Goal: Task Accomplishment & Management: Manage account settings

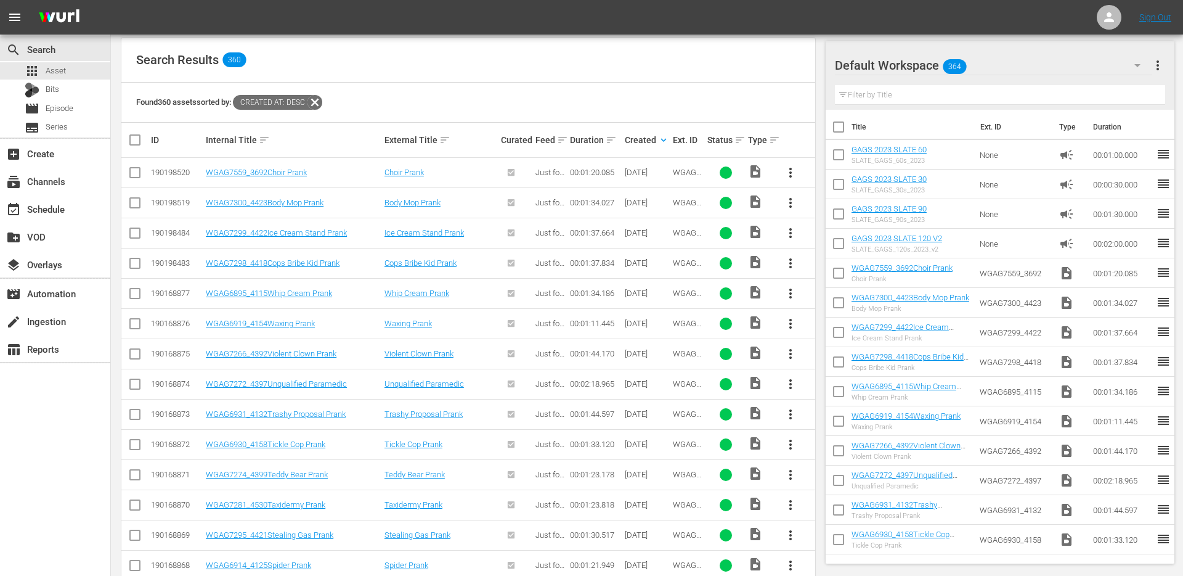
scroll to position [239, 0]
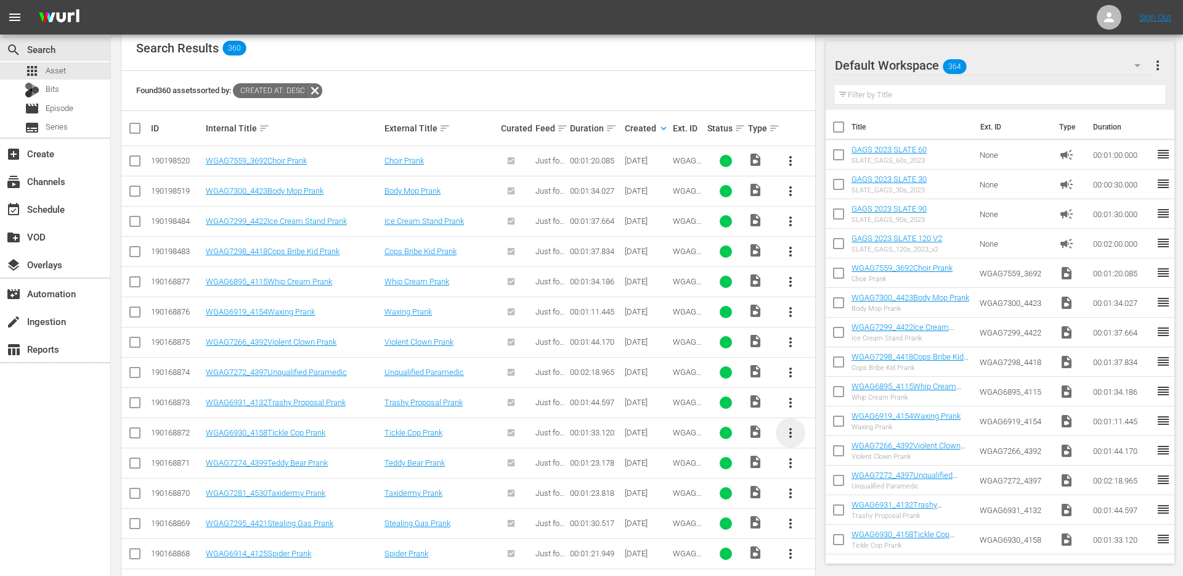
click at [796, 435] on span "more_vert" at bounding box center [790, 432] width 15 height 15
click at [825, 529] on div "Episode" at bounding box center [857, 527] width 84 height 30
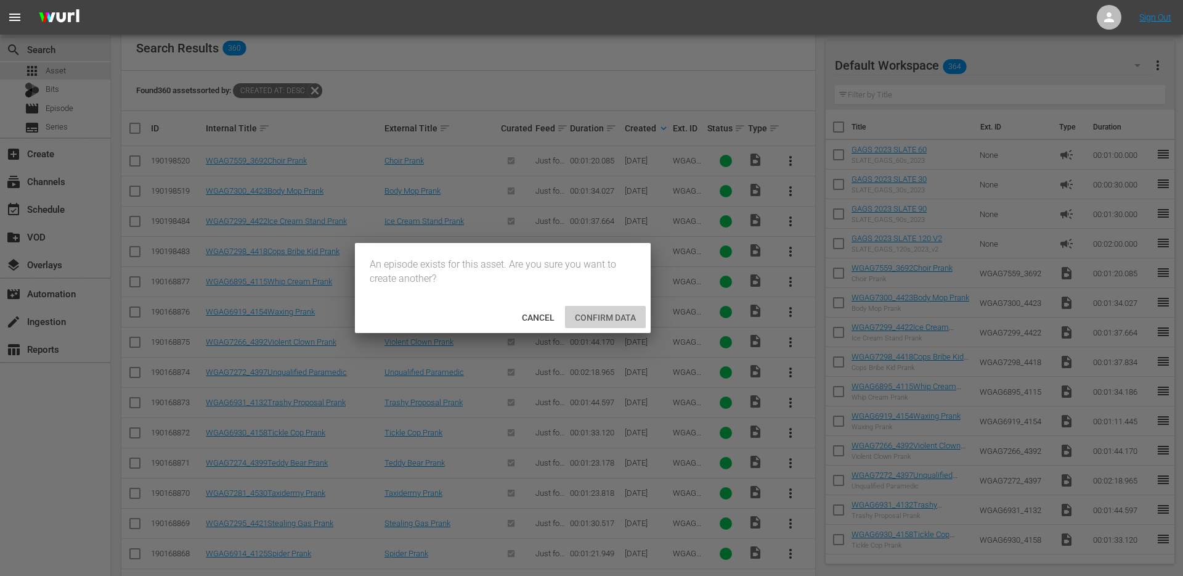
click at [577, 321] on span "Confirm data" at bounding box center [605, 318] width 81 height 10
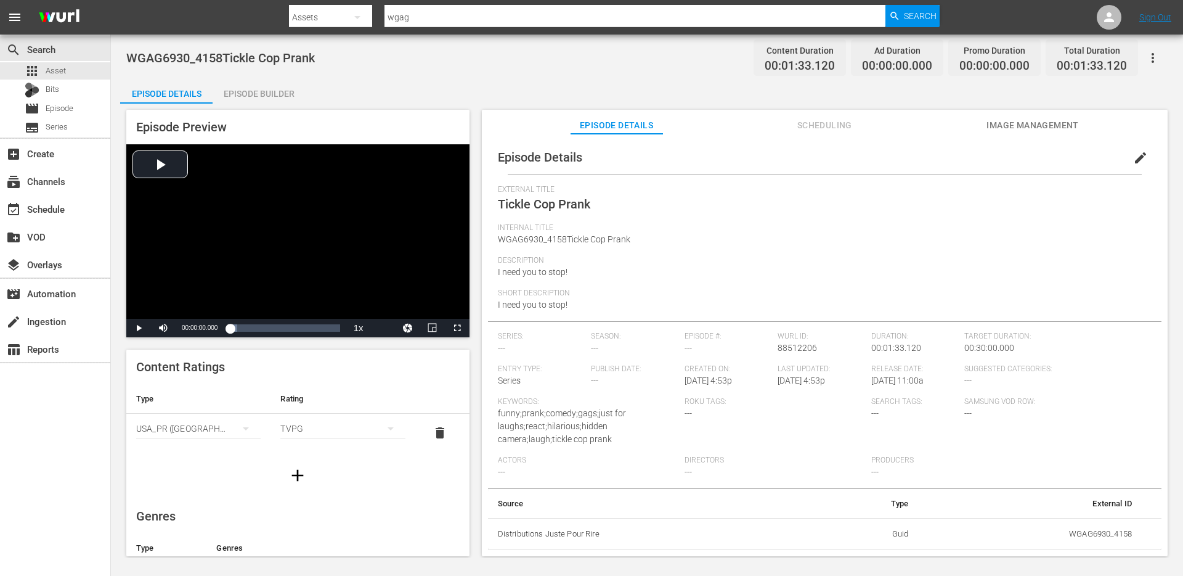
click at [1134, 153] on span "edit" at bounding box center [1141, 157] width 15 height 15
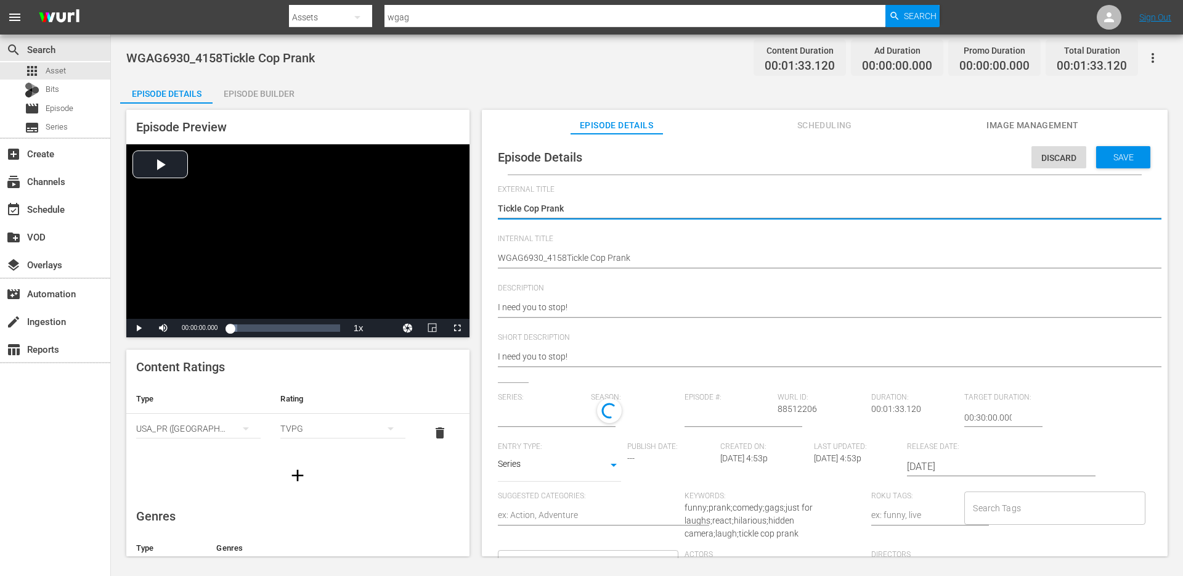
type input "No Series"
click at [519, 419] on input "text" at bounding box center [542, 418] width 88 height 30
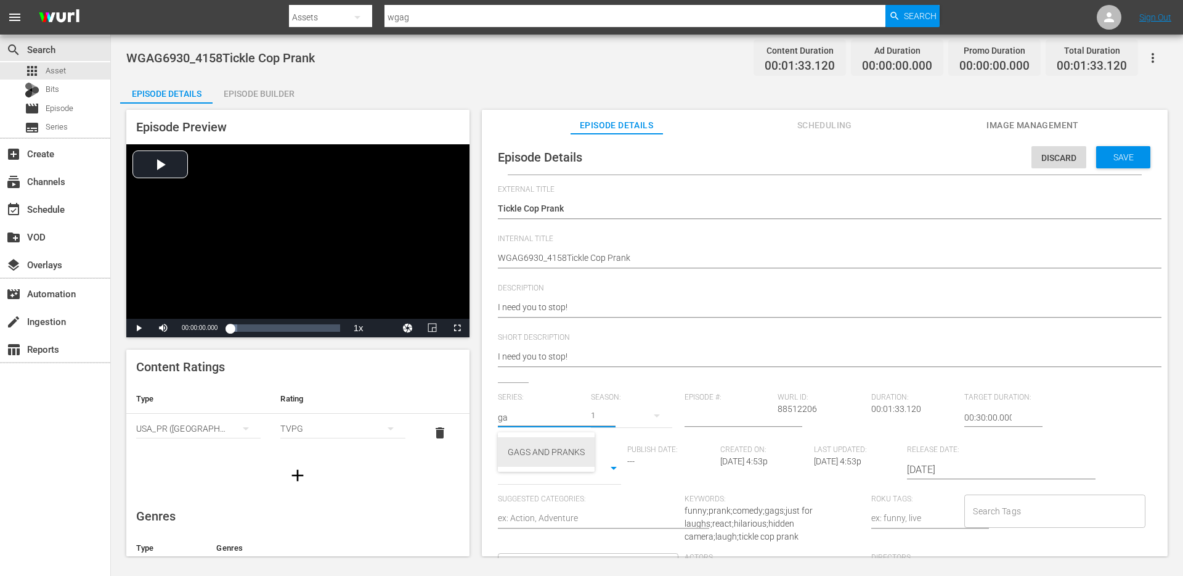
click at [526, 450] on div "GAGS AND PRANKS" at bounding box center [546, 452] width 77 height 30
type input "GAGS AND PRANKS"
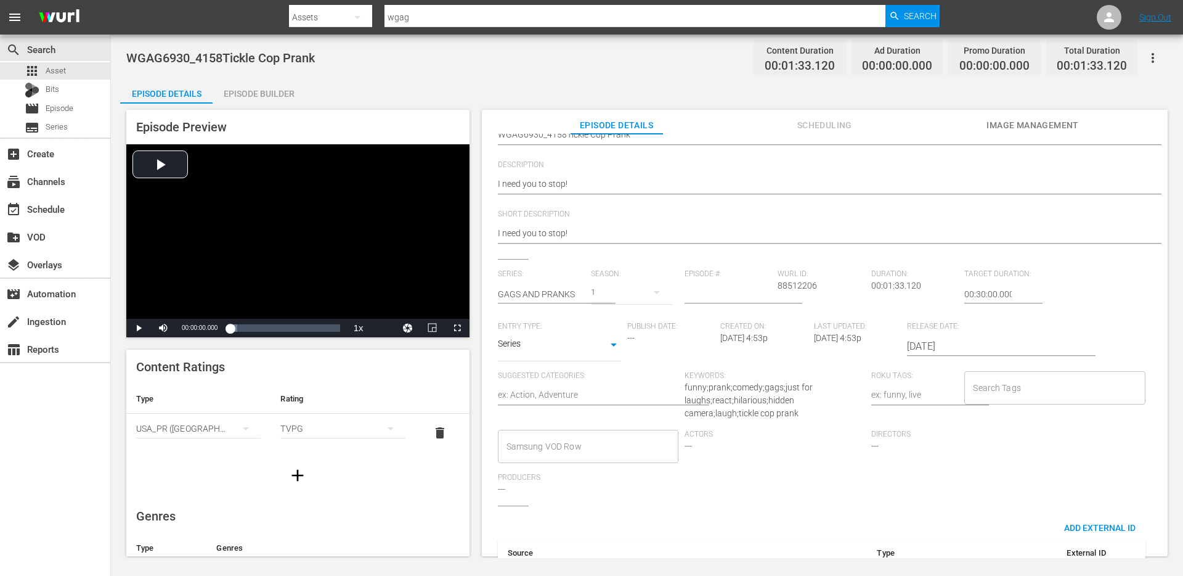
scroll to position [141, 0]
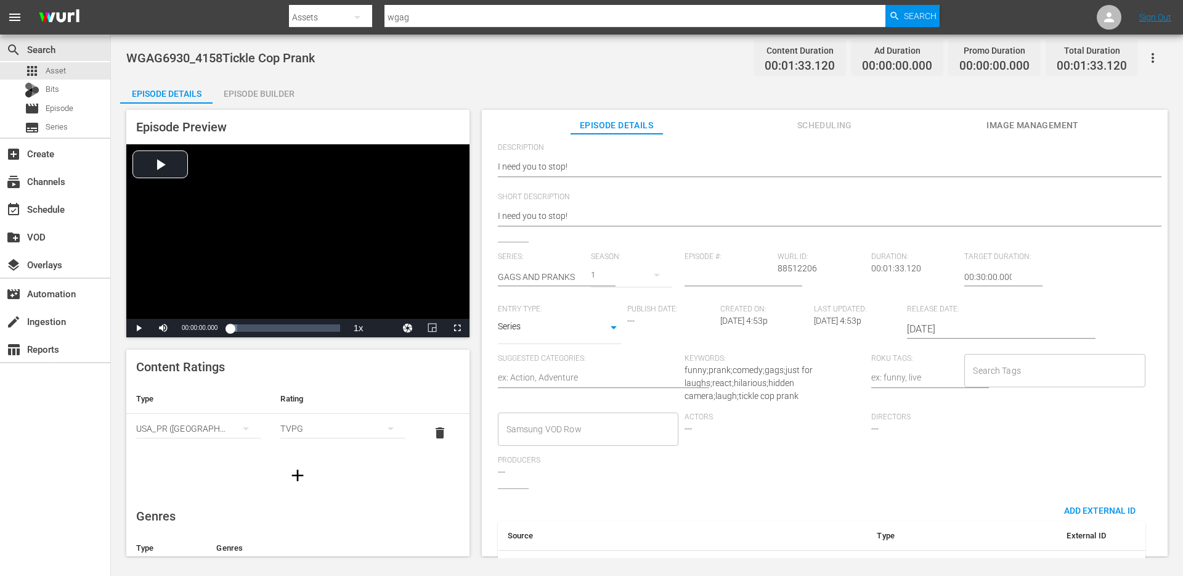
click at [1061, 371] on input "Search Tags" at bounding box center [1045, 370] width 151 height 22
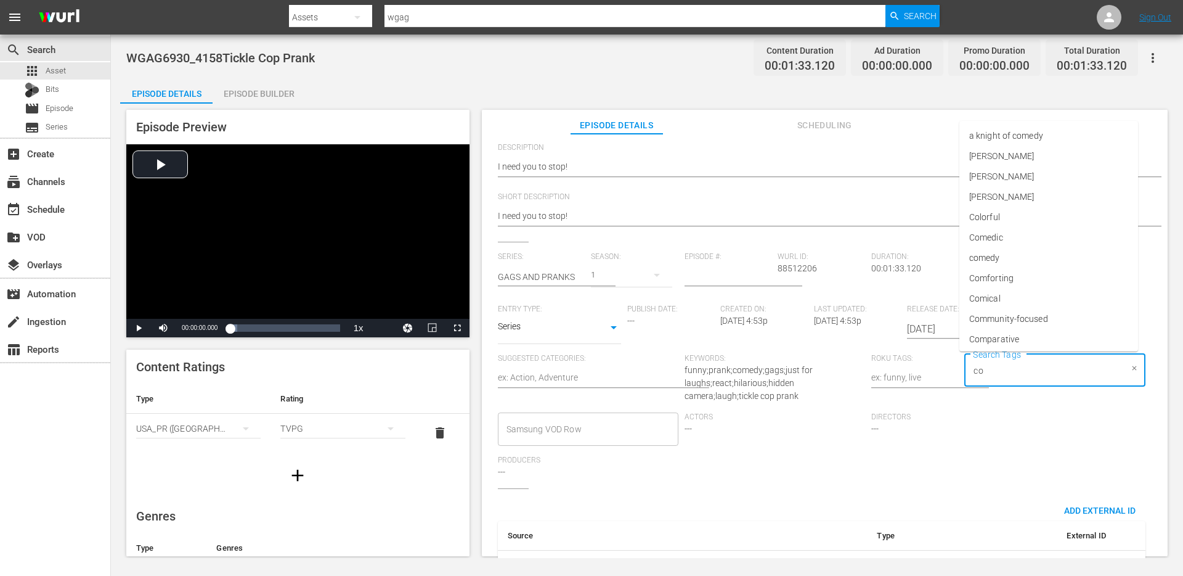
type input "cop"
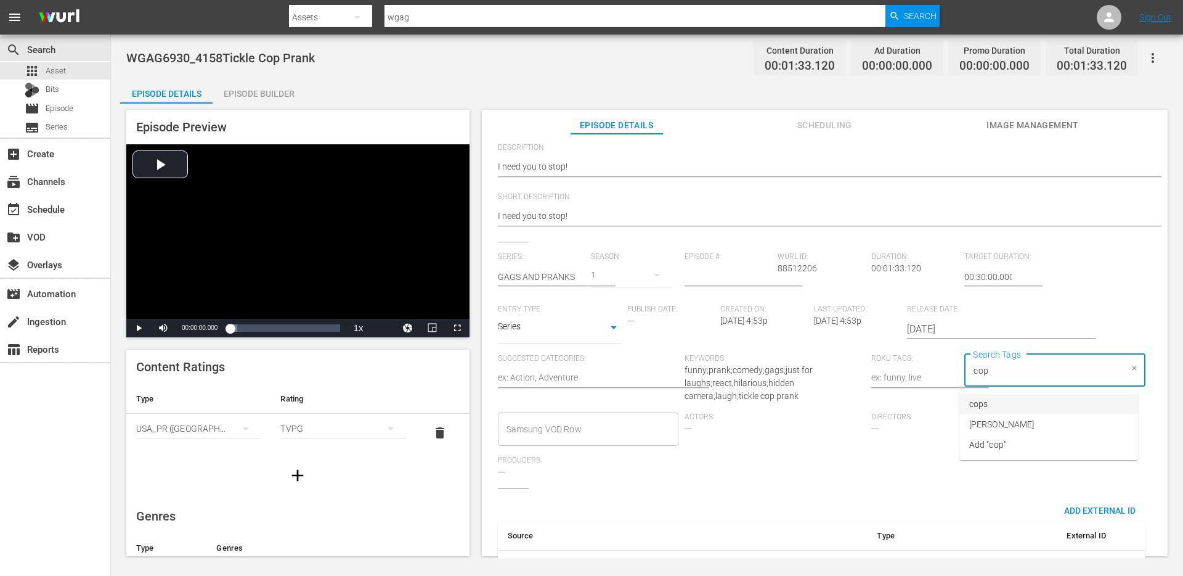
click at [1041, 404] on li "cops" at bounding box center [1049, 404] width 179 height 20
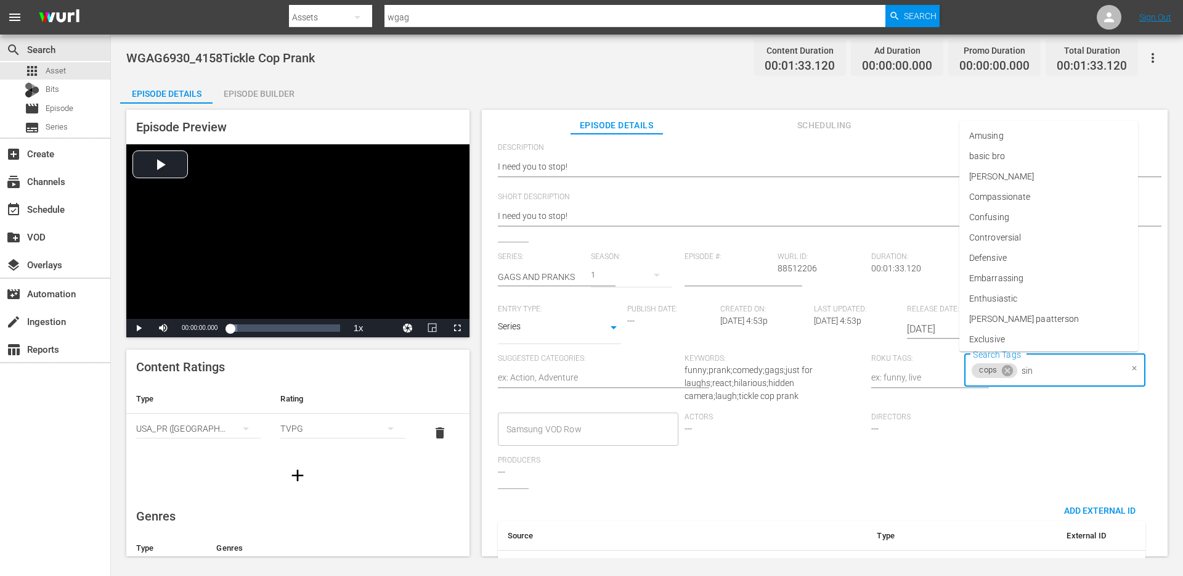
type input "sing"
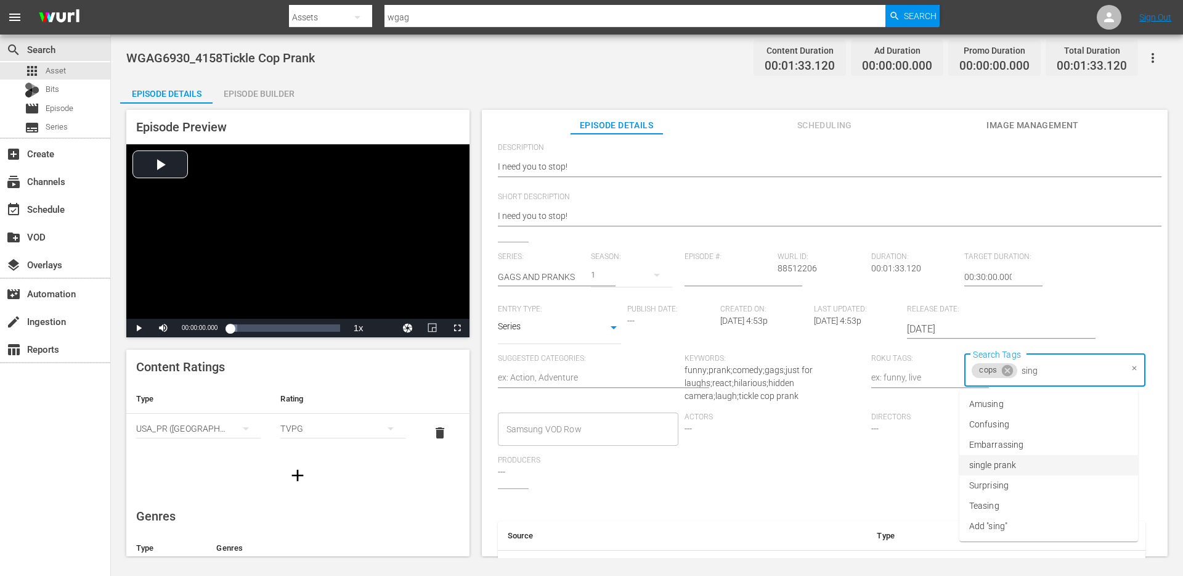
click at [1012, 460] on span "single prank" at bounding box center [993, 465] width 47 height 13
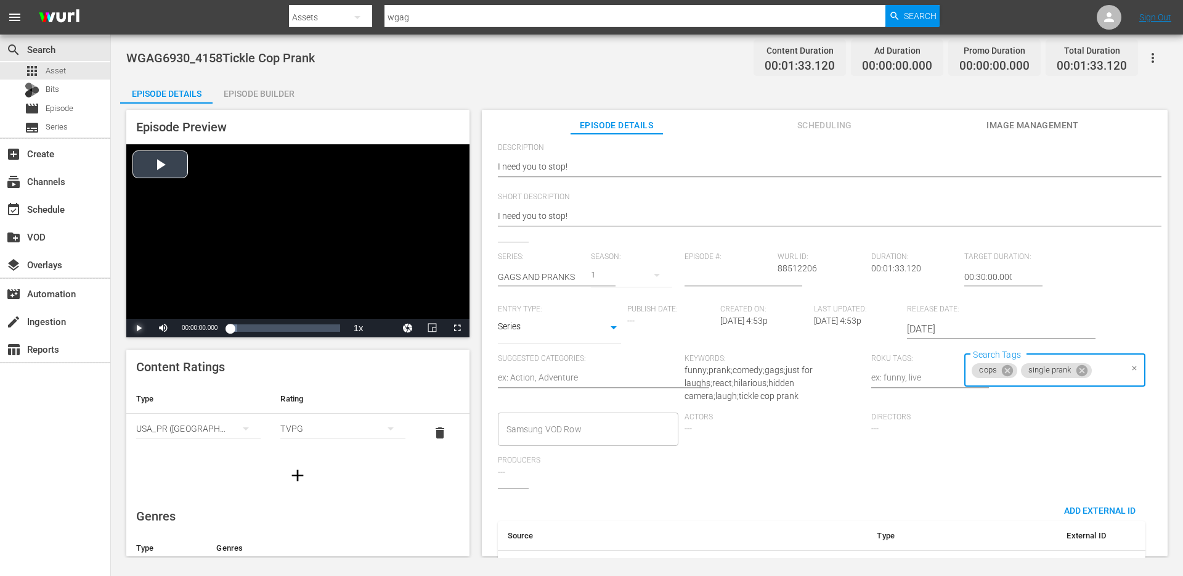
click at [139, 328] on span "Video Player" at bounding box center [139, 328] width 0 height 0
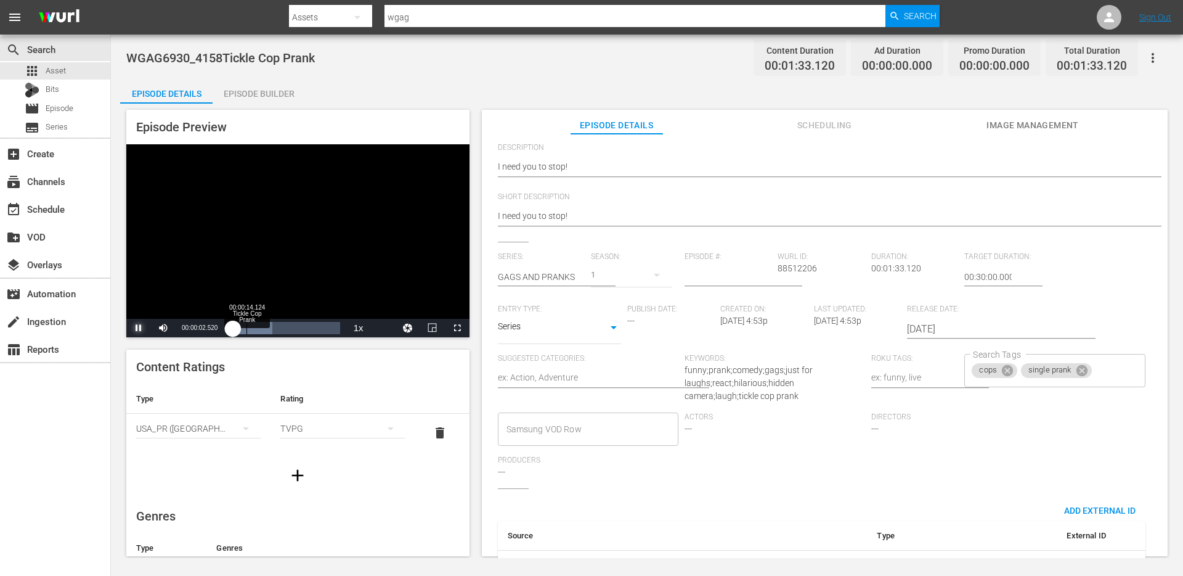
click at [247, 332] on div "00:00:14.124 Tickle Cop Prank" at bounding box center [247, 328] width 1 height 12
click at [265, 329] on div "Loaded : 38.58% 00:00:29.819 Tickle Cop Prank 00:00:14.707" at bounding box center [285, 328] width 110 height 12
click at [1094, 374] on input "Search Tags" at bounding box center [1108, 370] width 28 height 22
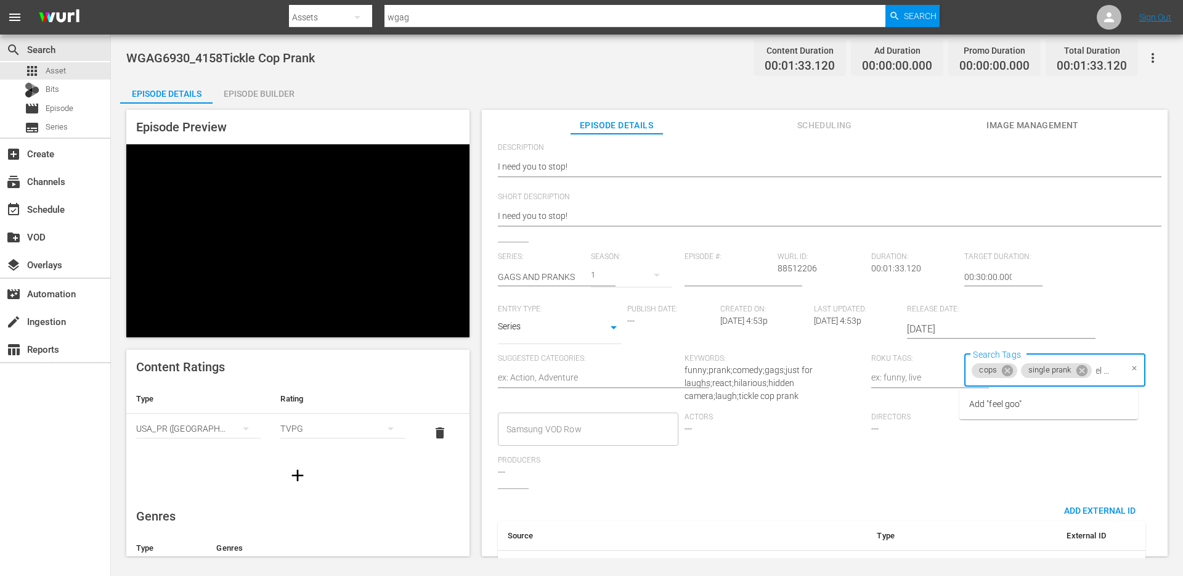
type input "feel good"
click at [1012, 417] on ul "Add "feel good"" at bounding box center [1049, 404] width 179 height 30
click at [1022, 403] on span "Add "feel good"" at bounding box center [999, 404] width 58 height 13
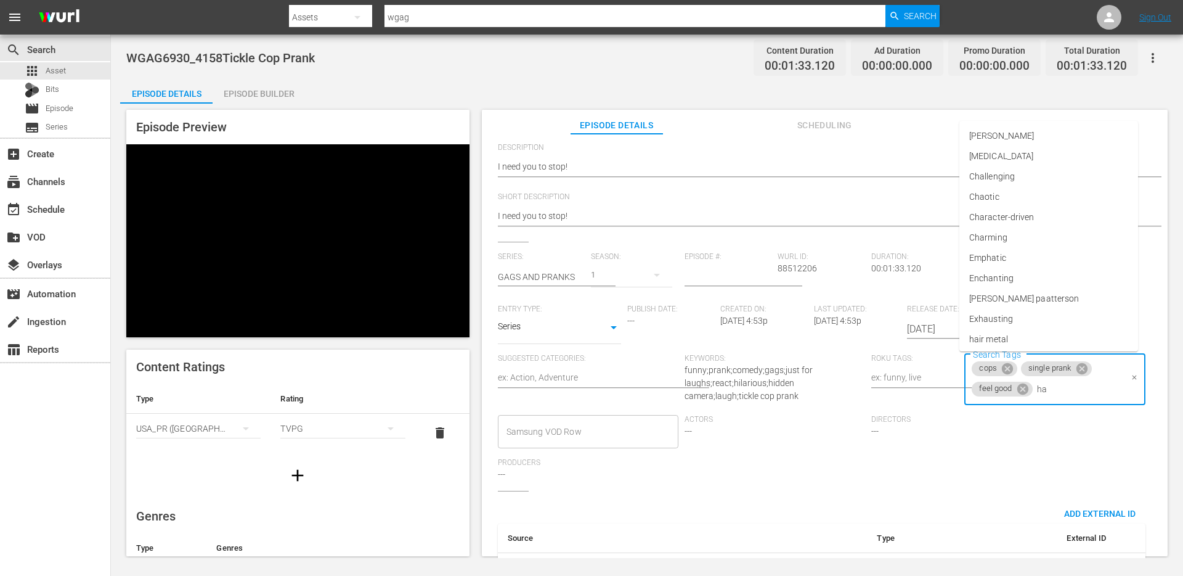
type input "h"
click at [975, 500] on div "External Title Tickle Cop Prank Tickle Cop Prank Internal Title WGAG6930_4158Ti…" at bounding box center [825, 319] width 654 height 550
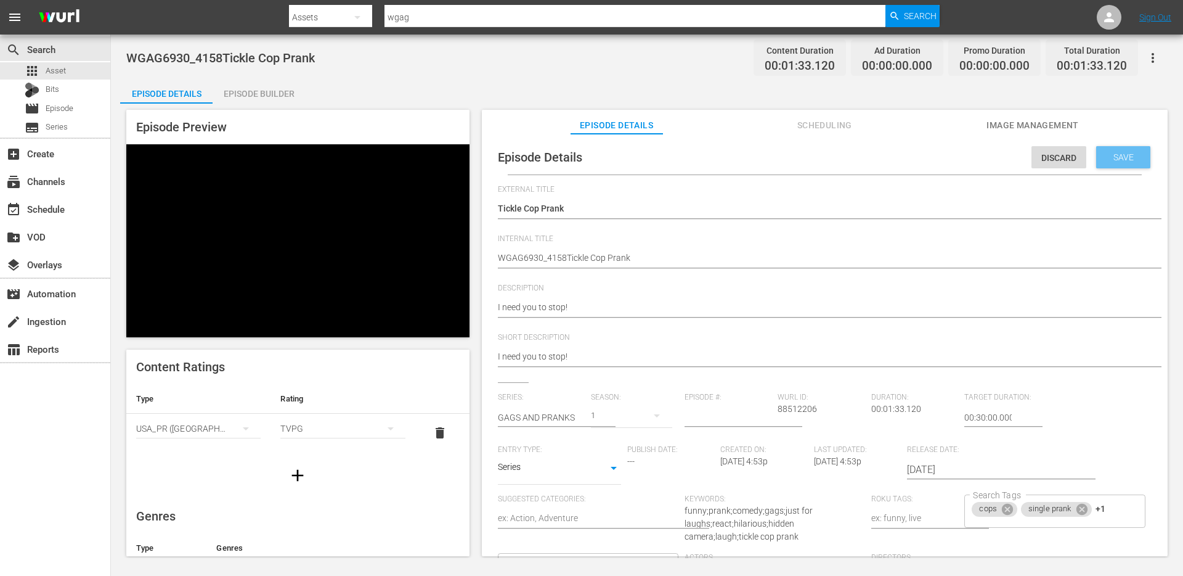
click at [1107, 157] on span "Save" at bounding box center [1124, 157] width 40 height 10
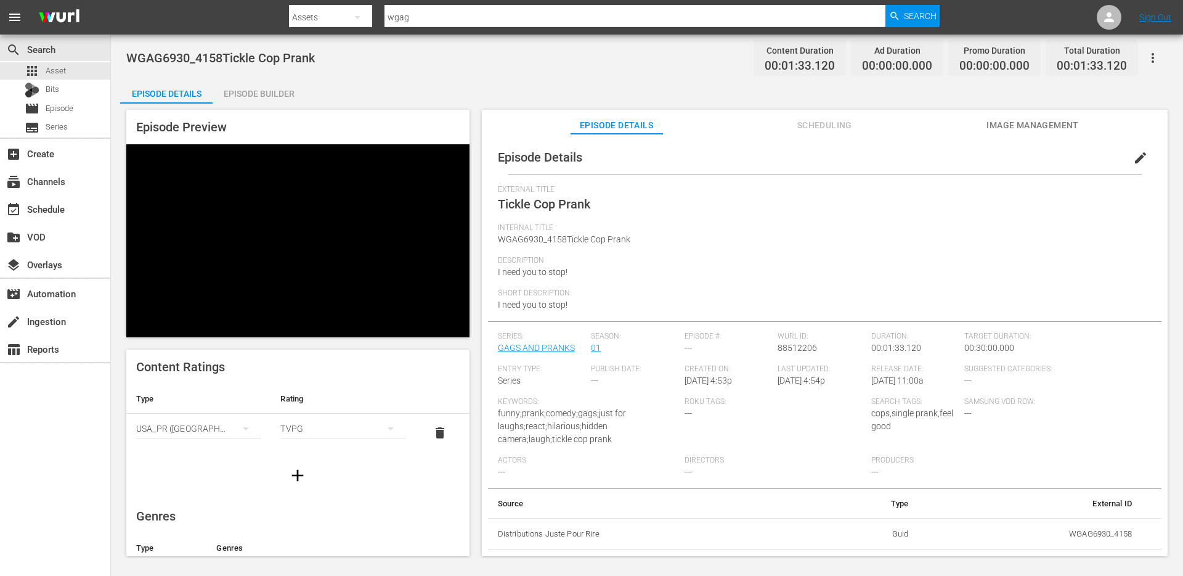
click at [1002, 125] on span "Image Management" at bounding box center [1033, 125] width 92 height 15
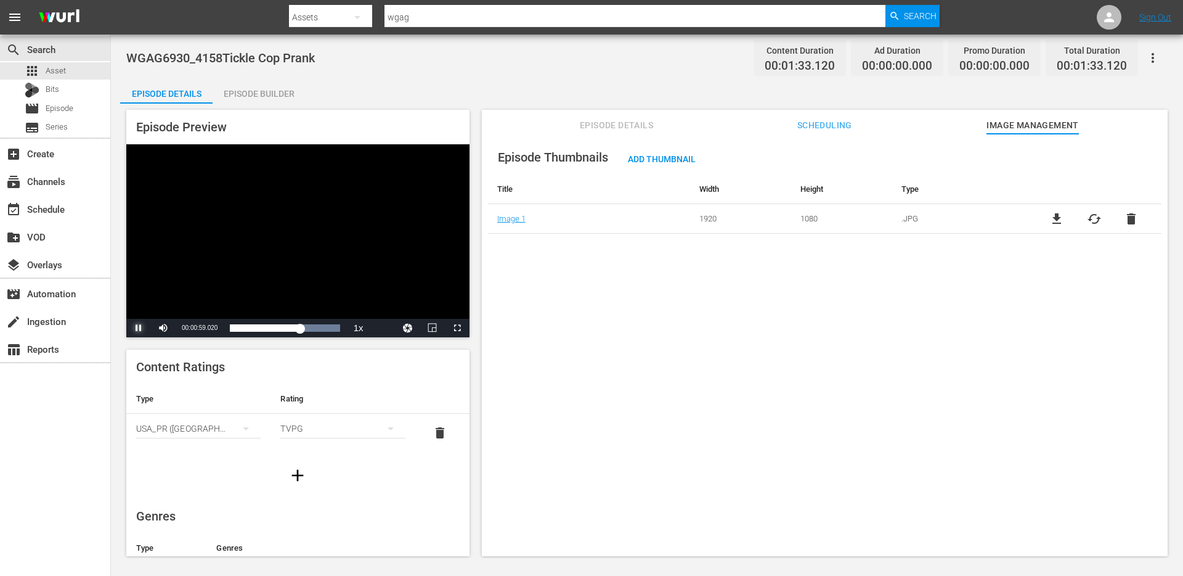
click at [139, 328] on span "Video Player" at bounding box center [139, 328] width 0 height 0
click at [261, 88] on div "Episode Builder" at bounding box center [259, 94] width 92 height 30
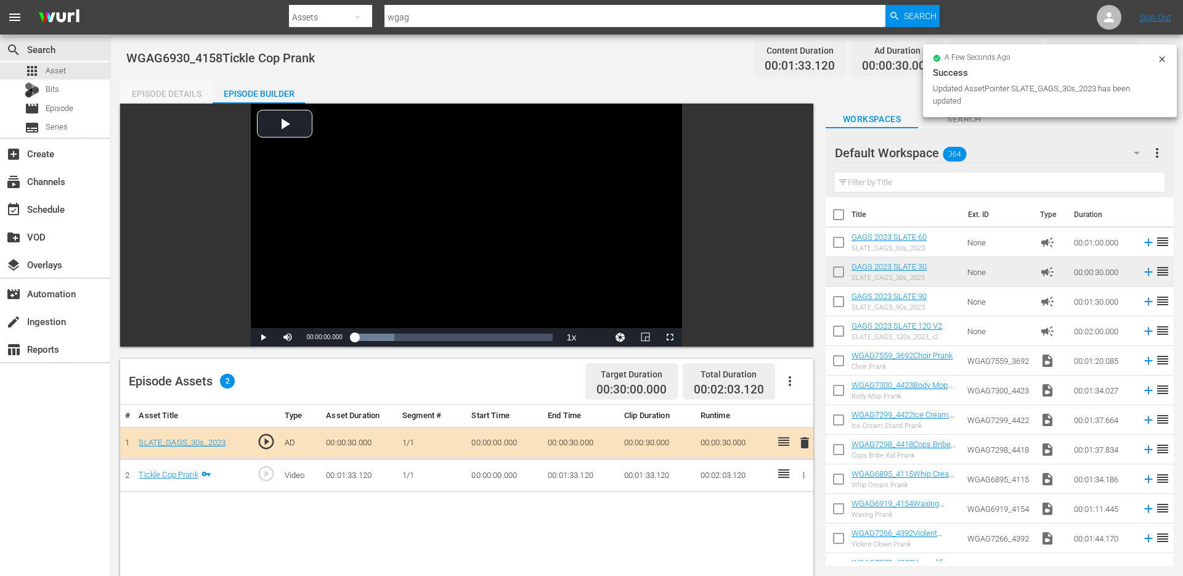
click at [178, 98] on div "Episode Details" at bounding box center [166, 94] width 92 height 30
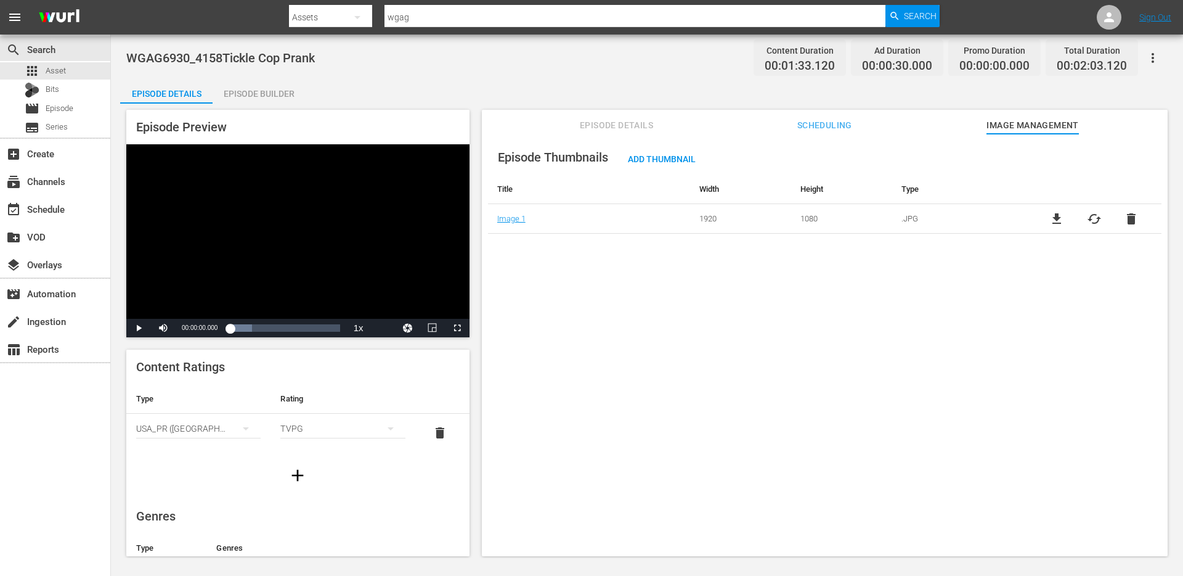
click at [1029, 128] on span "Image Management" at bounding box center [1033, 125] width 92 height 15
click at [170, 86] on div "Episode Details" at bounding box center [166, 94] width 92 height 30
click at [611, 121] on span "Episode Details" at bounding box center [617, 125] width 92 height 15
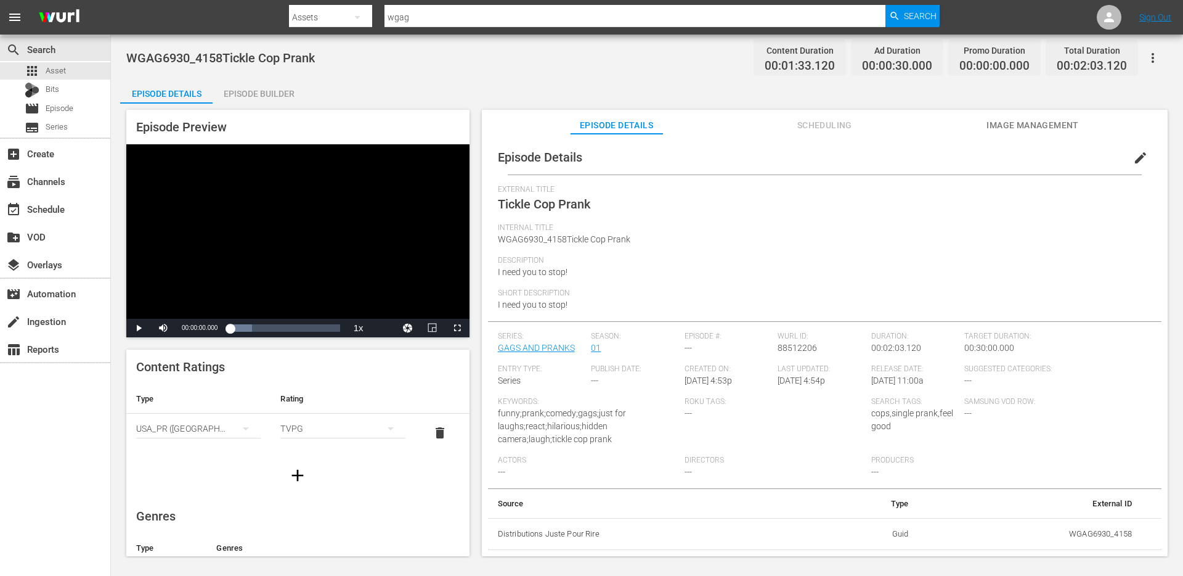
click at [1140, 158] on span "edit" at bounding box center [1141, 157] width 15 height 15
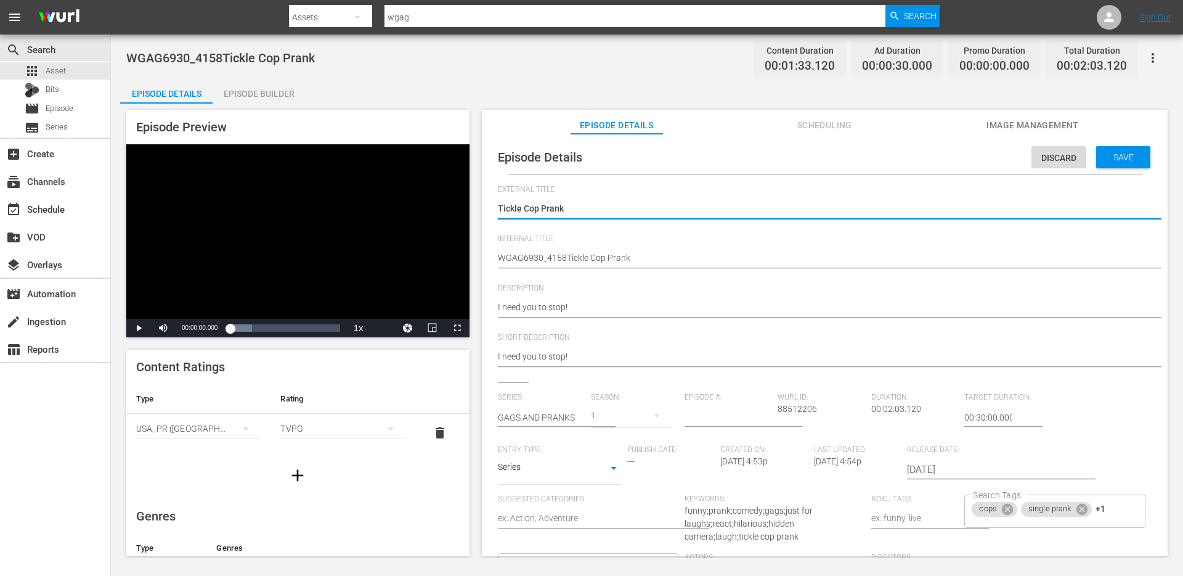
click at [549, 470] on body "menu Search By Assets Search ID, Title, Description, Keywords, or Category wgag…" at bounding box center [591, 288] width 1183 height 576
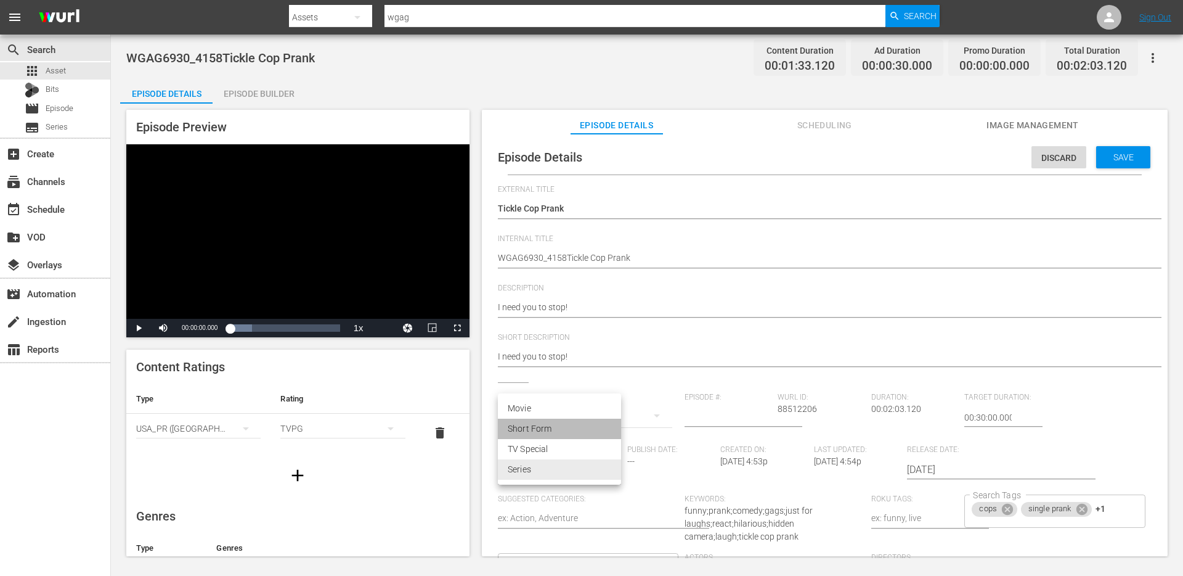
click at [546, 428] on li "Short Form" at bounding box center [559, 429] width 123 height 20
type input "SHORT_FORM_VIDEO"
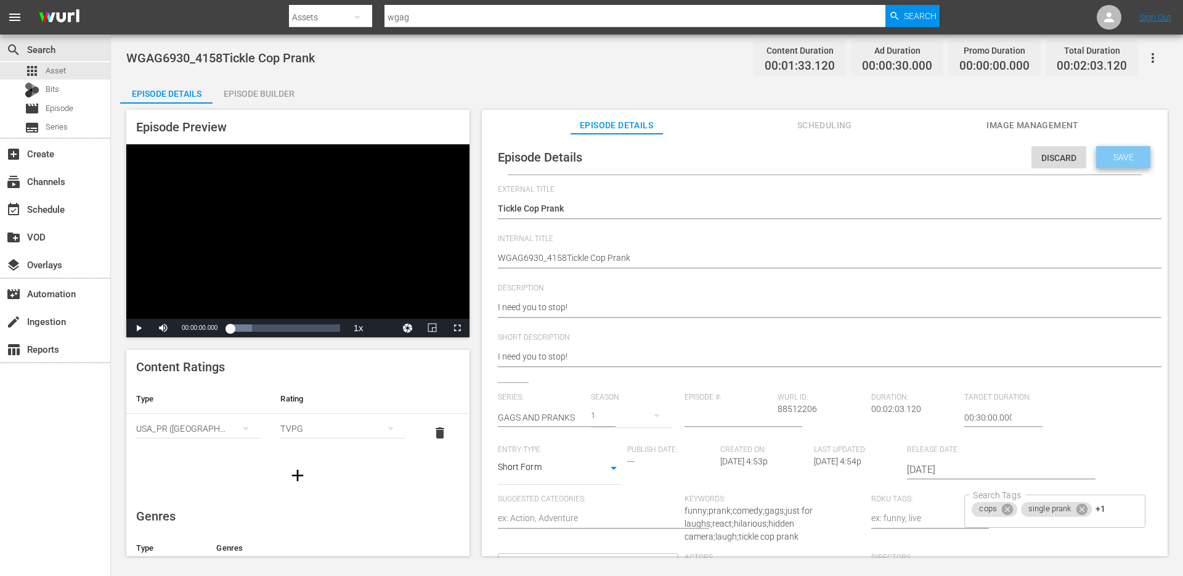
click at [1116, 160] on span "Save" at bounding box center [1124, 157] width 40 height 10
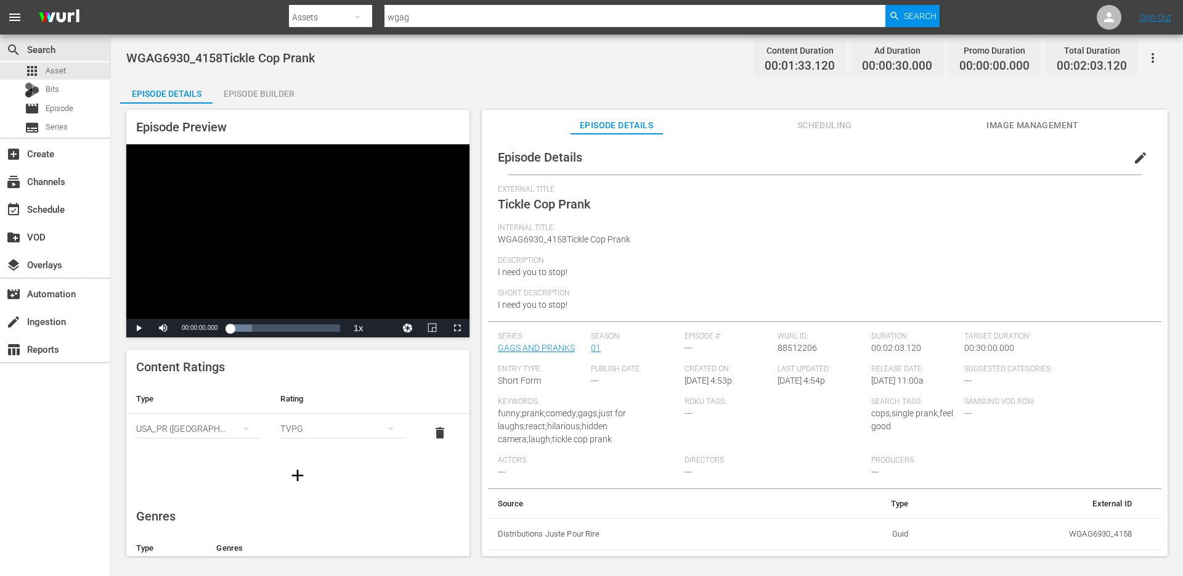
click at [530, 240] on span "WGAG6930_4158Tickle Cop Prank" at bounding box center [564, 239] width 133 height 10
copy span "WGAG6930_4158Tickle Cop Prank"
click at [268, 92] on div "Episode Builder" at bounding box center [259, 94] width 92 height 30
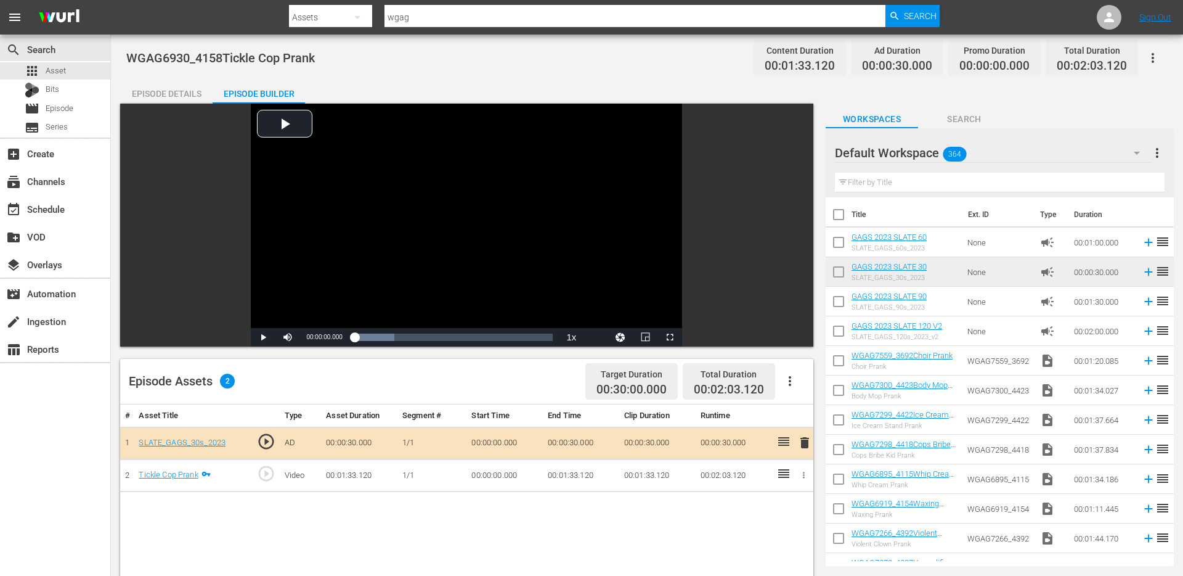
click at [164, 97] on div "Episode Details" at bounding box center [166, 94] width 92 height 30
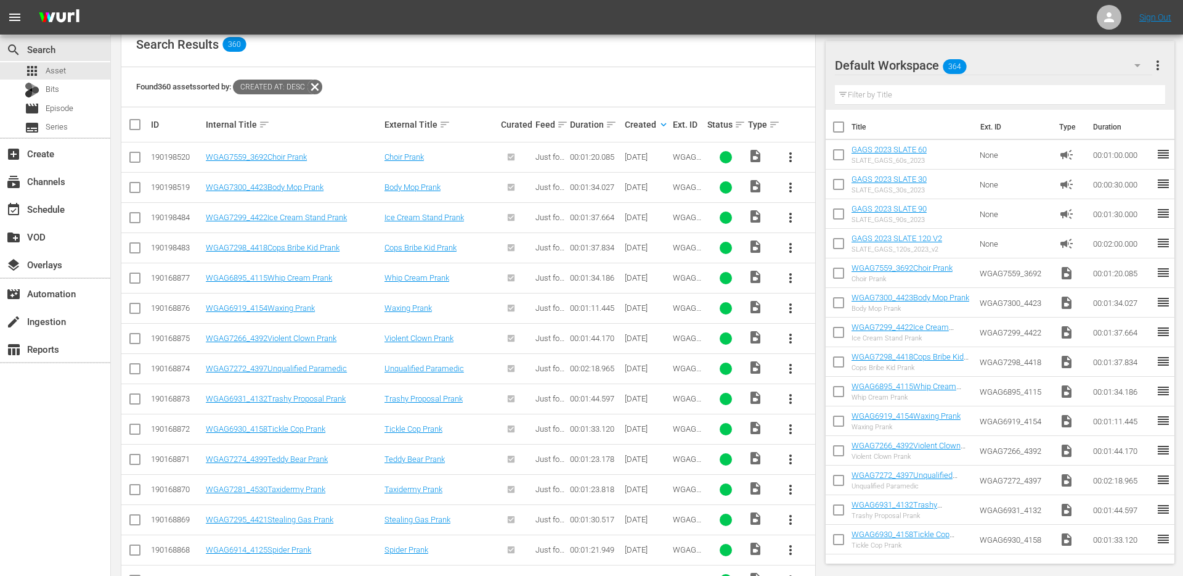
scroll to position [247, 0]
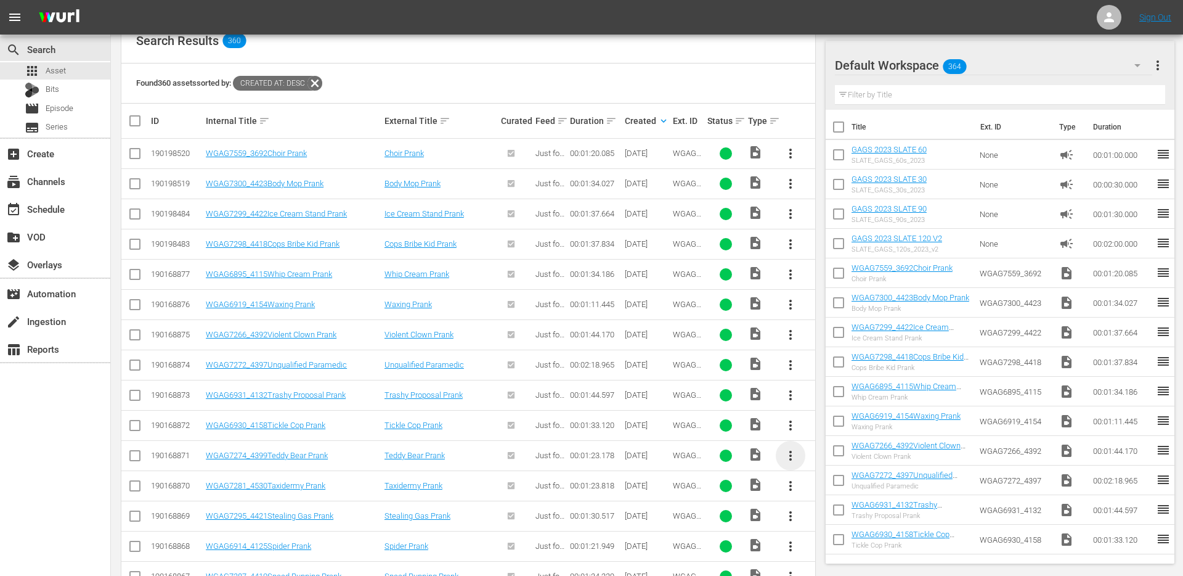
click at [796, 454] on span "more_vert" at bounding box center [790, 455] width 15 height 15
click at [827, 546] on div "Episode" at bounding box center [857, 549] width 84 height 30
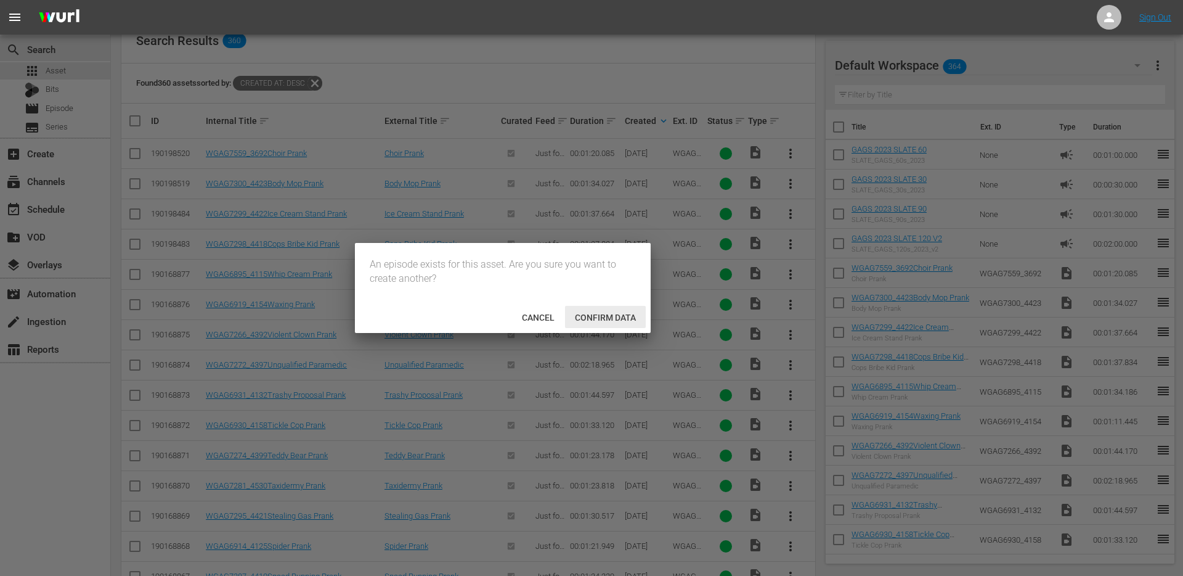
click at [584, 317] on span "Confirm data" at bounding box center [605, 318] width 81 height 10
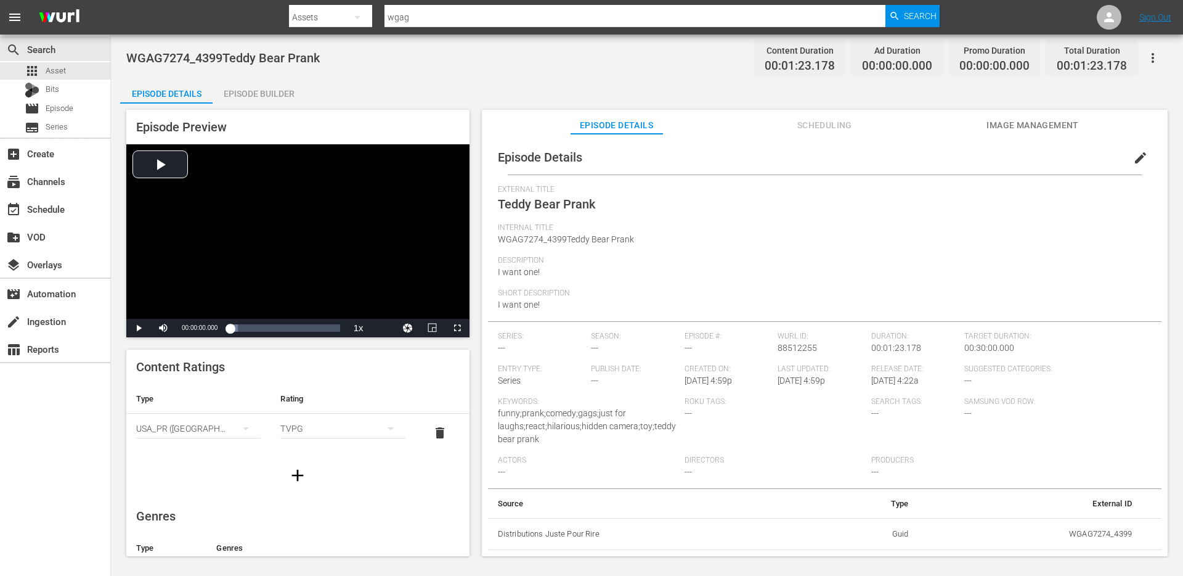
click at [541, 237] on span "WGAG7274_4399Teddy Bear Prank" at bounding box center [566, 239] width 136 height 10
copy span "WGAG7274_4399Teddy Bear Prank"
click at [1138, 150] on span "edit" at bounding box center [1141, 157] width 15 height 15
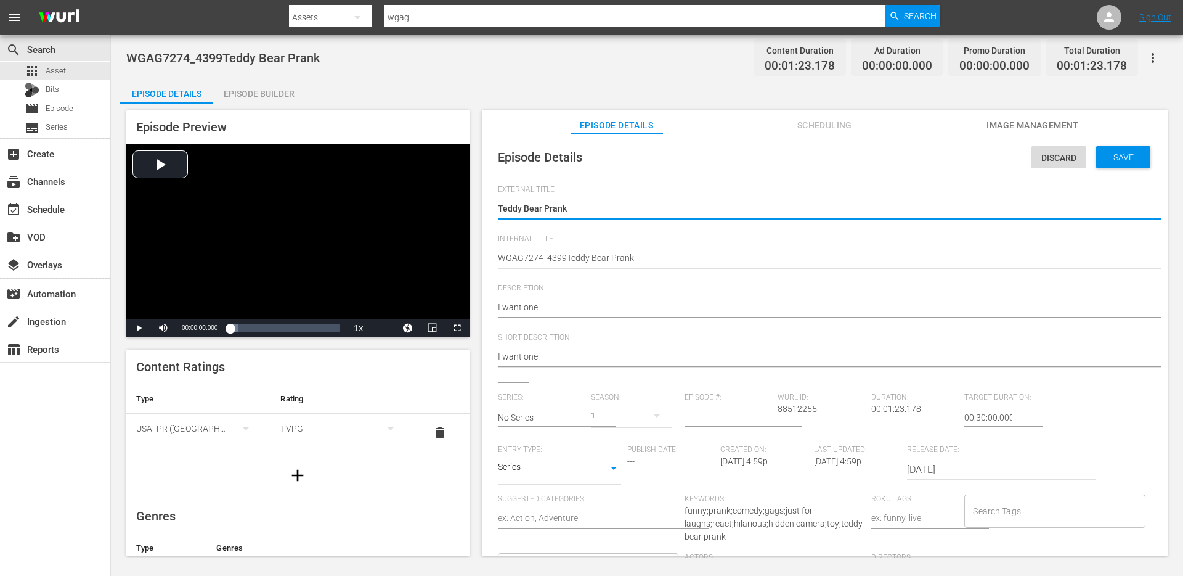
click at [592, 261] on textarea "WGAG7274_4399Teddy Bear Prank" at bounding box center [822, 258] width 648 height 15
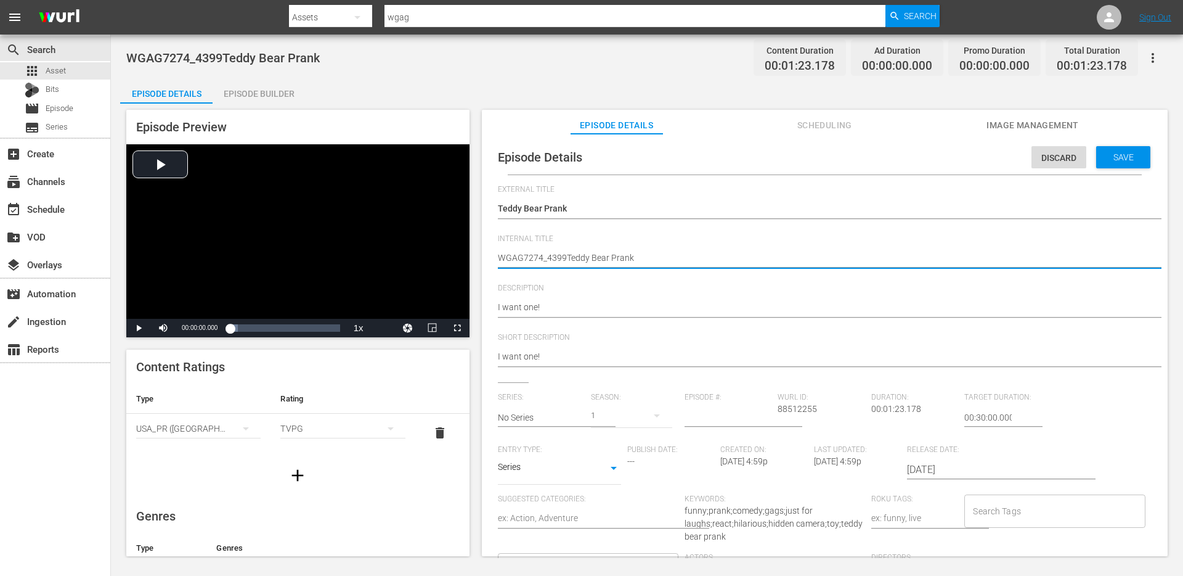
click at [592, 261] on textarea "WGAG7274_4399Teddy Bear Prank" at bounding box center [822, 258] width 648 height 15
click at [533, 421] on input "text" at bounding box center [542, 418] width 88 height 30
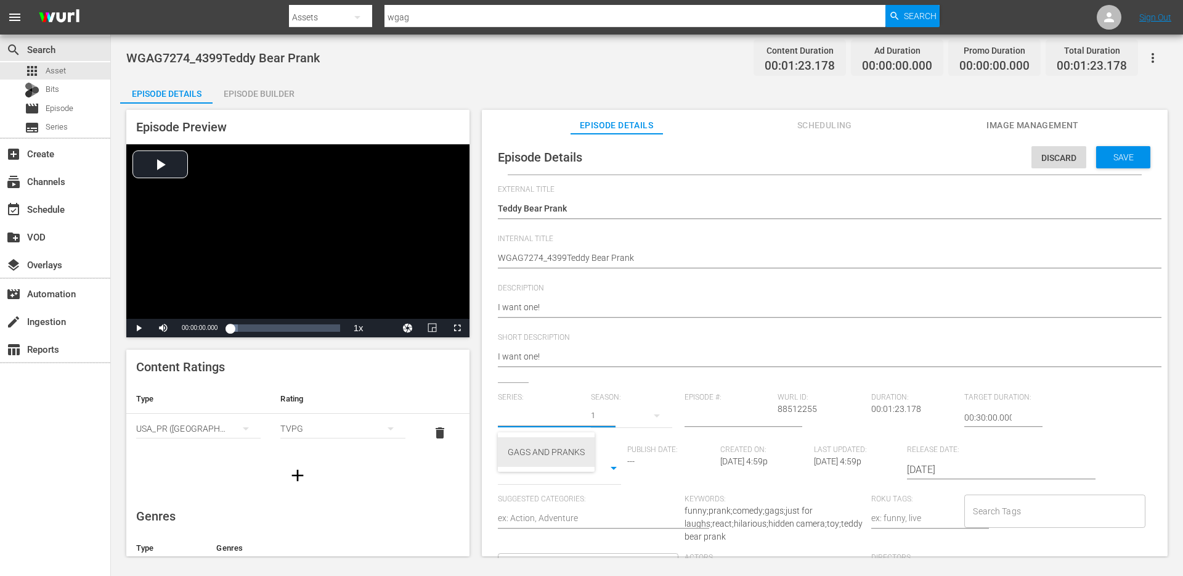
click at [531, 452] on div "GAGS AND PRANKS" at bounding box center [546, 452] width 77 height 30
type input "GAGS AND PRANKS"
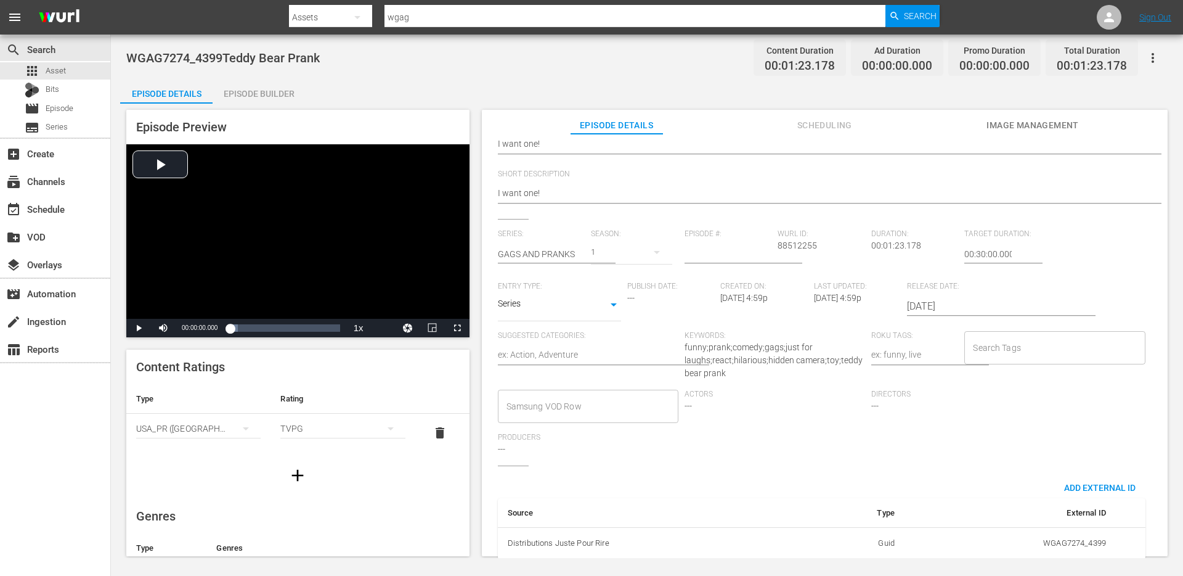
scroll to position [181, 0]
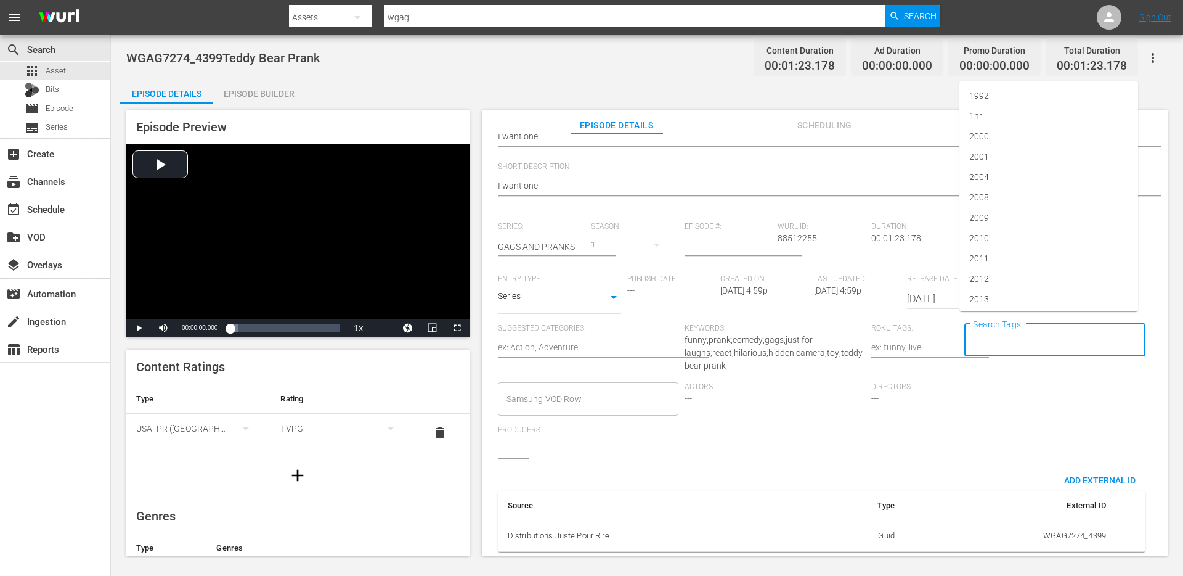
click at [987, 335] on input "Search Tags" at bounding box center [1045, 340] width 151 height 22
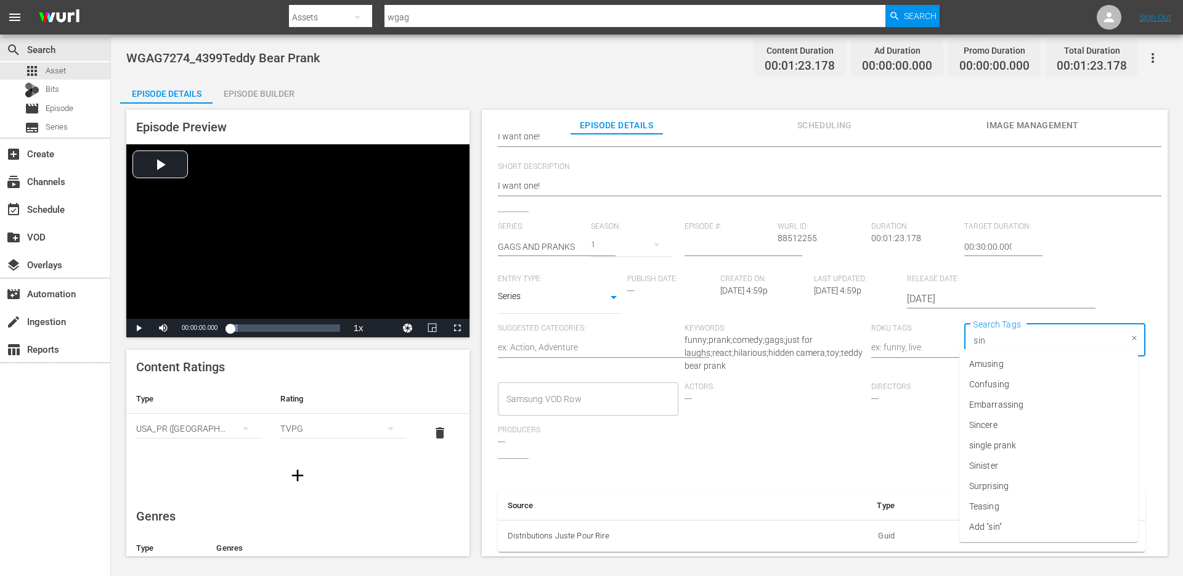
type input "sing"
click at [1011, 424] on span "single prank" at bounding box center [993, 425] width 47 height 13
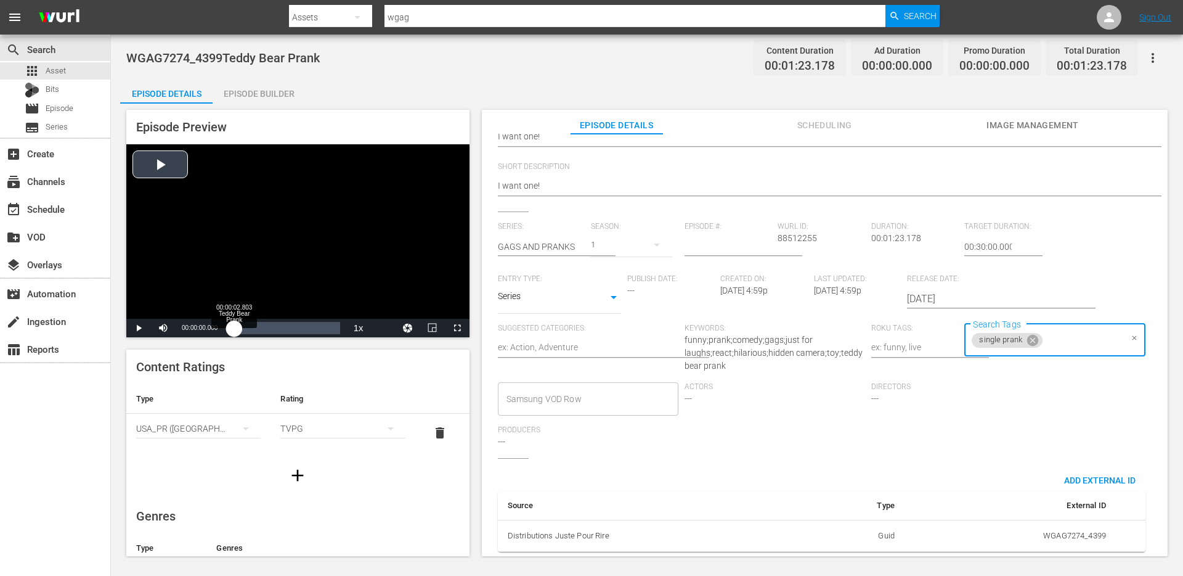
click at [234, 331] on div "00:00:00.000" at bounding box center [232, 328] width 4 height 12
click at [248, 333] on div "Loaded : 21.53% 00:00:13.551 Teddy Bear Prank 00:00:04.410" at bounding box center [285, 328] width 110 height 12
click at [260, 333] on div "Loaded : 35.93% 00:00:22.430 Teddy Bear Prank 00:00:13.903" at bounding box center [285, 328] width 110 height 12
click at [278, 333] on div "Loaded : 43.35% 00:00:34.579 Teddy Bear Prank 00:00:22.866" at bounding box center [285, 328] width 110 height 12
click at [290, 333] on div "00:00:45.794 Teddy Bear Prank" at bounding box center [290, 328] width 1 height 12
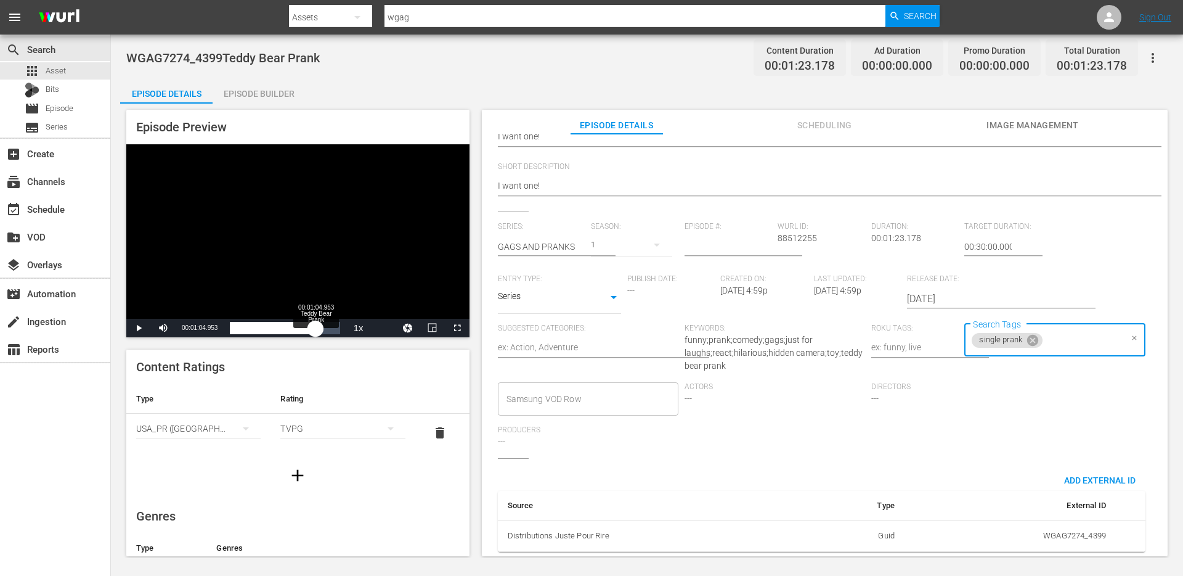
click at [316, 333] on div "Loaded : 72.15% 00:01:04.953 Teddy Bear Prank 00:00:46.233" at bounding box center [285, 328] width 110 height 12
click at [303, 334] on div "Loaded : 86.65% 00:00:55.607 Teddy Bear Prank 00:01:05.199" at bounding box center [285, 328] width 122 height 18
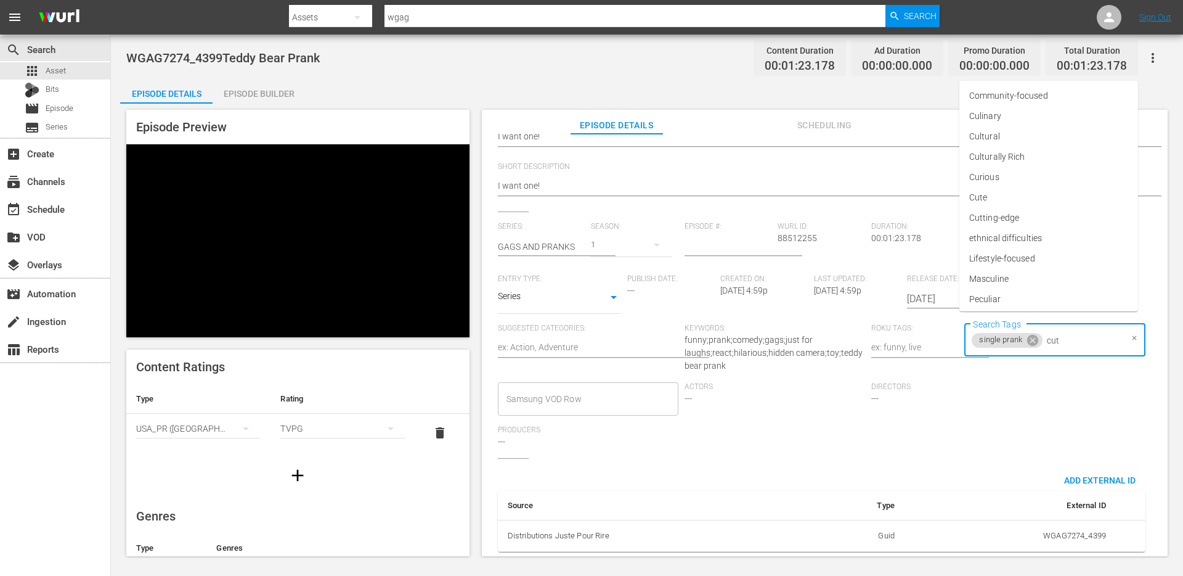
type input "cute"
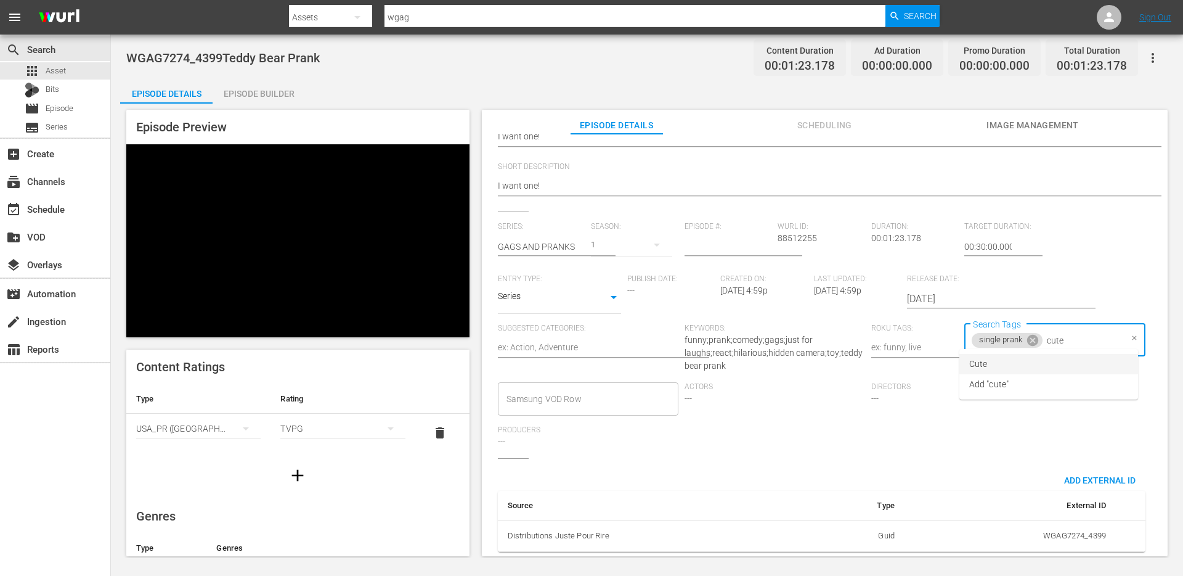
click at [1024, 362] on li "Cute" at bounding box center [1049, 364] width 179 height 20
type input "kids"
click at [983, 362] on span "kids" at bounding box center [977, 364] width 15 height 13
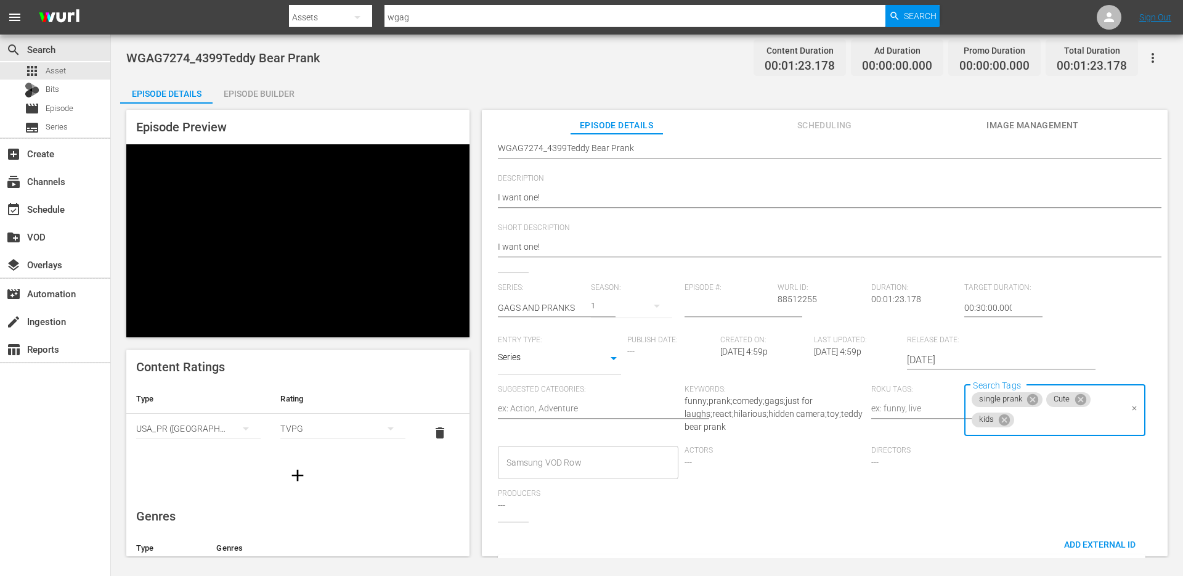
scroll to position [106, 0]
click at [557, 359] on body "menu Search By Assets Search ID, Title, Description, Keywords, or Category wgag…" at bounding box center [591, 288] width 1183 height 576
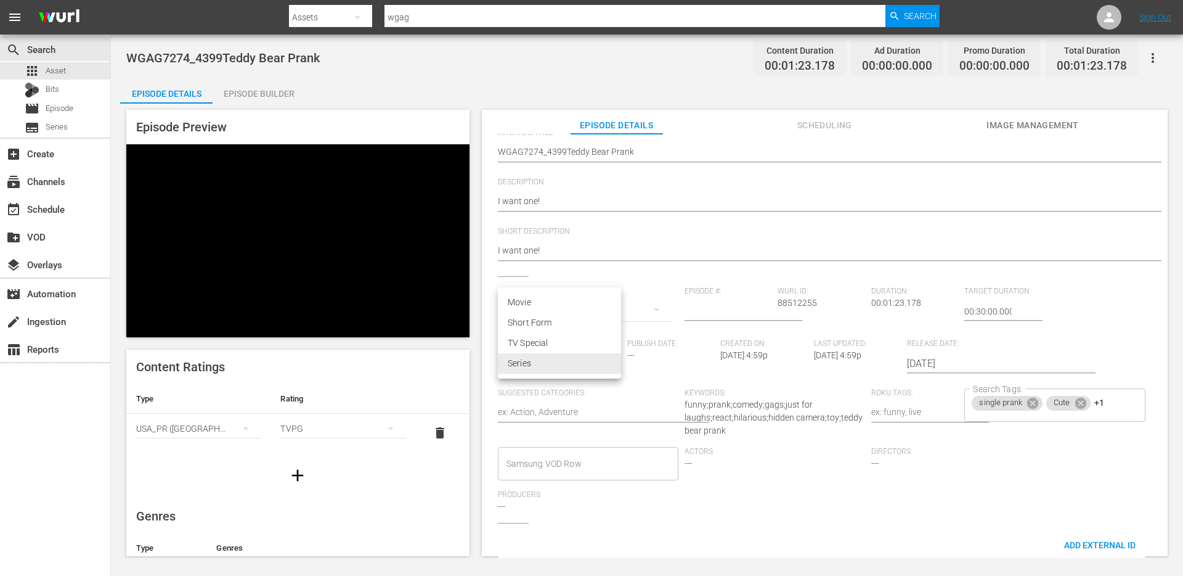
click at [548, 323] on li "Short Form" at bounding box center [559, 323] width 123 height 20
type input "SHORT_FORM_VIDEO"
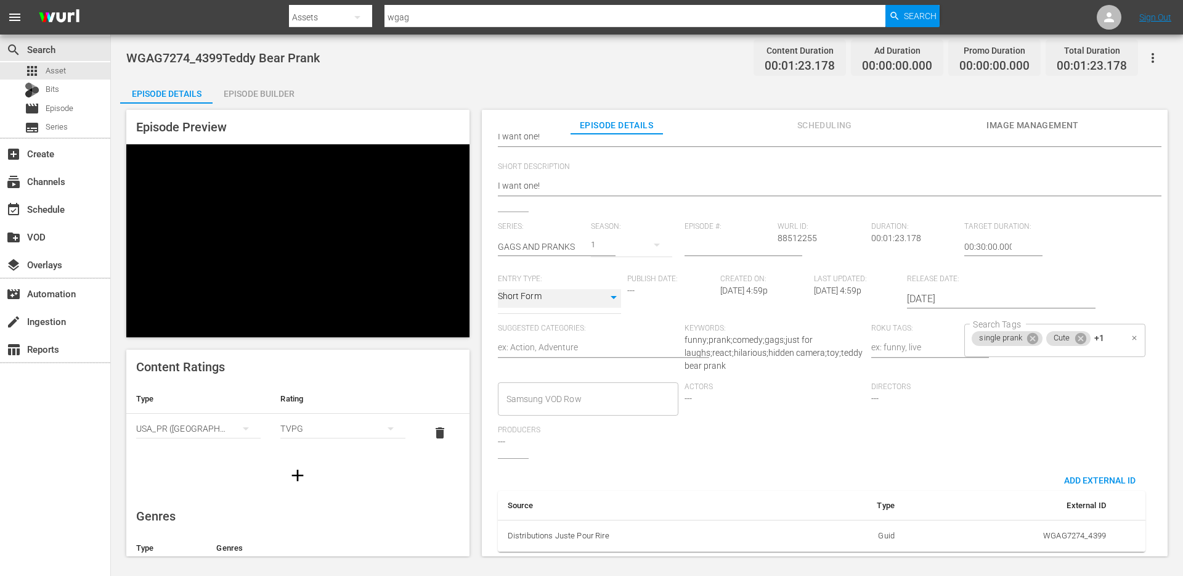
scroll to position [0, 0]
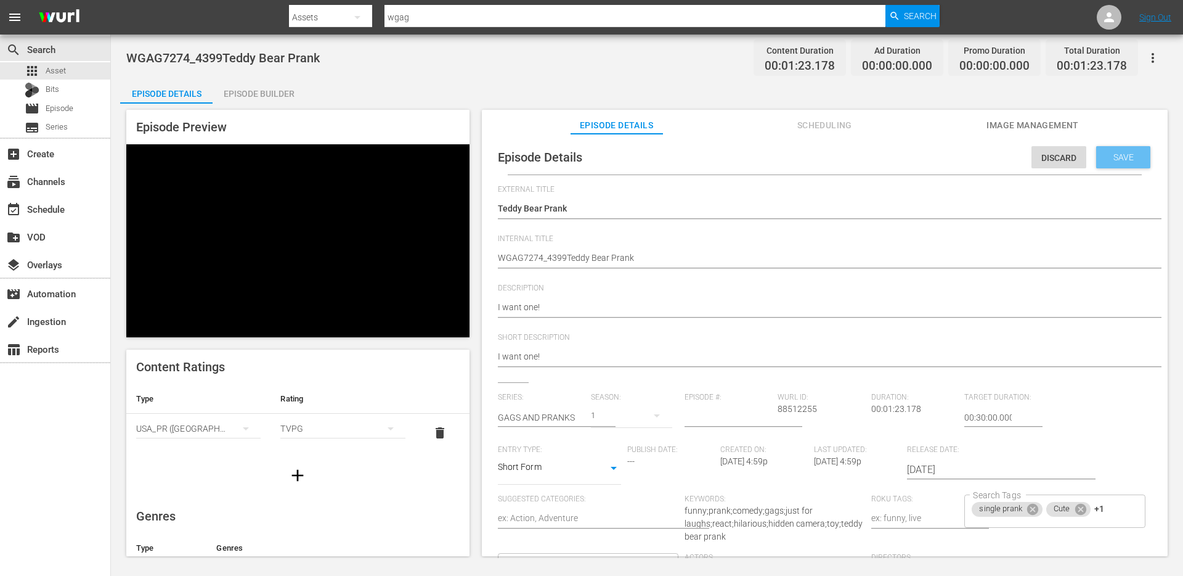
click at [1106, 156] on span "Save" at bounding box center [1124, 157] width 40 height 10
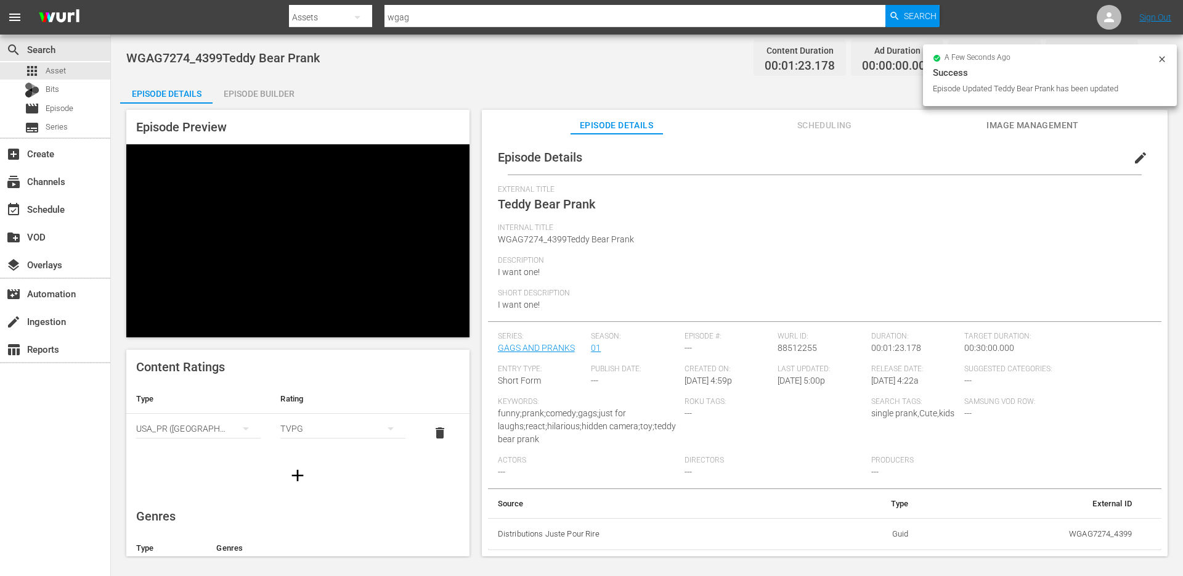
click at [1032, 125] on span "Image Management" at bounding box center [1033, 125] width 92 height 15
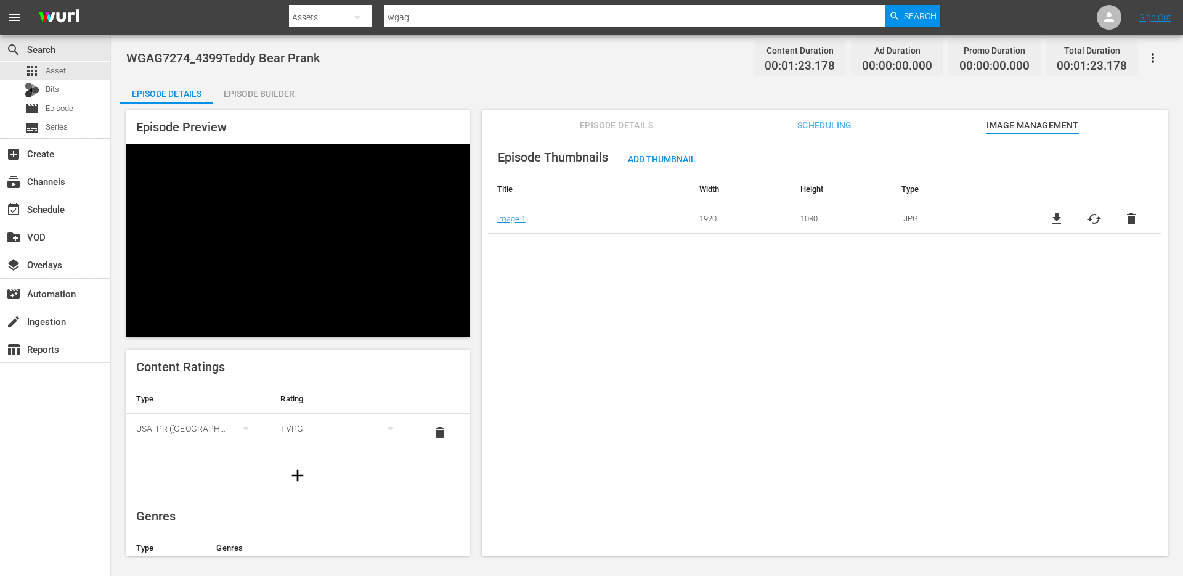
click at [642, 126] on span "Episode Details" at bounding box center [617, 125] width 92 height 15
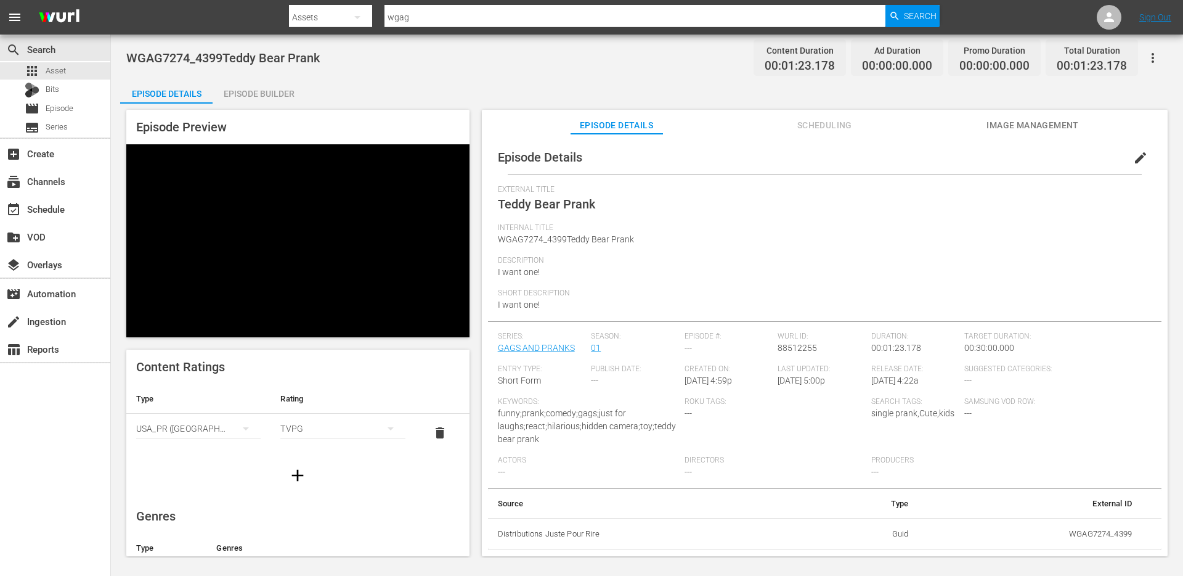
click at [262, 97] on div "Episode Builder" at bounding box center [259, 94] width 92 height 30
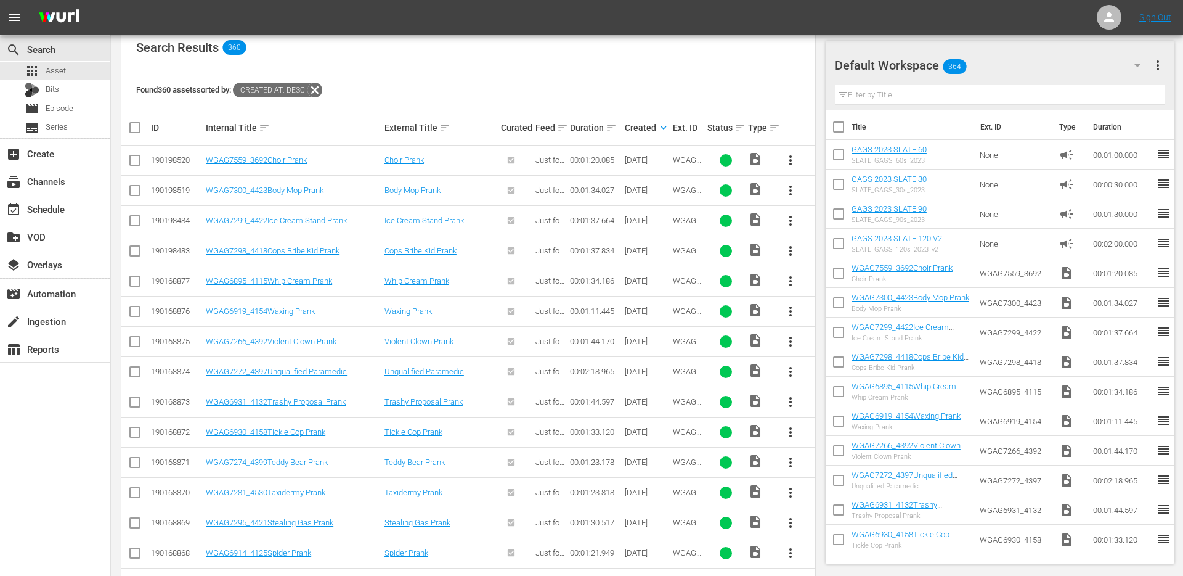
scroll to position [248, 0]
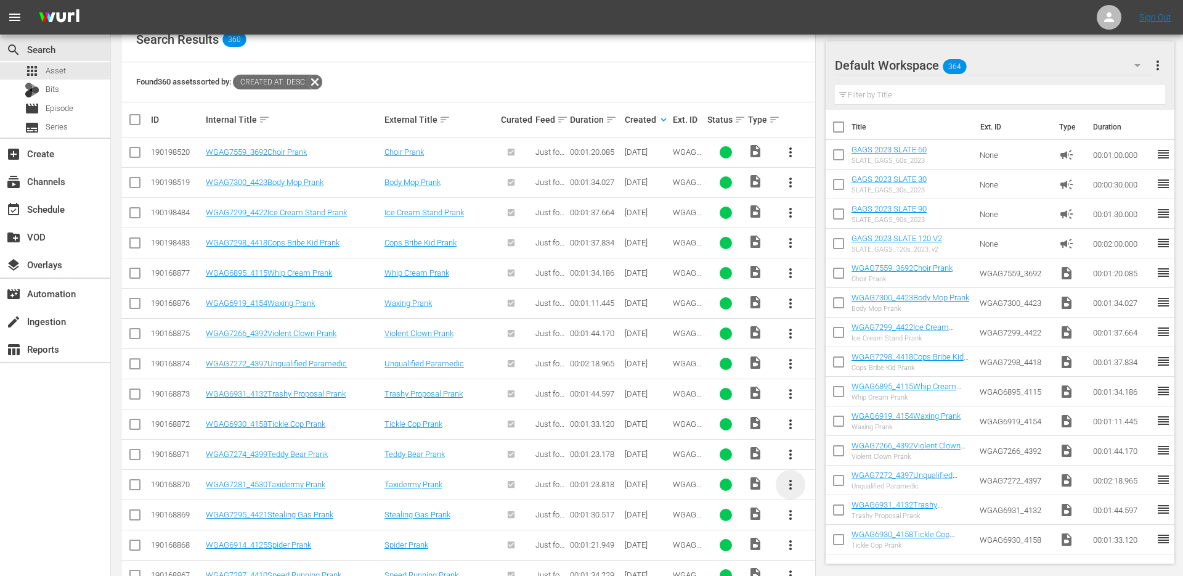
click at [783, 485] on span "more_vert" at bounding box center [790, 484] width 15 height 15
click at [835, 476] on div "Episode" at bounding box center [857, 480] width 84 height 30
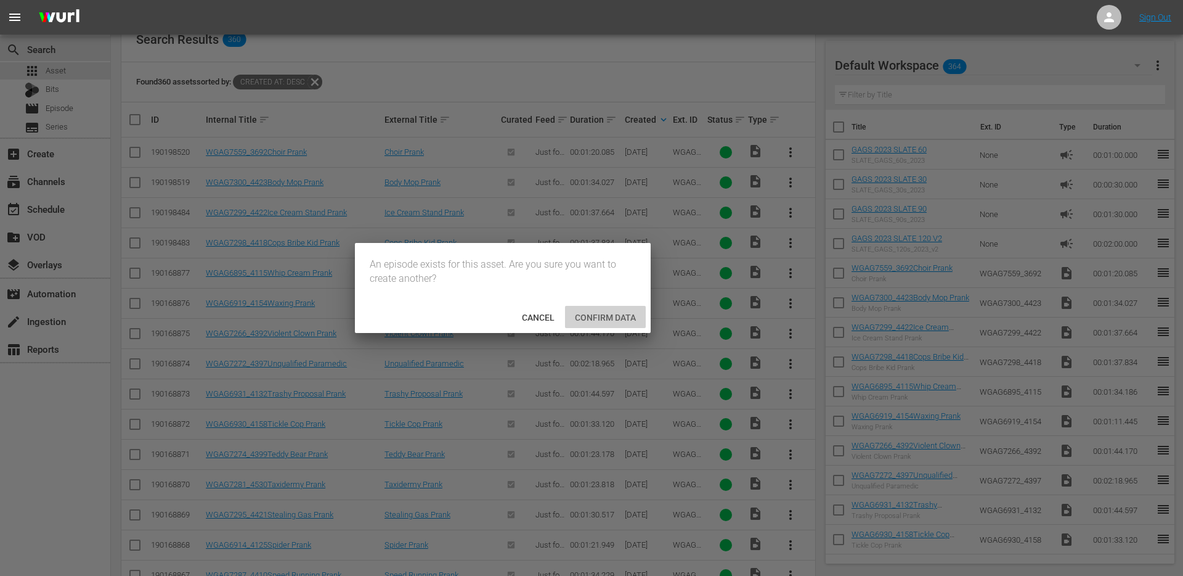
click at [589, 314] on span "Confirm data" at bounding box center [605, 318] width 81 height 10
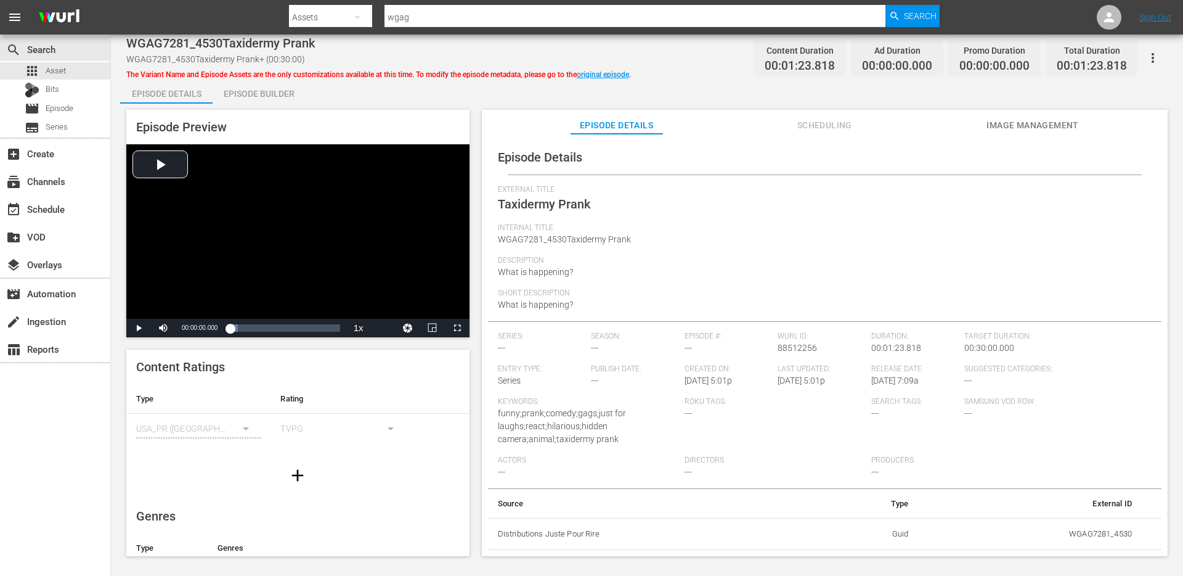
click at [1020, 128] on span "Image Management" at bounding box center [1033, 125] width 92 height 15
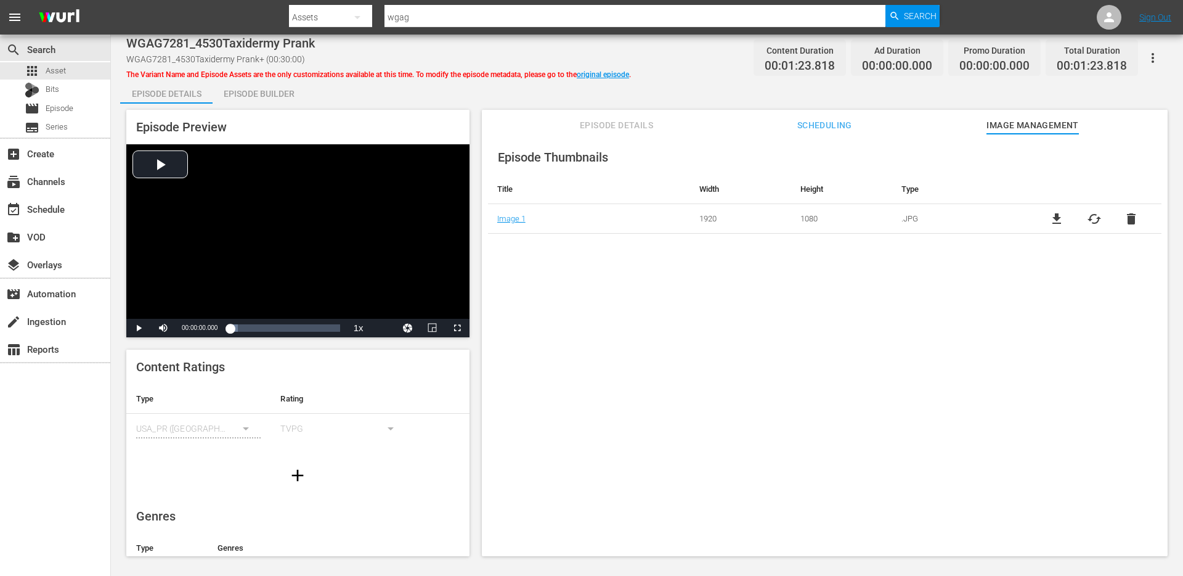
click at [602, 122] on span "Episode Details" at bounding box center [617, 125] width 92 height 15
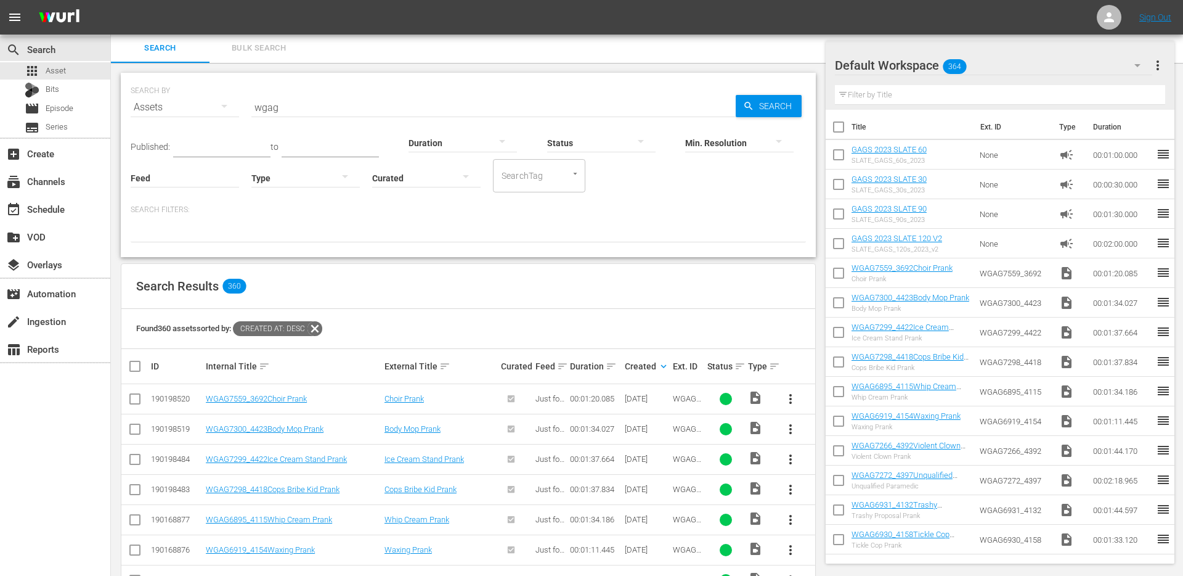
scroll to position [240, 0]
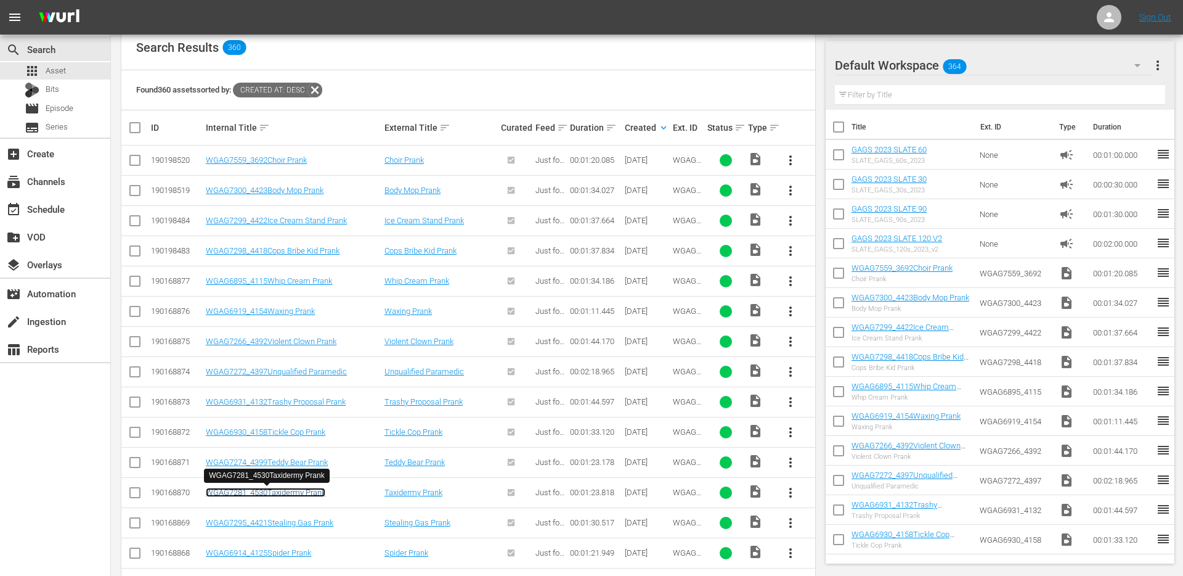
click at [306, 493] on link "WGAG7281_4530Taxidermy Prank" at bounding box center [266, 492] width 120 height 9
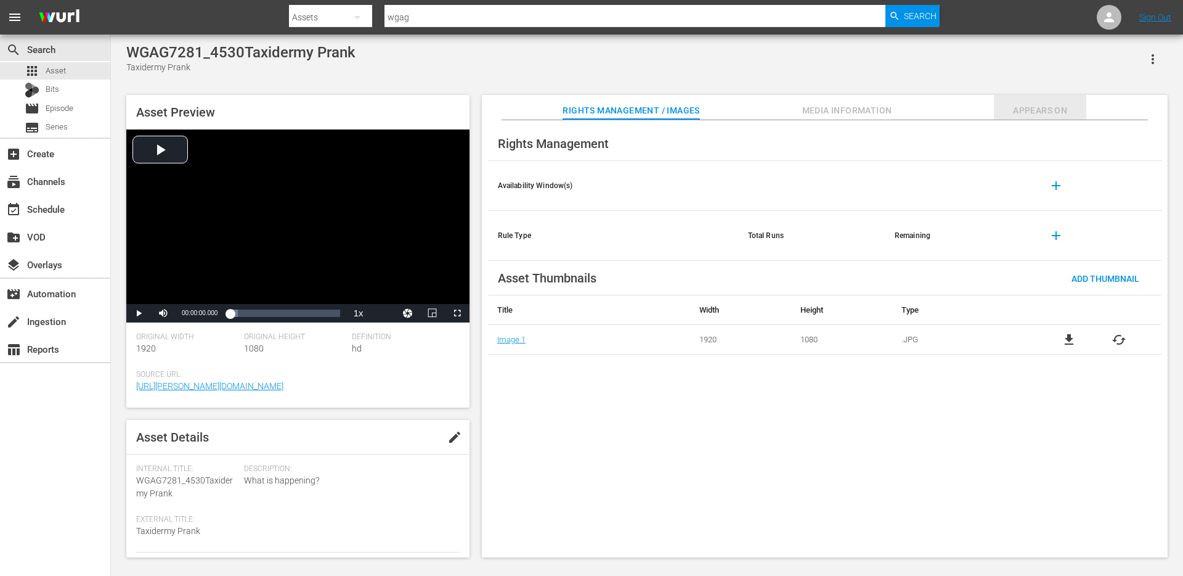
click at [1008, 106] on span "Appears On" at bounding box center [1040, 110] width 92 height 15
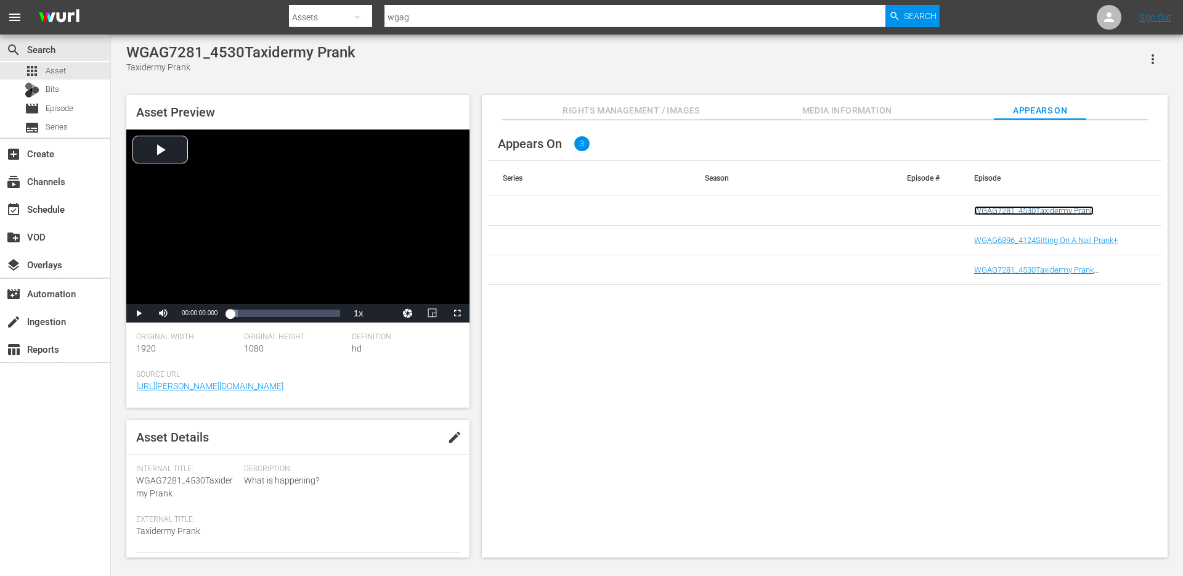
click at [1036, 208] on link "WGAG7281_4530Taxidermy Prank" at bounding box center [1035, 210] width 120 height 9
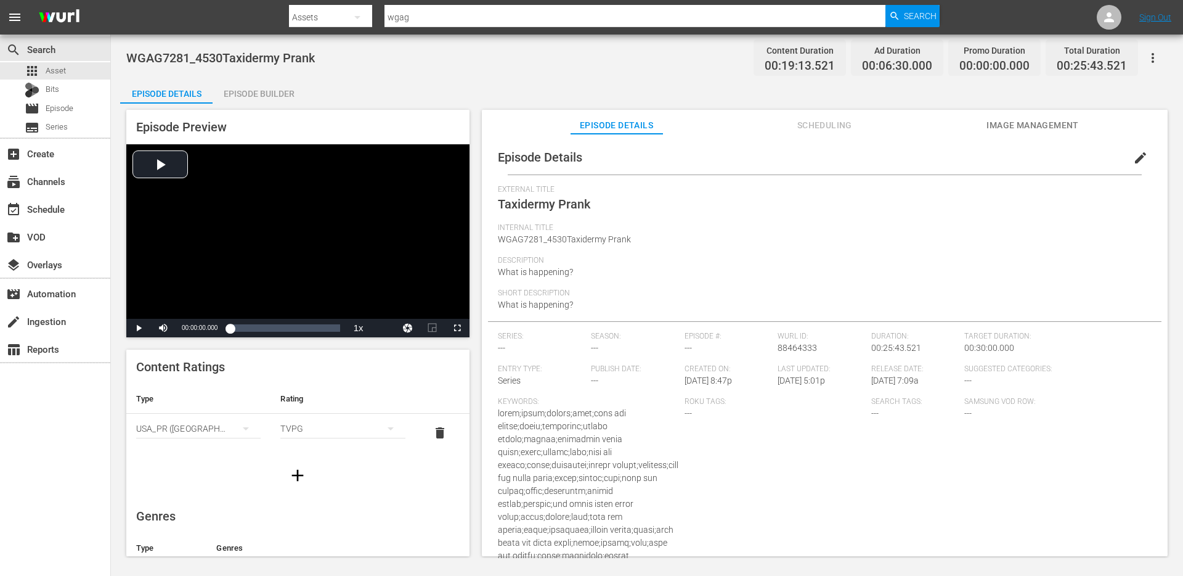
click at [261, 88] on div "Episode Builder" at bounding box center [259, 94] width 92 height 30
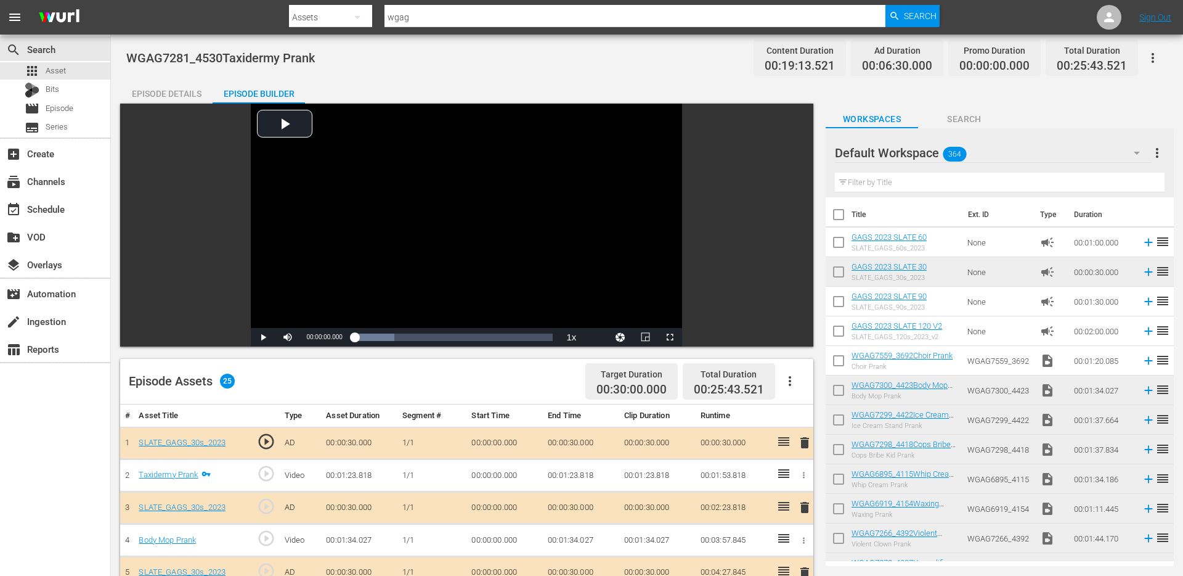
click at [198, 91] on div "Episode Details" at bounding box center [166, 94] width 92 height 30
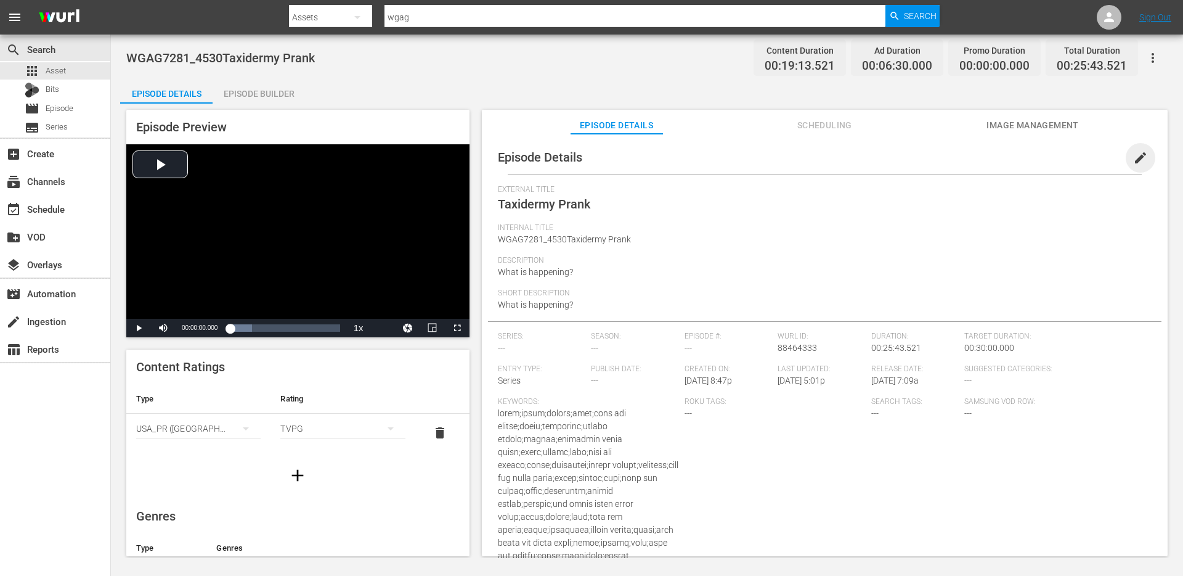
click at [1134, 153] on span "edit" at bounding box center [1141, 157] width 15 height 15
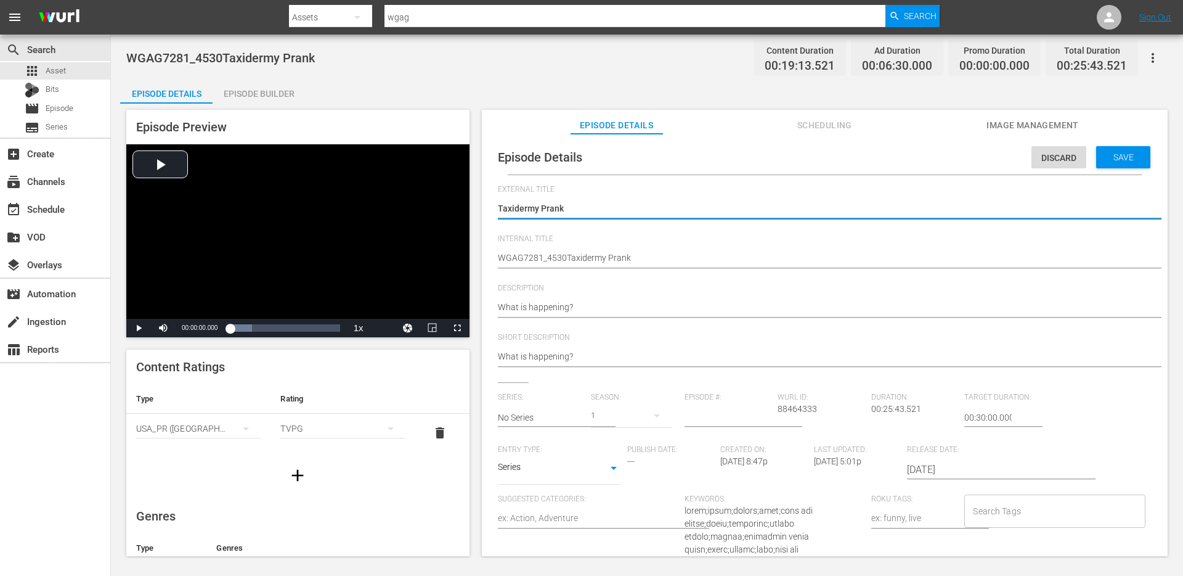
click at [602, 216] on textarea "Taxidermy Prank" at bounding box center [822, 209] width 648 height 15
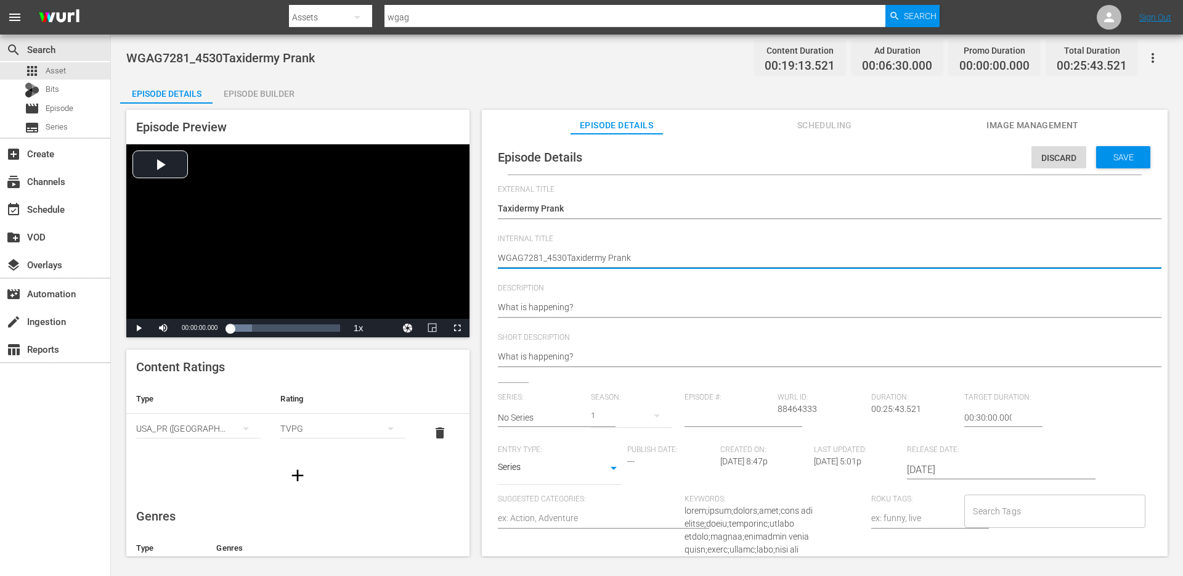
type textarea "WGAG7281_4530Taxidermy Prank+"
click at [1108, 154] on span "Save" at bounding box center [1124, 157] width 40 height 10
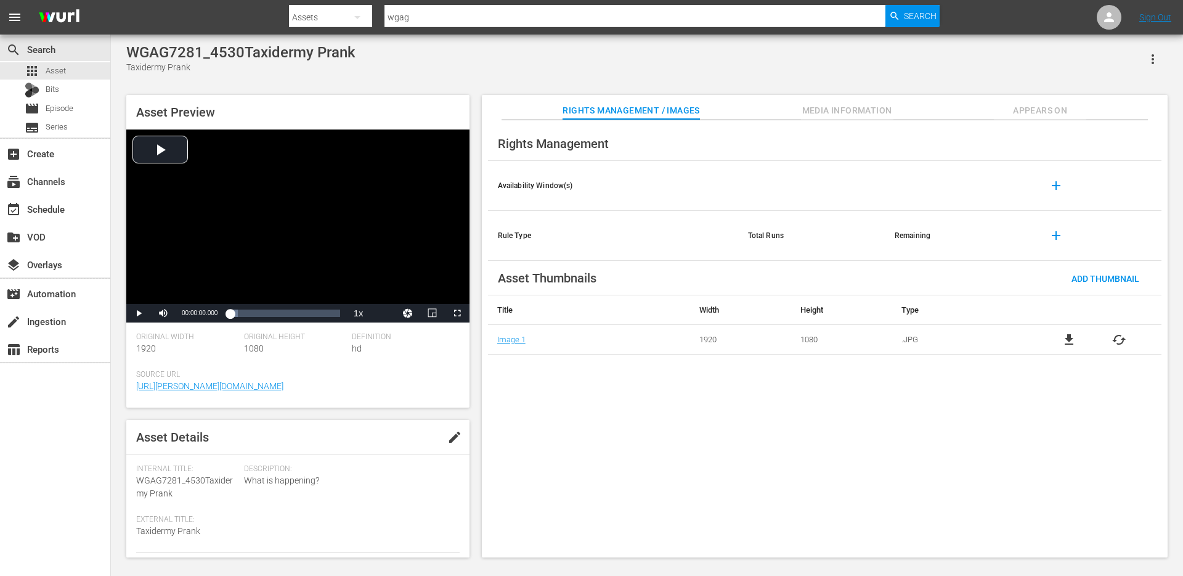
click at [1033, 111] on span "Appears On" at bounding box center [1040, 110] width 92 height 15
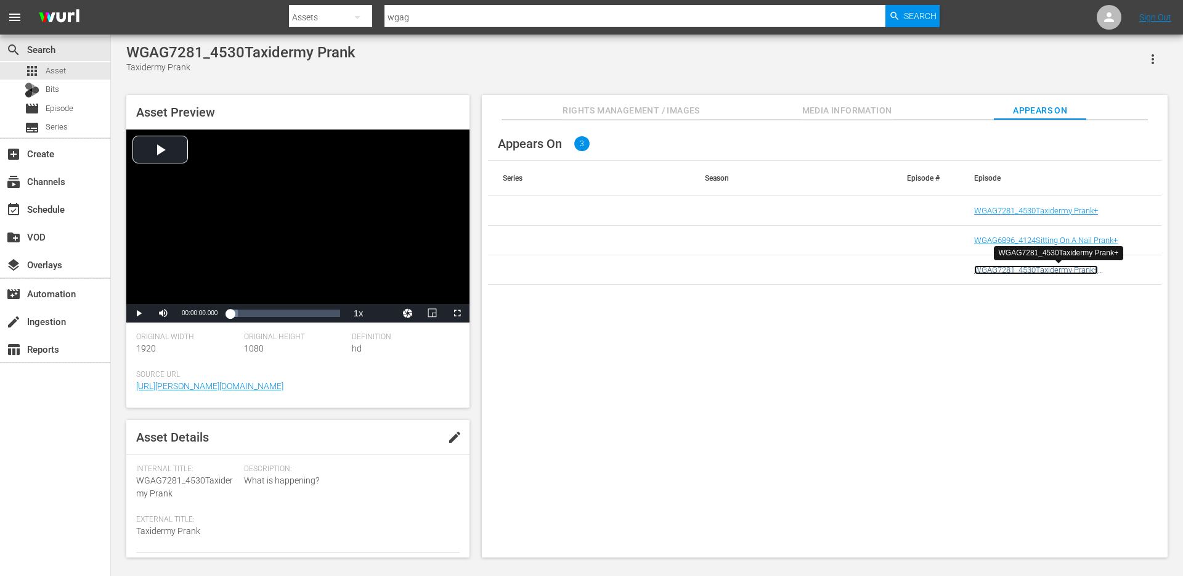
click at [1063, 267] on link "WGAG7281_4530Taxidermy Prank+ (WGAG7281_4530Taxidermy Prank+ (00:30:00))" at bounding box center [1057, 274] width 165 height 18
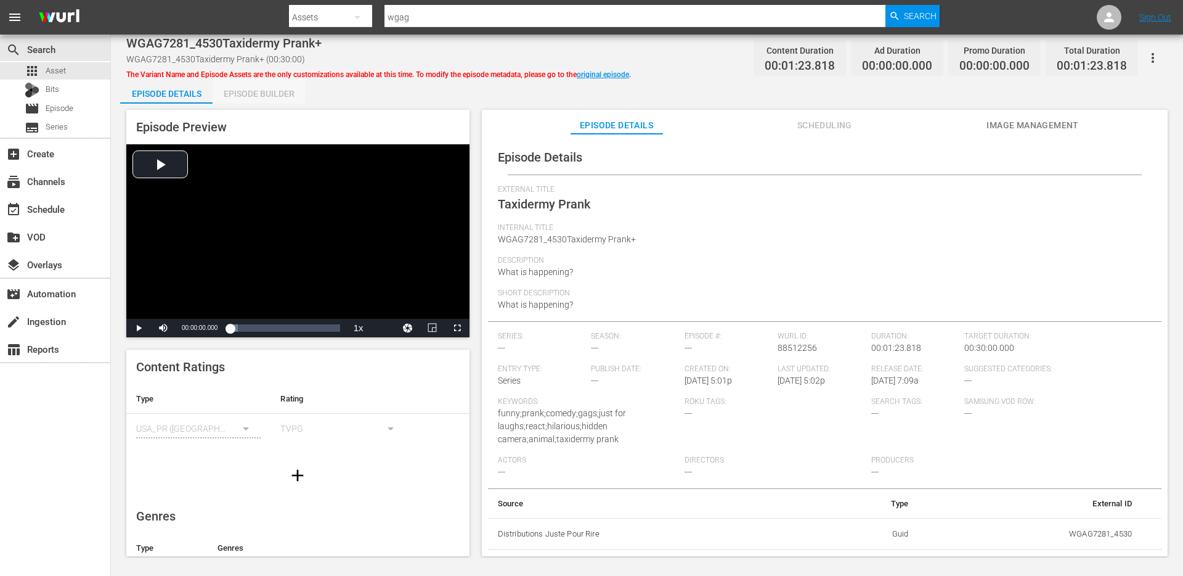
click at [274, 96] on div "Episode Builder" at bounding box center [259, 94] width 92 height 30
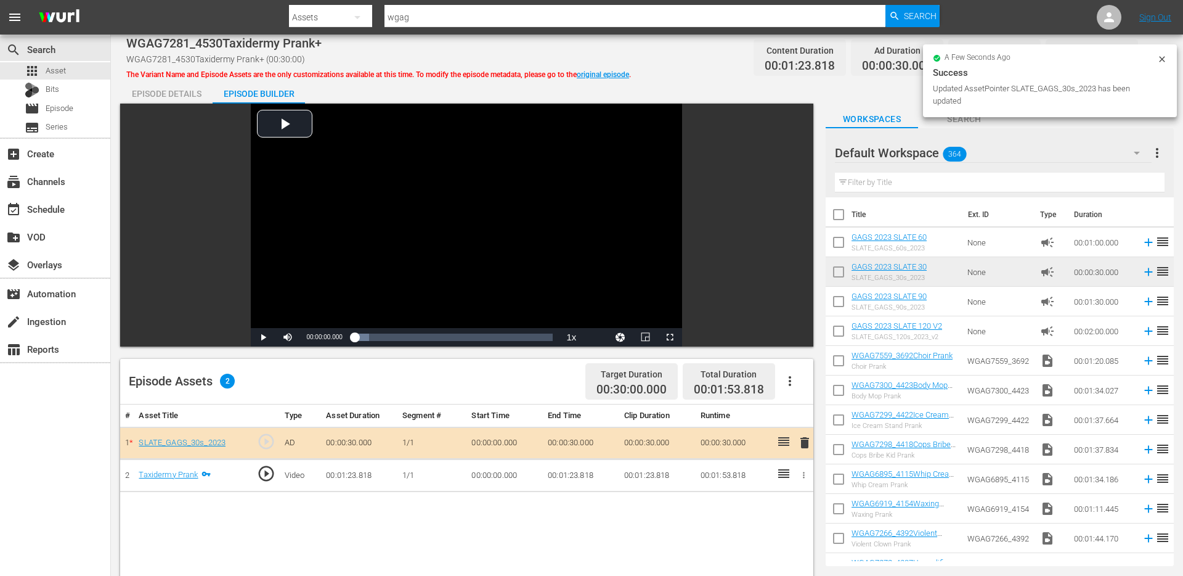
click at [187, 94] on div "Episode Details" at bounding box center [166, 94] width 92 height 30
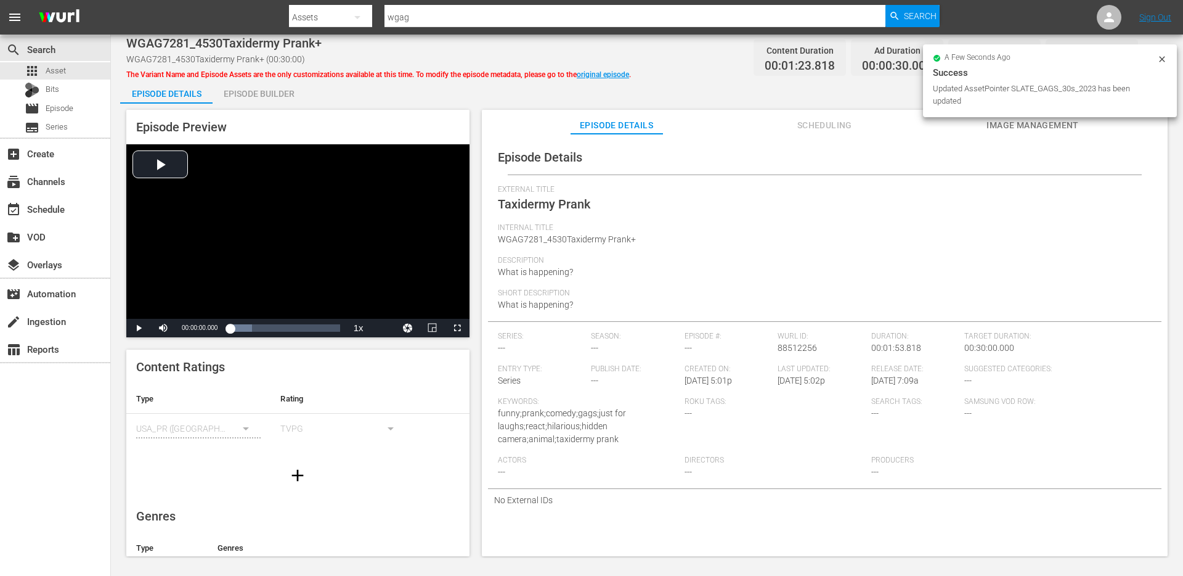
click at [1164, 60] on icon at bounding box center [1163, 59] width 10 height 10
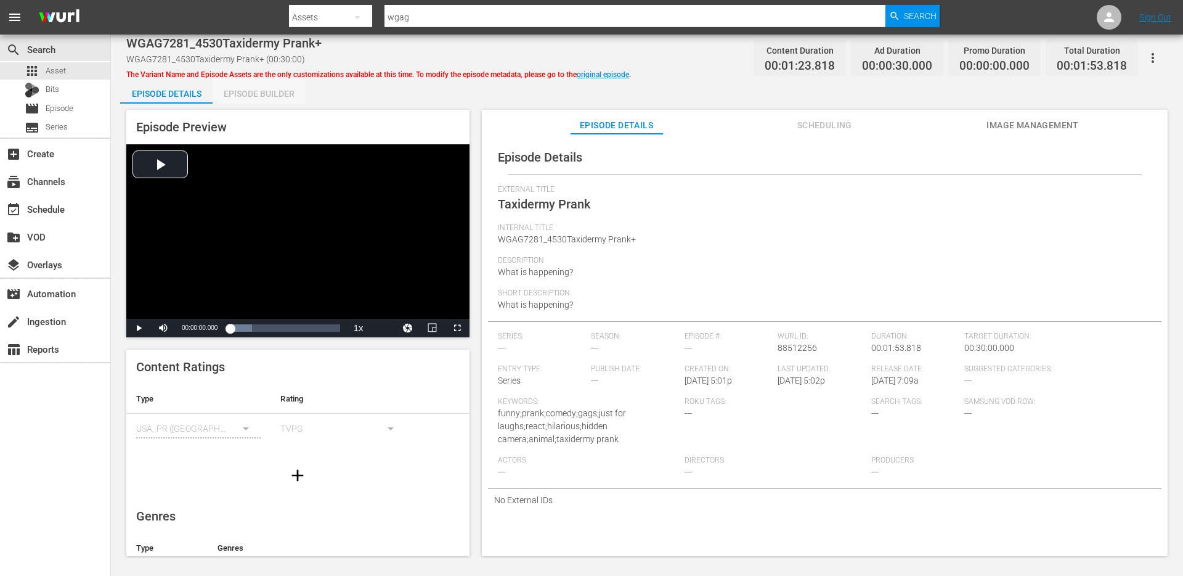
click at [263, 93] on div "Episode Builder" at bounding box center [259, 94] width 92 height 30
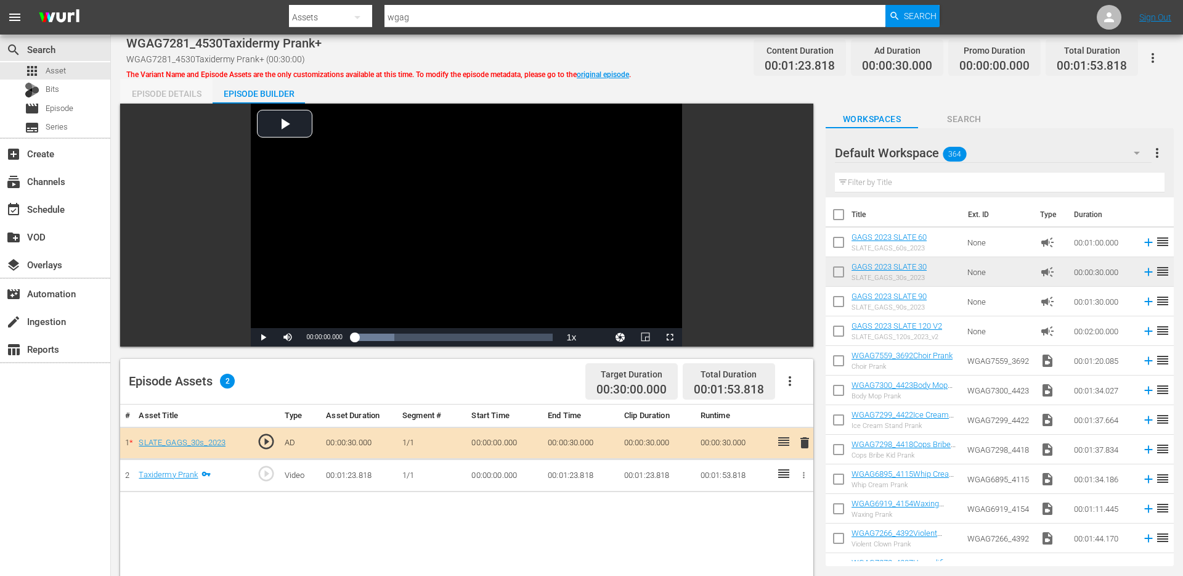
click at [185, 89] on div "Episode Details" at bounding box center [166, 94] width 92 height 30
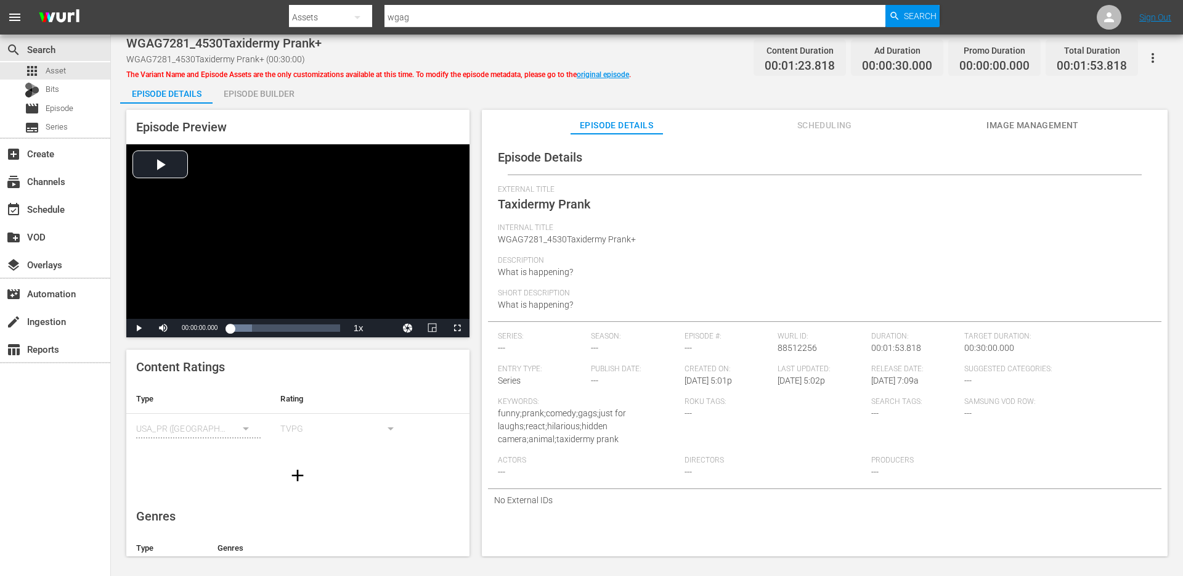
click at [261, 94] on div "Episode Builder" at bounding box center [259, 94] width 92 height 30
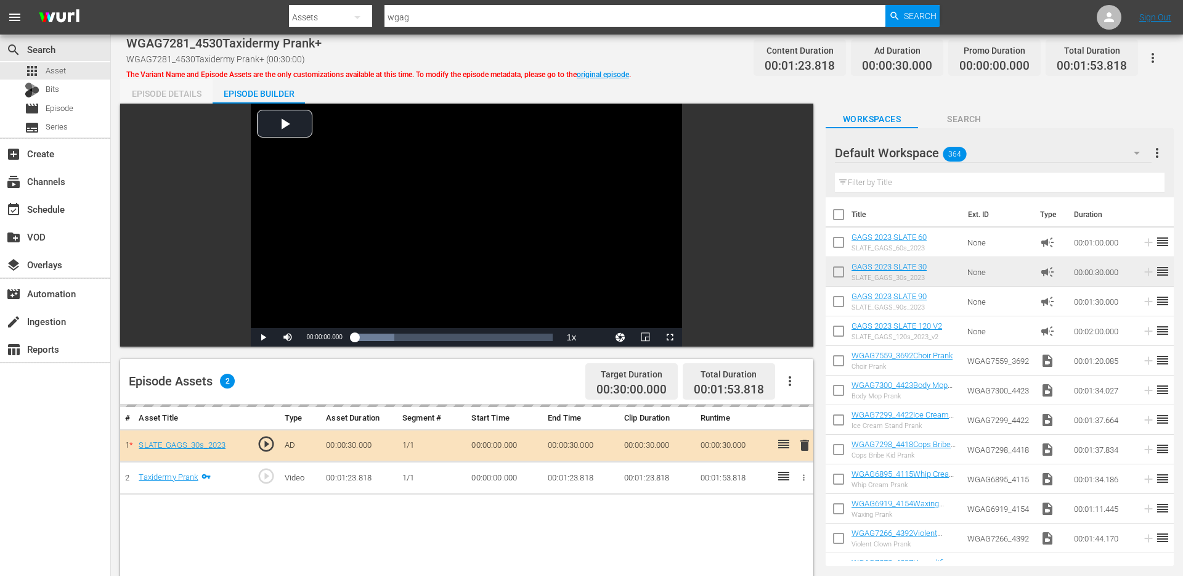
click at [180, 86] on div "Episode Details" at bounding box center [166, 94] width 92 height 30
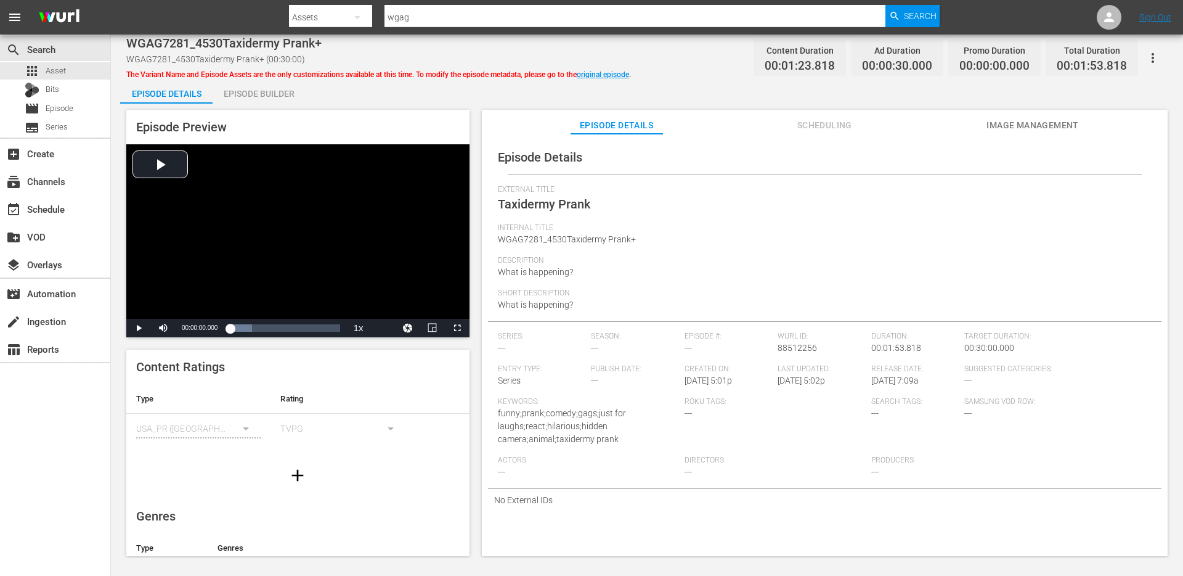
click at [608, 235] on span "WGAG7281_4530Taxidermy Prank+" at bounding box center [567, 239] width 138 height 10
click at [1153, 55] on icon "button" at bounding box center [1153, 58] width 2 height 10
click at [1109, 101] on div "DELETE VARIANT" at bounding box center [1099, 103] width 118 height 30
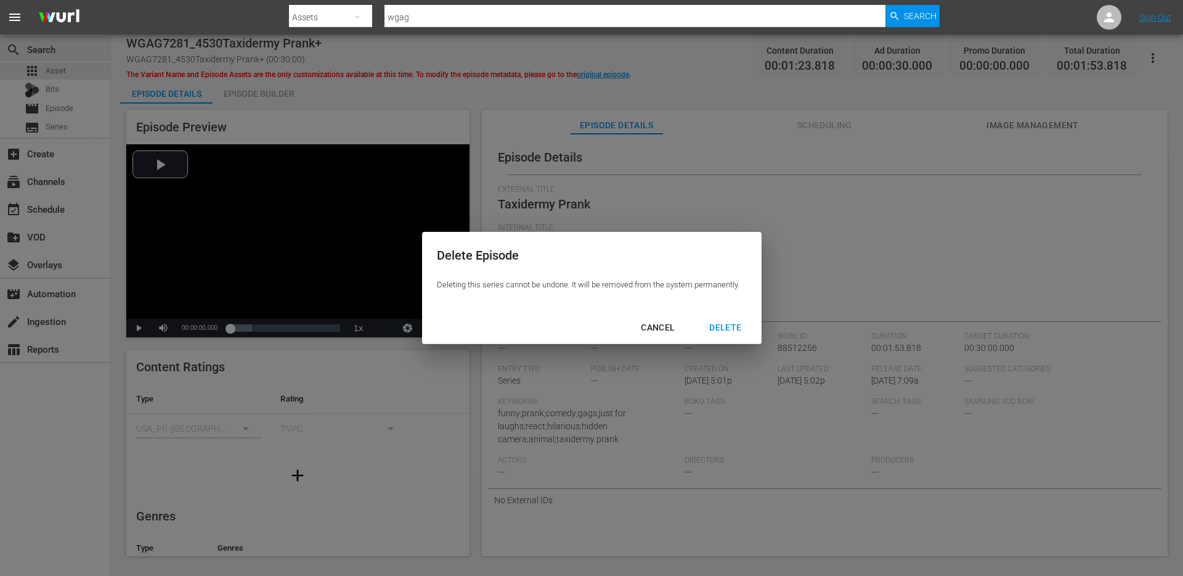
click at [670, 333] on div "CANCEL" at bounding box center [658, 327] width 54 height 15
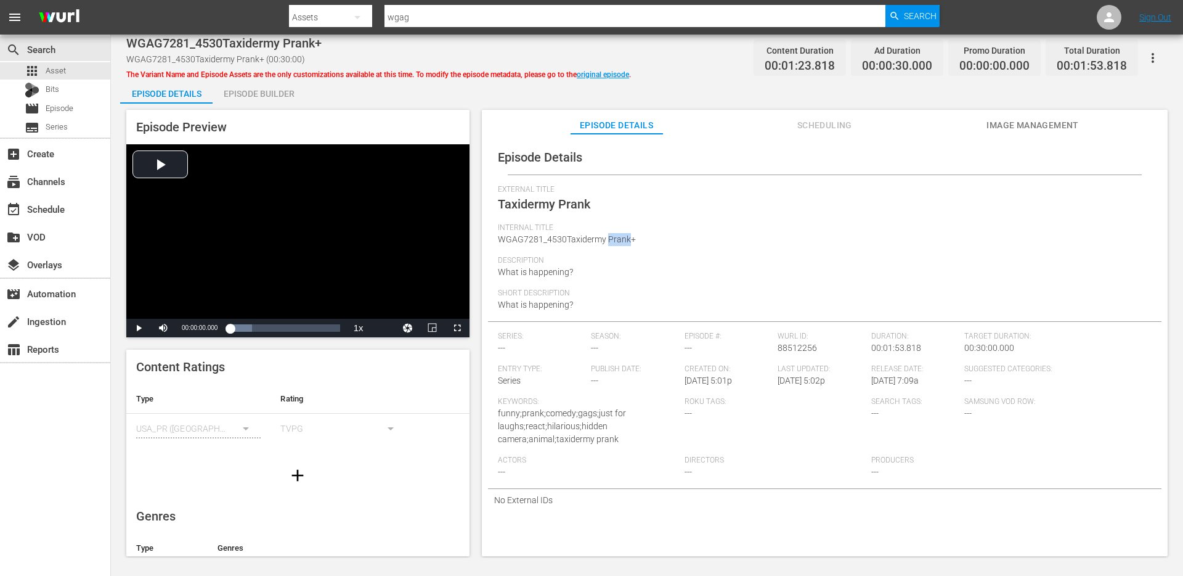
click at [1159, 58] on icon "button" at bounding box center [1153, 58] width 15 height 15
click at [968, 100] on div "Episode Details Episode Builder Episode Preview Video Player is loading. Play V…" at bounding box center [647, 322] width 1054 height 487
click at [1157, 66] on button "button" at bounding box center [1153, 58] width 30 height 30
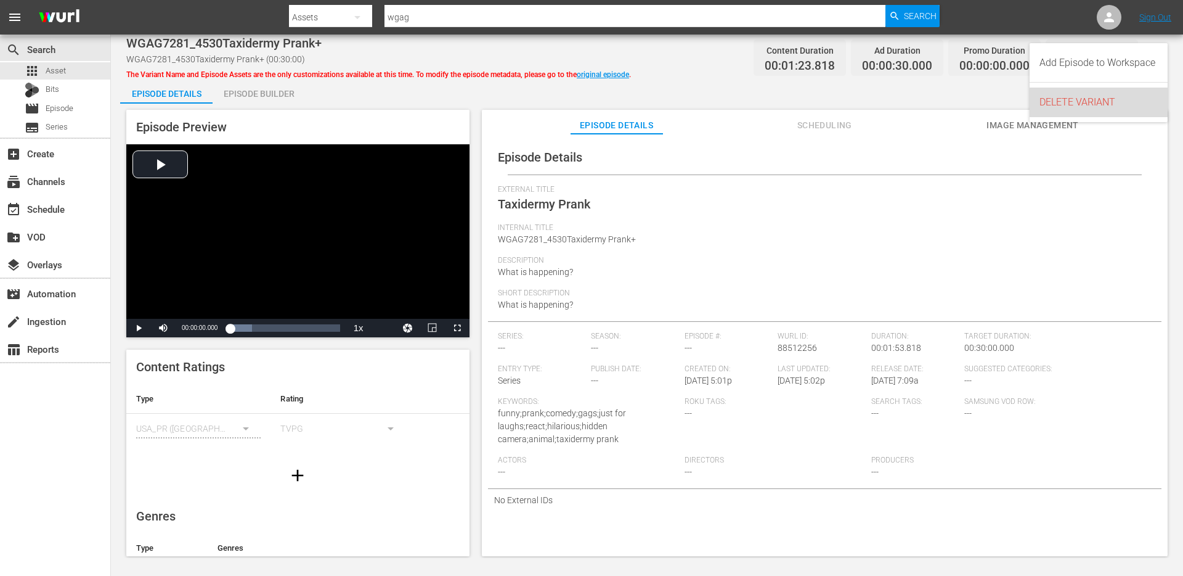
click at [1080, 105] on div "DELETE VARIANT" at bounding box center [1099, 103] width 118 height 30
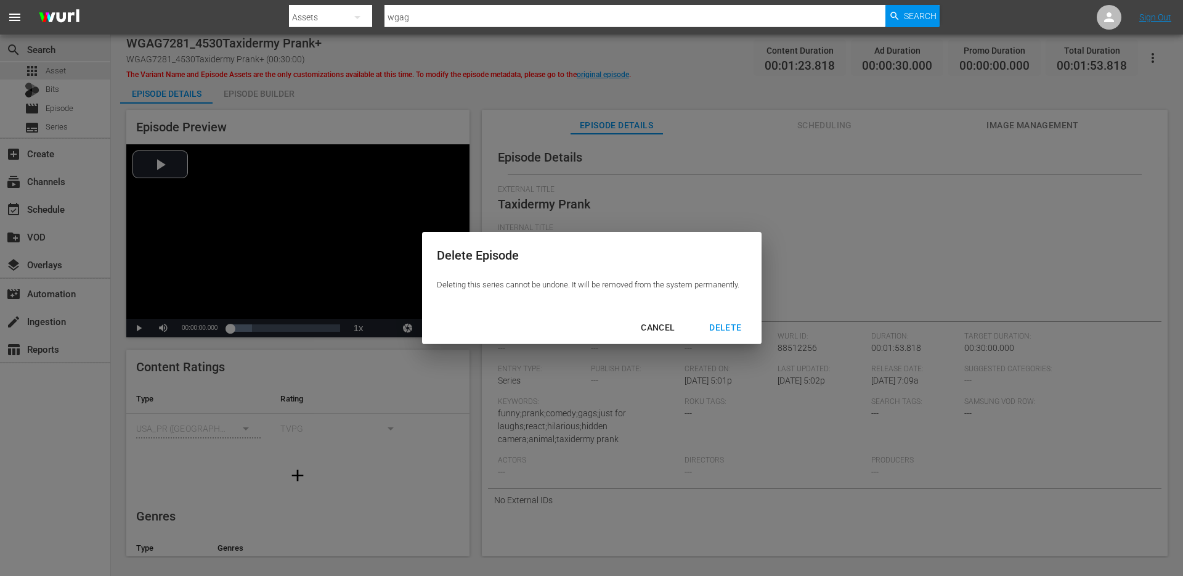
click at [717, 331] on div "DELETE" at bounding box center [726, 327] width 52 height 15
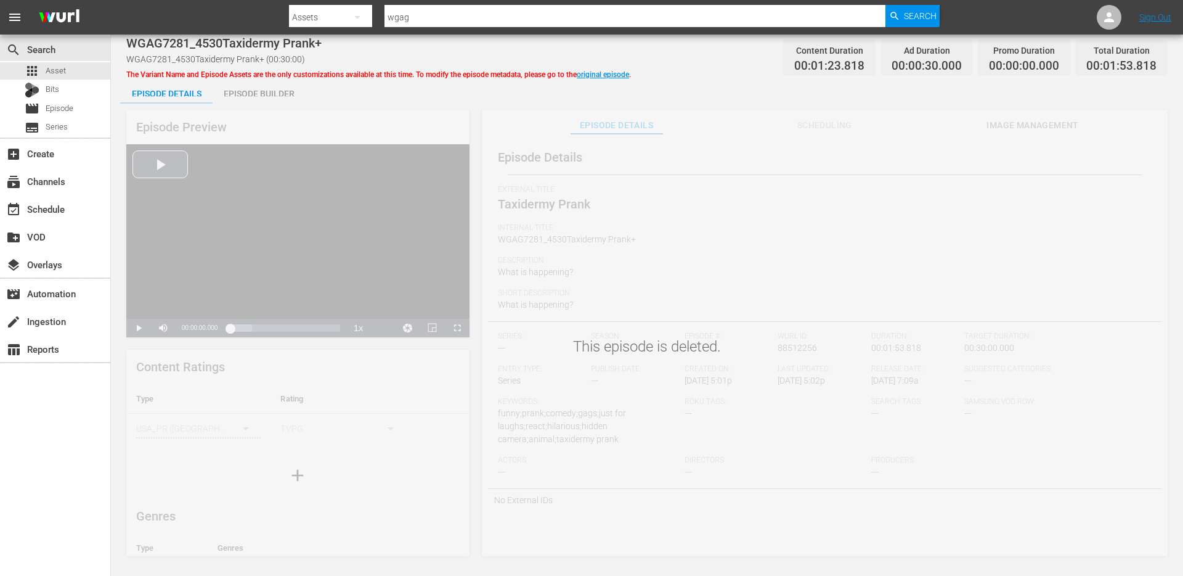
click at [575, 123] on div "This episode is deleted." at bounding box center [647, 327] width 1073 height 462
click at [87, 74] on div "apps Asset" at bounding box center [55, 70] width 110 height 17
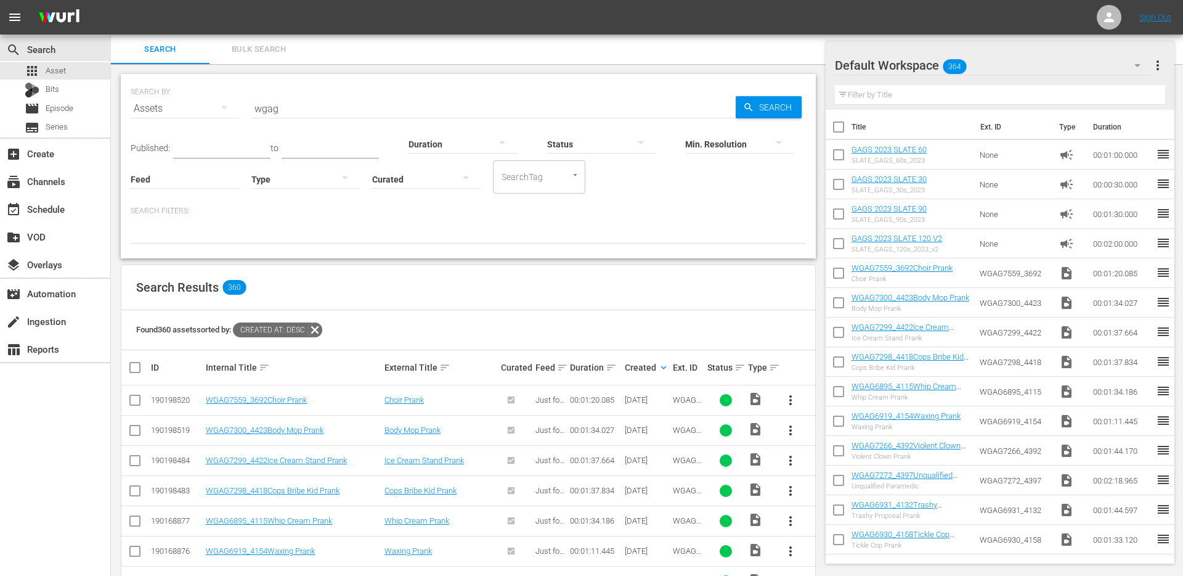
scroll to position [219, 0]
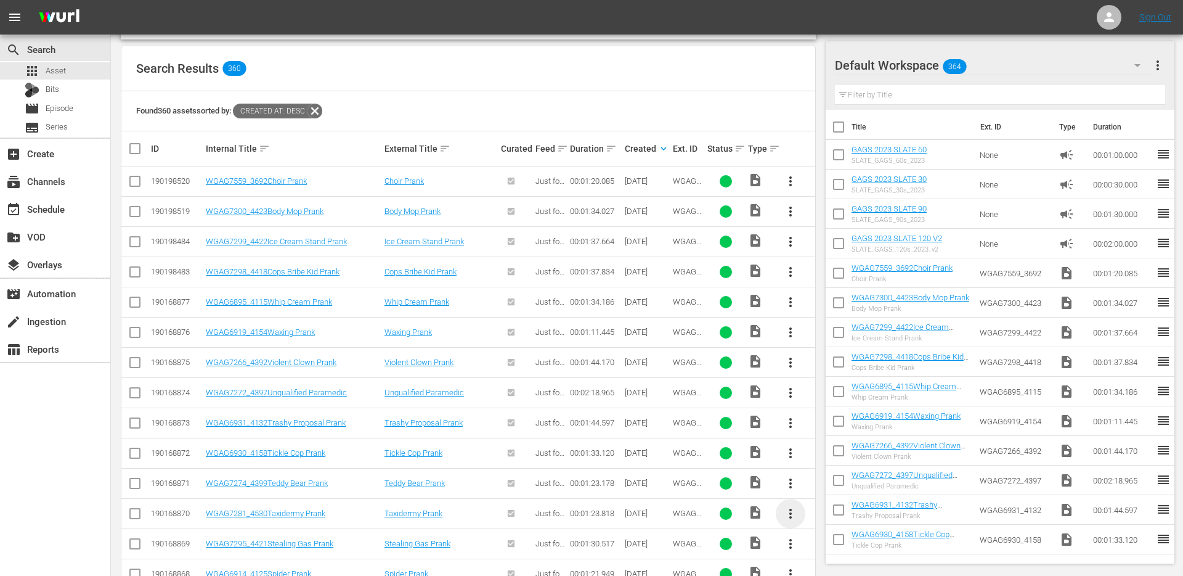
click at [793, 513] on span "more_vert" at bounding box center [790, 513] width 15 height 15
click at [825, 505] on div "Episode" at bounding box center [857, 509] width 84 height 30
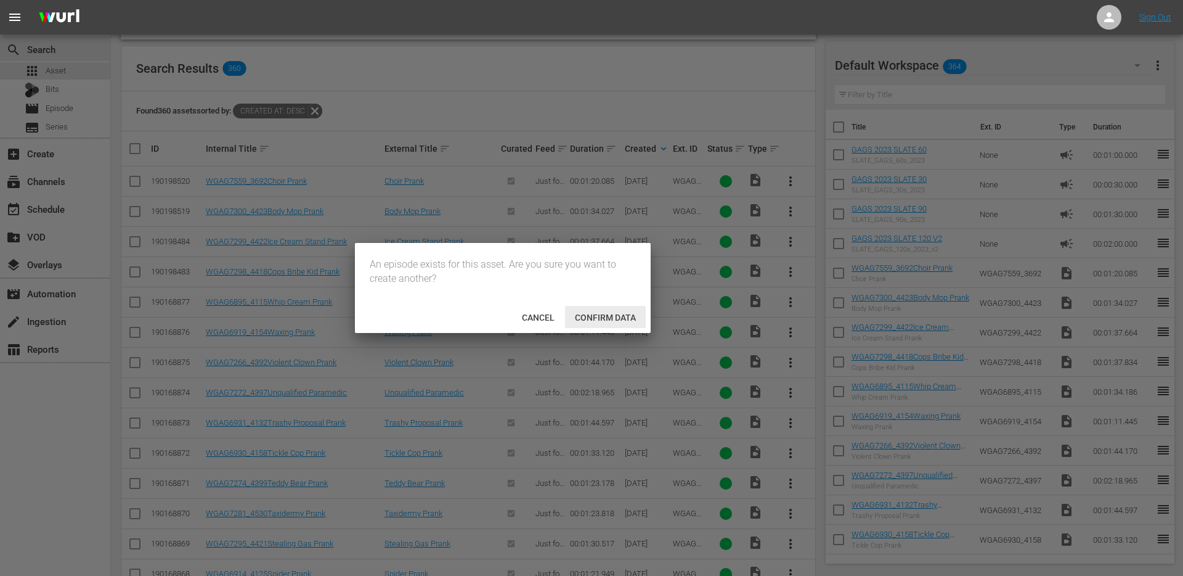
click at [594, 316] on span "Confirm data" at bounding box center [605, 318] width 81 height 10
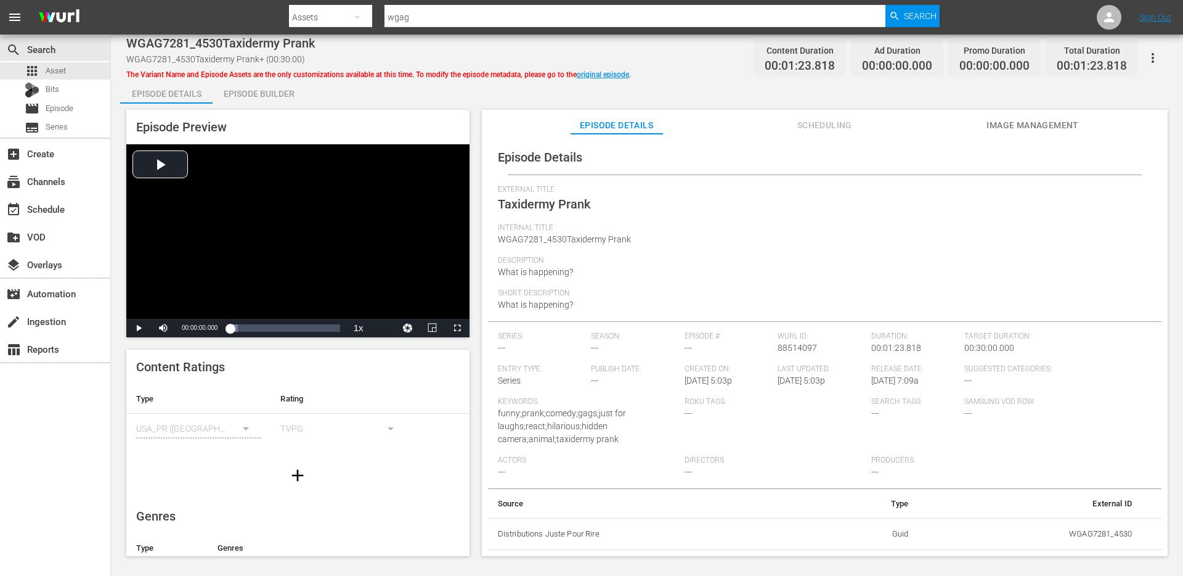
click at [1158, 47] on button "button" at bounding box center [1153, 58] width 30 height 30
click at [1126, 96] on div "DELETE VARIANT" at bounding box center [1099, 103] width 118 height 30
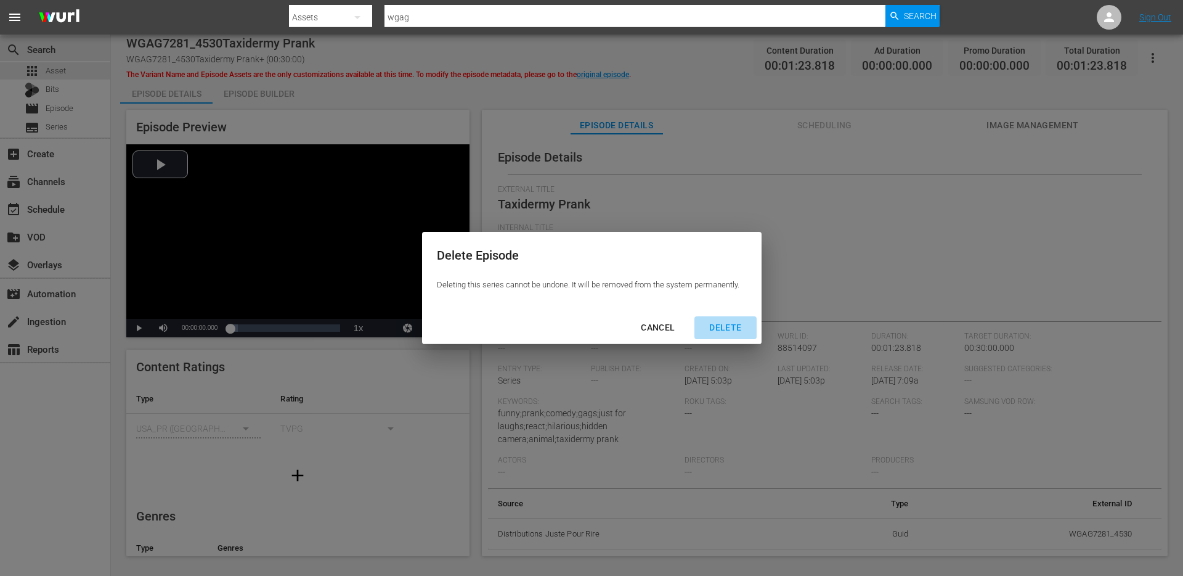
click at [742, 324] on div "DELETE" at bounding box center [726, 327] width 52 height 15
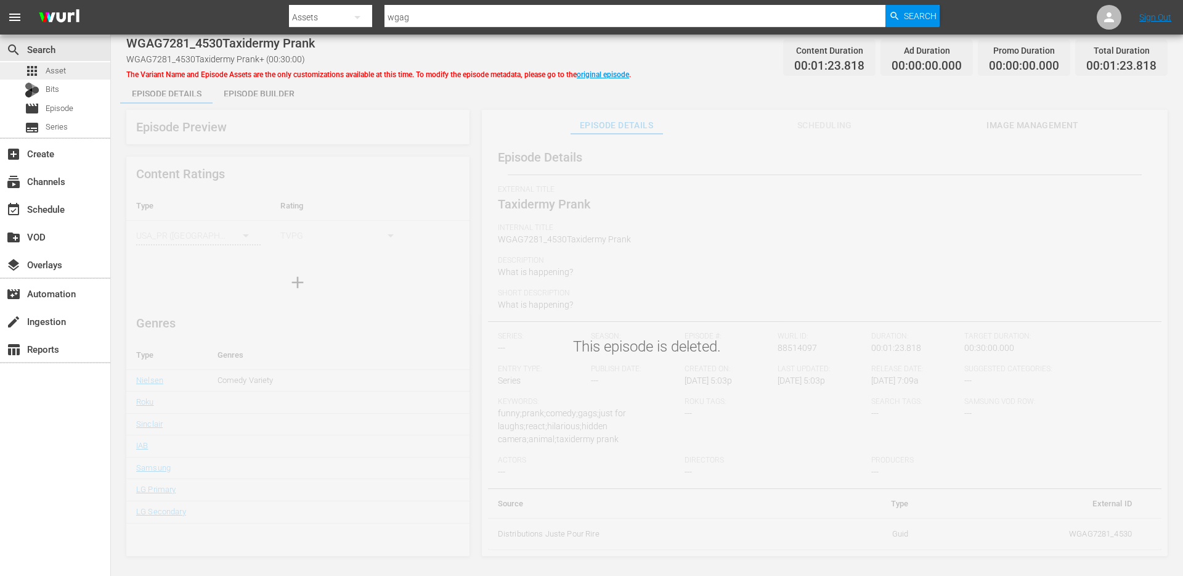
click at [56, 70] on span "Asset" at bounding box center [56, 71] width 20 height 12
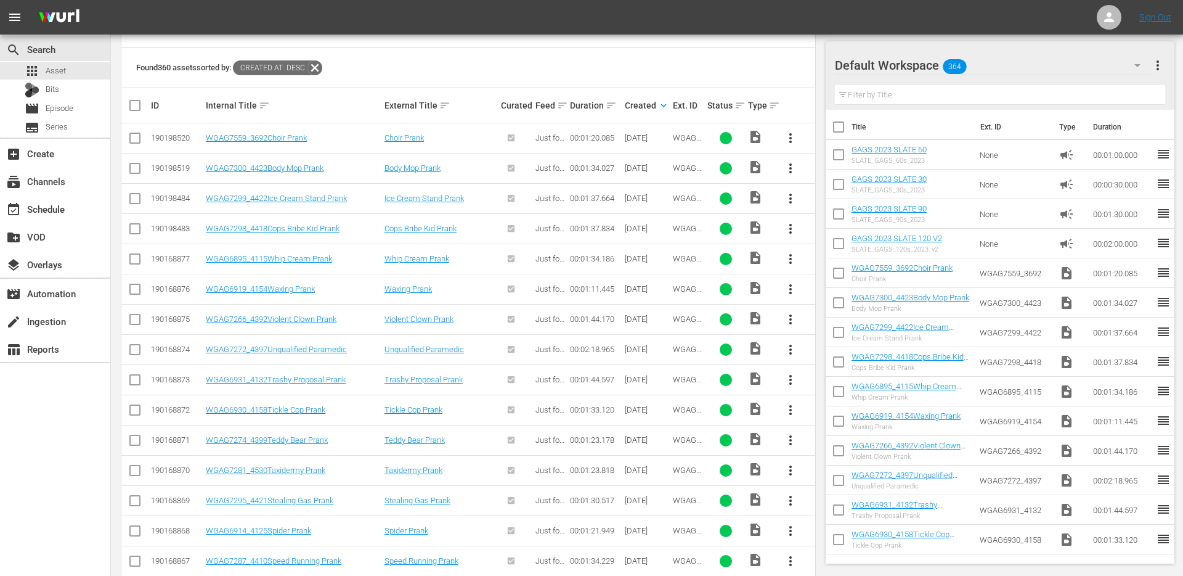
scroll to position [377, 0]
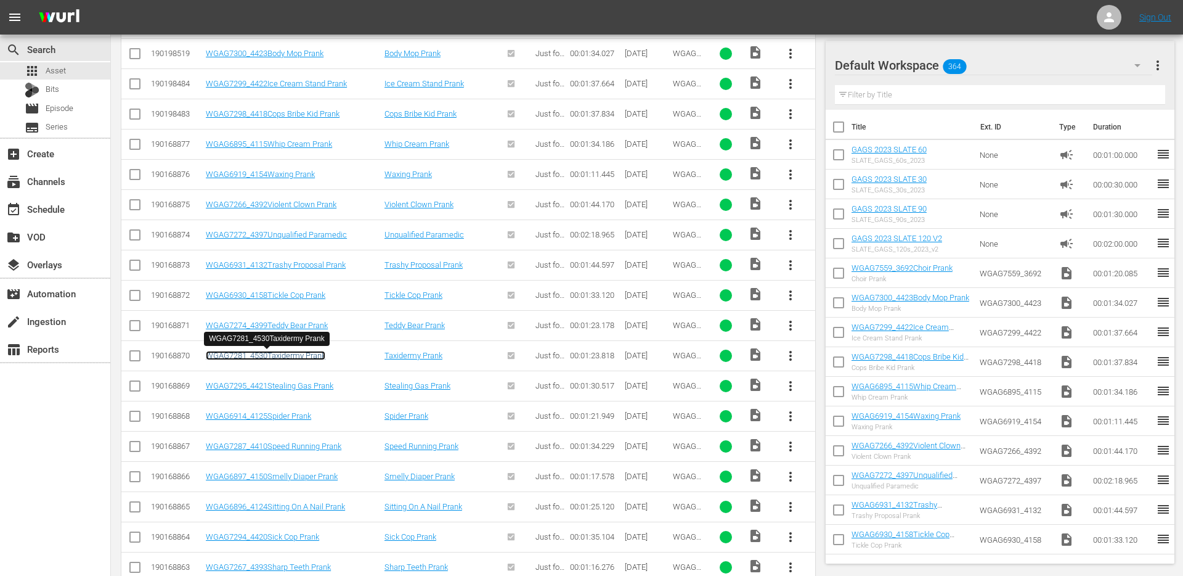
click at [290, 356] on link "WGAG7281_4530Taxidermy Prank" at bounding box center [266, 355] width 120 height 9
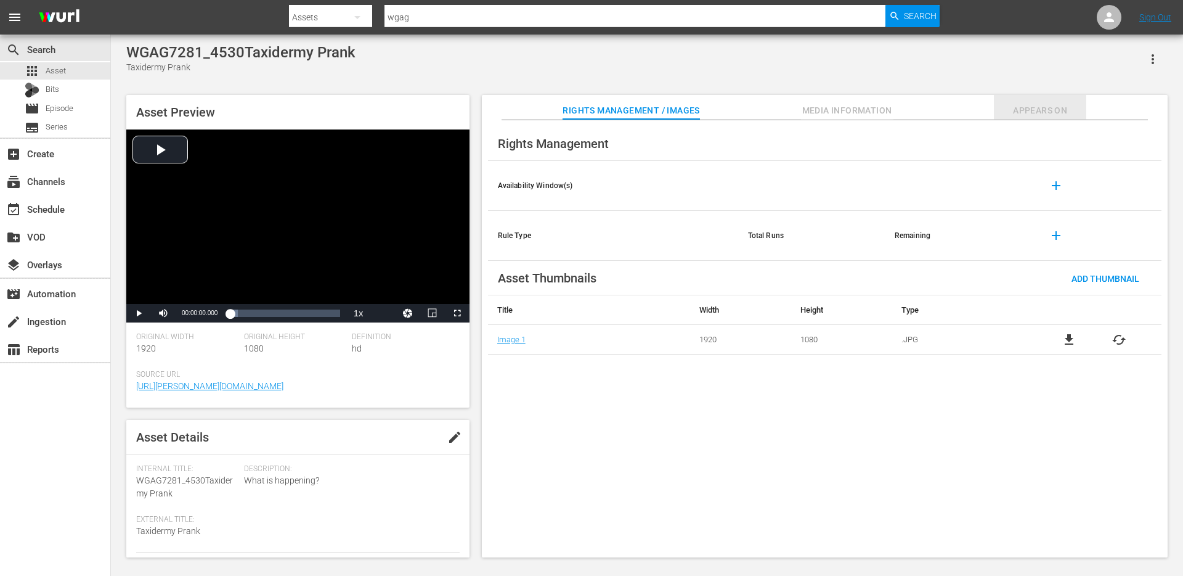
click at [1029, 98] on button "Appears On" at bounding box center [1040, 107] width 92 height 25
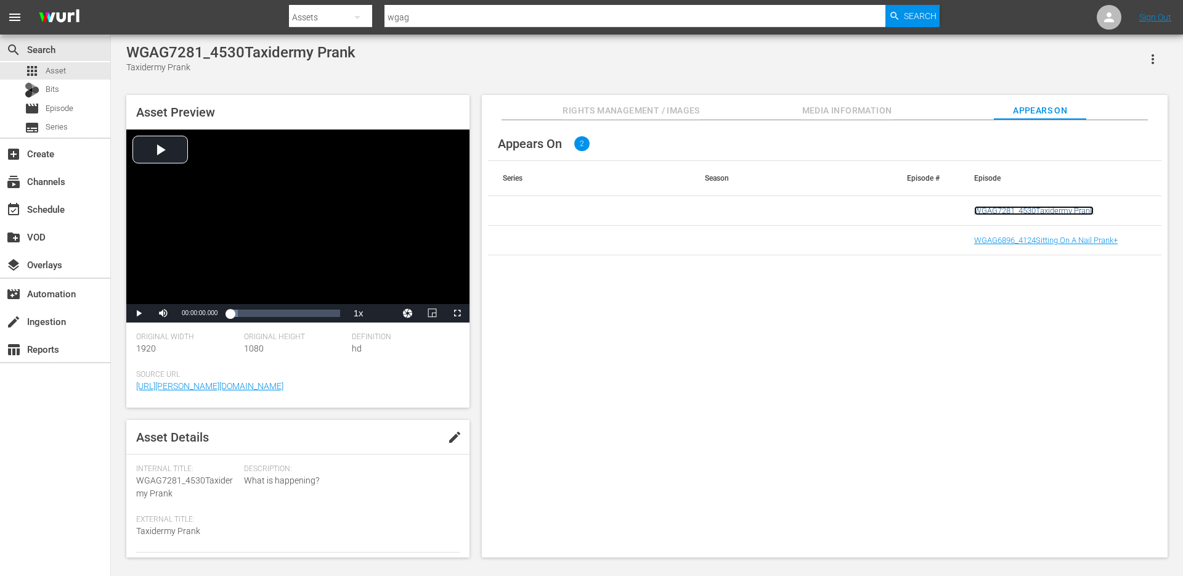
click at [1082, 210] on link "WGAG7281_4530Taxidermy Prank" at bounding box center [1035, 210] width 120 height 9
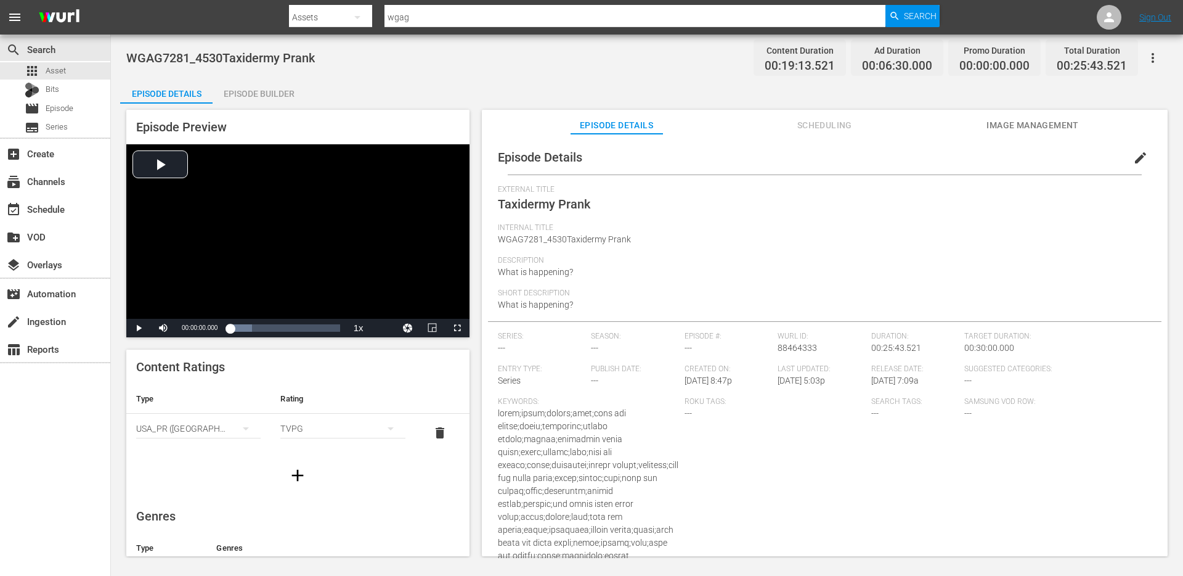
click at [1134, 158] on span "edit" at bounding box center [1141, 157] width 15 height 15
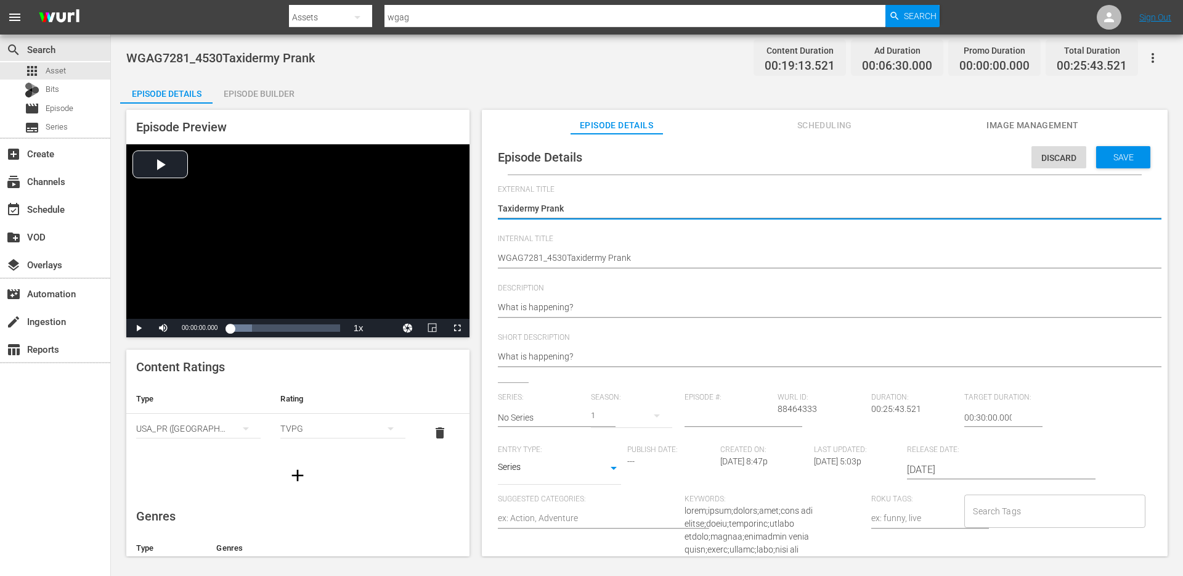
click at [632, 208] on textarea "Taxidermy Prank" at bounding box center [822, 209] width 648 height 15
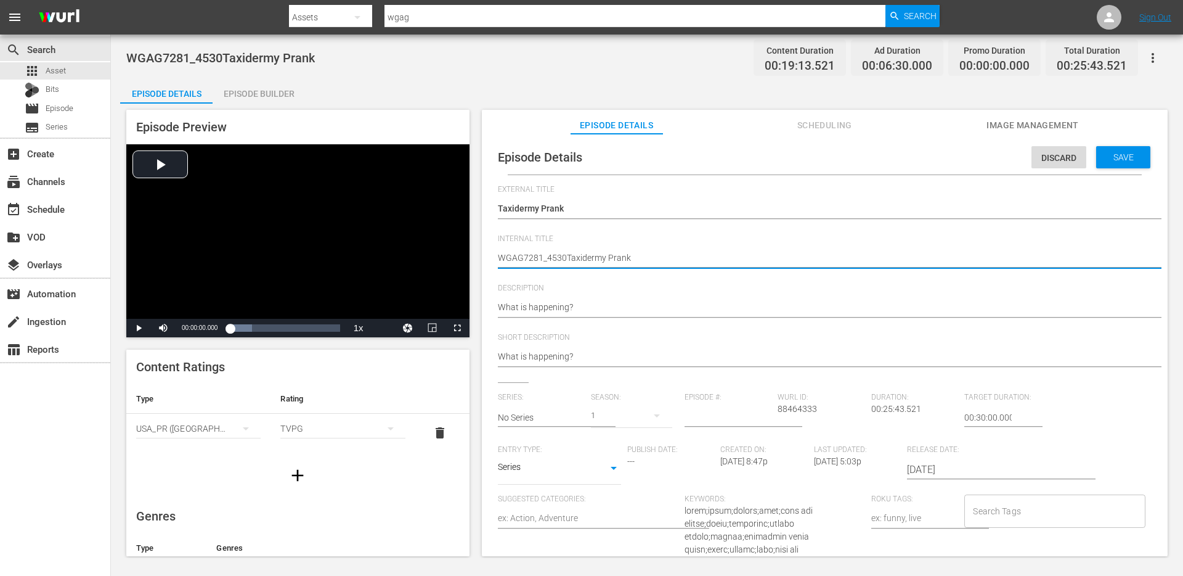
type textarea "WGAG7281_4530Taxidermy Prank+"
type textarea "WGAG7281_4530Taxidermy Prank"
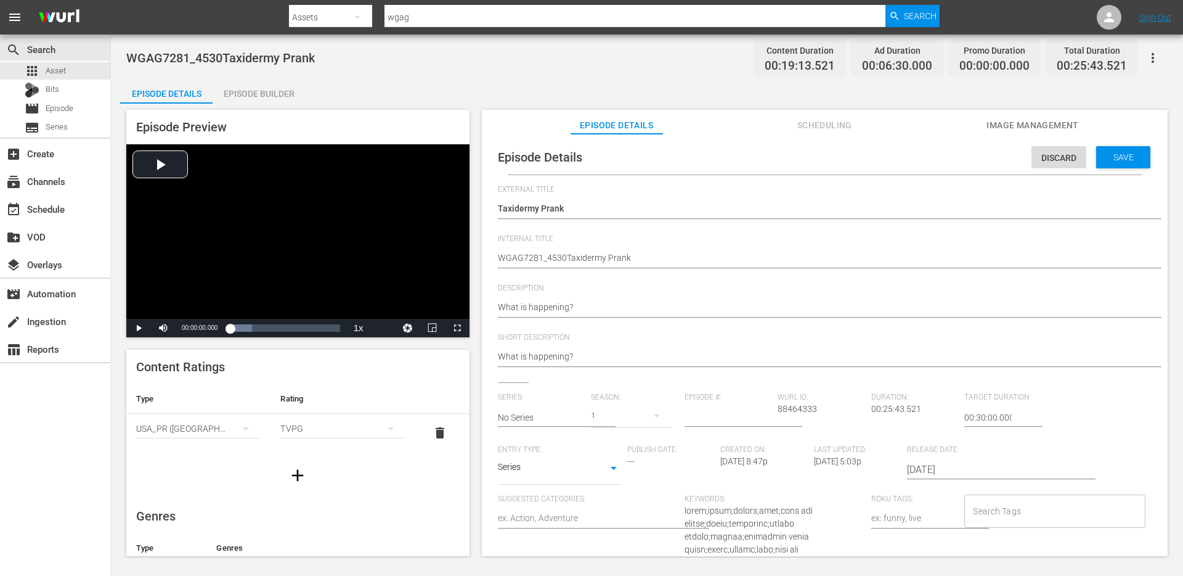
click at [624, 200] on div "Taxidermy Prank Taxidermy Prank" at bounding box center [822, 210] width 648 height 30
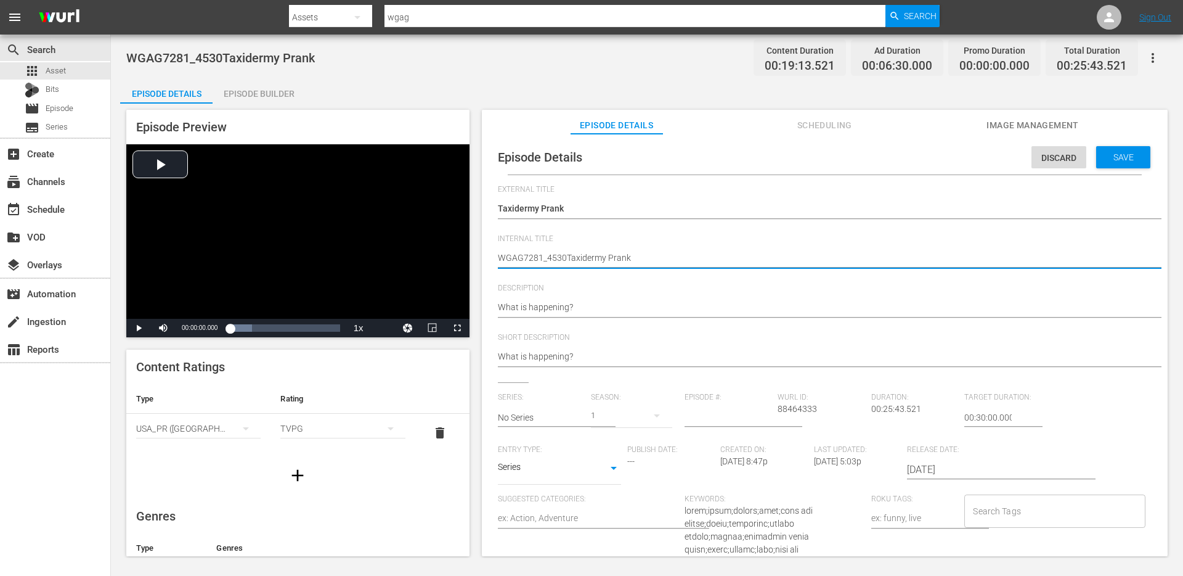
type textarea "WGAG7281_4530Taxidermy Prank+"
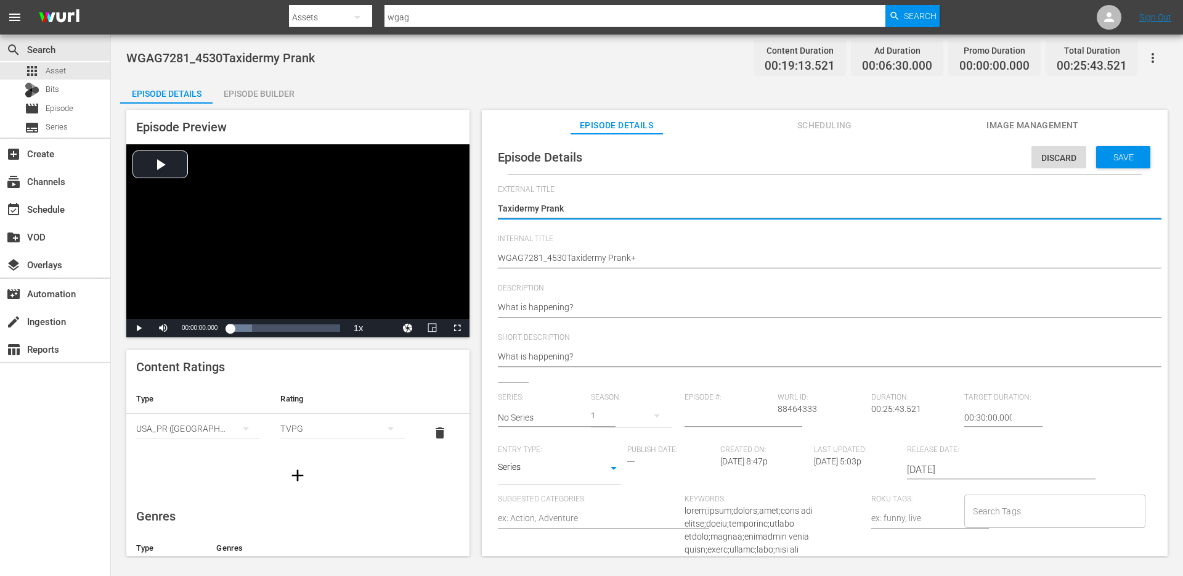
type textarea "Taxidermy Prank"
type textarea "Taxidermy Prank &"
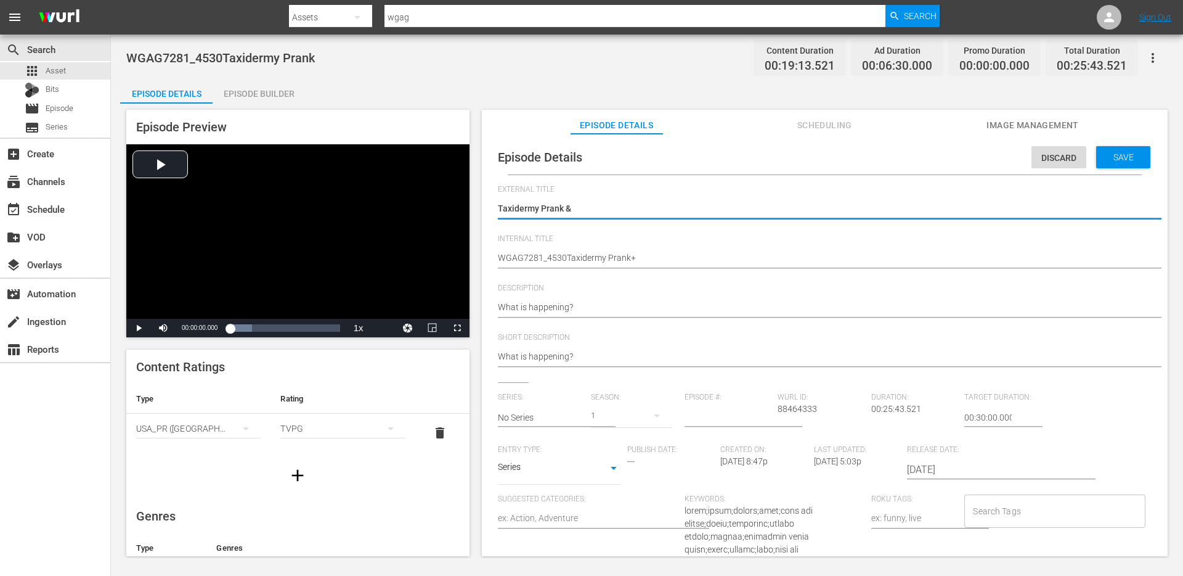
type textarea "Taxidermy Prank &"
type textarea "Taxidermy Prank & m"
type textarea "Taxidermy Prank & mo"
type textarea "Taxidermy Prank & mor"
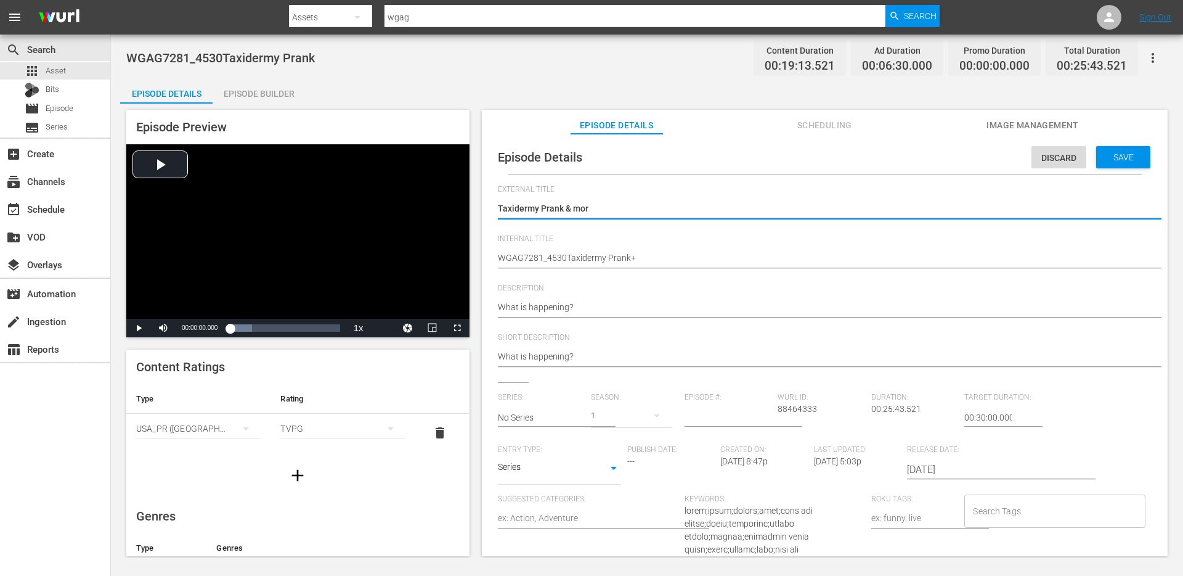
type textarea "Taxidermy Prank & mor"
type textarea "Taxidermy Prank & more"
type textarea "Taxidermy Prank & more!"
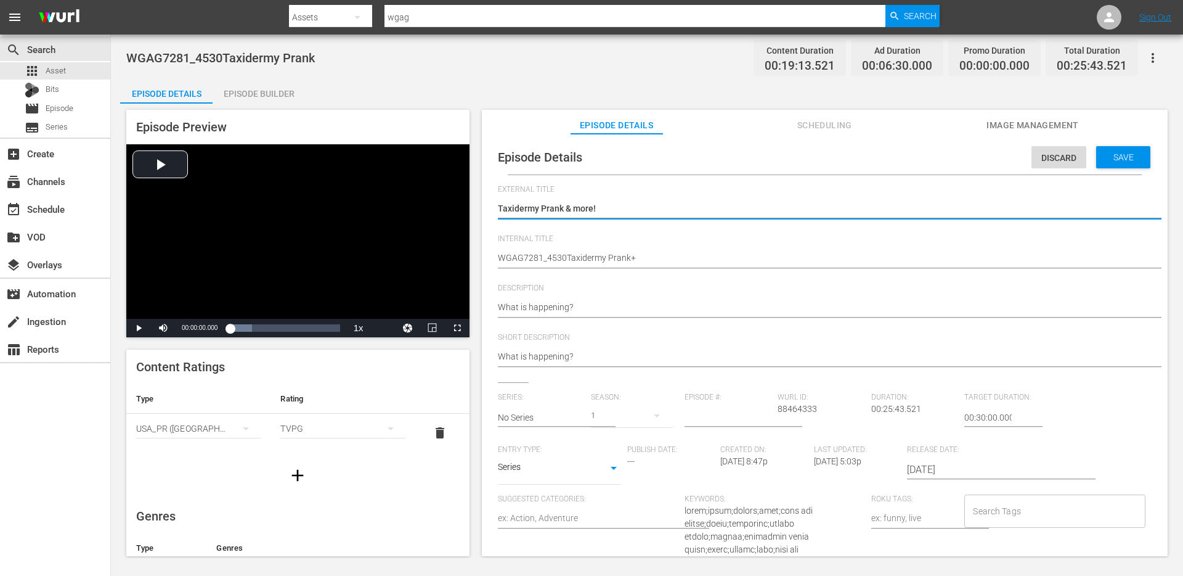
type textarea "Taxidermy Prank & more!"
type textarea "Taxidermy Prank & more"
type textarea "Taxidermy Prank & mor"
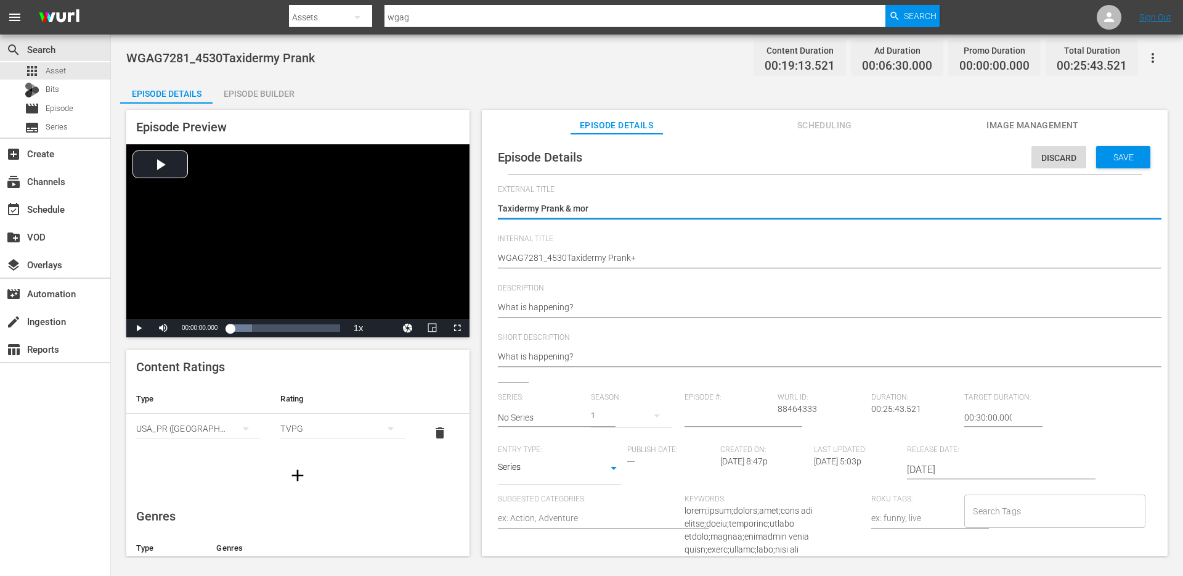
type textarea "Taxidermy Prank & mo"
type textarea "Taxidermy Prank & m"
type textarea "Taxidermy Prank &"
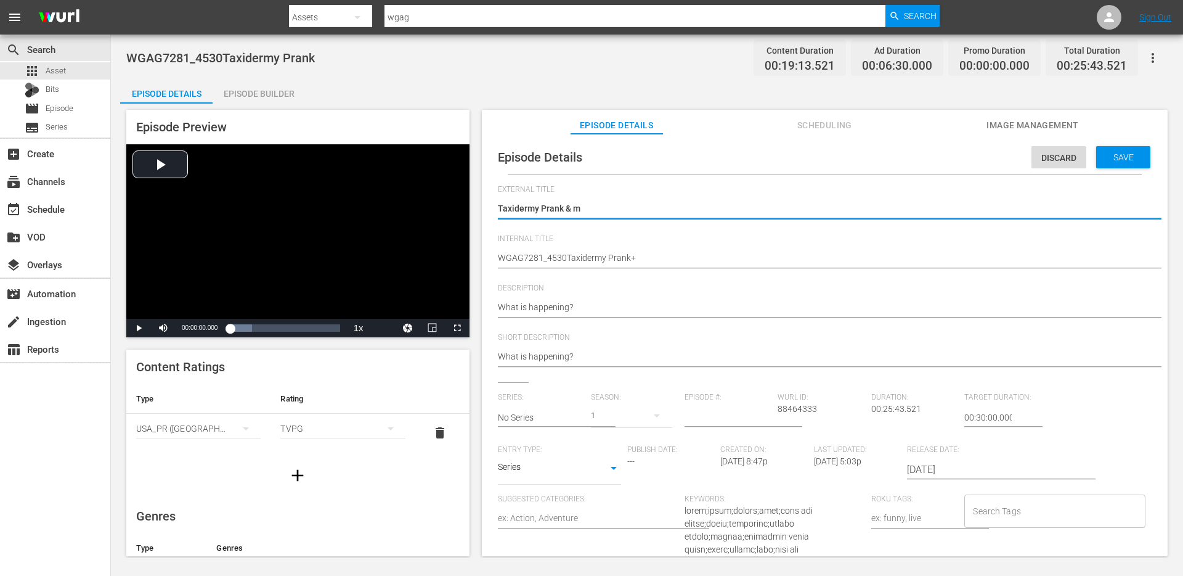
type textarea "Taxidermy Prank &"
type textarea "Taxidermy Prank"
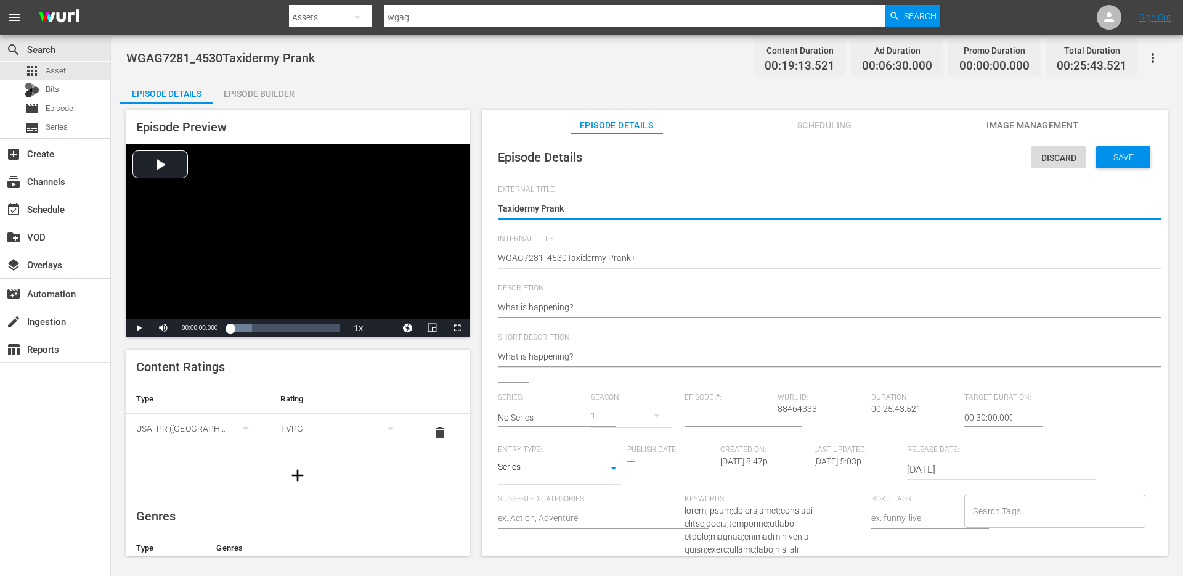
type textarea "Taxidermy Prank a"
type textarea "Taxidermy Prank an"
type textarea "Taxidermy Prank and"
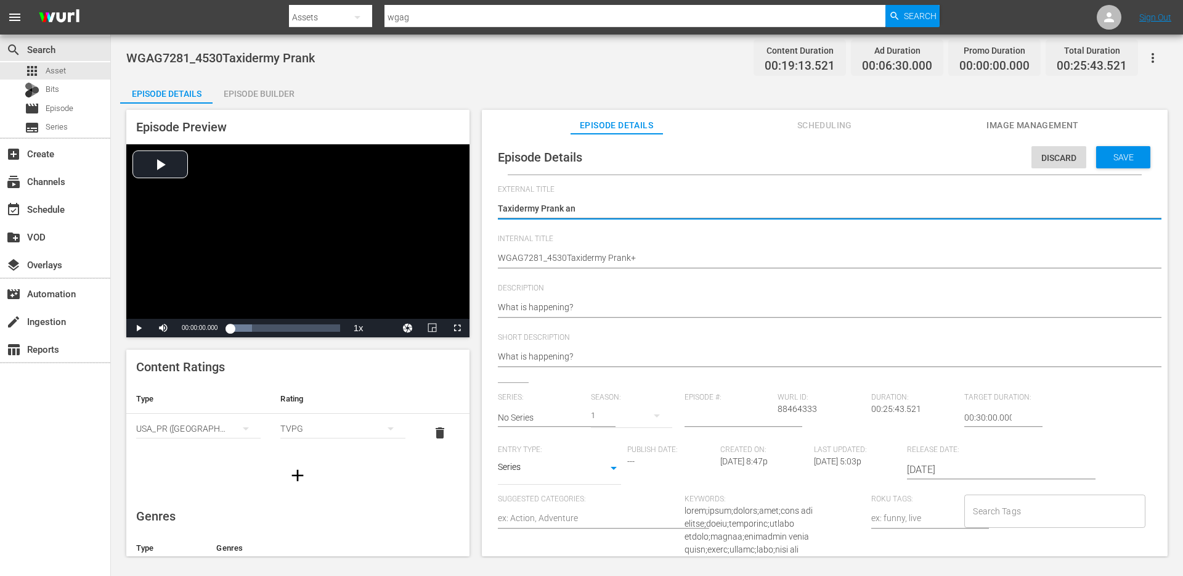
type textarea "Taxidermy Prank and"
type textarea "Taxidermy Prank and m"
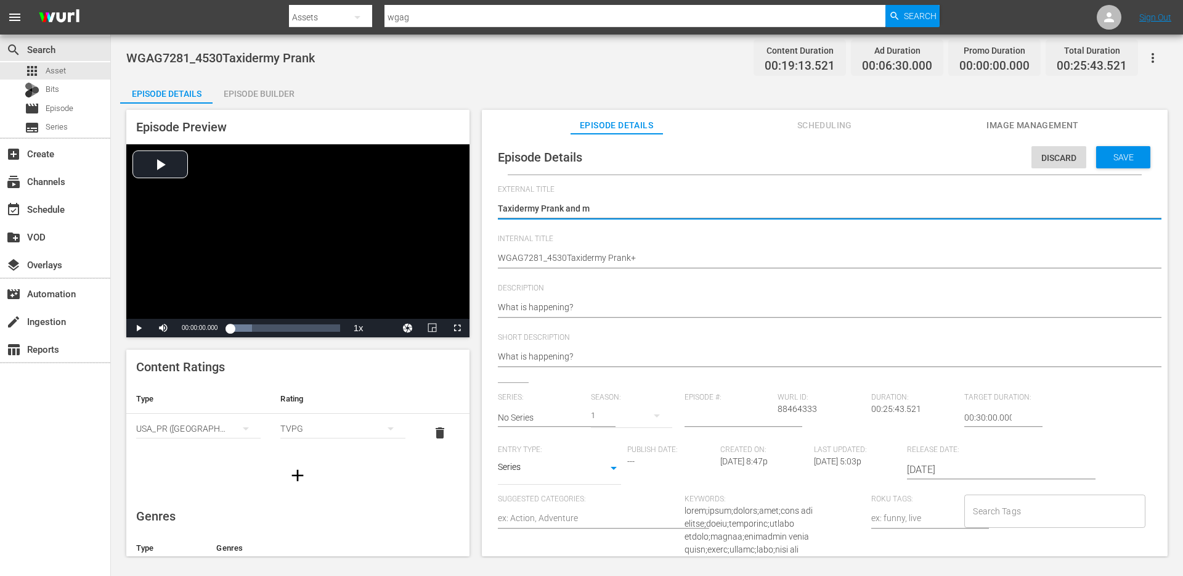
type textarea "Taxidermy Prank and mo"
type textarea "Taxidermy Prank and mor"
type textarea "Taxidermy Prank and more"
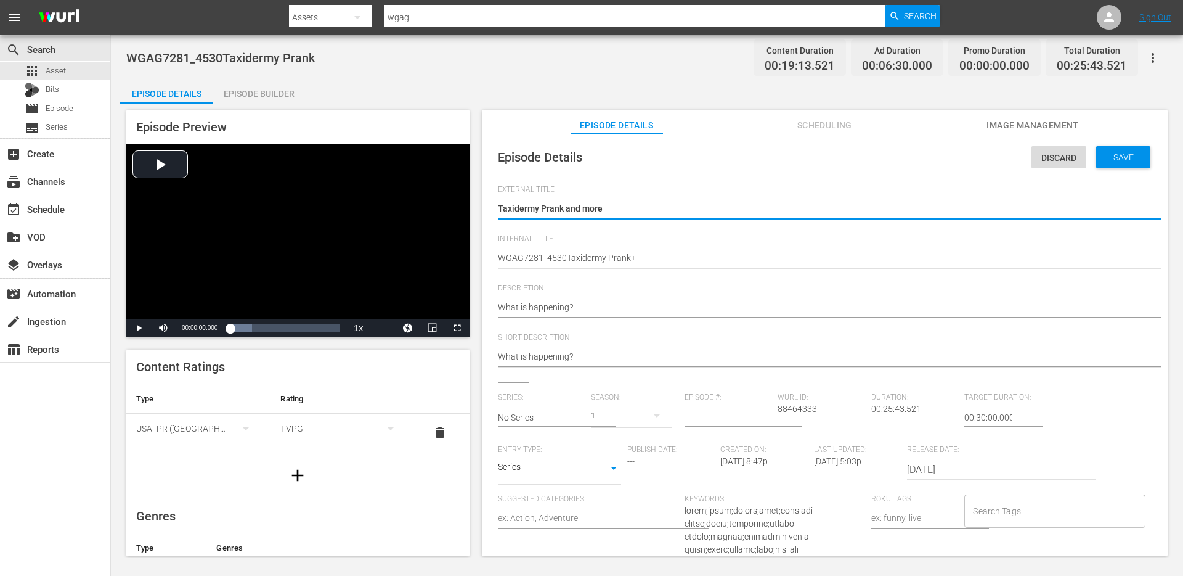
type textarea "Taxidermy Prank and more"
click at [263, 92] on div "Episode Builder" at bounding box center [259, 94] width 92 height 30
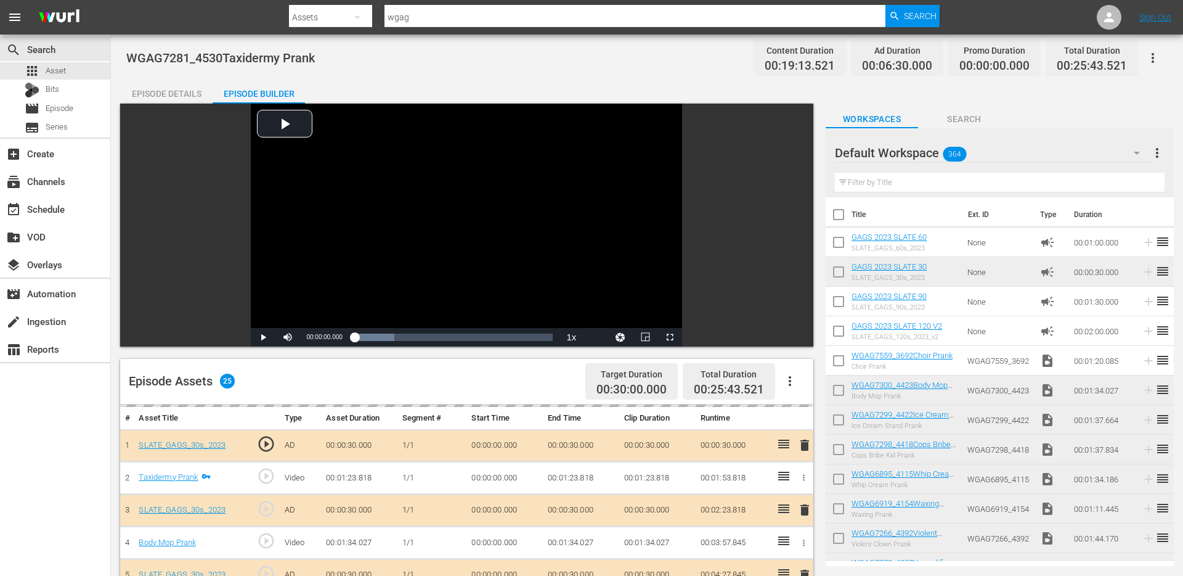
click at [157, 96] on div "Episode Details" at bounding box center [166, 94] width 92 height 30
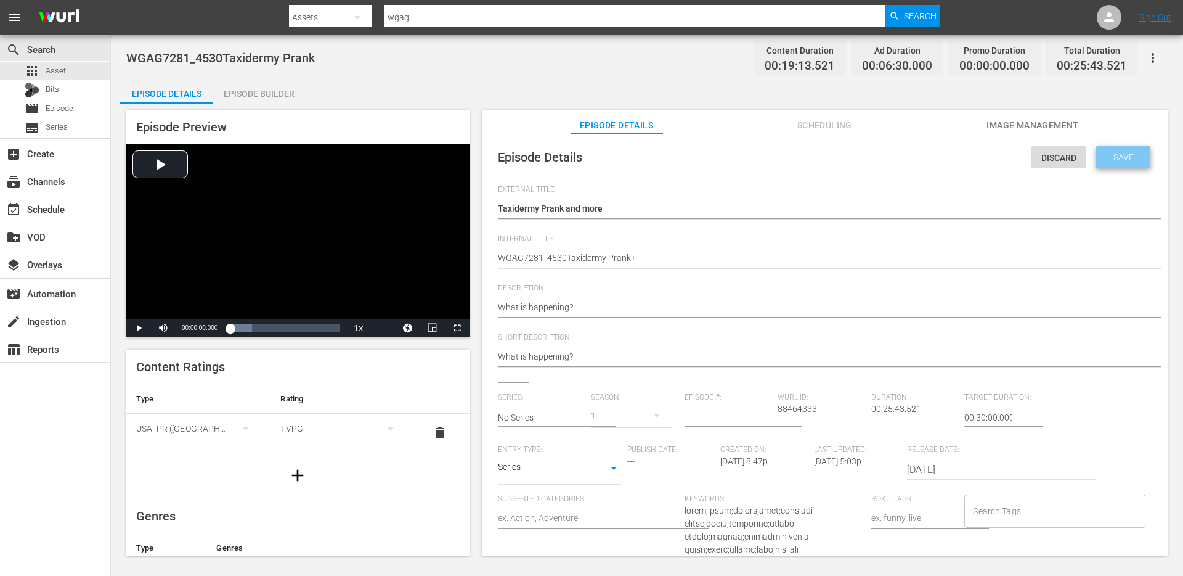
click at [1111, 161] on span "Save" at bounding box center [1124, 157] width 40 height 10
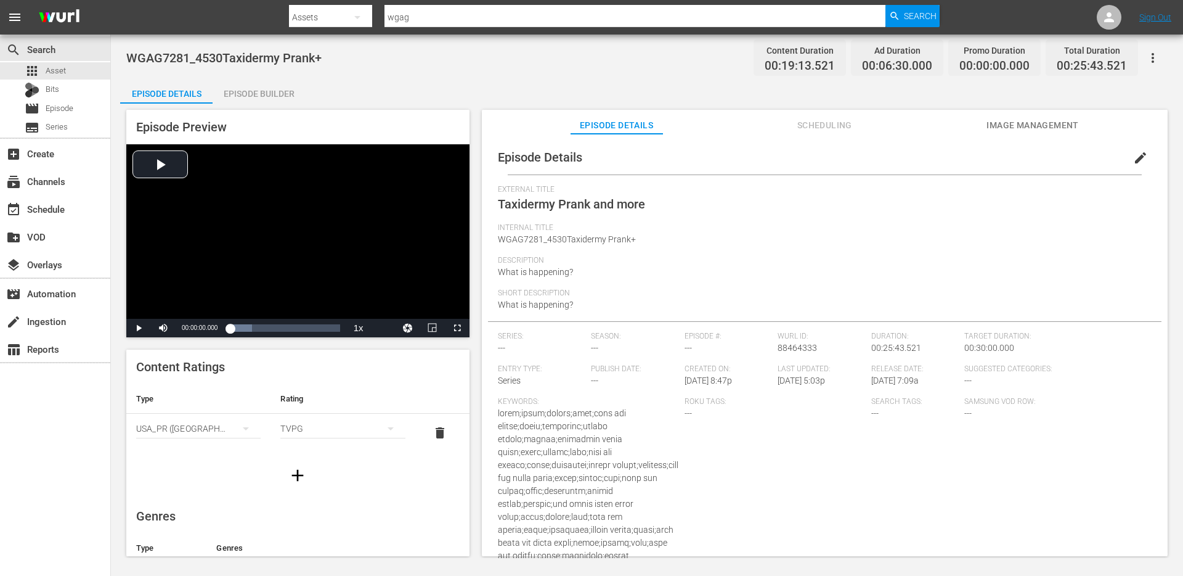
click at [274, 92] on div "Episode Builder" at bounding box center [259, 94] width 92 height 30
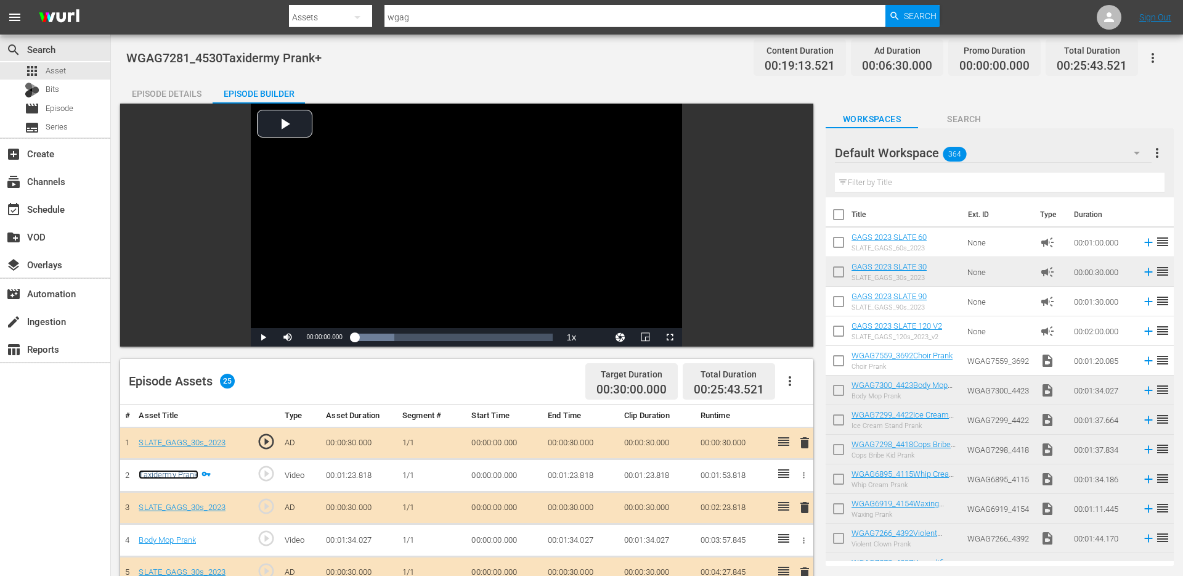
click at [175, 476] on link "Taxidermy Prank" at bounding box center [168, 474] width 59 height 9
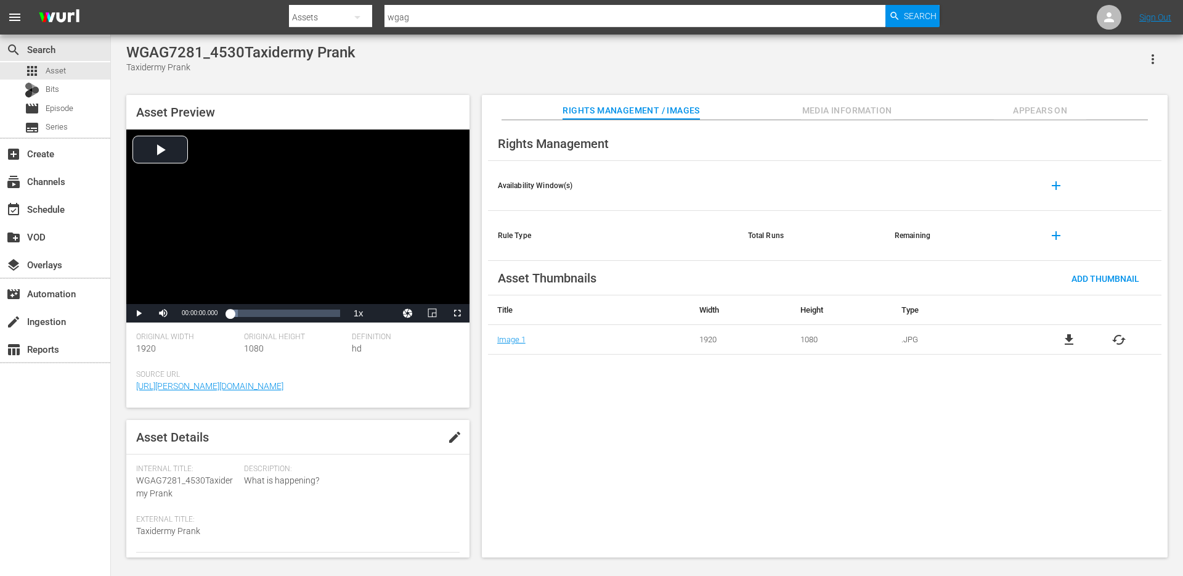
click at [1071, 106] on span "Appears On" at bounding box center [1040, 110] width 92 height 15
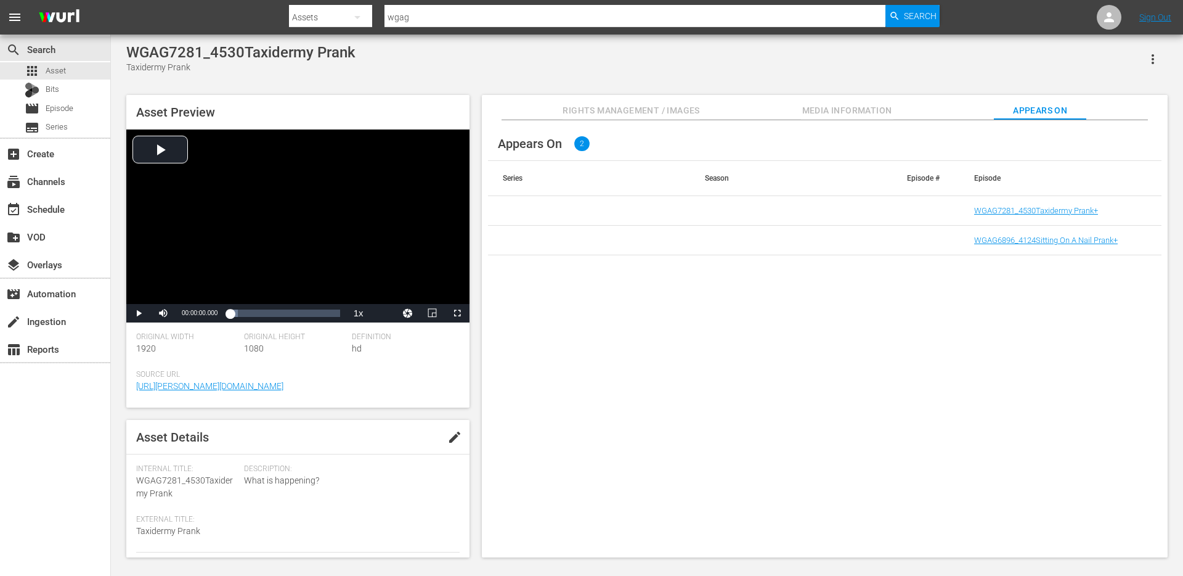
click at [1173, 62] on div "WGAG7281_4530Taxidermy Prank Taxidermy Prank Asset Preview Video Player is load…" at bounding box center [647, 297] width 1054 height 507
click at [1151, 61] on icon "button" at bounding box center [1153, 59] width 15 height 15
click at [787, 76] on div "WGAG7281_4530Taxidermy Prank Taxidermy Prank Asset Preview Video Player is load…" at bounding box center [647, 297] width 1054 height 507
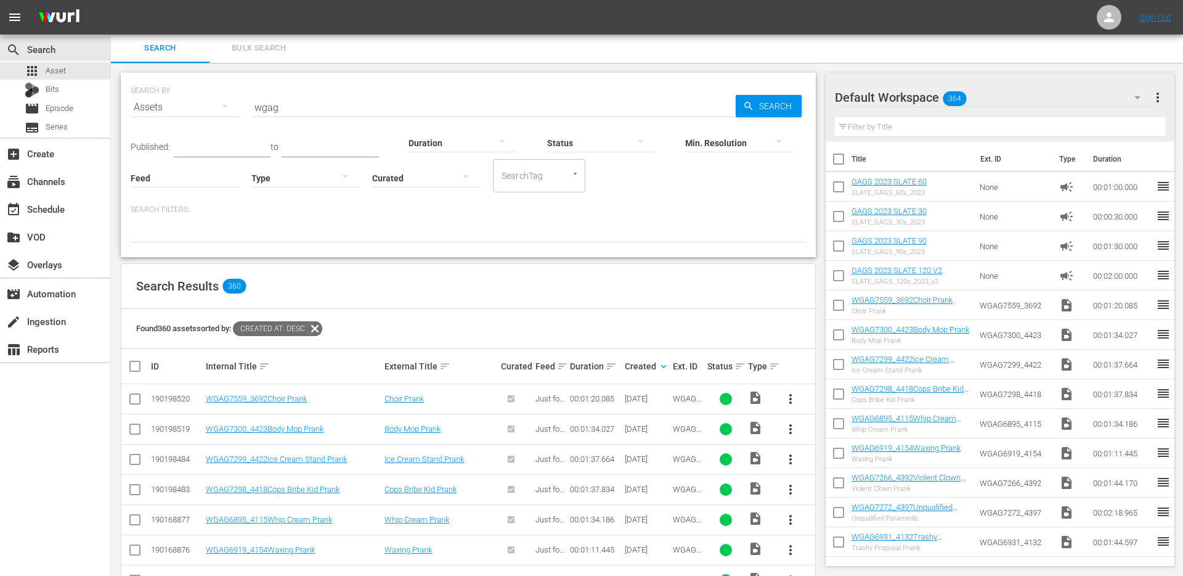
scroll to position [276, 0]
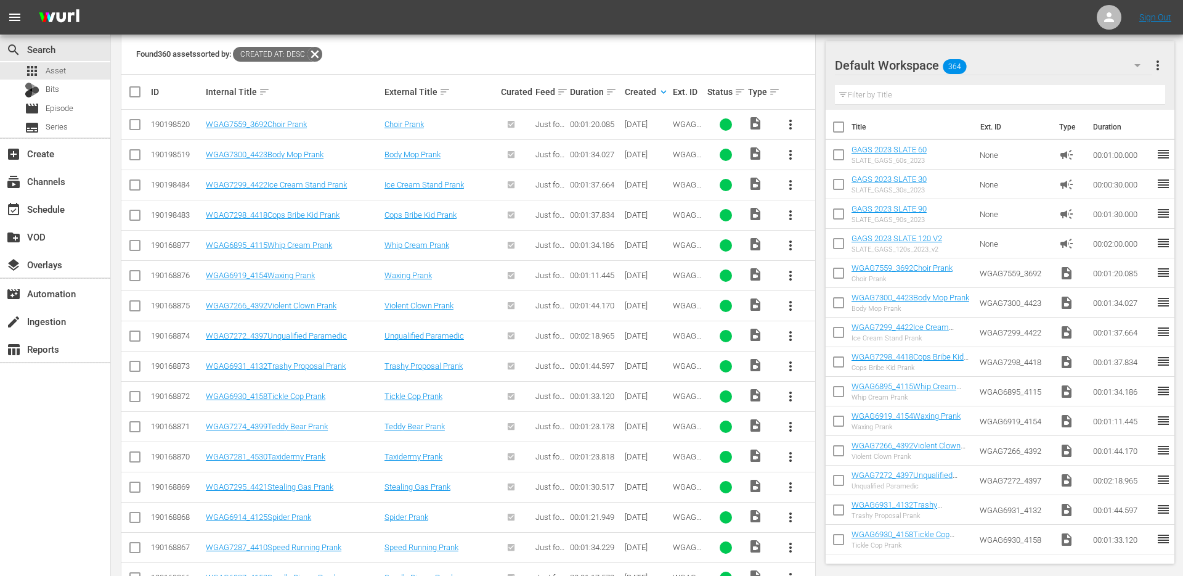
click at [788, 454] on span "more_vert" at bounding box center [790, 456] width 15 height 15
click at [834, 550] on div "Episode" at bounding box center [857, 551] width 84 height 30
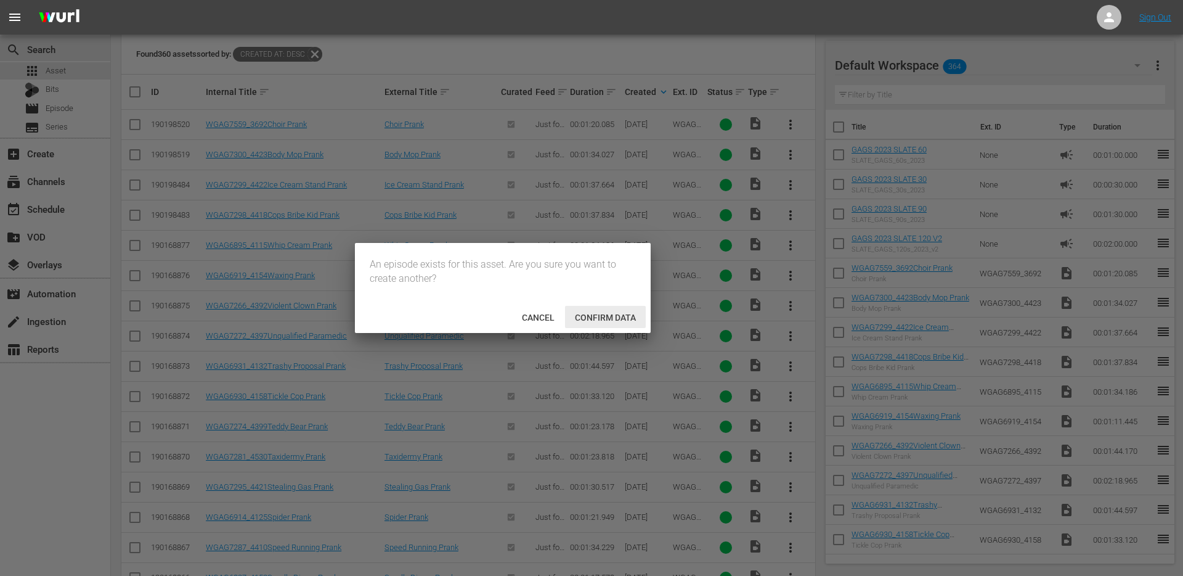
click at [600, 323] on div "Confirm data" at bounding box center [605, 317] width 81 height 23
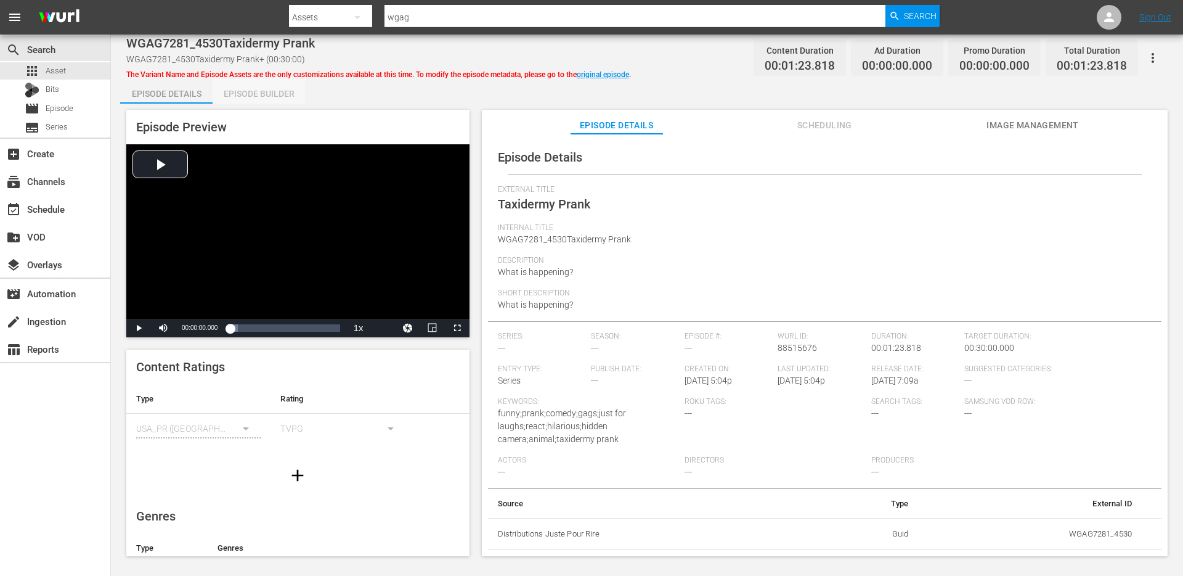
click at [253, 97] on div "Episode Builder" at bounding box center [259, 94] width 92 height 30
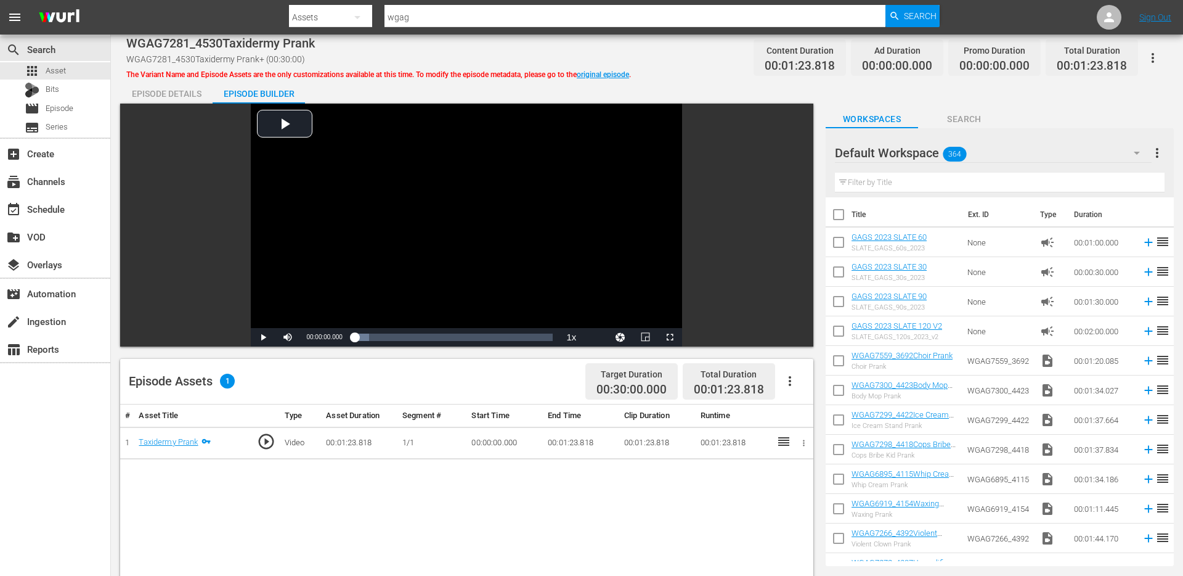
click at [194, 94] on div "Episode Details" at bounding box center [166, 94] width 92 height 30
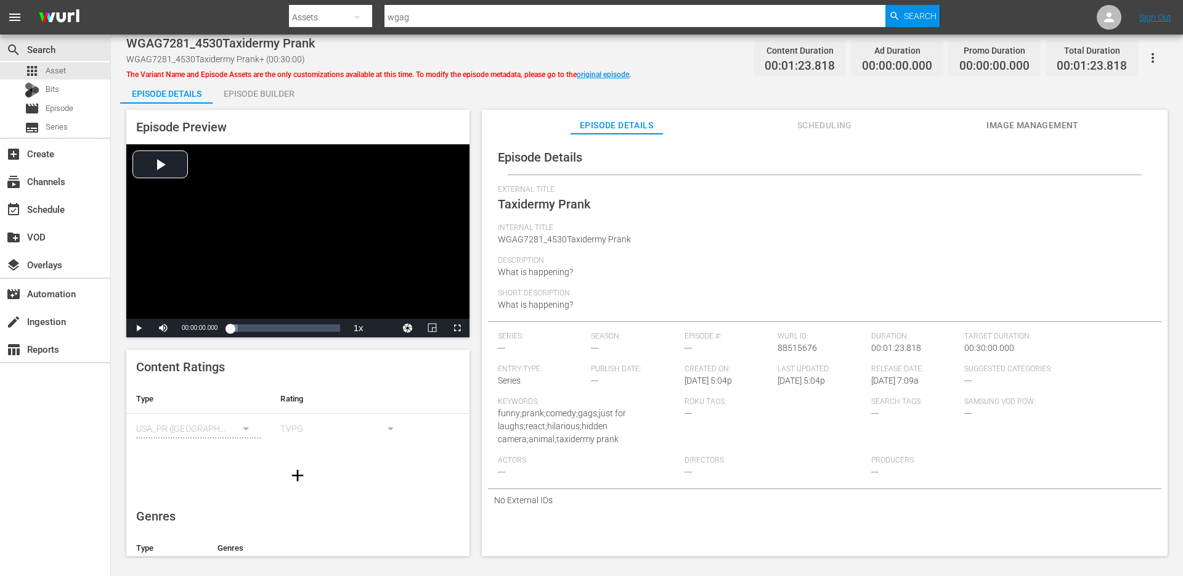
click at [1158, 57] on icon "button" at bounding box center [1153, 58] width 15 height 15
click at [1113, 104] on div "DELETE VARIANT" at bounding box center [1099, 103] width 118 height 30
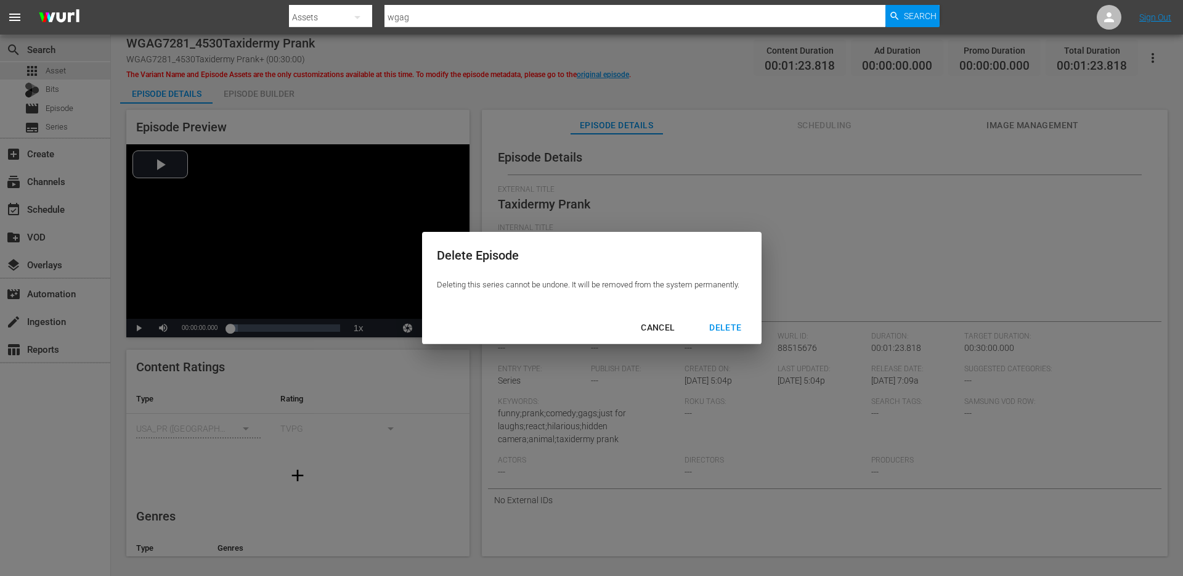
click at [725, 334] on div "DELETE" at bounding box center [726, 327] width 52 height 15
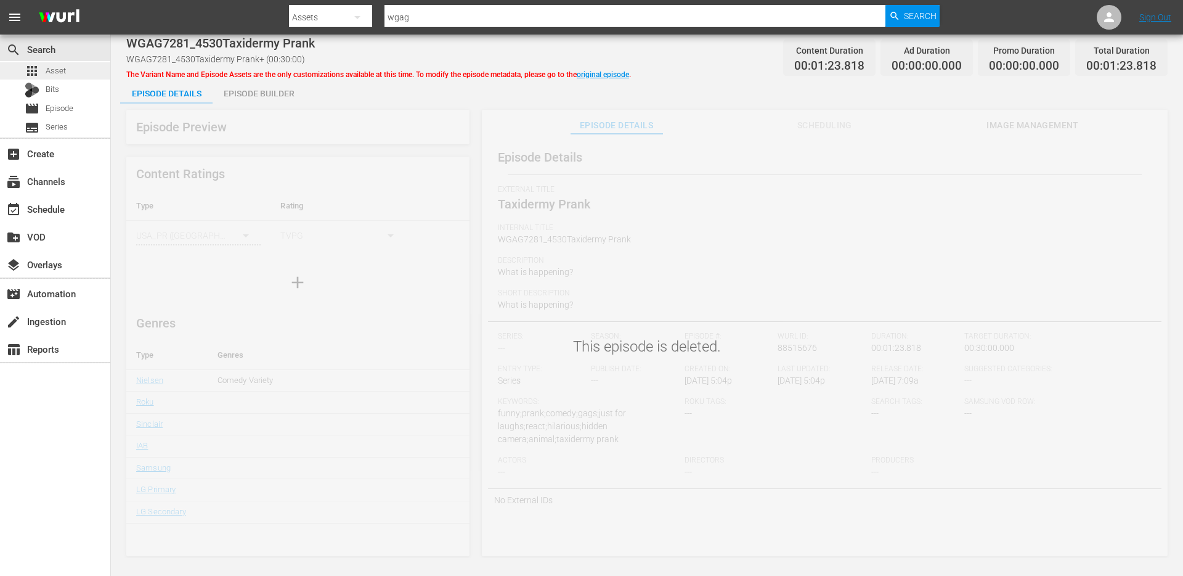
click at [70, 73] on div "apps Asset" at bounding box center [55, 70] width 110 height 17
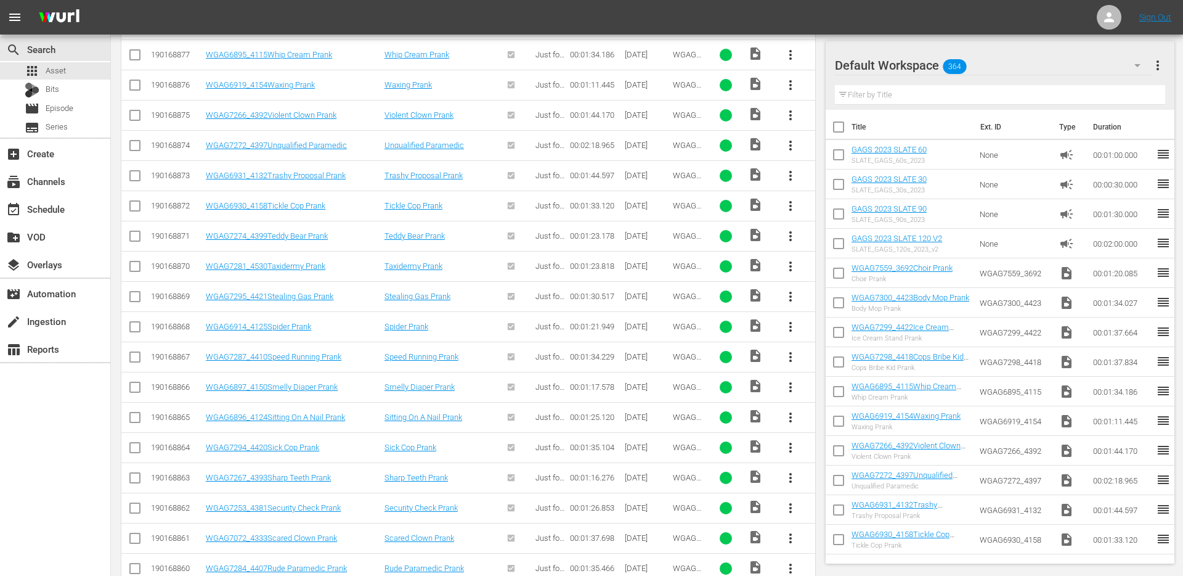
scroll to position [476, 0]
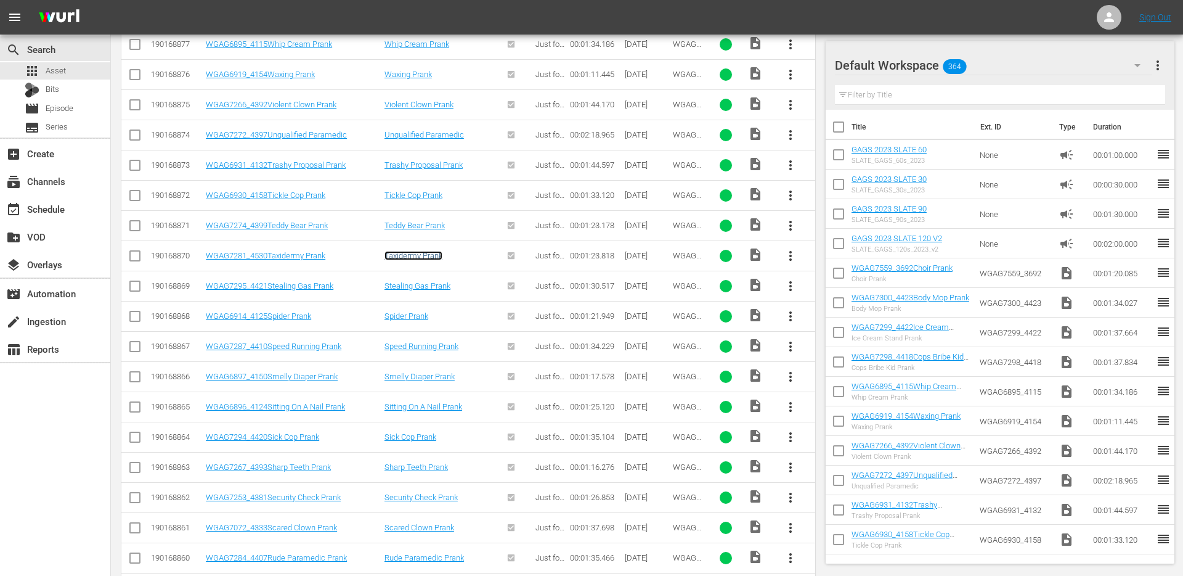
click at [415, 256] on link "Taxidermy Prank" at bounding box center [414, 255] width 58 height 9
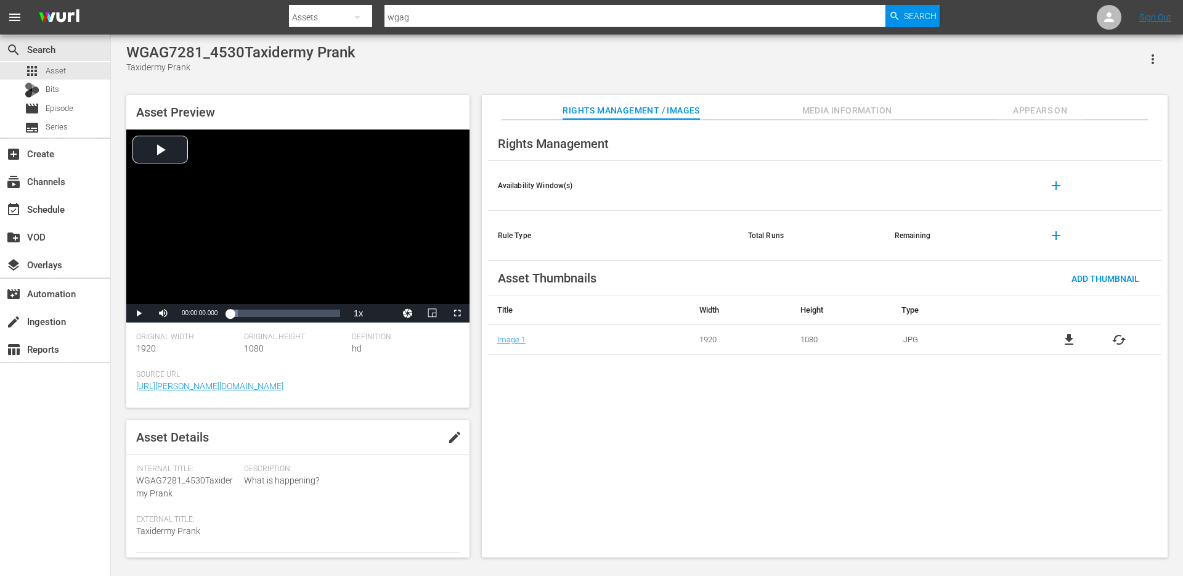
click at [1019, 112] on span "Appears On" at bounding box center [1040, 110] width 92 height 15
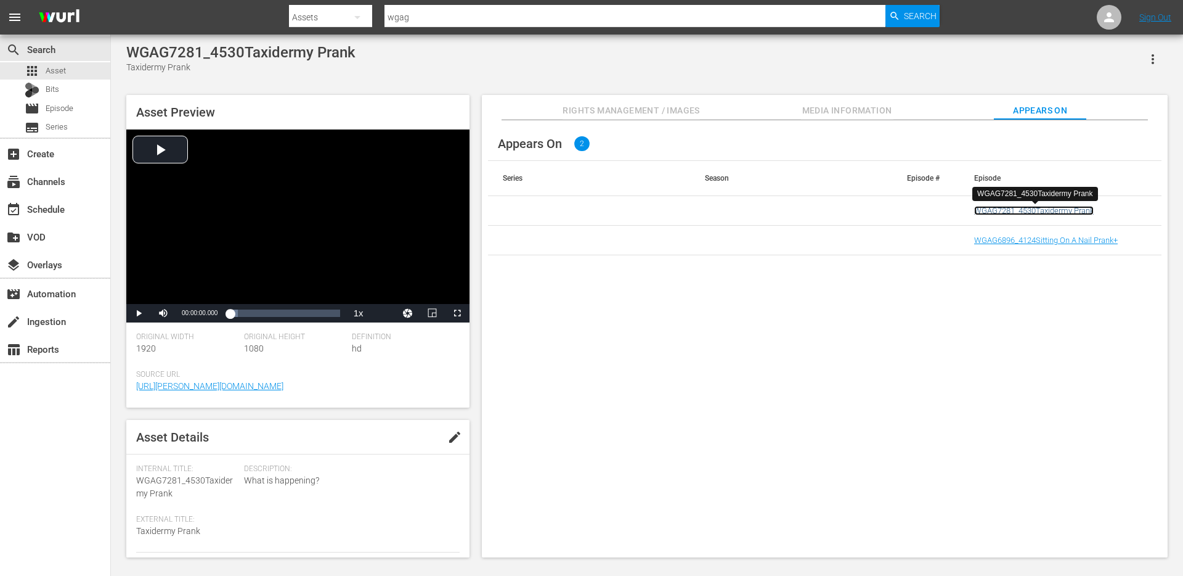
click at [1060, 211] on link "WGAG7281_4530Taxidermy Prank" at bounding box center [1035, 210] width 120 height 9
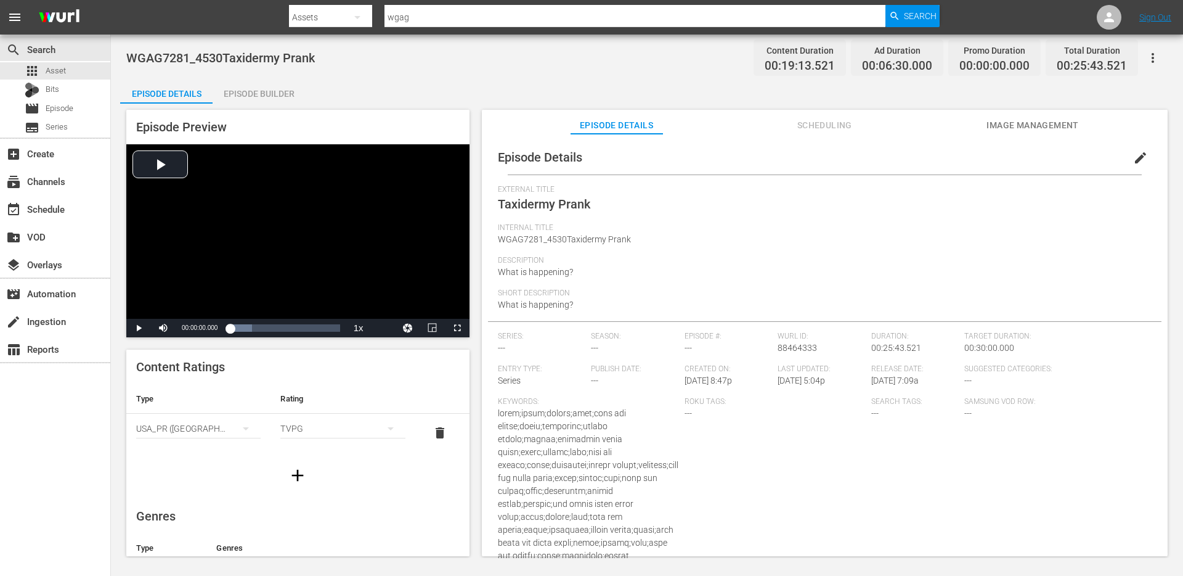
click at [1134, 154] on span "edit" at bounding box center [1141, 157] width 15 height 15
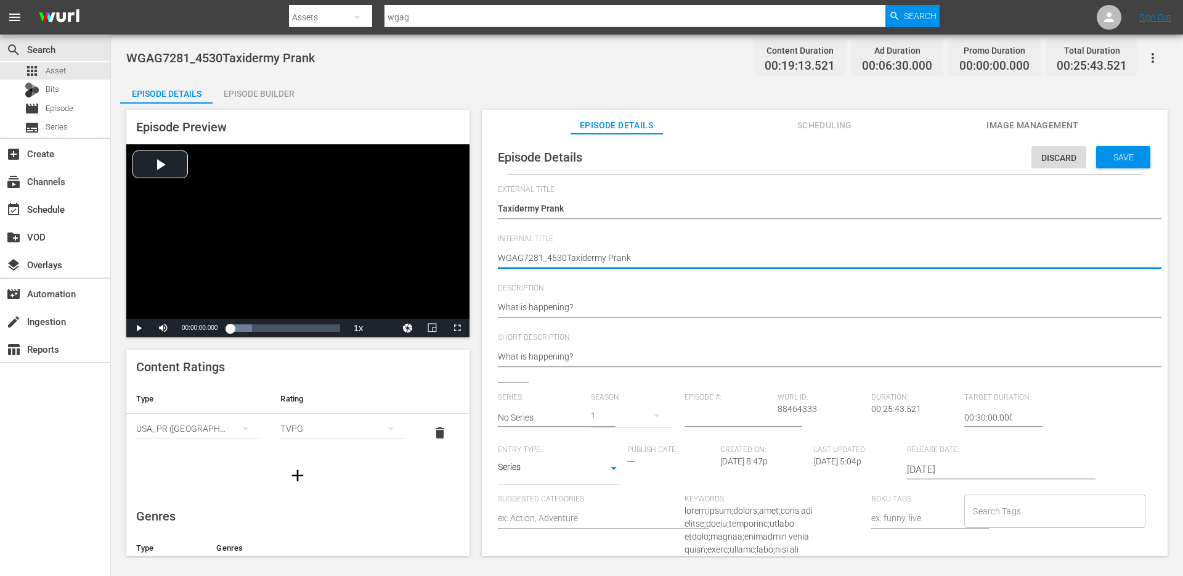
type textarea "WGAG7281_4530Taxidermy Prank+"
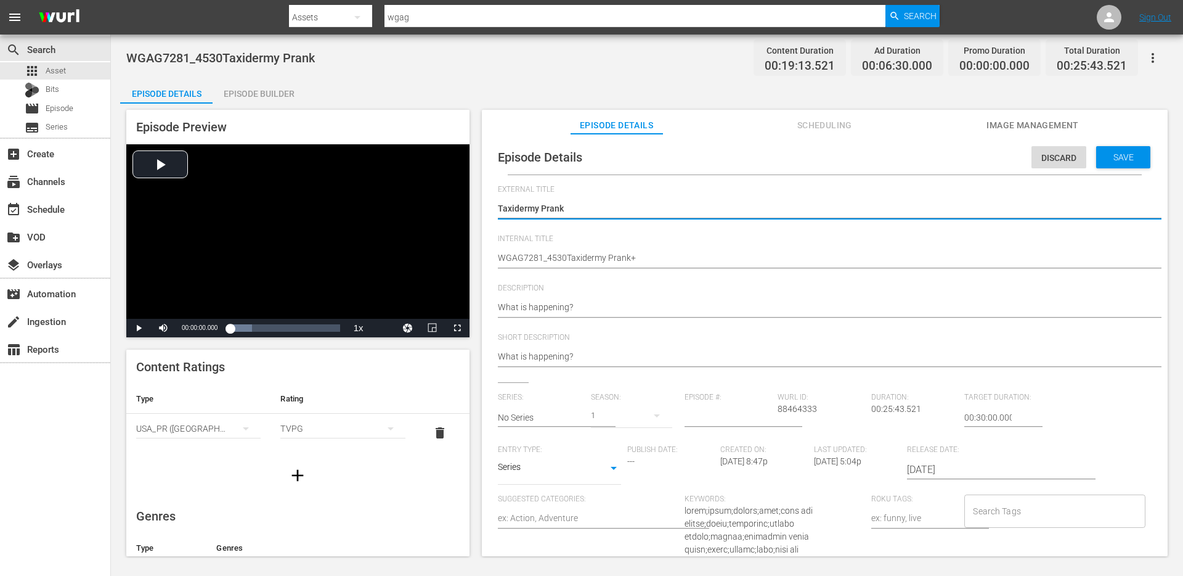
type textarea "Taxidermy Prank"
type textarea "Taxidermy Prank a"
type textarea "Taxidermy Prank an"
type textarea "Taxidermy Prank and"
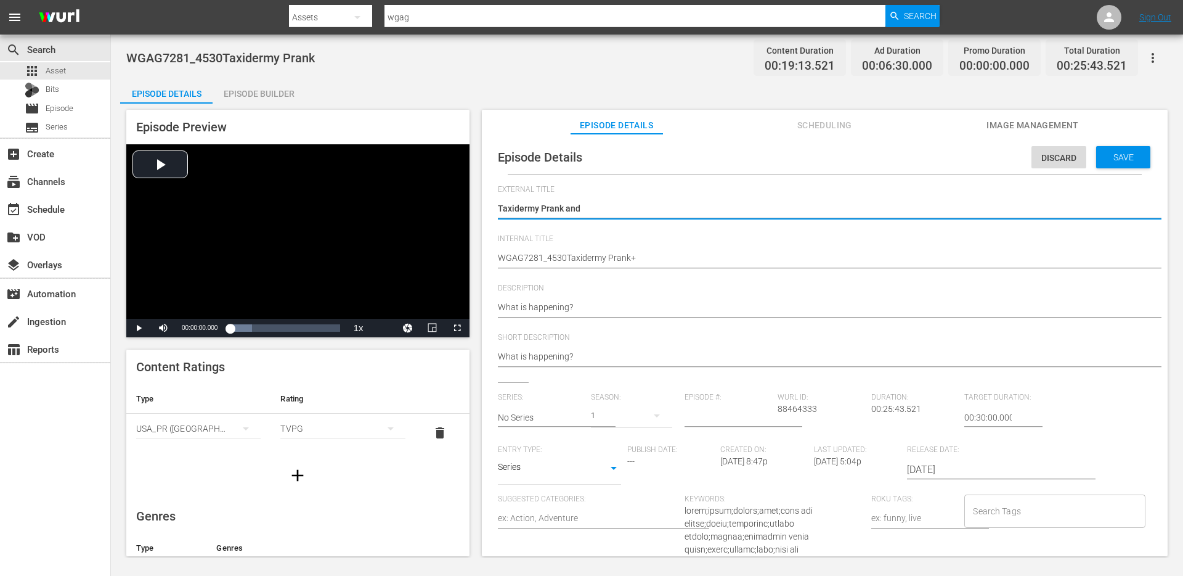
type textarea "Taxidermy Prank and"
type textarea "Taxidermy Prank and m"
type textarea "Taxidermy Prank and mo"
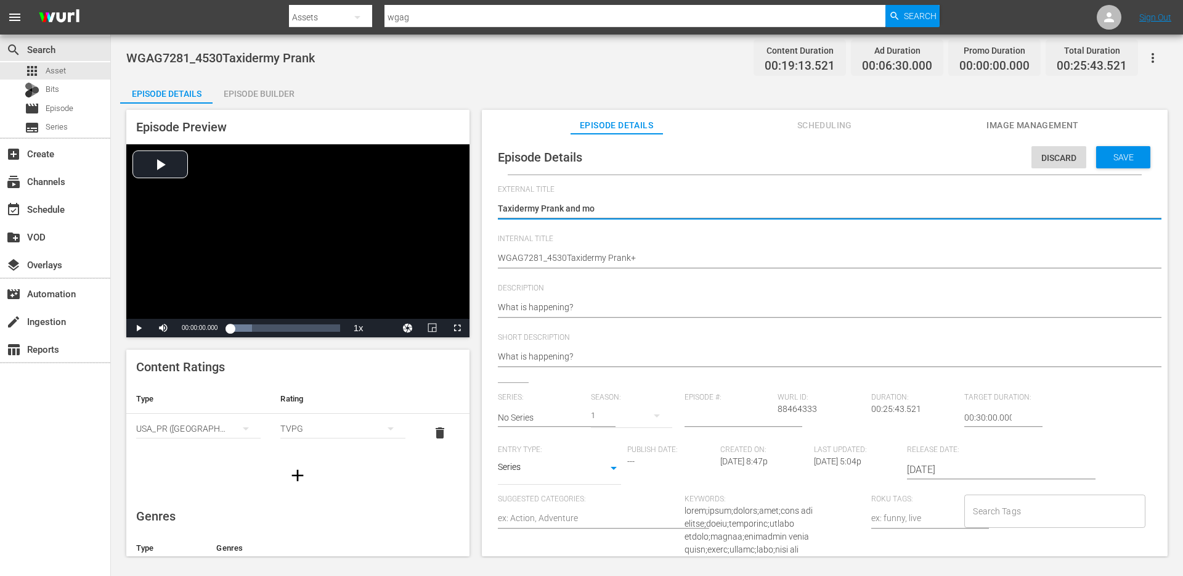
type textarea "Taxidermy Prank and mor"
type textarea "Taxidermy Prank and more"
click at [1104, 152] on span "Save" at bounding box center [1124, 157] width 40 height 10
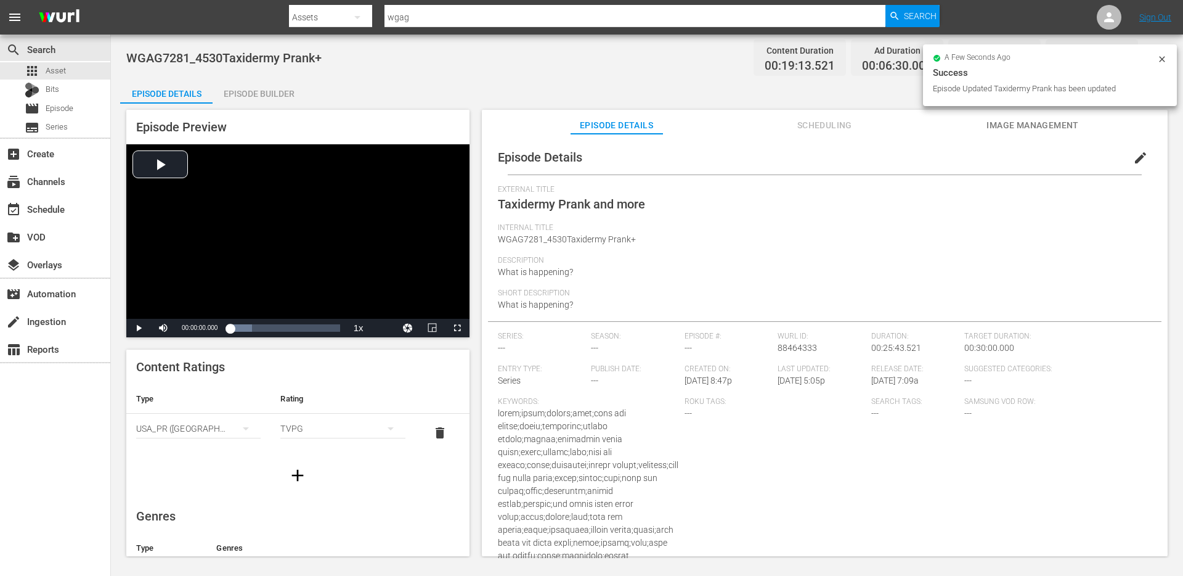
click at [814, 116] on button "Scheduling" at bounding box center [825, 122] width 92 height 25
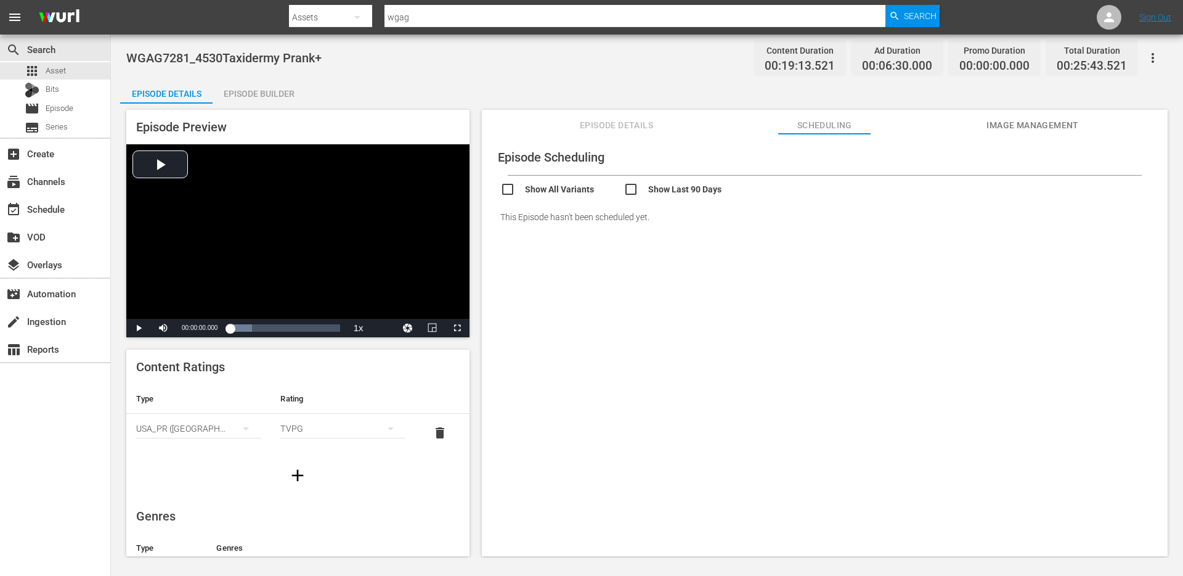
click at [1017, 133] on button "Image Management" at bounding box center [1033, 122] width 92 height 25
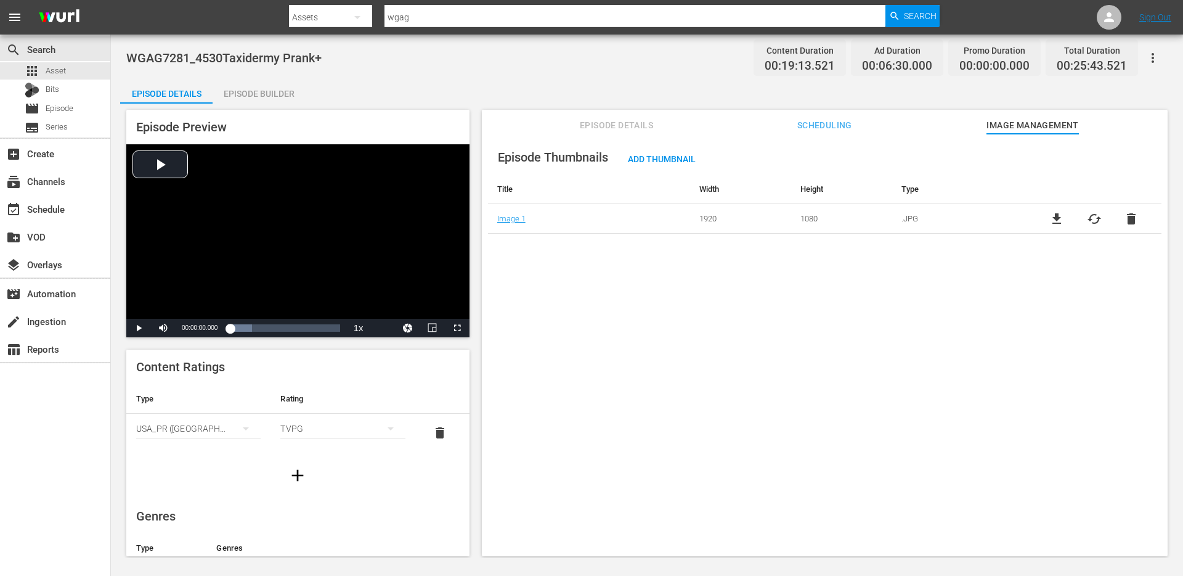
click at [830, 125] on span "Scheduling" at bounding box center [825, 125] width 92 height 15
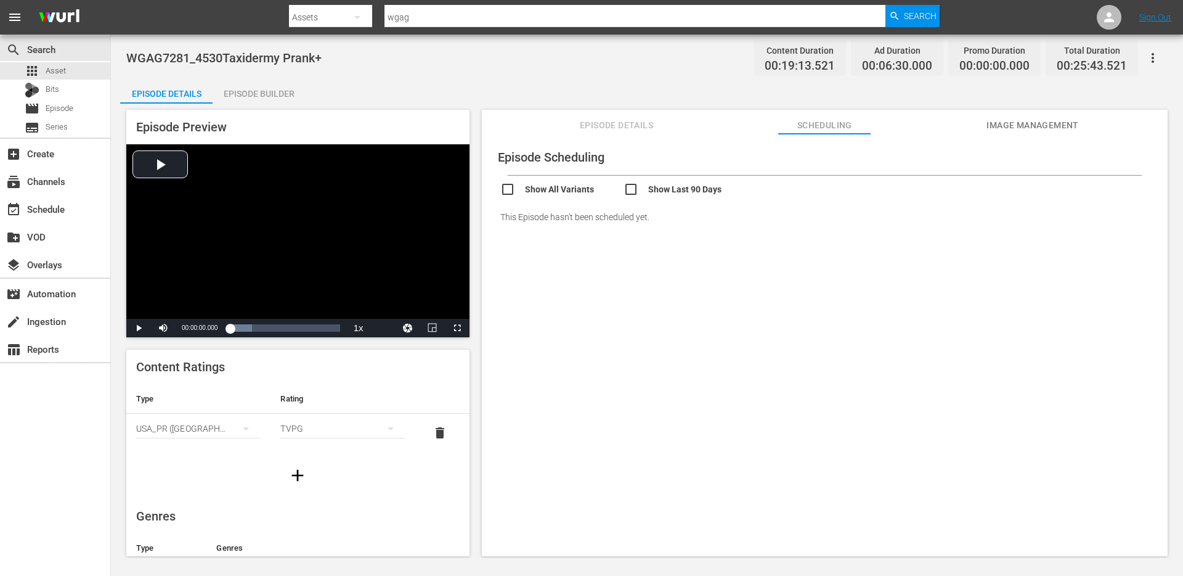
click at [650, 122] on span "Episode Details" at bounding box center [617, 125] width 92 height 15
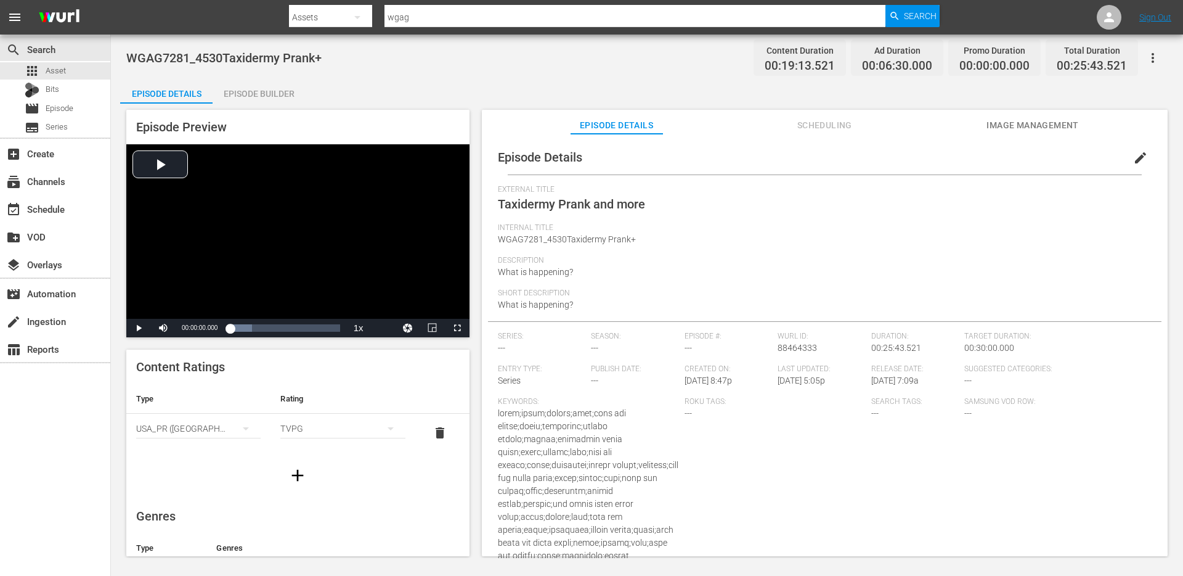
click at [289, 93] on div "Episode Builder" at bounding box center [259, 94] width 92 height 30
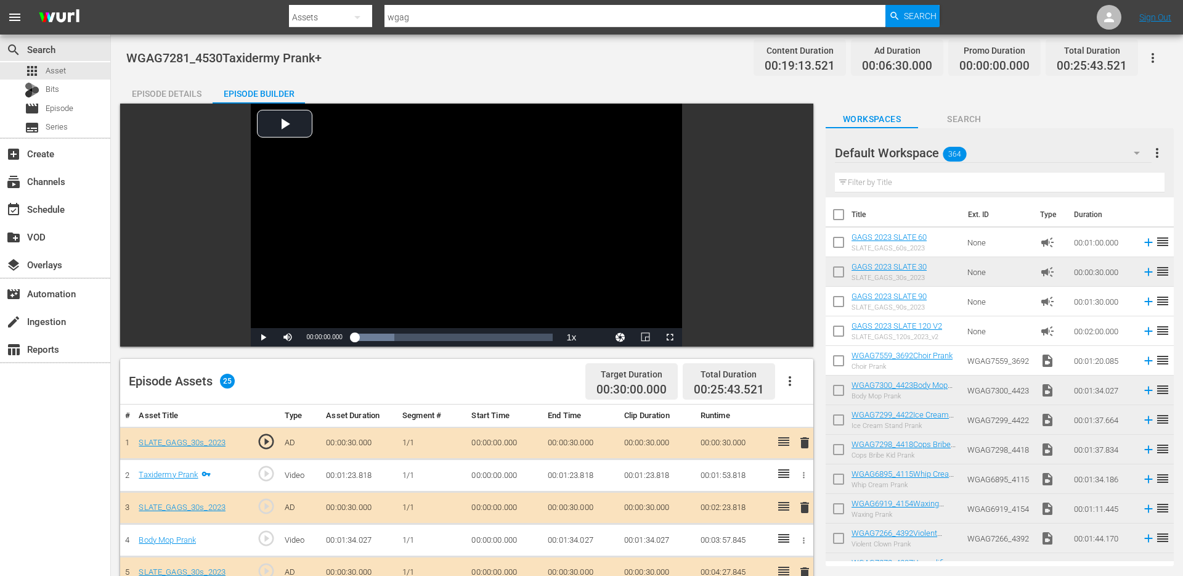
click at [159, 94] on div "Episode Details" at bounding box center [166, 94] width 92 height 30
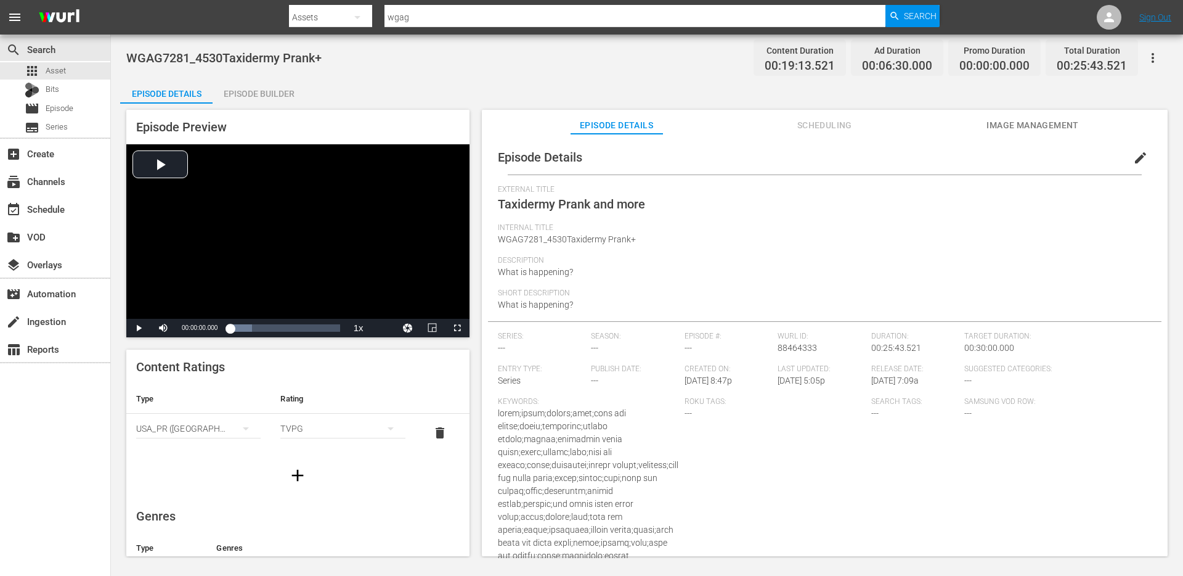
click at [1134, 156] on span "edit" at bounding box center [1141, 157] width 15 height 15
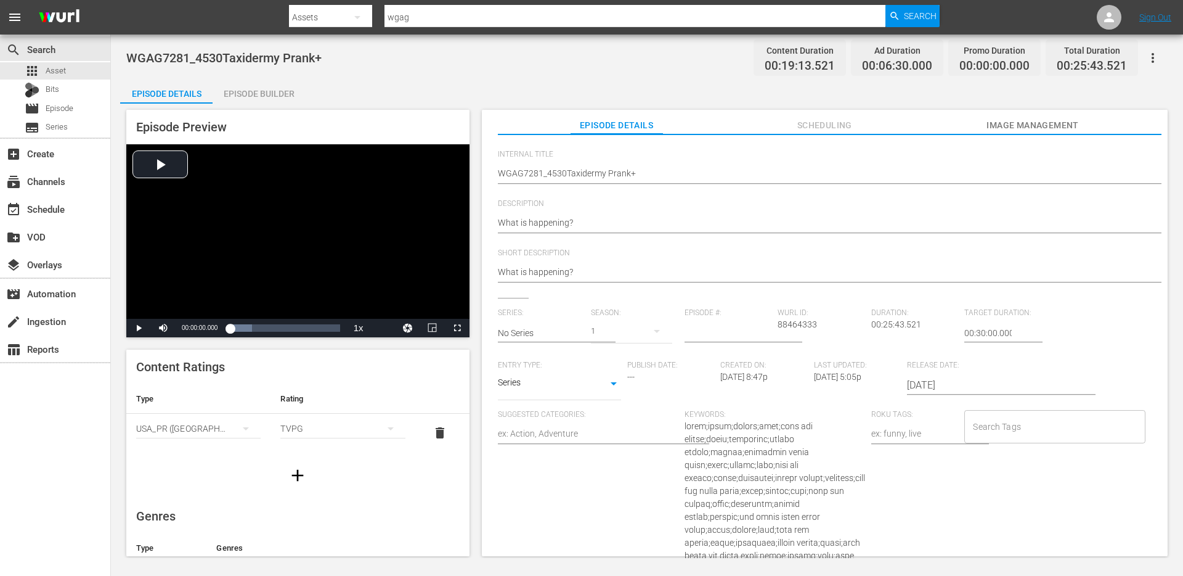
scroll to position [204, 0]
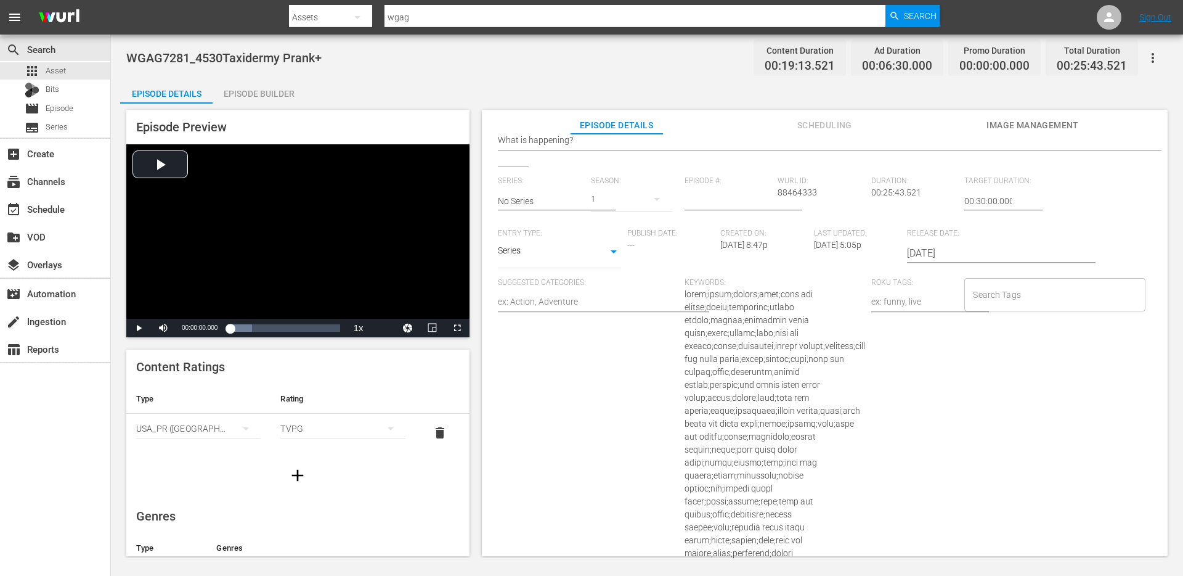
click at [763, 297] on span at bounding box center [775, 507] width 181 height 437
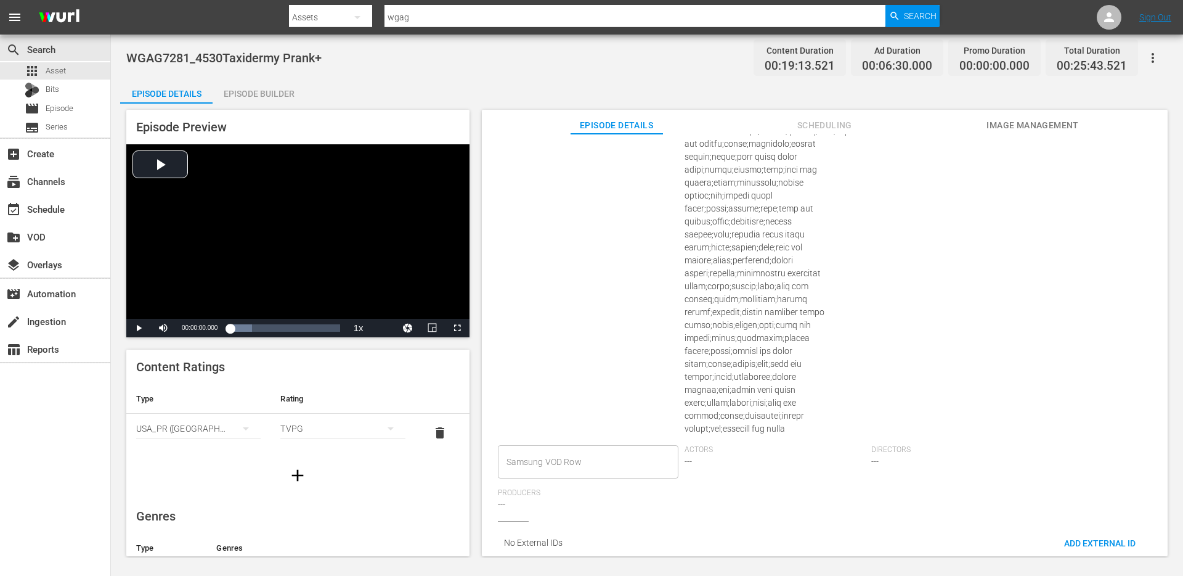
scroll to position [521, 0]
click at [775, 320] on div "Keywords:" at bounding box center [778, 201] width 187 height 460
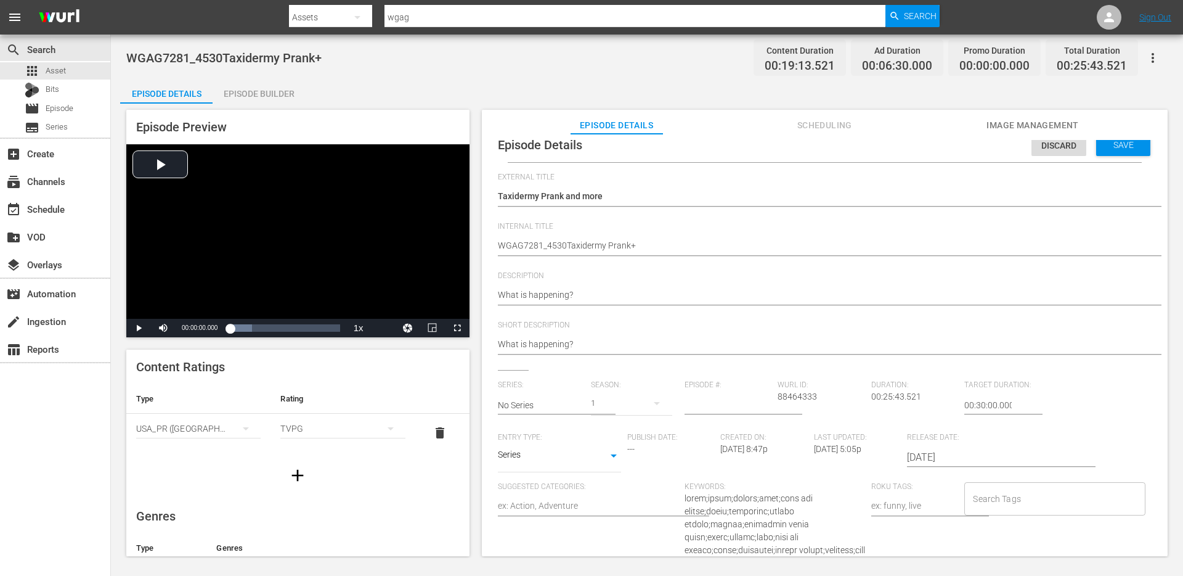
scroll to position [6, 0]
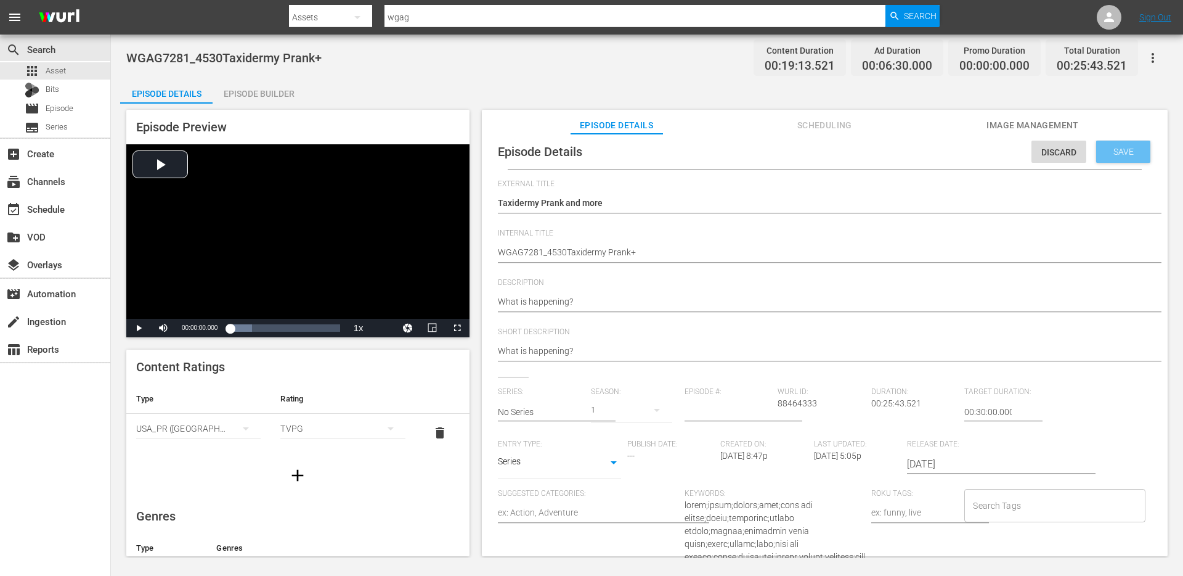
click at [1104, 155] on span "Save" at bounding box center [1124, 152] width 40 height 10
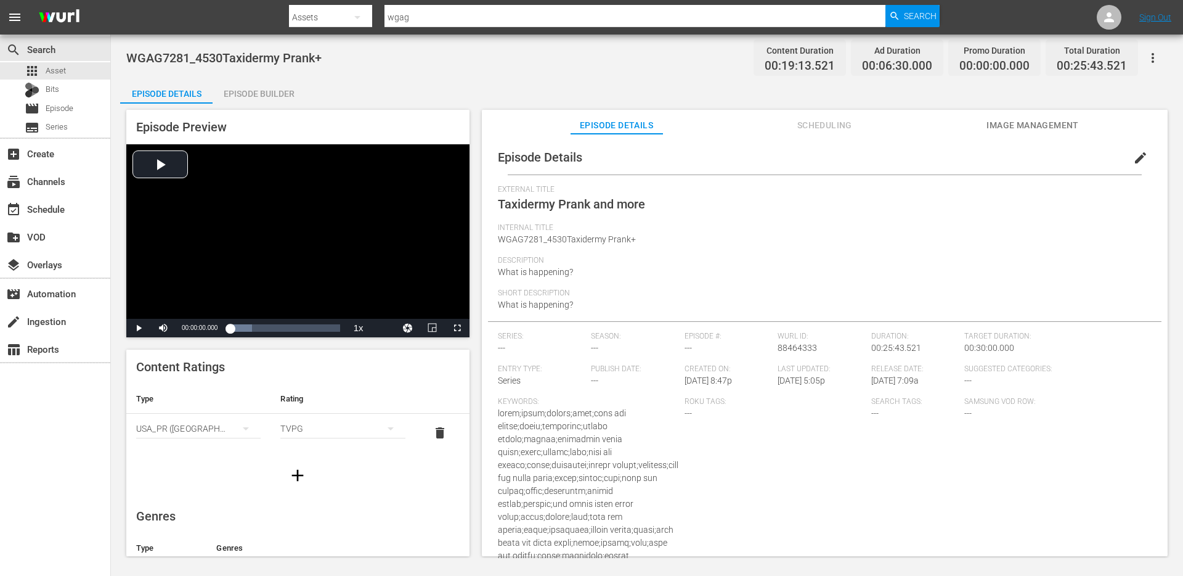
scroll to position [0, 0]
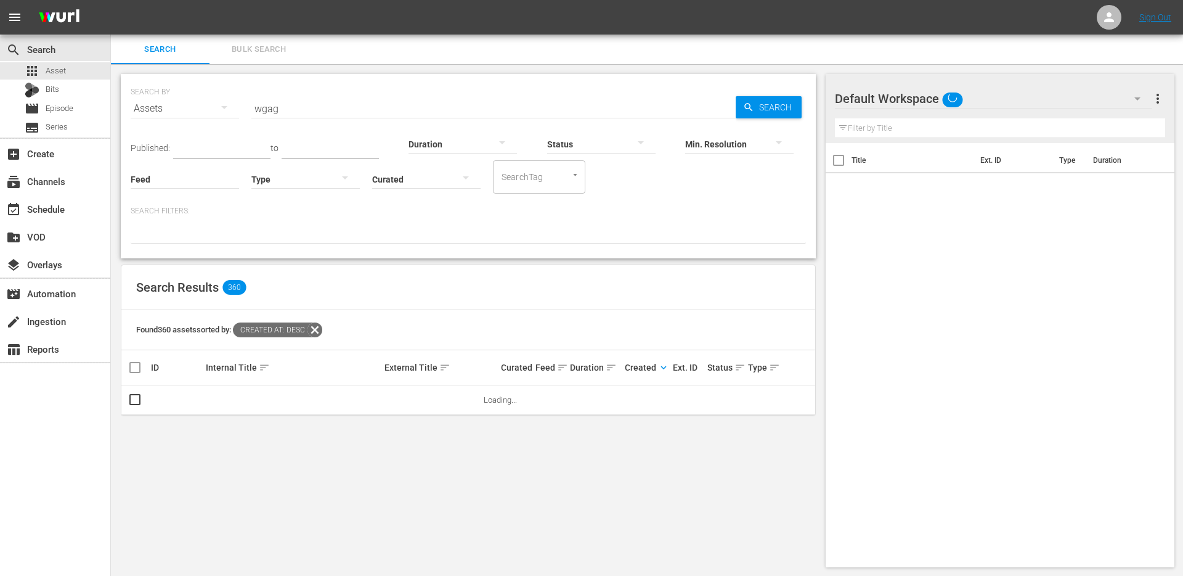
scroll to position [1, 0]
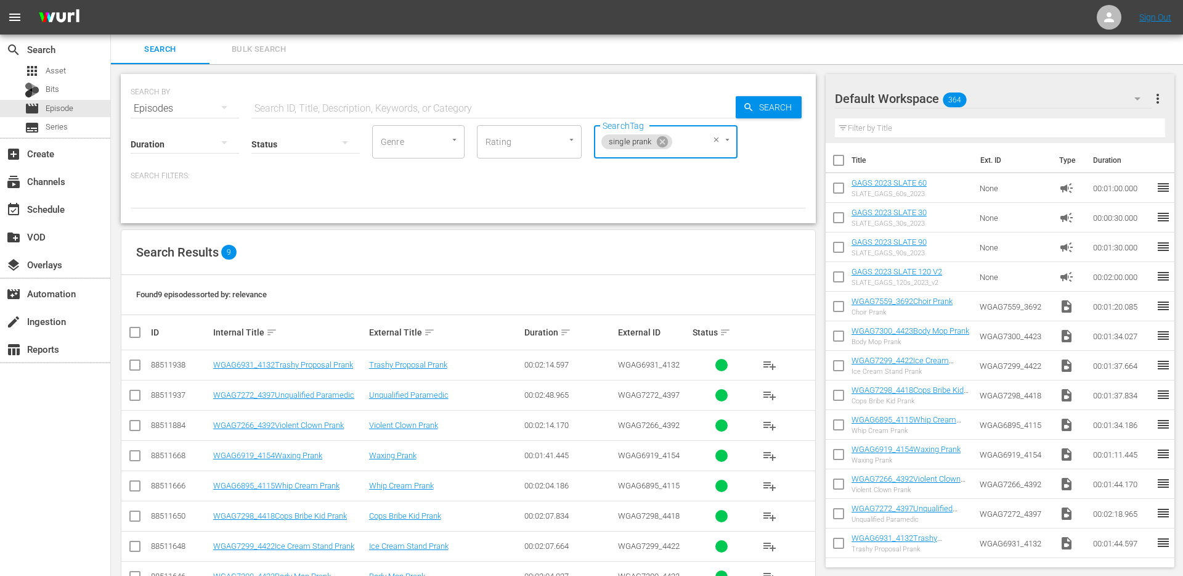
scroll to position [69, 0]
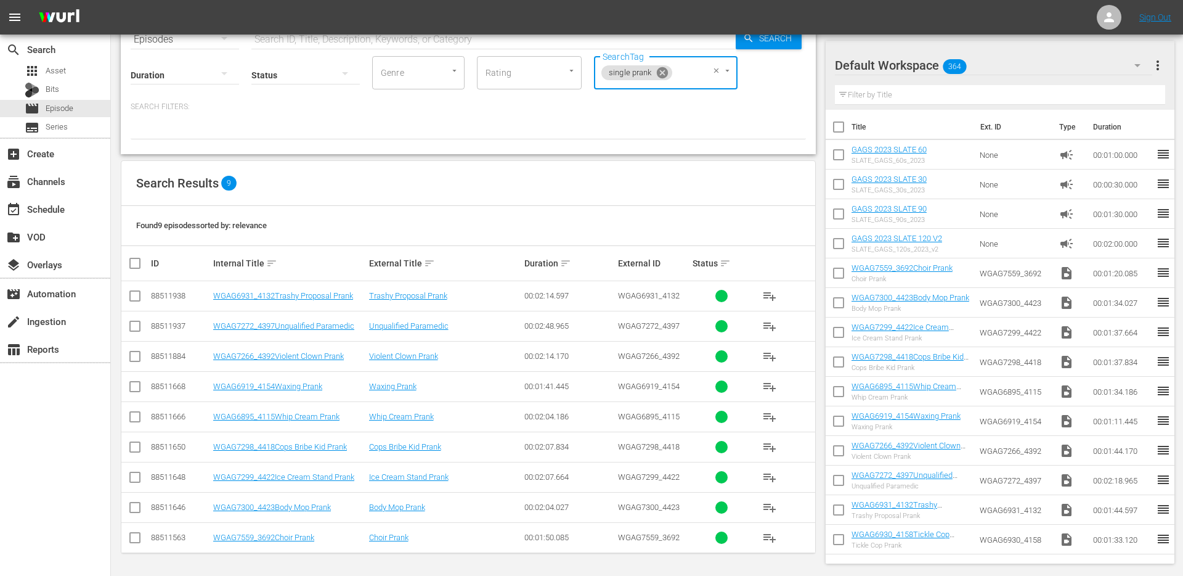
click at [668, 72] on icon at bounding box center [663, 73] width 14 height 14
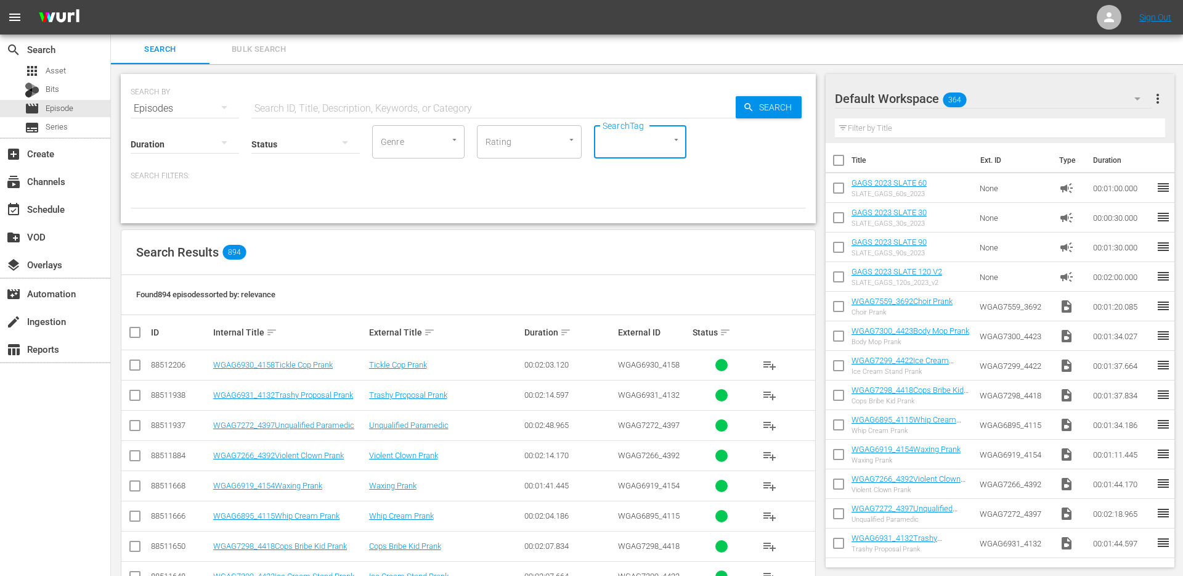
click at [616, 138] on input "SearchTag" at bounding box center [623, 142] width 47 height 22
type input "sing"
click at [616, 231] on span "single prank" at bounding box center [627, 237] width 47 height 13
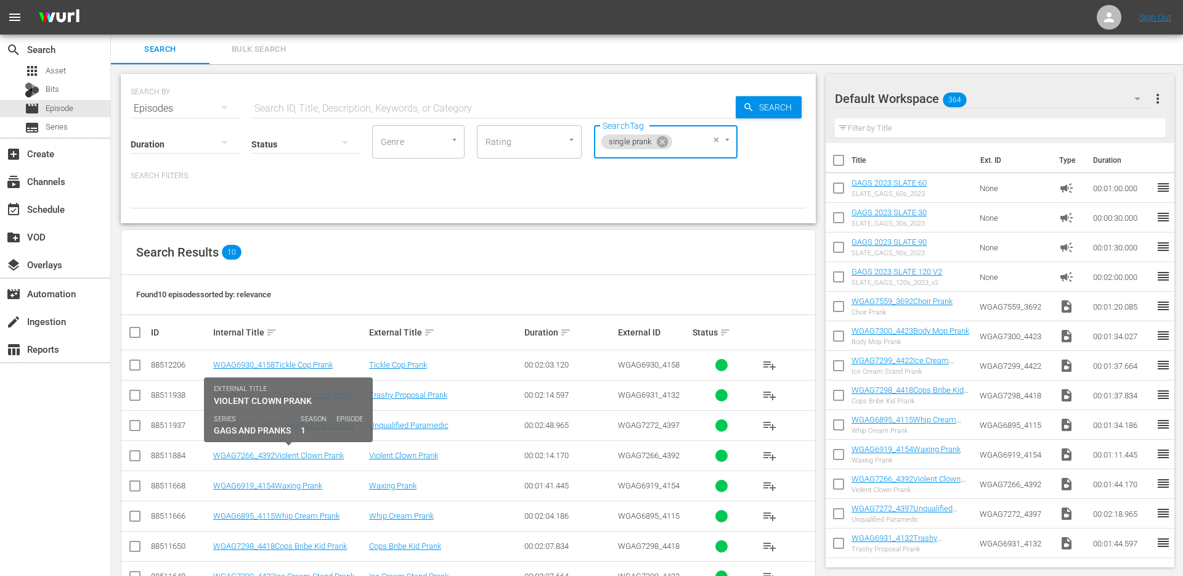
scroll to position [99, 0]
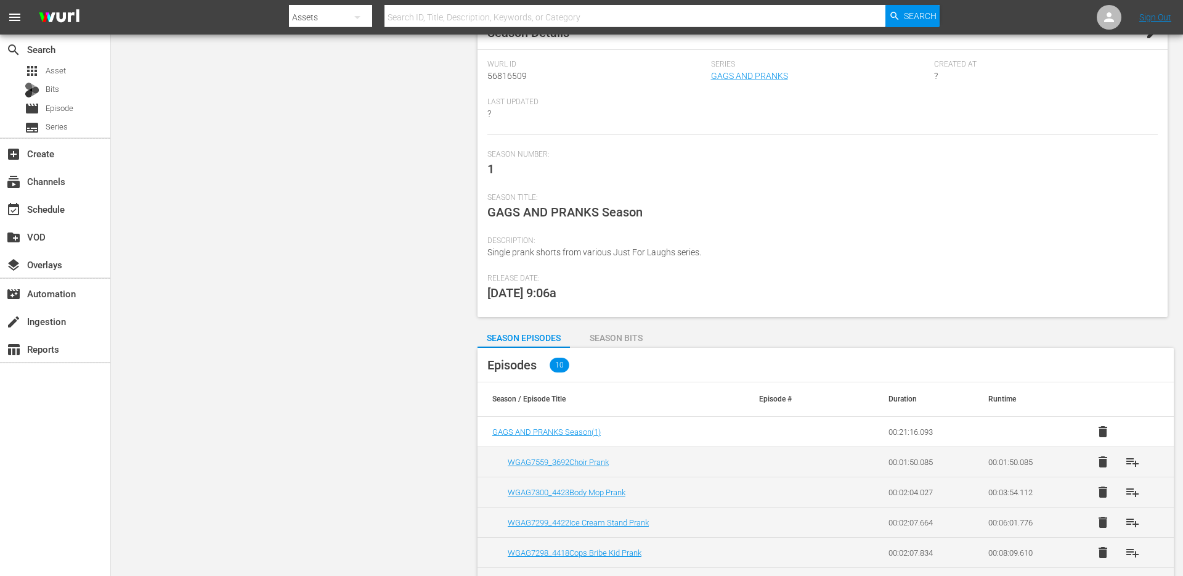
scroll to position [241, 0]
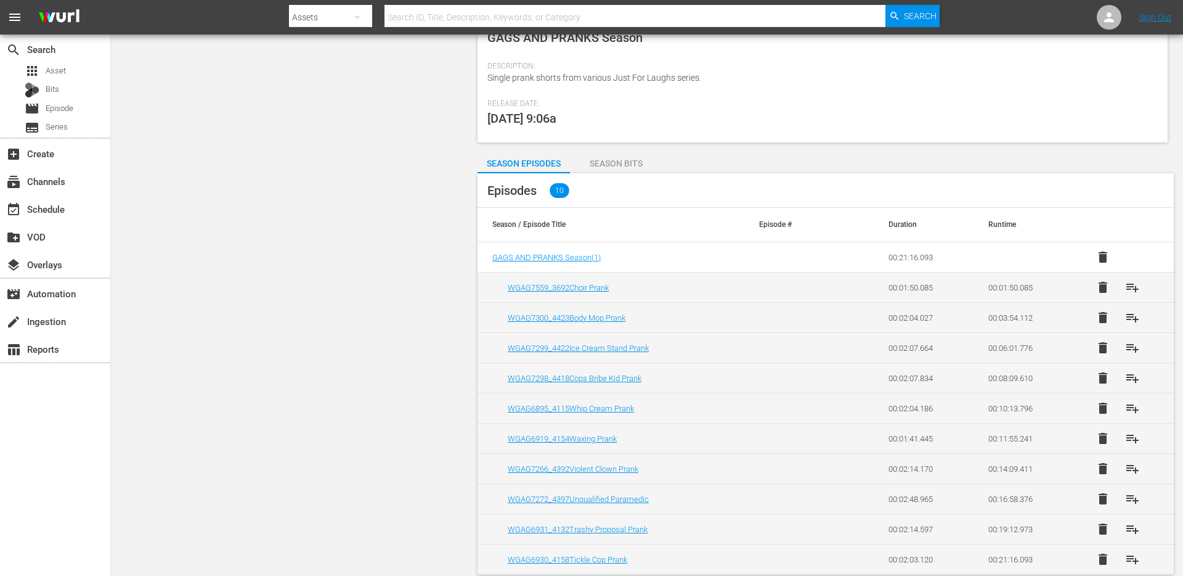
click at [631, 160] on div "Season Bits" at bounding box center [616, 164] width 92 height 30
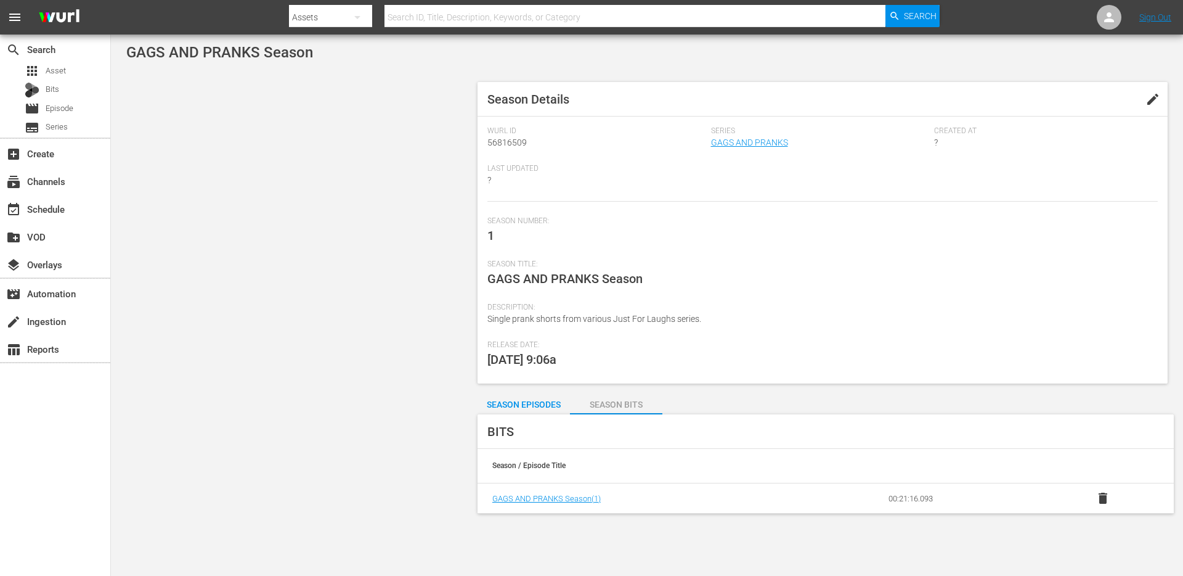
scroll to position [0, 0]
click at [526, 401] on div "Season Episodes" at bounding box center [524, 405] width 92 height 30
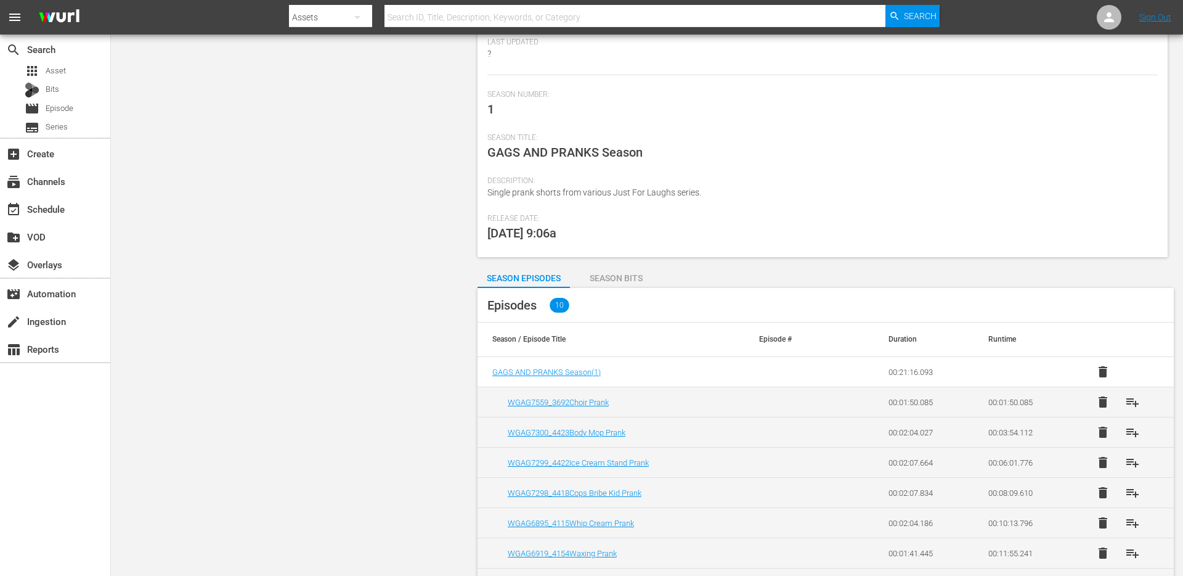
scroll to position [249, 0]
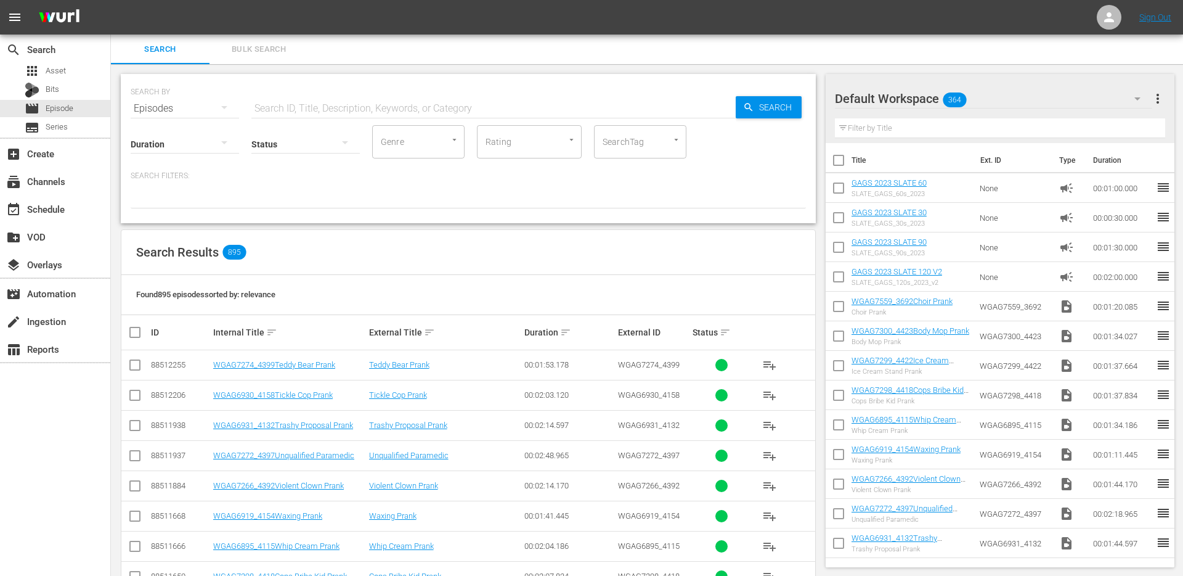
scroll to position [1, 0]
click at [645, 136] on input "SearchTag" at bounding box center [623, 140] width 47 height 22
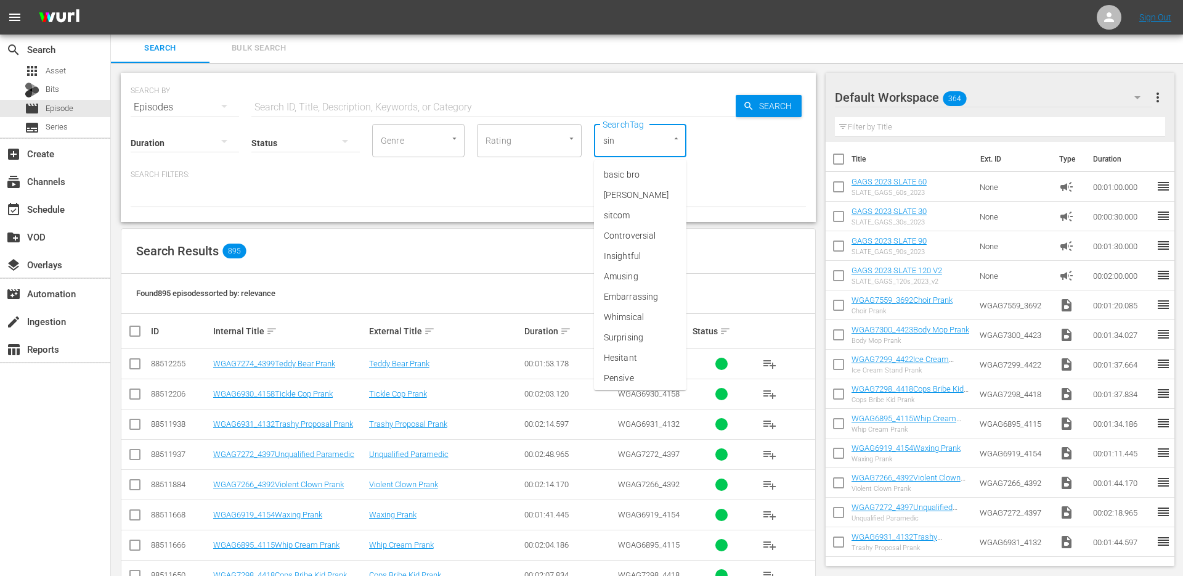
type input "sing"
click at [629, 232] on span "single prank" at bounding box center [627, 235] width 47 height 13
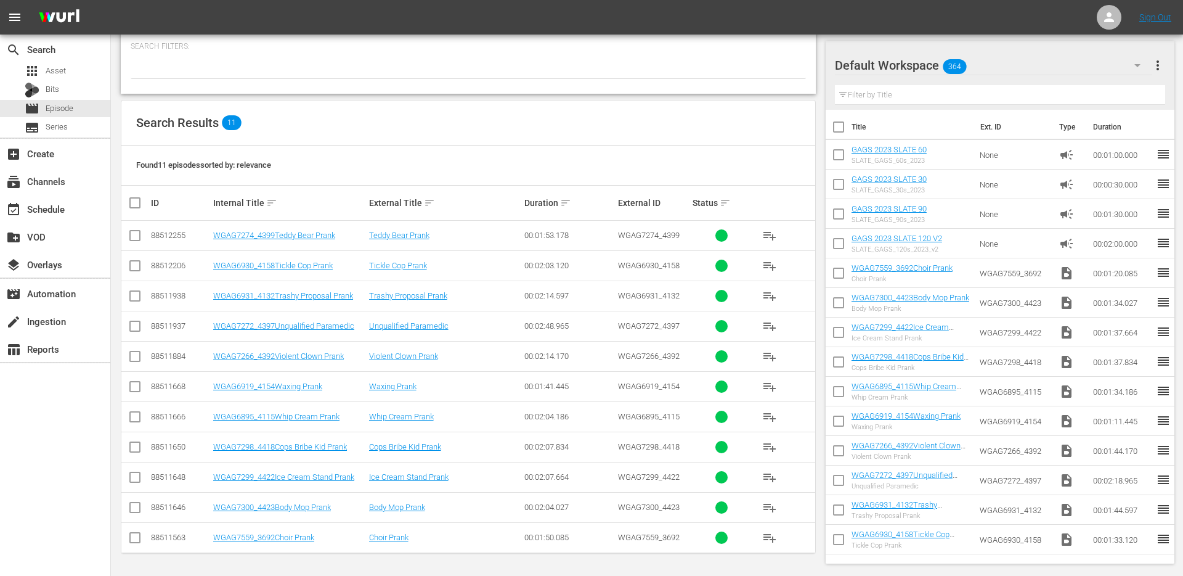
scroll to position [0, 0]
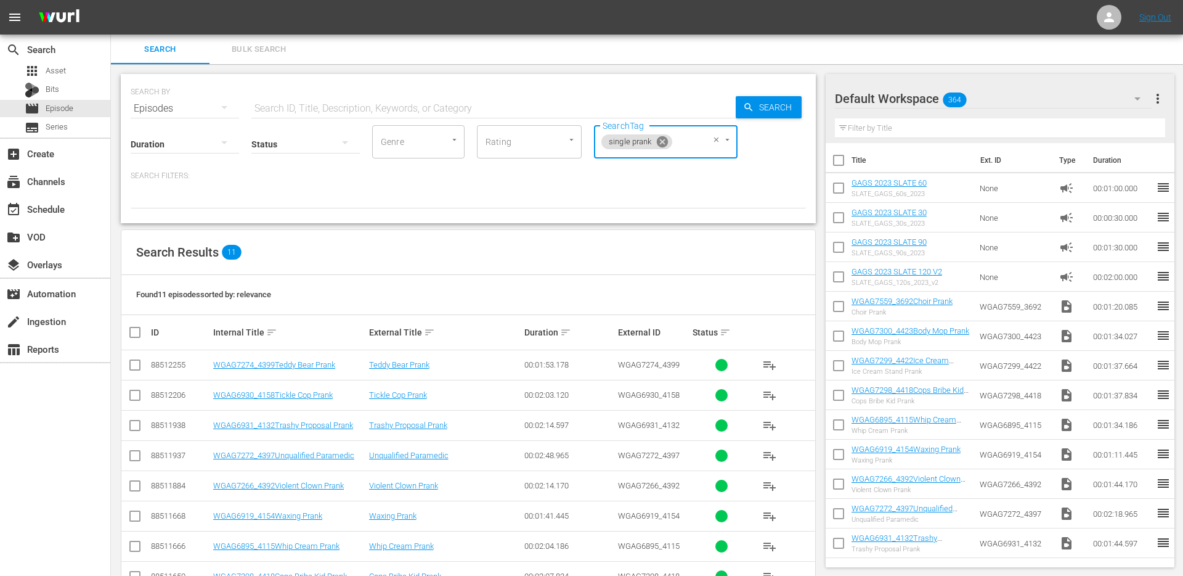
click at [664, 142] on icon at bounding box center [661, 141] width 11 height 11
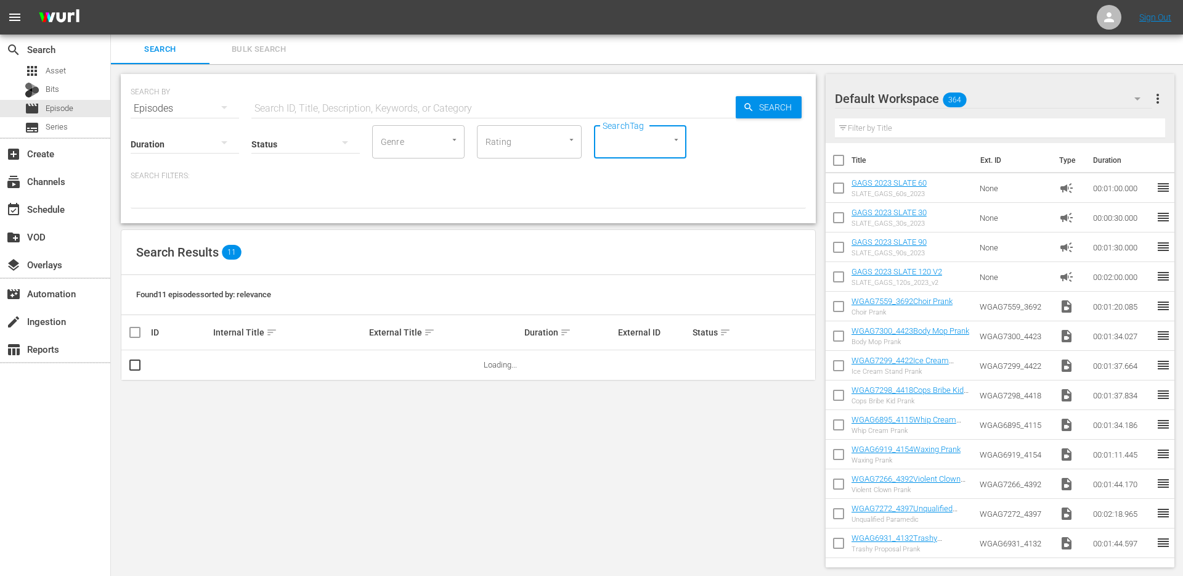
click at [652, 142] on div "SearchTag" at bounding box center [640, 141] width 92 height 33
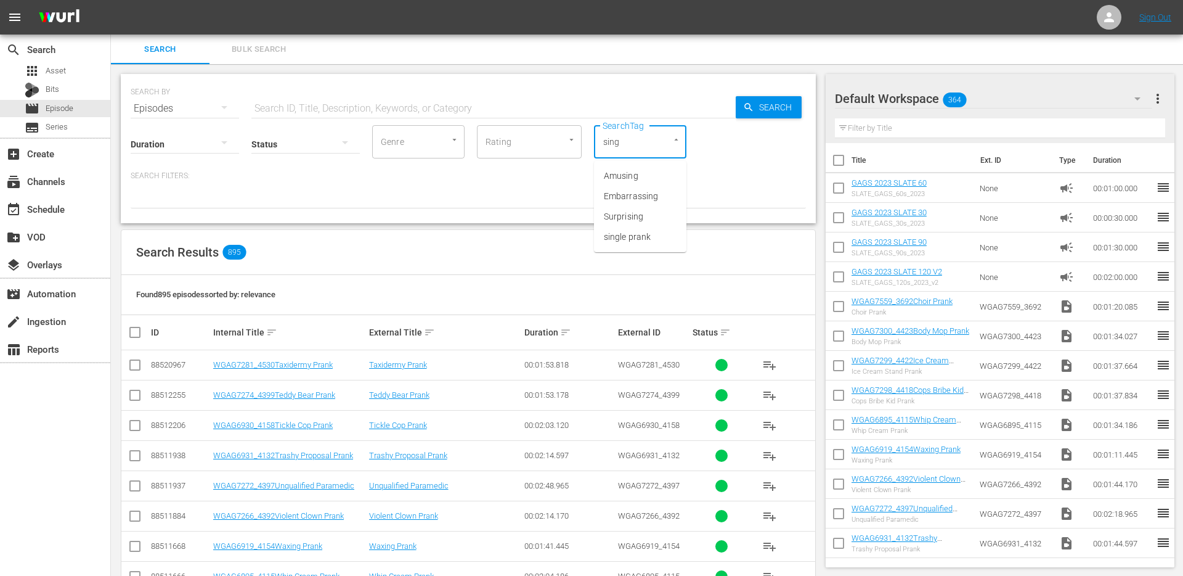
type input "singl"
click at [644, 174] on span "single prank" at bounding box center [627, 176] width 47 height 13
click at [664, 138] on icon at bounding box center [661, 141] width 11 height 11
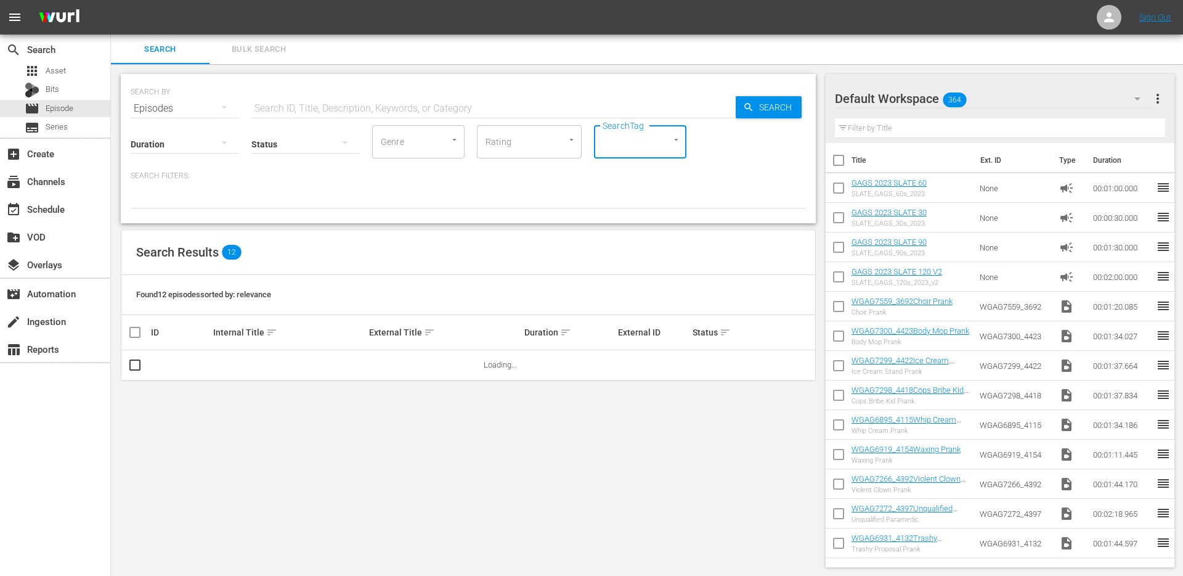
click at [658, 145] on div "SearchTag" at bounding box center [640, 141] width 92 height 33
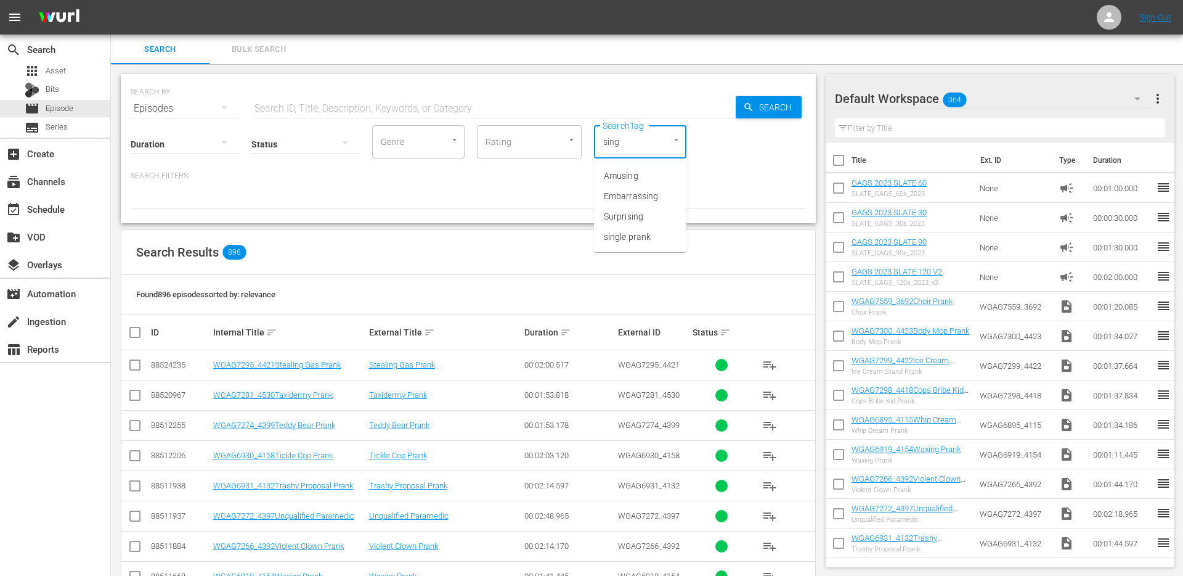
type input "singl"
click at [655, 187] on ul "single prank" at bounding box center [640, 176] width 92 height 30
click at [658, 181] on li "single prank" at bounding box center [640, 176] width 92 height 20
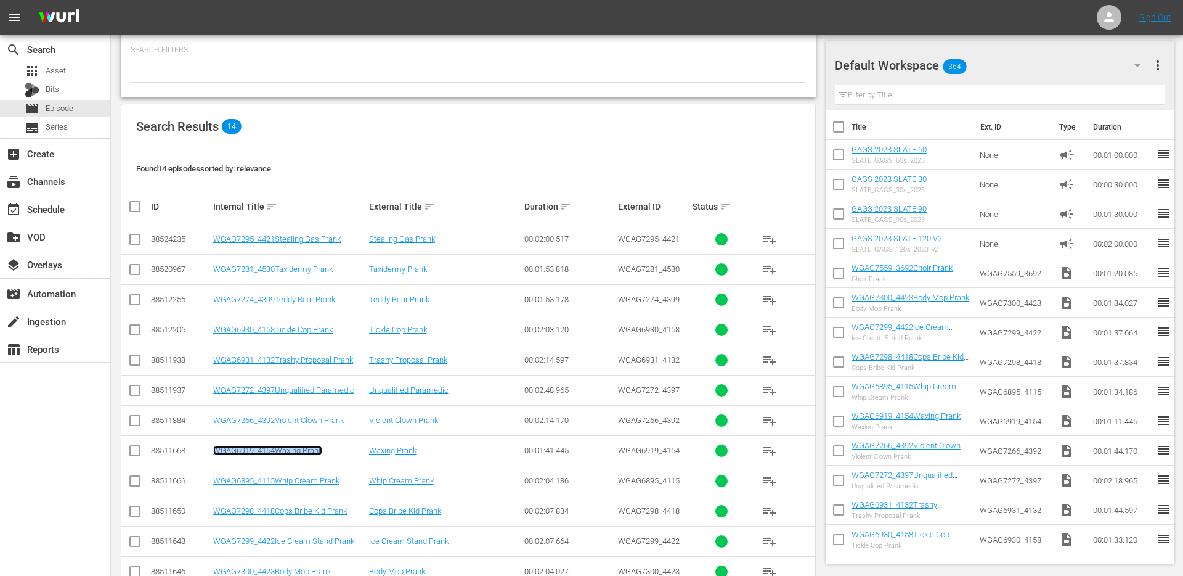
scroll to position [125, 0]
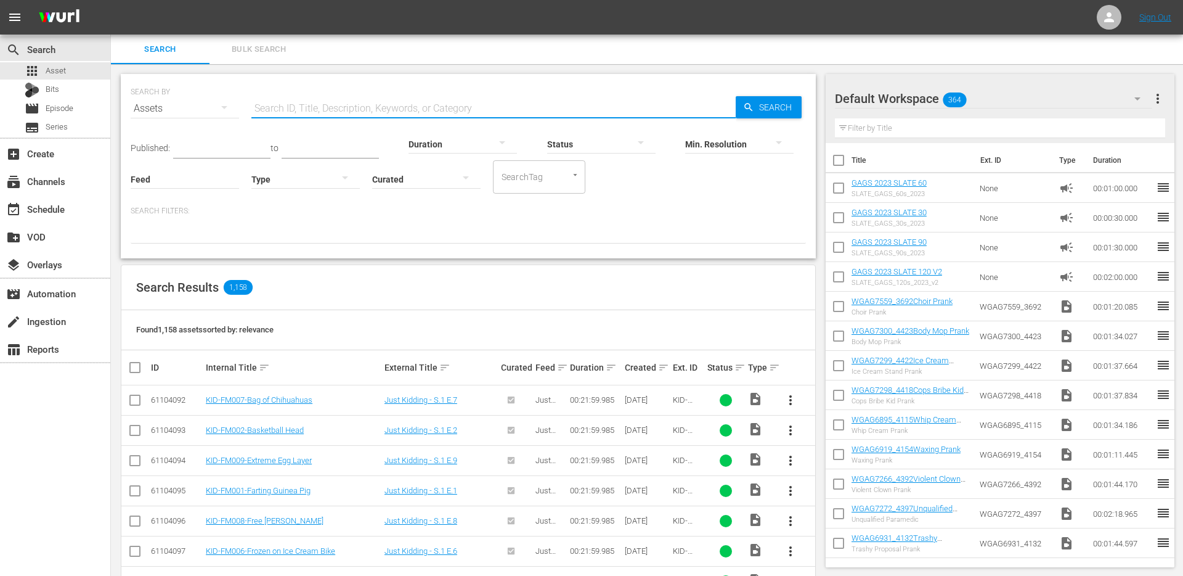
click at [359, 106] on input "text" at bounding box center [493, 109] width 484 height 30
type input "wgag"
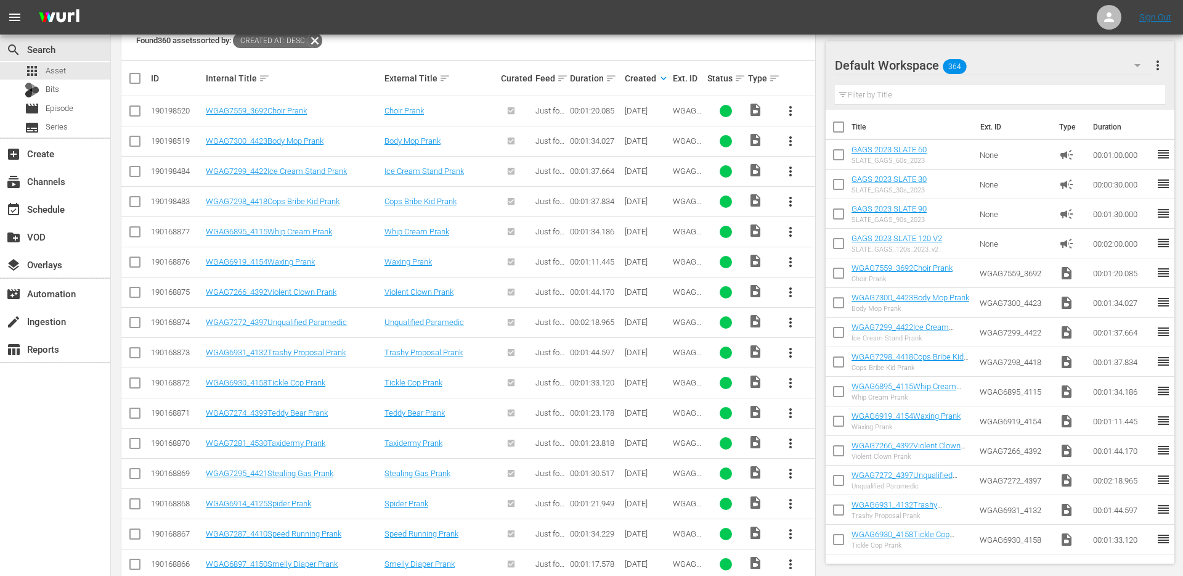
scroll to position [322, 0]
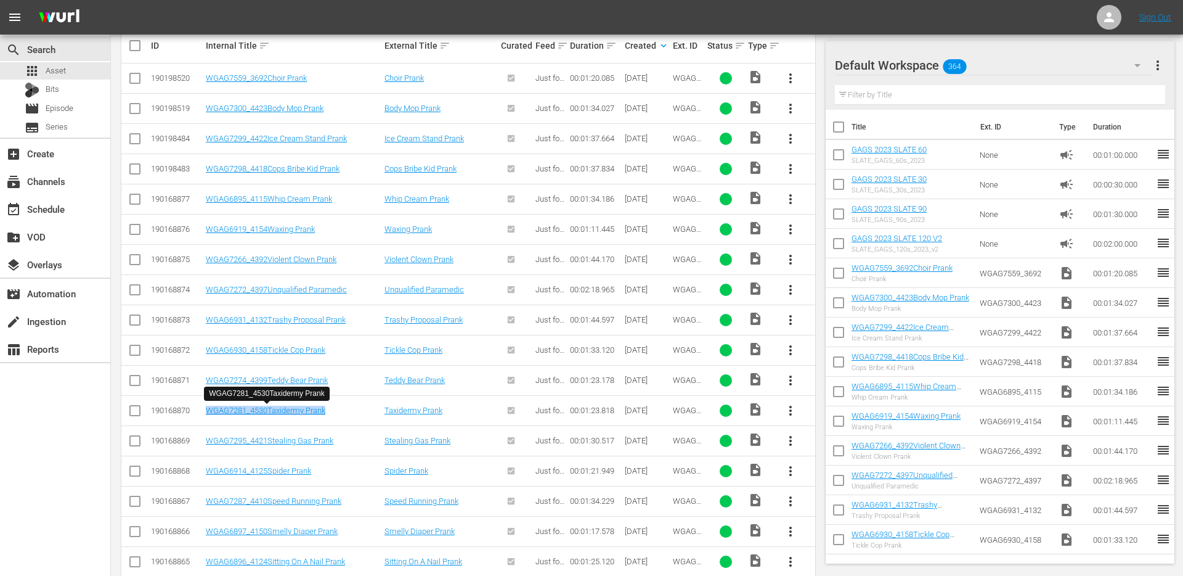
click at [793, 407] on span "more_vert" at bounding box center [790, 410] width 15 height 15
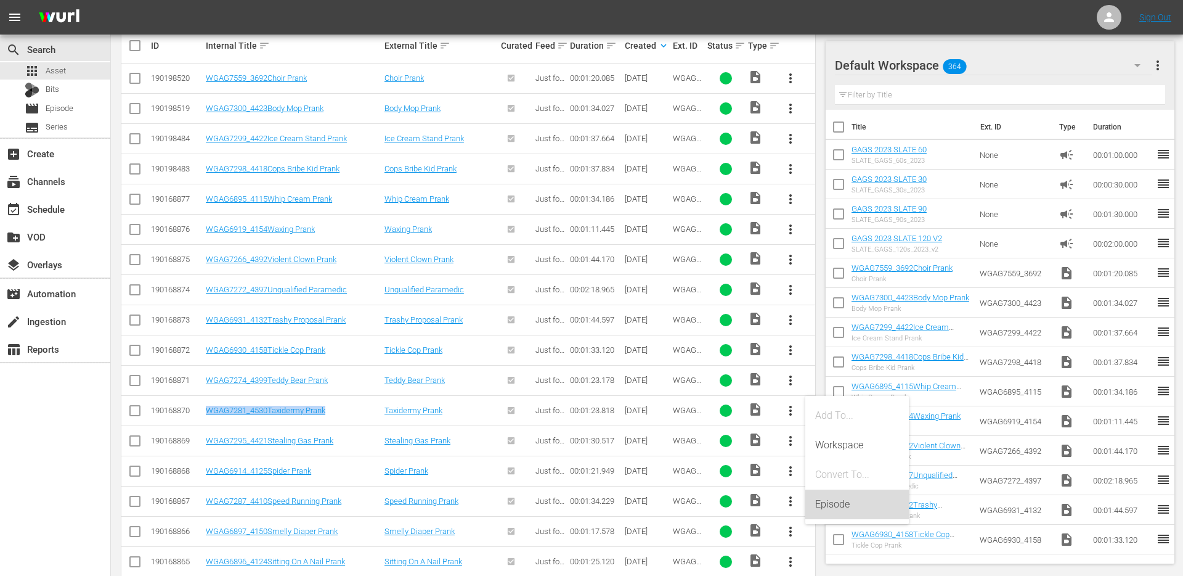
click at [815, 513] on div "Episode" at bounding box center [857, 504] width 84 height 30
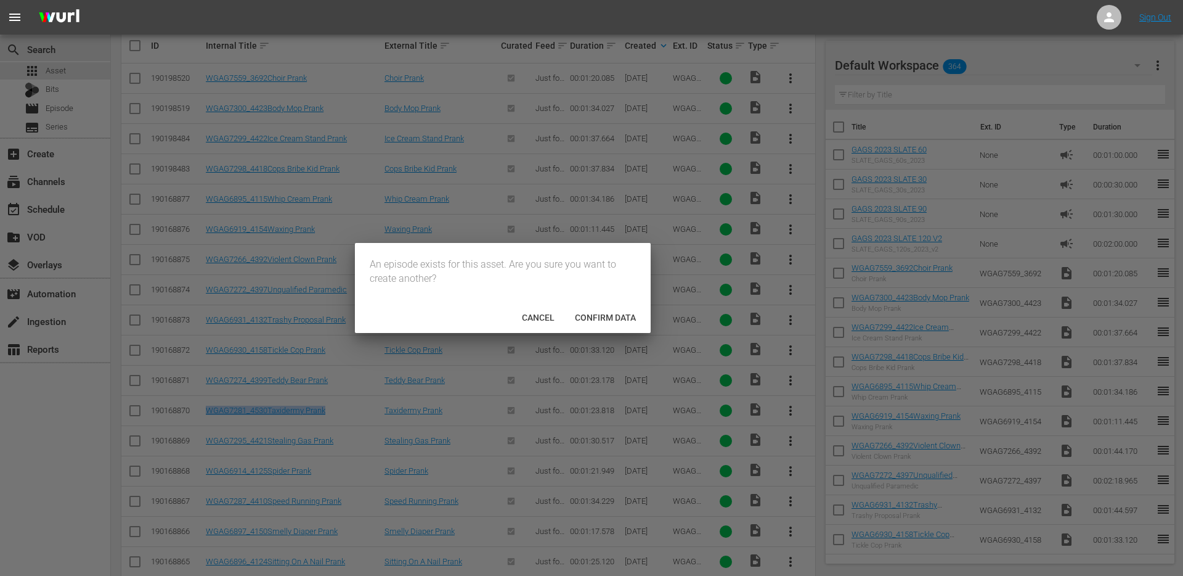
click at [584, 324] on div "Confirm data" at bounding box center [605, 317] width 81 height 23
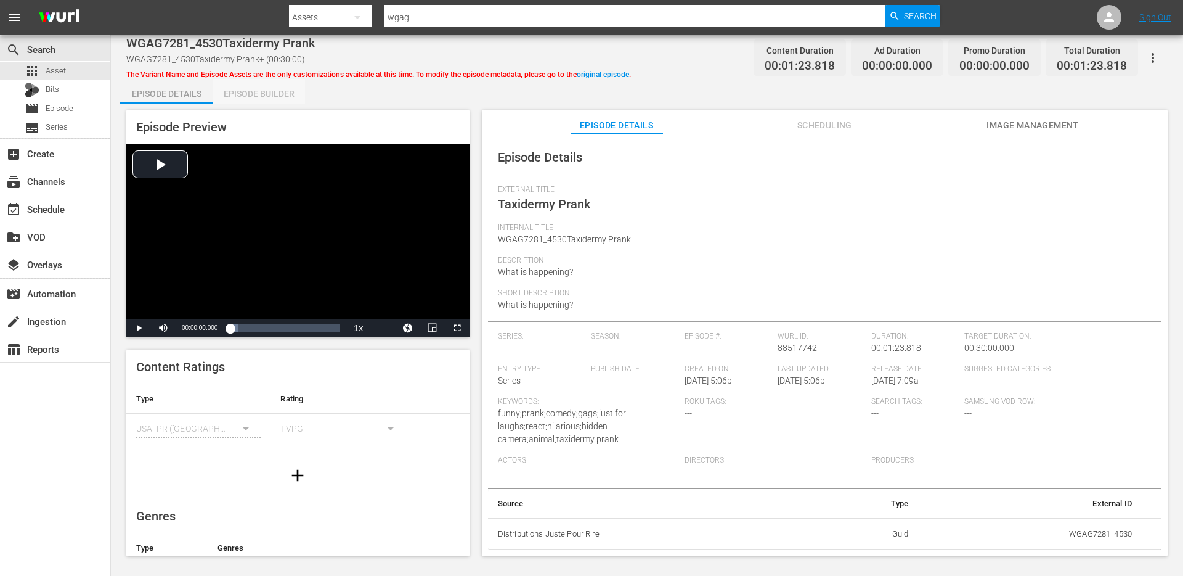
click at [269, 89] on div "Episode Builder" at bounding box center [259, 94] width 92 height 30
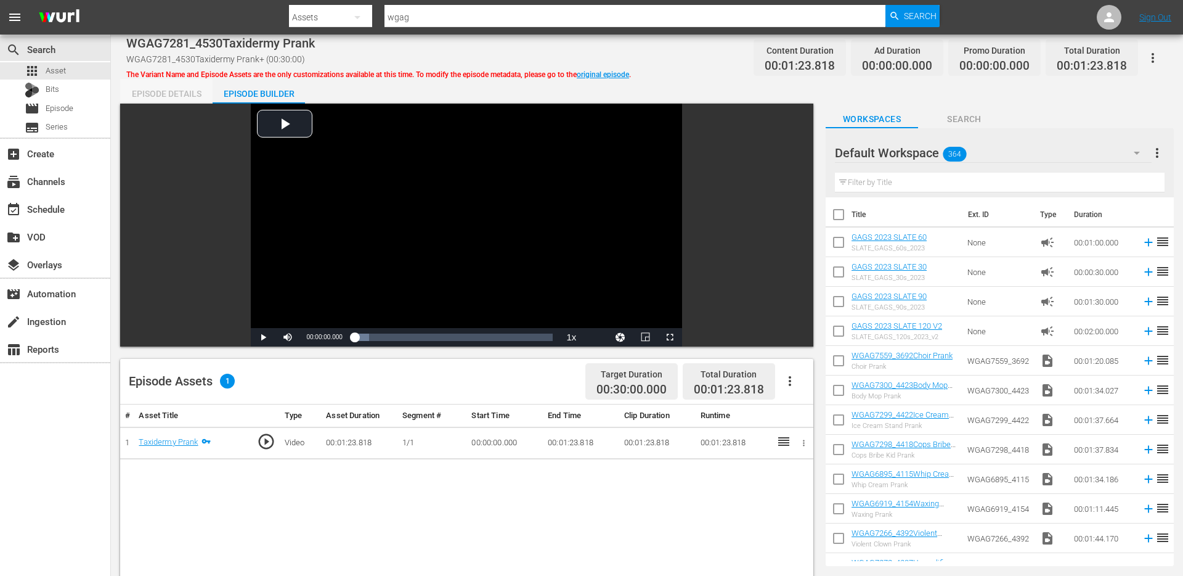
click at [187, 99] on div "Episode Details" at bounding box center [166, 94] width 92 height 30
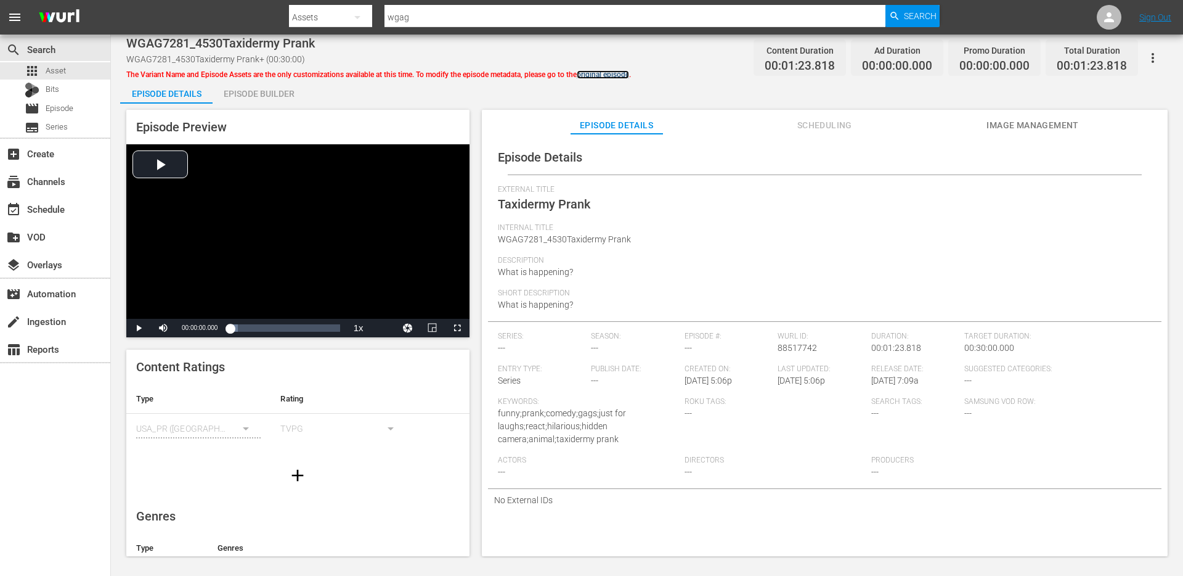
click at [621, 73] on link "original episode" at bounding box center [603, 74] width 52 height 9
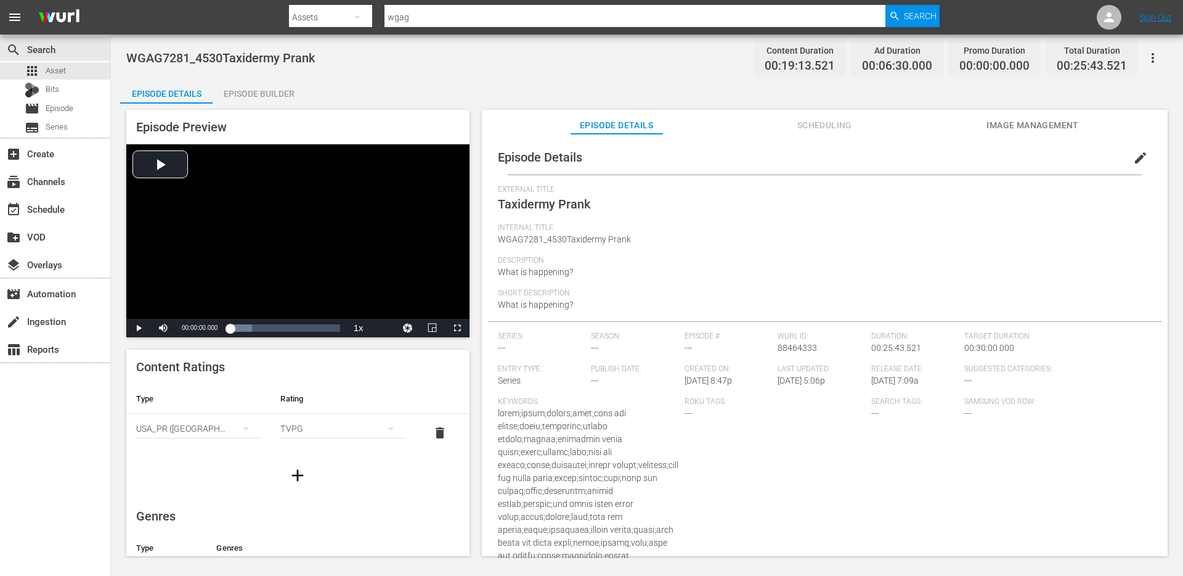
click at [261, 92] on div "Episode Builder" at bounding box center [259, 94] width 92 height 30
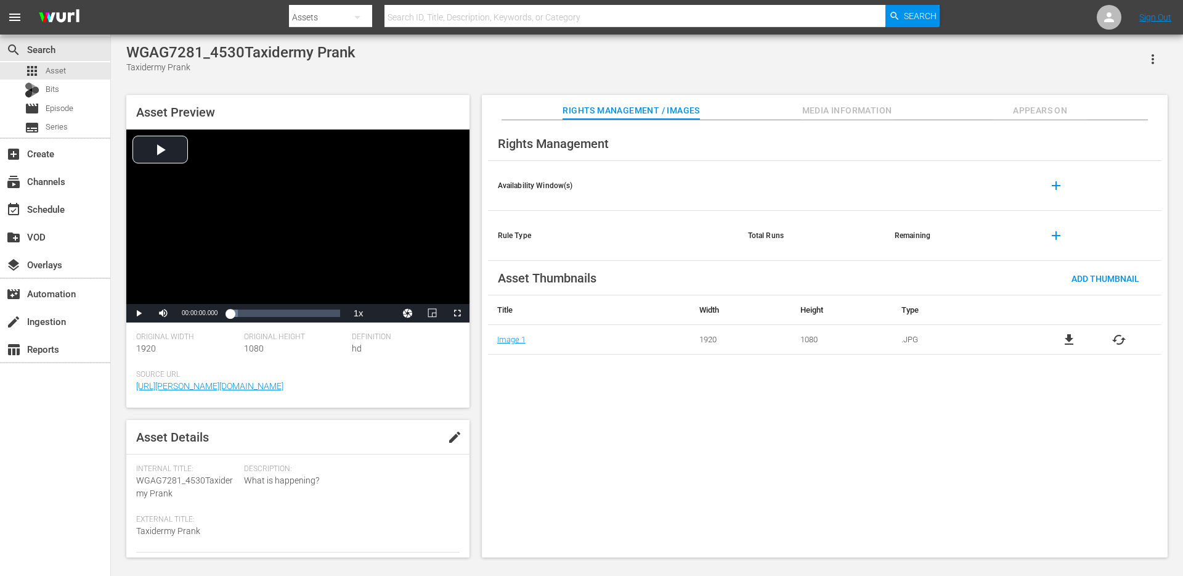
click at [1039, 107] on span "Appears On" at bounding box center [1040, 110] width 92 height 15
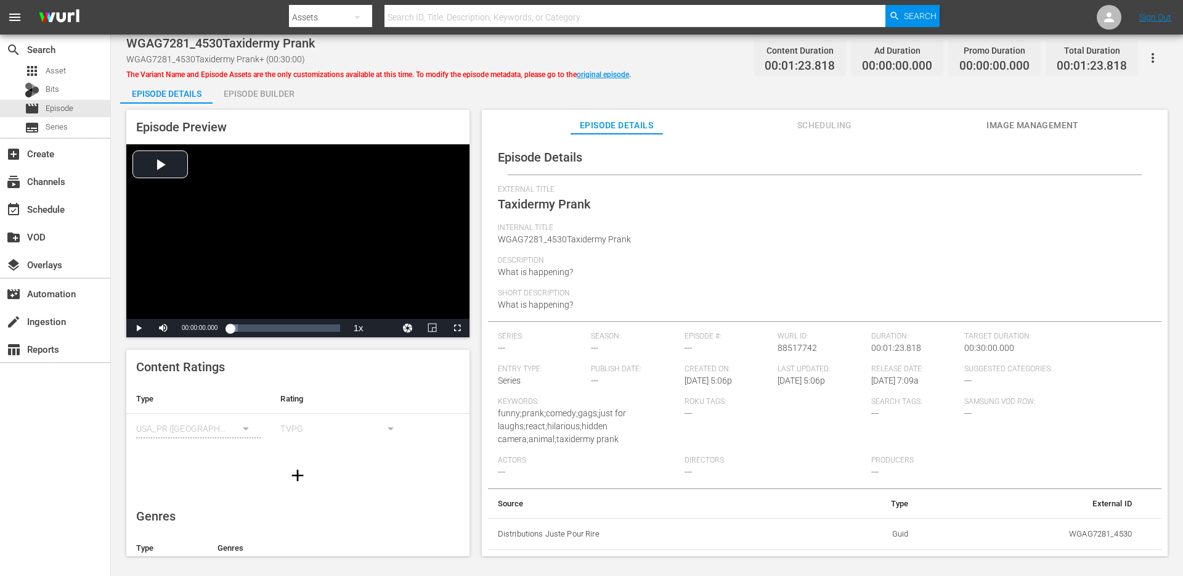
click at [280, 100] on div "Episode Builder" at bounding box center [259, 94] width 92 height 30
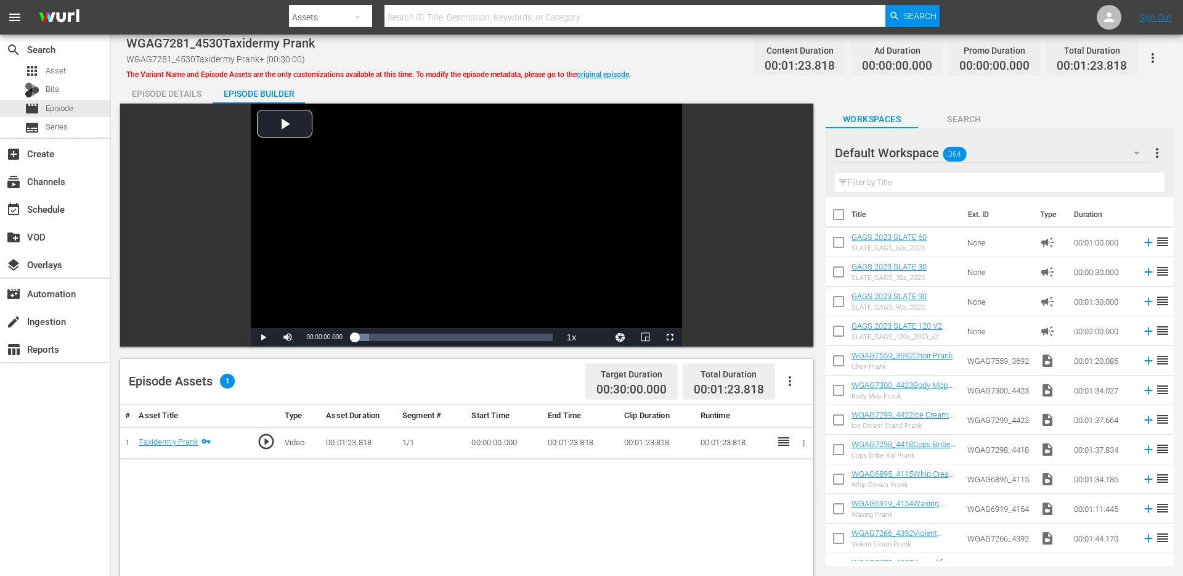
click at [197, 94] on div "Episode Details" at bounding box center [166, 94] width 92 height 30
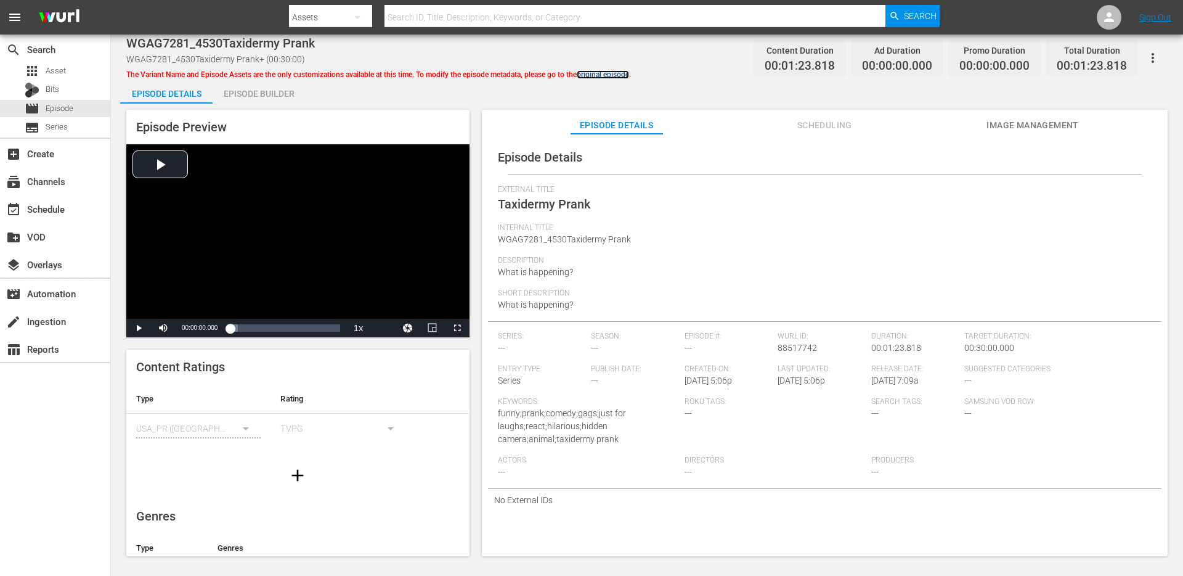
click at [619, 74] on link "original episode" at bounding box center [603, 74] width 52 height 9
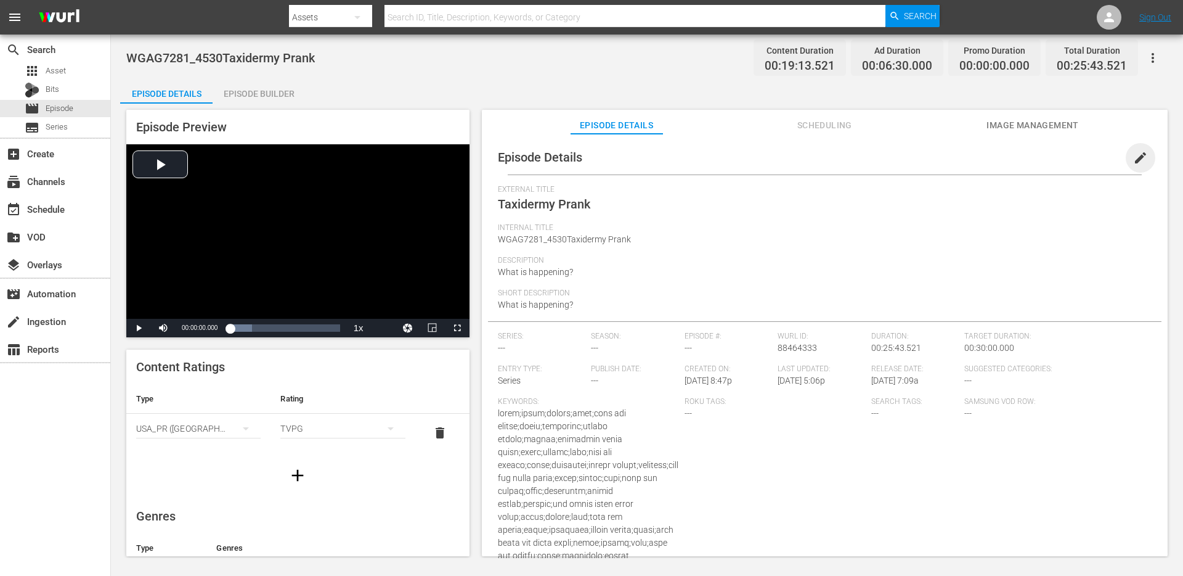
click at [1134, 153] on span "edit" at bounding box center [1141, 157] width 15 height 15
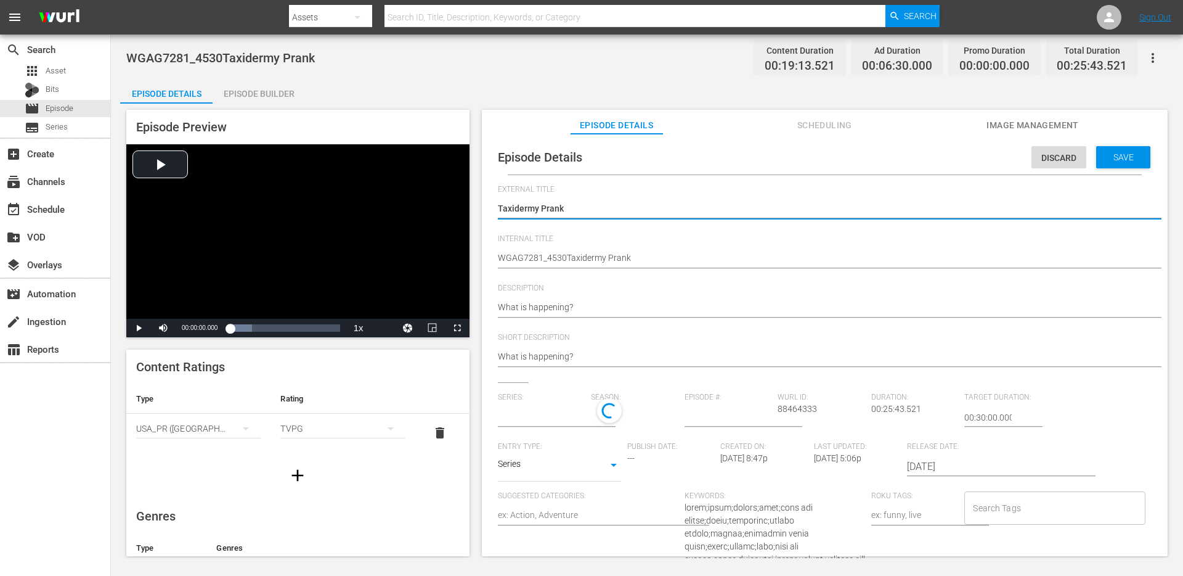
type input "No Series"
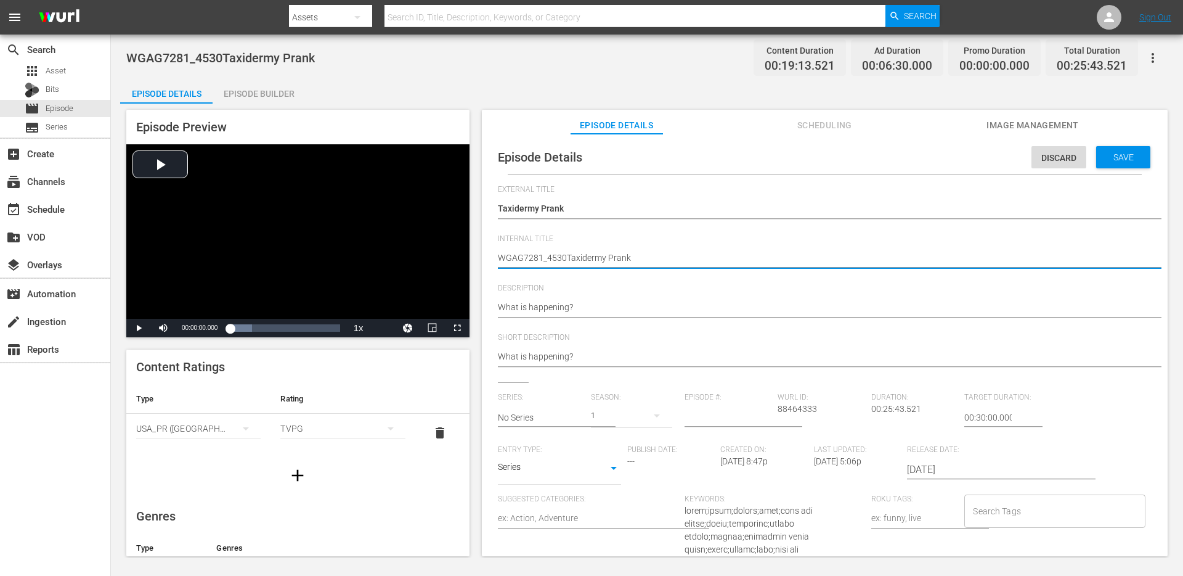
type textarea "WGAG7281_4530Taxidermy Prank+"
click at [1104, 158] on span "Save" at bounding box center [1124, 157] width 40 height 10
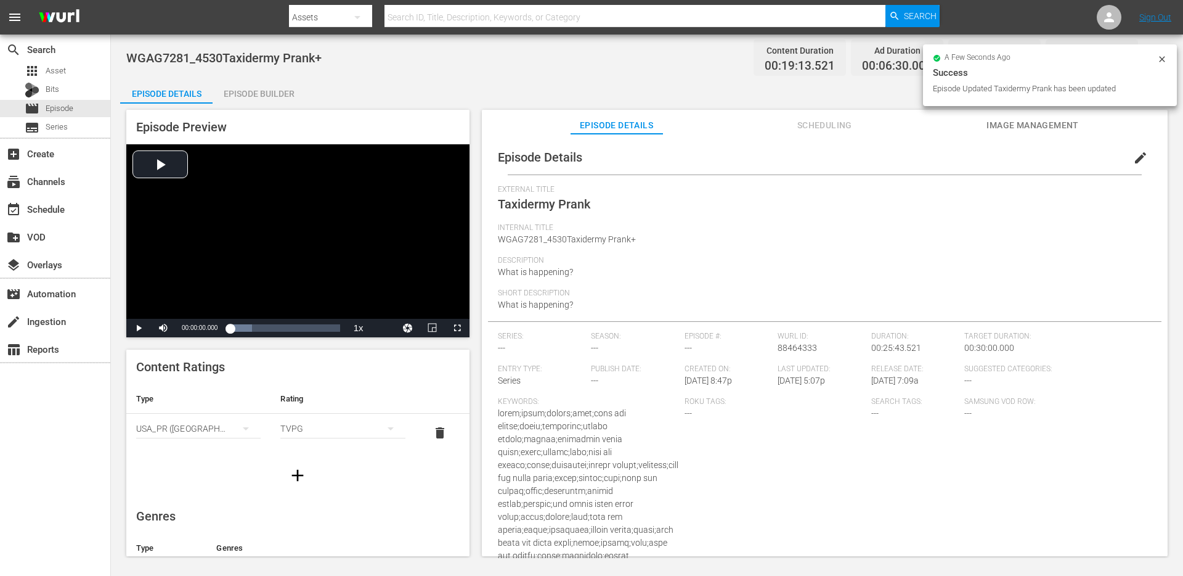
click at [787, 86] on div "Episode Details Episode Builder Episode Preview Video Player is loading. Play V…" at bounding box center [647, 322] width 1054 height 487
click at [373, 84] on div "Episode Details Episode Builder Episode Preview Video Player is loading. Play V…" at bounding box center [647, 322] width 1054 height 487
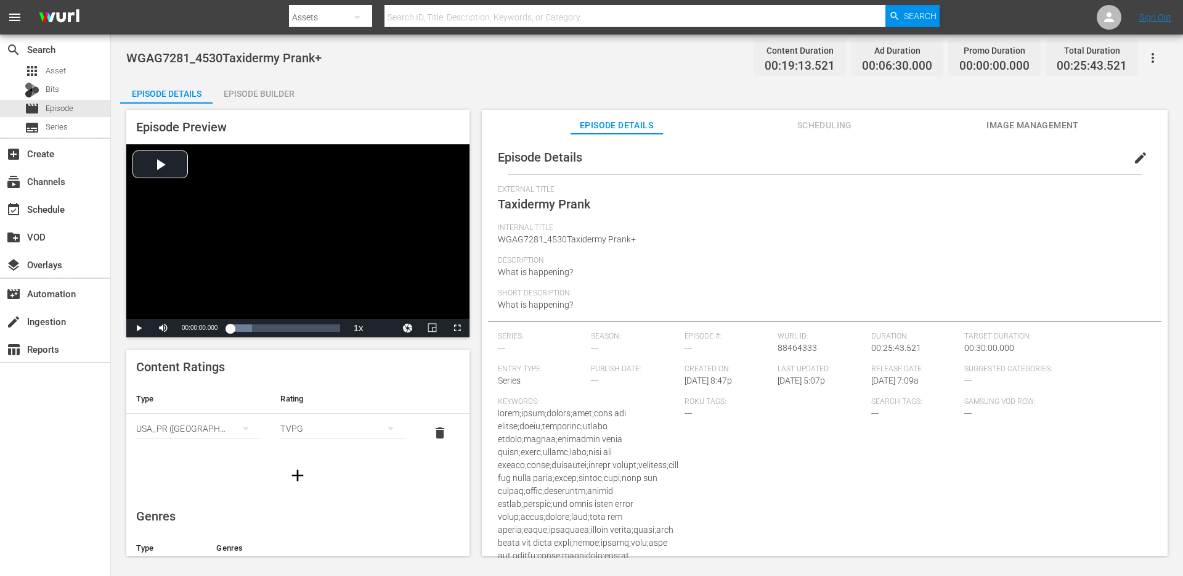
click at [254, 102] on div "Episode Builder" at bounding box center [259, 94] width 92 height 30
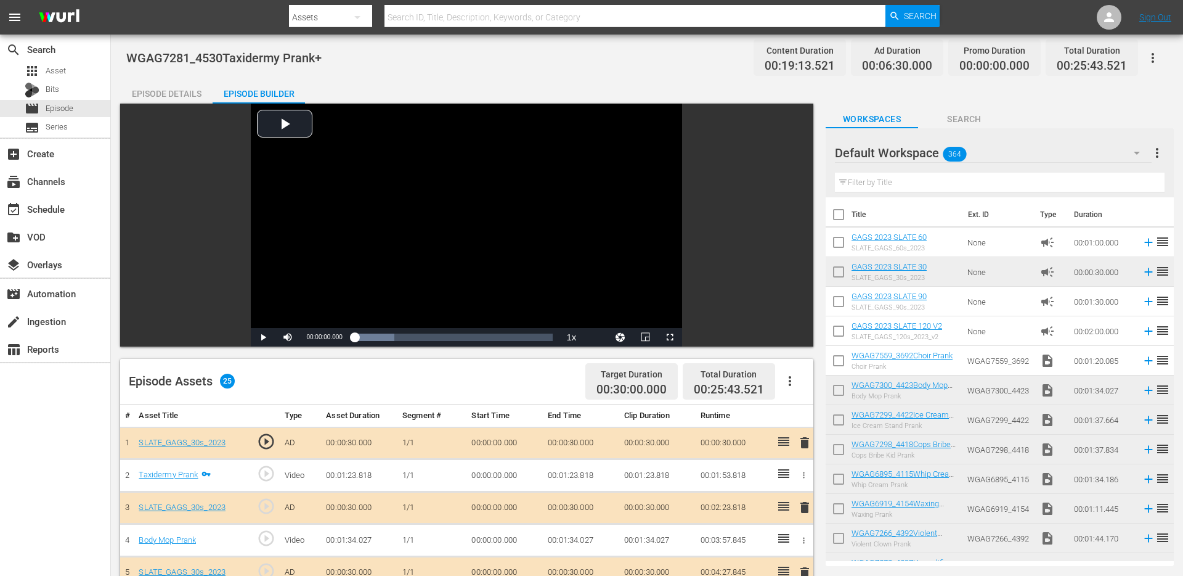
click at [177, 86] on div "Episode Details" at bounding box center [166, 94] width 92 height 30
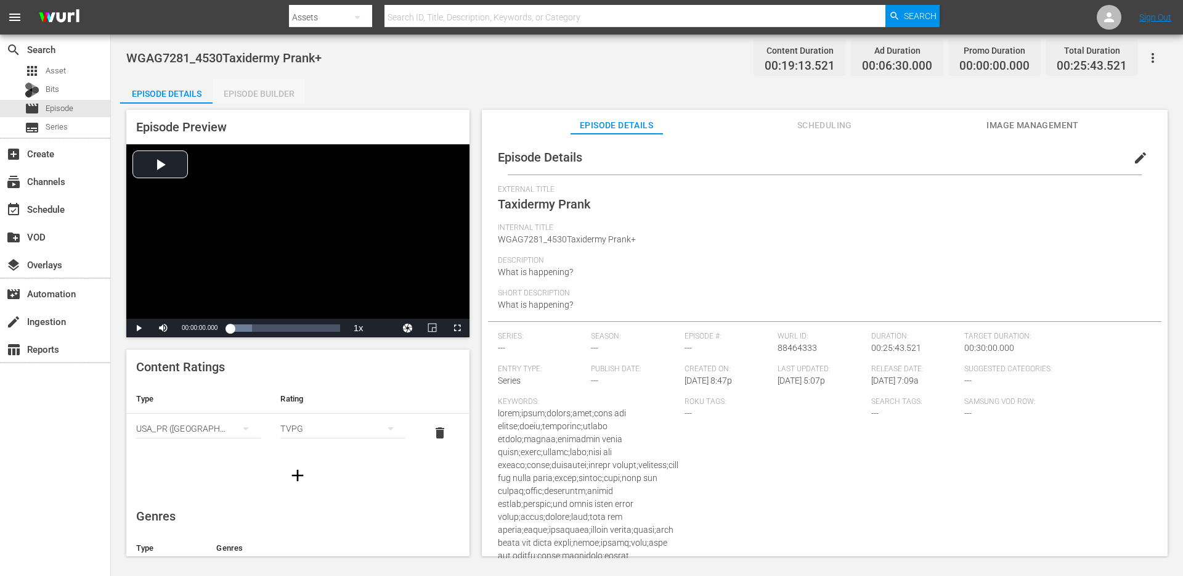
click at [272, 90] on div "Episode Builder" at bounding box center [259, 94] width 92 height 30
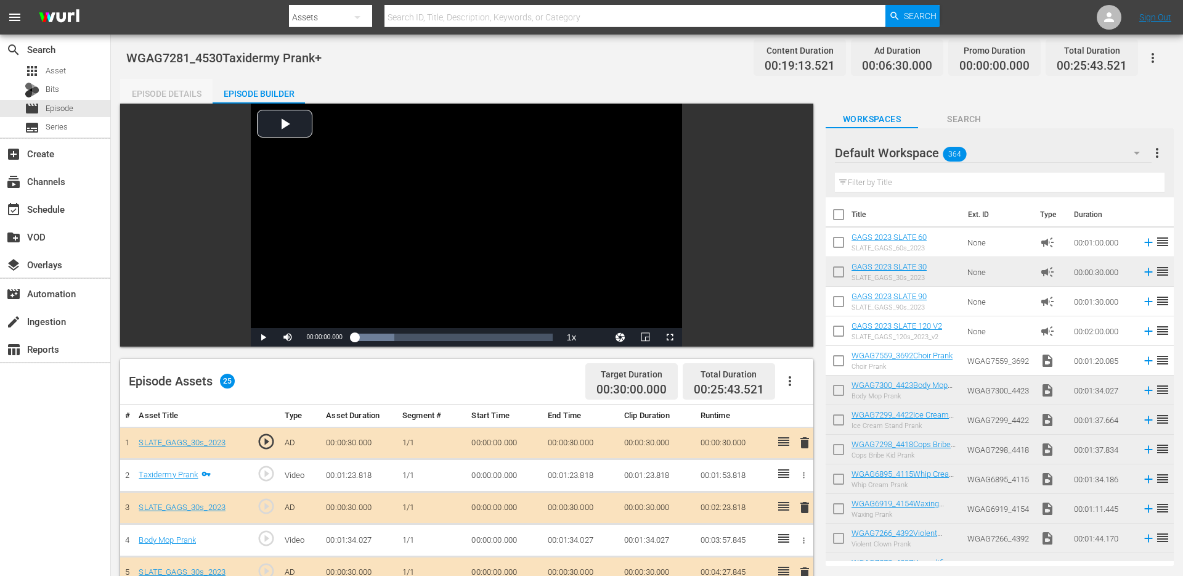
click at [195, 91] on div "Episode Details" at bounding box center [166, 94] width 92 height 30
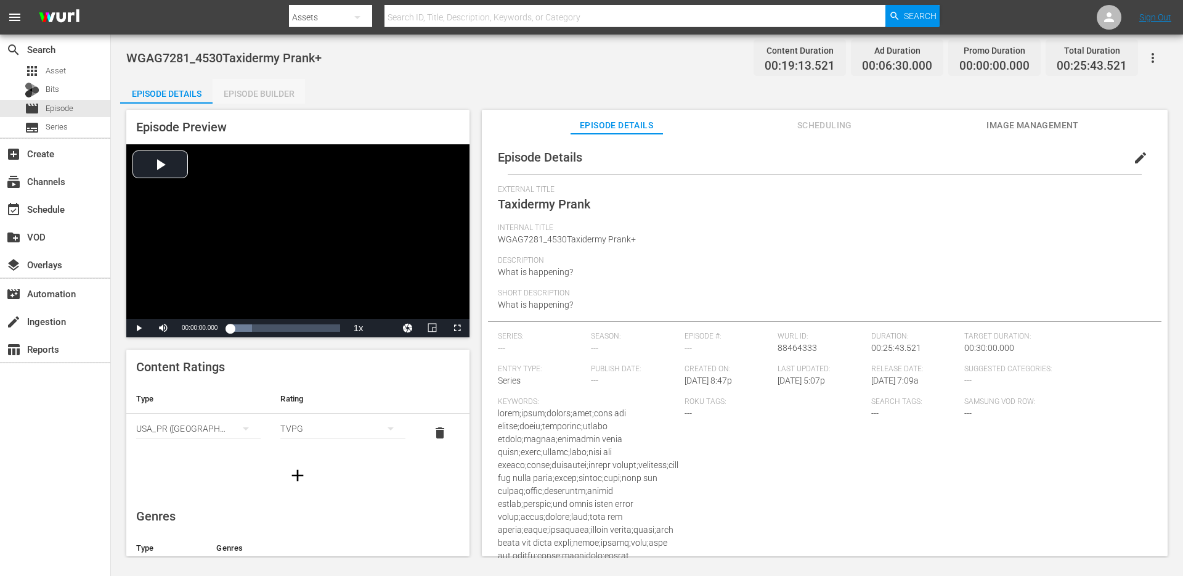
click at [232, 91] on div "Episode Builder" at bounding box center [259, 94] width 92 height 30
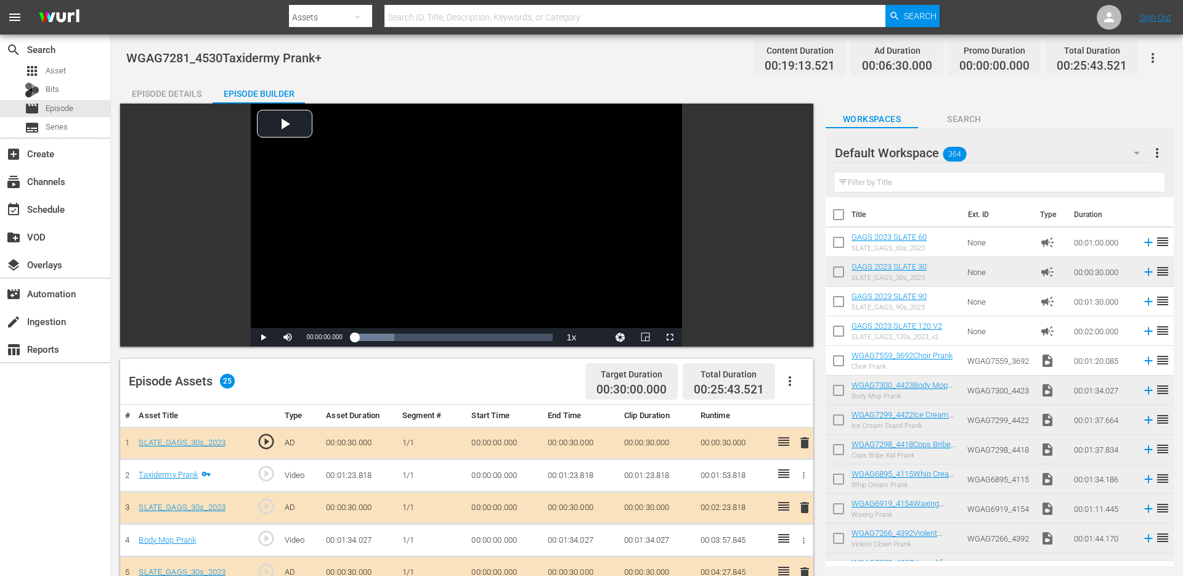
click at [181, 90] on div "Episode Details" at bounding box center [166, 94] width 92 height 30
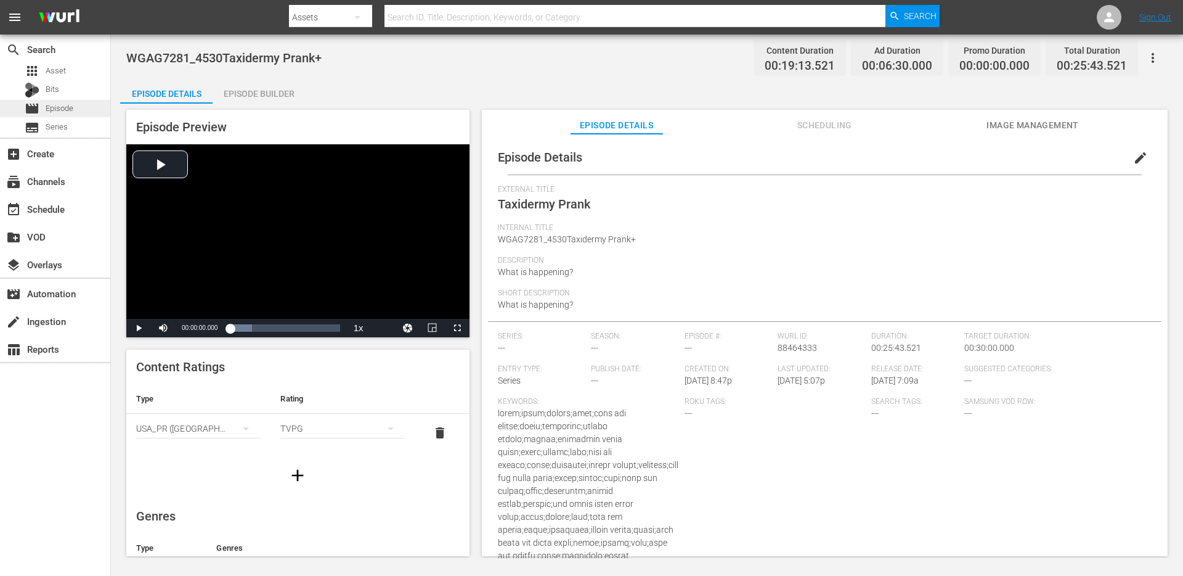
click at [73, 105] on span "Episode" at bounding box center [60, 108] width 28 height 12
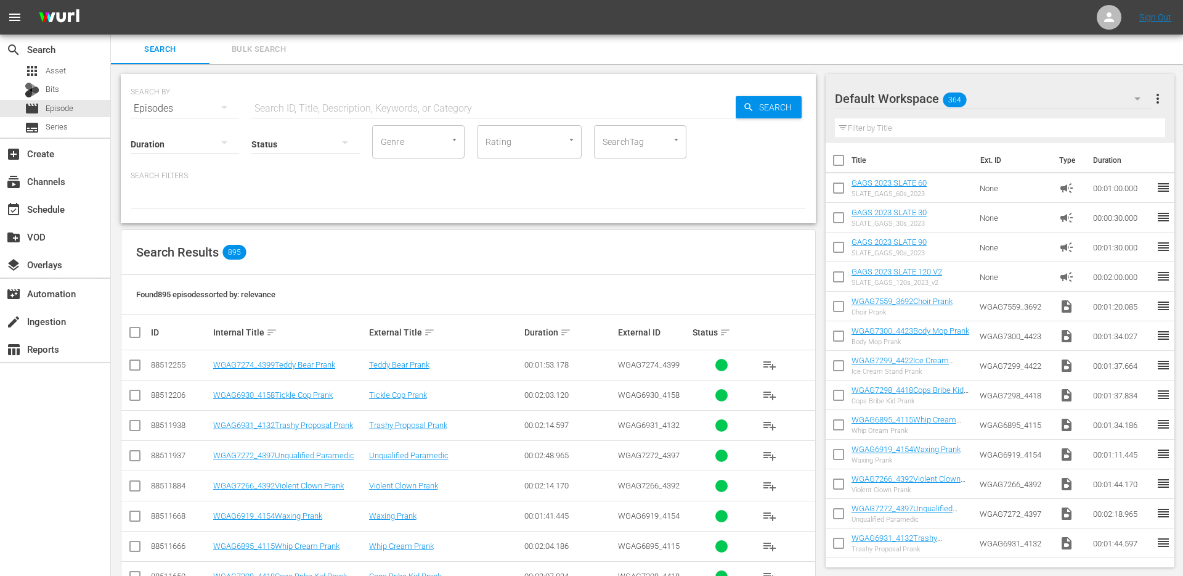
click at [330, 104] on input "text" at bounding box center [493, 109] width 484 height 30
type input "wgag"
click at [49, 70] on span "Asset" at bounding box center [56, 71] width 20 height 12
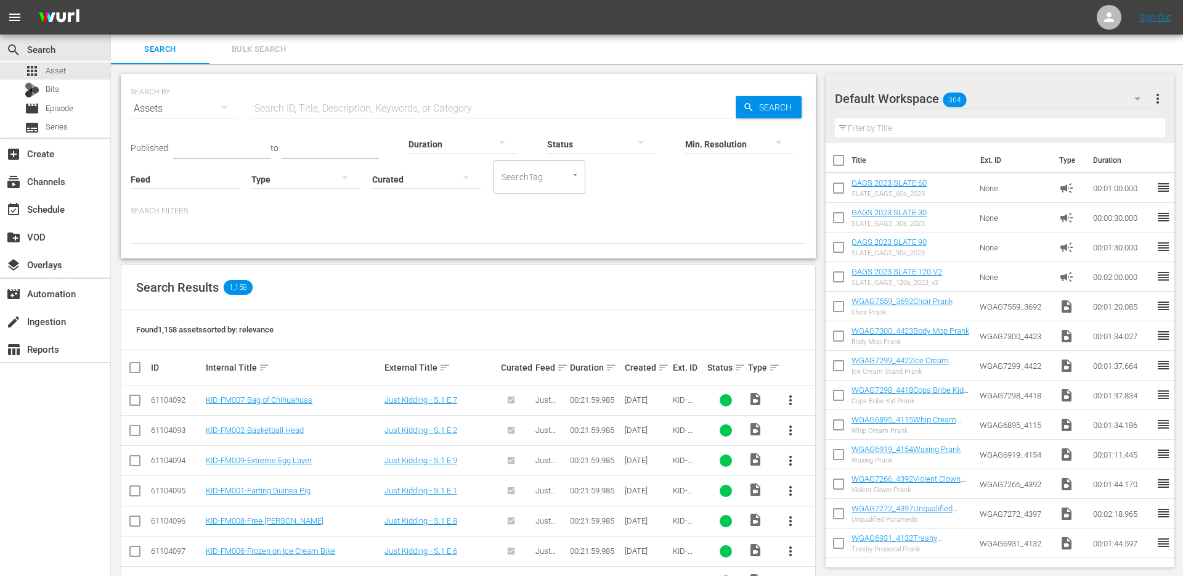
click at [309, 105] on input "text" at bounding box center [493, 109] width 484 height 30
type input "wgag"
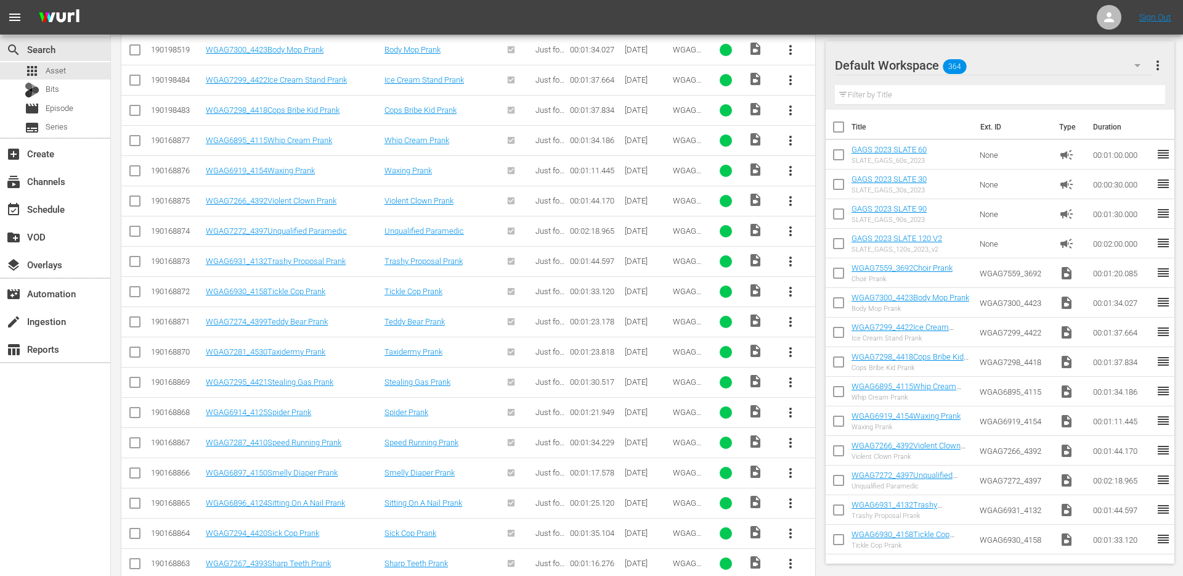
scroll to position [383, 0]
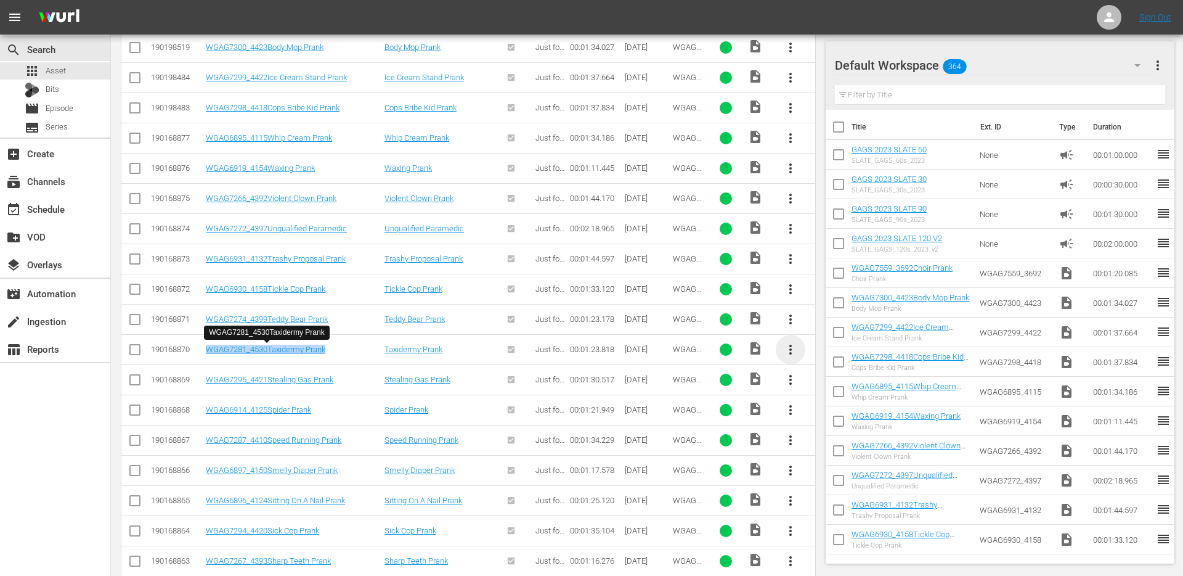
click at [792, 349] on span "more_vert" at bounding box center [790, 349] width 15 height 15
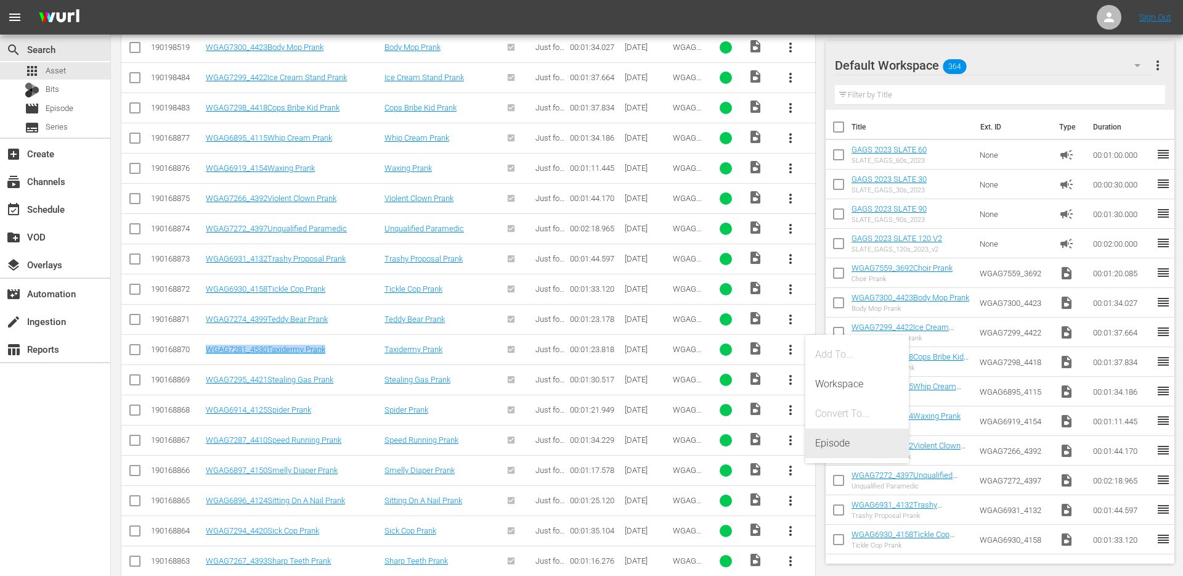
click at [821, 449] on div "Episode" at bounding box center [857, 443] width 84 height 30
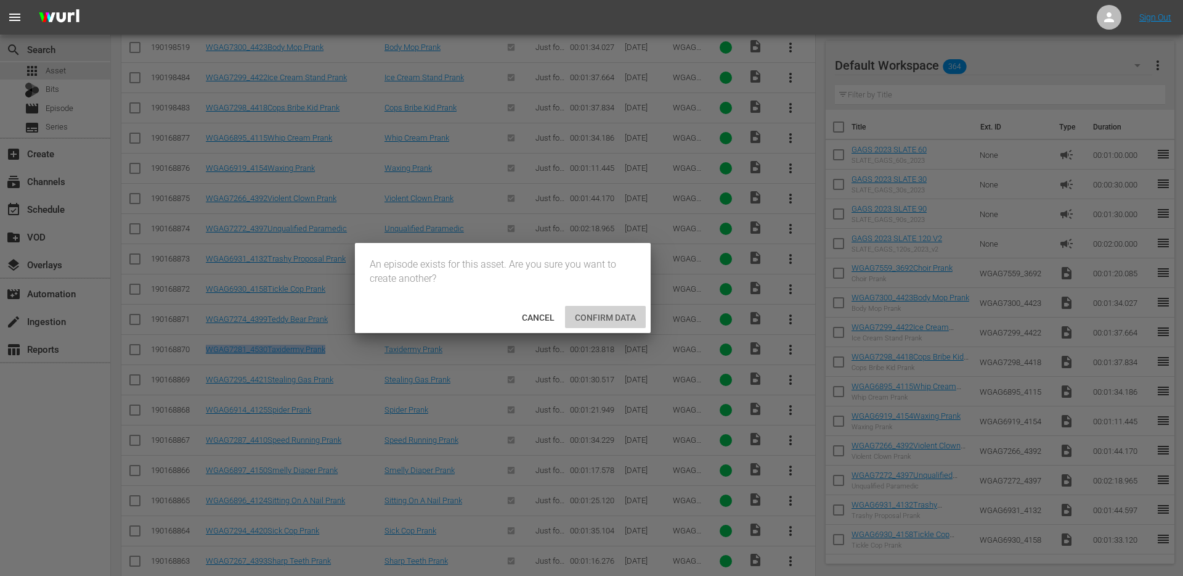
click at [605, 316] on span "Confirm data" at bounding box center [605, 318] width 81 height 10
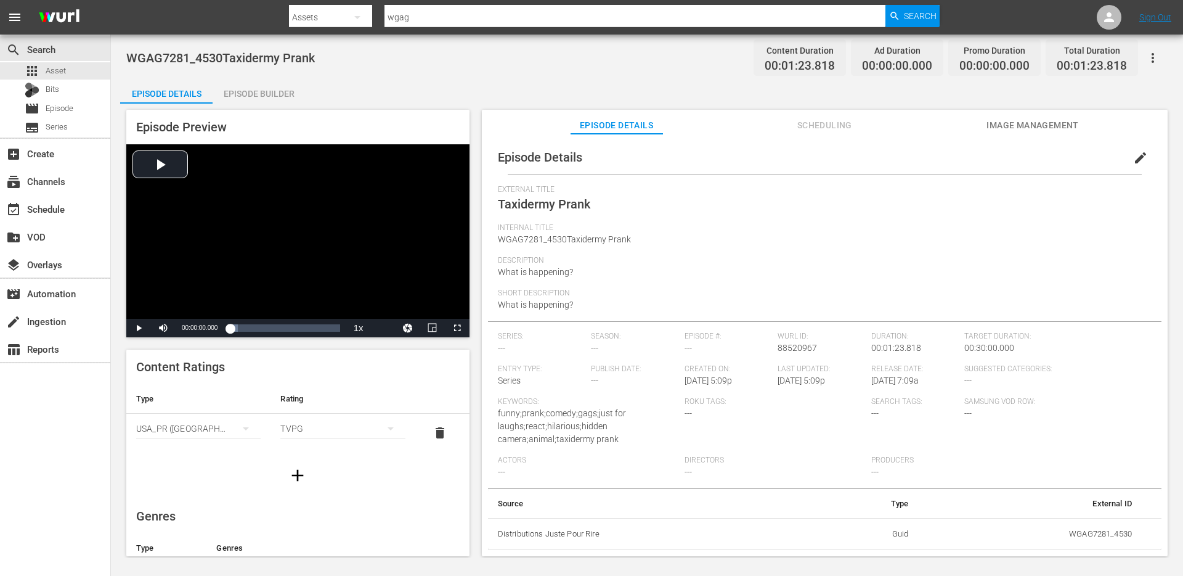
click at [533, 246] on div "Internal Title WGAG7281_4530Taxidermy Prank" at bounding box center [825, 239] width 654 height 33
click at [541, 236] on span "WGAG7281_4530Taxidermy Prank" at bounding box center [564, 239] width 133 height 10
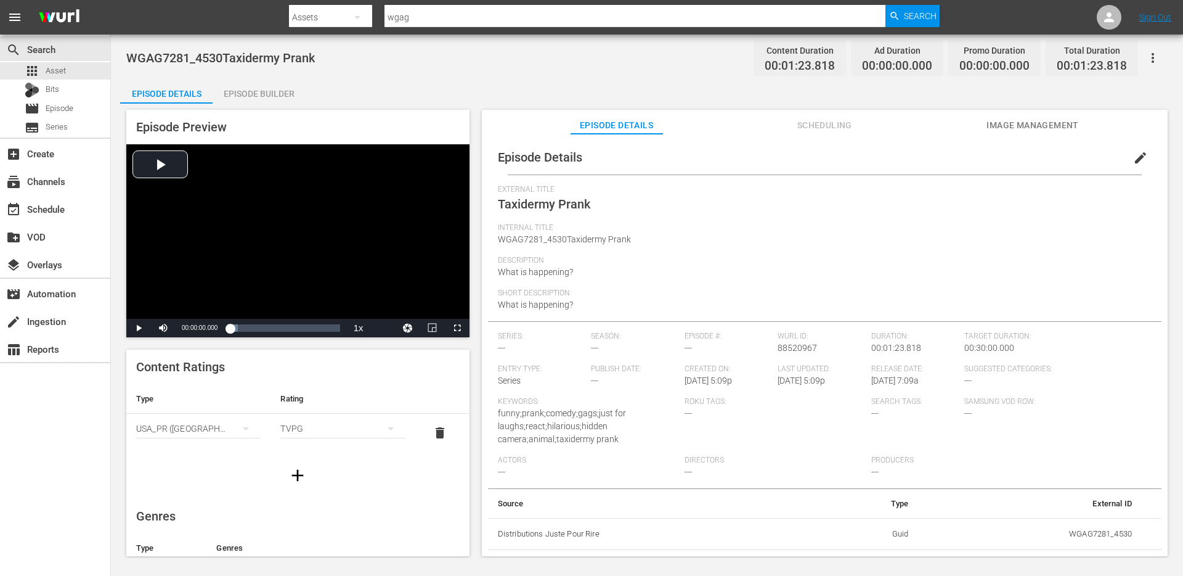
click at [541, 236] on span "WGAG7281_4530Taxidermy Prank" at bounding box center [564, 239] width 133 height 10
copy span "WGAG7281_4530Taxidermy Prank"
click at [1134, 157] on span "edit" at bounding box center [1141, 157] width 15 height 15
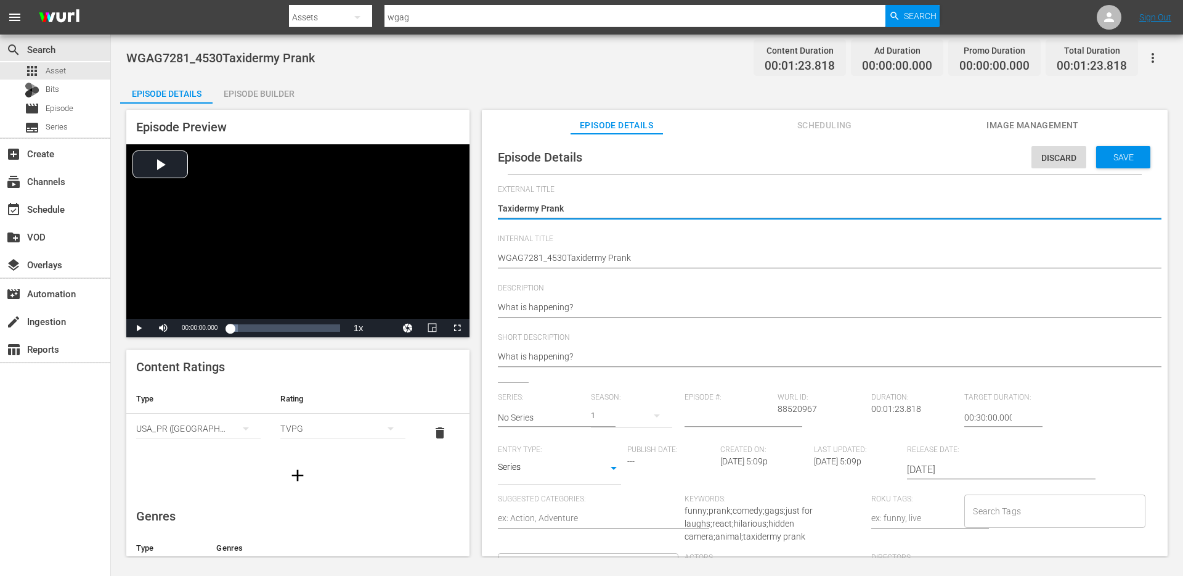
click at [536, 426] on hr at bounding box center [557, 426] width 118 height 1
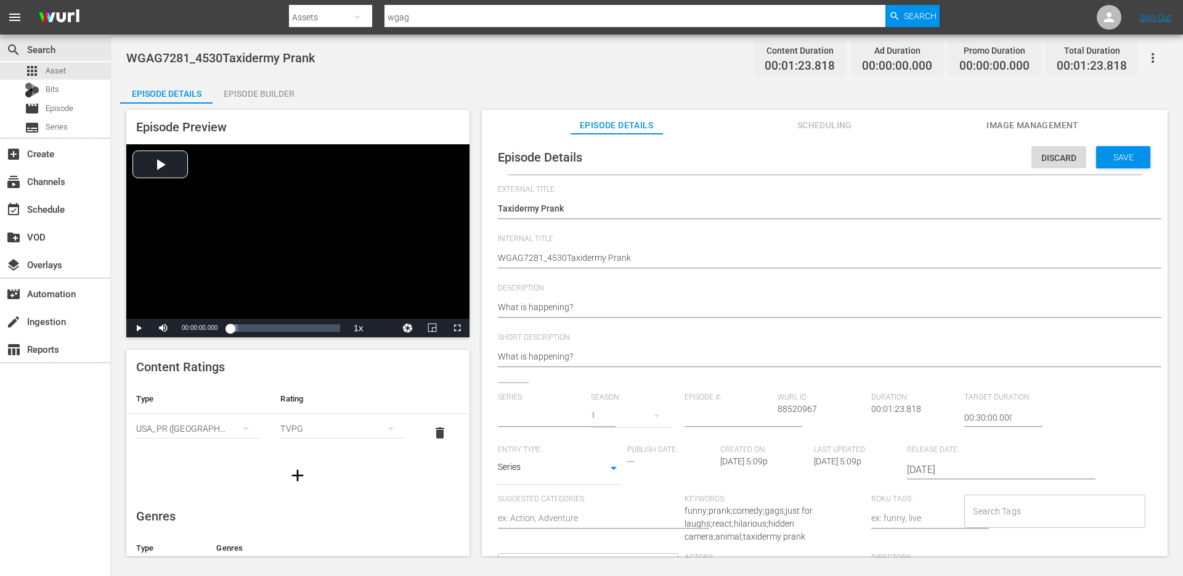
click at [549, 417] on input "text" at bounding box center [542, 418] width 88 height 30
click at [535, 447] on div "GAGS AND PRANKS" at bounding box center [546, 452] width 77 height 30
type input "GAGS AND PRANKS"
click at [139, 328] on span "Video Player" at bounding box center [139, 328] width 0 height 0
click at [243, 329] on div "Loaded : 14.19% 00:00:09.100 Taxidermy Prank 00:00:00.836" at bounding box center [285, 328] width 110 height 12
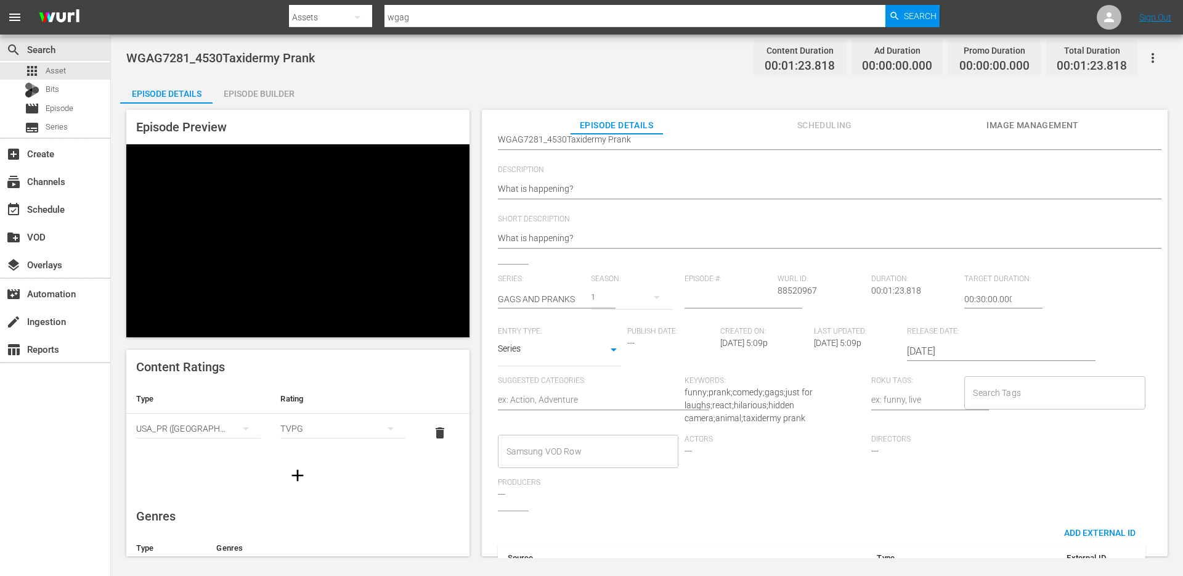
scroll to position [120, 0]
click at [975, 386] on input "Search Tags" at bounding box center [1045, 391] width 151 height 22
type input "e"
type input "death"
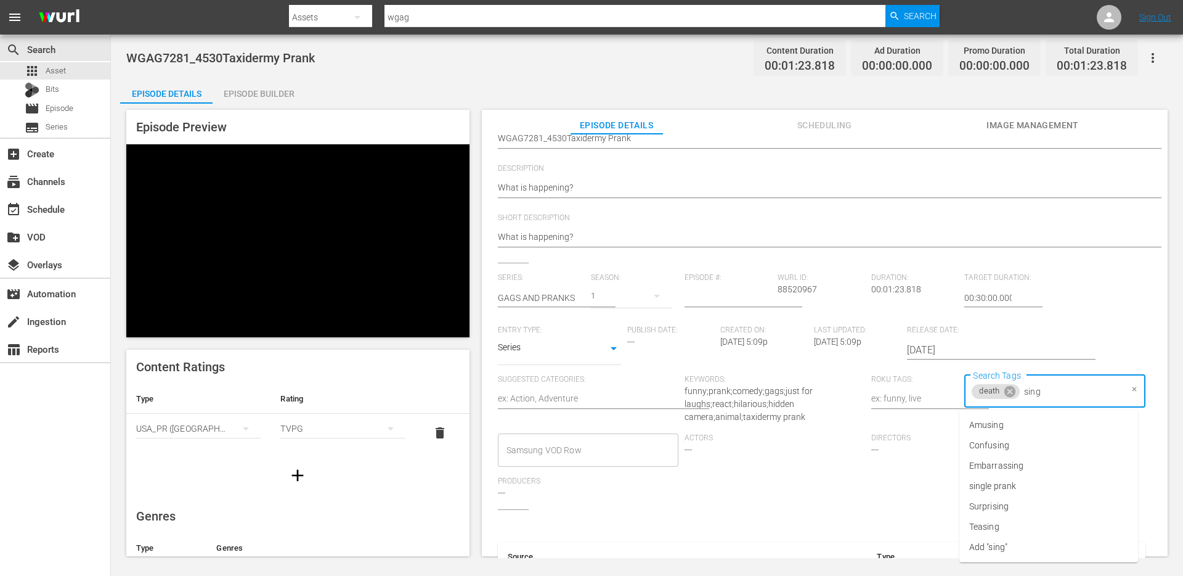
type input "singl"
click at [993, 429] on span "single prank" at bounding box center [993, 425] width 47 height 13
click at [568, 354] on body "menu Search By Assets Search ID, Title, Description, Keywords, or Category wgag…" at bounding box center [591, 288] width 1183 height 576
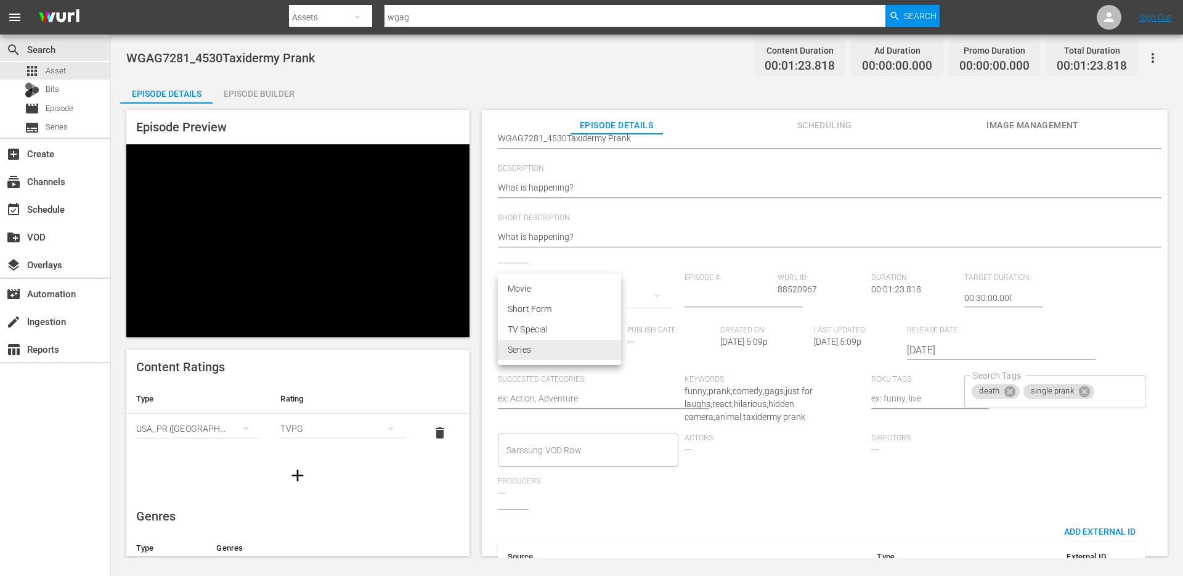
click at [561, 311] on li "Short Form" at bounding box center [559, 309] width 123 height 20
type input "SHORT_FORM_VIDEO"
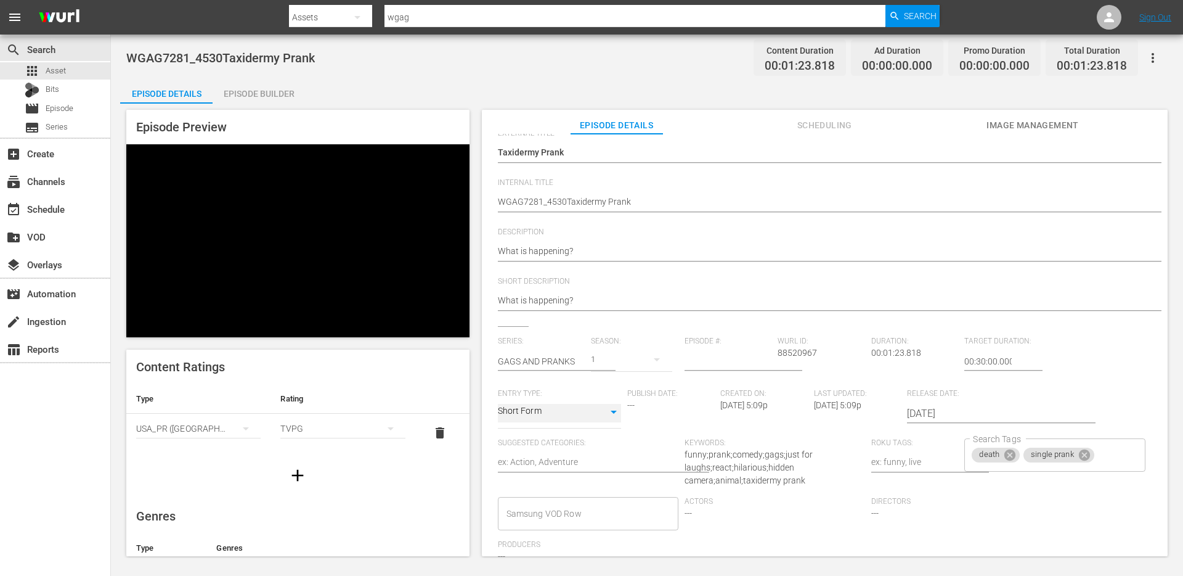
scroll to position [0, 0]
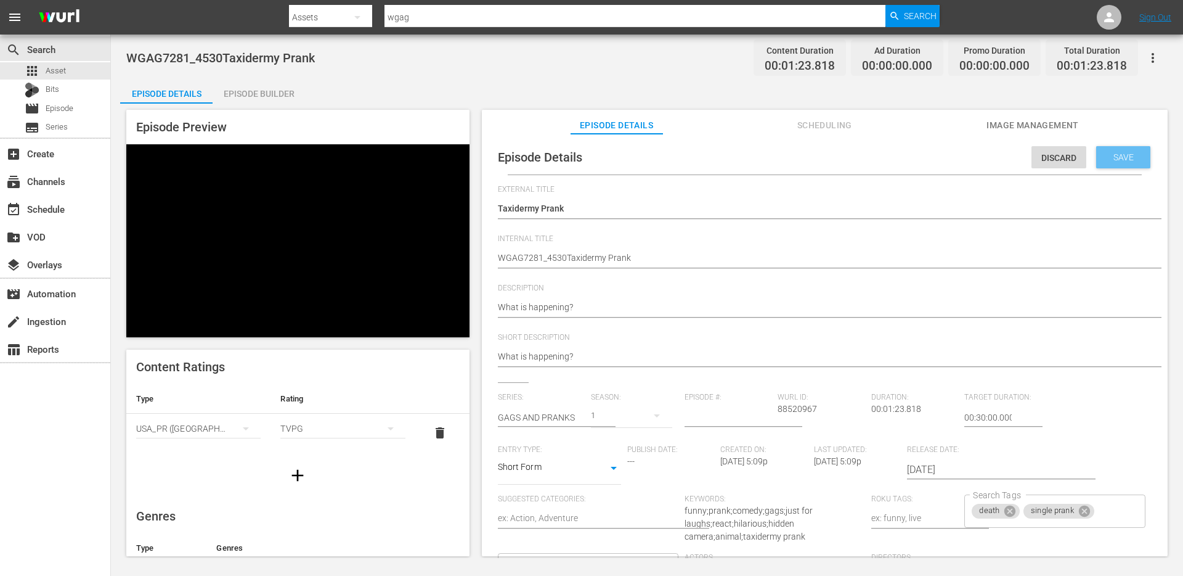
click at [1110, 155] on span "Save" at bounding box center [1124, 157] width 40 height 10
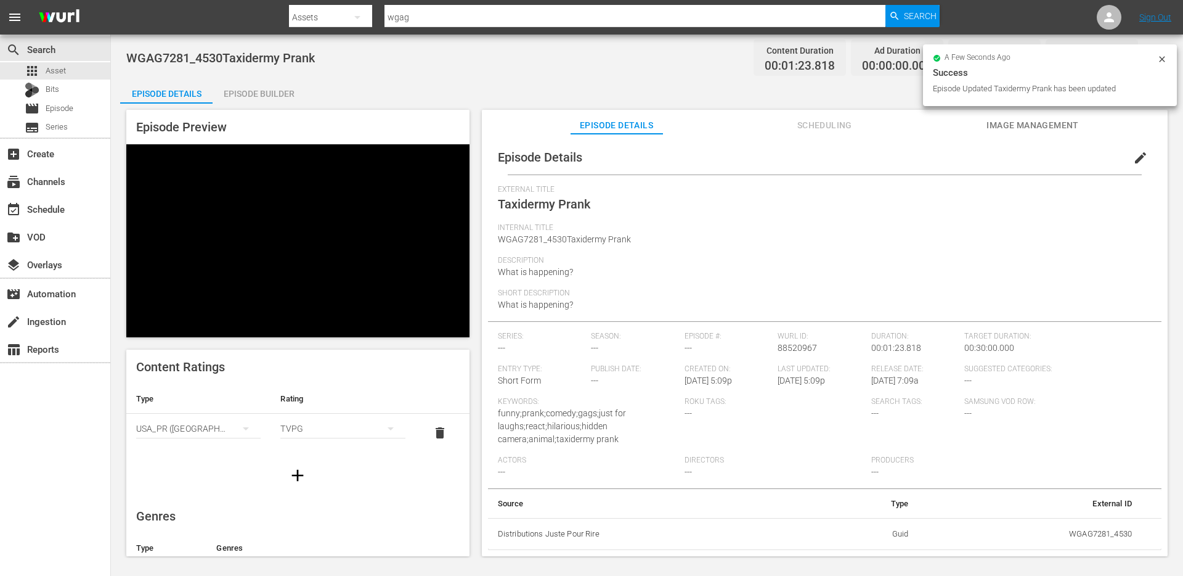
click at [255, 104] on div "Episode Preview Video Player is loading. Play Video Pause Mute 0% Current Time …" at bounding box center [647, 335] width 1054 height 462
click at [296, 93] on div "Episode Builder" at bounding box center [259, 94] width 92 height 30
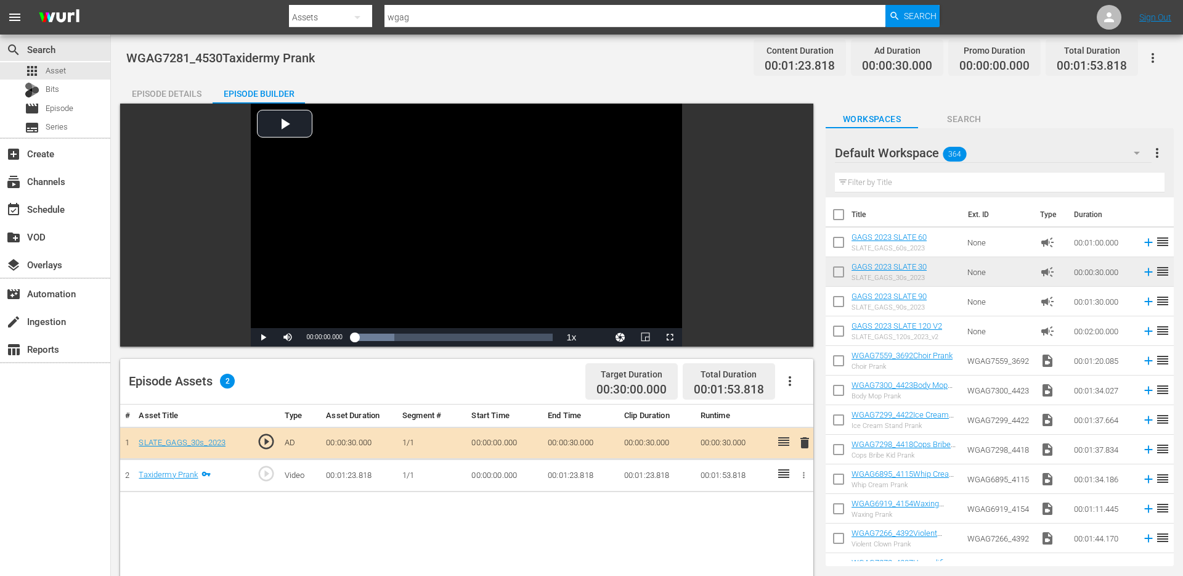
click at [173, 93] on div "Episode Details" at bounding box center [166, 94] width 92 height 30
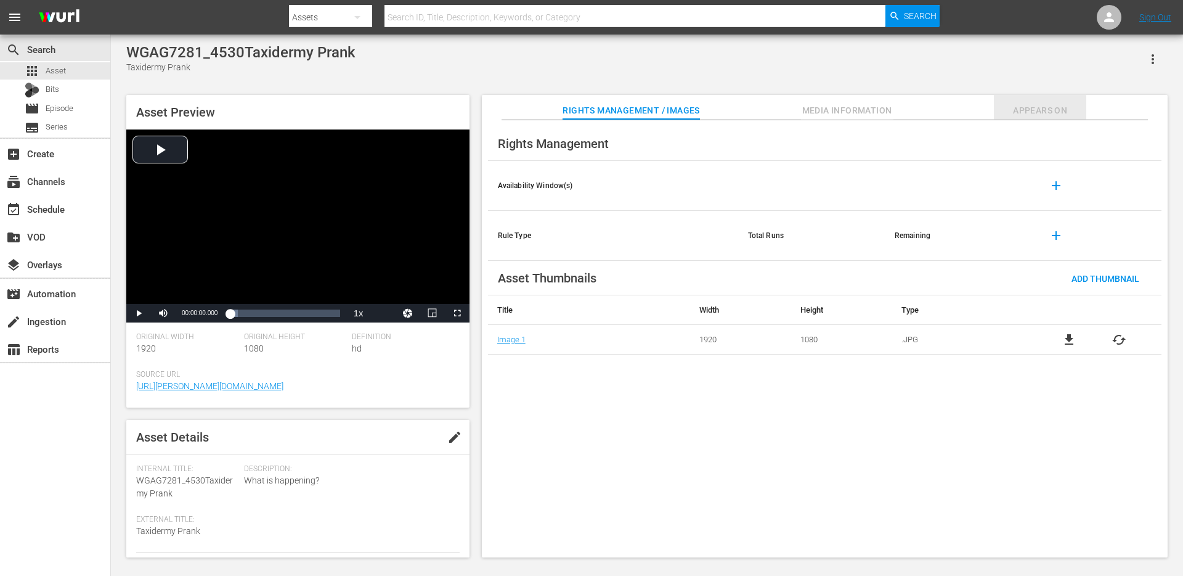
click at [1058, 95] on button "Appears On" at bounding box center [1040, 107] width 92 height 25
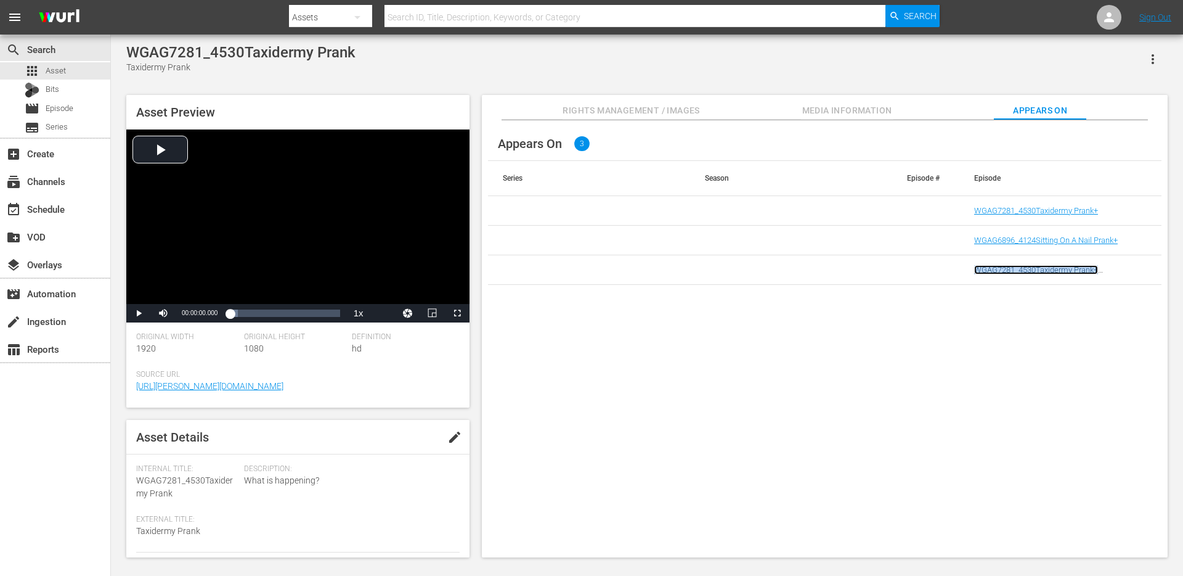
click at [1092, 269] on link "WGAG7281_4530Taxidermy Prank+ (WGAG7281_4530Taxidermy Prank+ (00:30:00))" at bounding box center [1057, 274] width 165 height 18
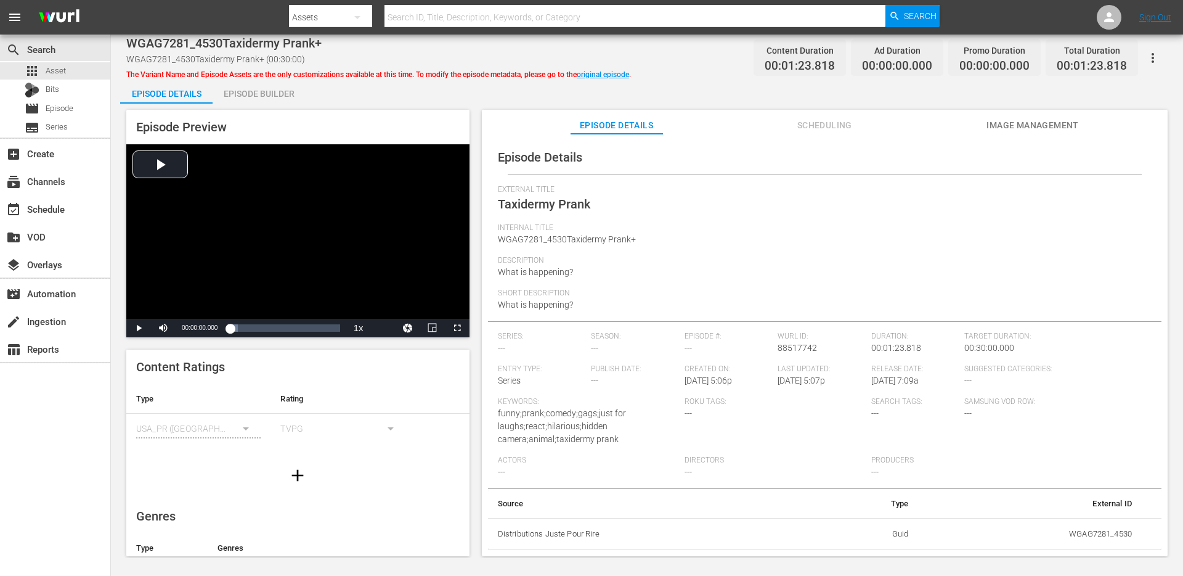
click at [1157, 49] on button "button" at bounding box center [1153, 58] width 30 height 30
click at [1105, 97] on div "DELETE VARIANT" at bounding box center [1099, 103] width 118 height 30
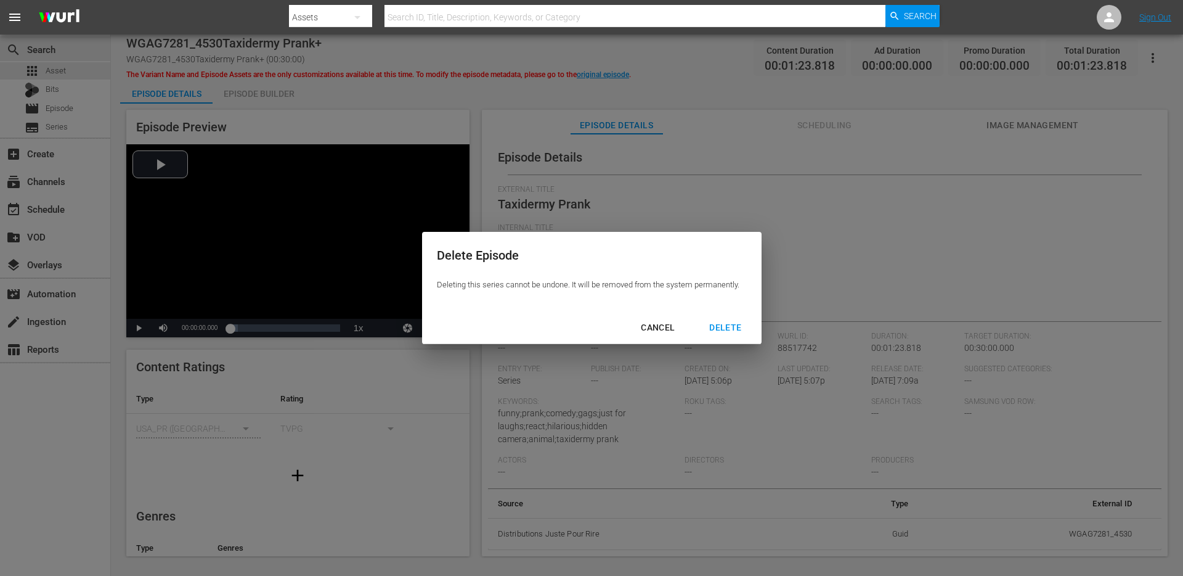
click at [716, 326] on div "DELETE" at bounding box center [726, 327] width 52 height 15
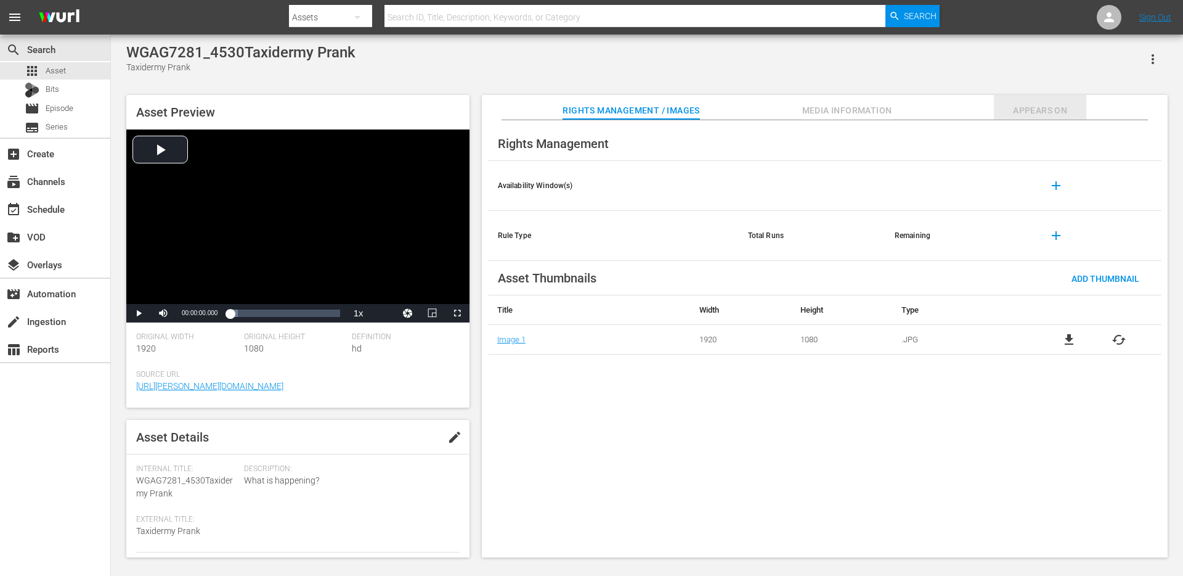
click at [1070, 109] on span "Appears On" at bounding box center [1040, 110] width 92 height 15
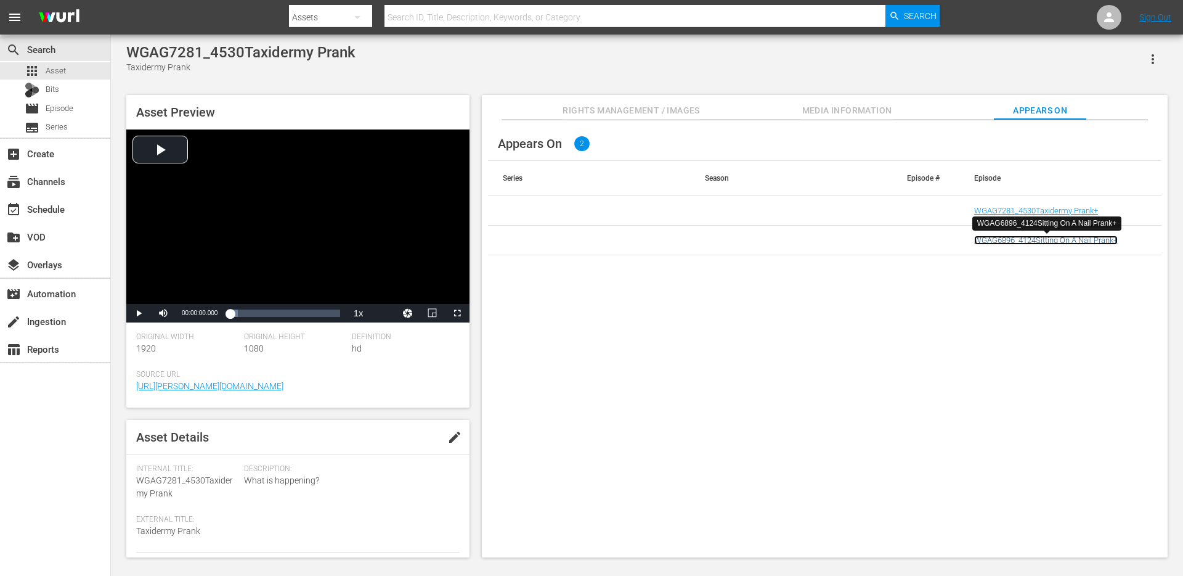
click at [1064, 241] on link "WGAG6896_4124Sitting On A Nail Prank+" at bounding box center [1047, 239] width 144 height 9
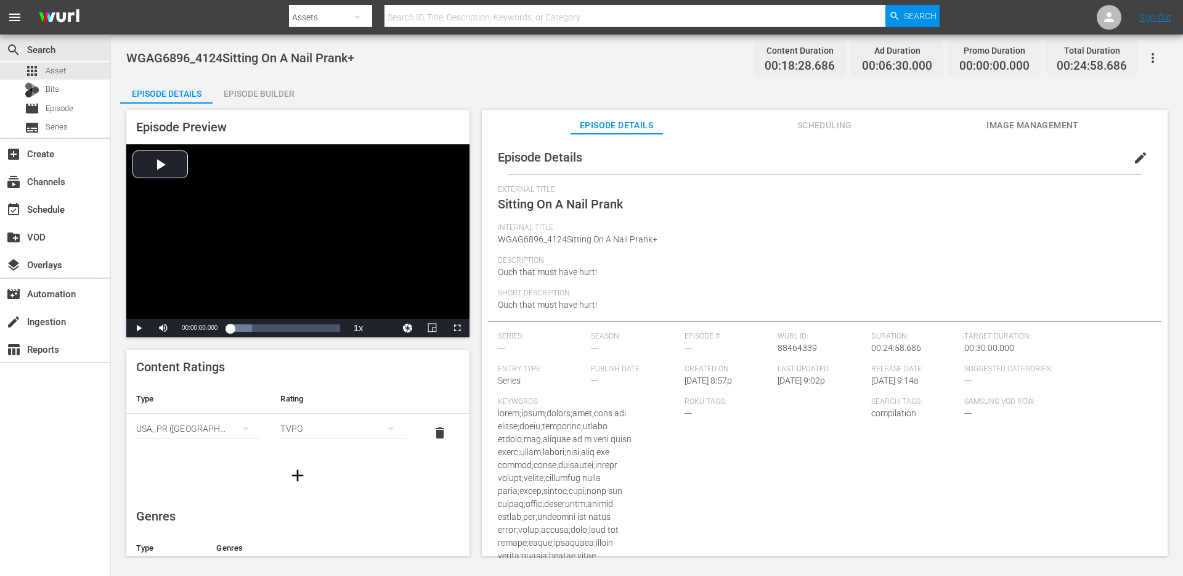
click at [267, 104] on div "Episode Preview Video Player is loading. Play Video Play Mute Current Time 00:0…" at bounding box center [647, 335] width 1054 height 462
click at [267, 96] on div "Episode Builder" at bounding box center [259, 94] width 92 height 30
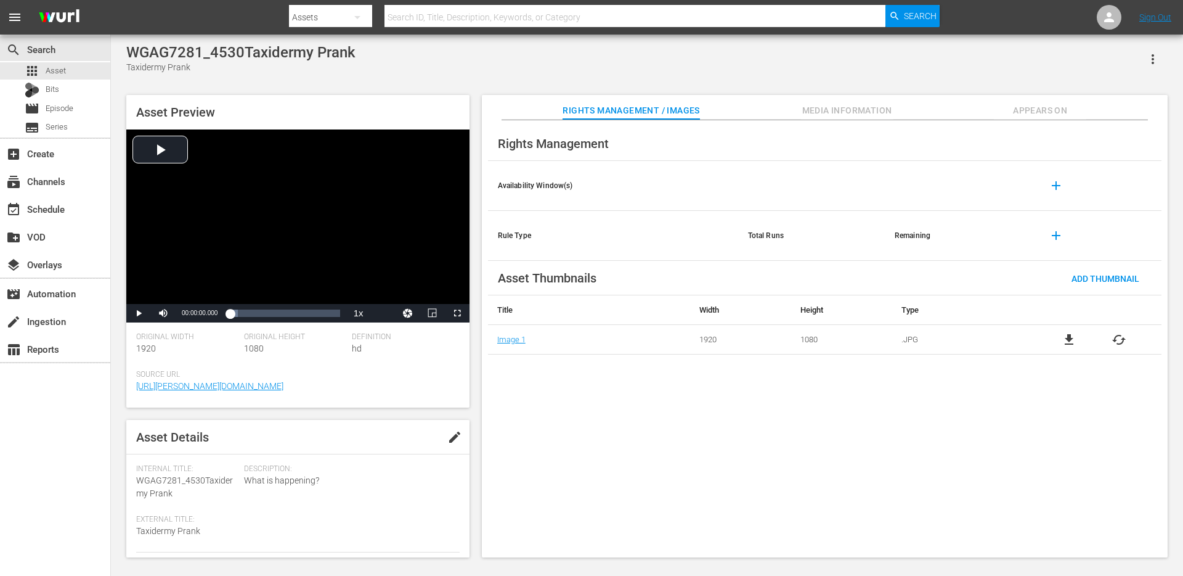
click at [1057, 113] on span "Appears On" at bounding box center [1040, 110] width 92 height 15
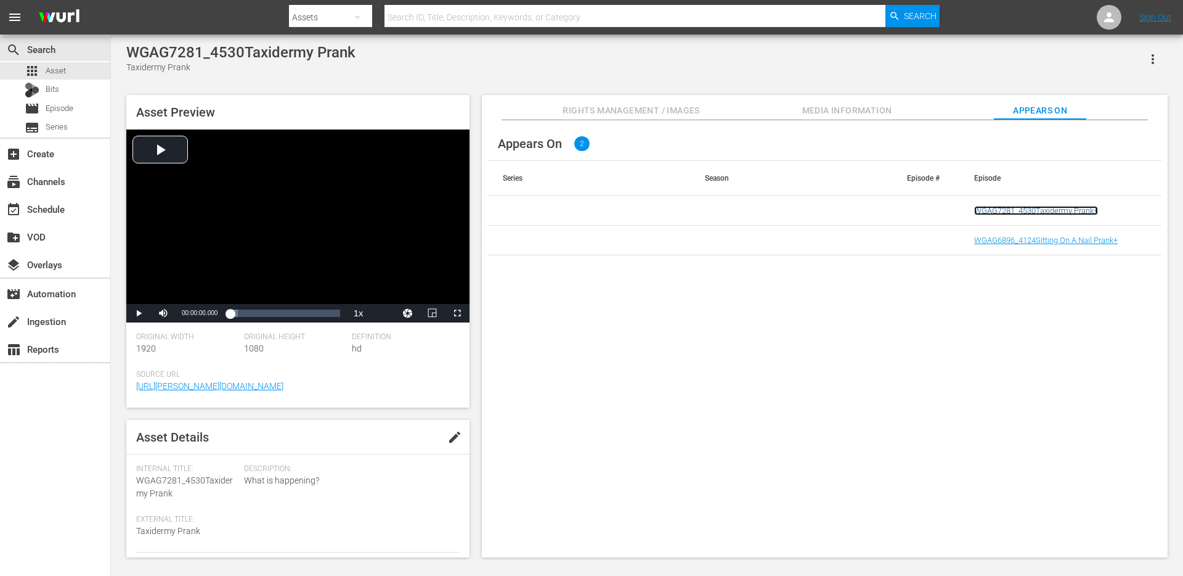
click at [1045, 213] on link "WGAG7281_4530Taxidermy Prank+" at bounding box center [1037, 210] width 124 height 9
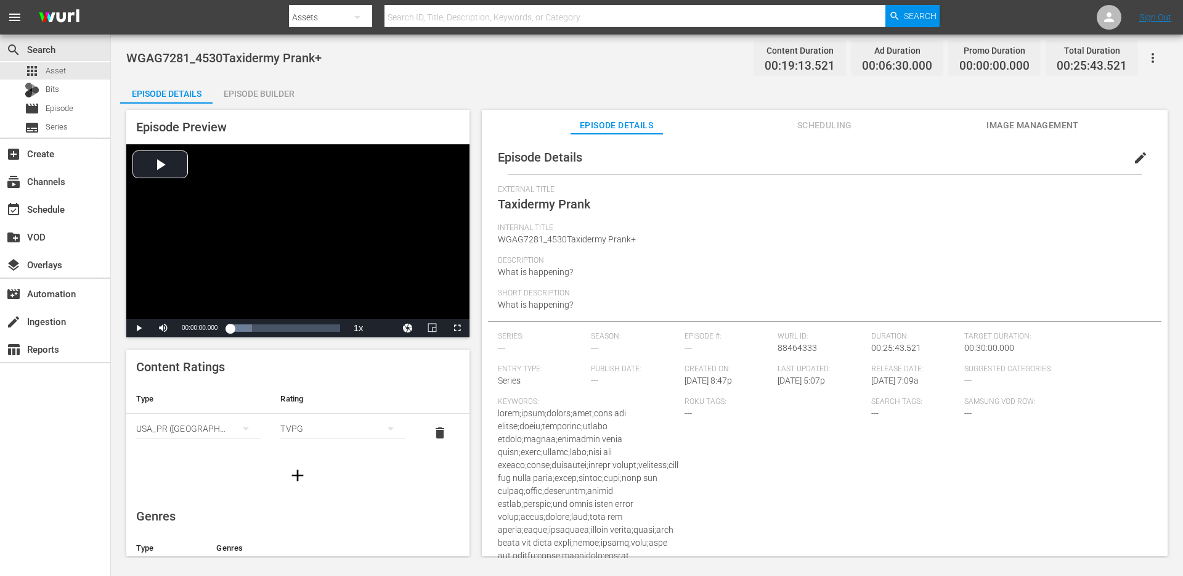
click at [1161, 55] on button "button" at bounding box center [1153, 58] width 30 height 30
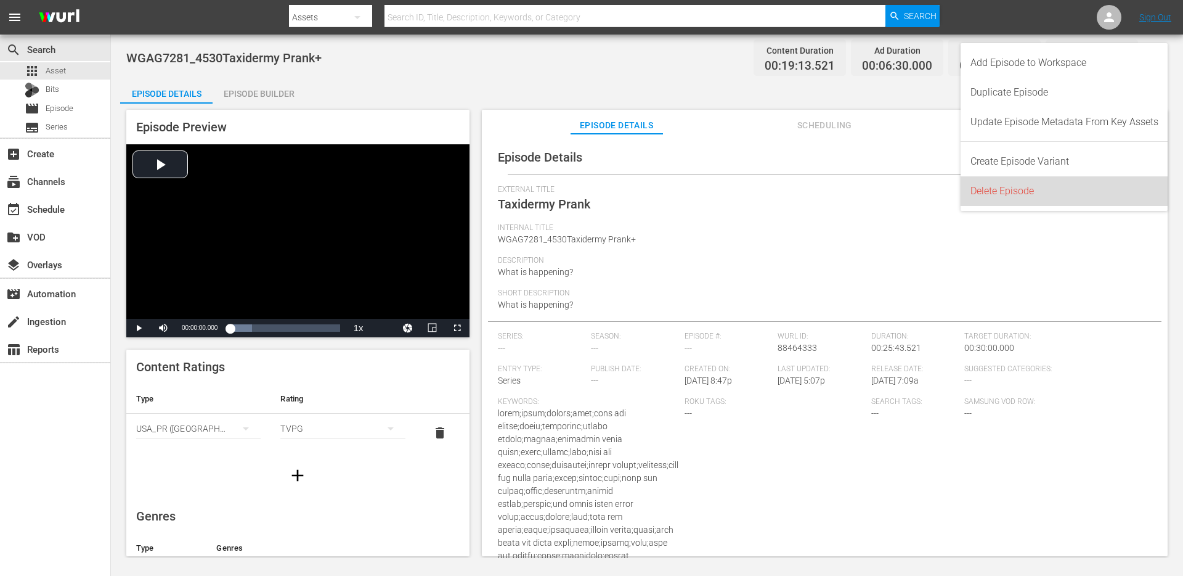
click at [1008, 191] on div "Delete Episode" at bounding box center [1065, 191] width 188 height 30
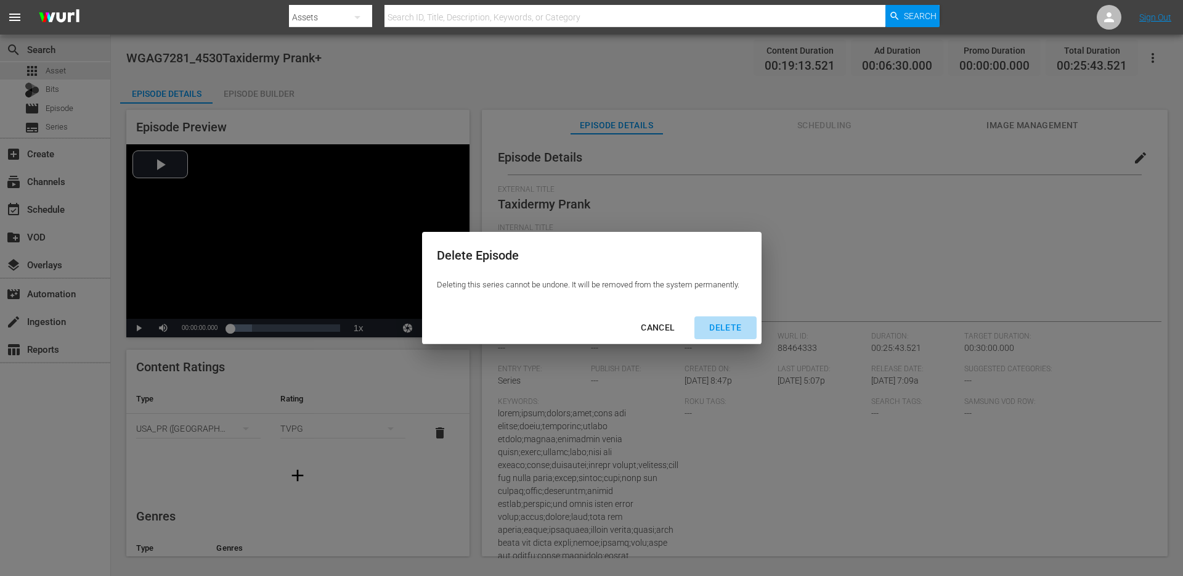
click at [735, 327] on div "DELETE" at bounding box center [726, 327] width 52 height 15
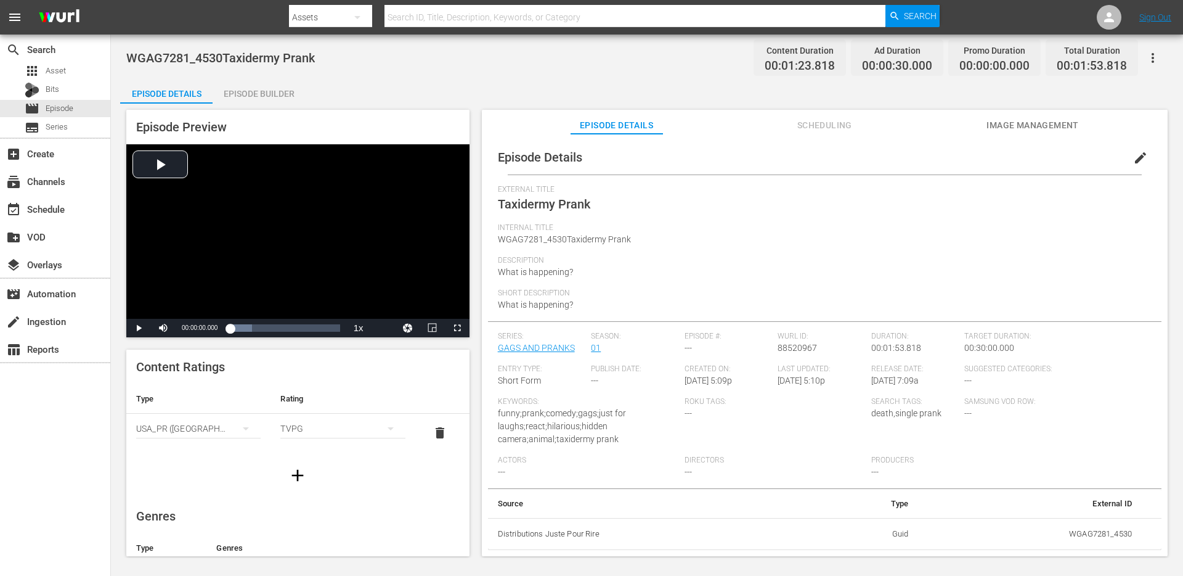
click at [266, 89] on div "Episode Builder" at bounding box center [259, 94] width 92 height 30
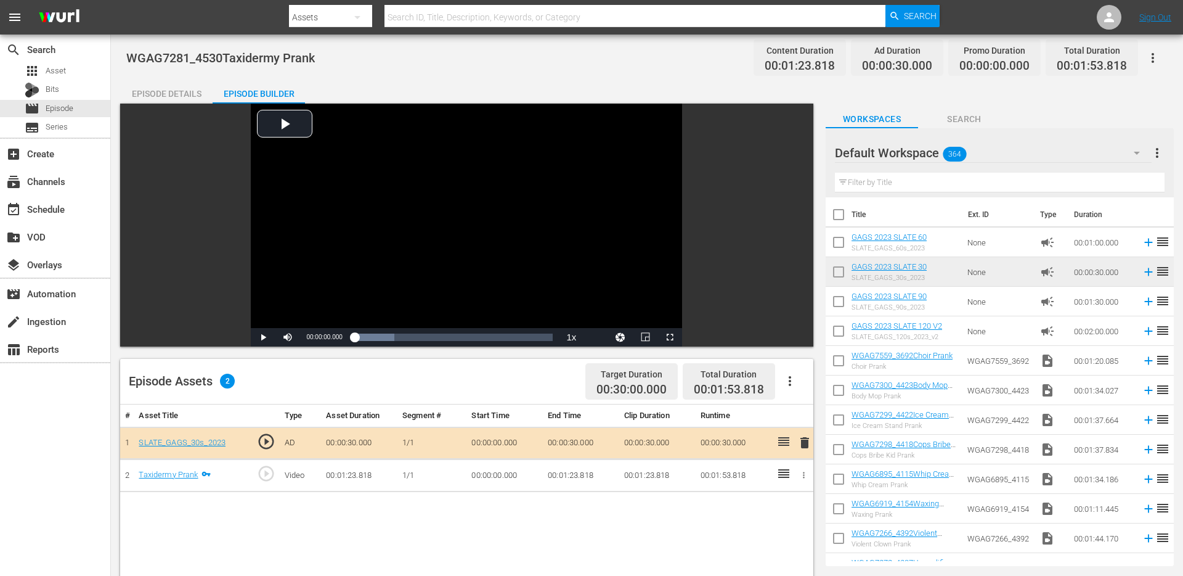
click at [191, 91] on div "Episode Details" at bounding box center [166, 94] width 92 height 30
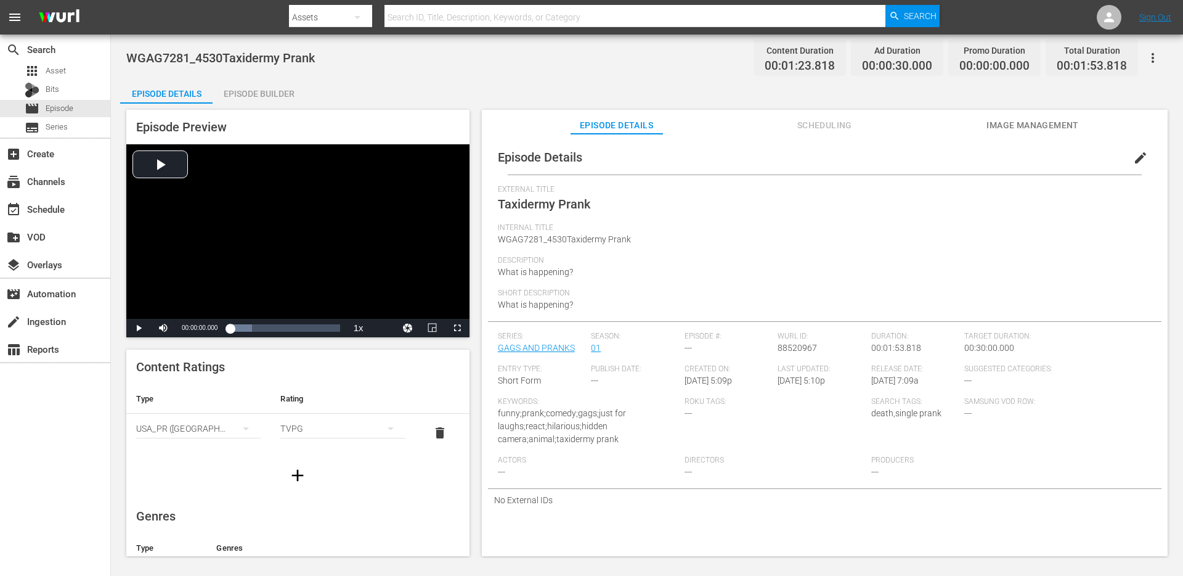
click at [842, 129] on span "Scheduling" at bounding box center [825, 125] width 92 height 15
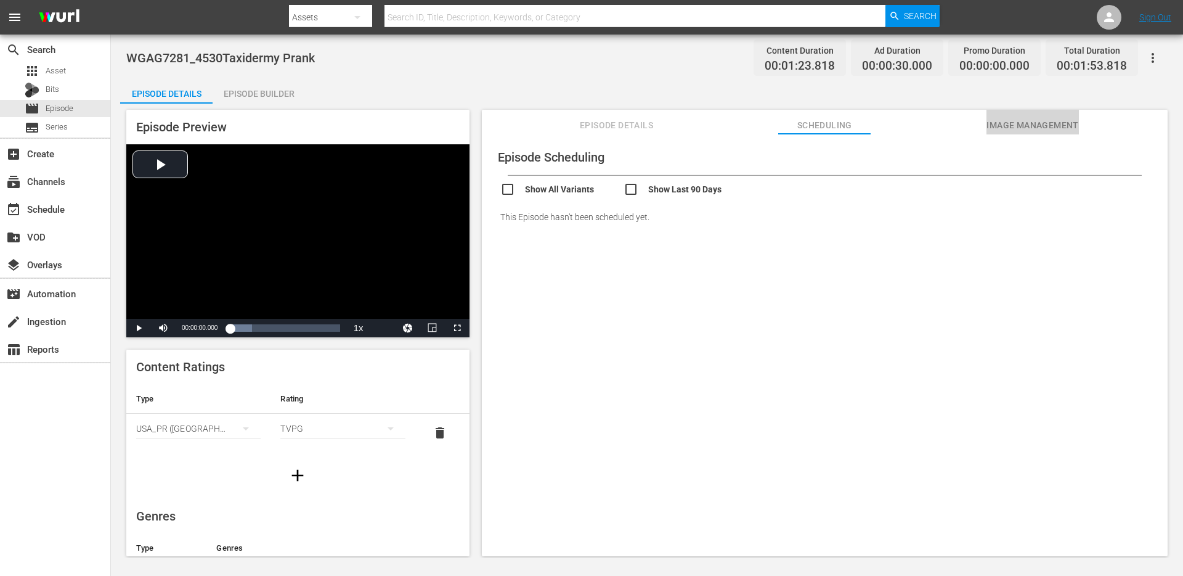
click at [1036, 130] on span "Image Management" at bounding box center [1033, 125] width 92 height 15
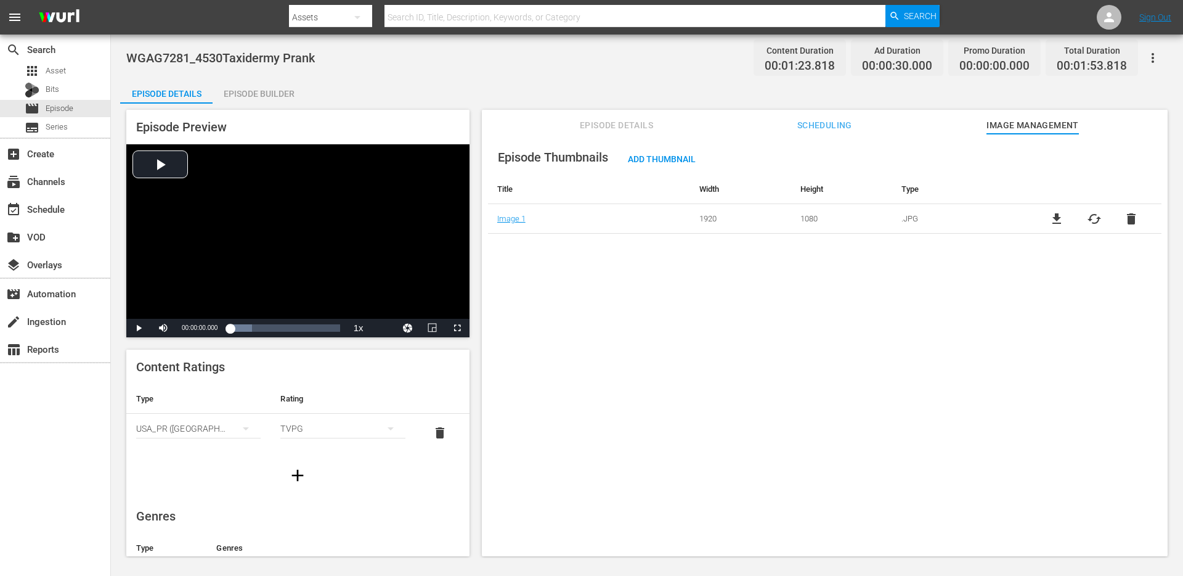
click at [613, 129] on span "Episode Details" at bounding box center [617, 125] width 92 height 15
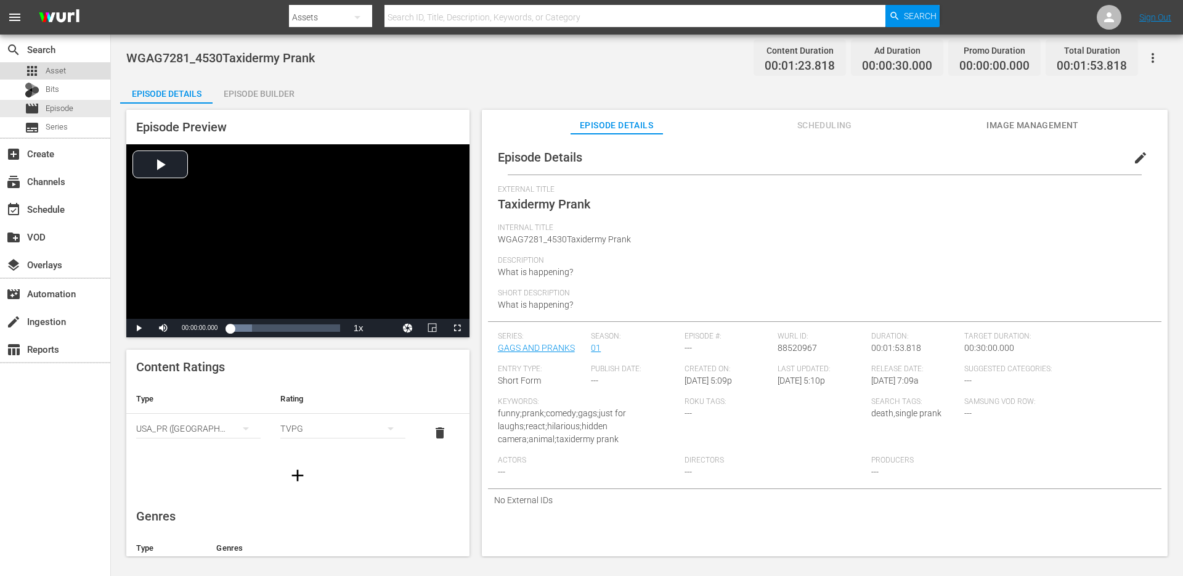
click at [63, 70] on span "Asset" at bounding box center [56, 71] width 20 height 12
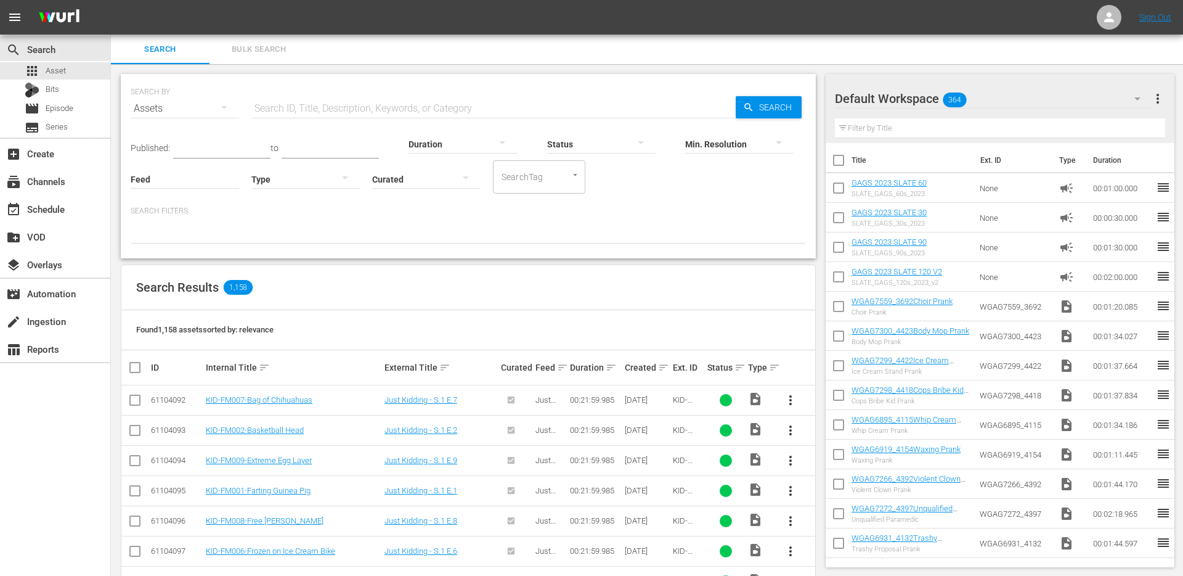
click at [436, 112] on input "text" at bounding box center [493, 109] width 484 height 30
type input "wgag"
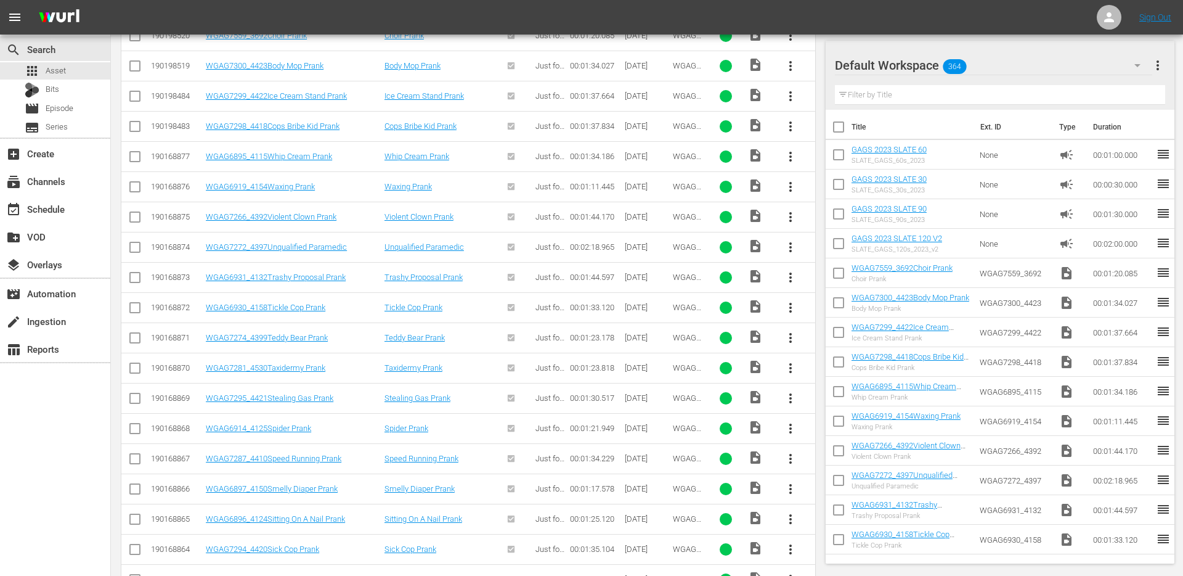
scroll to position [371, 0]
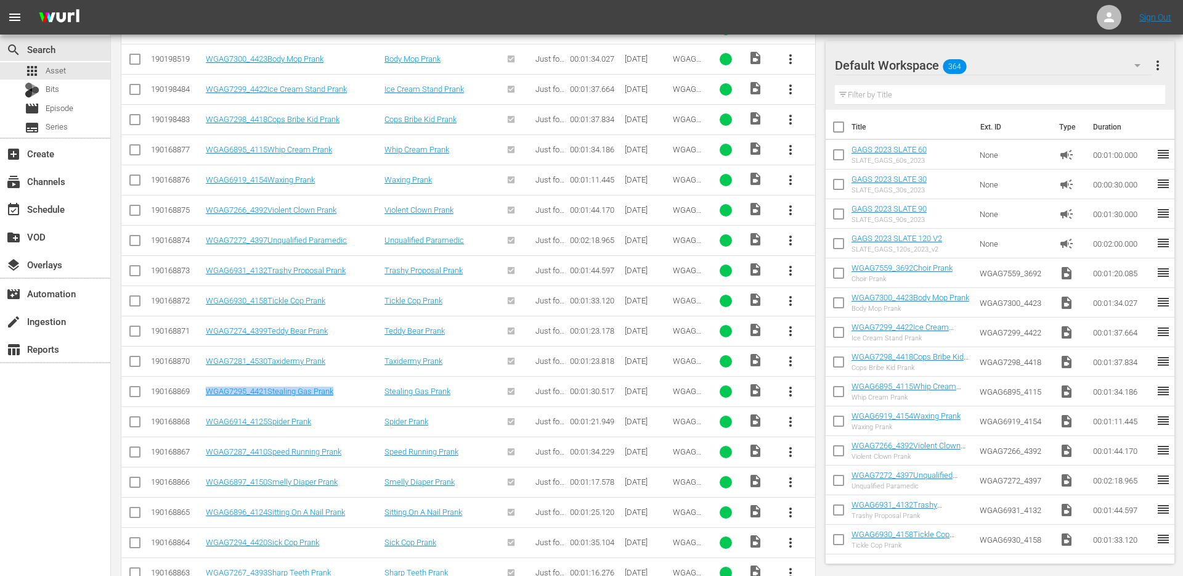
click at [794, 387] on span "more_vert" at bounding box center [790, 391] width 15 height 15
click at [819, 483] on div "Episode" at bounding box center [857, 485] width 84 height 30
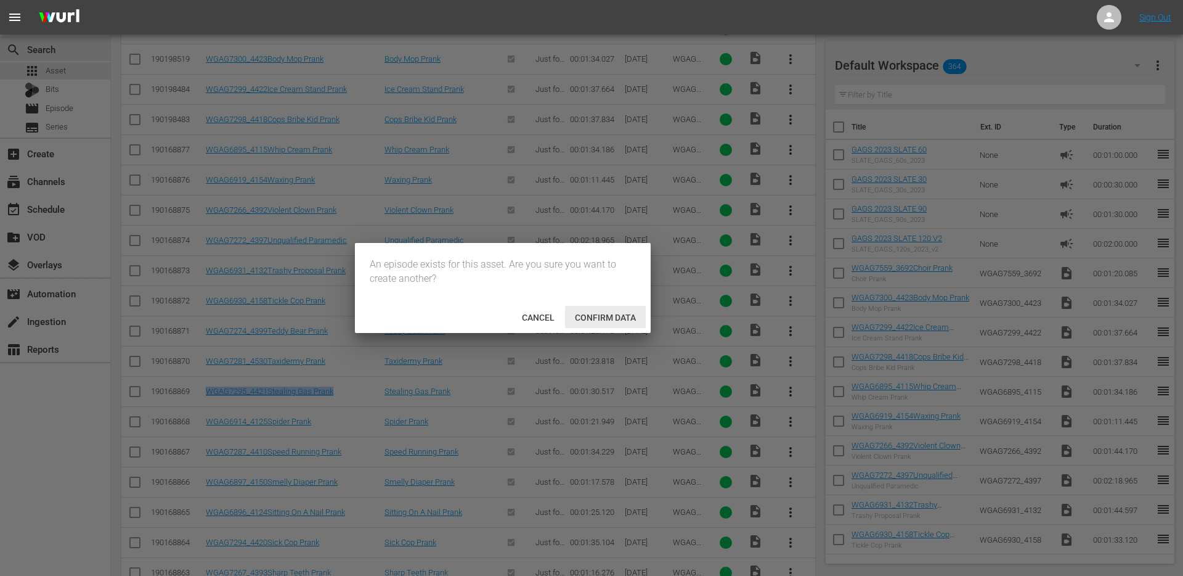
click at [579, 318] on span "Confirm data" at bounding box center [605, 318] width 81 height 10
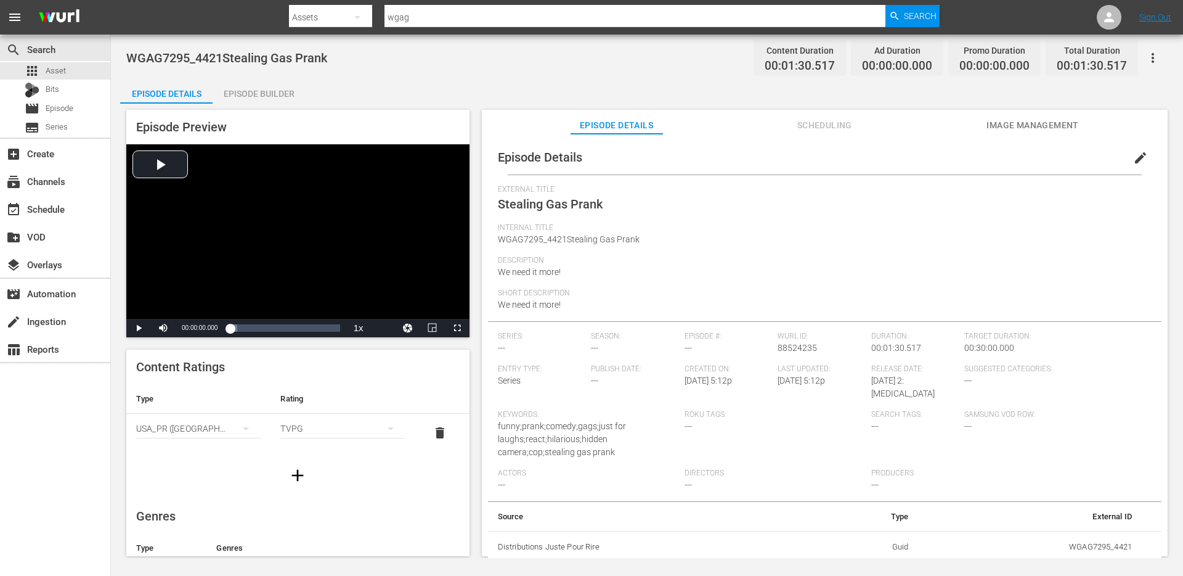
click at [1135, 154] on span "edit" at bounding box center [1141, 157] width 15 height 15
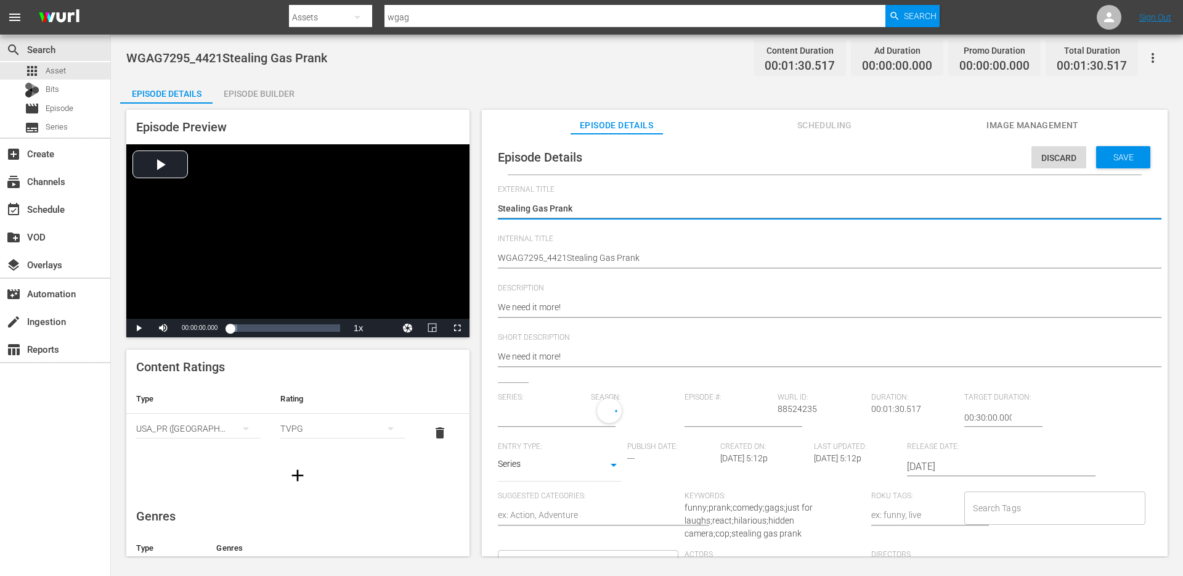
type input "No Series"
click at [573, 420] on input "text" at bounding box center [542, 418] width 88 height 30
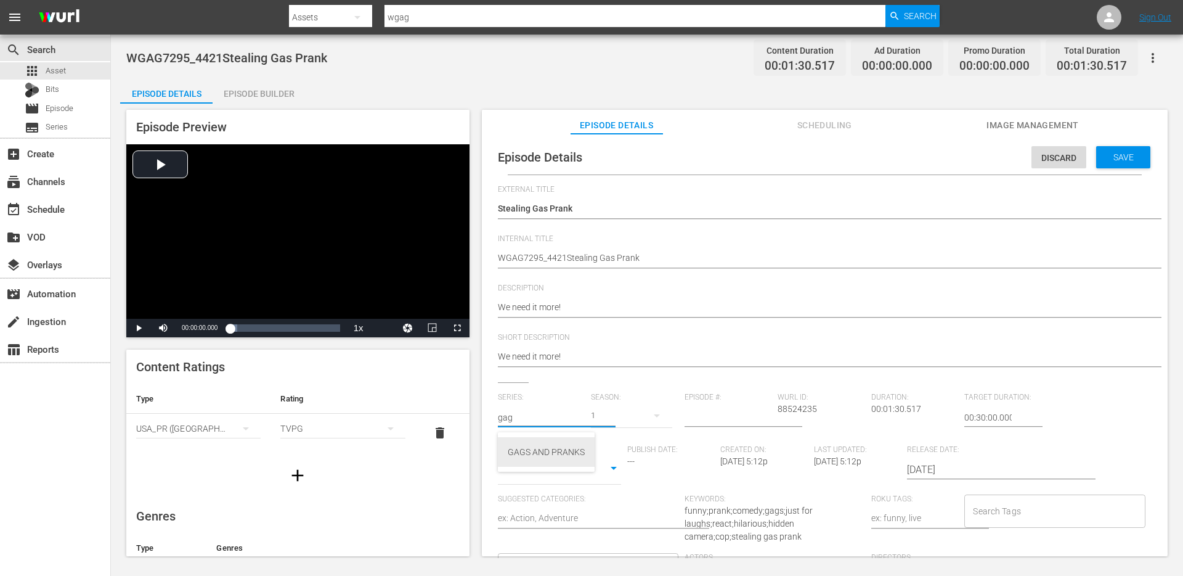
click at [533, 454] on div "GAGS AND PRANKS" at bounding box center [546, 452] width 77 height 30
type input "GAGS AND PRANKS"
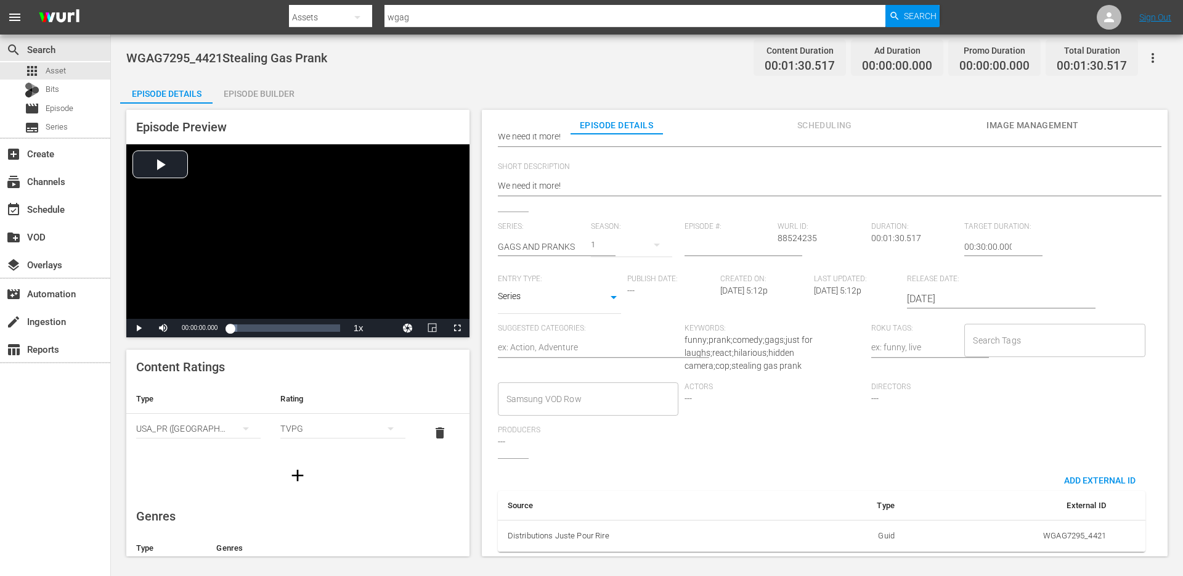
click at [976, 338] on input "Search Tags" at bounding box center [1045, 340] width 151 height 22
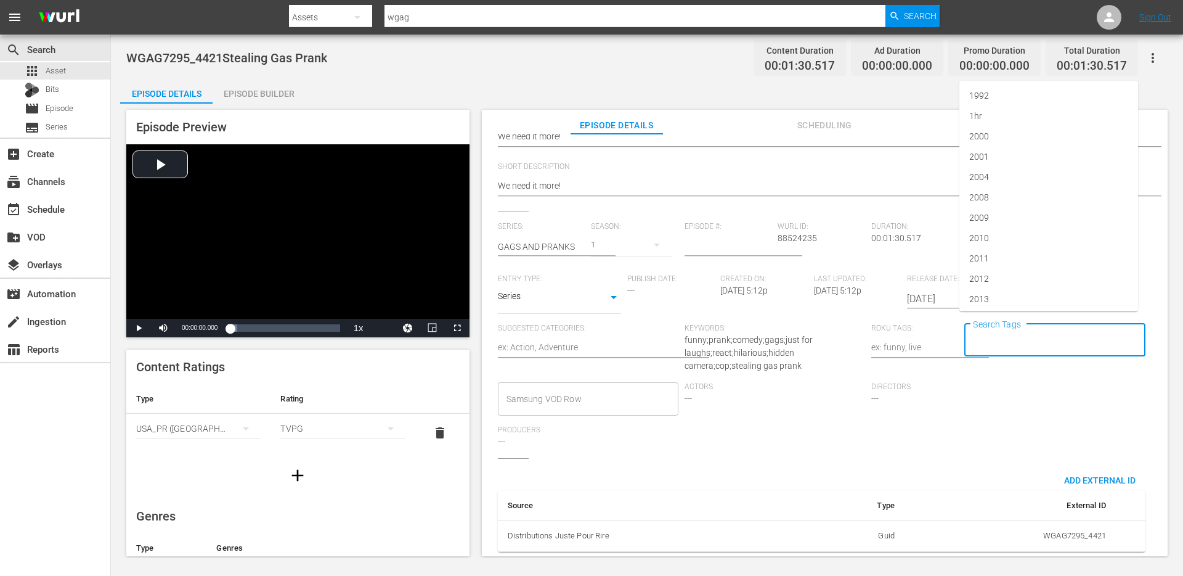
click at [546, 285] on body "menu Search By Assets Search ID, Title, Description, Keywords, or Category wgag…" at bounding box center [591, 288] width 1183 height 576
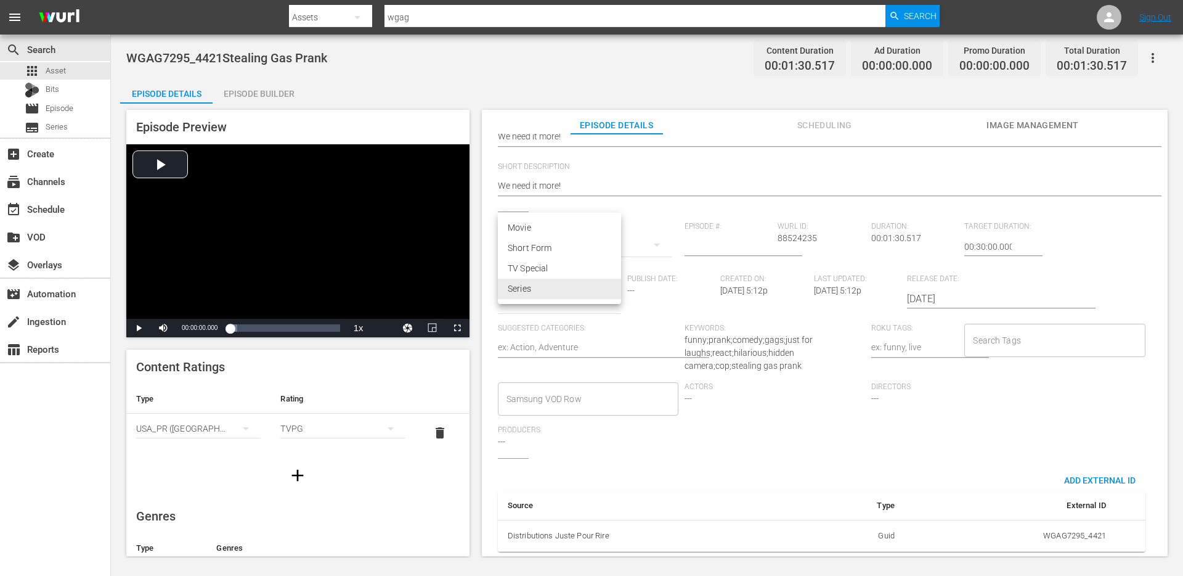
click at [543, 245] on li "Short Form" at bounding box center [559, 248] width 123 height 20
type input "SHORT_FORM_VIDEO"
click at [1010, 335] on input "Search Tags" at bounding box center [1045, 340] width 151 height 22
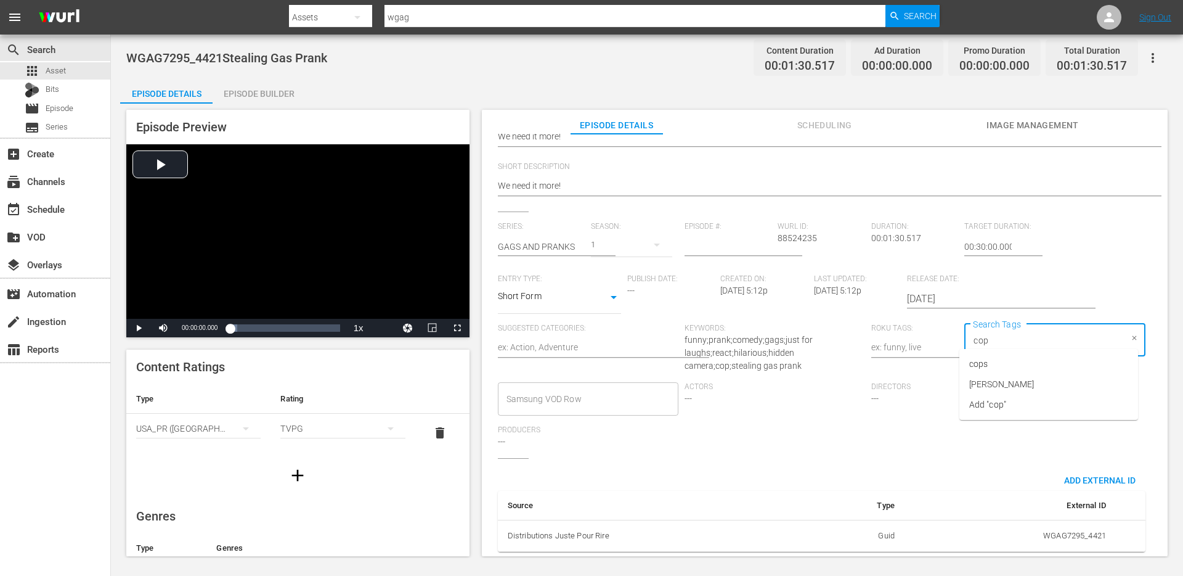
type input "cops"
click at [1005, 362] on li "cops" at bounding box center [1049, 364] width 179 height 20
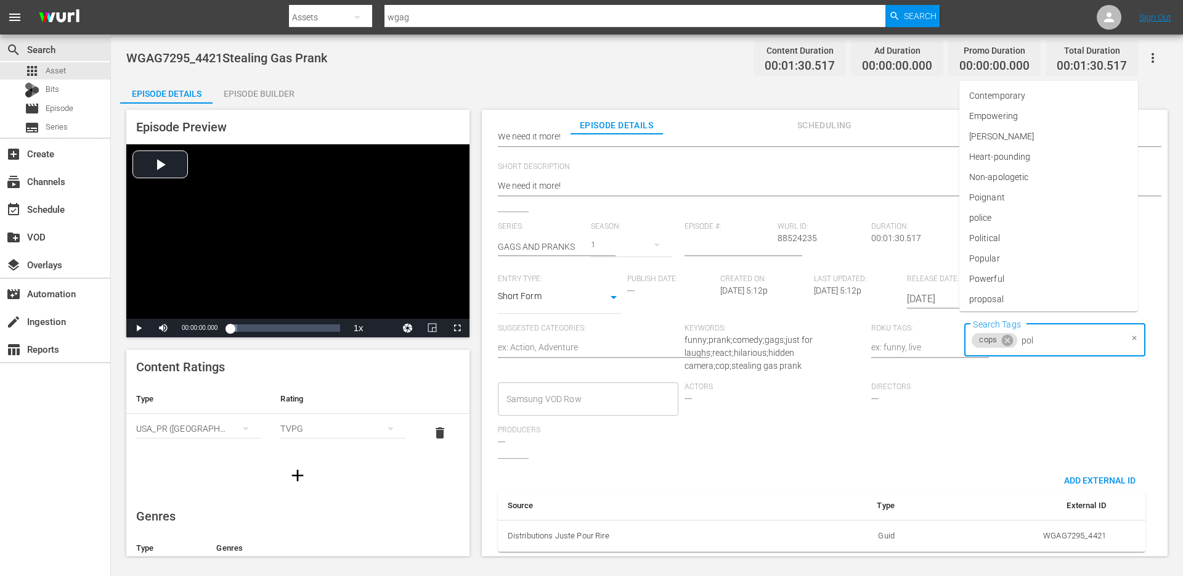
type input "poli"
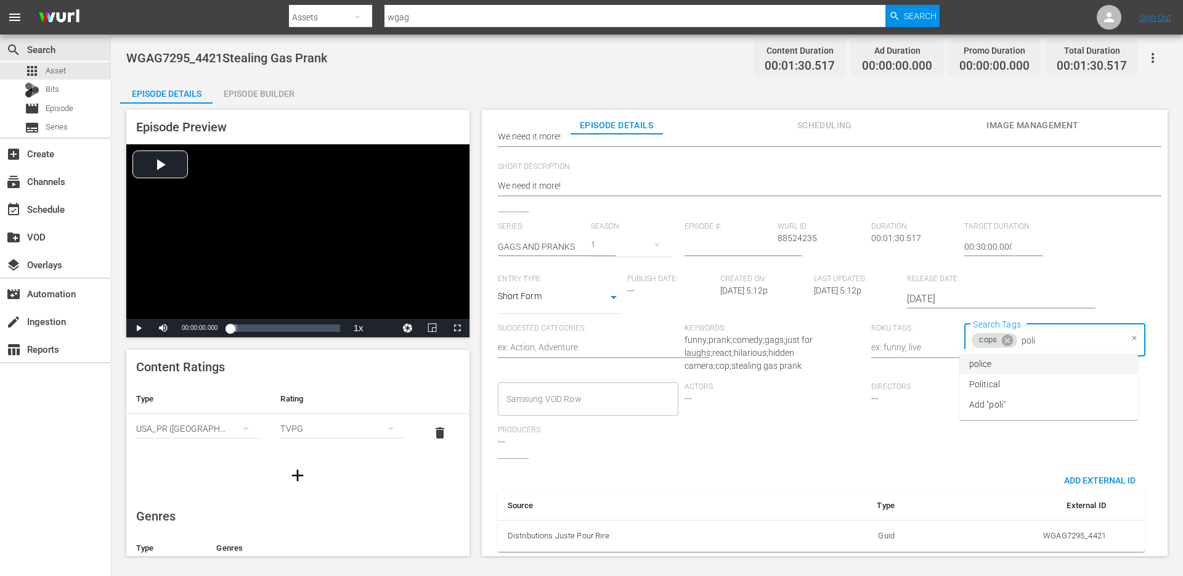
click at [999, 366] on li "police" at bounding box center [1049, 364] width 179 height 20
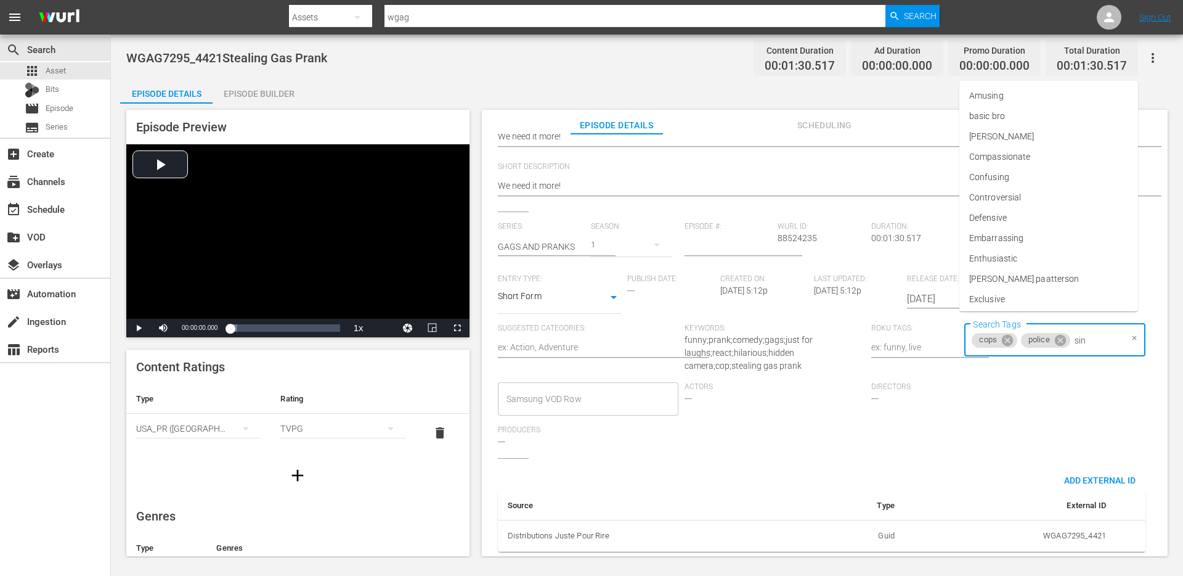
type input "sing"
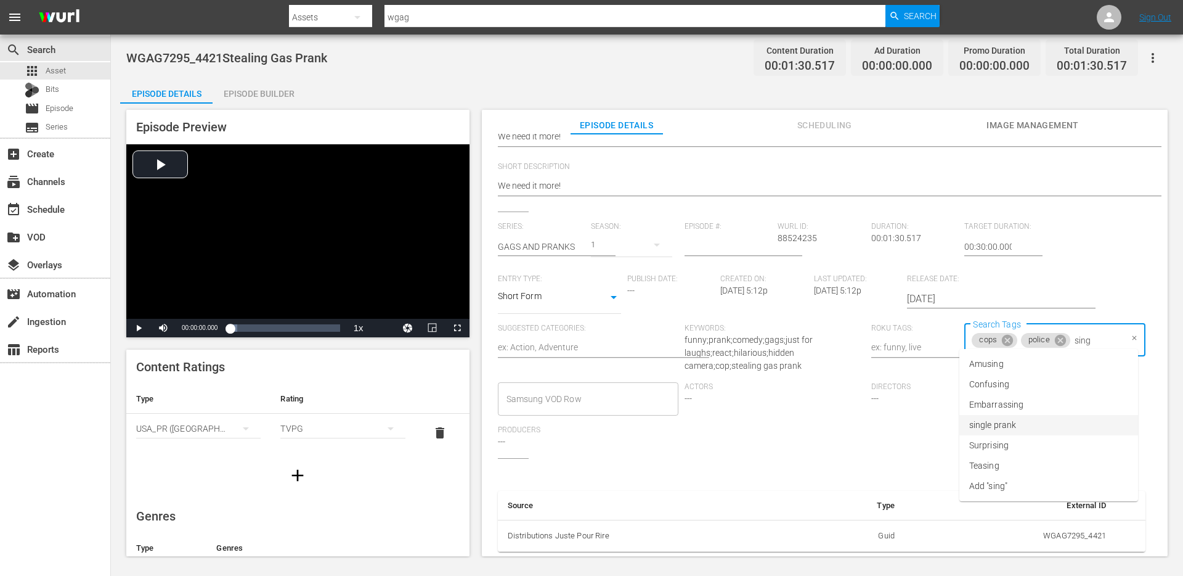
click at [1016, 431] on li "single prank" at bounding box center [1049, 425] width 179 height 20
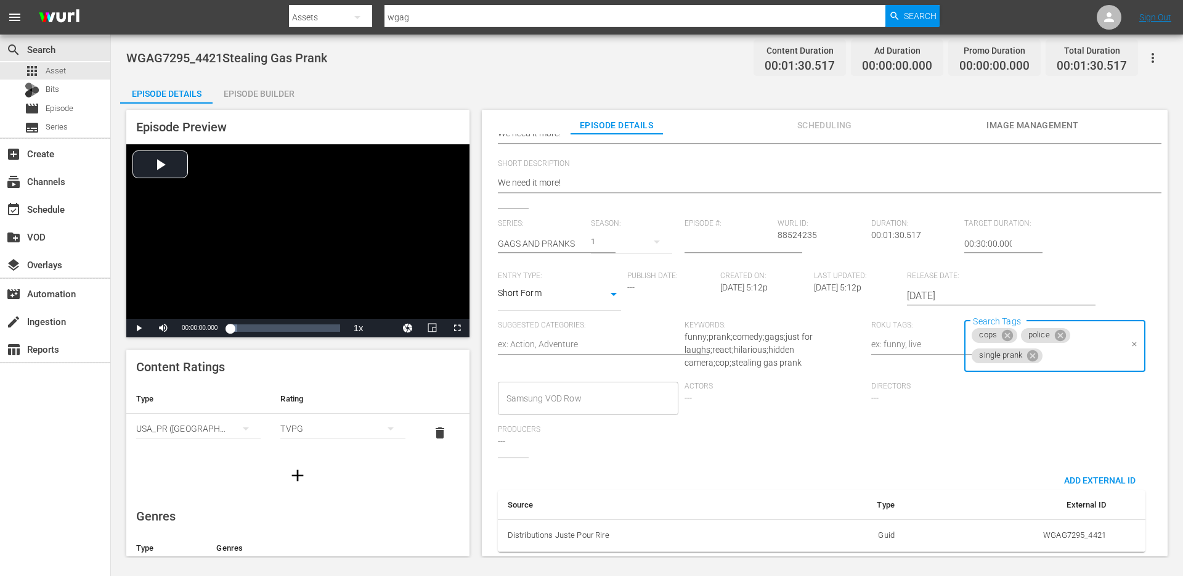
scroll to position [0, 0]
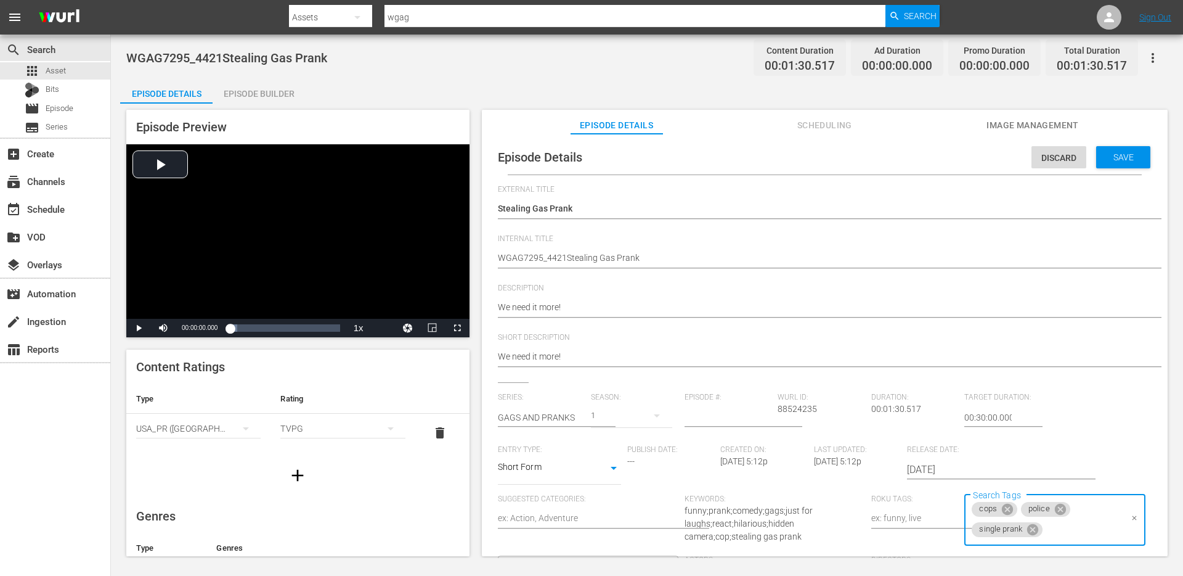
click at [1114, 158] on span "Save" at bounding box center [1124, 157] width 40 height 10
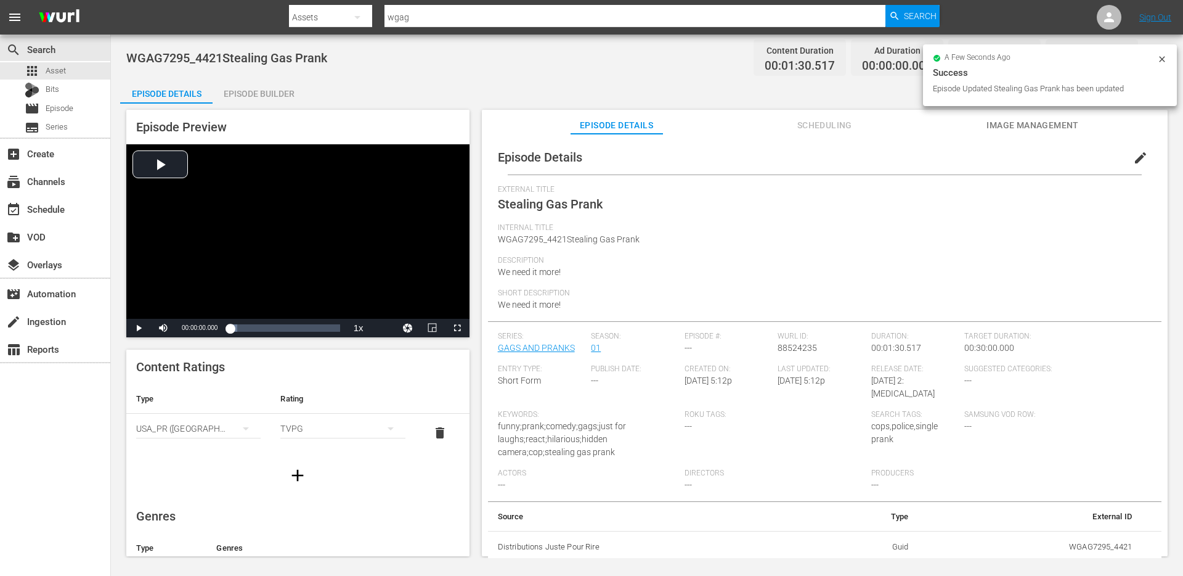
click at [1010, 118] on span "Image Management" at bounding box center [1033, 125] width 92 height 15
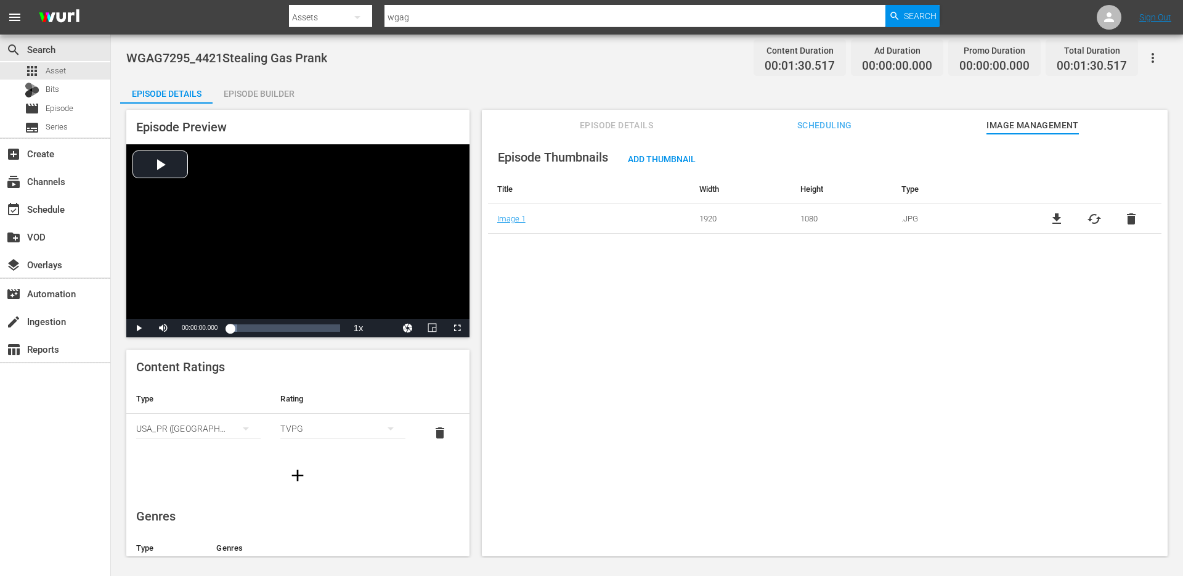
click at [590, 118] on span "Episode Details" at bounding box center [617, 125] width 92 height 15
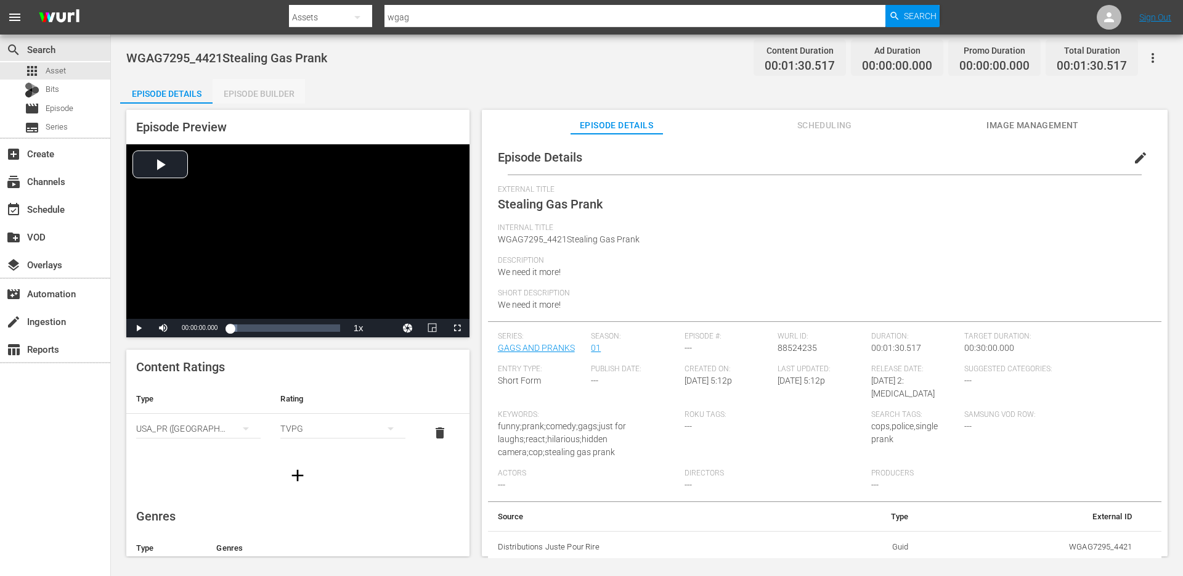
click at [269, 99] on div "Episode Builder" at bounding box center [259, 94] width 92 height 30
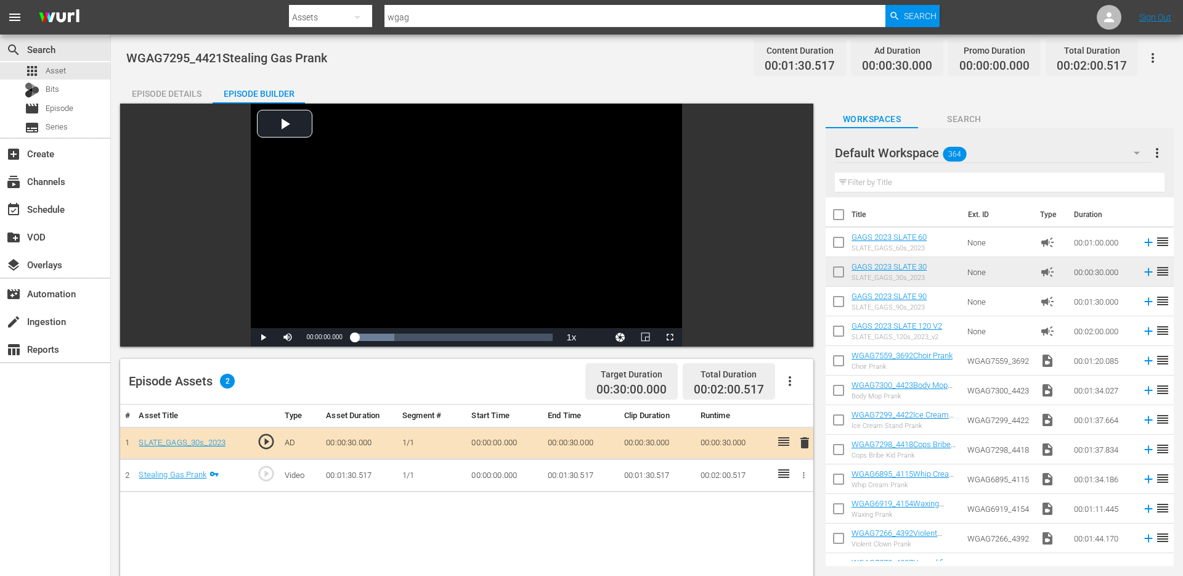
click at [685, 63] on div "WGAG7295_4421Stealing Gas Prank Content Duration 00:01:30.517 Ad Duration 00:00…" at bounding box center [647, 58] width 1042 height 28
click at [179, 98] on div "Episode Details" at bounding box center [166, 94] width 92 height 30
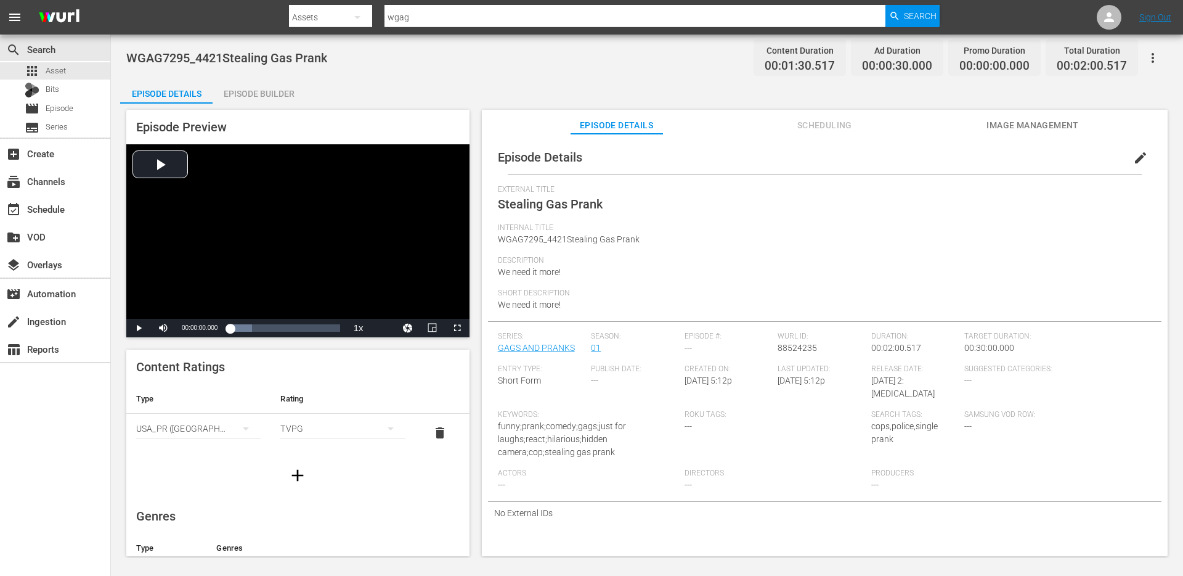
click at [544, 237] on span "WGAG7295_4421Stealing Gas Prank" at bounding box center [569, 239] width 142 height 10
copy span "WGAG7295_4421Stealing Gas Prank"
click at [272, 87] on div "Episode Builder" at bounding box center [259, 94] width 92 height 30
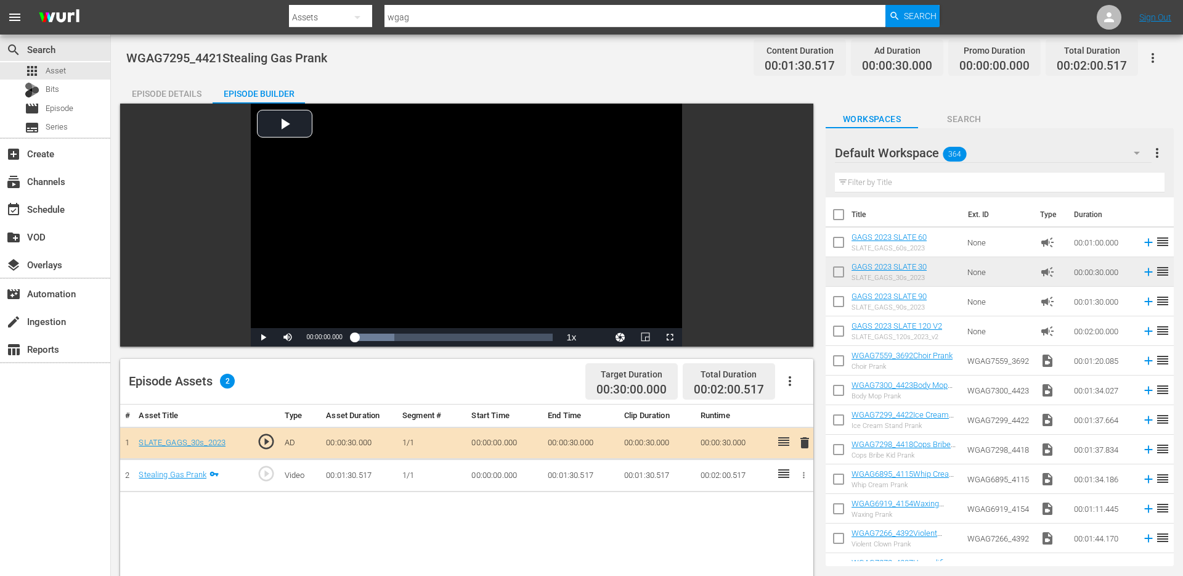
click at [176, 89] on div "Episode Details" at bounding box center [166, 94] width 92 height 30
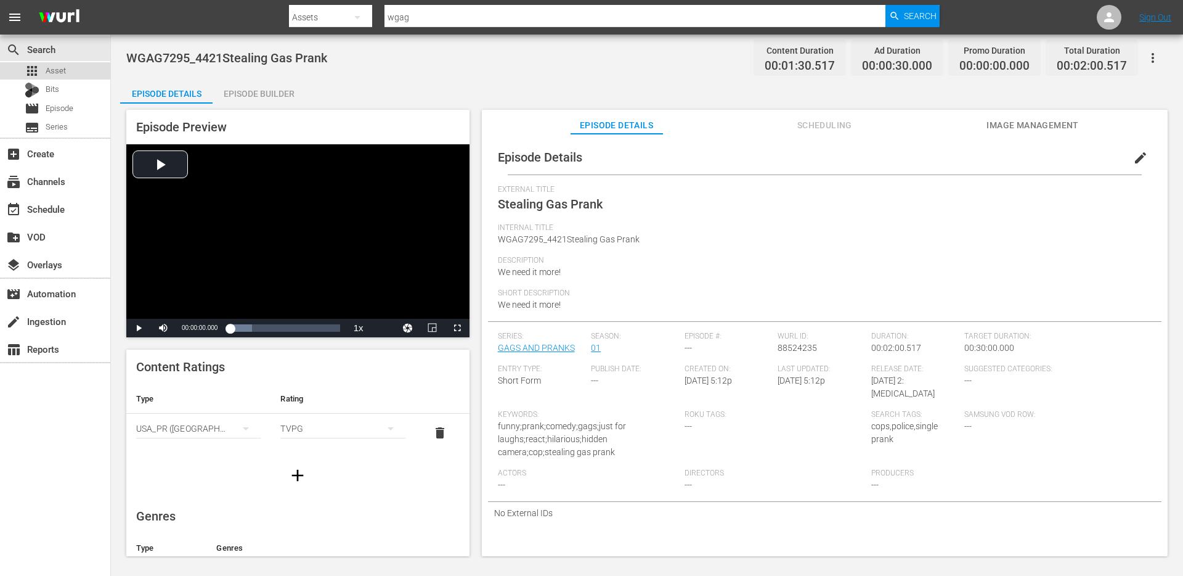
click at [60, 72] on span "Asset" at bounding box center [56, 71] width 20 height 12
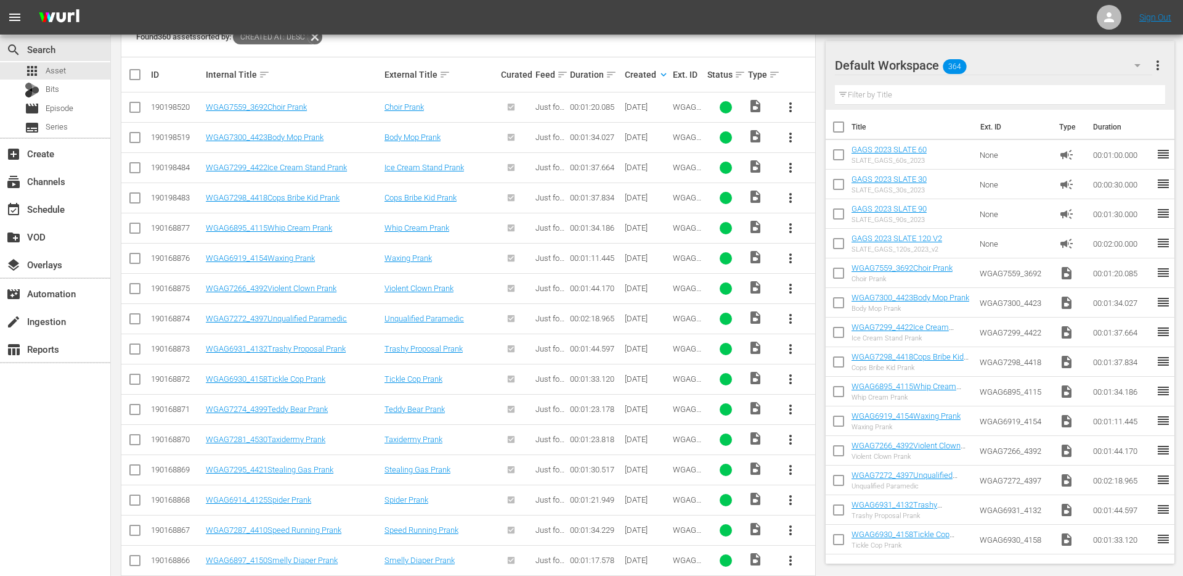
scroll to position [294, 0]
click at [782, 503] on button "more_vert" at bounding box center [791, 499] width 30 height 30
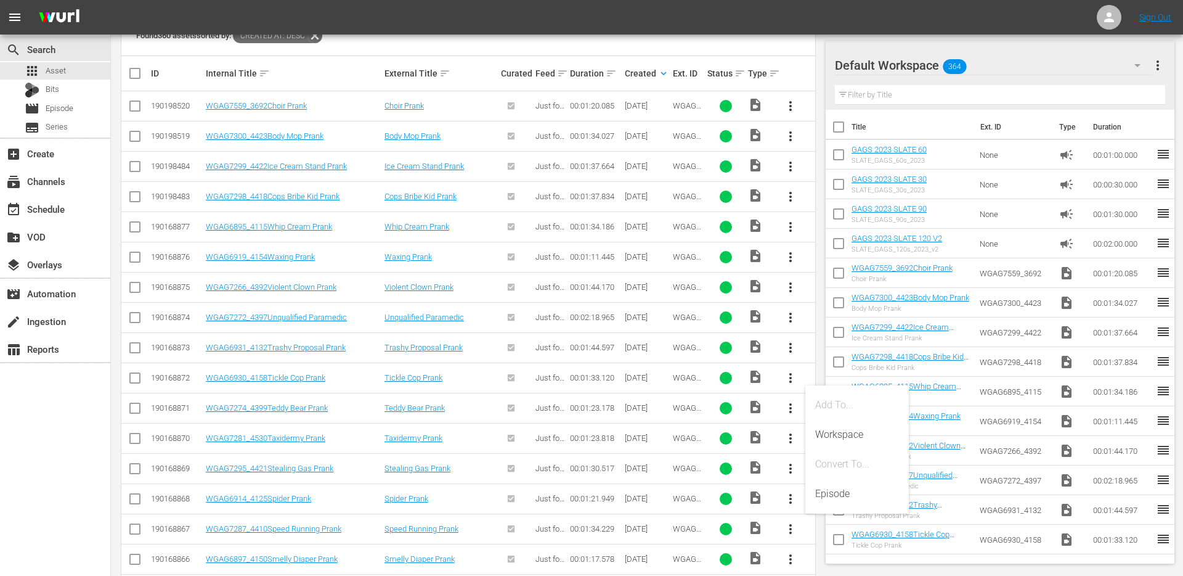
click at [793, 503] on span "more_vert" at bounding box center [790, 498] width 15 height 15
click at [822, 499] on div "Episode" at bounding box center [857, 494] width 84 height 30
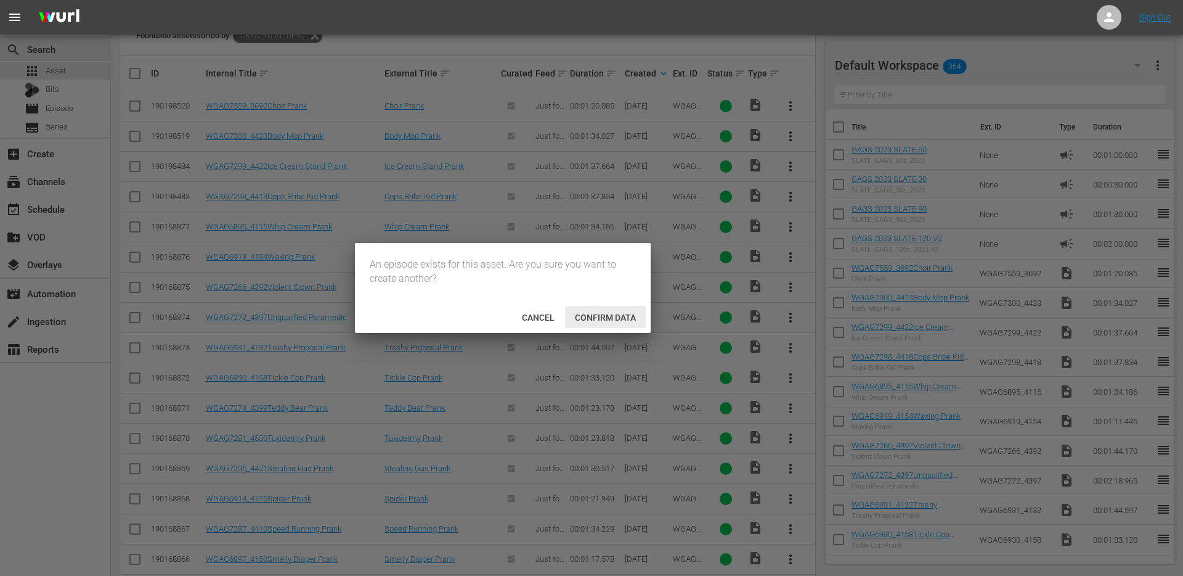
click at [600, 317] on span "Confirm data" at bounding box center [605, 318] width 81 height 10
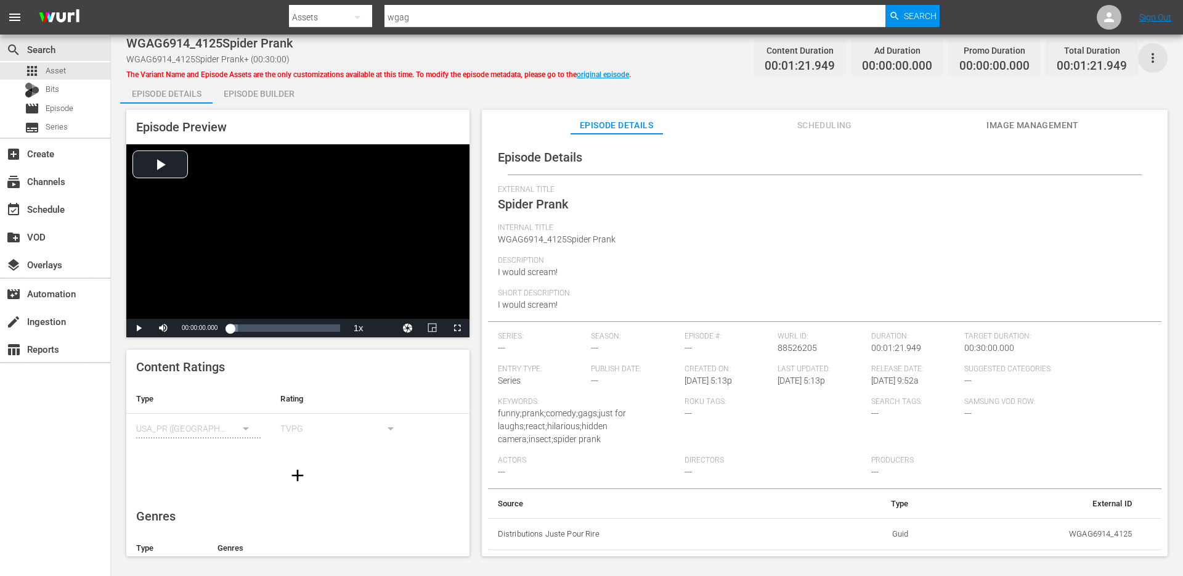
click at [1154, 57] on icon "button" at bounding box center [1153, 58] width 2 height 10
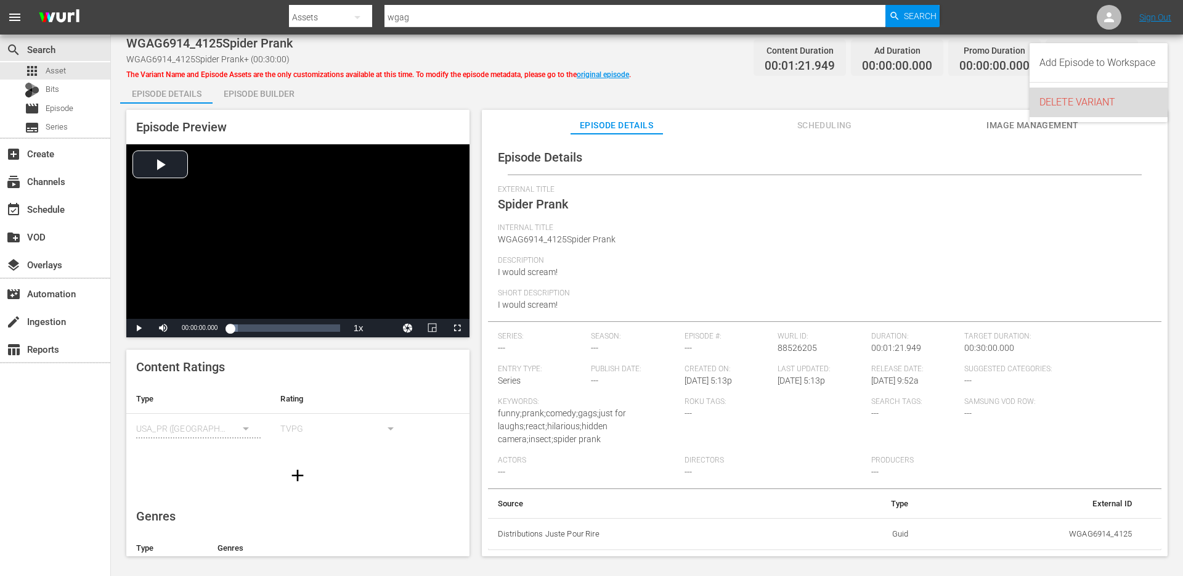
click at [1127, 101] on div "DELETE VARIANT" at bounding box center [1099, 103] width 118 height 30
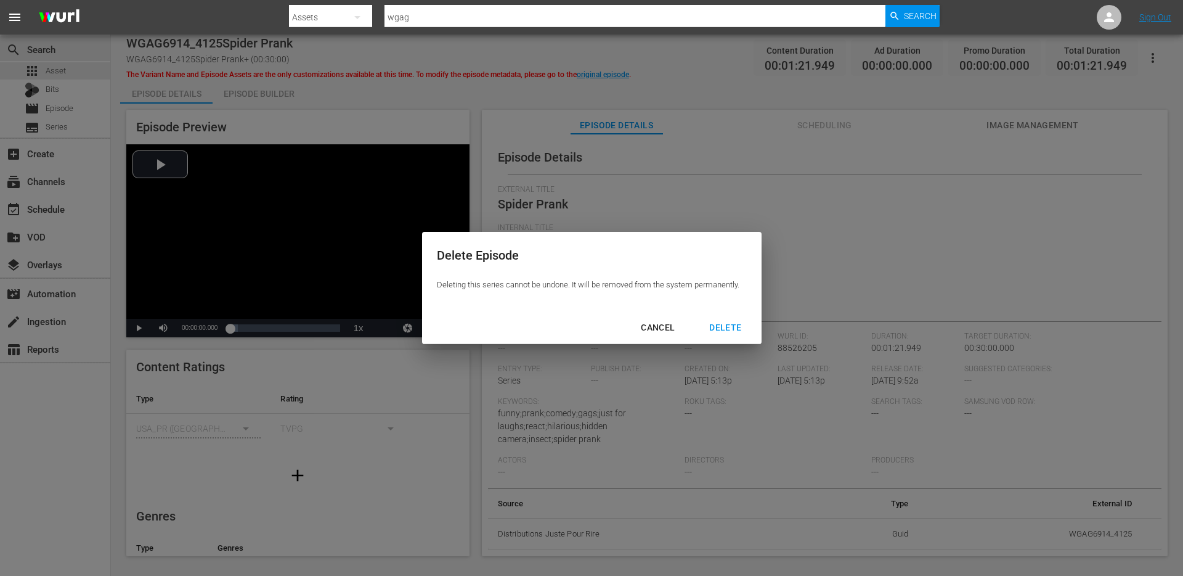
click at [729, 334] on div "DELETE" at bounding box center [726, 327] width 52 height 15
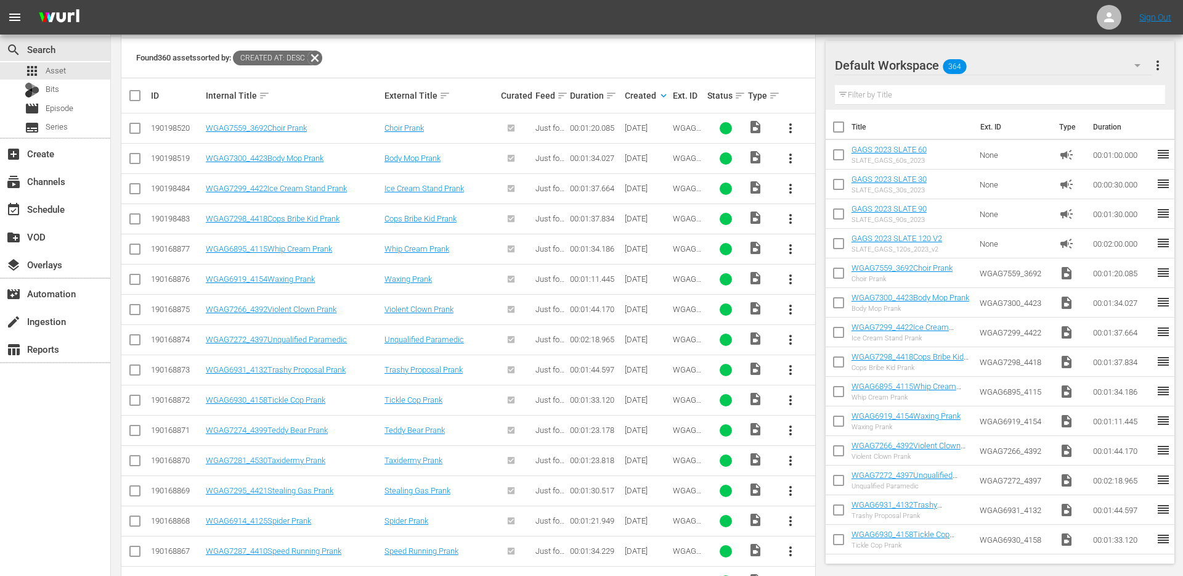
scroll to position [319, 0]
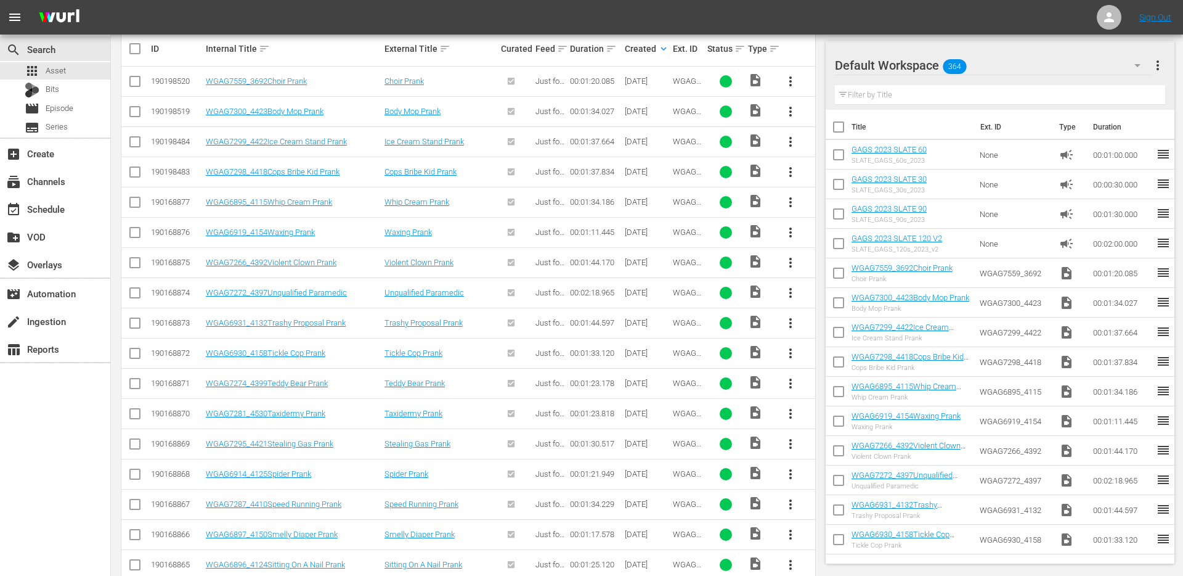
click at [795, 476] on span "more_vert" at bounding box center [790, 474] width 15 height 15
click at [284, 465] on td "WGAG6914_4125Spider Prank" at bounding box center [293, 474] width 179 height 30
click at [284, 471] on link "WGAG6914_4125Spider Prank" at bounding box center [258, 473] width 105 height 9
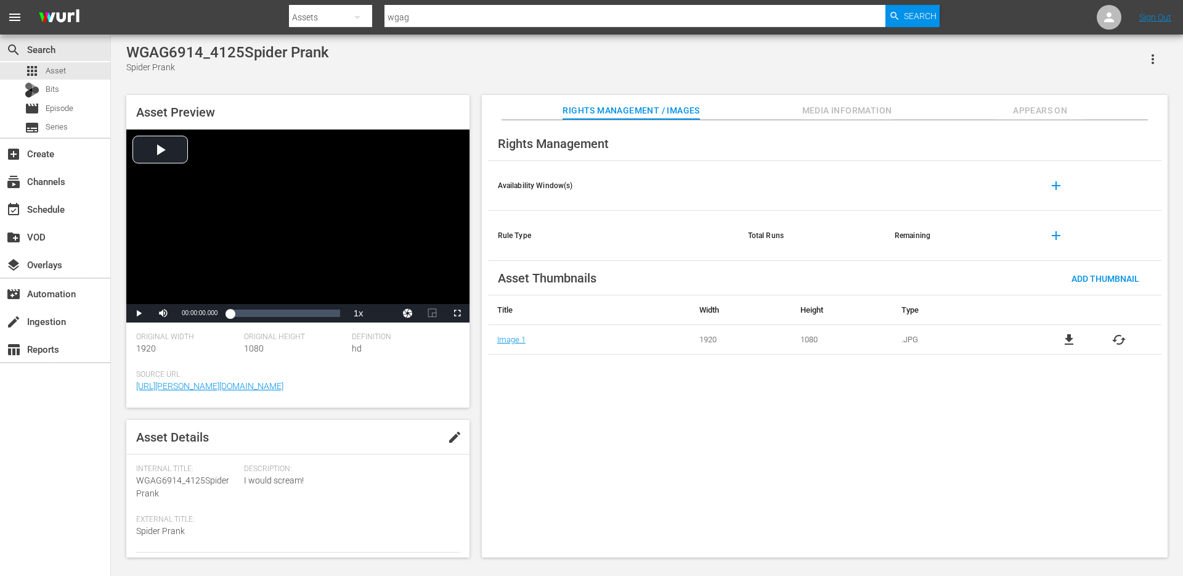
click at [1020, 110] on span "Appears On" at bounding box center [1040, 110] width 92 height 15
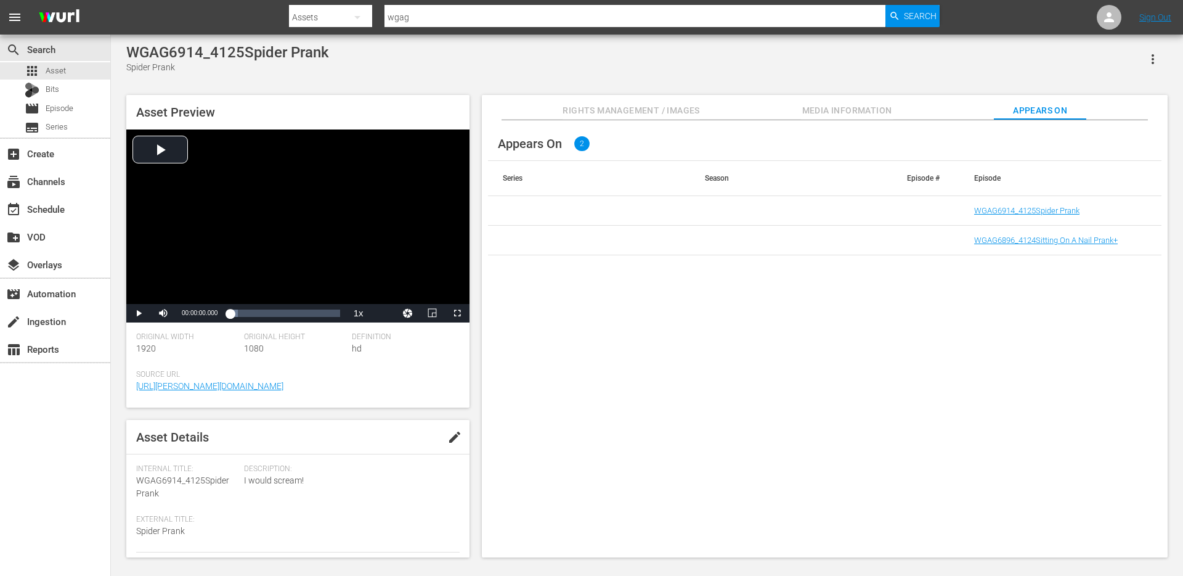
click at [912, 210] on td at bounding box center [926, 211] width 67 height 30
click at [1054, 208] on link "WGAG6914_4125Spider Prank" at bounding box center [1027, 210] width 105 height 9
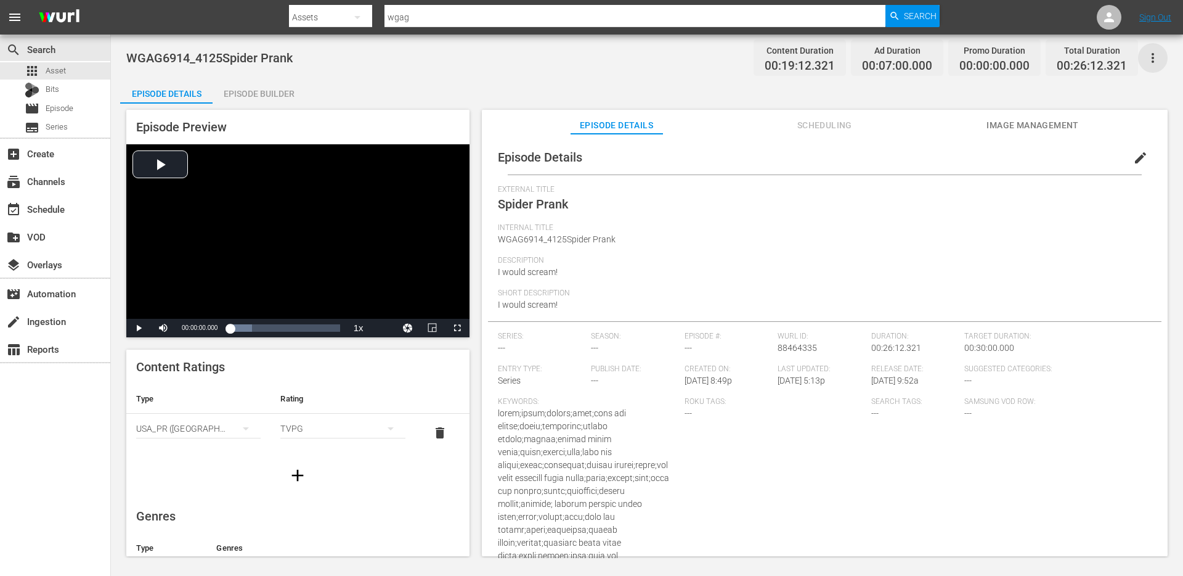
click at [1153, 54] on icon "button" at bounding box center [1153, 58] width 2 height 10
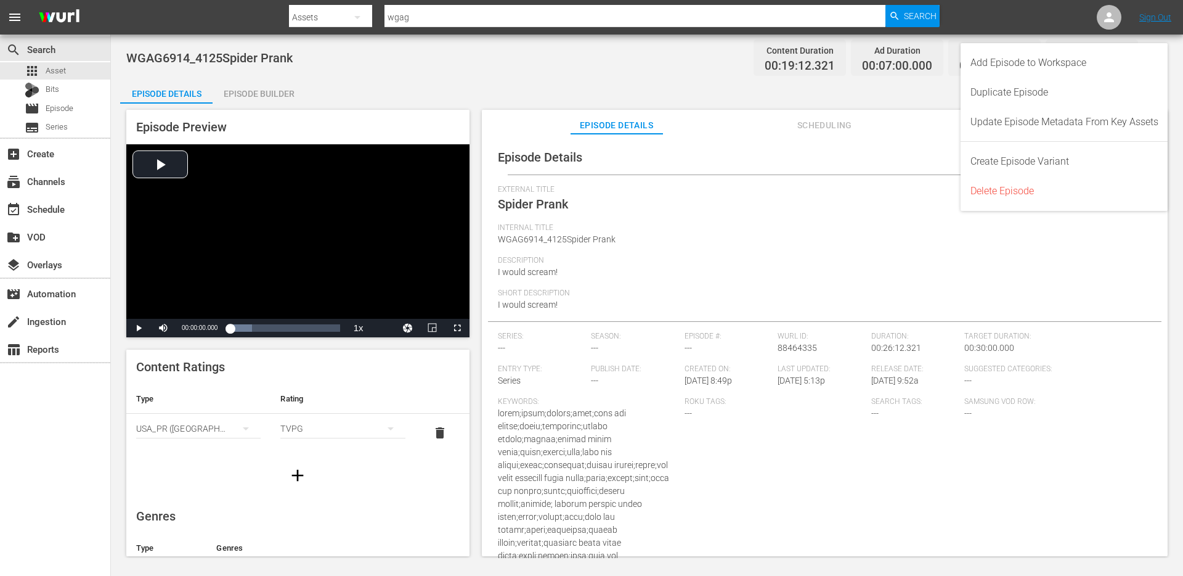
click at [260, 89] on div "Episode Builder" at bounding box center [259, 94] width 92 height 30
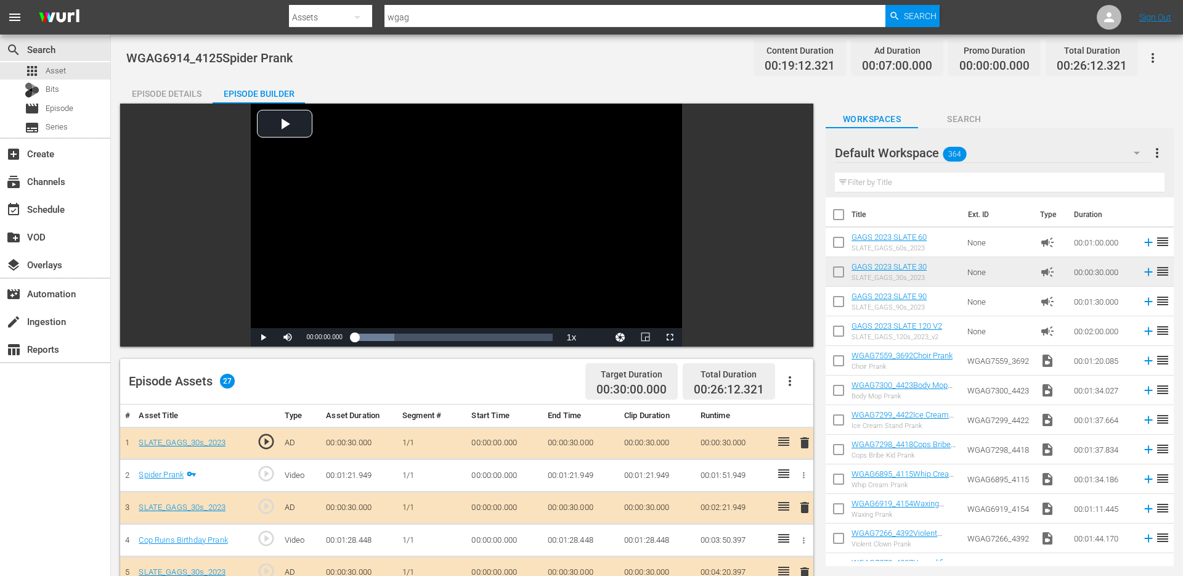
click at [790, 367] on button "button" at bounding box center [790, 381] width 30 height 30
click at [796, 411] on div "Clear Ads" at bounding box center [827, 416] width 84 height 30
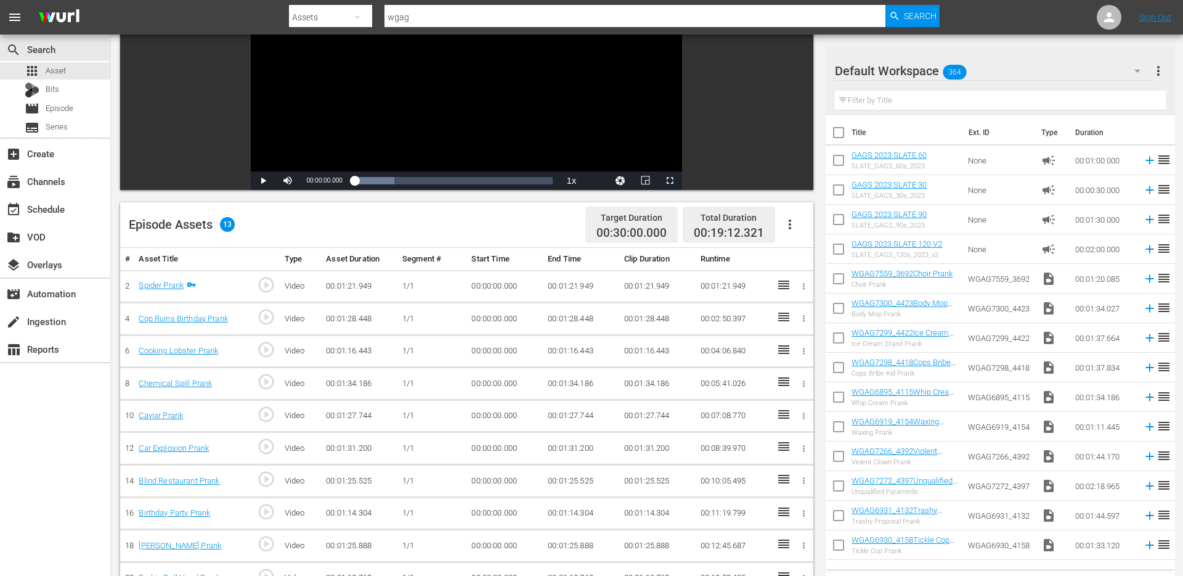
scroll to position [321, 0]
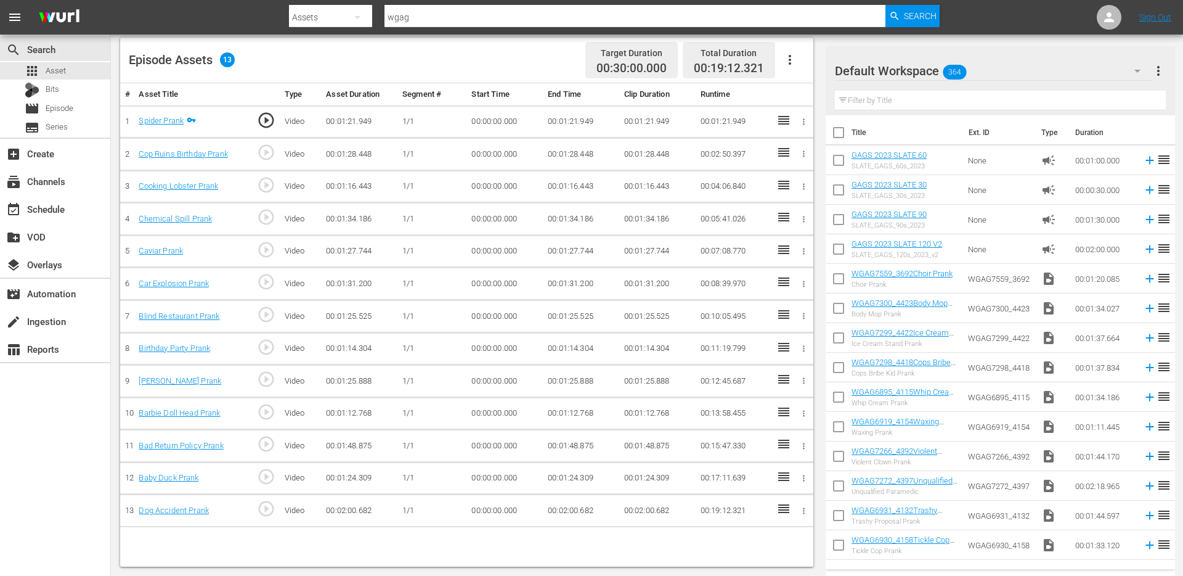
click at [803, 514] on icon "button" at bounding box center [803, 510] width 9 height 9
click at [768, 547] on span "DELETE ASSET" at bounding box center [763, 549] width 76 height 11
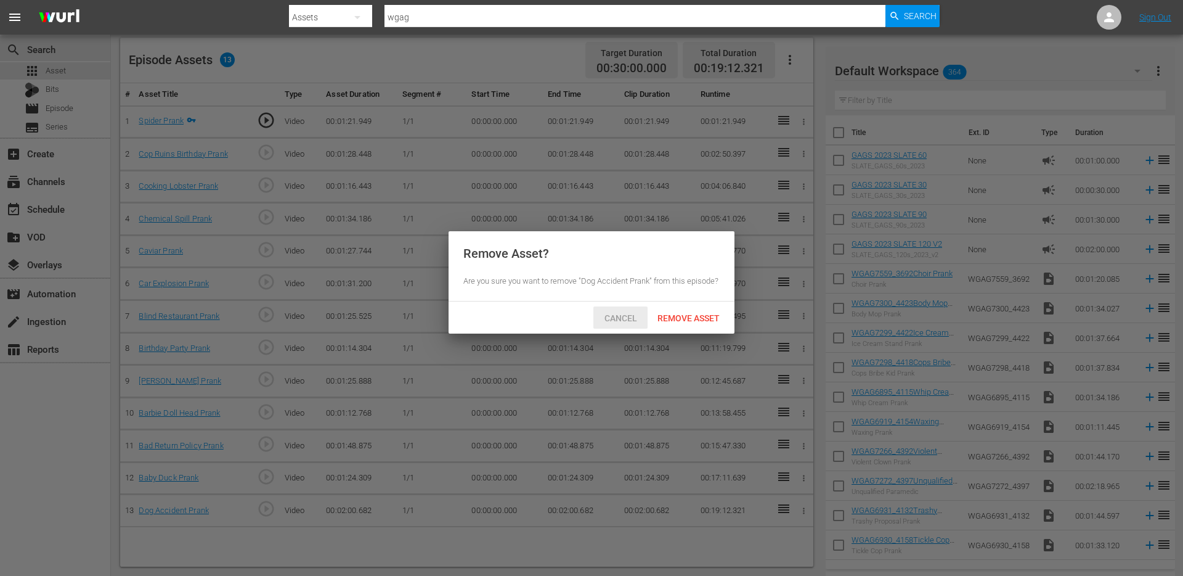
click at [617, 323] on span "Cancel" at bounding box center [621, 318] width 52 height 10
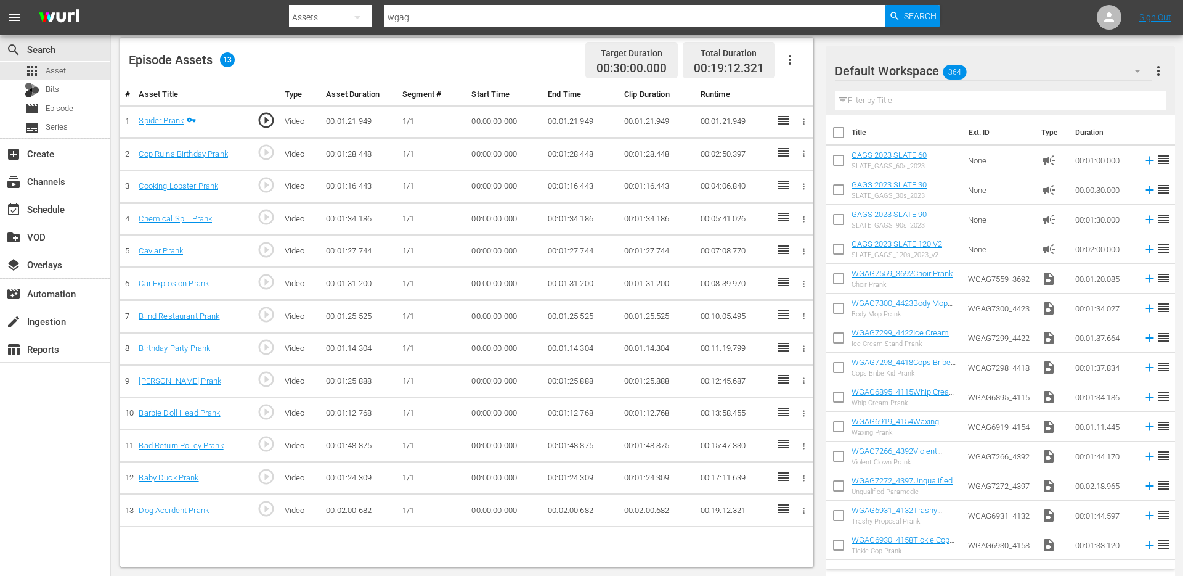
click at [803, 509] on icon "button" at bounding box center [803, 510] width 9 height 9
click at [763, 549] on span "DELETE ASSET" at bounding box center [763, 549] width 76 height 11
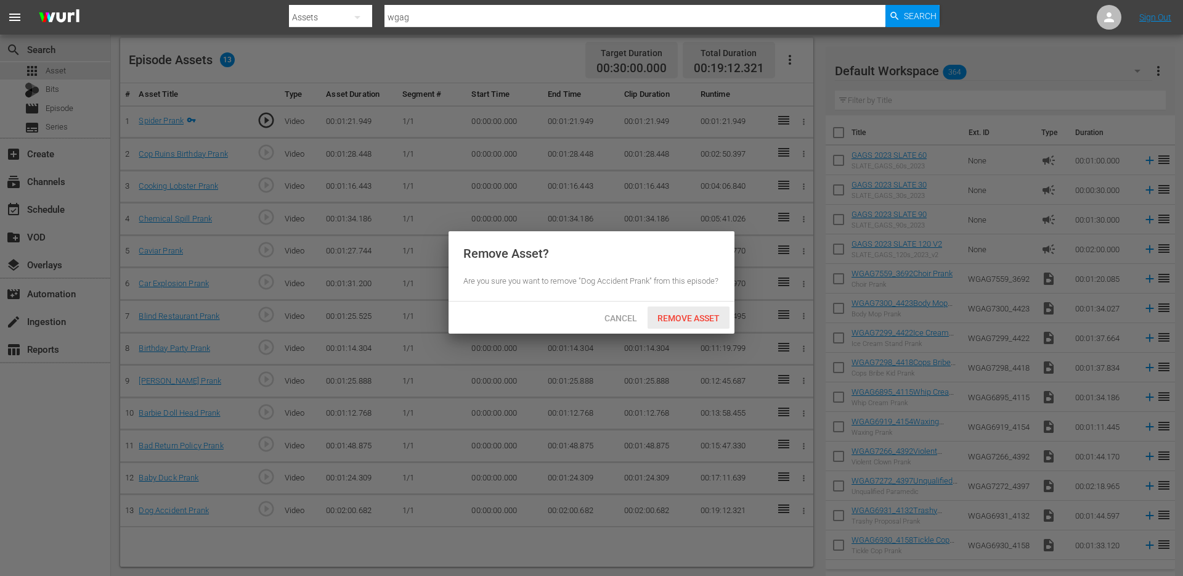
click at [688, 323] on span "Remove Asset" at bounding box center [689, 318] width 82 height 10
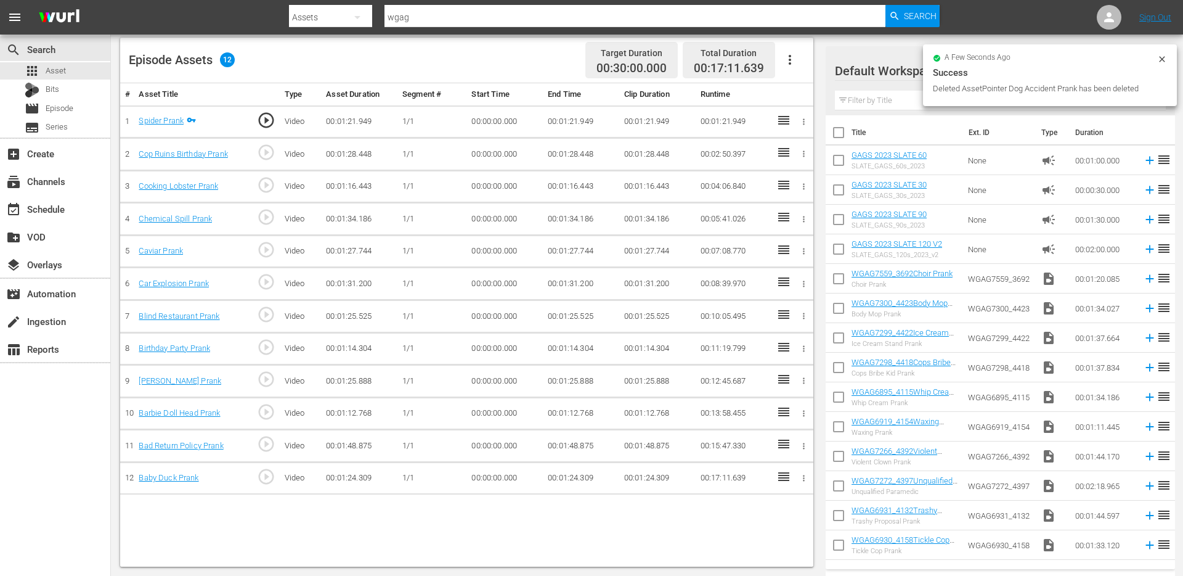
click at [804, 478] on icon "button" at bounding box center [804, 478] width 2 height 6
click at [759, 516] on span "DELETE ASSET" at bounding box center [763, 520] width 76 height 11
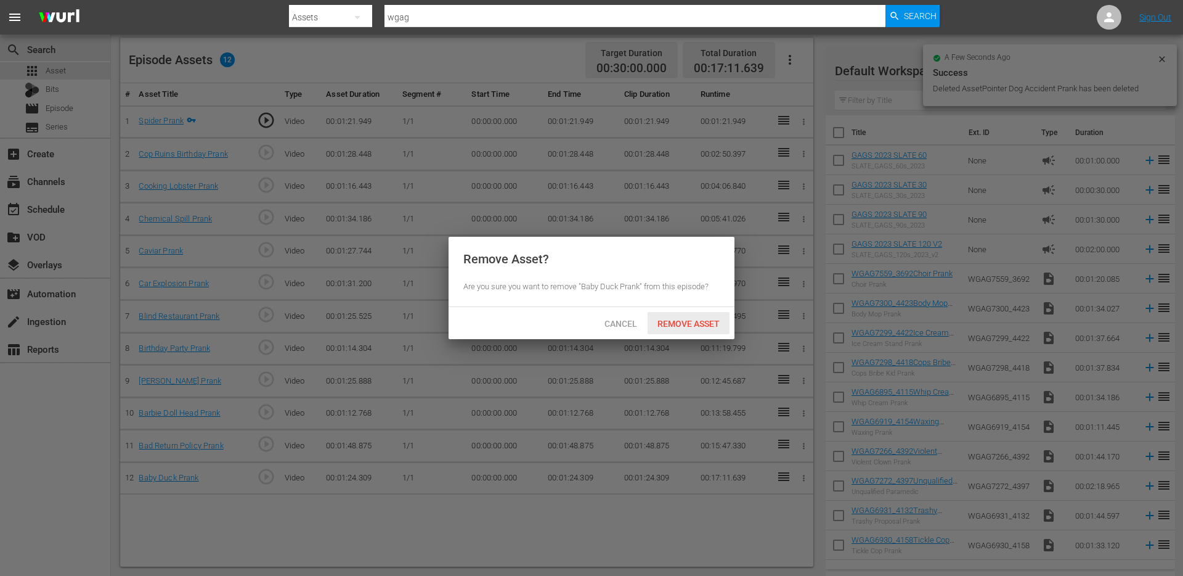
click at [705, 331] on div "Remove Asset" at bounding box center [689, 323] width 82 height 23
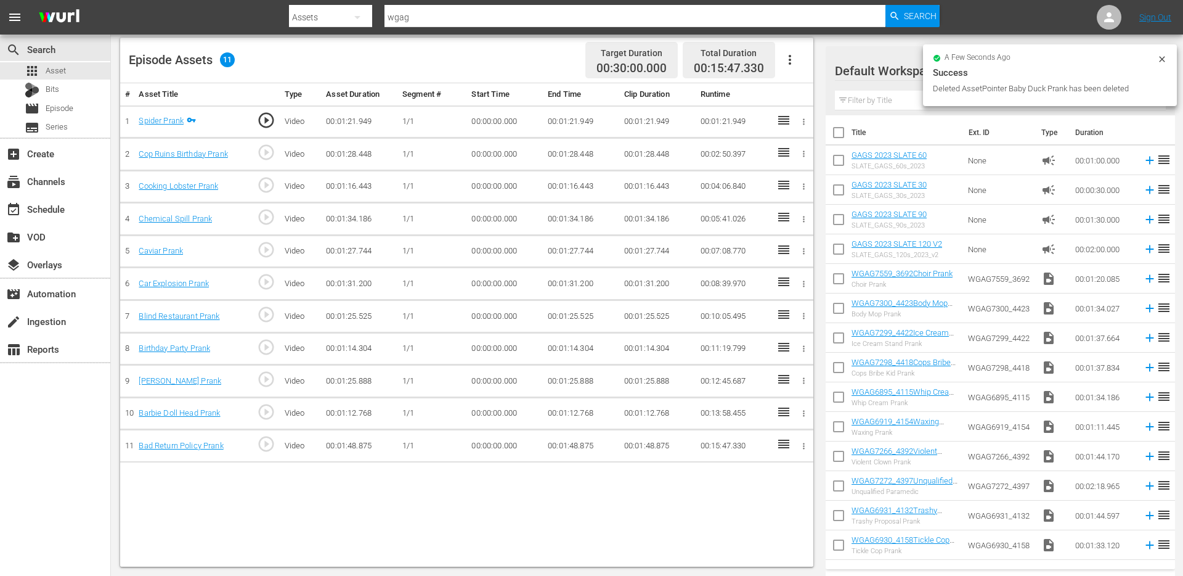
click at [805, 446] on icon "button" at bounding box center [803, 445] width 9 height 9
click at [775, 484] on span "DELETE ASSET" at bounding box center [763, 488] width 76 height 11
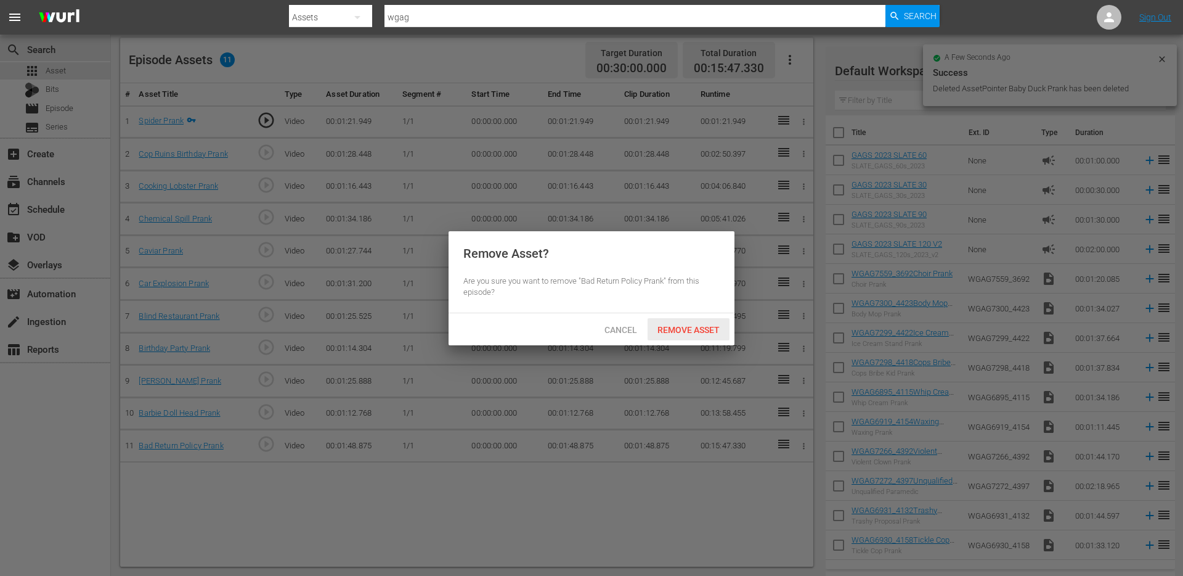
click at [702, 336] on div "Remove Asset" at bounding box center [689, 329] width 82 height 23
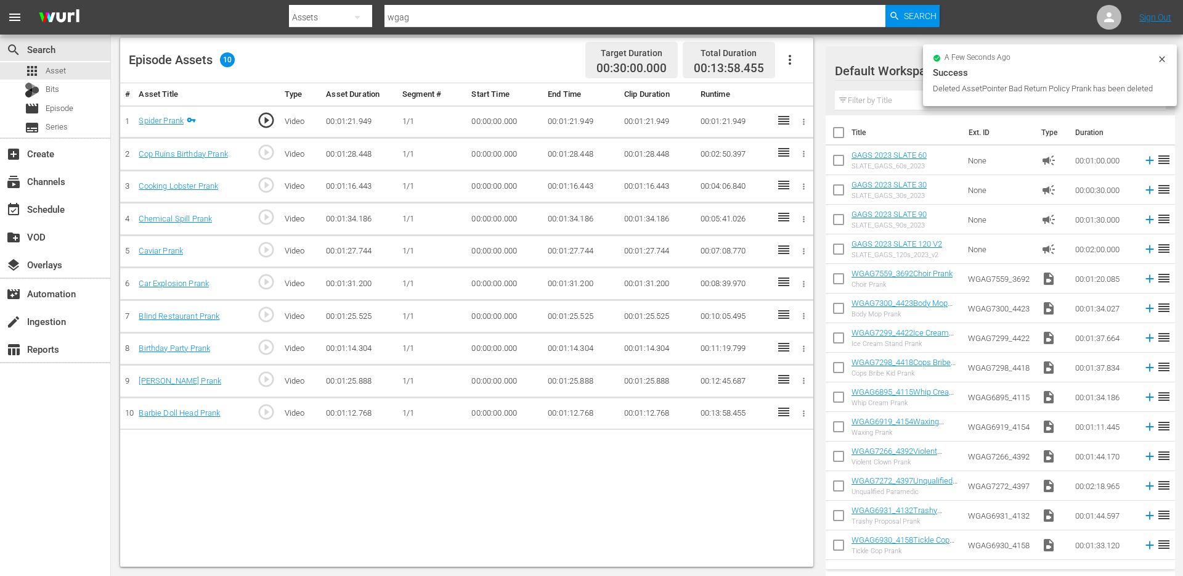
click at [803, 413] on icon "button" at bounding box center [803, 413] width 9 height 9
click at [767, 459] on span "DELETE ASSET" at bounding box center [763, 456] width 76 height 11
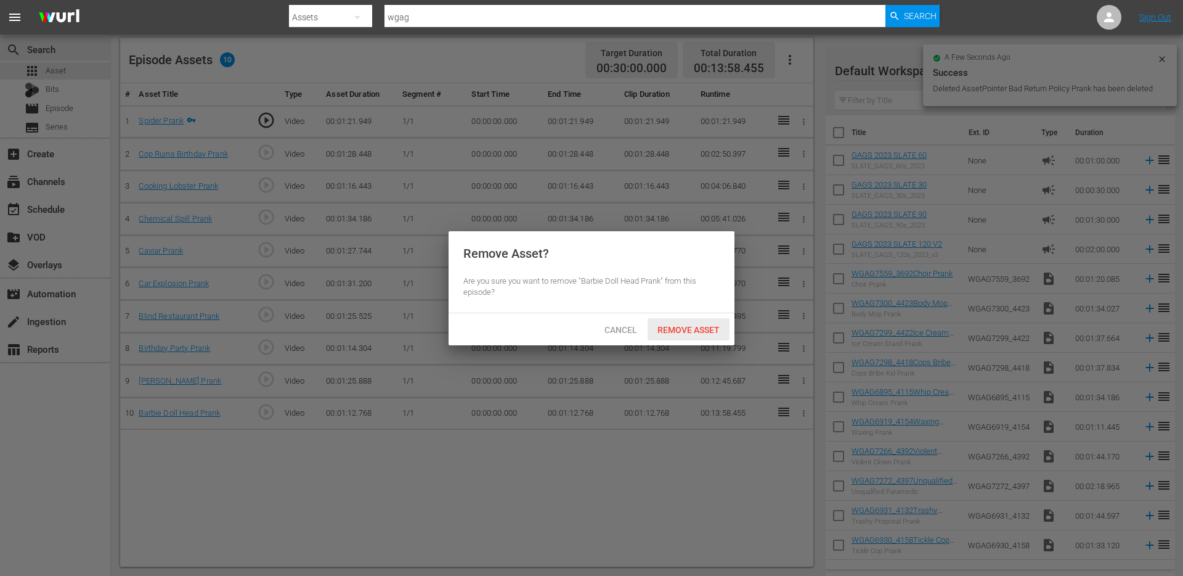
click at [713, 327] on span "Remove Asset" at bounding box center [689, 330] width 82 height 10
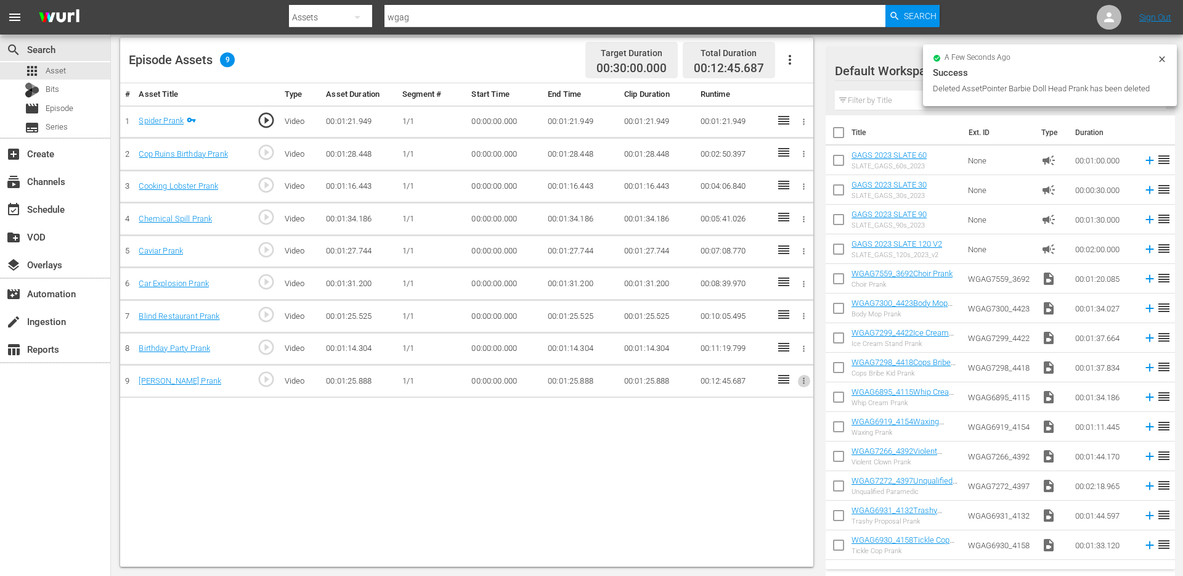
click at [799, 378] on icon "button" at bounding box center [803, 380] width 9 height 9
click at [753, 425] on span "DELETE ASSET" at bounding box center [763, 423] width 76 height 11
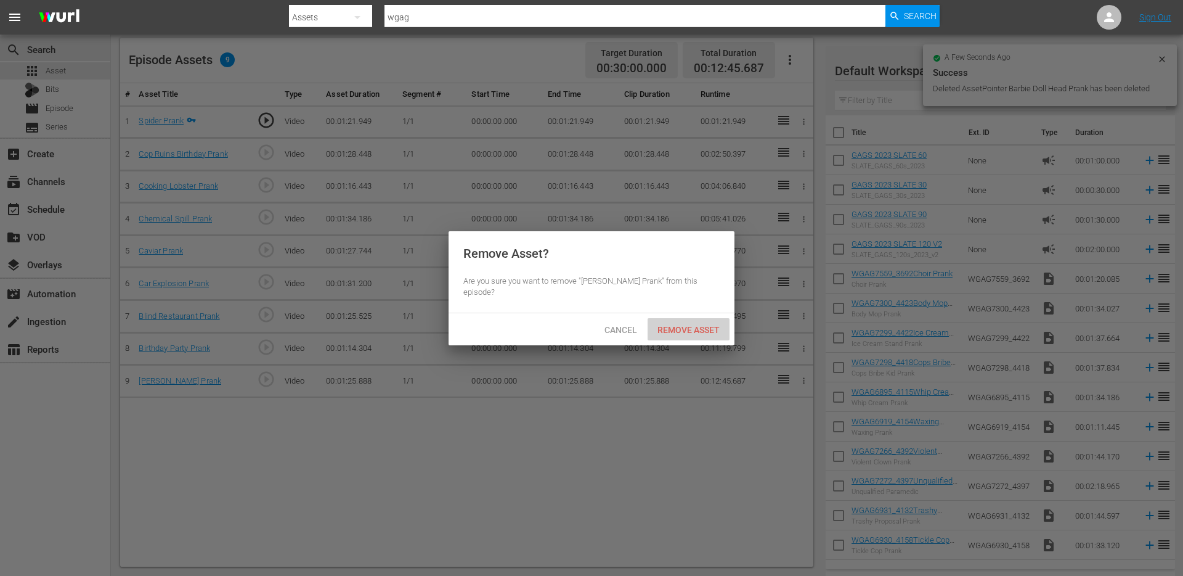
click at [699, 333] on span "Remove Asset" at bounding box center [689, 330] width 82 height 10
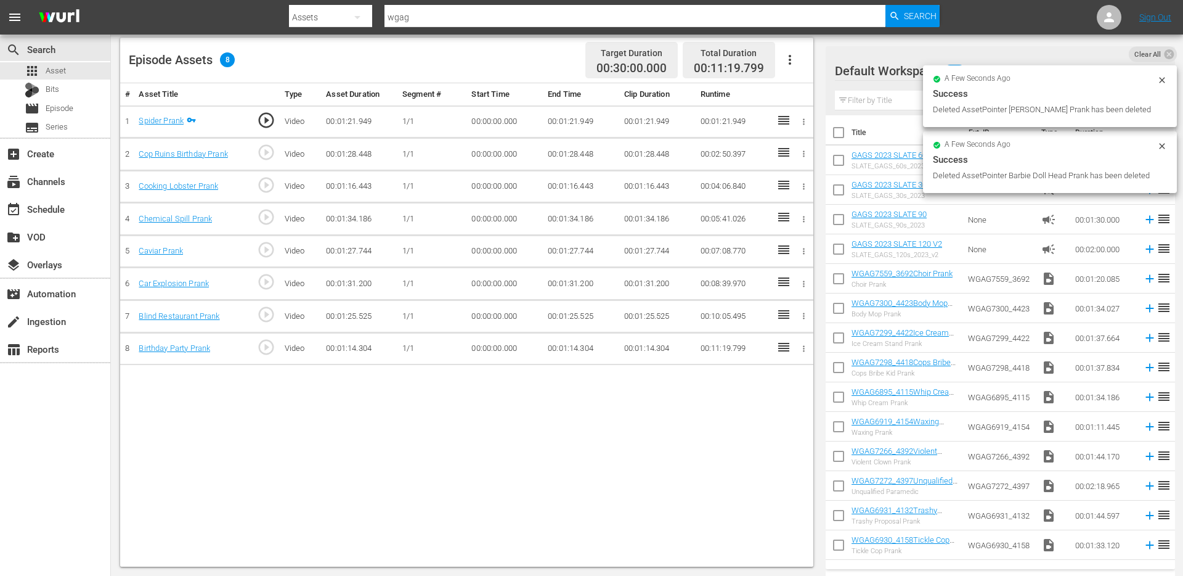
click at [803, 357] on td at bounding box center [803, 348] width 21 height 33
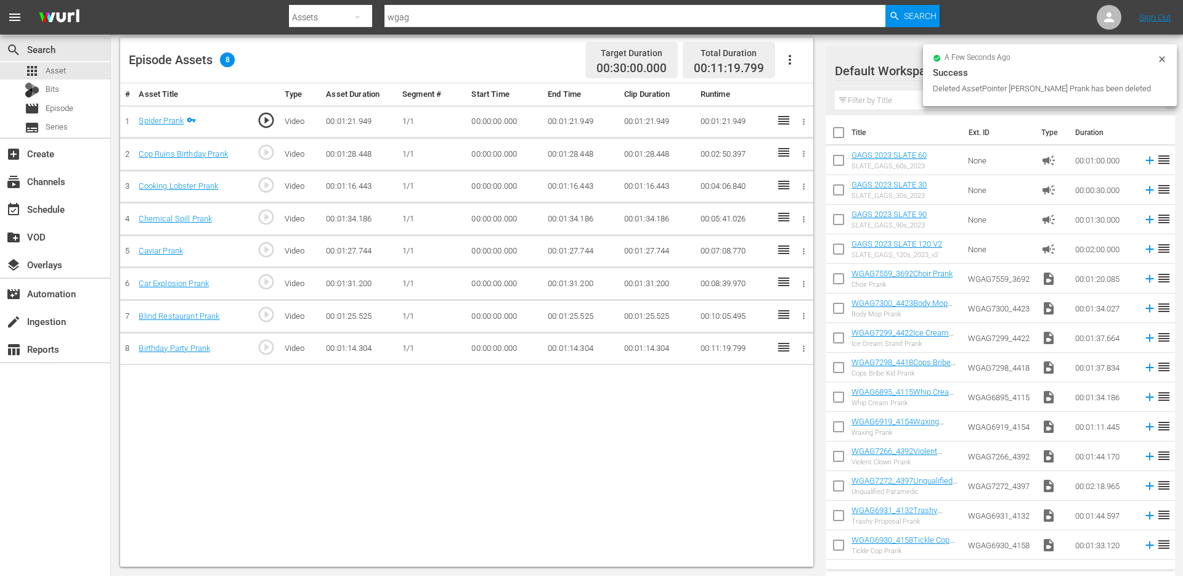
click at [803, 350] on icon "button" at bounding box center [804, 348] width 2 height 6
click at [752, 388] on span "DELETE ASSET" at bounding box center [763, 391] width 76 height 11
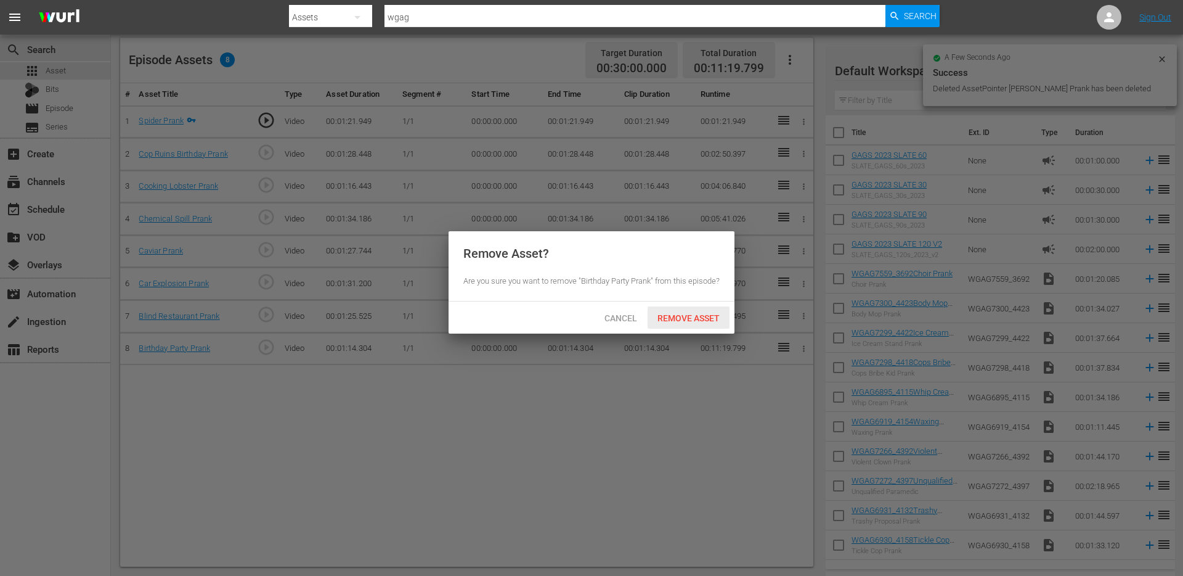
click at [697, 323] on span "Remove Asset" at bounding box center [689, 318] width 82 height 10
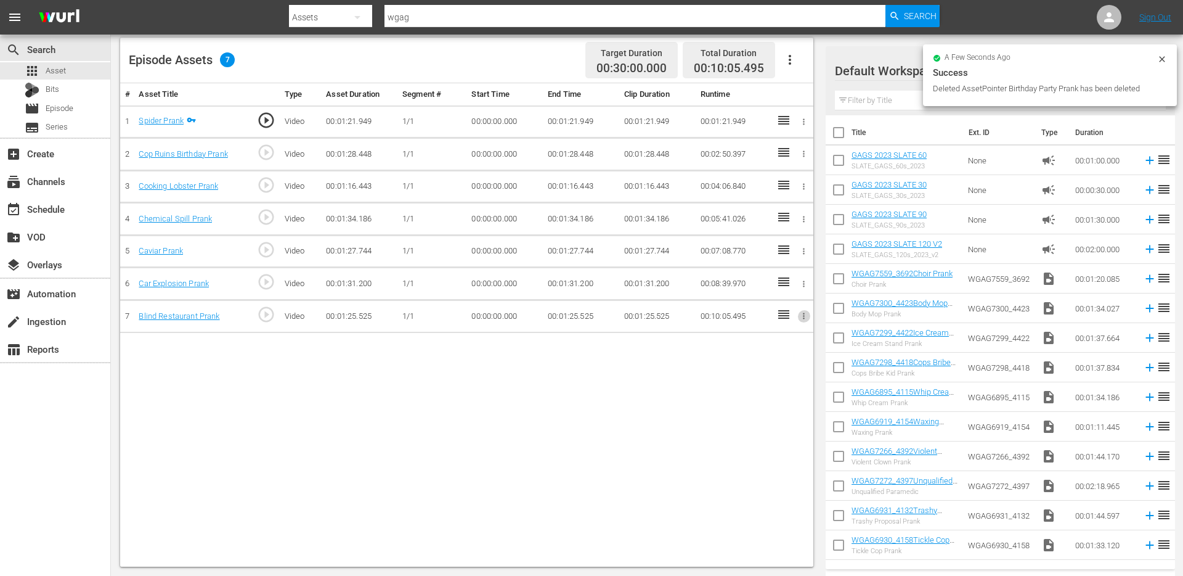
click at [806, 319] on icon "button" at bounding box center [803, 315] width 9 height 9
click at [762, 356] on span "DELETE ASSET" at bounding box center [763, 358] width 76 height 11
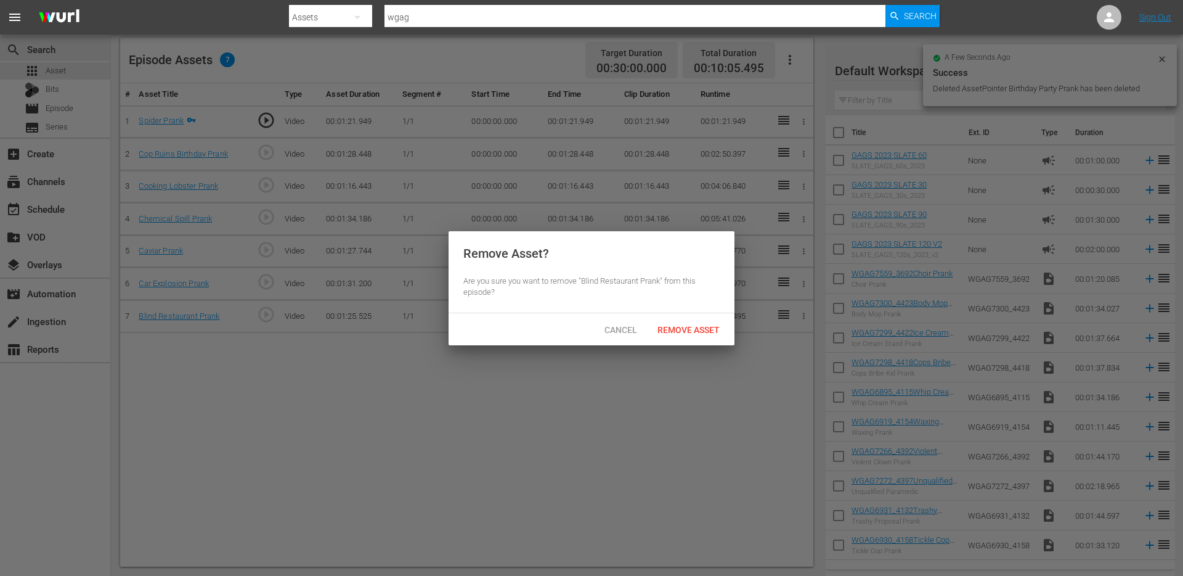
click at [715, 322] on div "Remove Asset" at bounding box center [689, 329] width 82 height 23
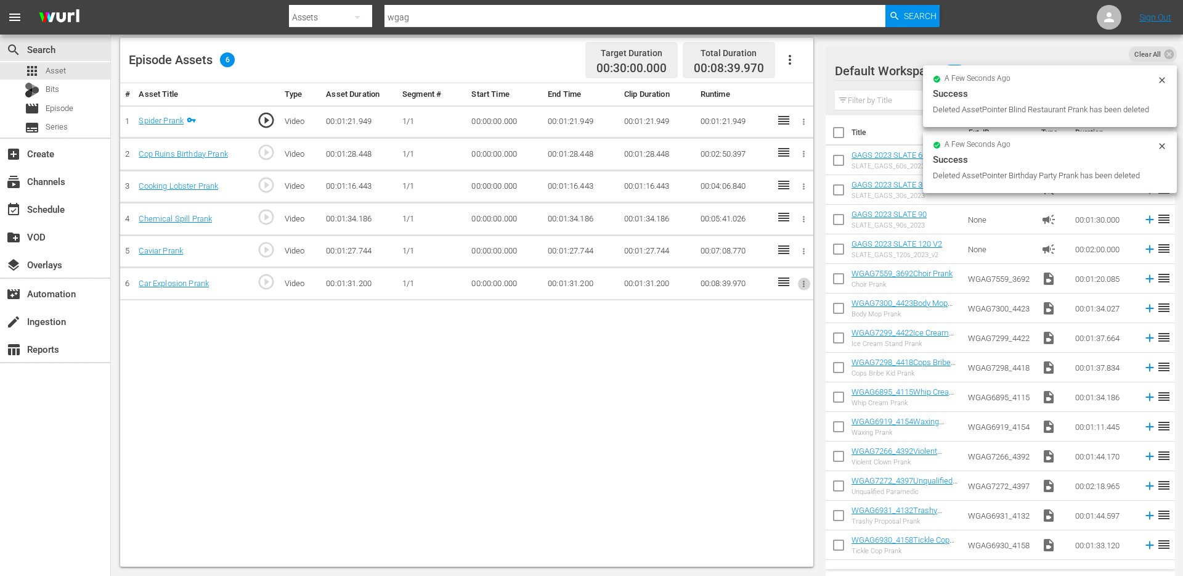
click at [803, 280] on icon "button" at bounding box center [803, 283] width 9 height 9
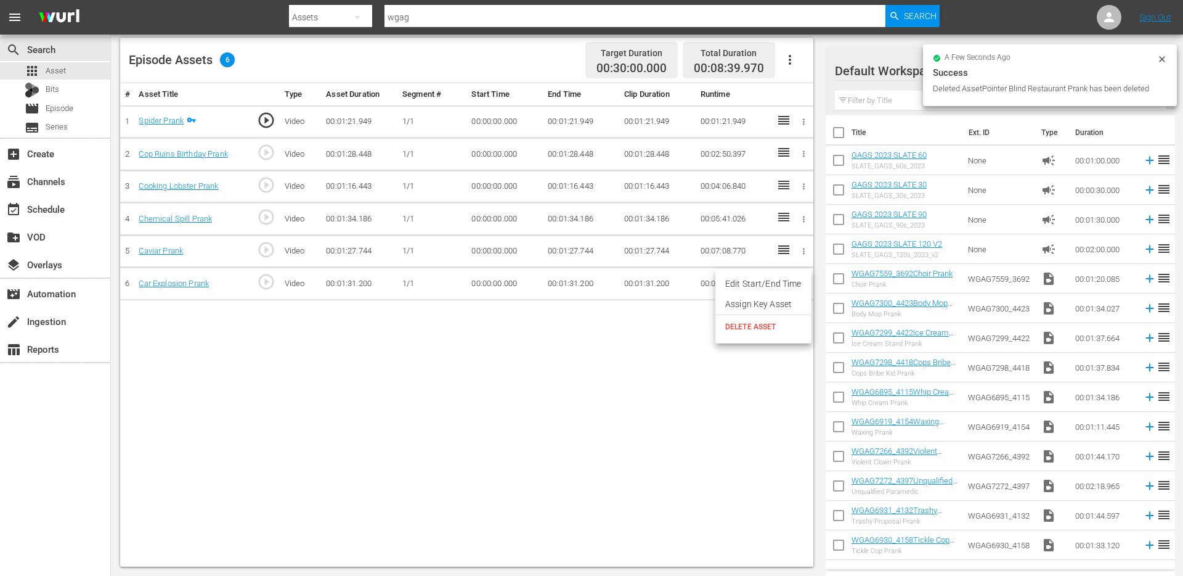
click at [762, 323] on span "DELETE ASSET" at bounding box center [763, 326] width 76 height 11
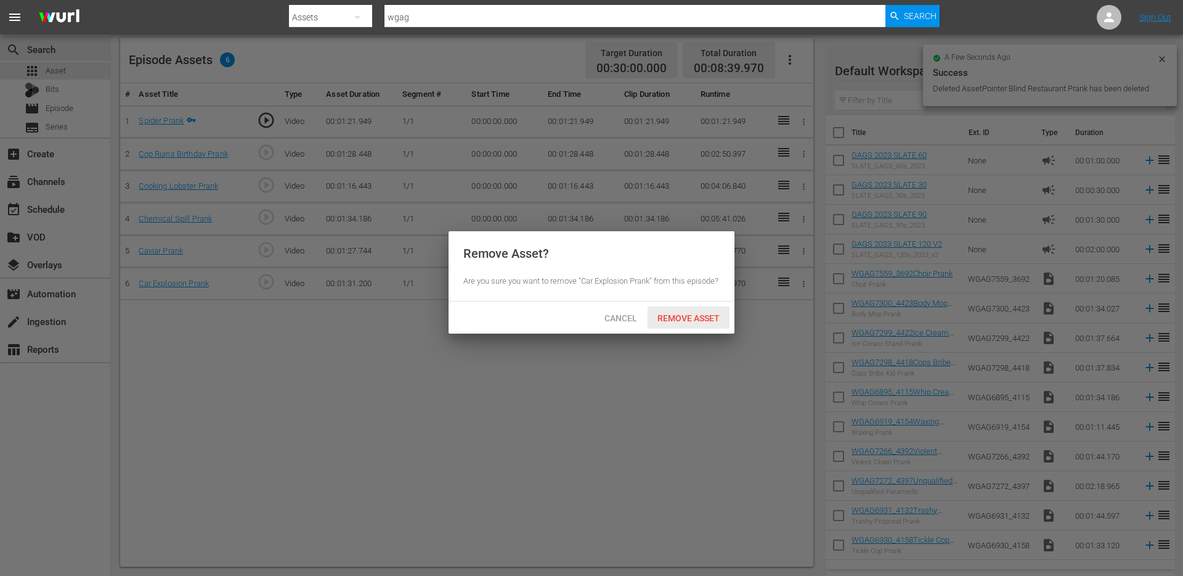
click at [701, 329] on div "Remove Asset" at bounding box center [689, 317] width 82 height 23
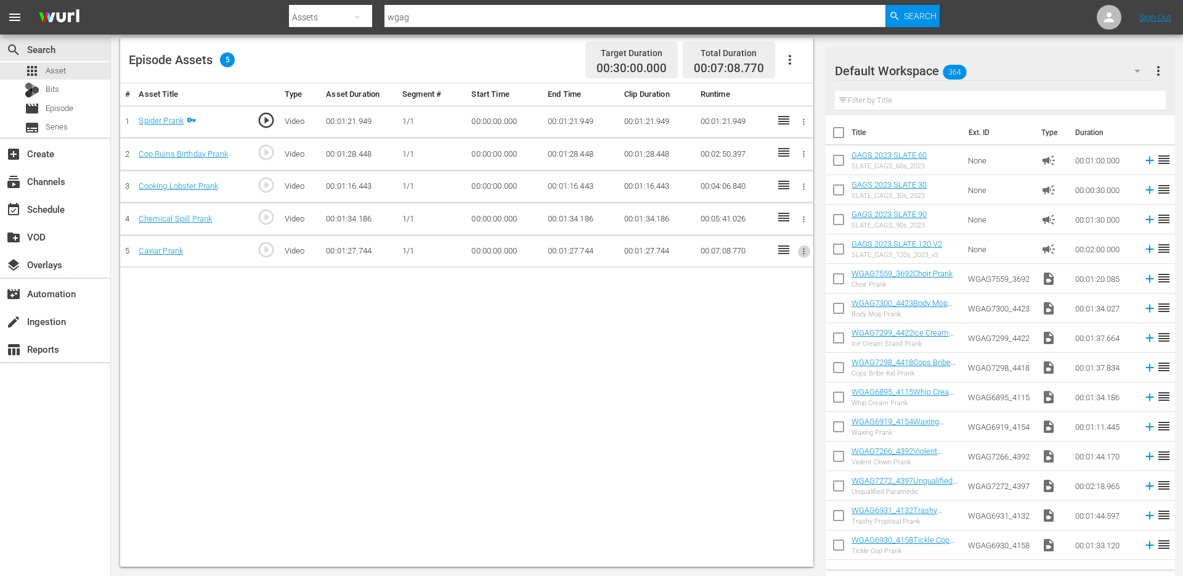
click at [804, 248] on icon "button" at bounding box center [803, 251] width 9 height 9
click at [771, 292] on span "DELETE ASSET" at bounding box center [763, 293] width 76 height 11
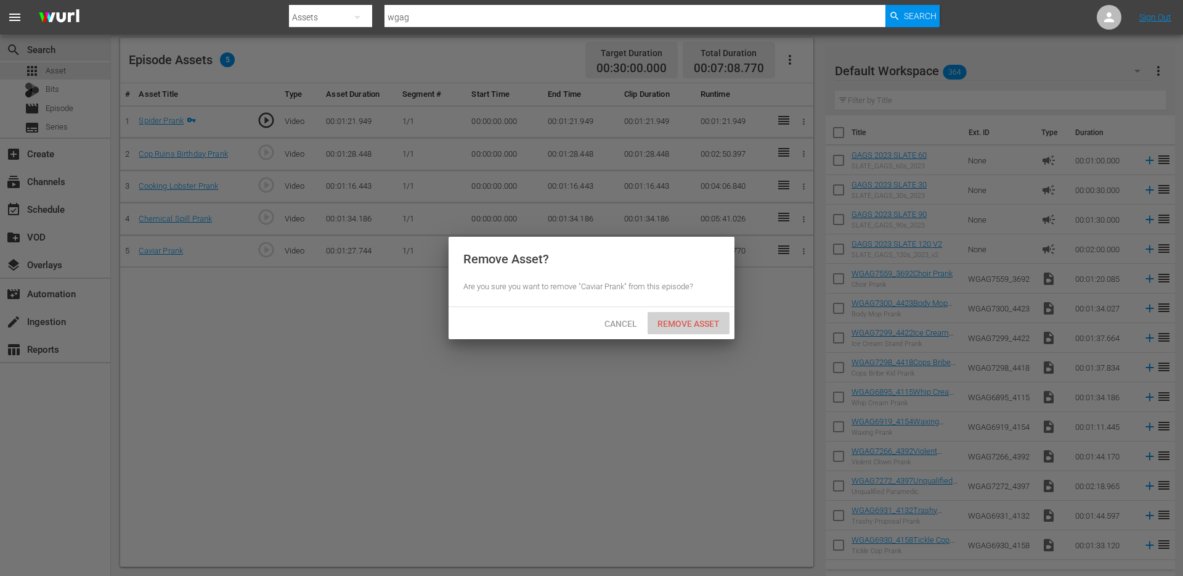
click at [689, 325] on span "Remove Asset" at bounding box center [689, 324] width 82 height 10
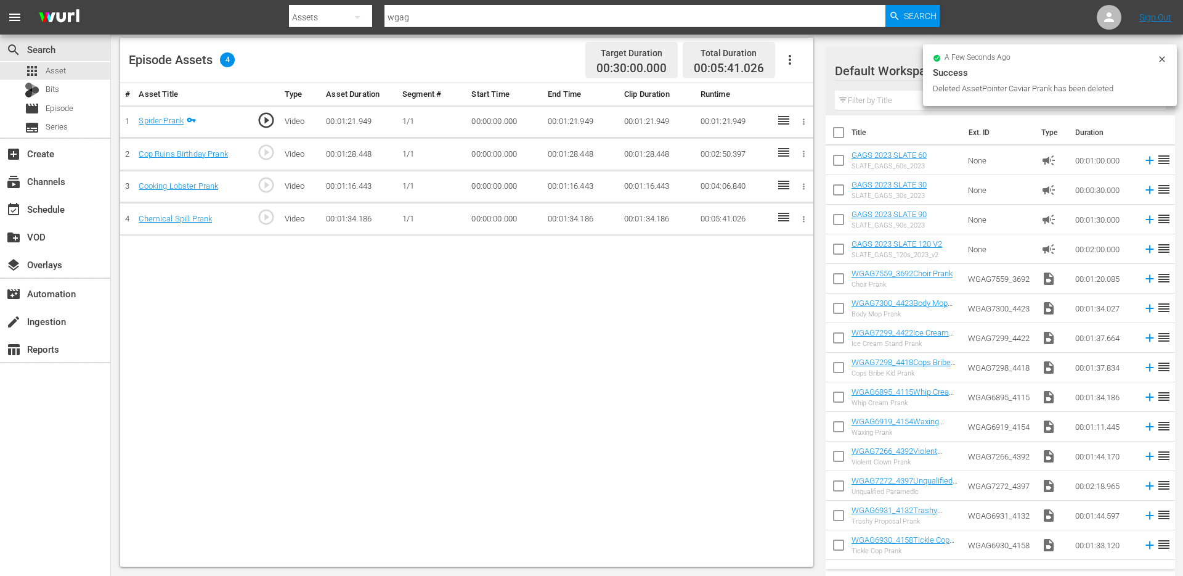
click at [801, 223] on icon "button" at bounding box center [803, 219] width 9 height 9
click at [778, 266] on span "DELETE ASSET" at bounding box center [763, 261] width 76 height 11
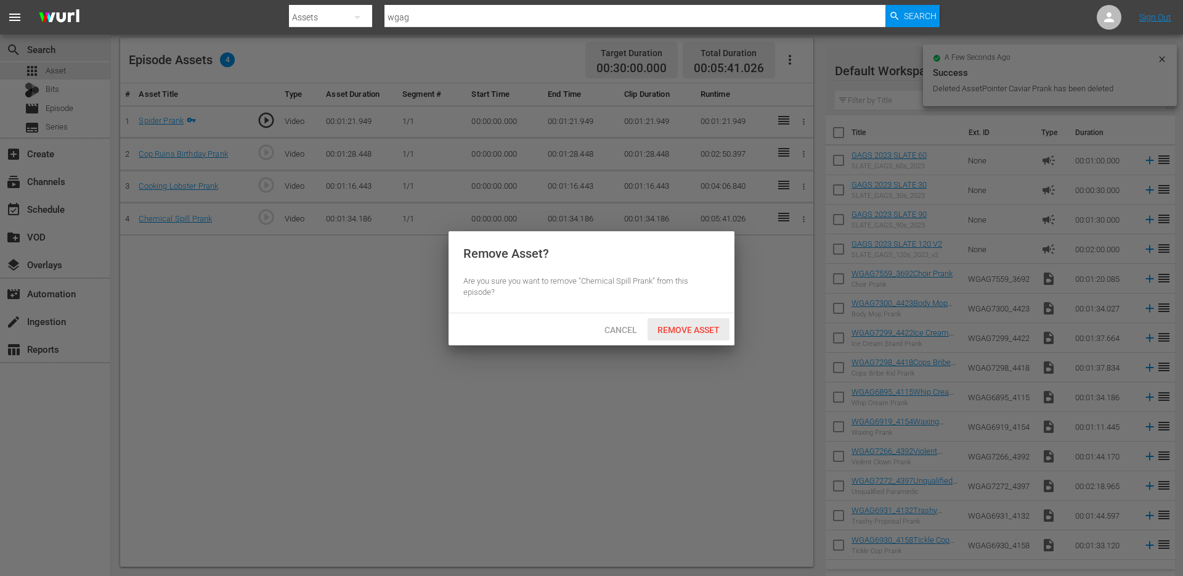
click at [671, 335] on div "Remove Asset" at bounding box center [689, 329] width 82 height 23
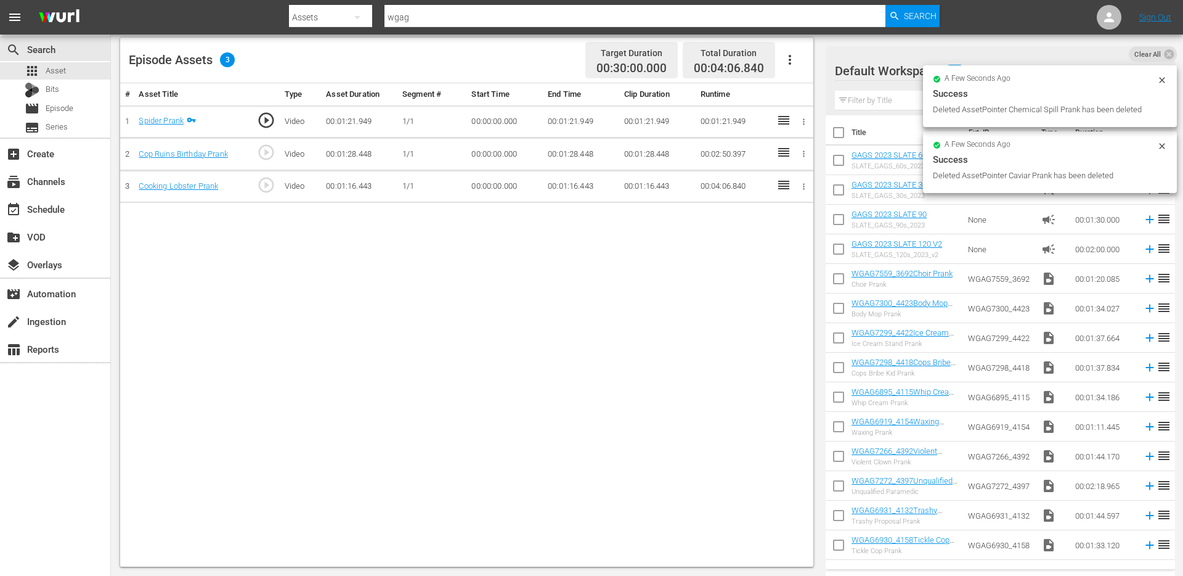
click at [801, 187] on icon "button" at bounding box center [803, 186] width 9 height 9
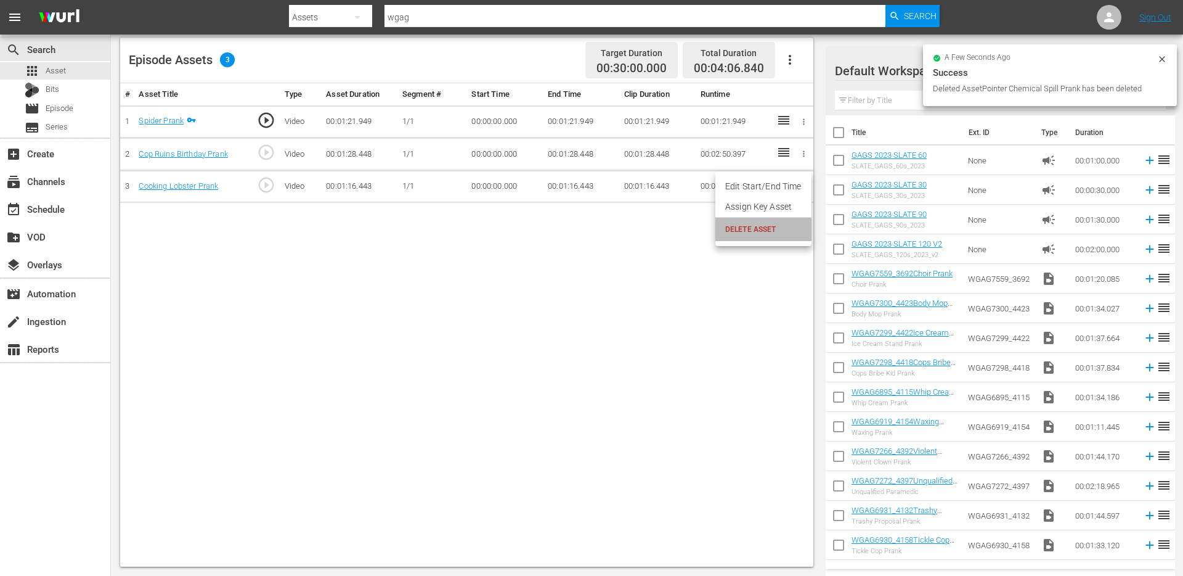
click at [763, 230] on span "DELETE ASSET" at bounding box center [763, 229] width 76 height 11
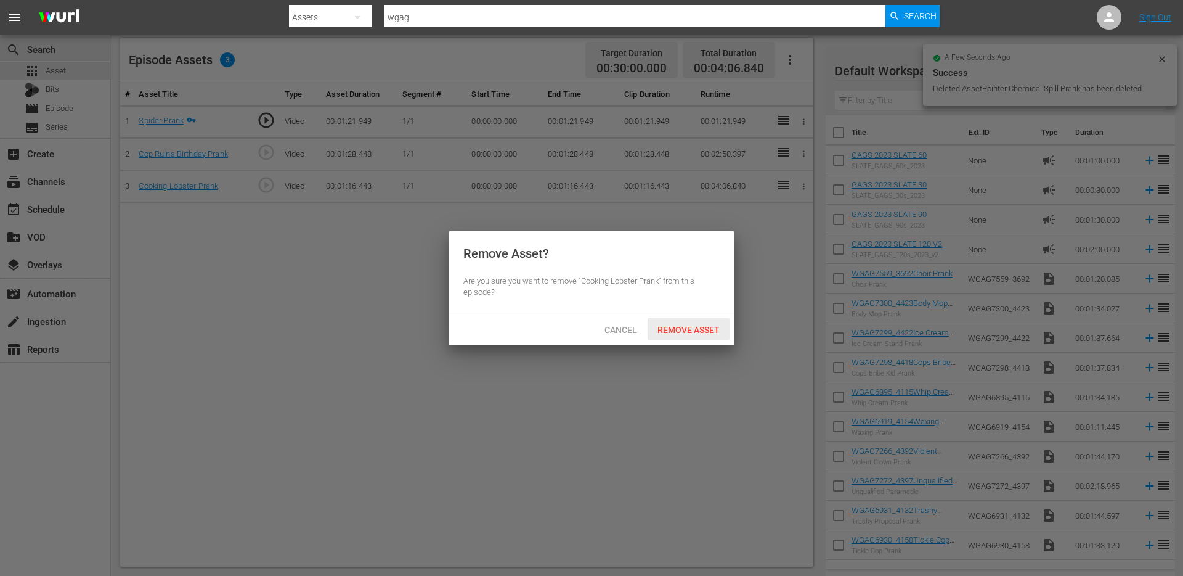
click at [696, 328] on span "Remove Asset" at bounding box center [689, 330] width 82 height 10
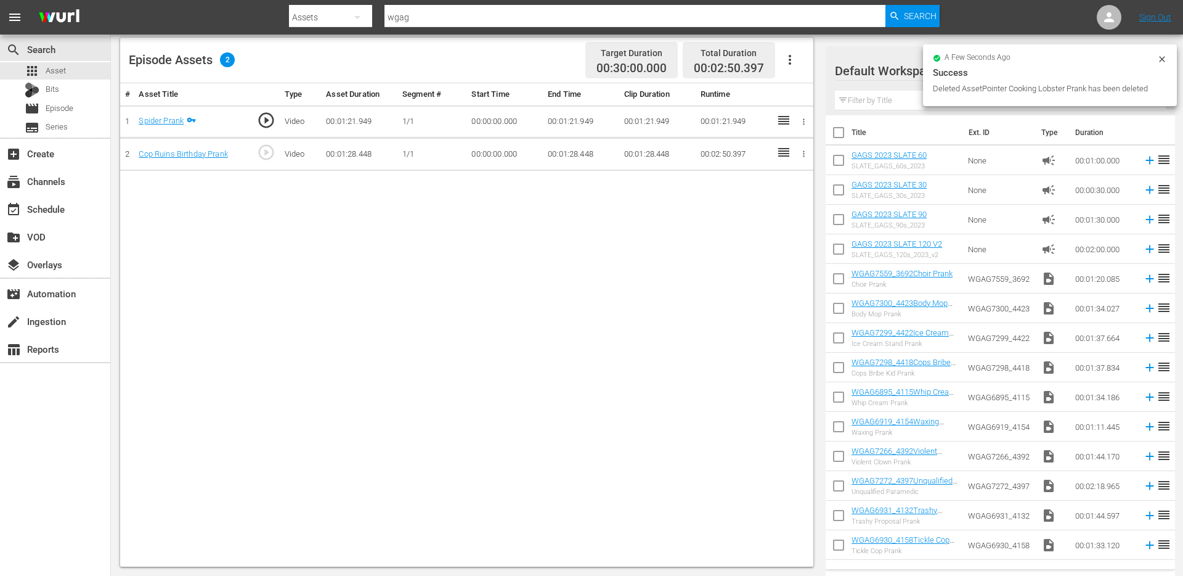
click at [802, 150] on icon "button" at bounding box center [803, 153] width 9 height 9
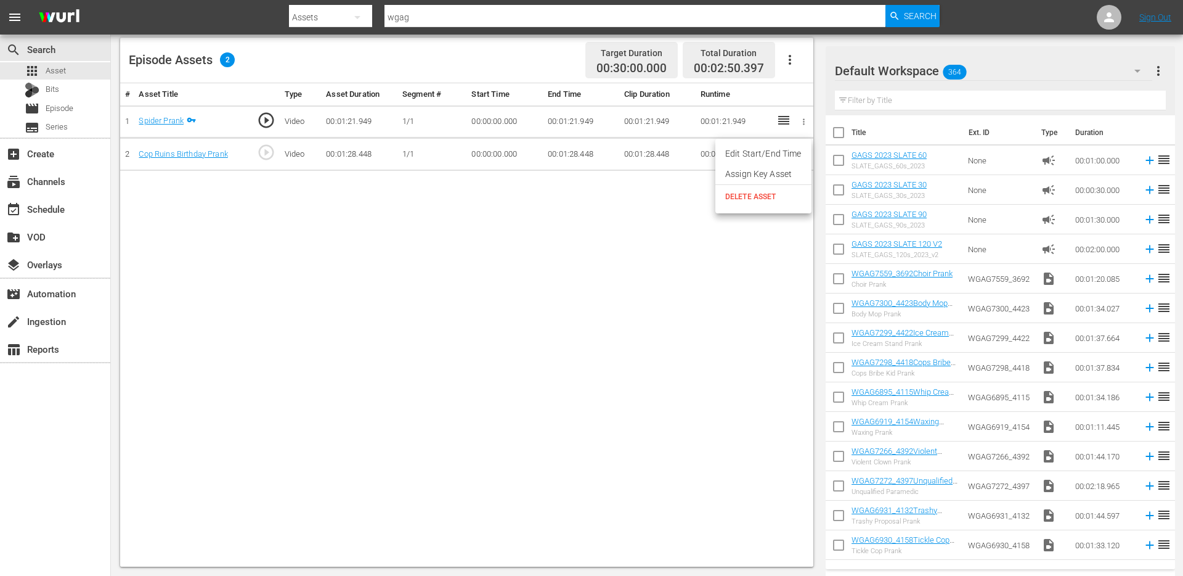
click at [775, 200] on span "DELETE ASSET" at bounding box center [763, 196] width 76 height 11
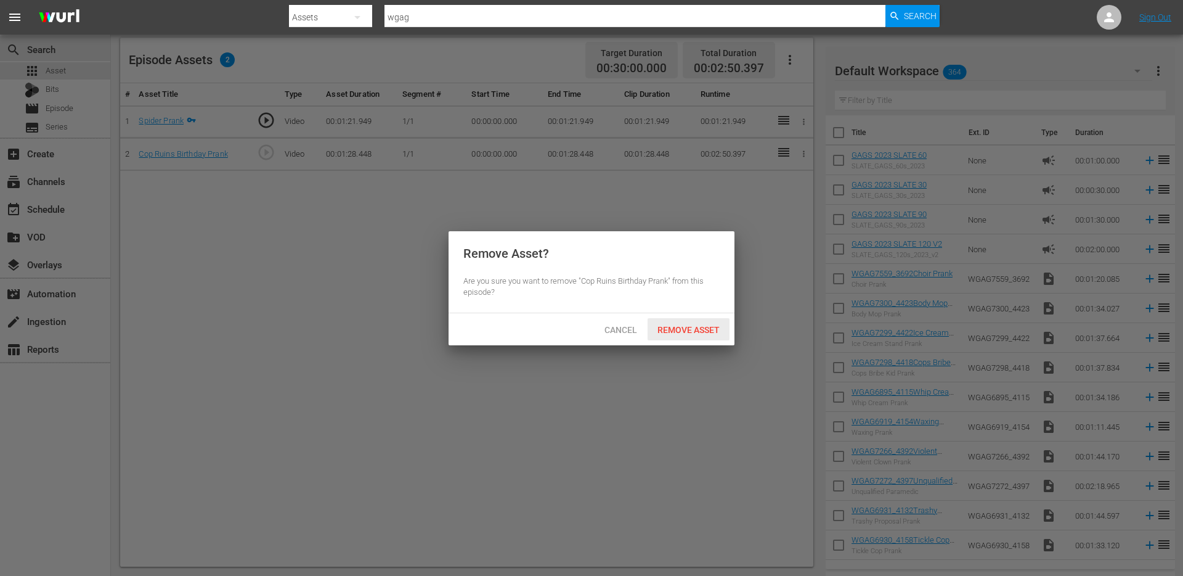
click at [685, 329] on span "Remove Asset" at bounding box center [689, 330] width 82 height 10
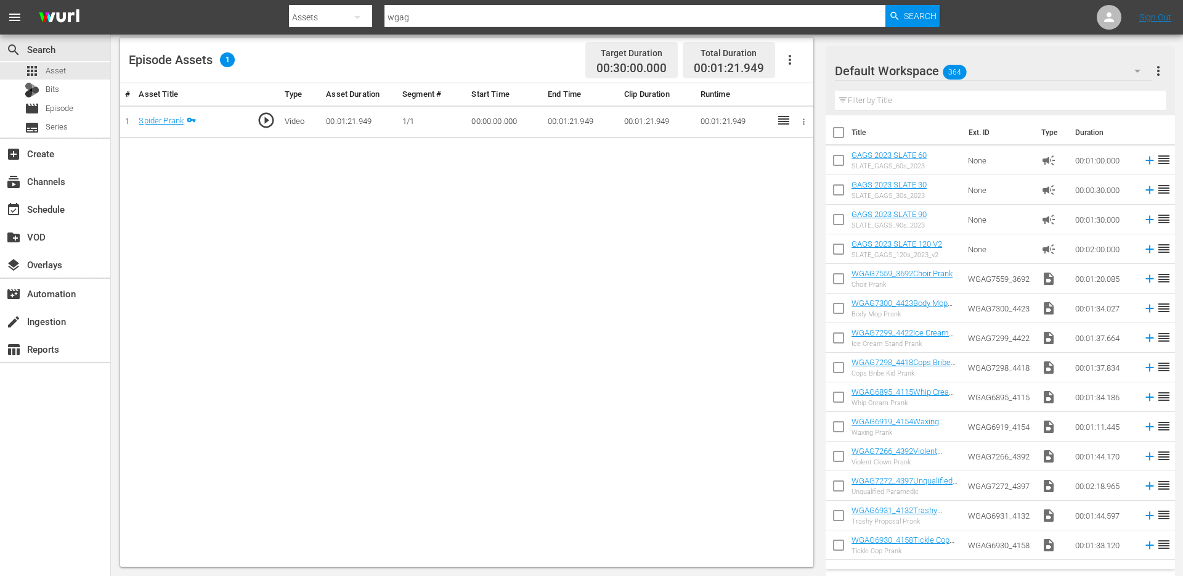
scroll to position [0, 0]
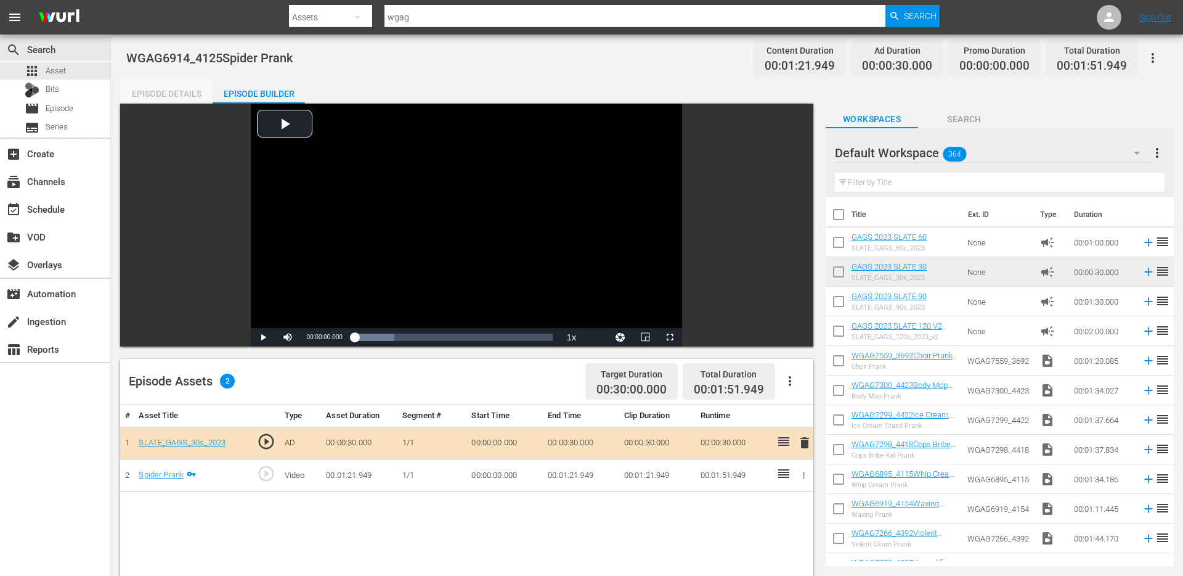
click at [171, 97] on div "Episode Details" at bounding box center [166, 94] width 92 height 30
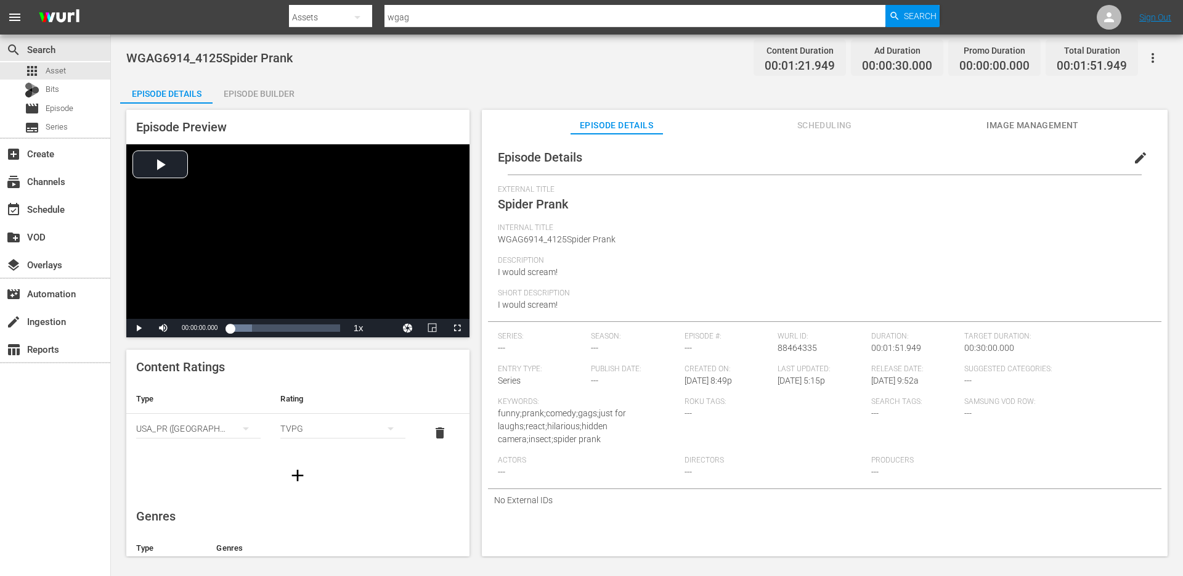
click at [1134, 153] on span "edit" at bounding box center [1141, 157] width 15 height 15
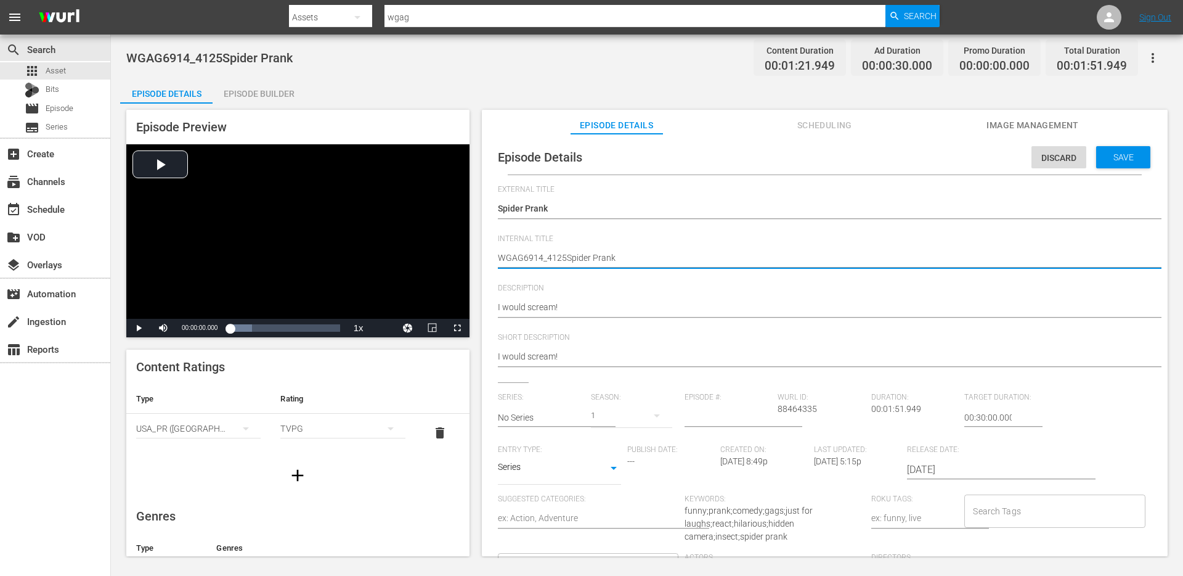
click at [584, 251] on textarea "WGAG6914_4125Spider Prank" at bounding box center [822, 258] width 648 height 15
click at [564, 422] on input "text" at bounding box center [542, 418] width 88 height 30
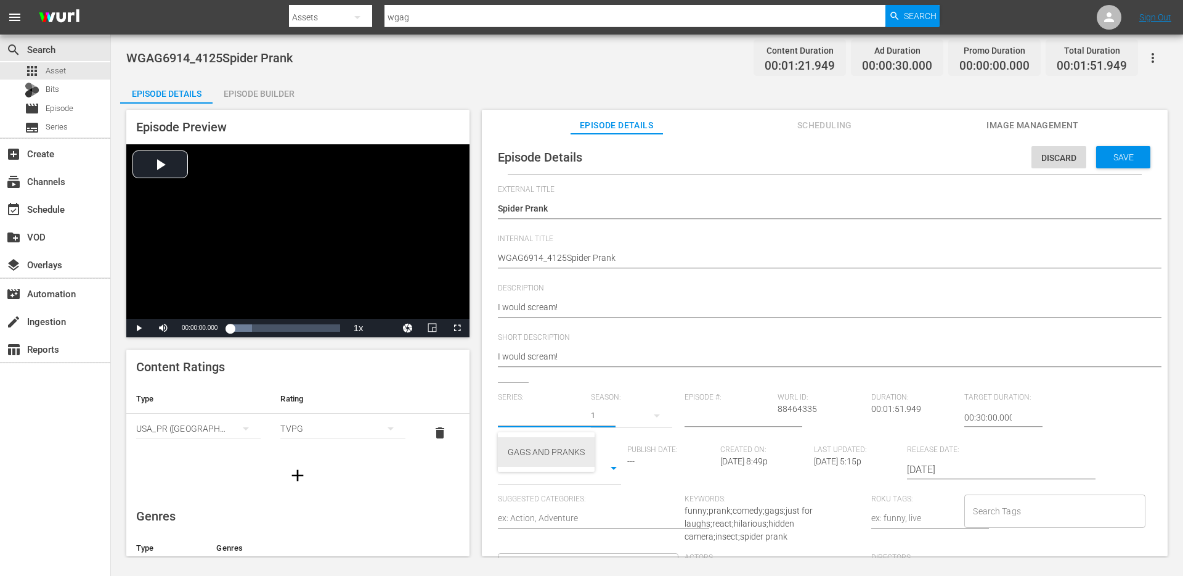
click at [554, 448] on div "GAGS AND PRANKS" at bounding box center [546, 452] width 77 height 30
type input "GAGS AND PRANKS"
click at [987, 515] on input "Search Tags" at bounding box center [1045, 511] width 151 height 22
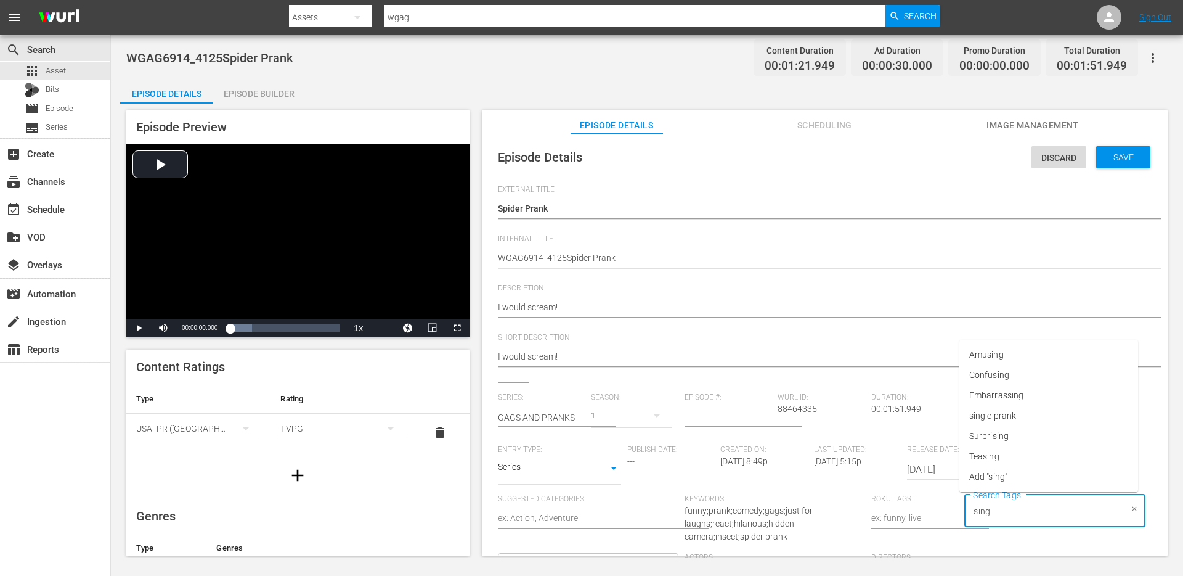
type input "singl"
click at [1009, 455] on span "single prank" at bounding box center [993, 456] width 47 height 13
click at [253, 336] on div "Loaded : 19.91% 00:00:23.270 SLATE_GAGS_30s_2023 00:00:00.000" at bounding box center [285, 328] width 122 height 18
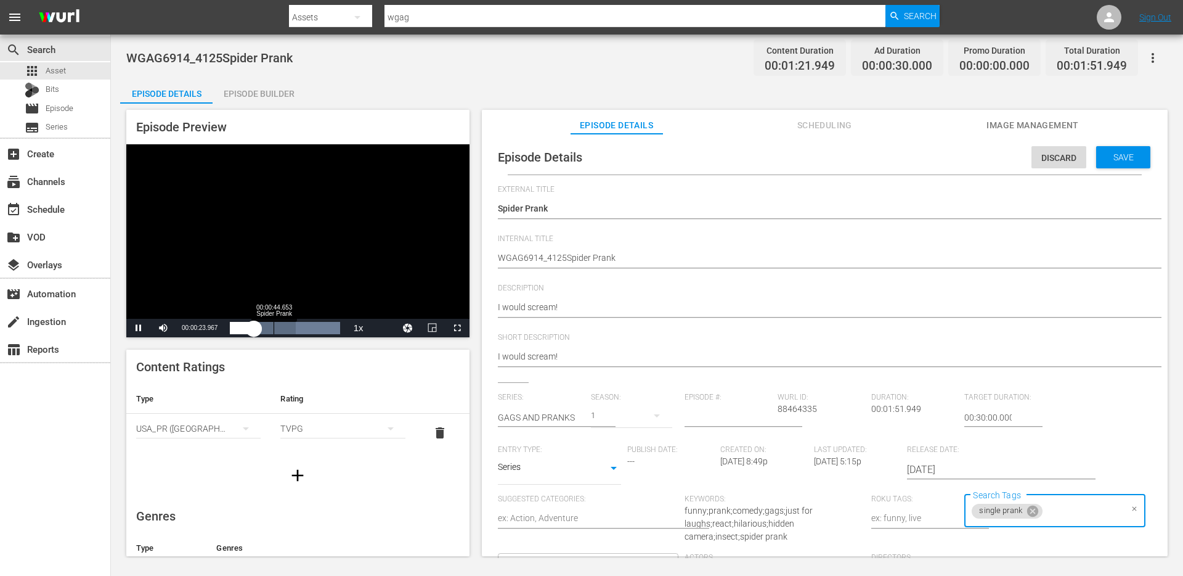
click at [274, 329] on div "00:00:44.653 Spider Prank" at bounding box center [274, 328] width 1 height 12
click at [293, 328] on div "Loaded : 87.78% 00:01:08.553 Spider Prank 00:00:18.873" at bounding box center [285, 328] width 110 height 12
click at [294, 325] on div "00:00:35.300" at bounding box center [262, 328] width 64 height 12
click at [320, 325] on div "Loaded : 100.00% 00:01:31.823 Spider Prank 00:00:44.513" at bounding box center [285, 328] width 110 height 12
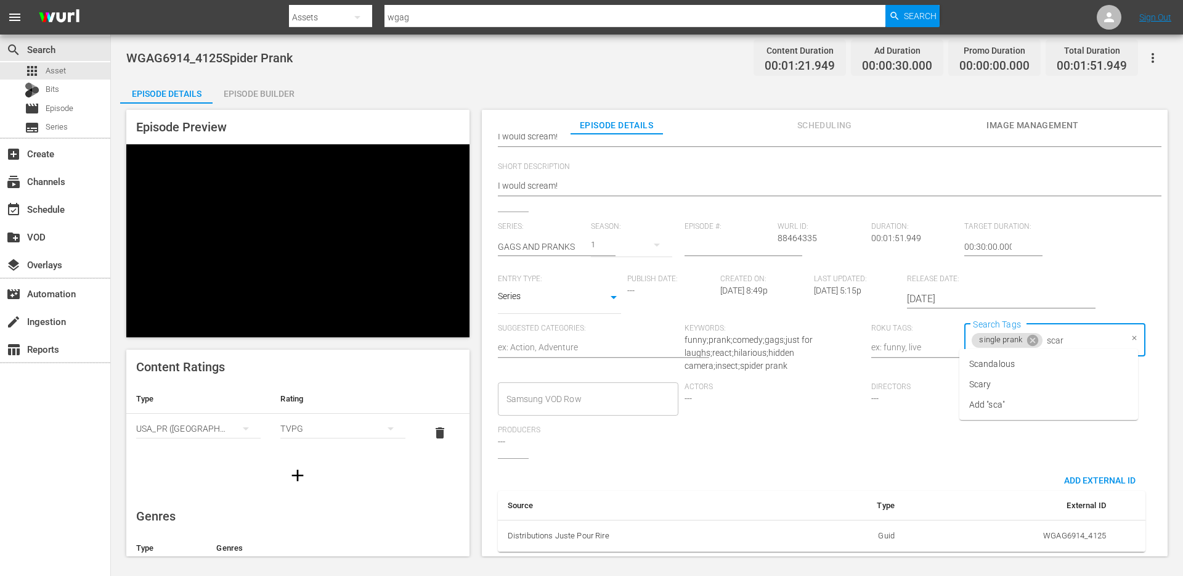
type input "scare"
type input "spider"
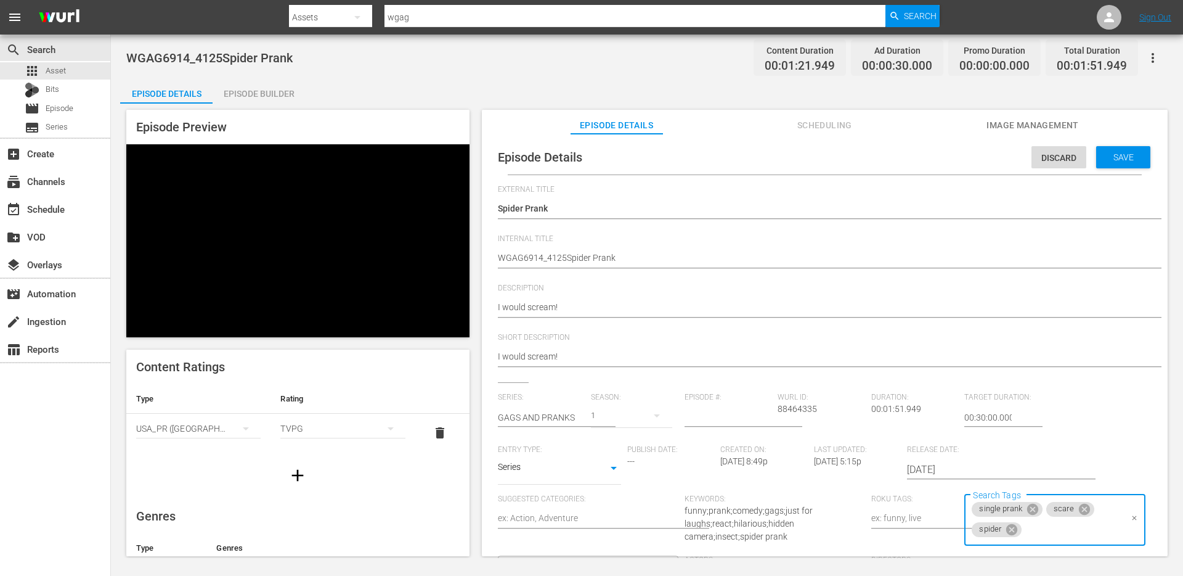
click at [530, 477] on body "menu Search By Assets Search ID, Title, Description, Keywords, or Category wgag…" at bounding box center [591, 288] width 1183 height 576
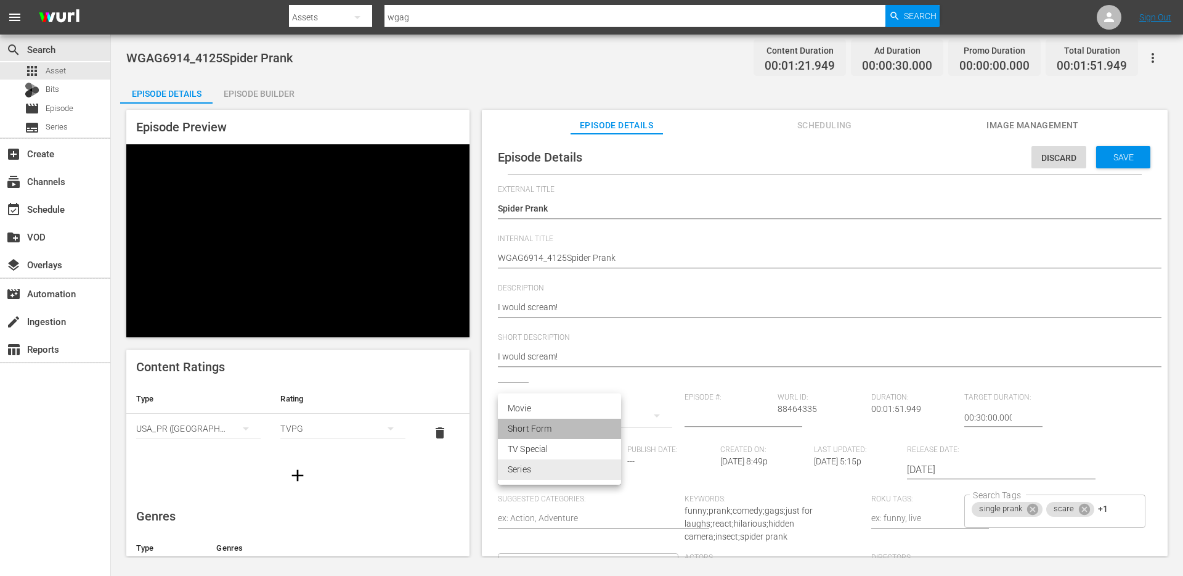
click at [530, 434] on li "Short Form" at bounding box center [559, 429] width 123 height 20
type input "SHORT_FORM_VIDEO"
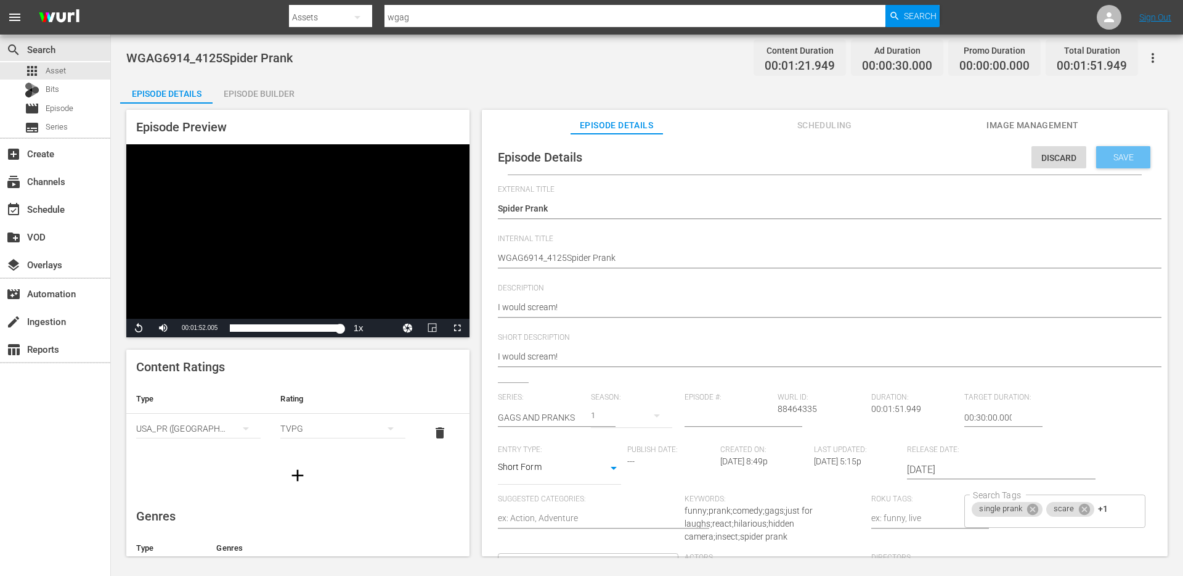
click at [1129, 158] on span "Save" at bounding box center [1124, 157] width 40 height 10
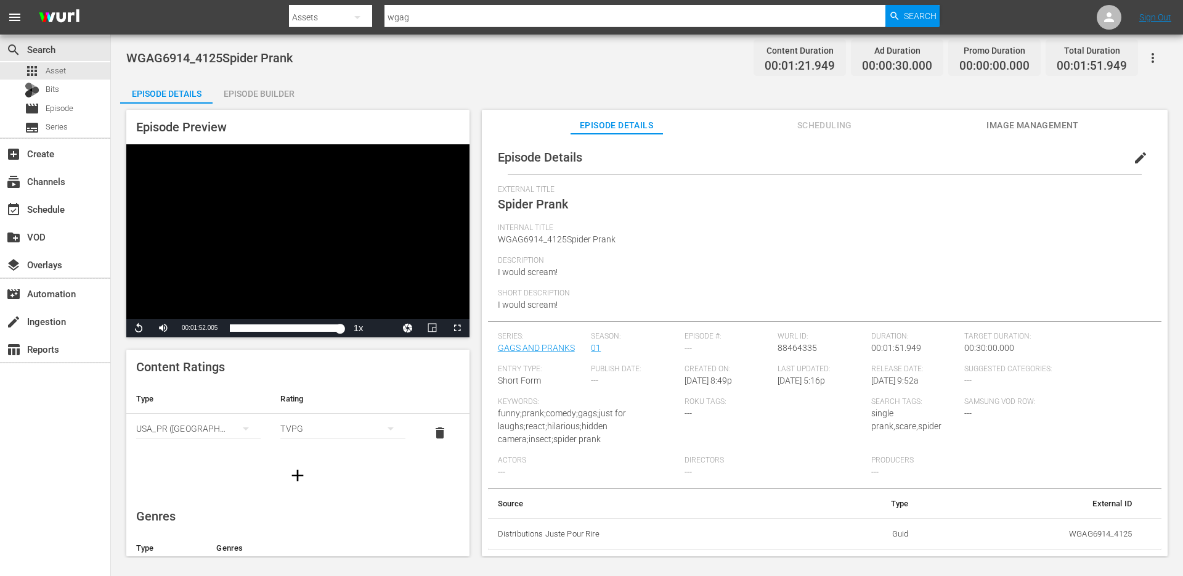
click at [546, 236] on span "WGAG6914_4125Spider Prank" at bounding box center [557, 239] width 118 height 10
copy span "WGAG6914_4125Spider Prank"
click at [248, 84] on div "Episode Builder" at bounding box center [259, 94] width 92 height 30
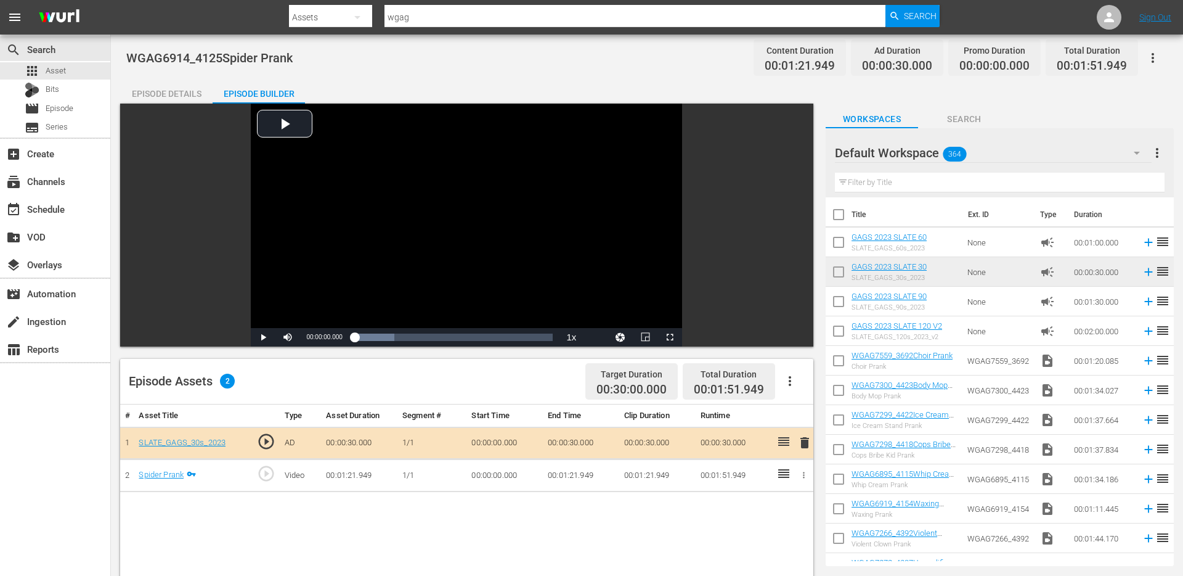
click at [159, 94] on div "Episode Details" at bounding box center [166, 94] width 92 height 30
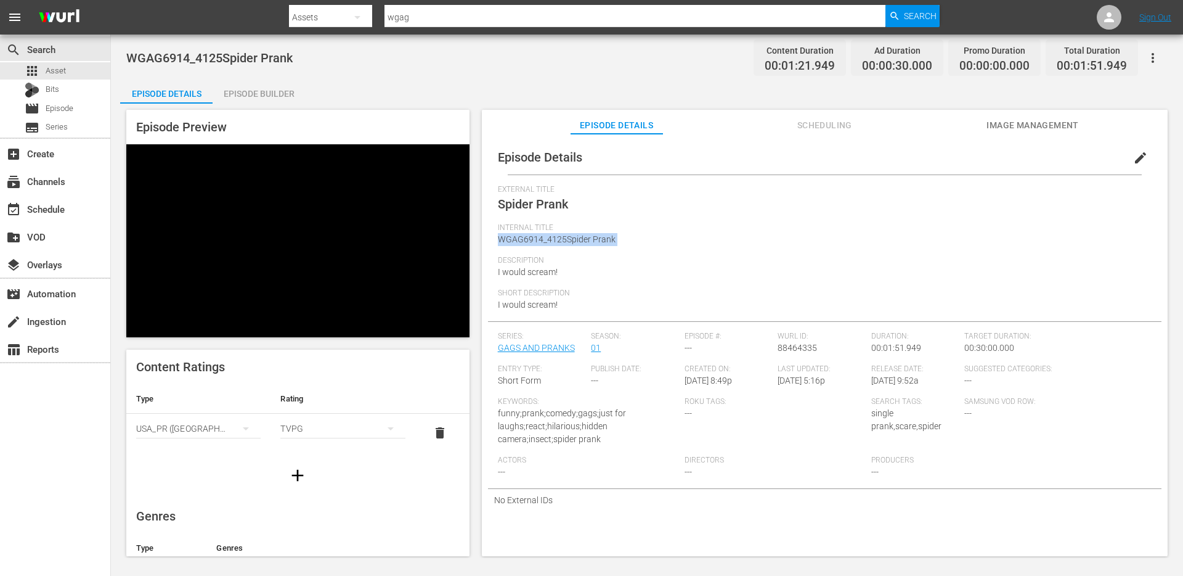
click at [547, 240] on span "WGAG6914_4125Spider Prank" at bounding box center [557, 239] width 118 height 10
click at [1134, 157] on span "edit" at bounding box center [1141, 157] width 15 height 15
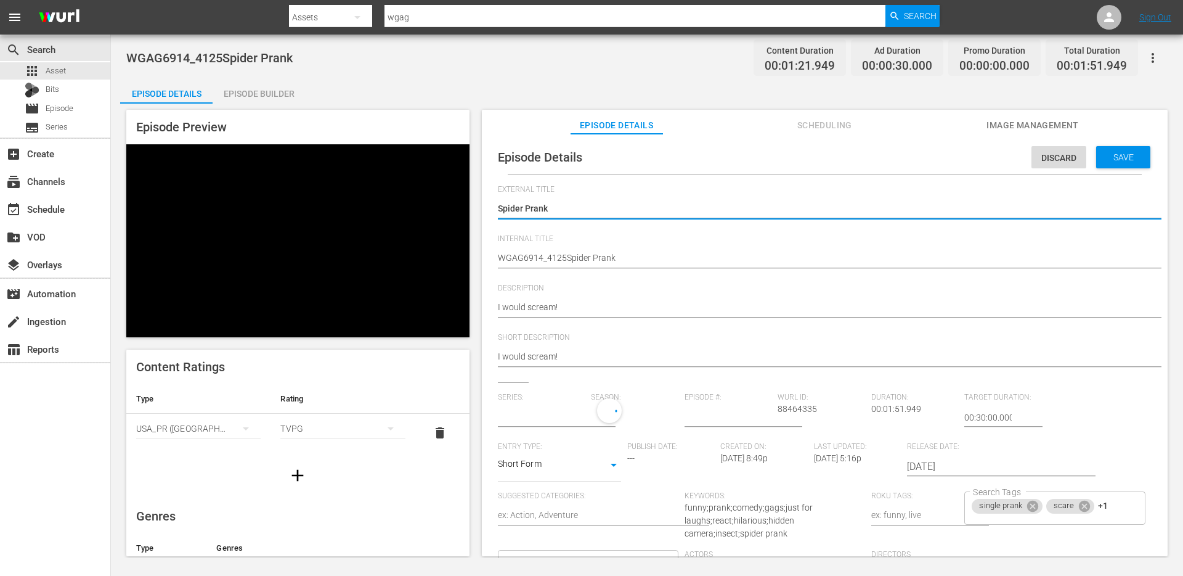
type input "GAGS AND PRANKS"
click at [1118, 161] on span "Save" at bounding box center [1124, 157] width 40 height 10
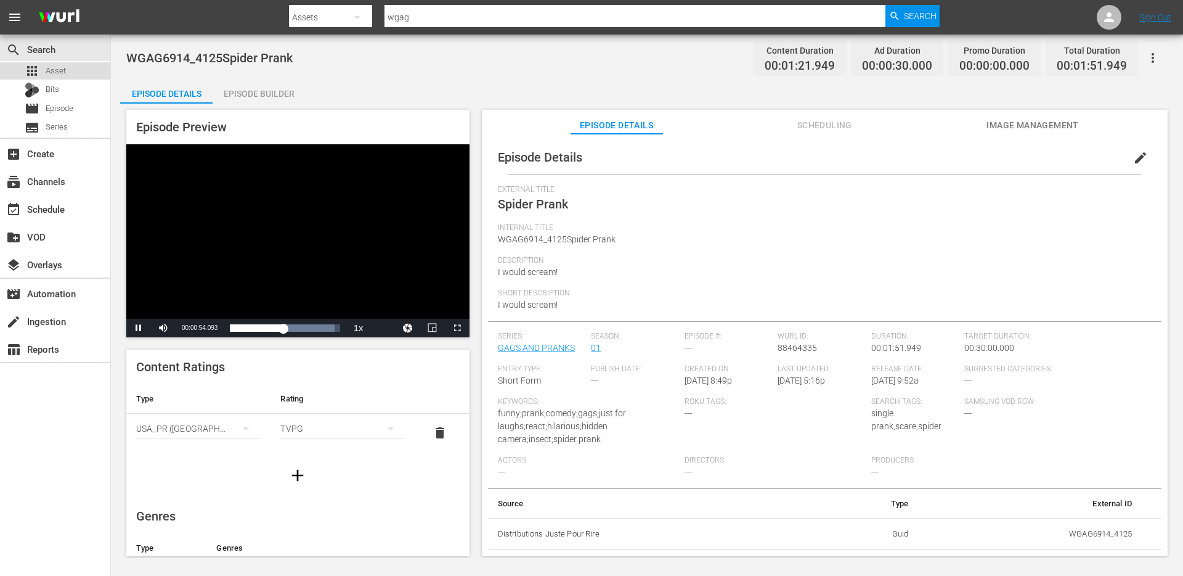
click at [57, 71] on span "Asset" at bounding box center [56, 71] width 20 height 12
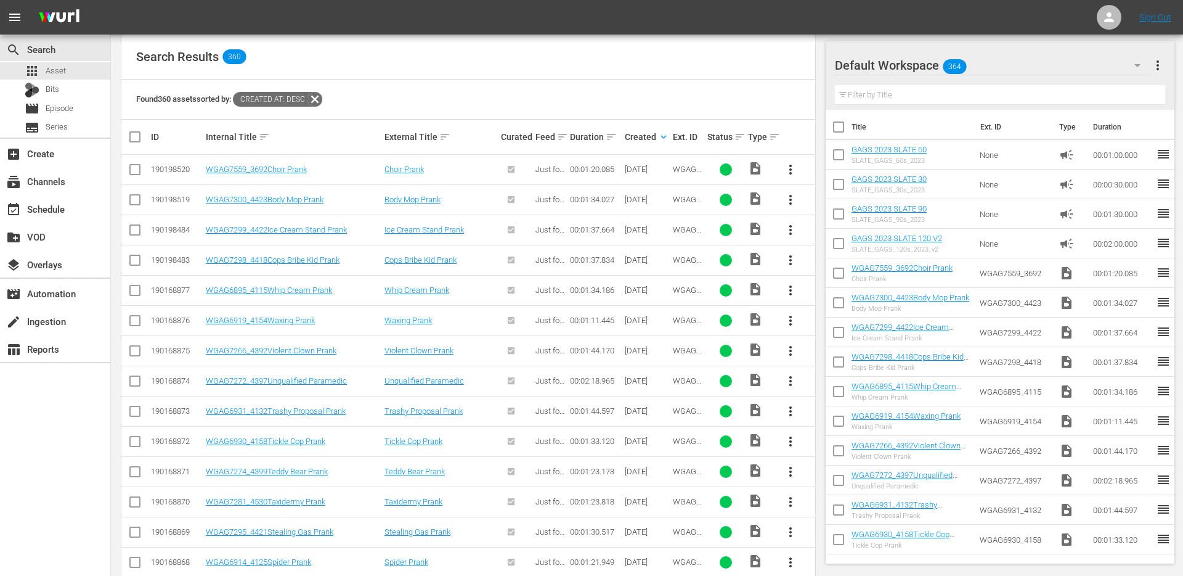
scroll to position [337, 0]
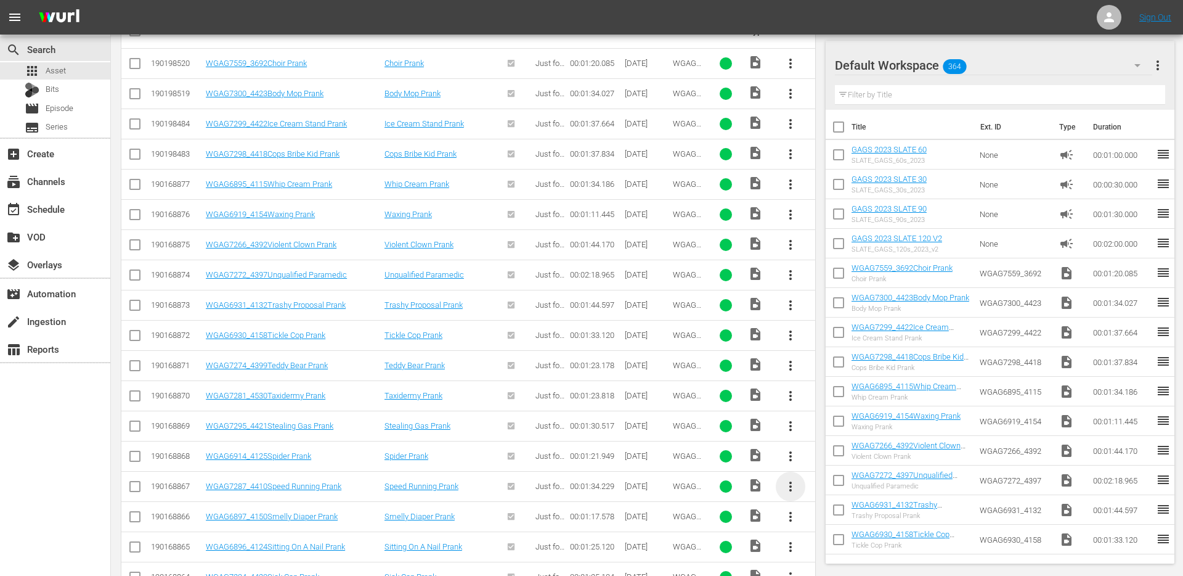
click at [785, 486] on span "more_vert" at bounding box center [790, 486] width 15 height 15
click at [845, 478] on div "Episode" at bounding box center [857, 482] width 84 height 30
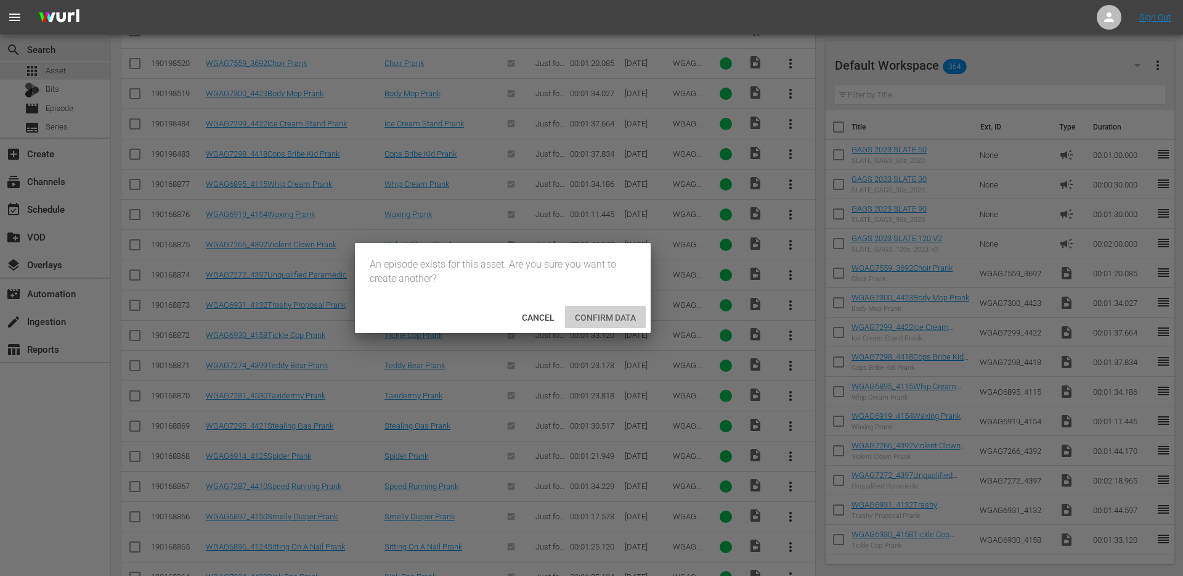
click at [605, 320] on span "Confirm data" at bounding box center [605, 318] width 81 height 10
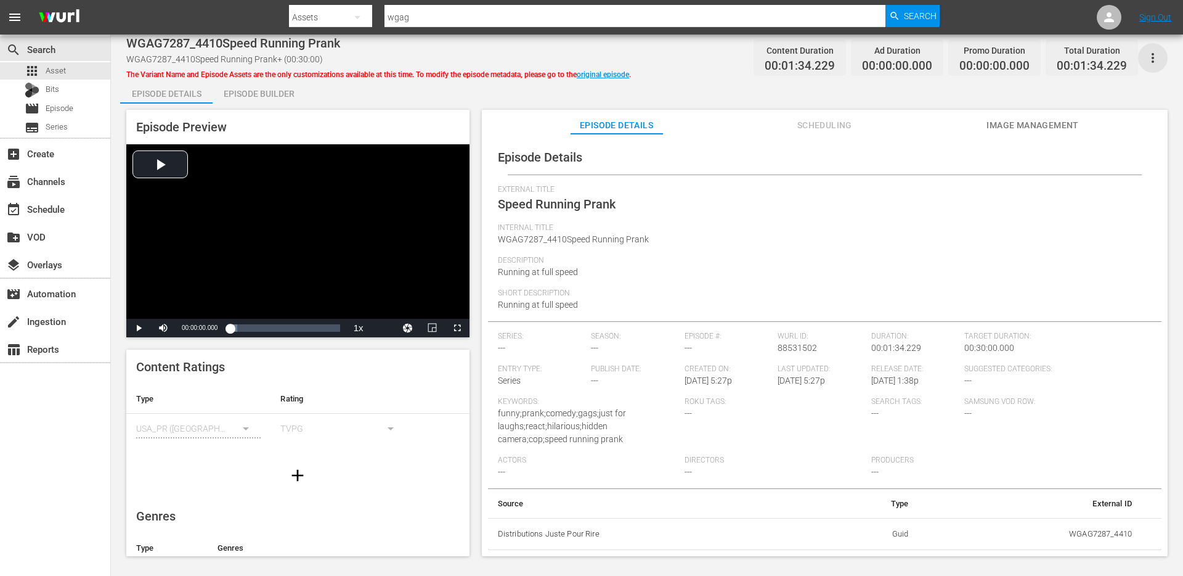
click at [1156, 54] on icon "button" at bounding box center [1153, 58] width 15 height 15
click at [1118, 102] on div "DELETE VARIANT" at bounding box center [1099, 103] width 118 height 30
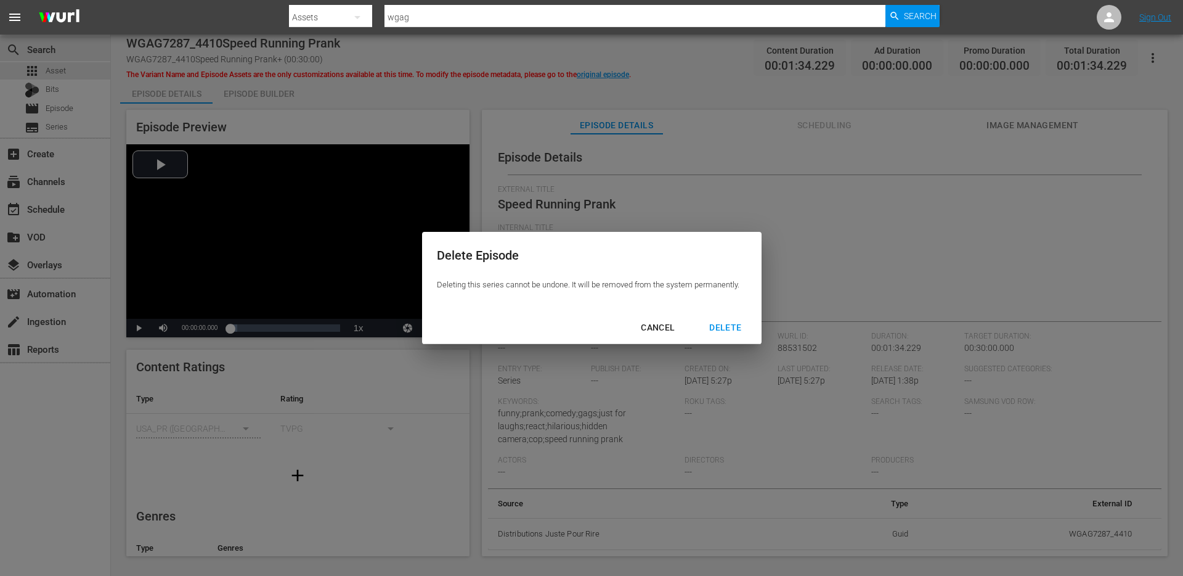
click at [730, 328] on div "DELETE" at bounding box center [726, 327] width 52 height 15
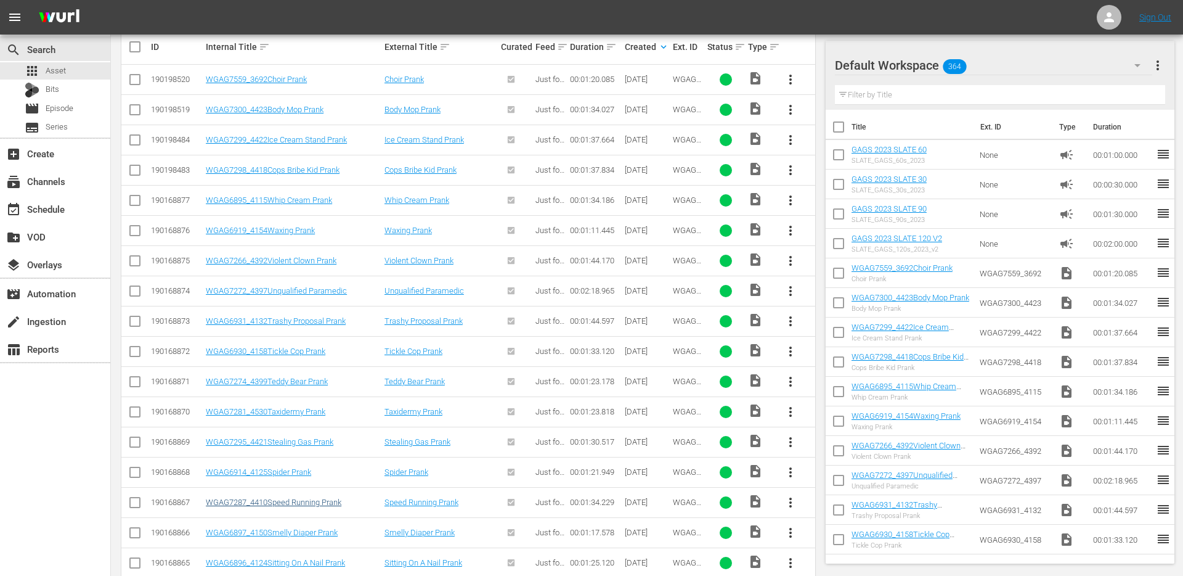
scroll to position [320, 0]
click at [311, 502] on link "WGAG7287_4410Speed Running Prank" at bounding box center [274, 502] width 136 height 9
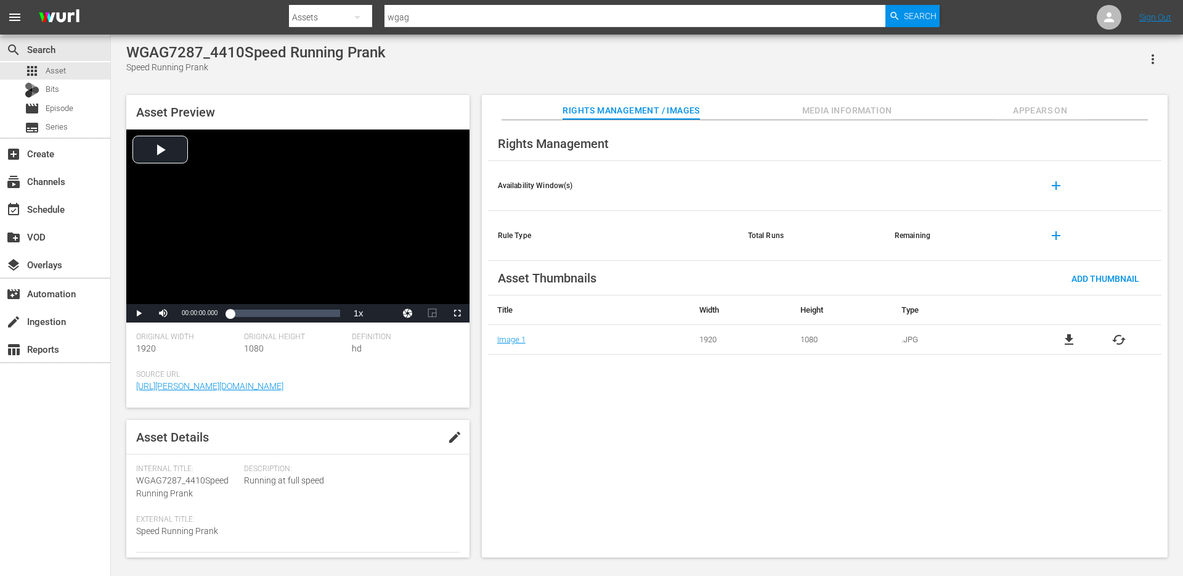
click at [1036, 99] on button "Appears On" at bounding box center [1040, 107] width 92 height 25
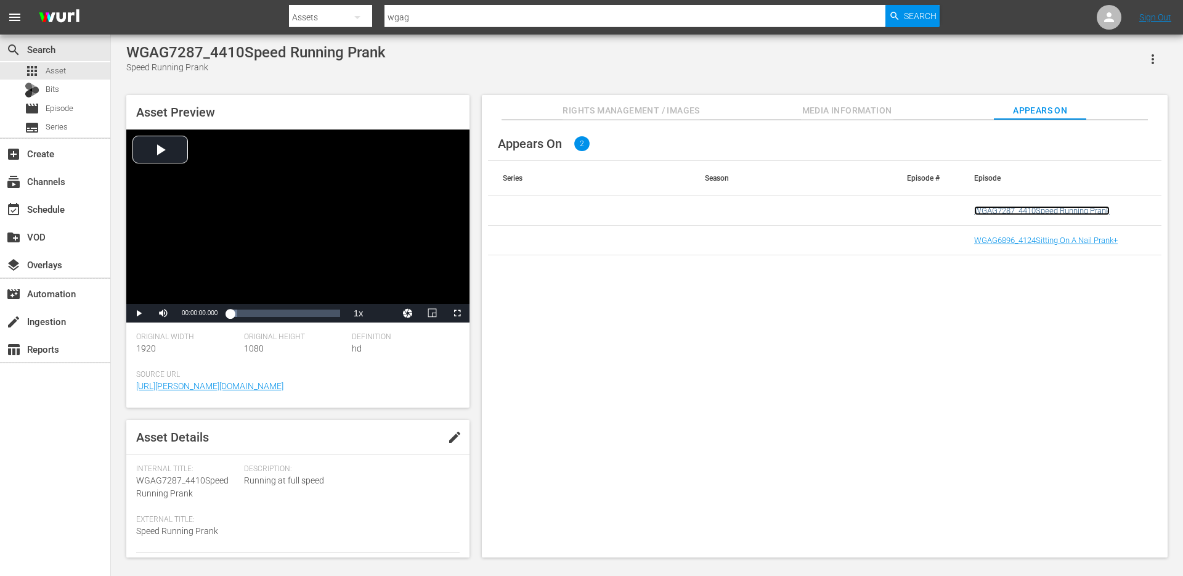
click at [1059, 207] on link "WGAG7287_4410Speed Running Prank" at bounding box center [1043, 210] width 136 height 9
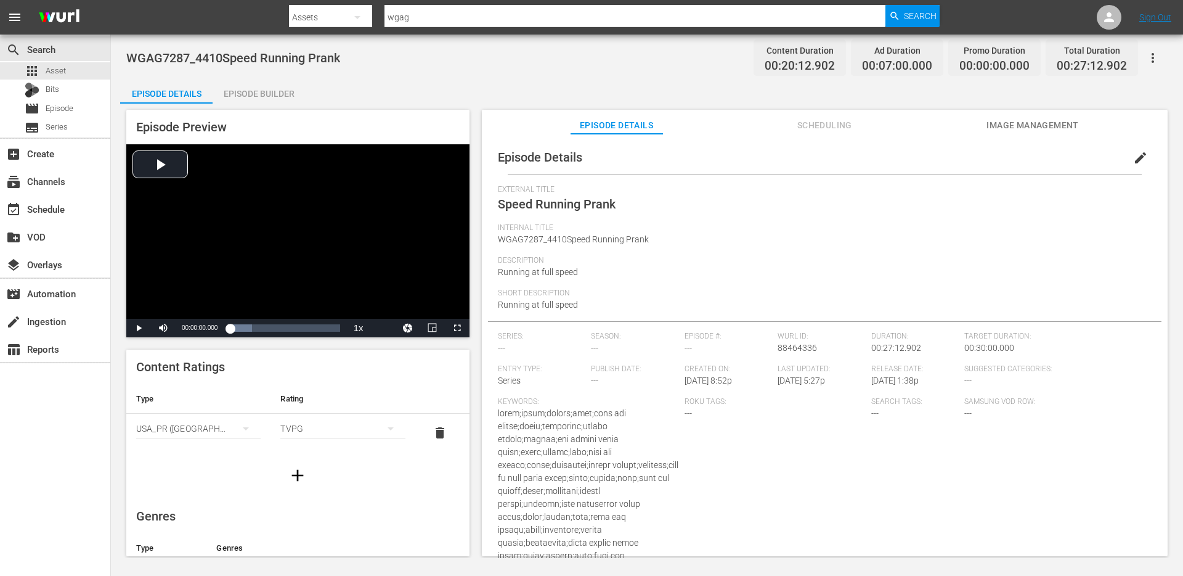
click at [1135, 161] on span "edit" at bounding box center [1141, 157] width 15 height 15
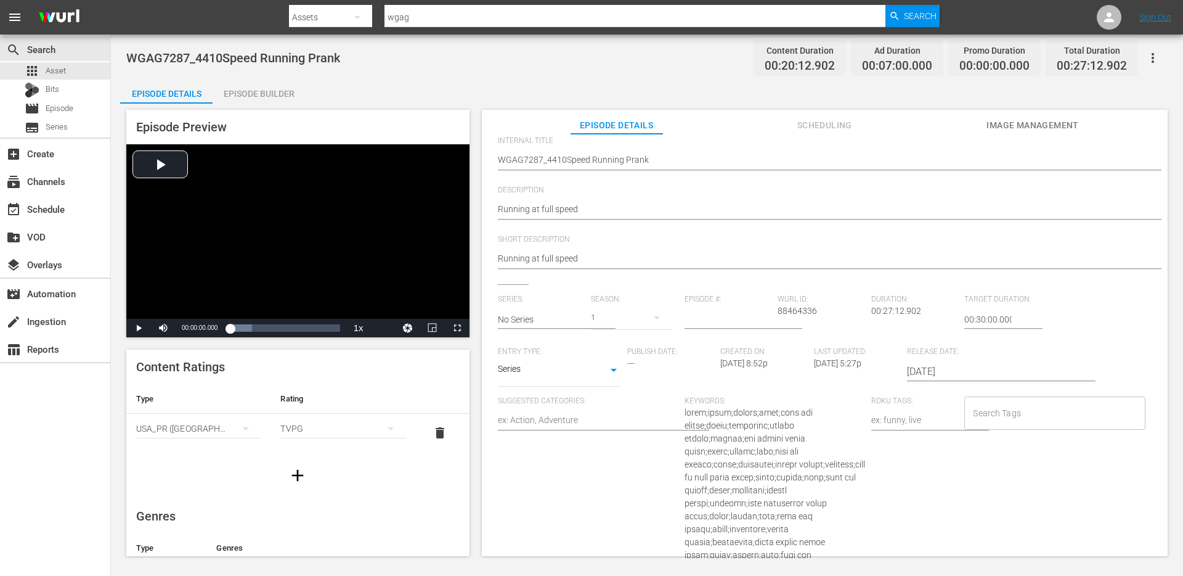
scroll to position [201, 0]
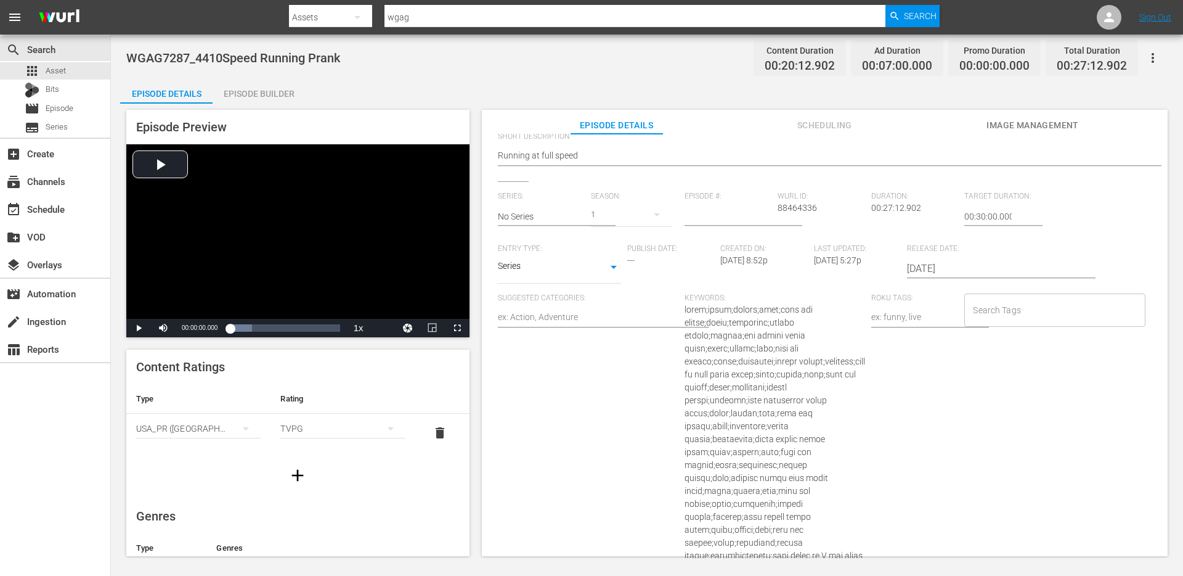
click at [711, 321] on span at bounding box center [775, 529] width 181 height 450
click at [756, 359] on span at bounding box center [775, 529] width 181 height 450
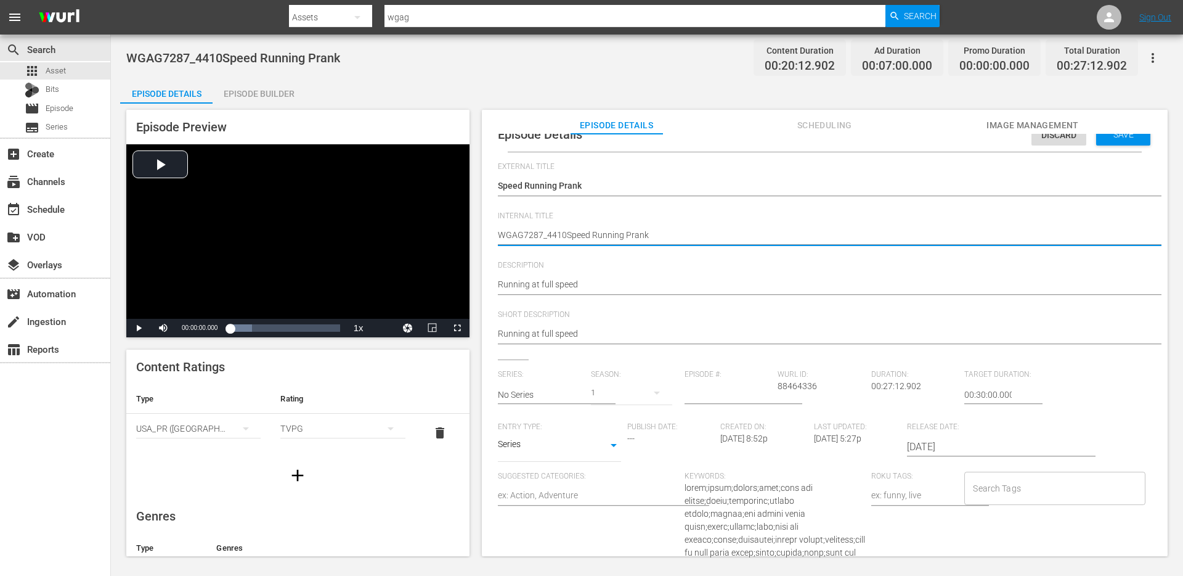
click at [578, 235] on textarea "WGAG7287_4410Speed Running Prank" at bounding box center [822, 236] width 648 height 15
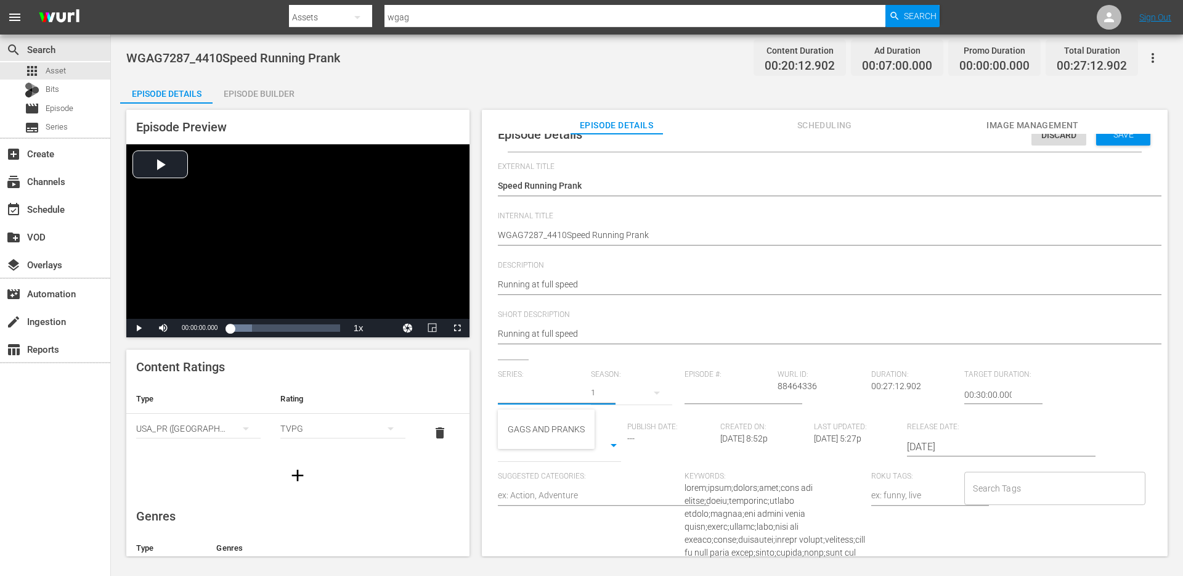
click at [571, 396] on input "text" at bounding box center [542, 395] width 88 height 30
click at [563, 427] on div "GAGS AND PRANKS" at bounding box center [546, 429] width 77 height 30
type input "GAGS AND PRANKS"
click at [579, 448] on body "menu Search By Assets Search ID, Title, Description, Keywords, or Category wgag…" at bounding box center [591, 288] width 1183 height 576
click at [573, 411] on li "Short Form" at bounding box center [559, 406] width 123 height 20
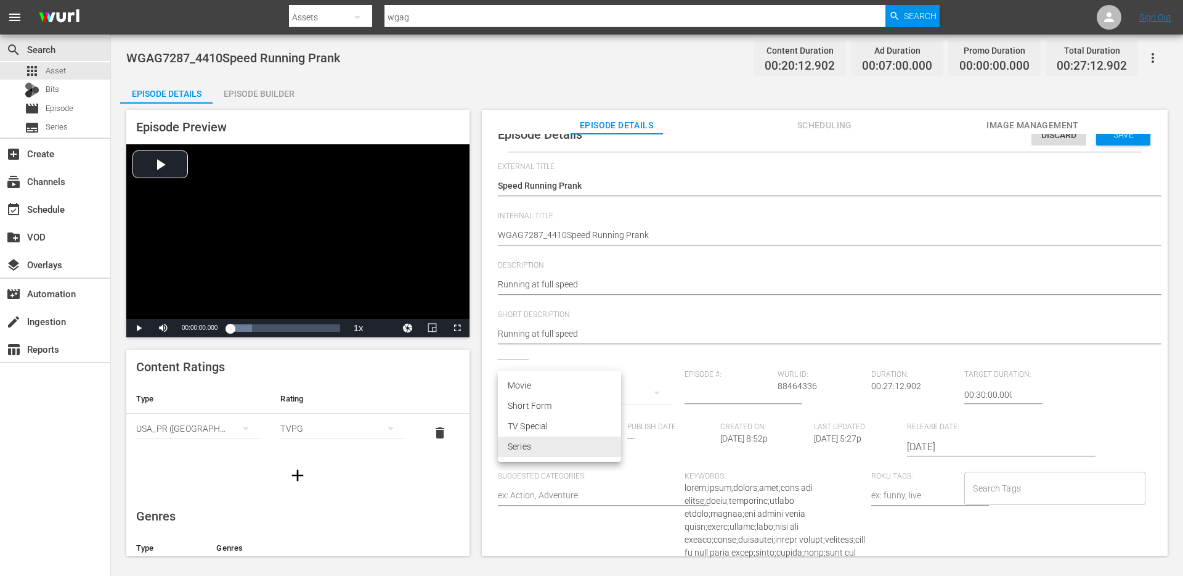
type input "SHORT_FORM_VIDEO"
click at [992, 489] on input "Search Tags" at bounding box center [1045, 488] width 151 height 22
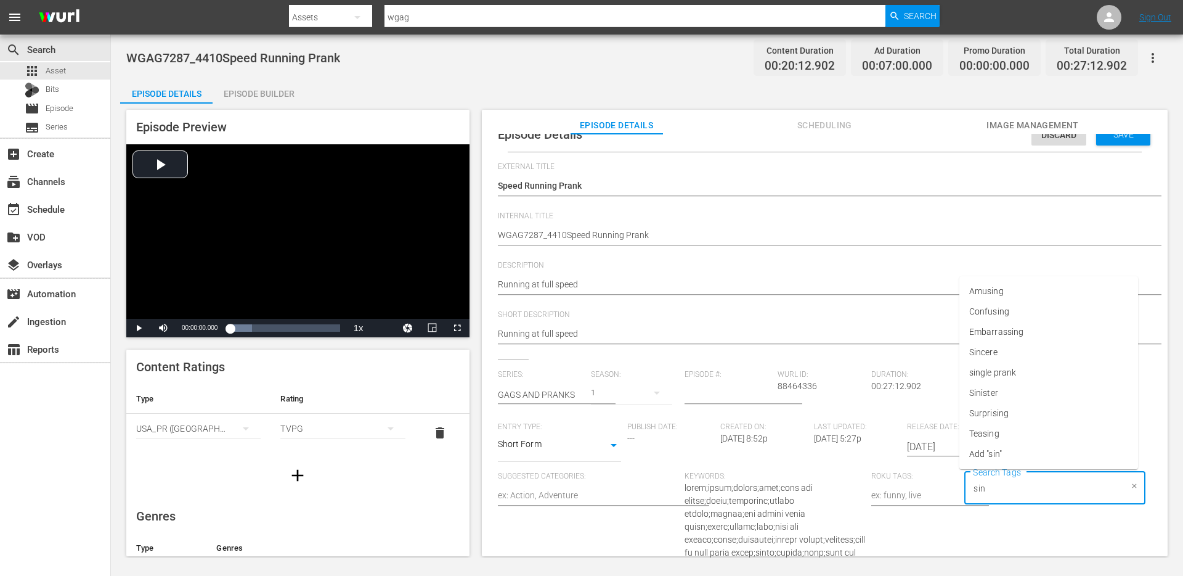
type input "sing"
click at [1009, 396] on span "single prank" at bounding box center [993, 392] width 47 height 13
click at [260, 332] on div "Loaded : 19.91% 00:00:00.000" at bounding box center [285, 328] width 110 height 12
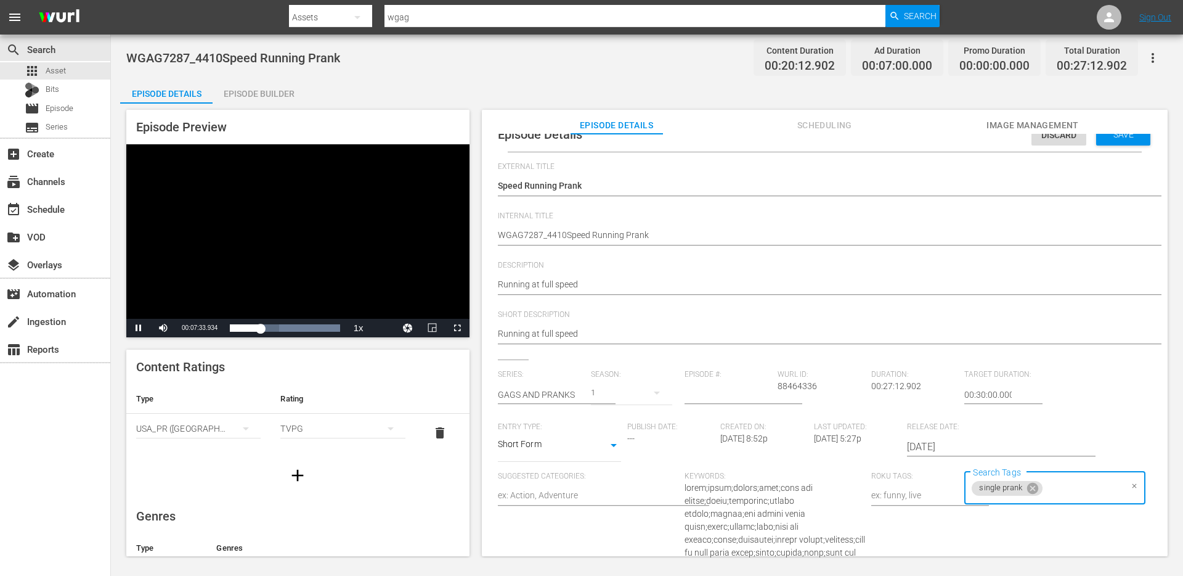
click at [268, 91] on div "Episode Builder" at bounding box center [259, 94] width 92 height 30
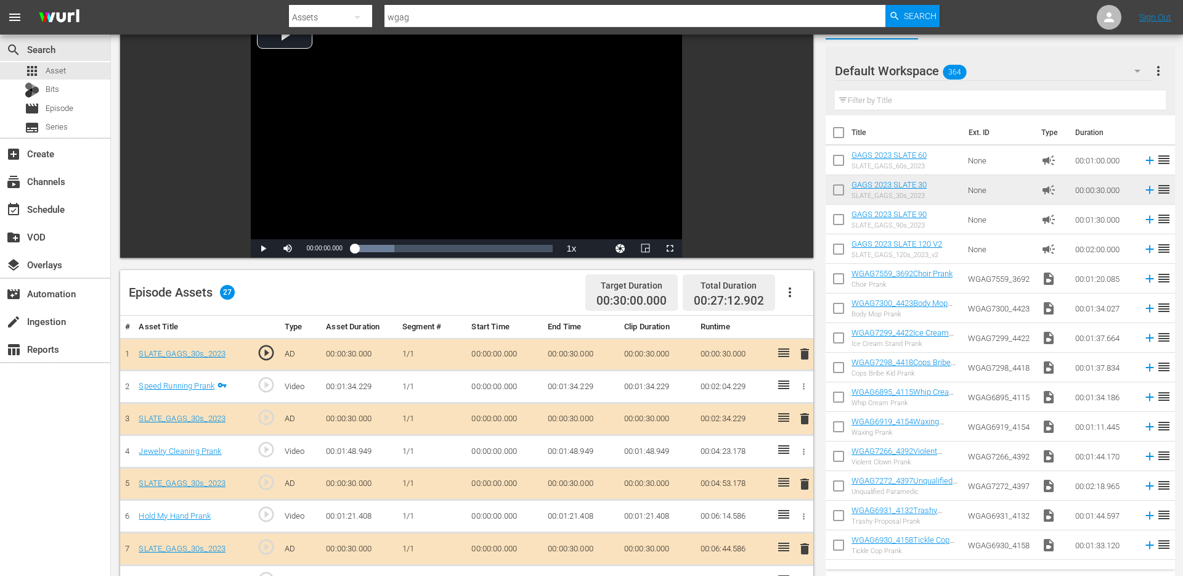
scroll to position [91, 0]
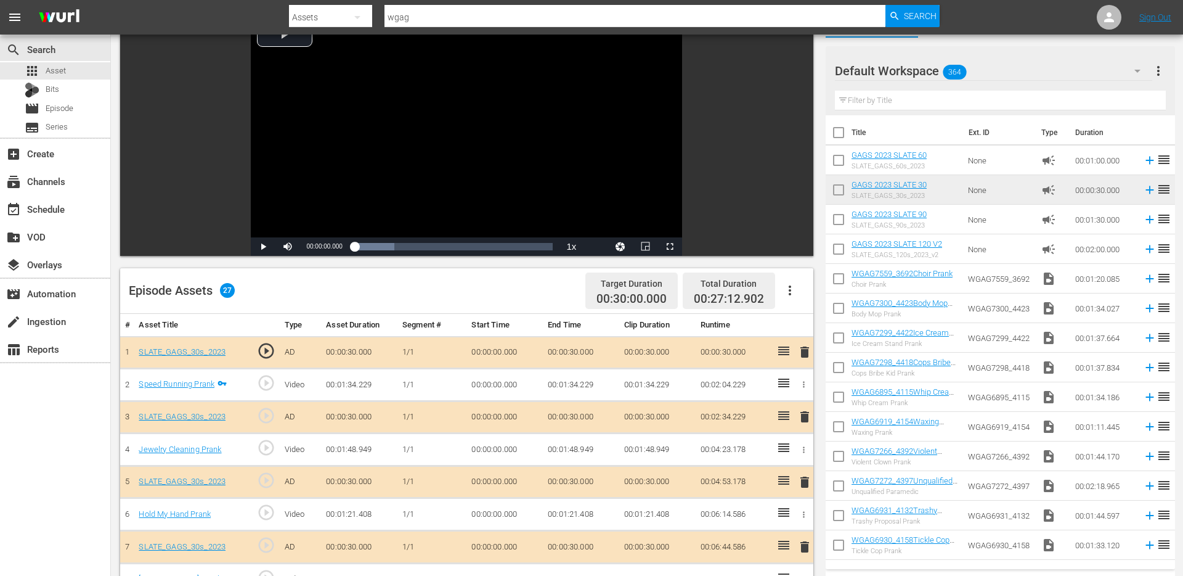
click at [806, 419] on span "delete" at bounding box center [805, 416] width 15 height 15
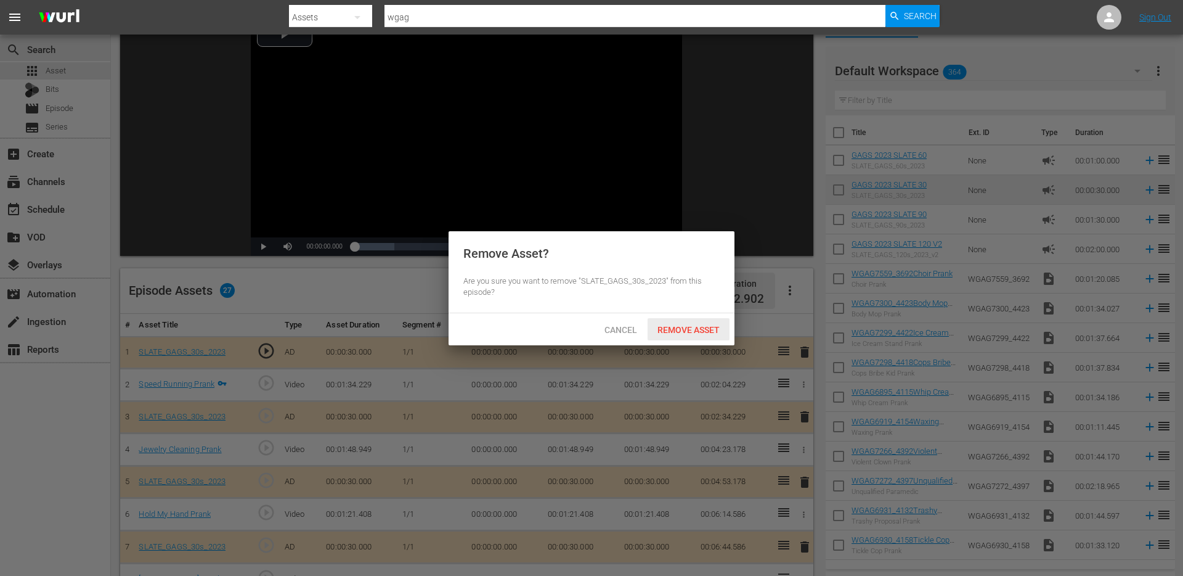
click at [686, 328] on span "Remove Asset" at bounding box center [689, 330] width 82 height 10
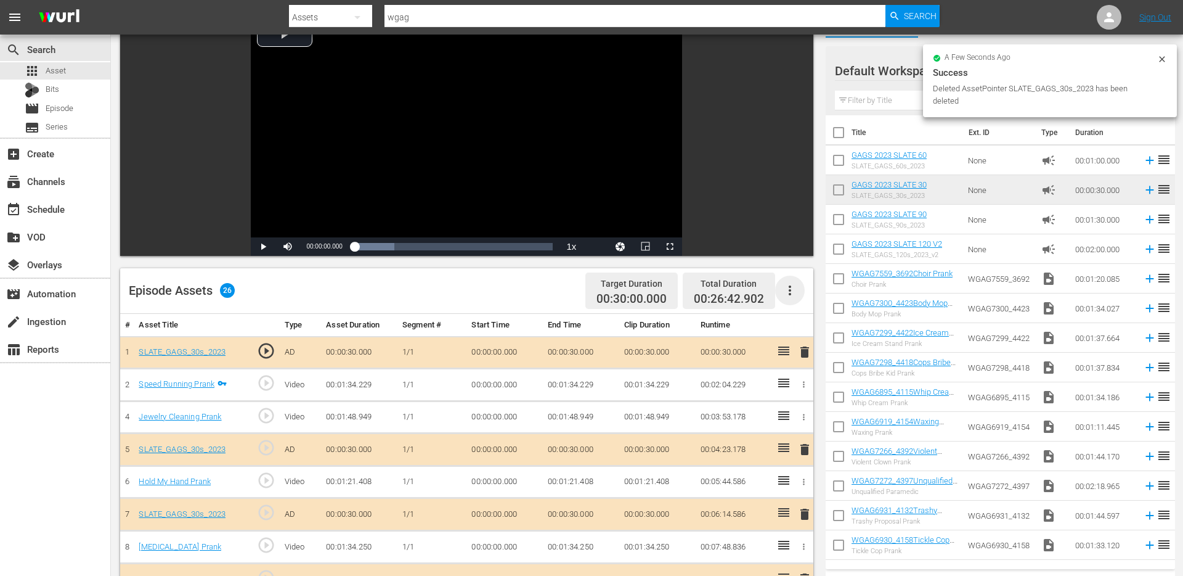
click at [793, 293] on icon "button" at bounding box center [790, 290] width 15 height 15
click at [811, 329] on div "Clear Ads" at bounding box center [827, 325] width 84 height 30
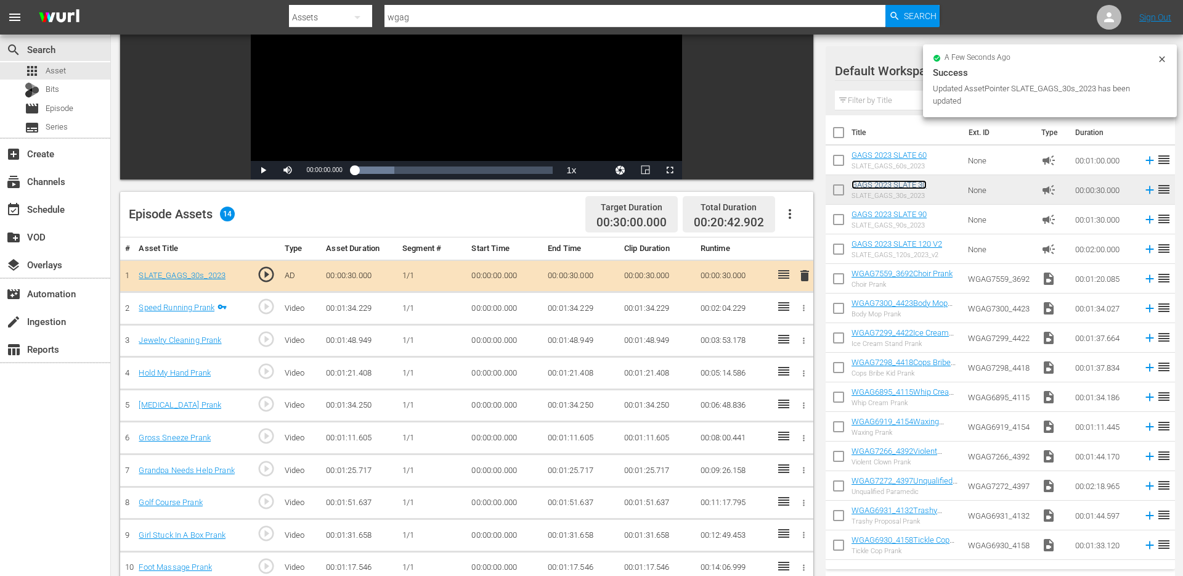
scroll to position [321, 0]
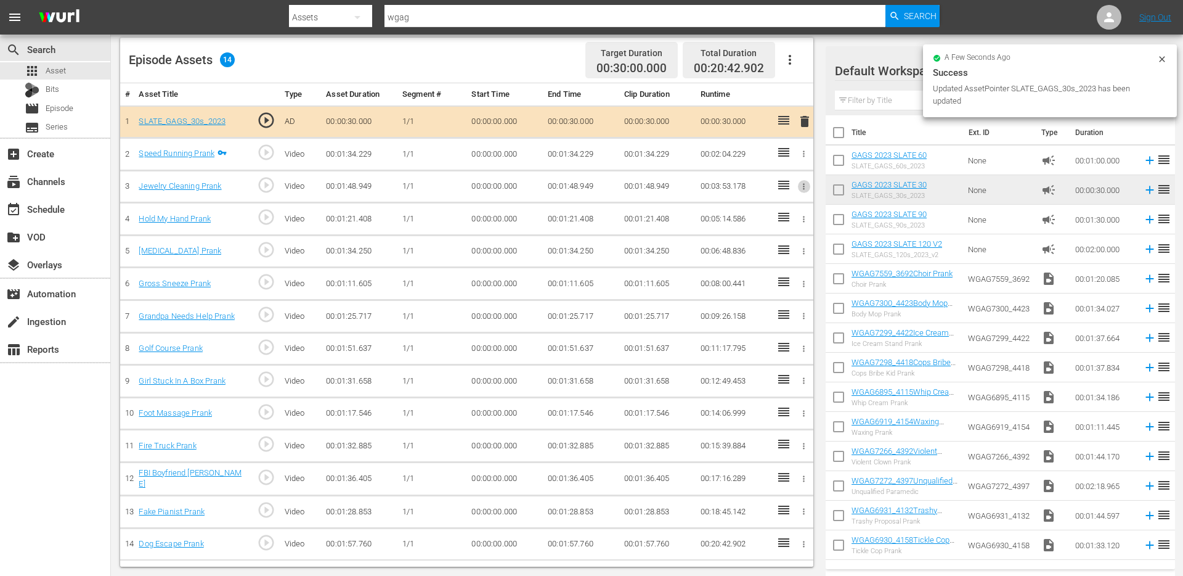
click at [807, 188] on icon "button" at bounding box center [803, 186] width 9 height 9
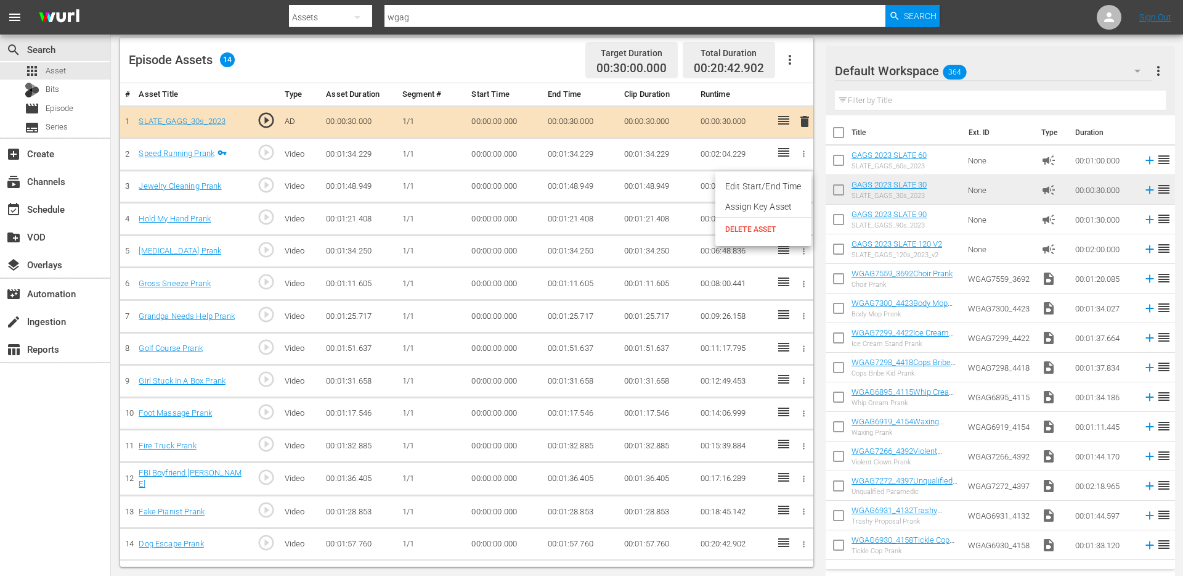
click at [777, 231] on span "DELETE ASSET" at bounding box center [763, 229] width 76 height 11
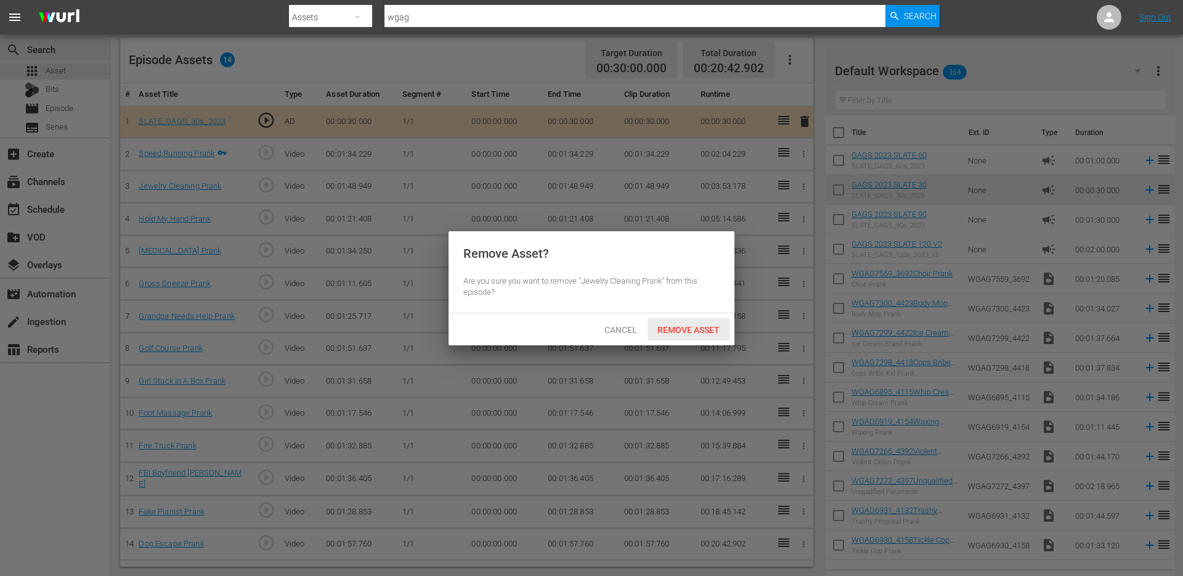
click at [688, 337] on div "Remove Asset" at bounding box center [689, 329] width 82 height 23
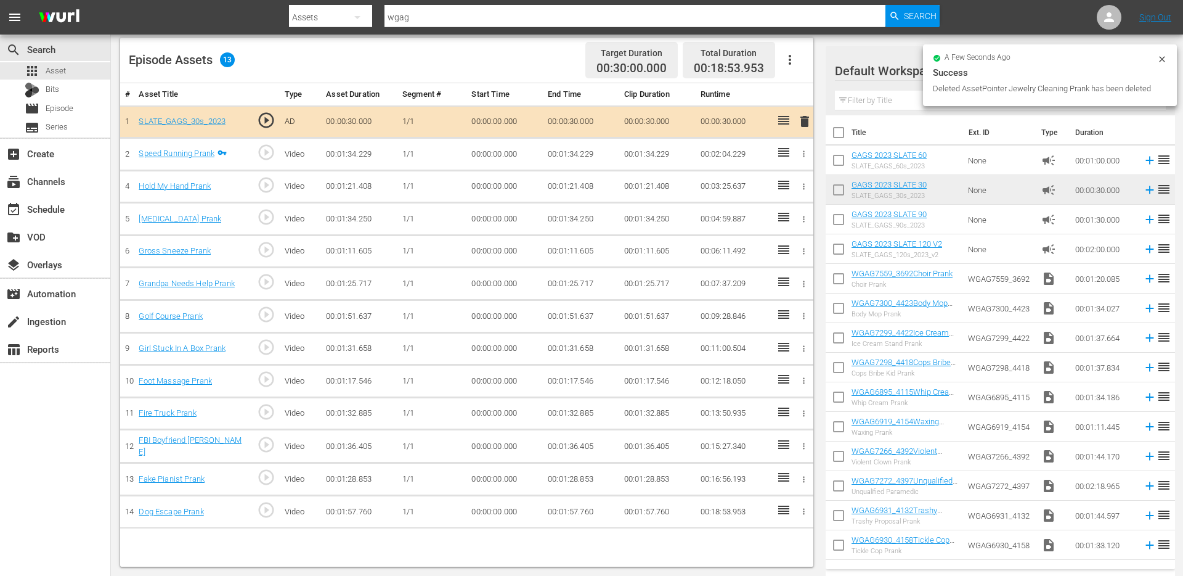
click at [803, 189] on icon "button" at bounding box center [803, 186] width 9 height 9
click at [775, 230] on span "DELETE ASSET" at bounding box center [763, 229] width 76 height 11
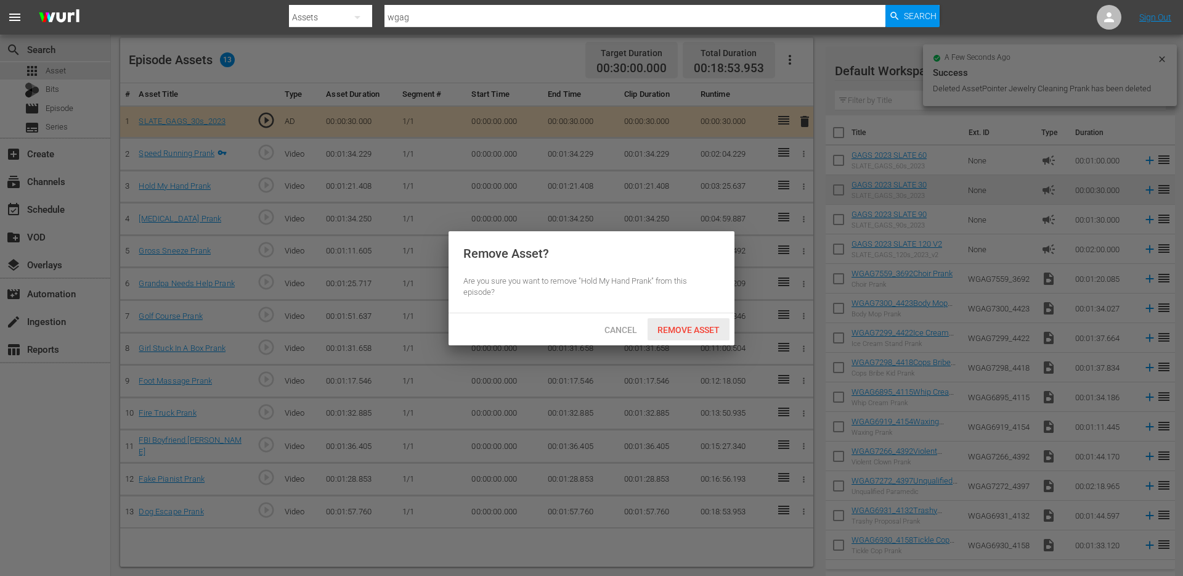
click at [716, 331] on span "Remove Asset" at bounding box center [689, 330] width 82 height 10
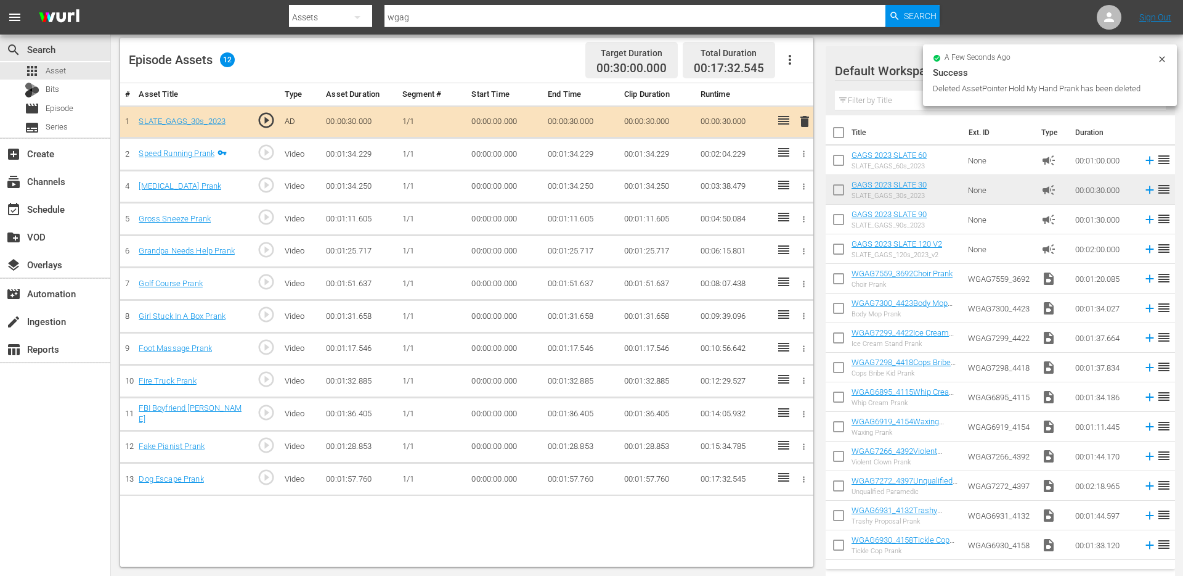
click at [790, 65] on icon "button" at bounding box center [790, 59] width 15 height 15
click at [801, 199] on td at bounding box center [803, 186] width 21 height 33
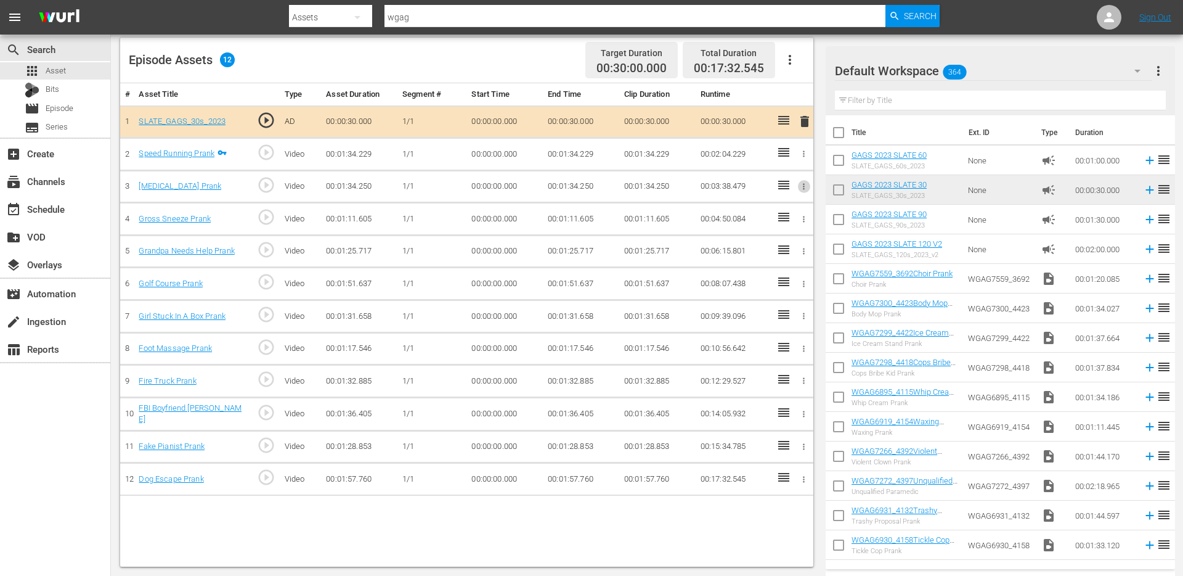
click at [801, 189] on icon "button" at bounding box center [803, 186] width 9 height 9
click at [777, 223] on li "DELETE ASSET" at bounding box center [764, 229] width 96 height 23
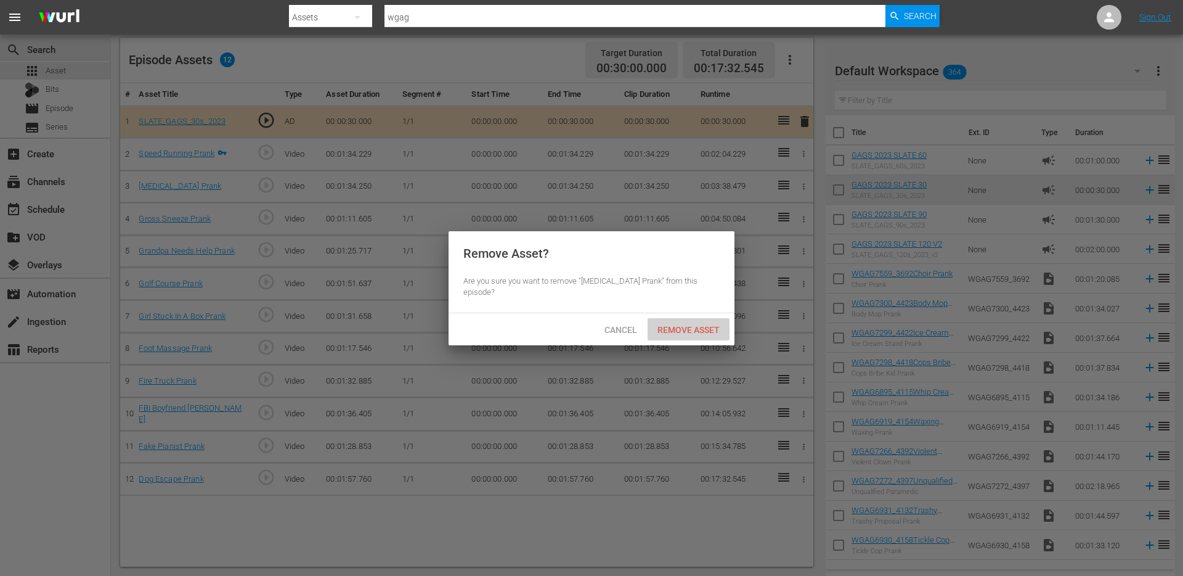
click at [697, 331] on span "Remove Asset" at bounding box center [689, 330] width 82 height 10
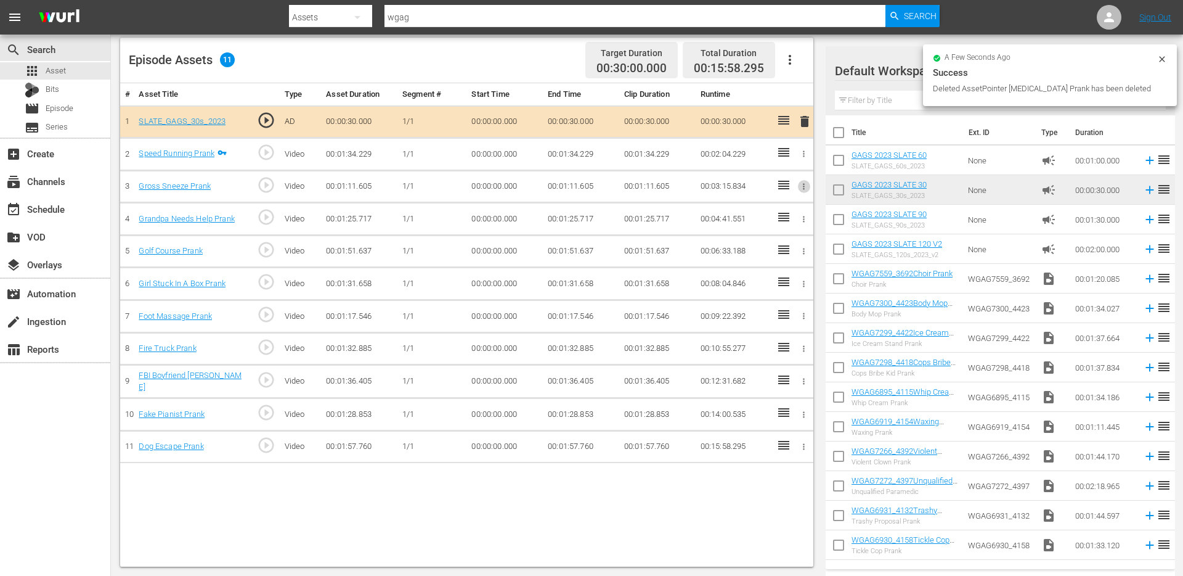
click at [809, 189] on button "button" at bounding box center [804, 186] width 13 height 13
click at [792, 231] on span "DELETE ASSET" at bounding box center [763, 229] width 76 height 11
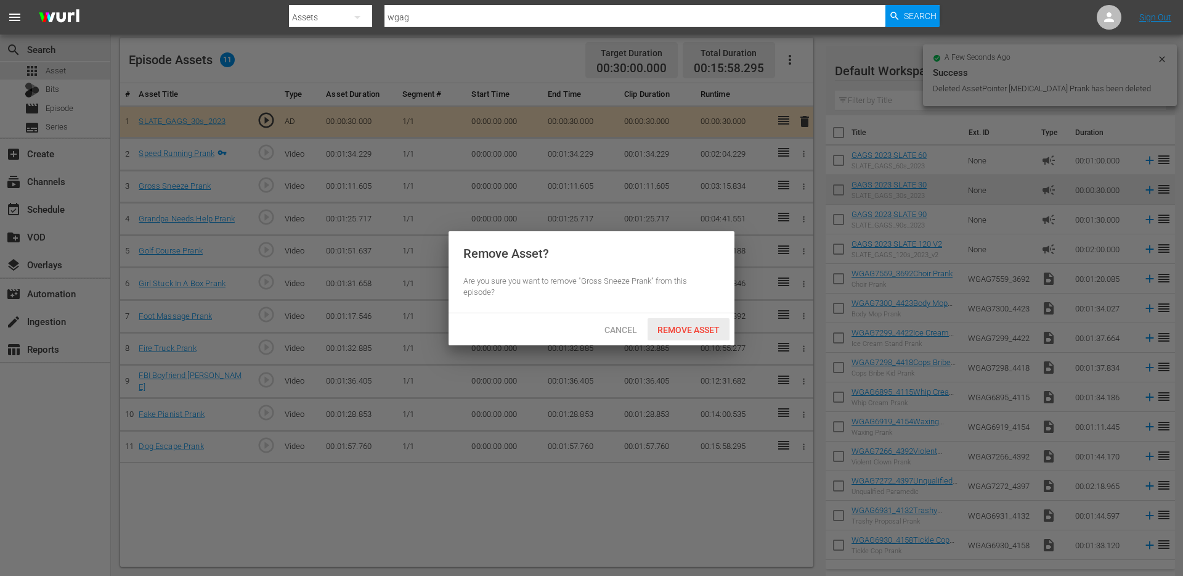
click at [689, 332] on span "Remove Asset" at bounding box center [689, 330] width 82 height 10
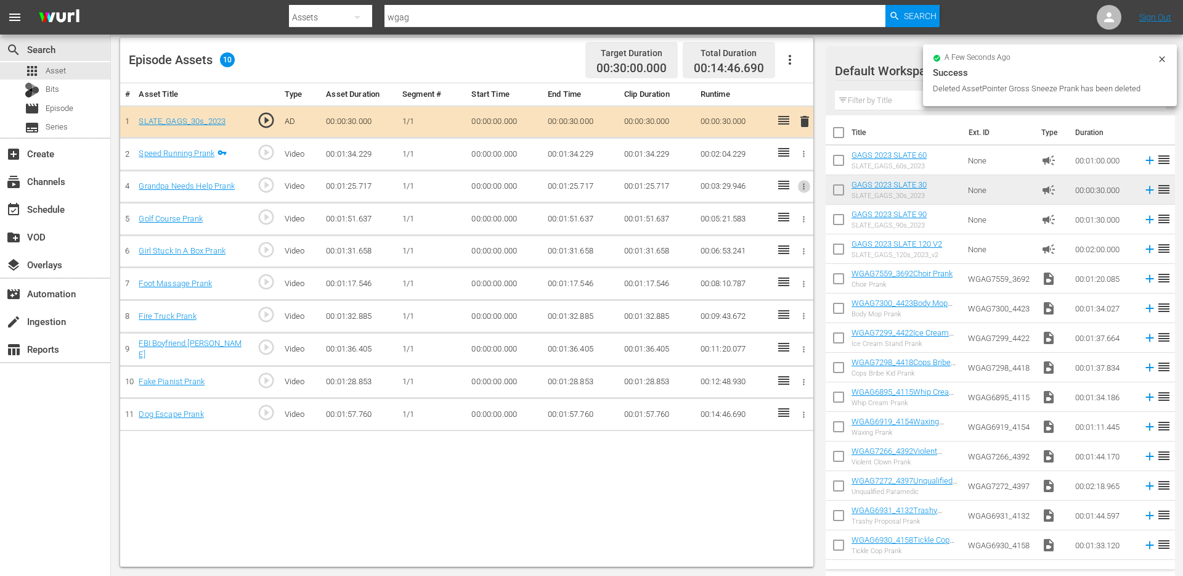
click at [806, 191] on button "button" at bounding box center [804, 186] width 13 height 13
click at [775, 231] on span "DELETE ASSET" at bounding box center [763, 229] width 76 height 11
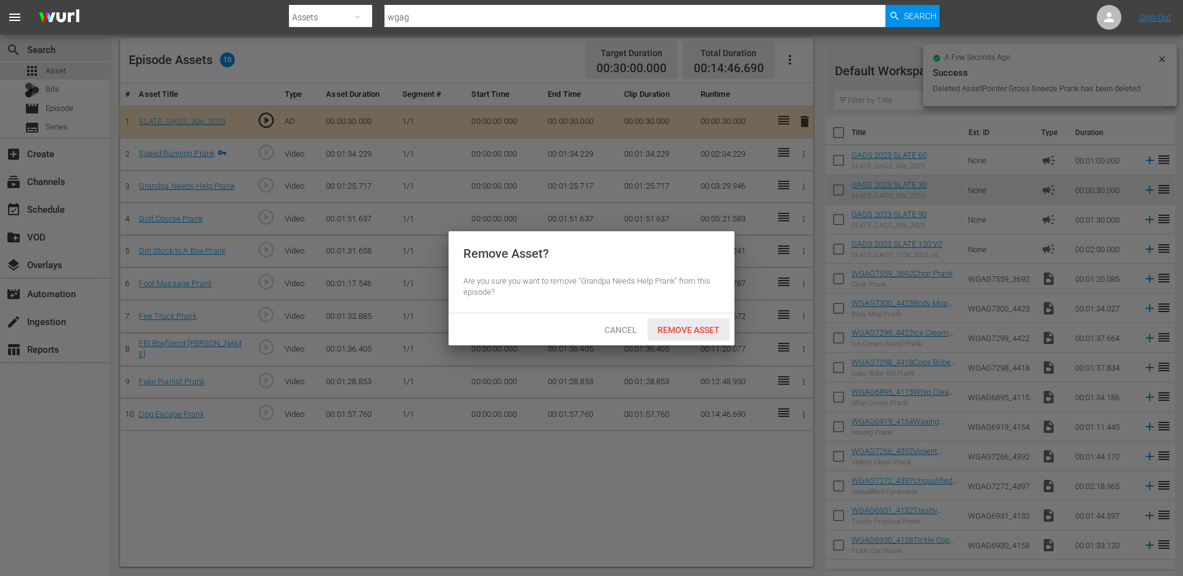
click at [699, 329] on span "Remove Asset" at bounding box center [689, 330] width 82 height 10
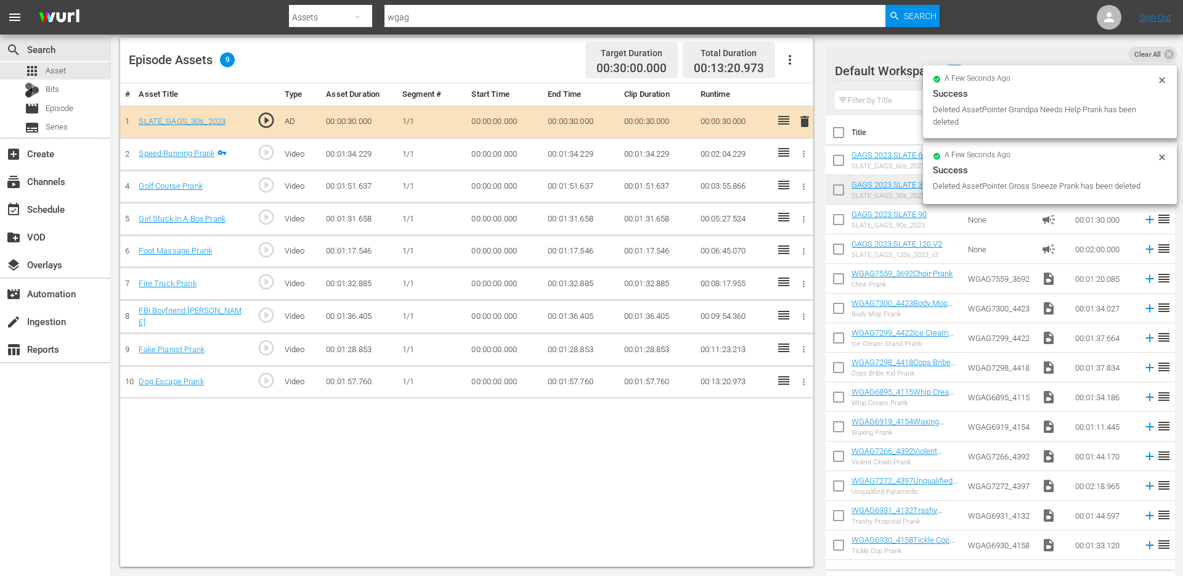
click at [806, 191] on button "button" at bounding box center [804, 186] width 13 height 13
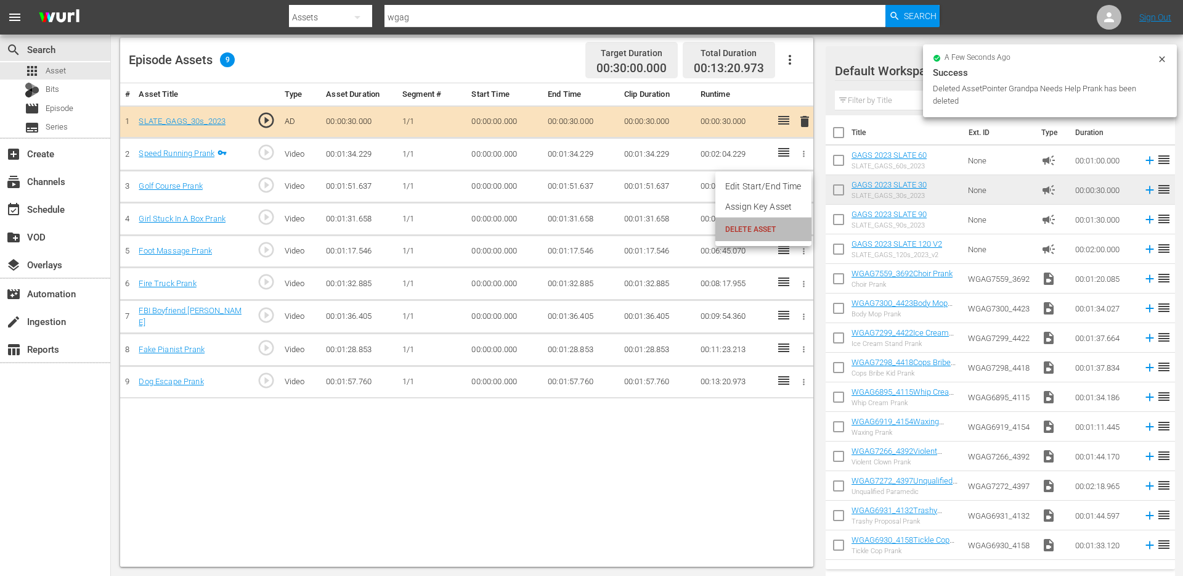
click at [783, 229] on span "DELETE ASSET" at bounding box center [763, 229] width 76 height 11
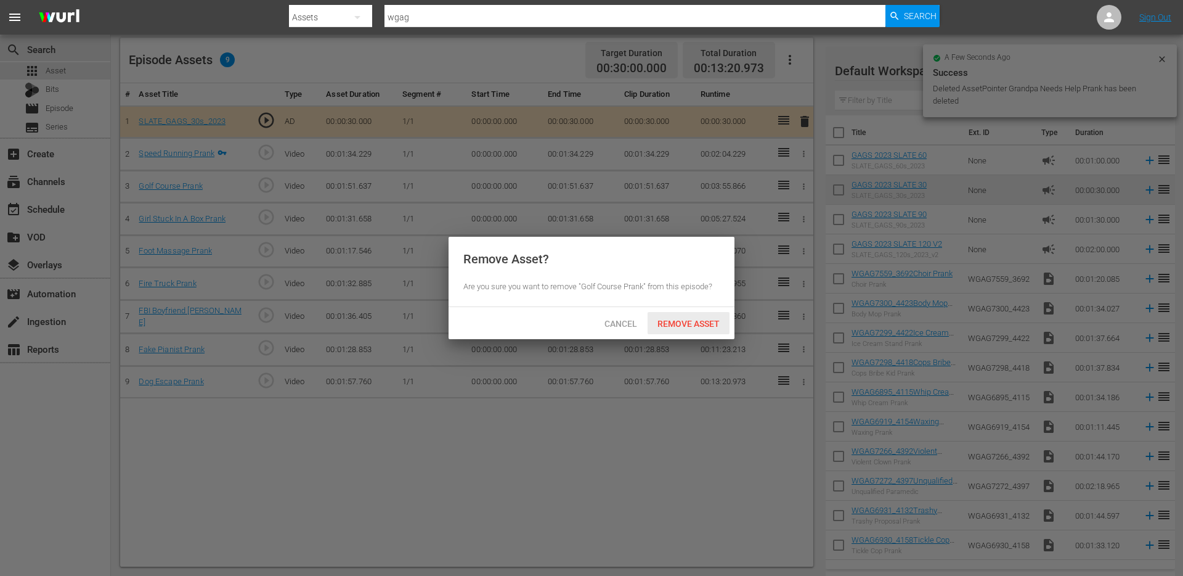
click at [686, 327] on span "Remove Asset" at bounding box center [689, 324] width 82 height 10
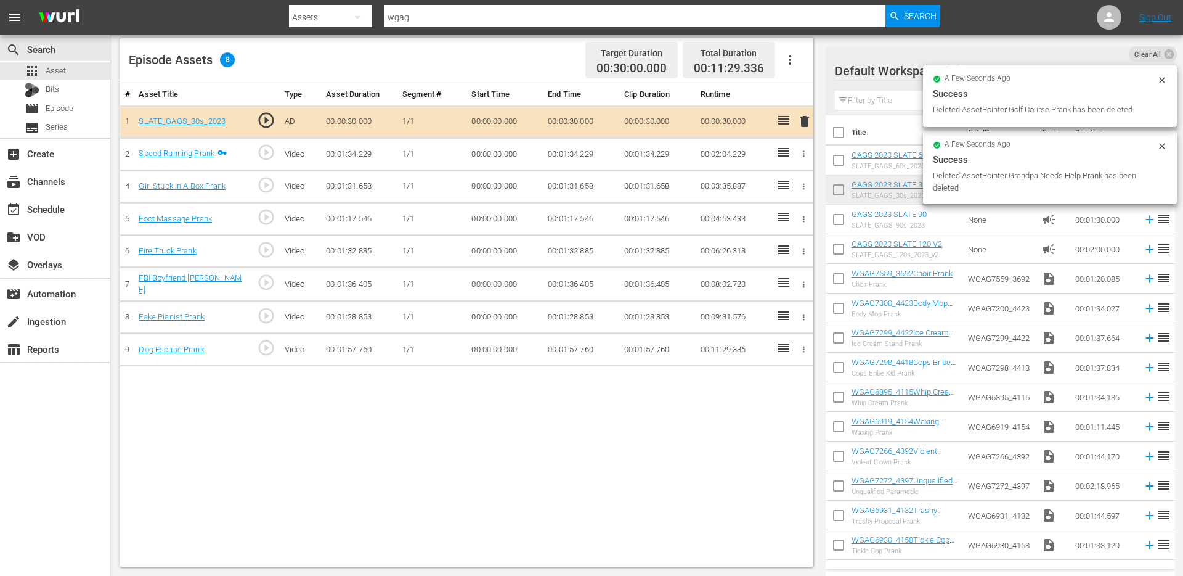
click at [804, 190] on icon "button" at bounding box center [803, 186] width 9 height 9
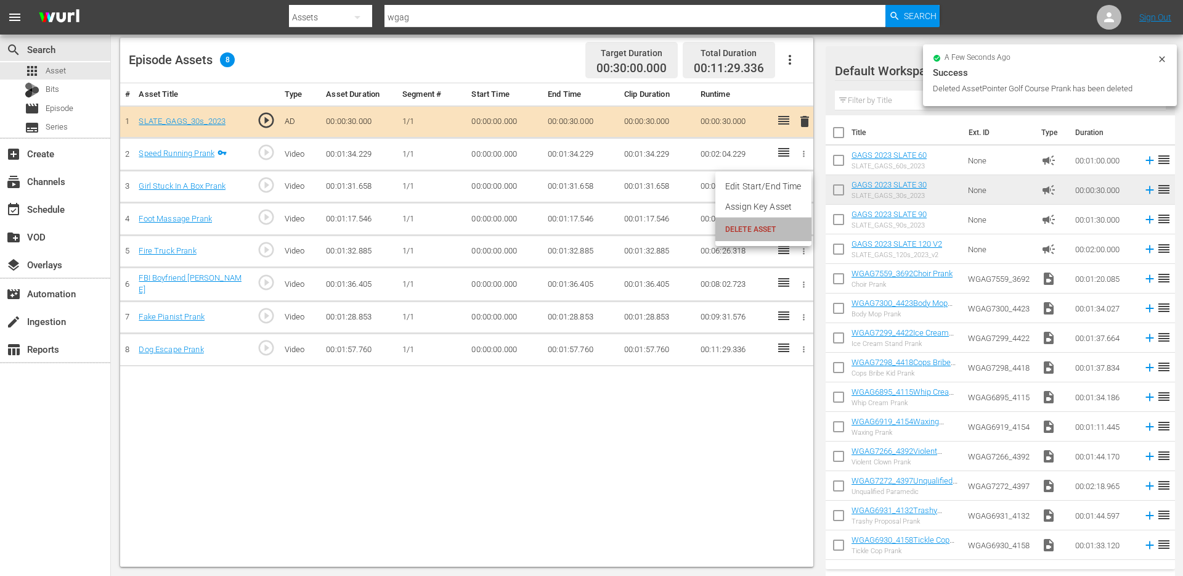
click at [785, 221] on li "DELETE ASSET" at bounding box center [764, 229] width 96 height 23
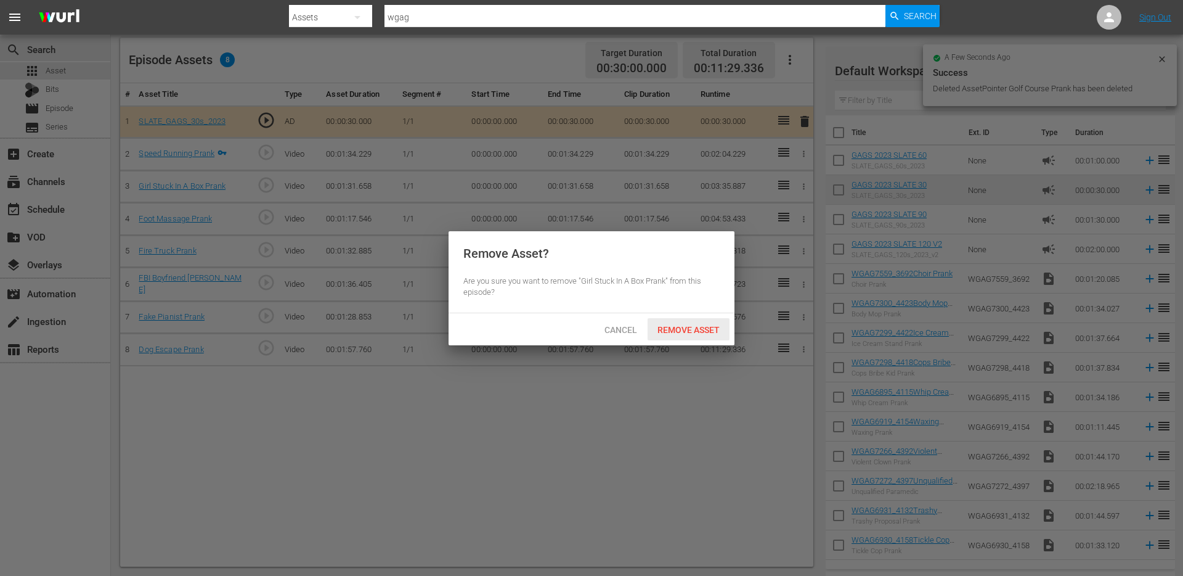
click at [697, 332] on span "Remove Asset" at bounding box center [689, 330] width 82 height 10
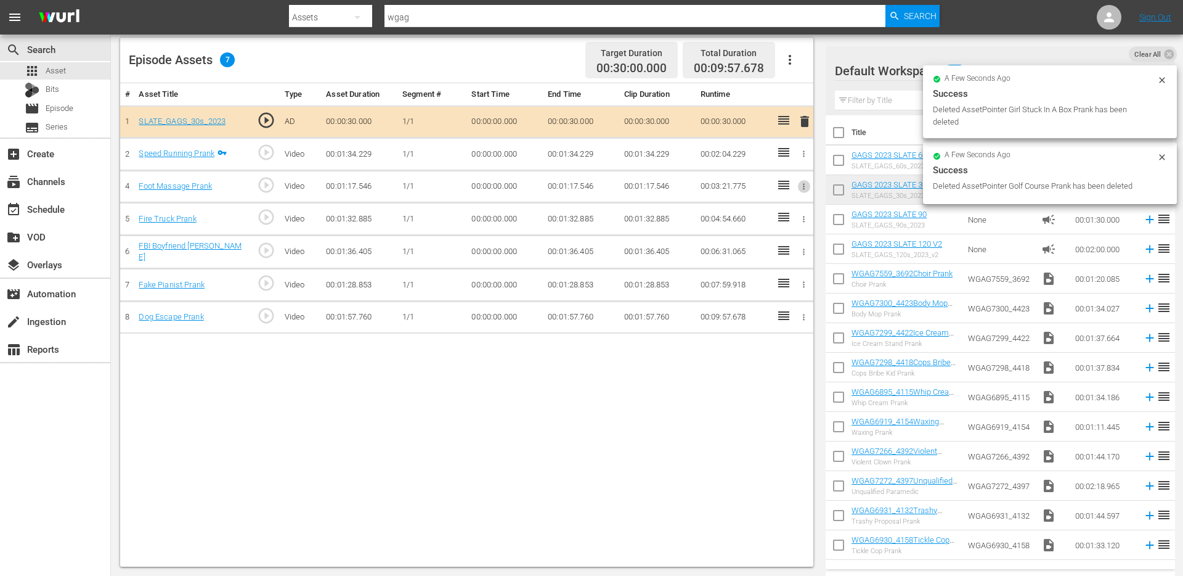
click at [804, 186] on icon "button" at bounding box center [804, 186] width 2 height 6
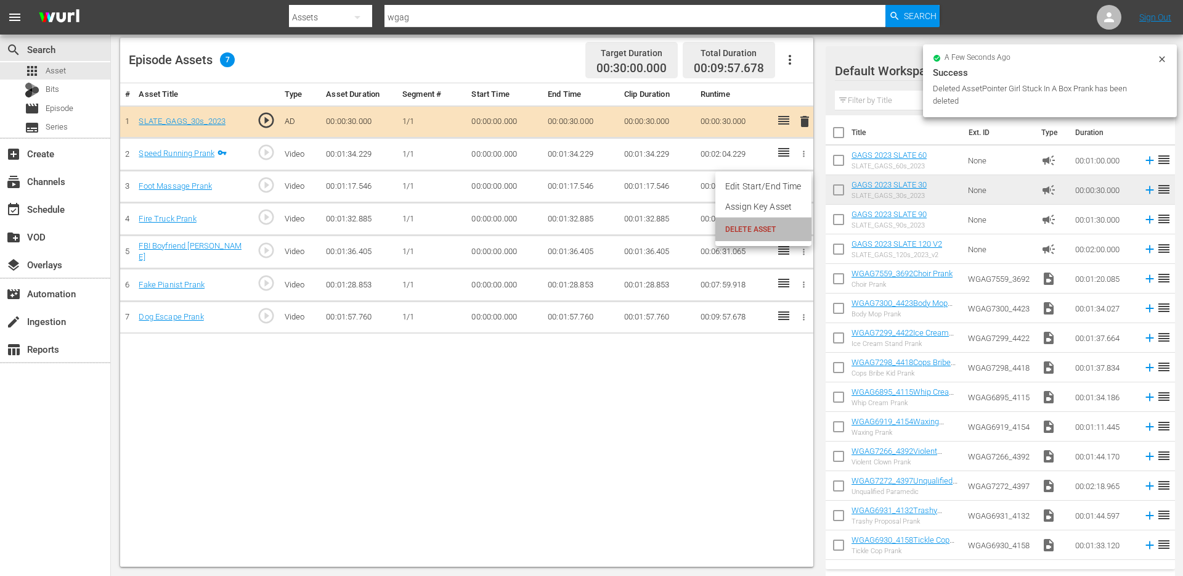
click at [746, 227] on span "DELETE ASSET" at bounding box center [763, 229] width 76 height 11
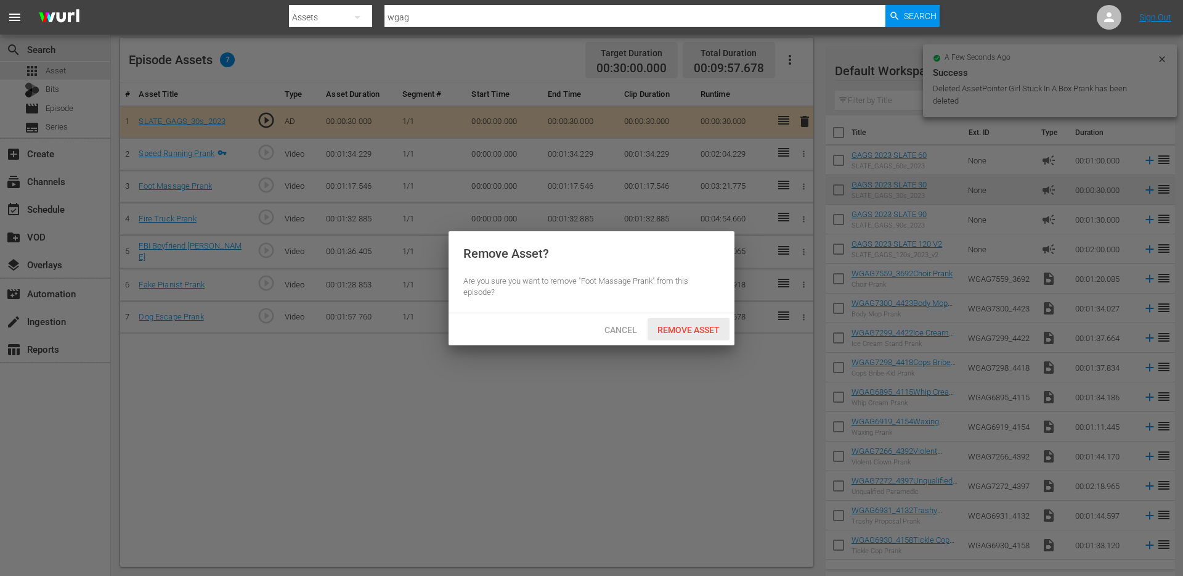
click at [690, 330] on span "Remove Asset" at bounding box center [689, 330] width 82 height 10
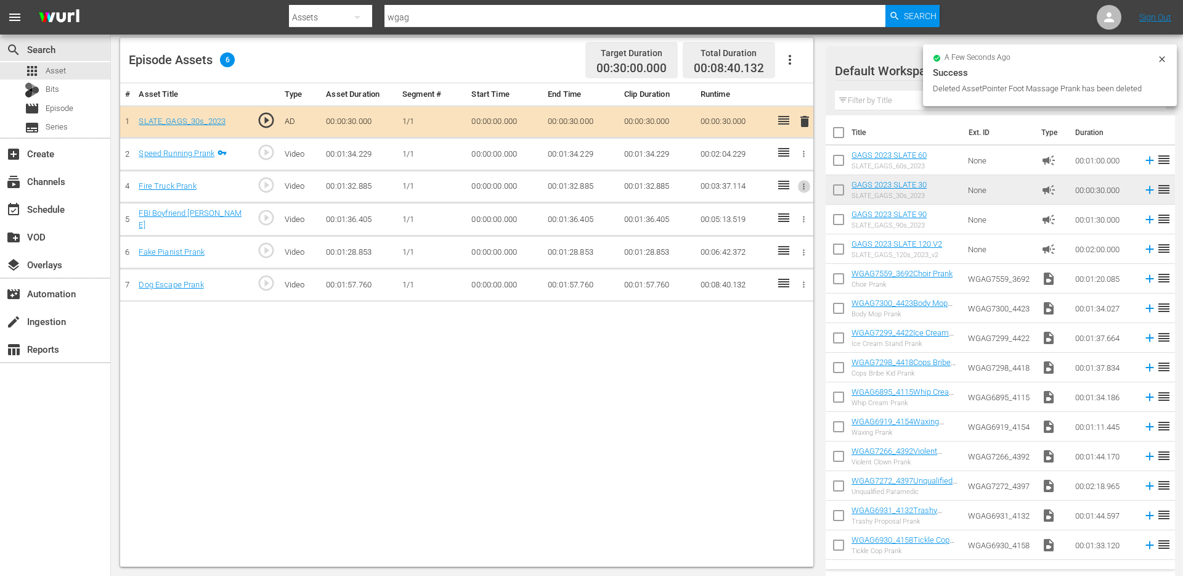
click at [801, 186] on icon "button" at bounding box center [803, 186] width 9 height 9
click at [772, 227] on span "DELETE ASSET" at bounding box center [763, 229] width 76 height 11
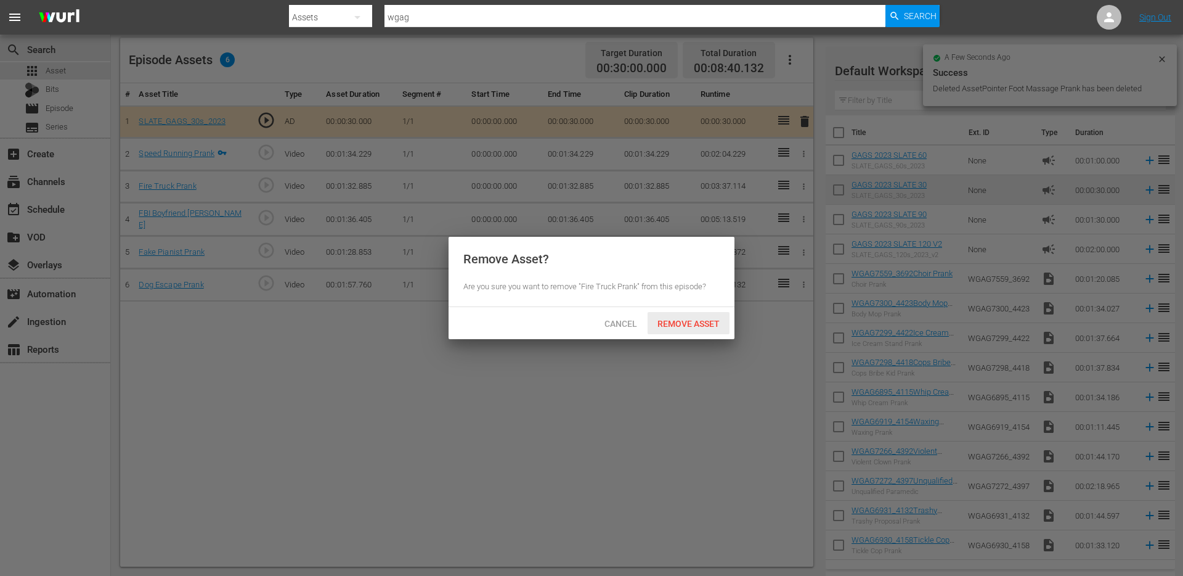
click at [691, 321] on span "Remove Asset" at bounding box center [689, 324] width 82 height 10
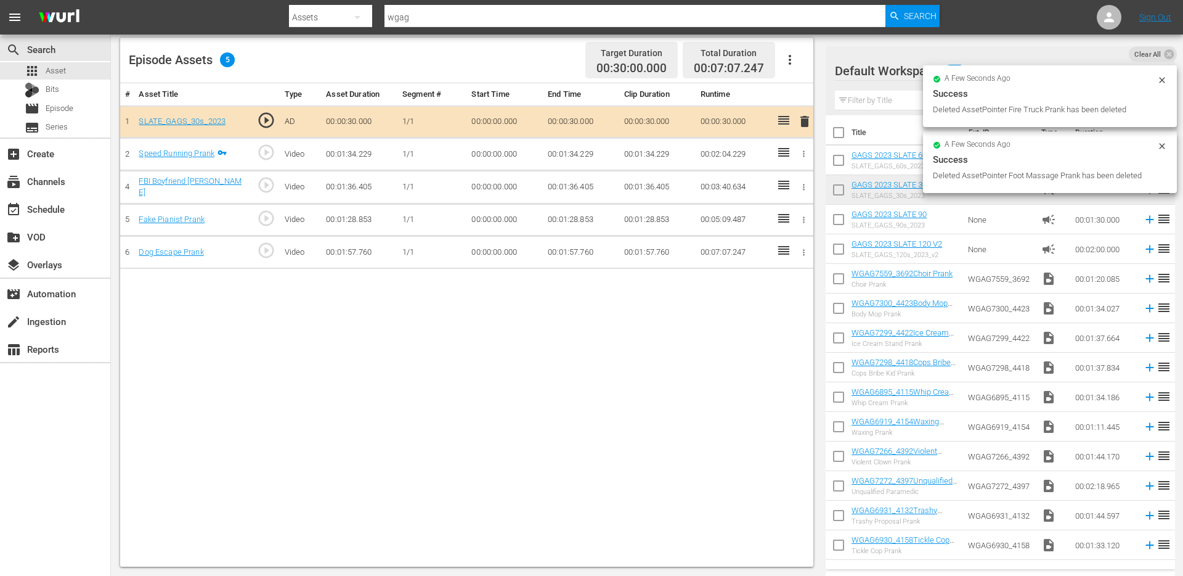
click at [803, 189] on icon "button" at bounding box center [803, 186] width 9 height 9
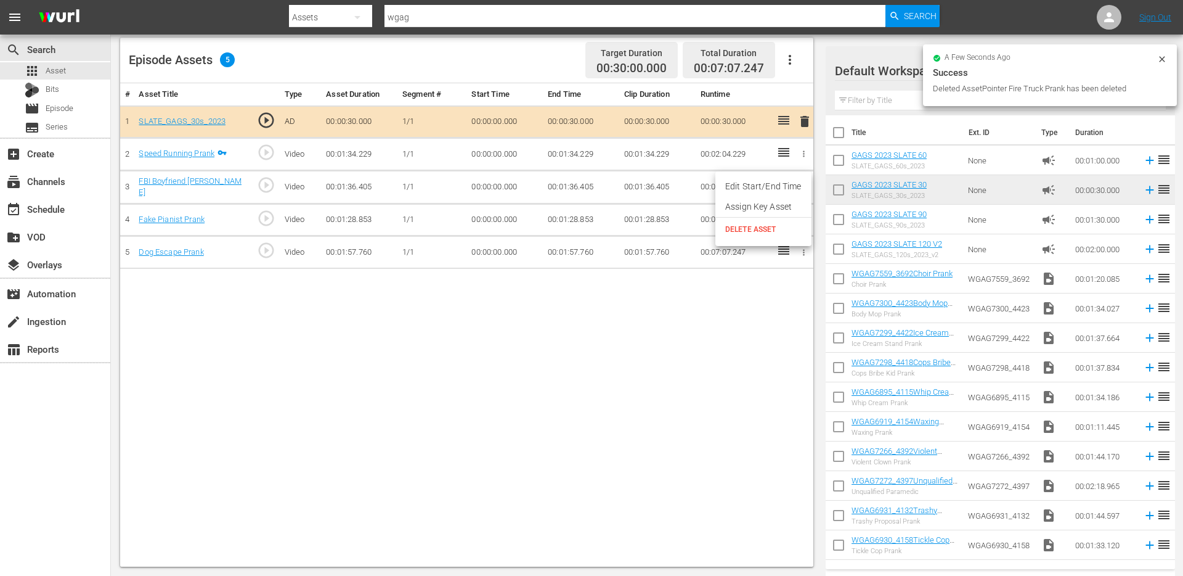
click at [761, 231] on span "DELETE ASSET" at bounding box center [763, 229] width 76 height 11
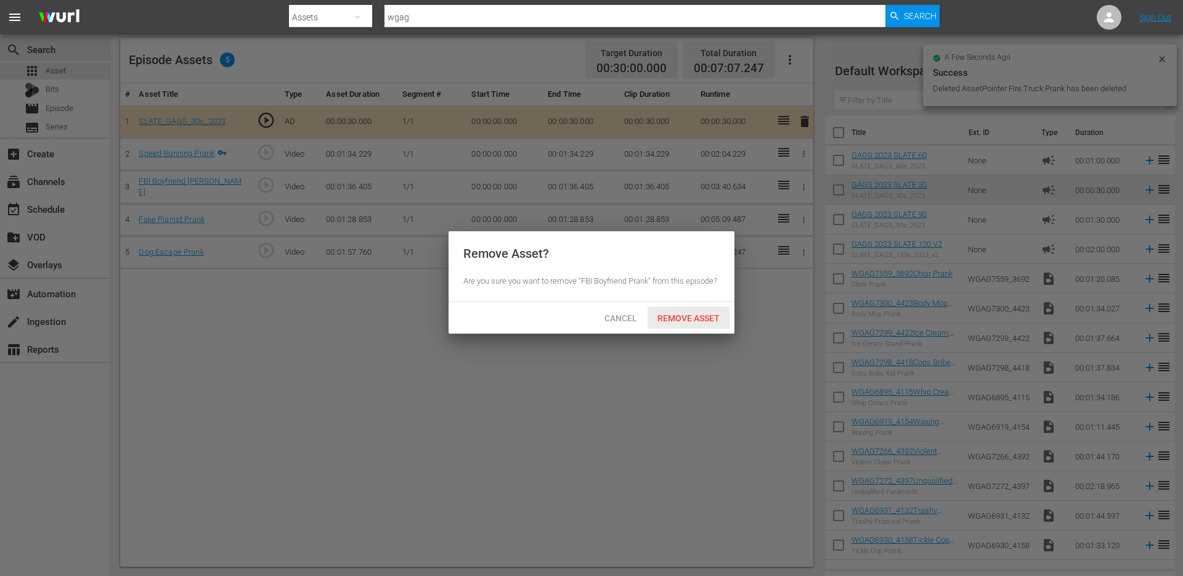
click at [687, 323] on span "Remove Asset" at bounding box center [689, 318] width 82 height 10
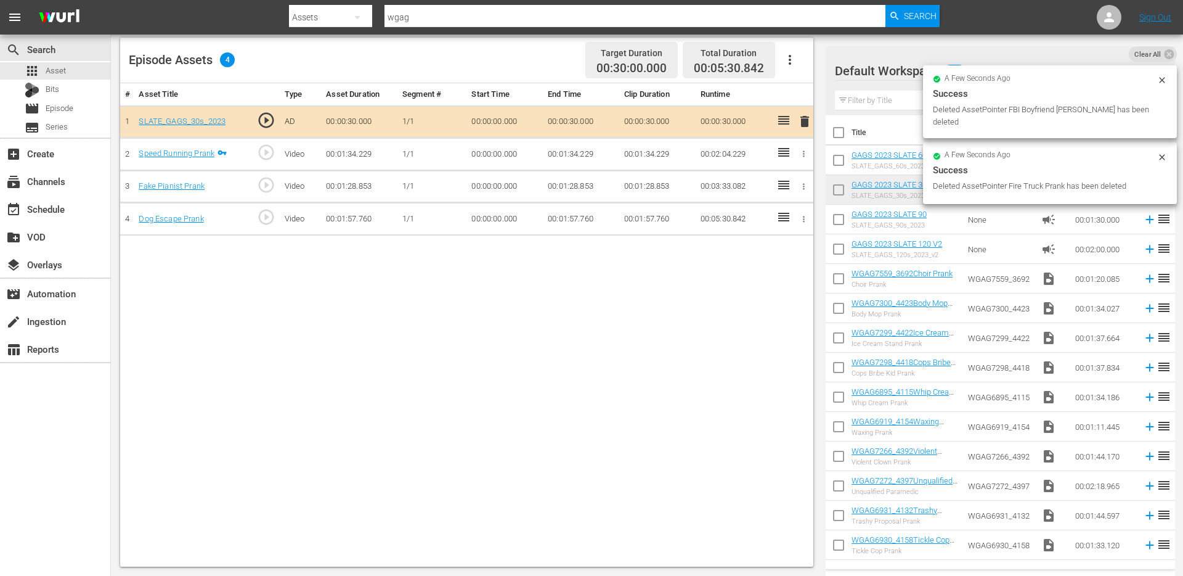
click at [803, 189] on icon "button" at bounding box center [803, 186] width 9 height 9
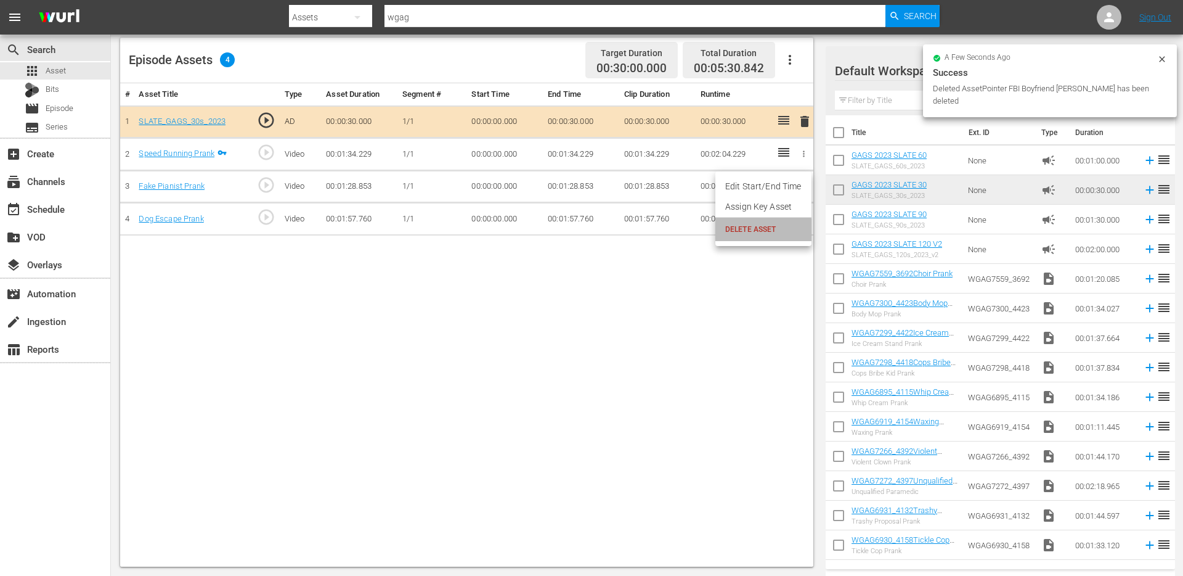
click at [762, 236] on li "DELETE ASSET" at bounding box center [764, 229] width 96 height 23
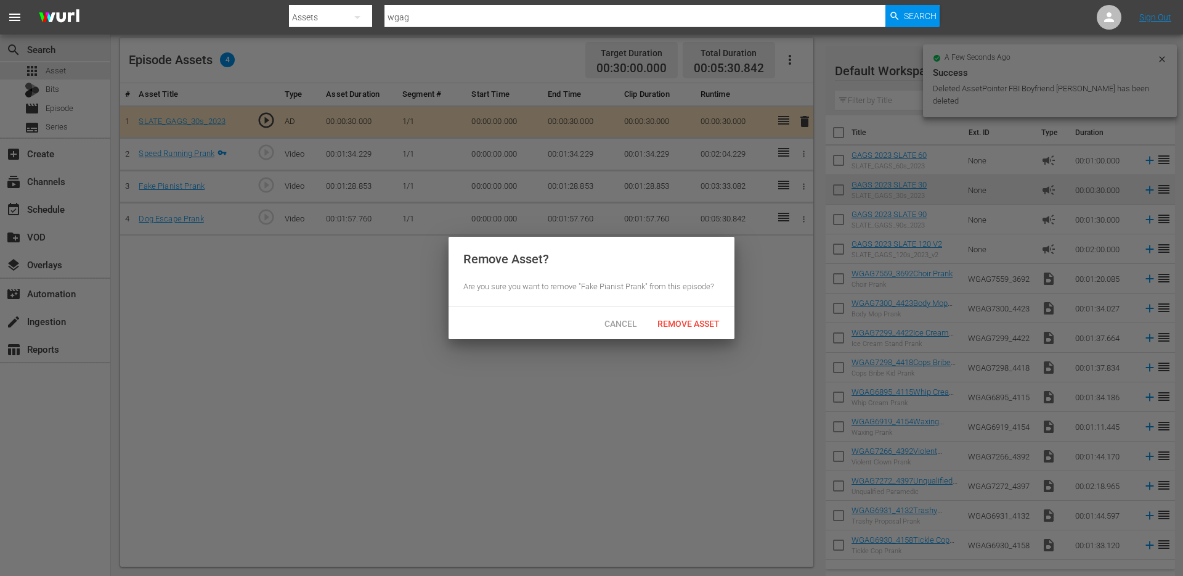
click at [669, 341] on div at bounding box center [591, 288] width 1183 height 576
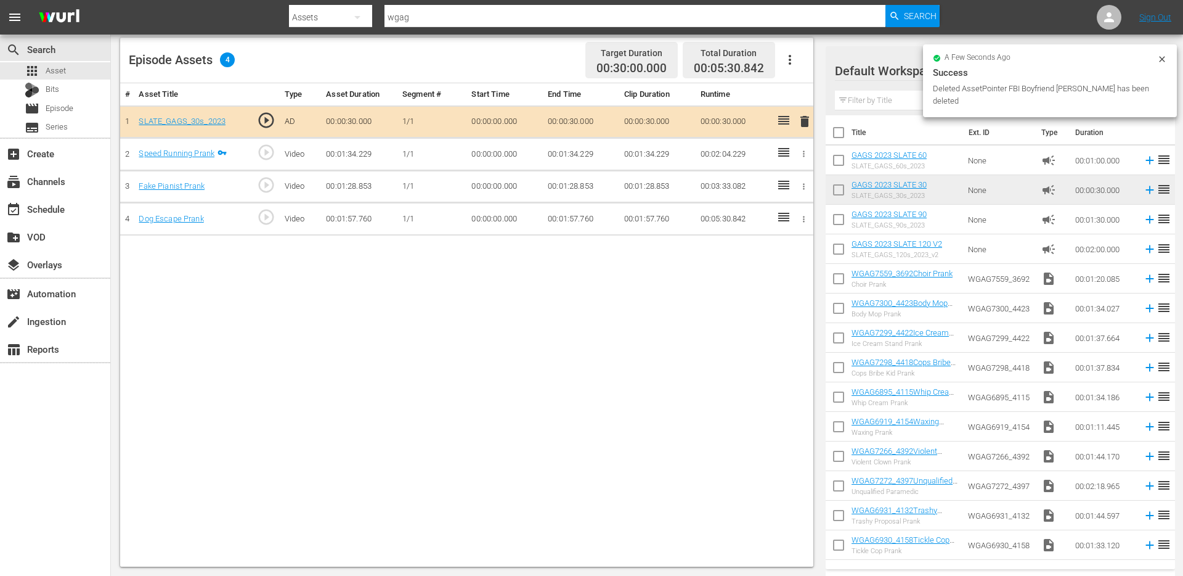
click at [806, 182] on icon "button" at bounding box center [803, 186] width 9 height 9
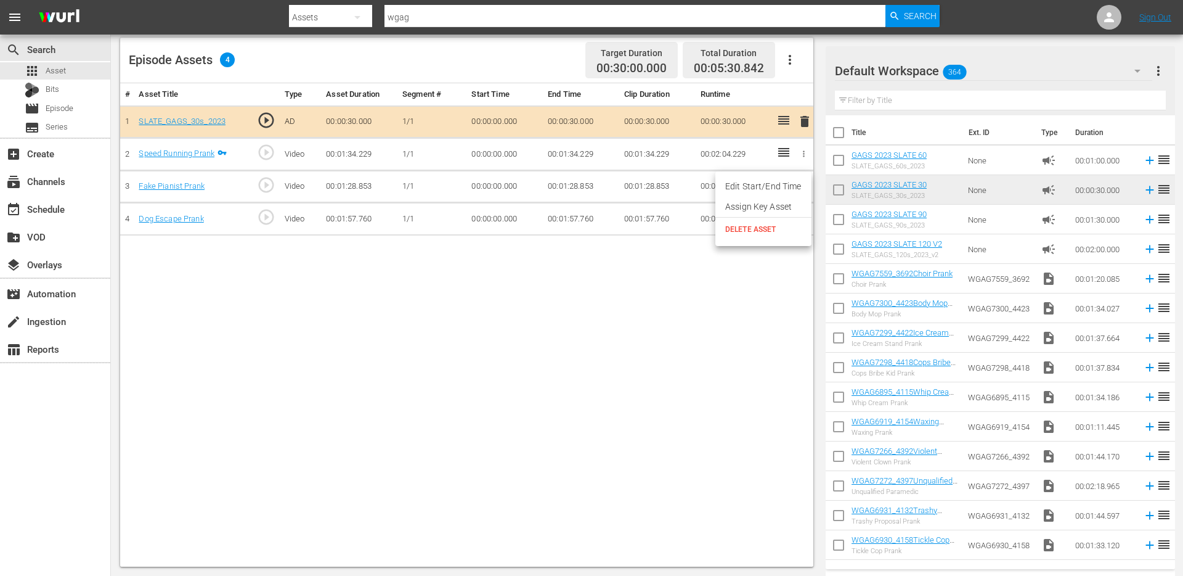
click at [772, 222] on li "DELETE ASSET" at bounding box center [764, 229] width 96 height 23
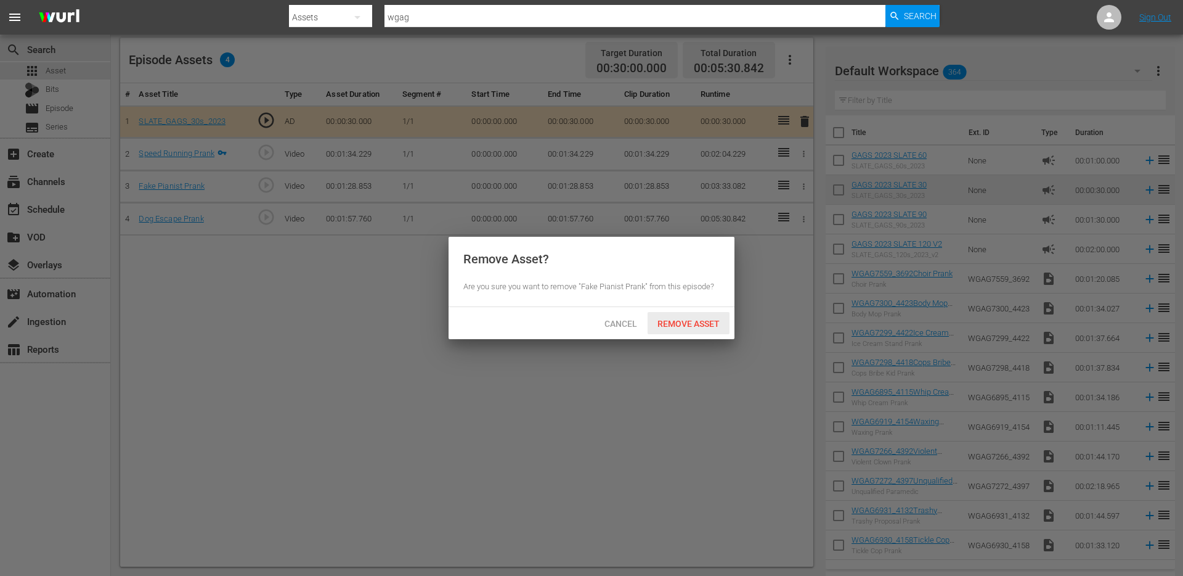
click at [671, 324] on span "Remove Asset" at bounding box center [689, 324] width 82 height 10
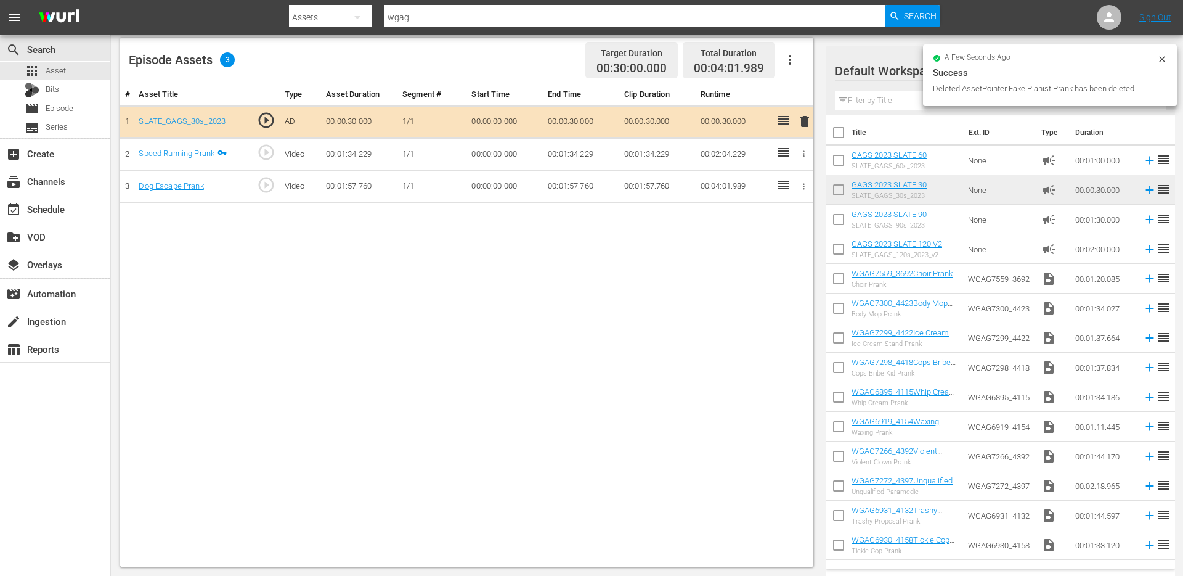
click at [805, 185] on icon "button" at bounding box center [803, 186] width 9 height 9
click at [775, 227] on span "DELETE ASSET" at bounding box center [763, 229] width 76 height 11
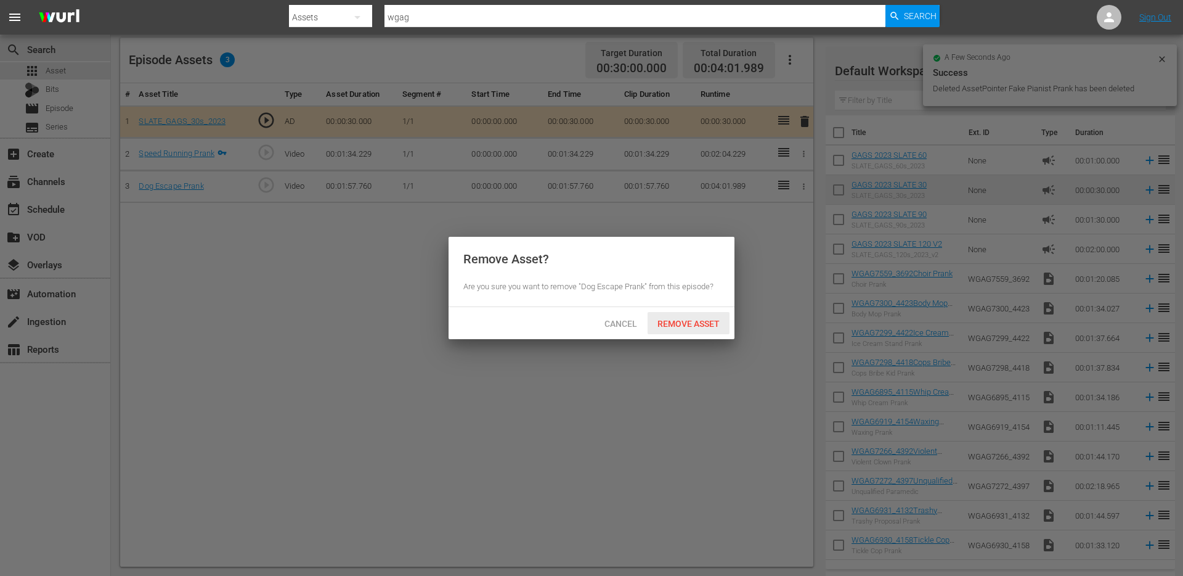
click at [703, 325] on span "Remove Asset" at bounding box center [689, 324] width 82 height 10
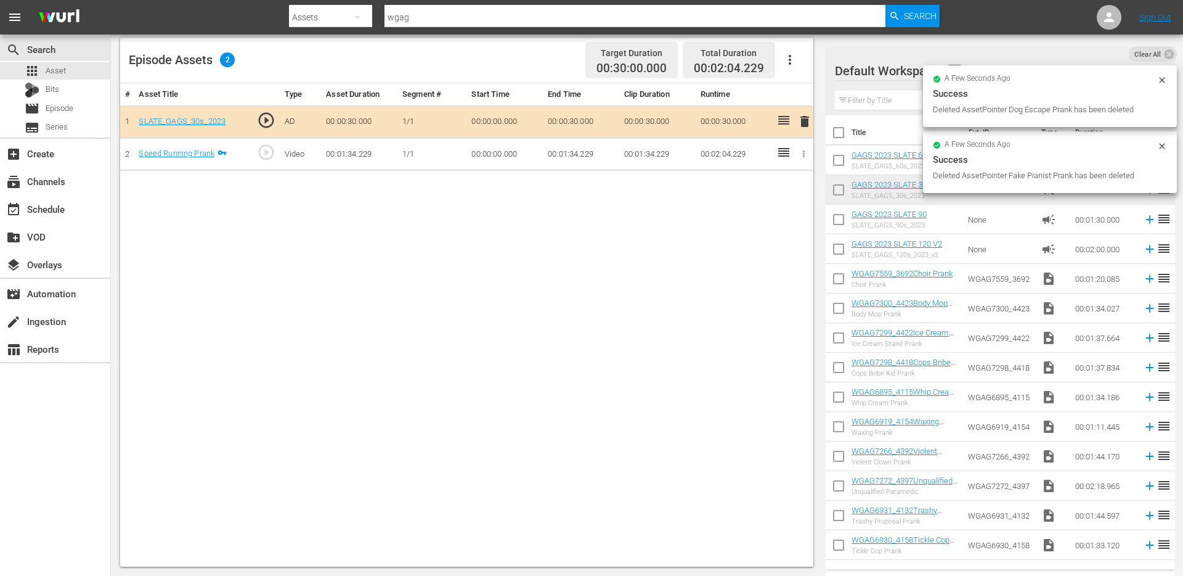
click at [341, 276] on div "# Asset Title Type Asset Duration Segment # Start Time End Time Clip Duration R…" at bounding box center [466, 324] width 693 height 483
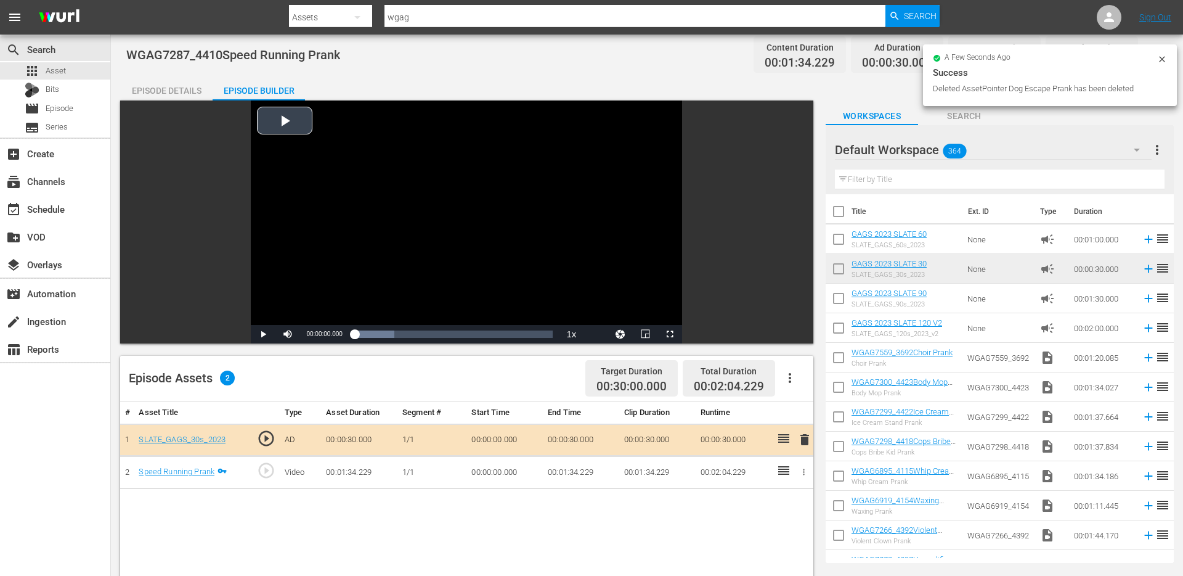
scroll to position [0, 0]
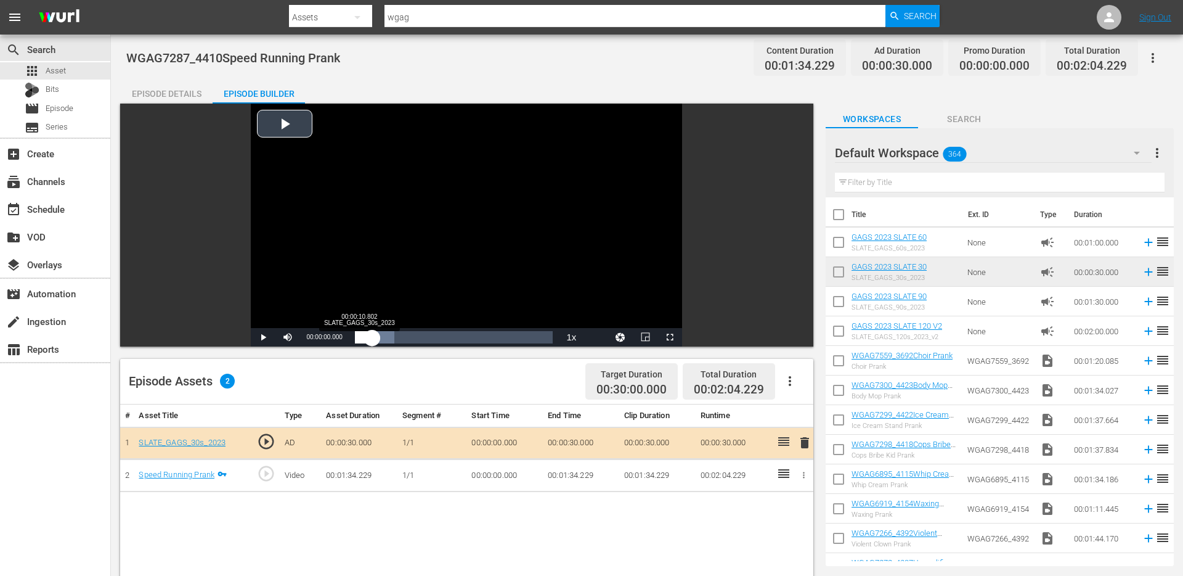
click at [372, 330] on div "Loaded : 19.91% 00:00:10.802 SLATE_GAGS_30s_2023 00:00:00.000" at bounding box center [454, 337] width 211 height 18
click at [380, 331] on div "00:00:11.222" at bounding box center [368, 337] width 26 height 12
click at [404, 330] on div "Loaded : 100.00% 00:00:31.250 Speed Running Prank 00:00:16.457" at bounding box center [454, 337] width 211 height 18
click at [454, 324] on div "Video Player" at bounding box center [466, 216] width 431 height 224
click at [429, 339] on div "Loaded : 38.24% 00:00:46.296 Speed Running Prank 00:00:02.198" at bounding box center [454, 337] width 198 height 12
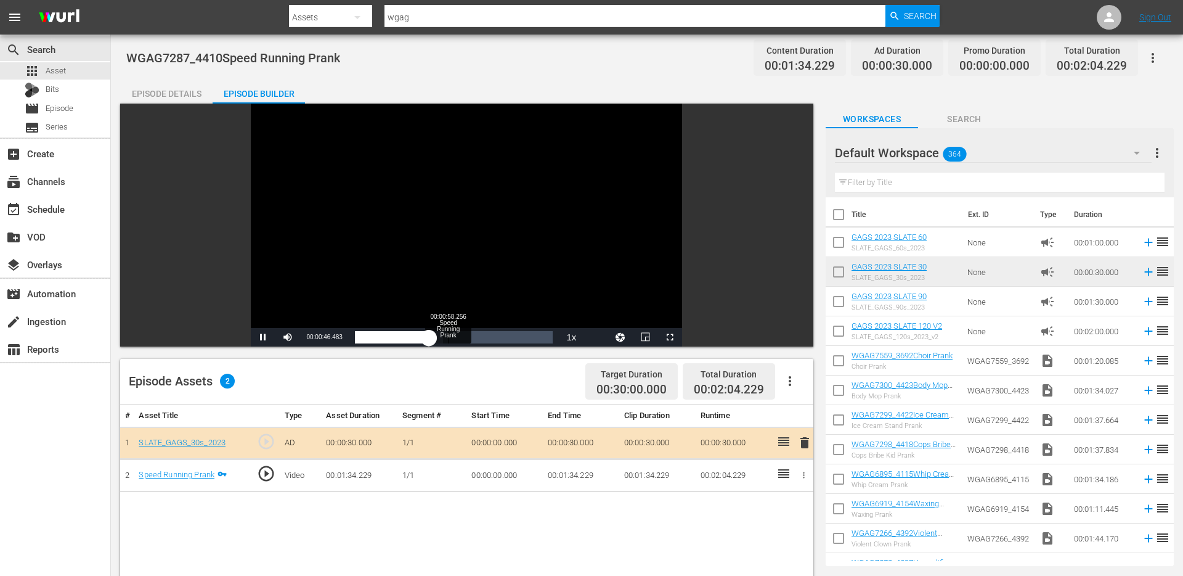
click at [462, 341] on div "Loaded : 44.50% 00:00:58.256 Speed Running Prank 00:00:16.545" at bounding box center [454, 337] width 198 height 12
click at [173, 91] on div "Episode Details" at bounding box center [166, 94] width 92 height 30
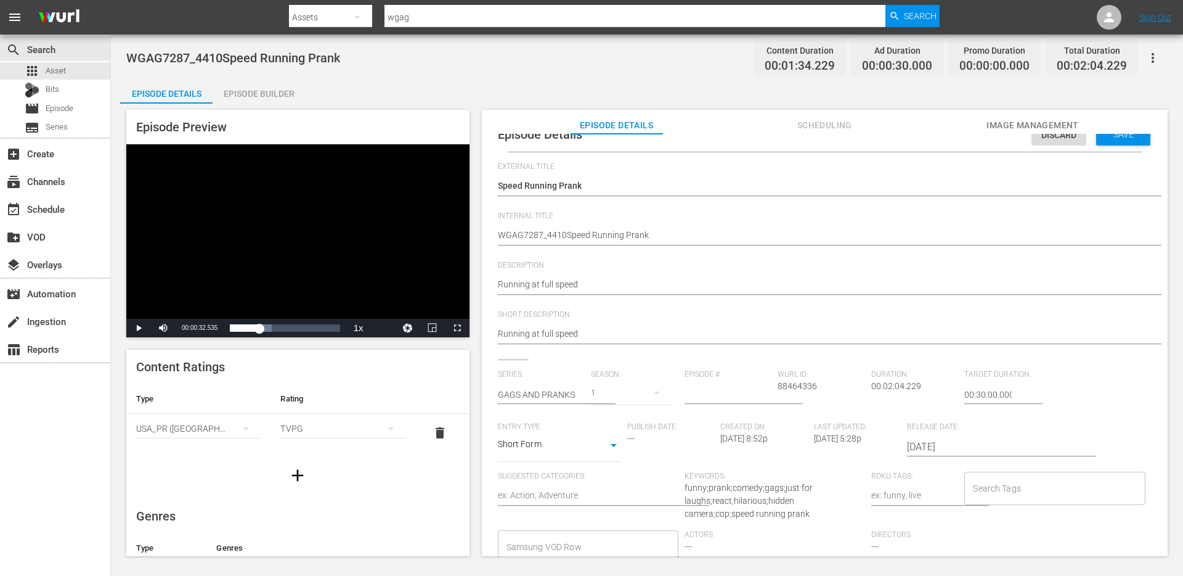
scroll to position [12, 0]
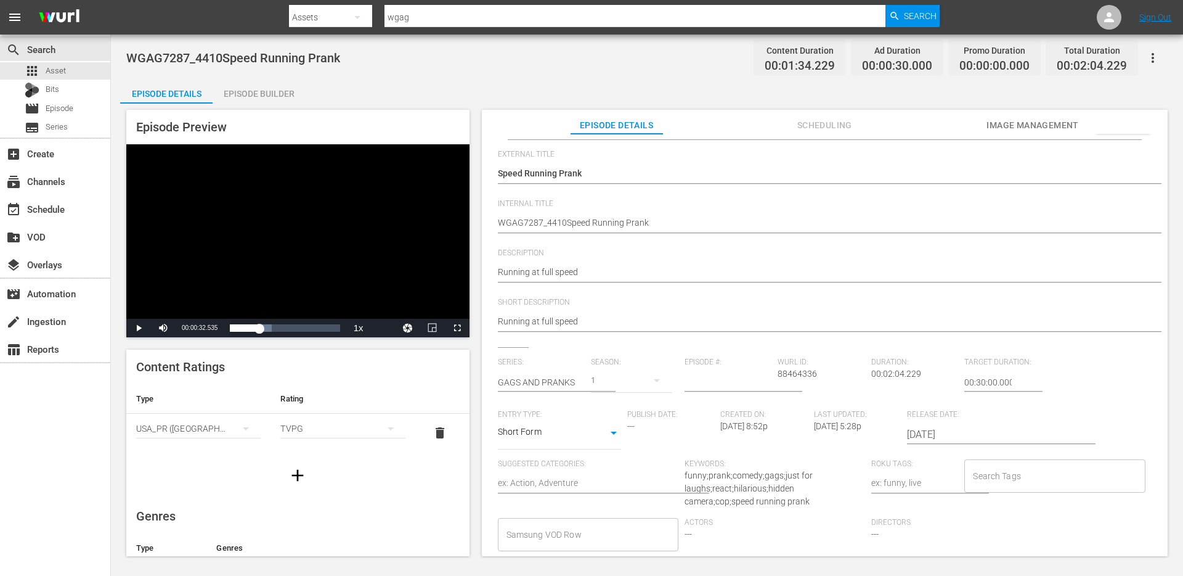
click at [1002, 490] on div "Search Tags" at bounding box center [1055, 475] width 181 height 33
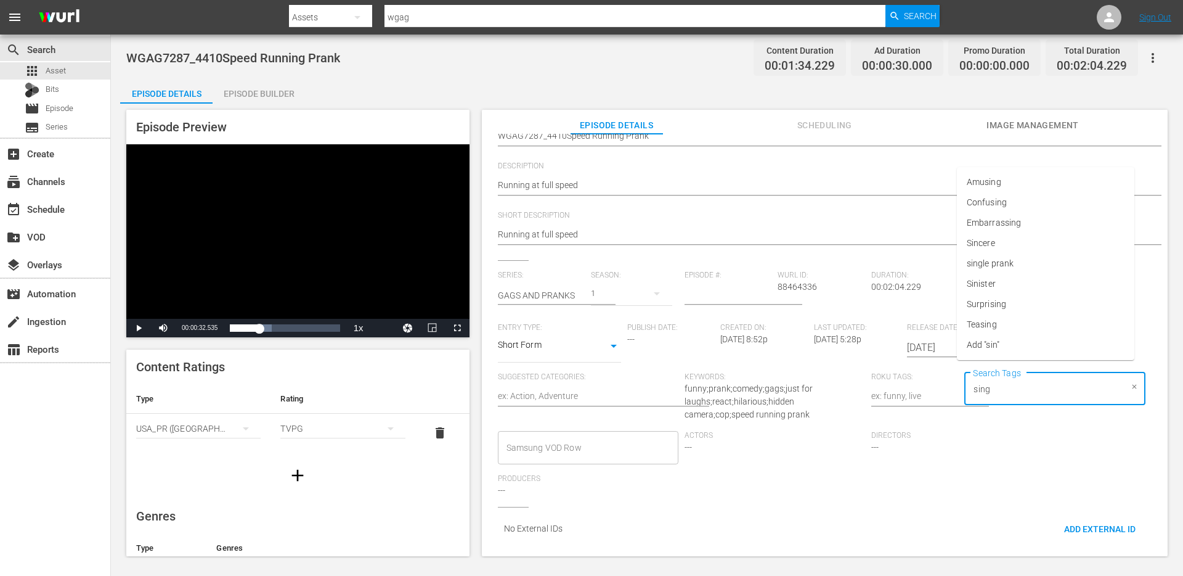
type input "singl"
click at [1031, 406] on li "single prank" at bounding box center [1046, 413] width 178 height 20
type input "cop"
click at [1029, 414] on li "cops" at bounding box center [1046, 413] width 178 height 20
type input "speed"
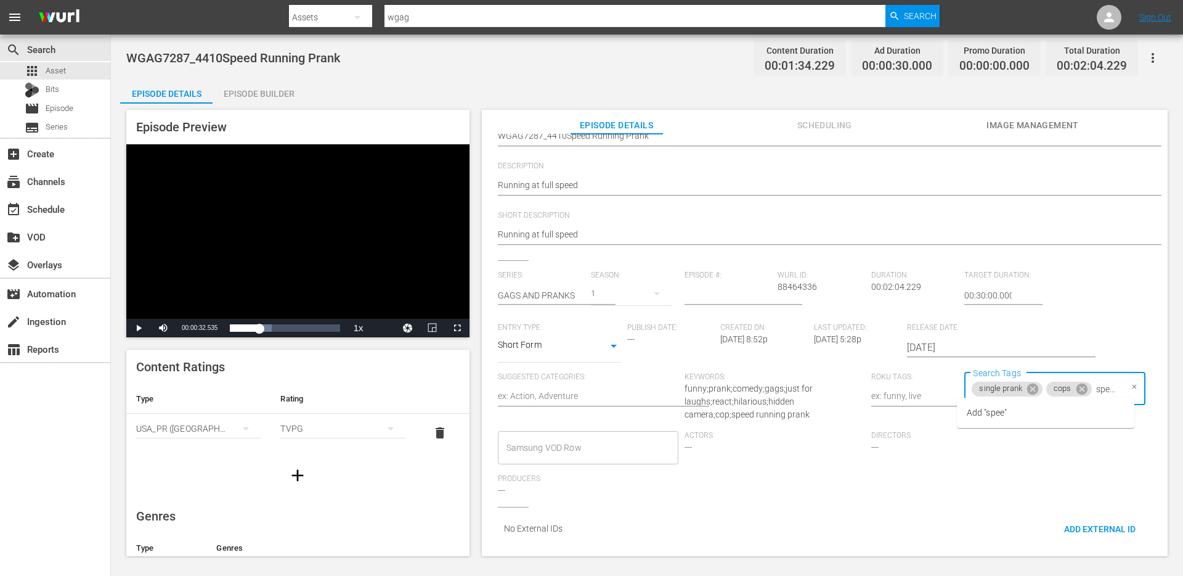
scroll to position [0, 3]
click at [1018, 413] on li "Add "speed"" at bounding box center [1046, 413] width 178 height 20
click at [979, 490] on div "Series: GAGS AND PRANKS Season: 1 Episode #: Wurl ID: 88464336 Duration: 00:02:…" at bounding box center [825, 387] width 654 height 239
click at [922, 449] on div "Directors ---" at bounding box center [965, 452] width 187 height 43
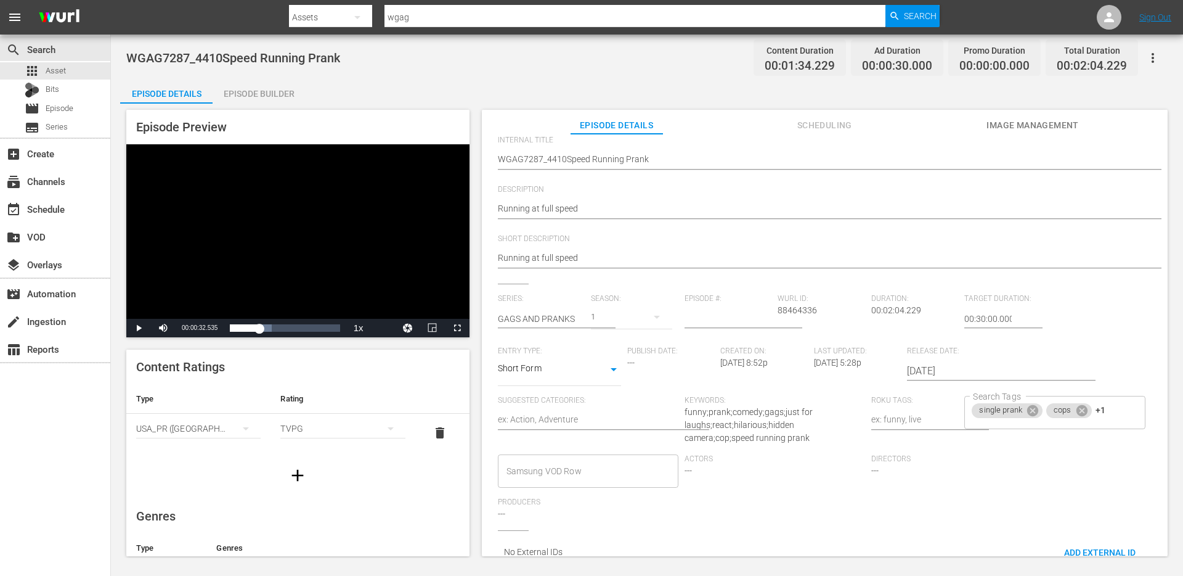
scroll to position [67, 0]
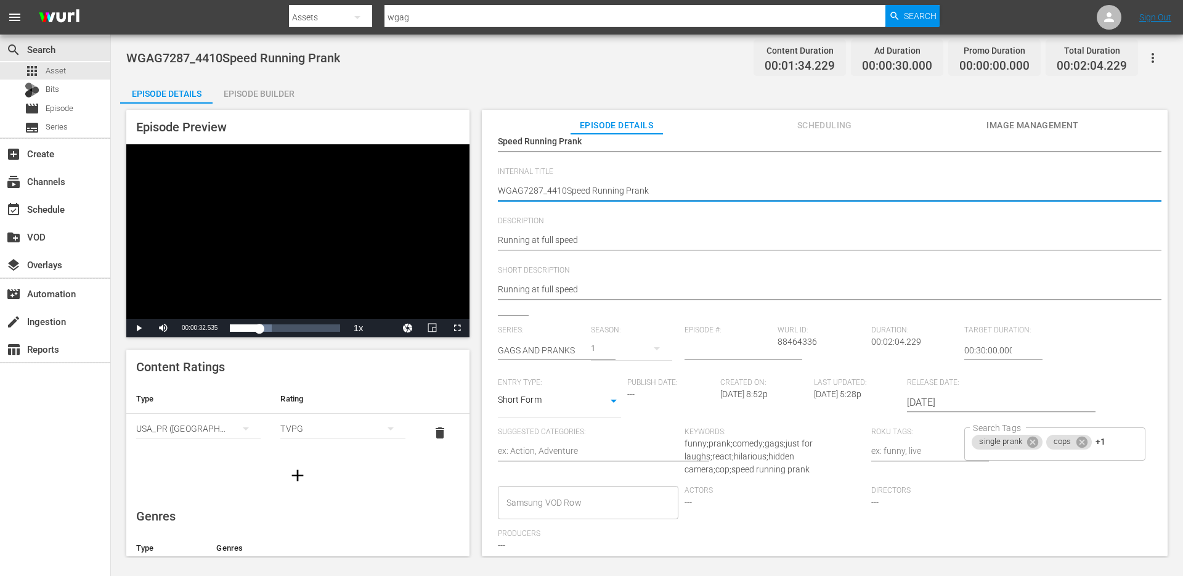
click at [544, 187] on textarea "WGAG7287_4410Speed Running Prank" at bounding box center [822, 191] width 648 height 15
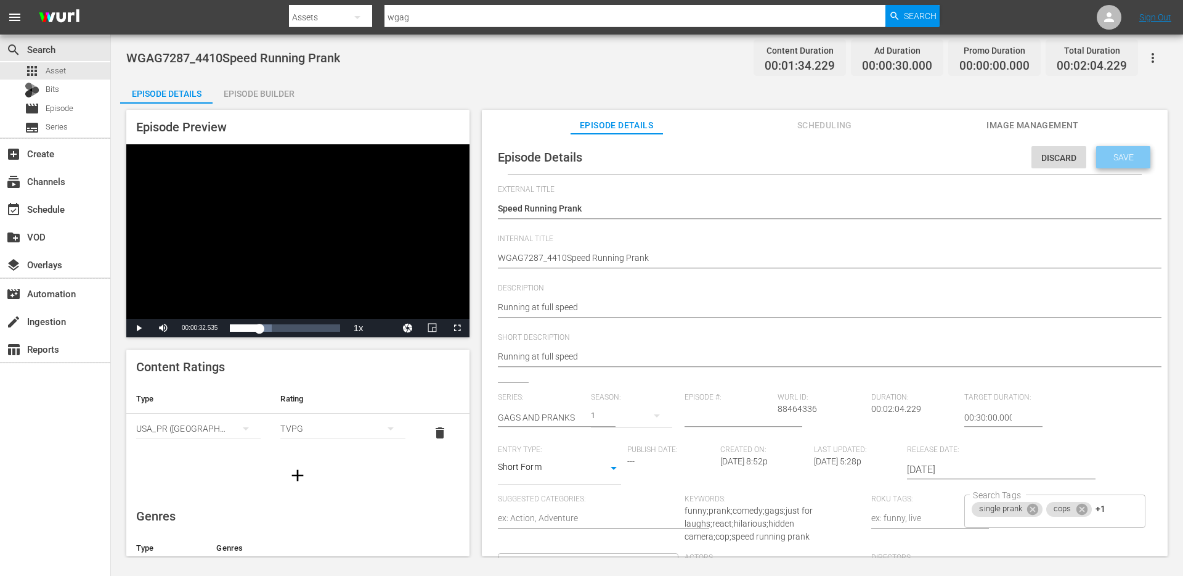
click at [1120, 146] on div "Save" at bounding box center [1124, 157] width 54 height 22
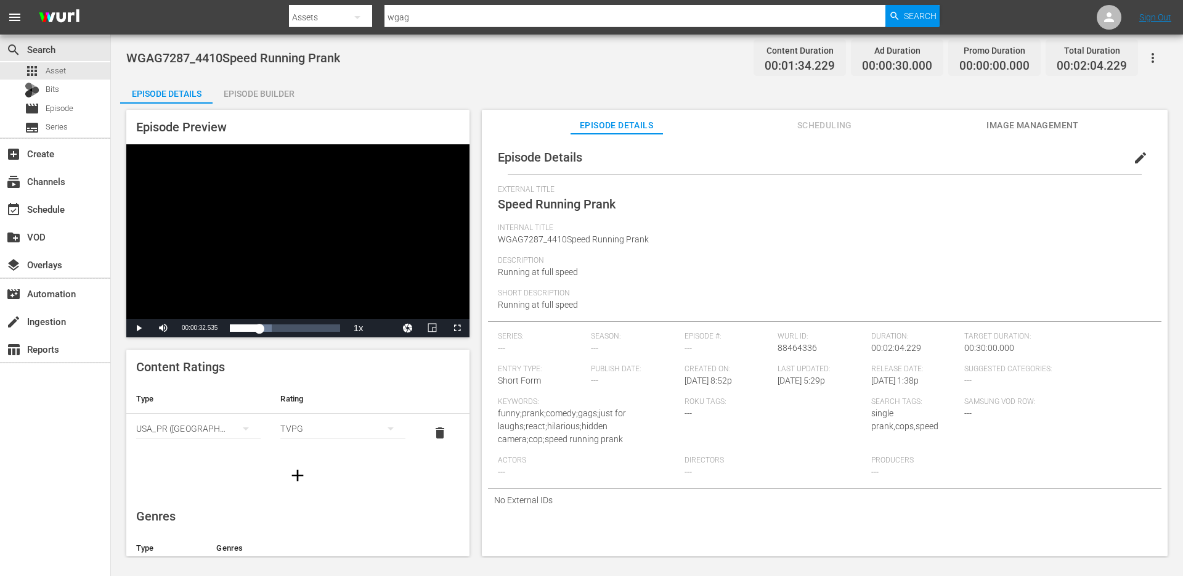
click at [284, 92] on div "Episode Builder" at bounding box center [259, 94] width 92 height 30
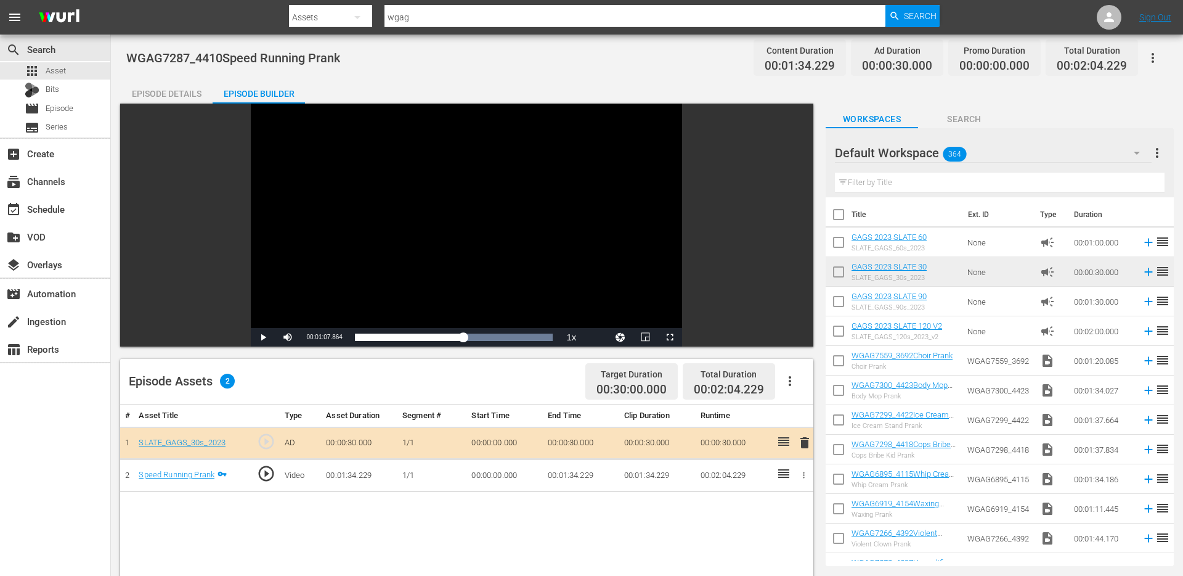
click at [189, 100] on div "Episode Details" at bounding box center [166, 94] width 92 height 30
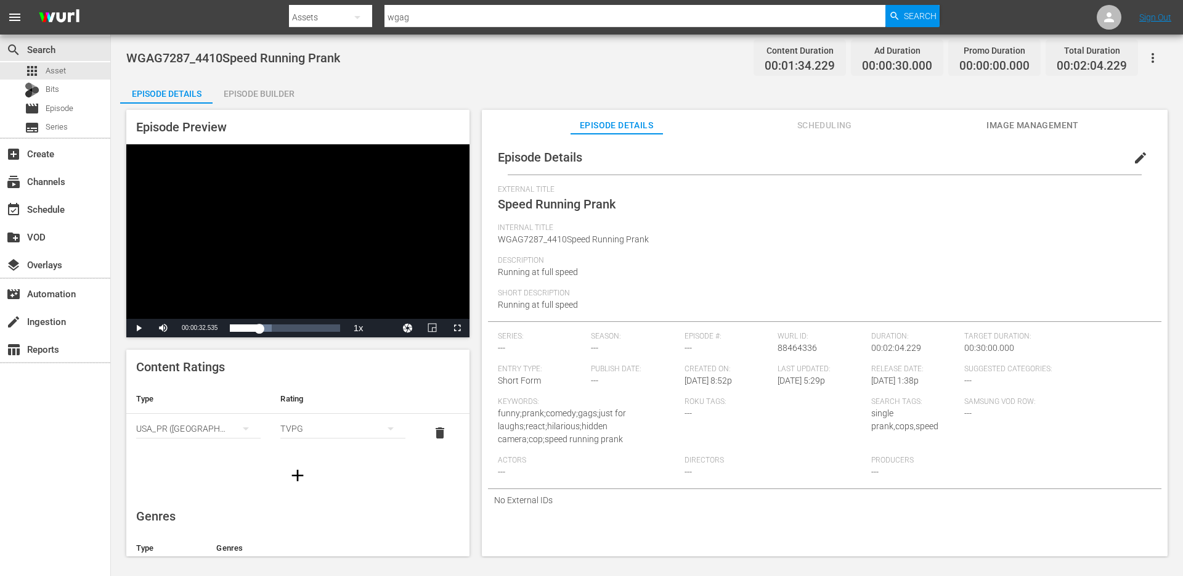
click at [1134, 153] on span "edit" at bounding box center [1141, 157] width 15 height 15
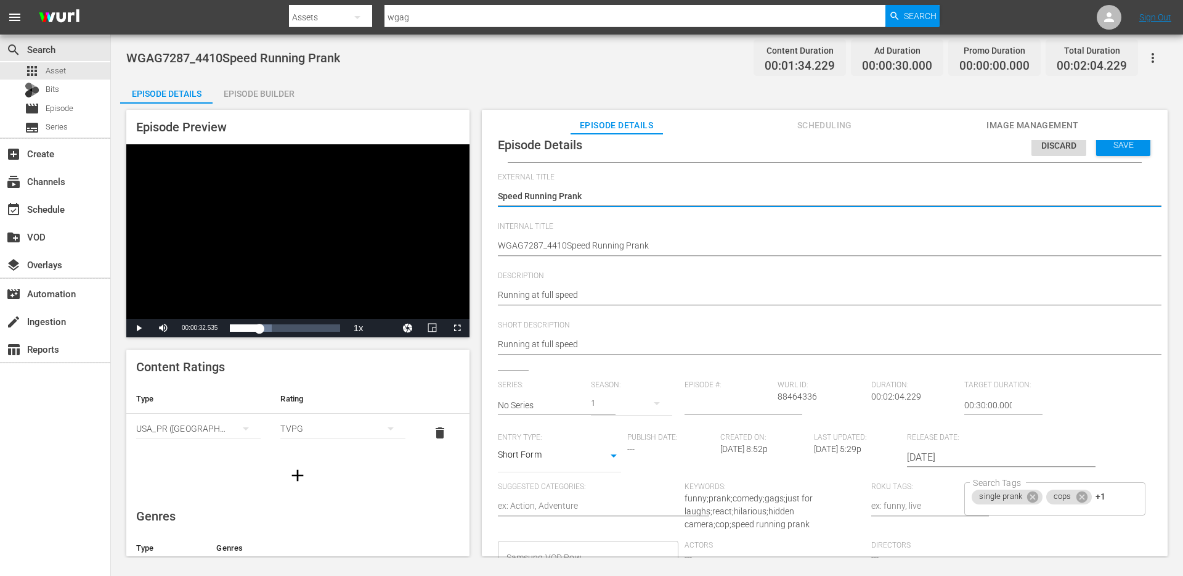
scroll to position [120, 0]
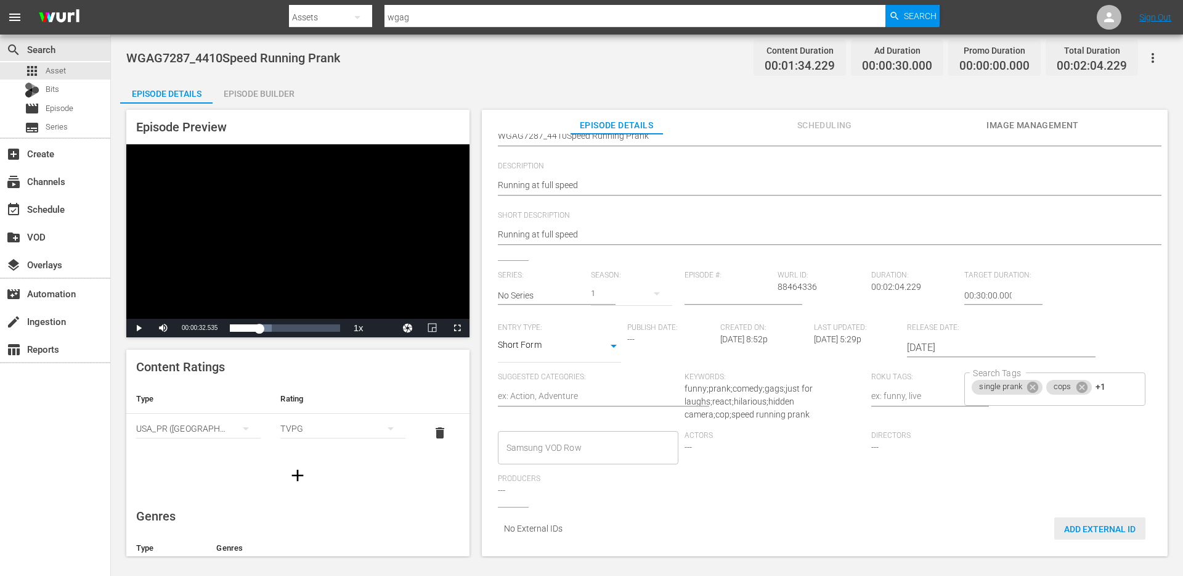
click at [1097, 524] on span "Add External Id" at bounding box center [1100, 529] width 91 height 10
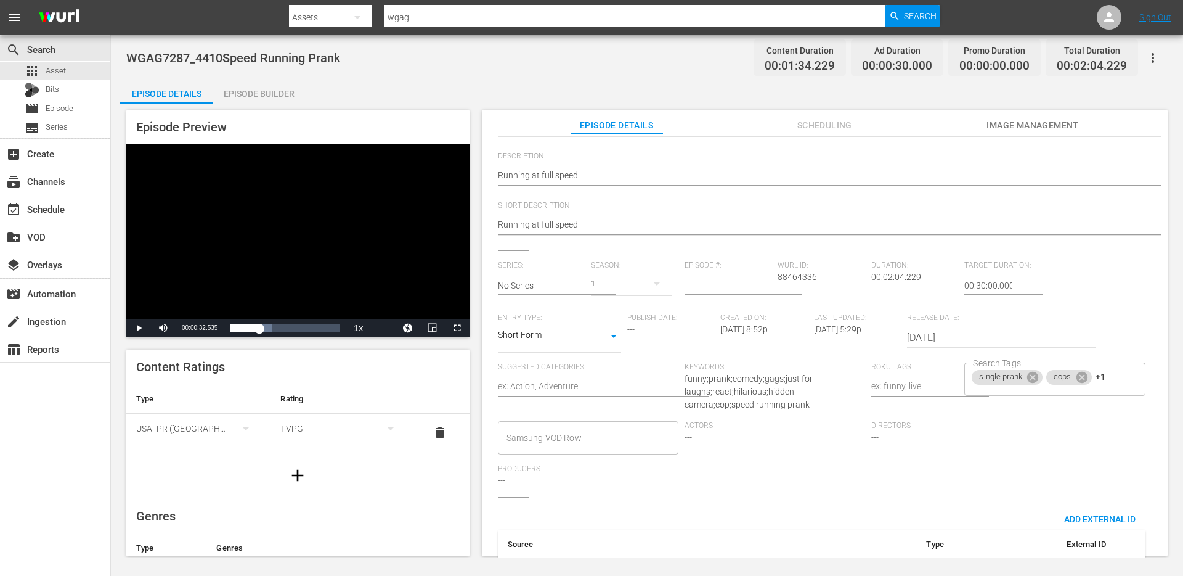
scroll to position [187, 0]
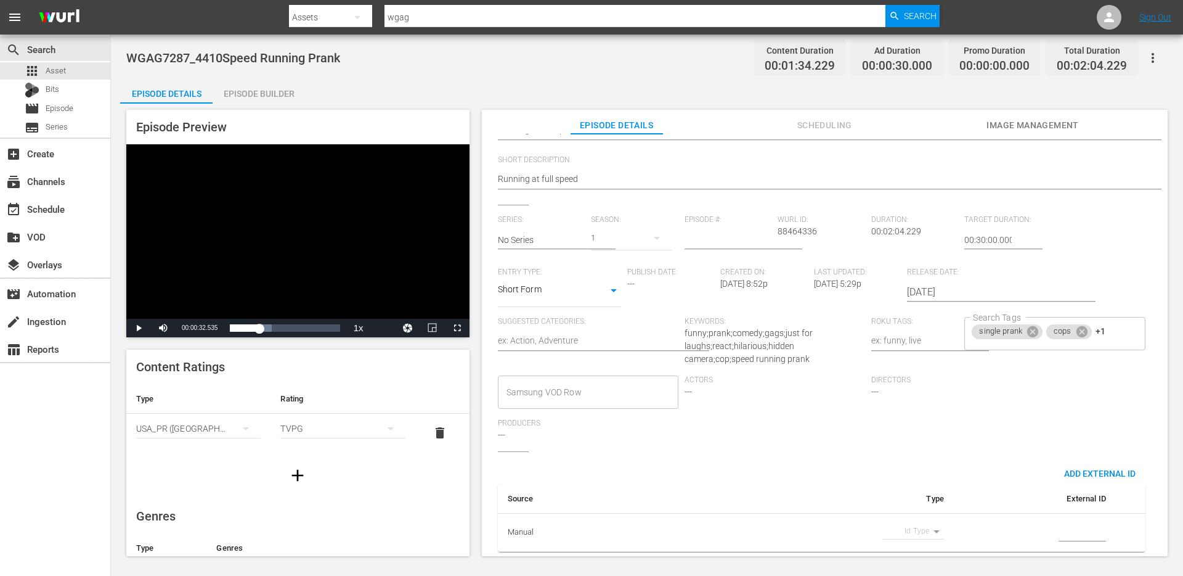
click at [924, 520] on body "menu Search By Assets Search ID, Title, Description, Keywords, or Category wgag…" at bounding box center [591, 288] width 1183 height 576
click at [904, 551] on li "Guid" at bounding box center [908, 551] width 62 height 20
type input "guid"
click at [1064, 526] on input "simple table" at bounding box center [1082, 532] width 47 height 18
paste input "WGAG7287_4410Speed Running Prank"
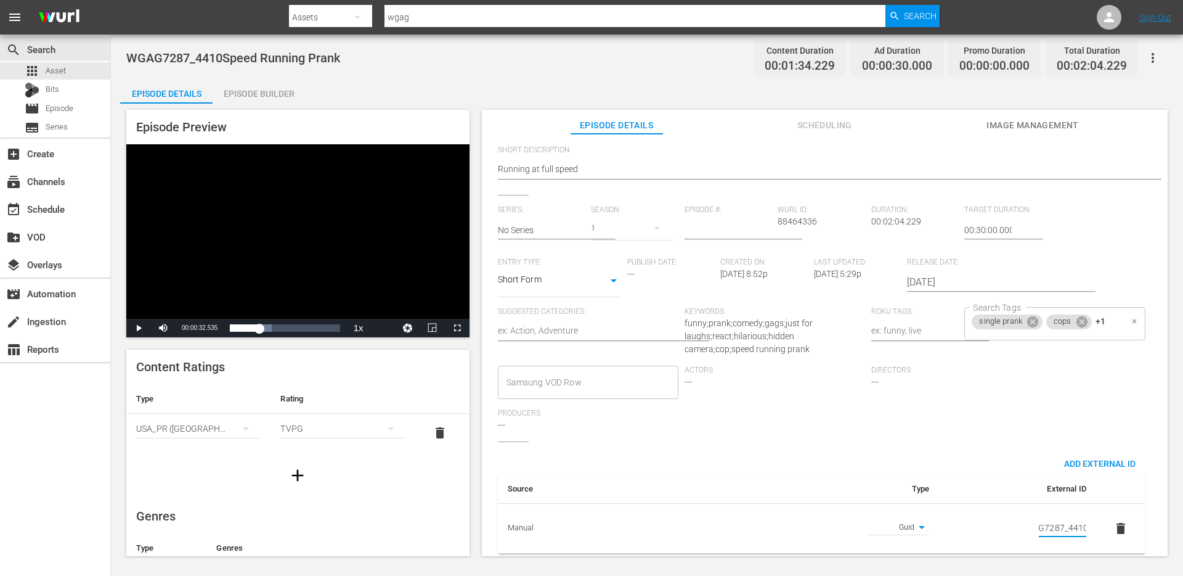
scroll to position [0, 0]
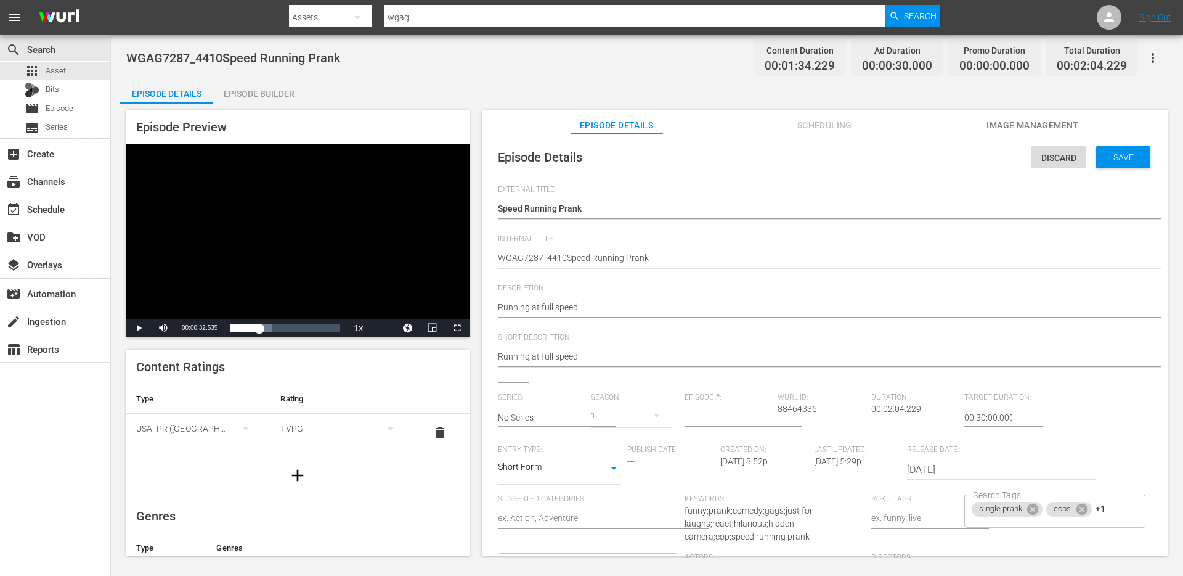
type input "WGAG7287_4410"
click at [1117, 152] on span "Save" at bounding box center [1124, 157] width 40 height 10
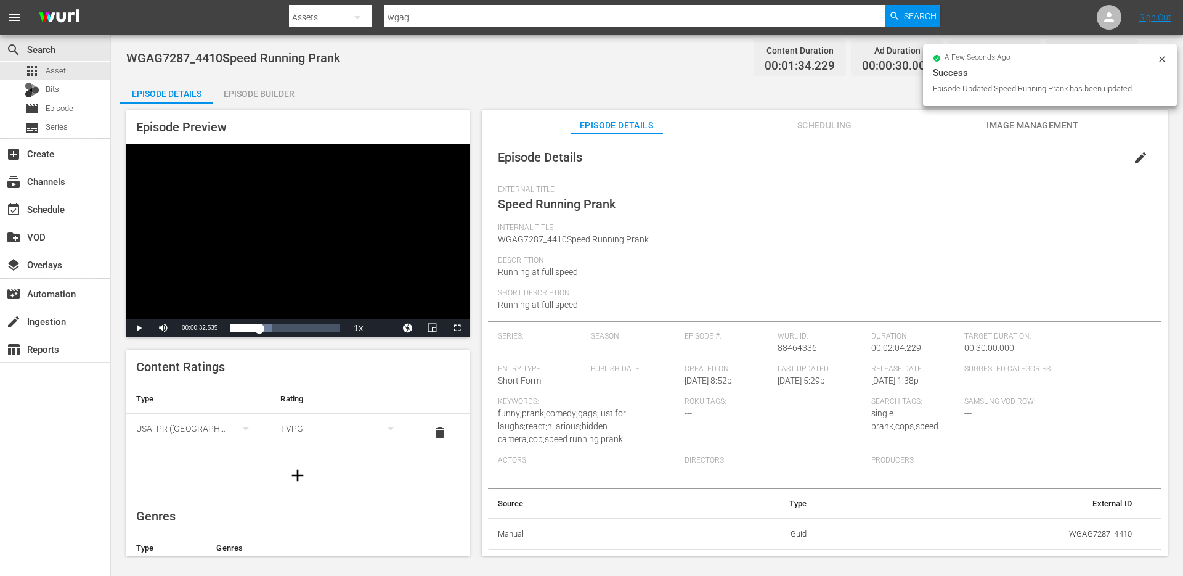
click at [1126, 157] on button "edit" at bounding box center [1141, 158] width 30 height 30
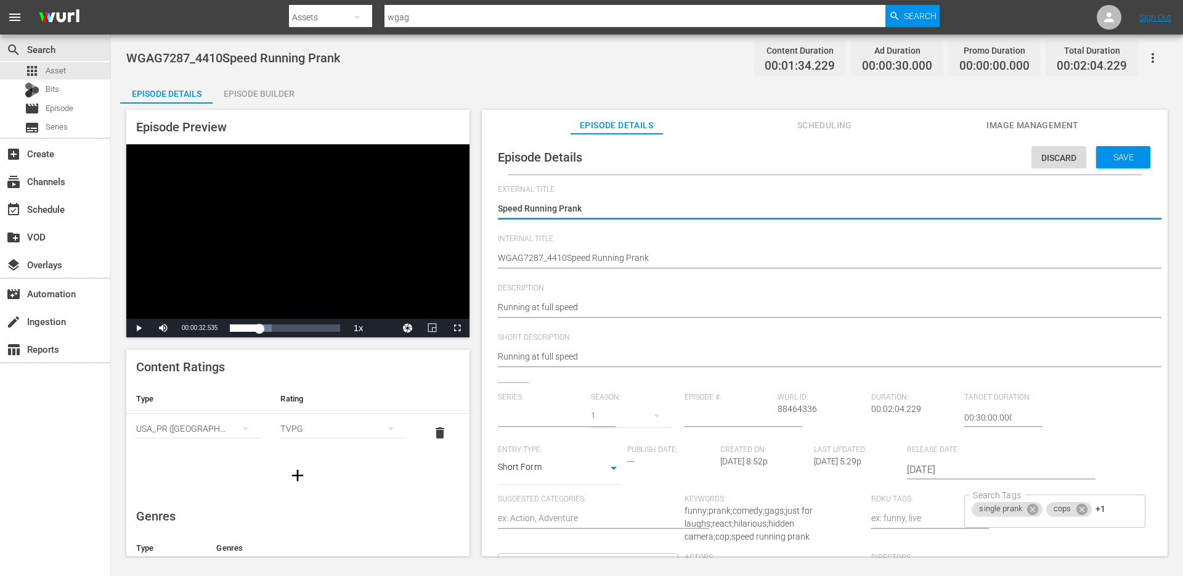
click at [560, 423] on input "text" at bounding box center [542, 418] width 88 height 30
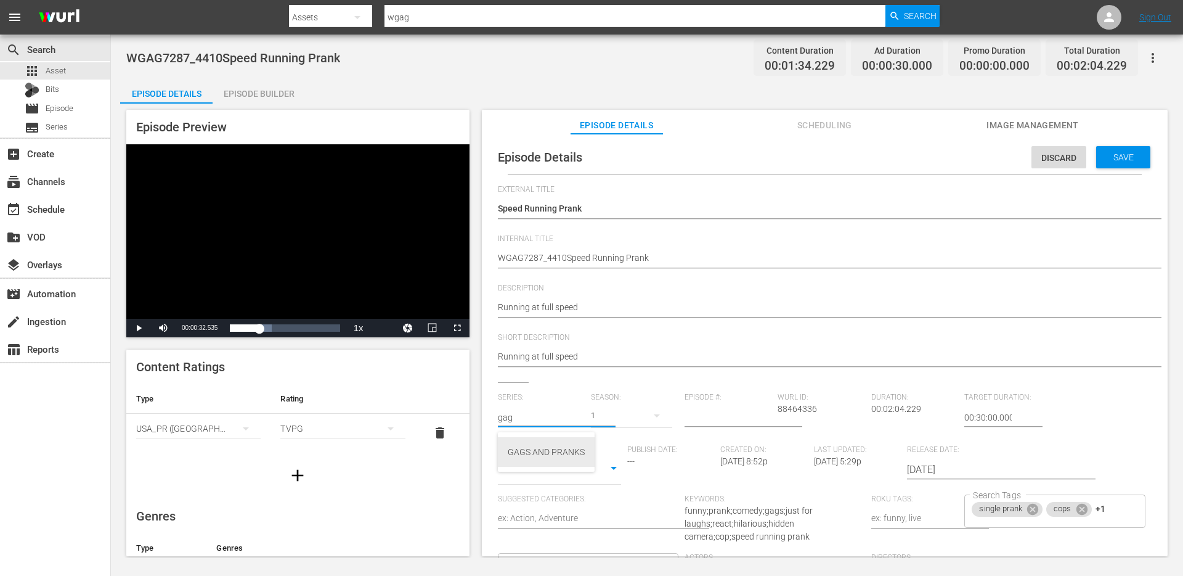
click at [549, 448] on div "GAGS AND PRANKS" at bounding box center [546, 452] width 77 height 30
type input "GAGS AND PRANKS"
click at [1113, 157] on span "Save" at bounding box center [1124, 157] width 40 height 10
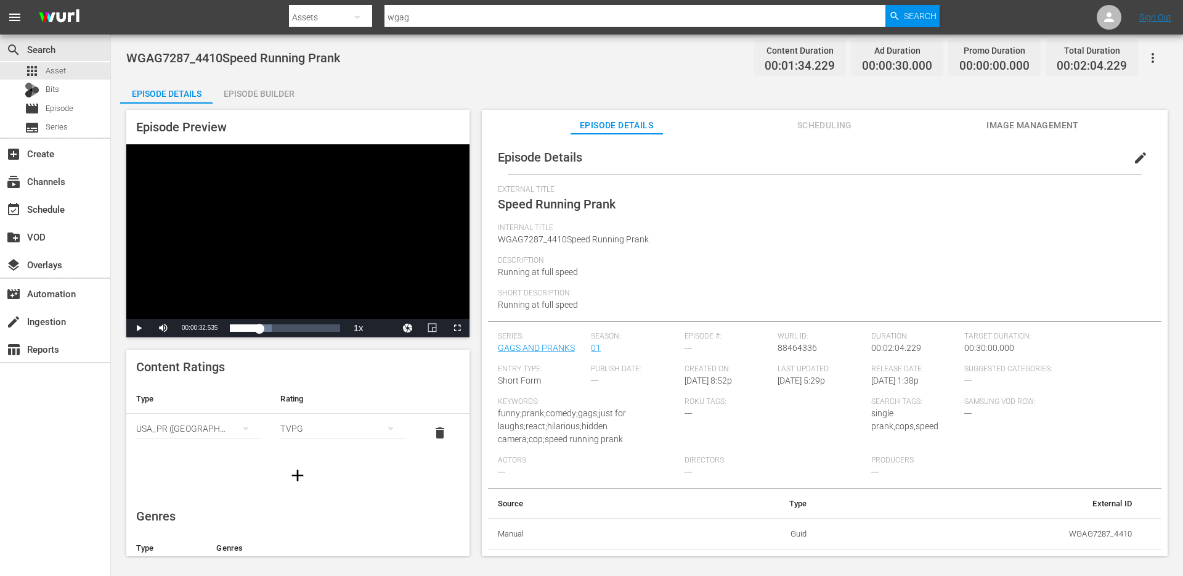
click at [1033, 121] on span "Image Management" at bounding box center [1033, 125] width 92 height 15
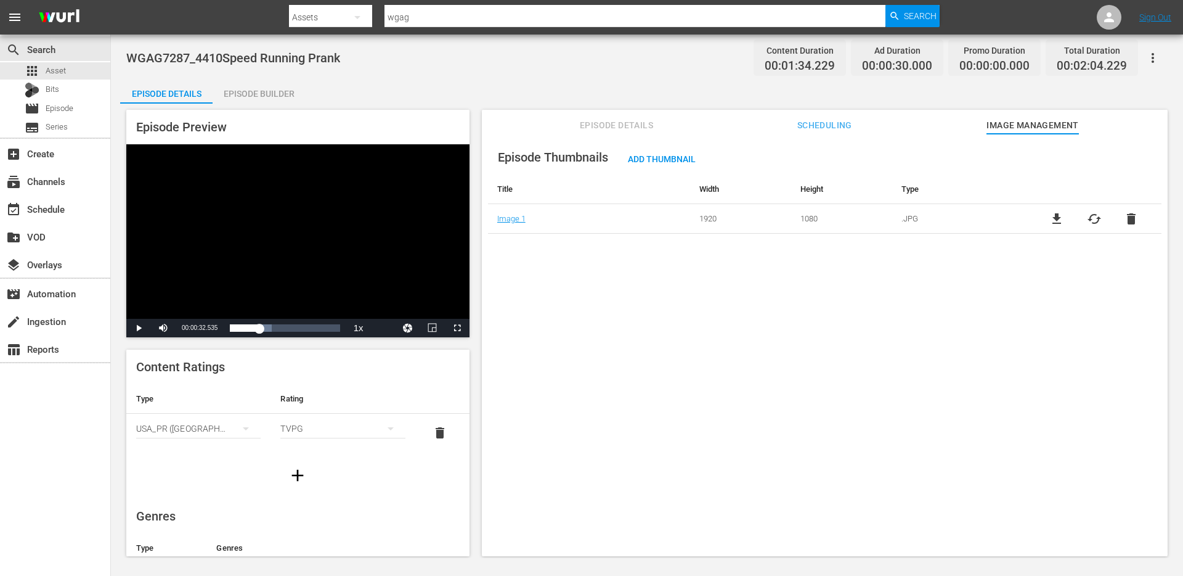
click at [620, 125] on span "Episode Details" at bounding box center [617, 125] width 92 height 15
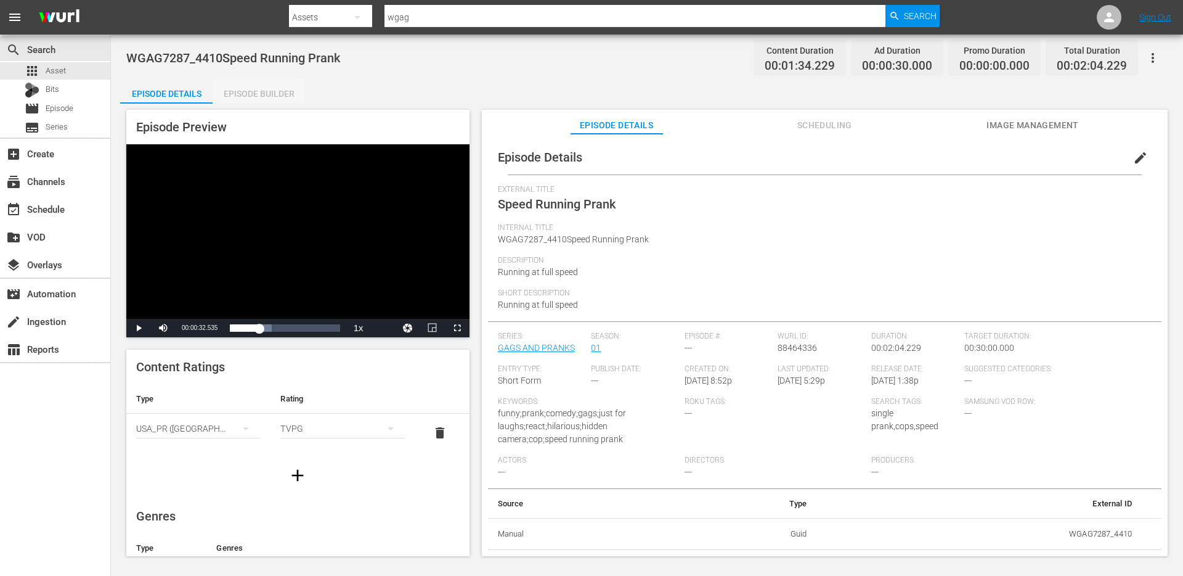
click at [263, 86] on div "Episode Builder" at bounding box center [259, 94] width 92 height 30
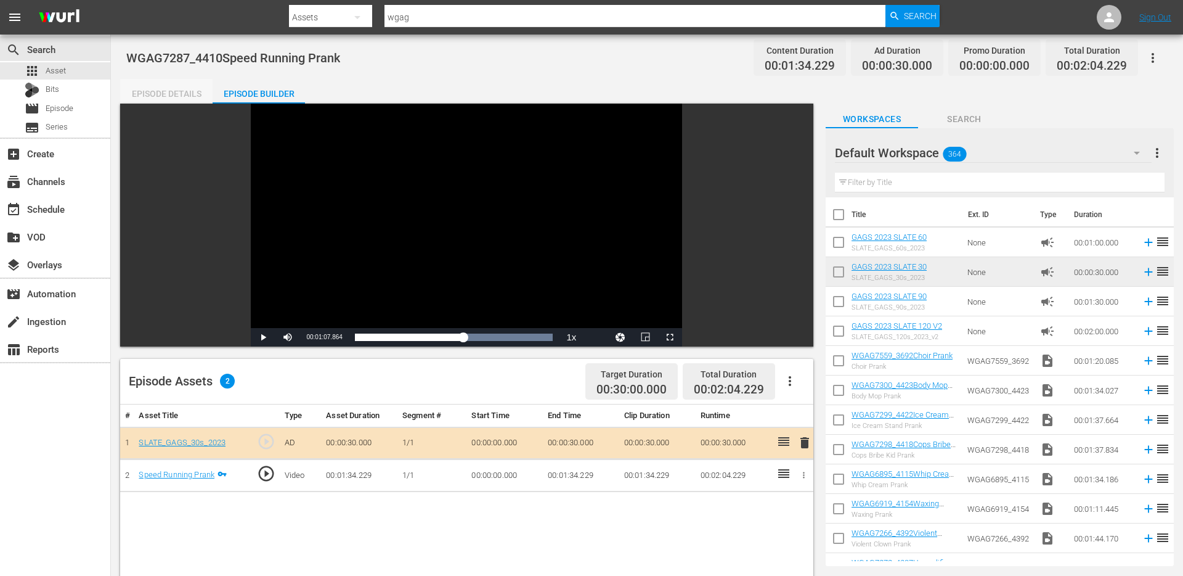
click at [178, 89] on div "Episode Details" at bounding box center [166, 94] width 92 height 30
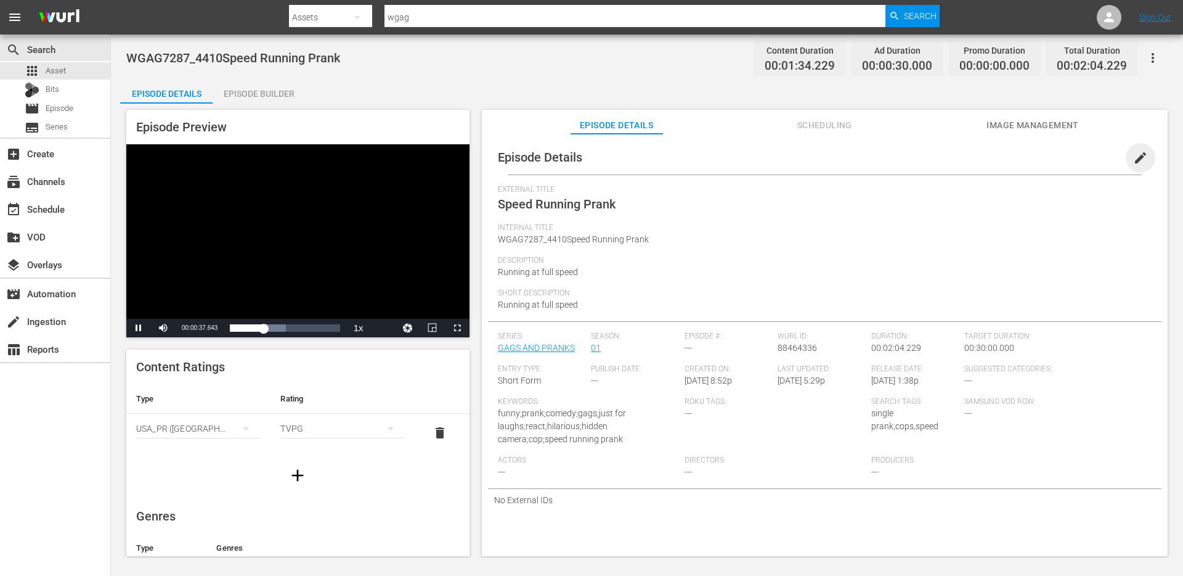
click at [1134, 155] on span "edit" at bounding box center [1141, 157] width 15 height 15
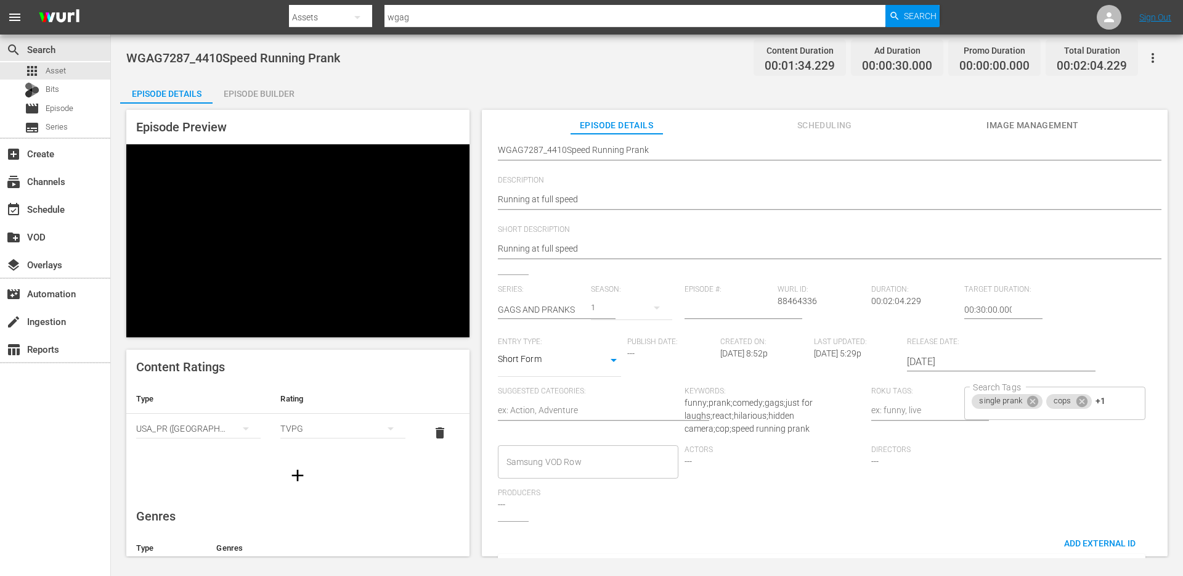
scroll to position [199, 0]
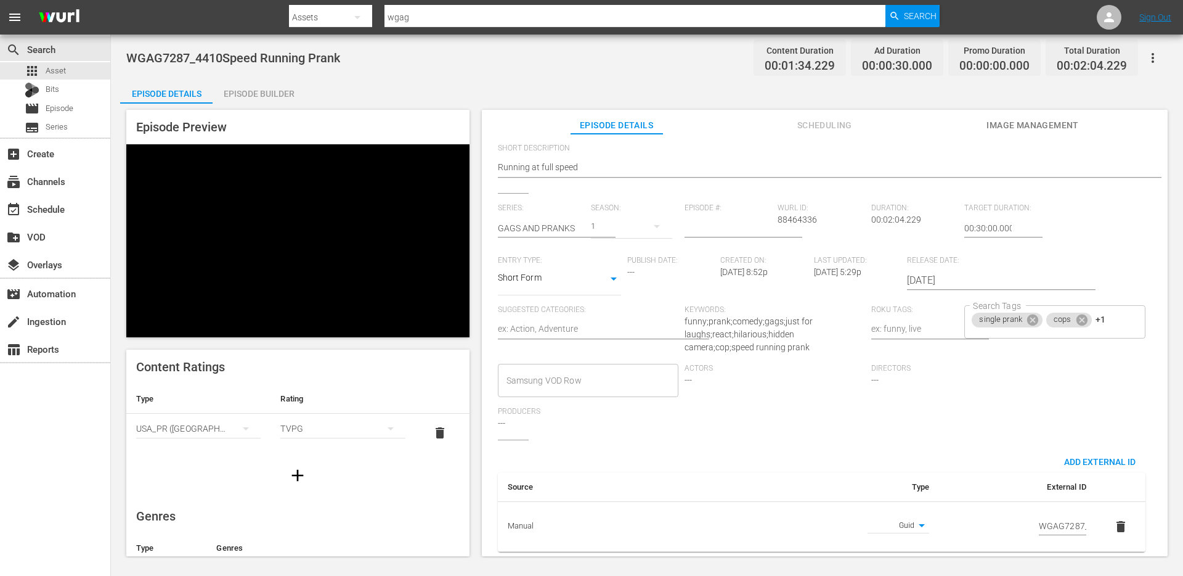
click at [693, 261] on div "Publish Date: ---" at bounding box center [674, 280] width 94 height 49
click at [647, 260] on div "Publish Date: ---" at bounding box center [674, 280] width 94 height 49
click at [894, 364] on div "Directors ---" at bounding box center [965, 385] width 187 height 43
click at [686, 375] on span "---" at bounding box center [688, 380] width 7 height 10
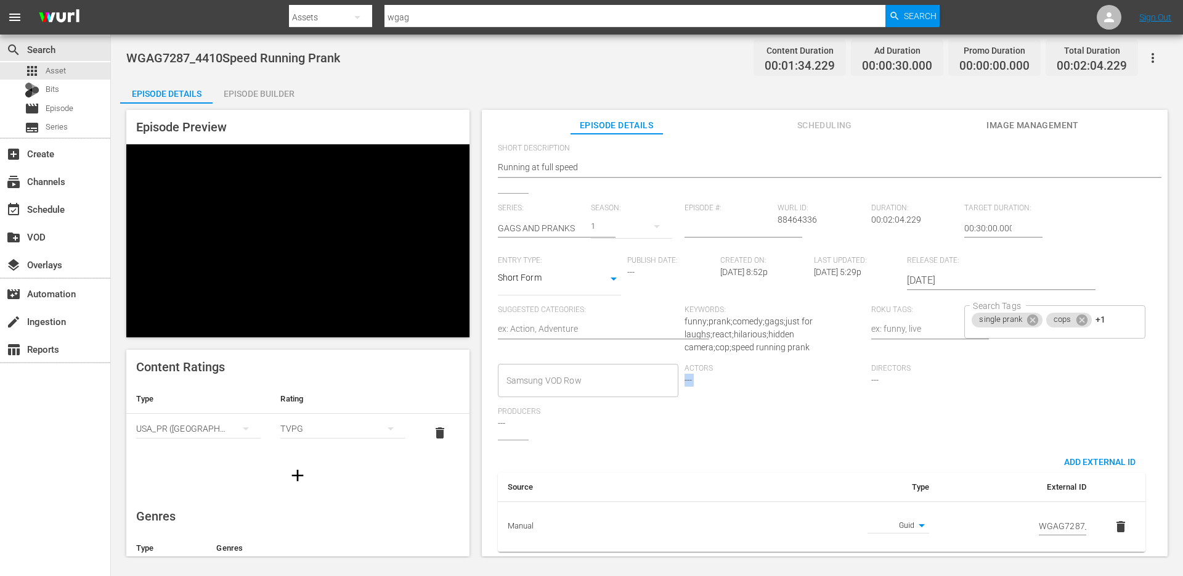
click at [686, 375] on span "---" at bounding box center [688, 380] width 7 height 10
click at [525, 407] on span "Producers" at bounding box center [588, 412] width 181 height 10
click at [236, 102] on div "Episode Builder" at bounding box center [259, 94] width 92 height 30
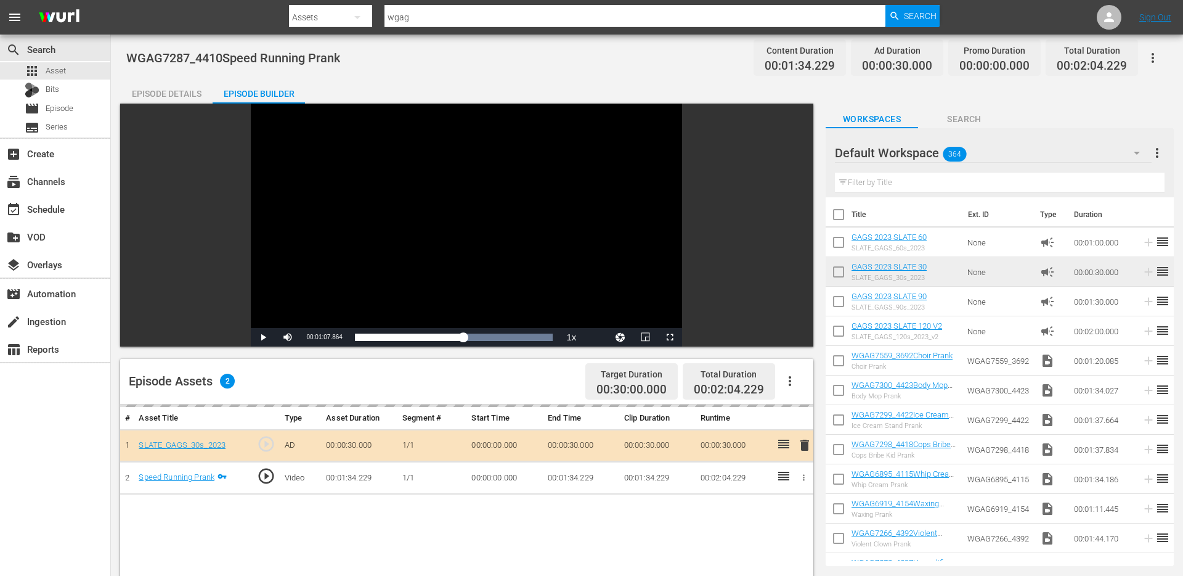
scroll to position [120, 0]
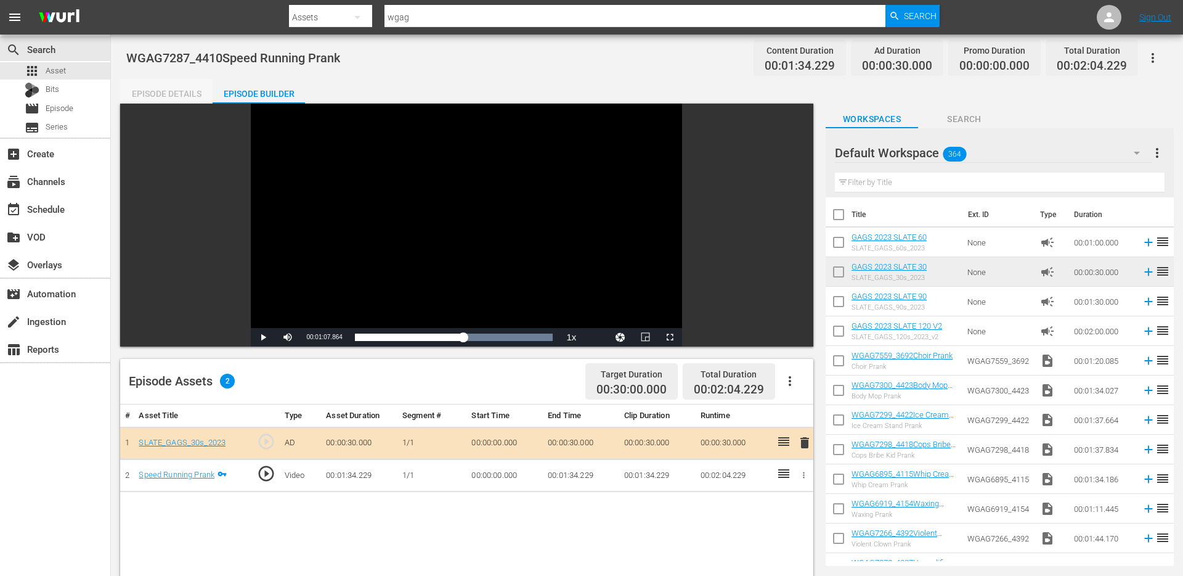
click at [167, 96] on div "Episode Details" at bounding box center [166, 94] width 92 height 30
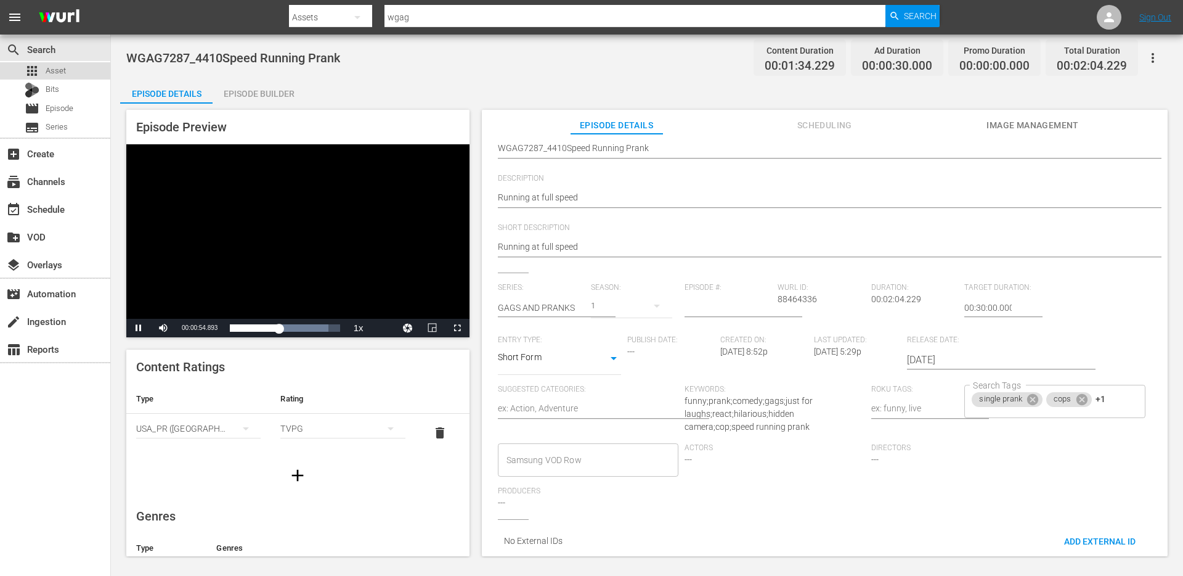
click at [50, 71] on span "Asset" at bounding box center [56, 71] width 20 height 12
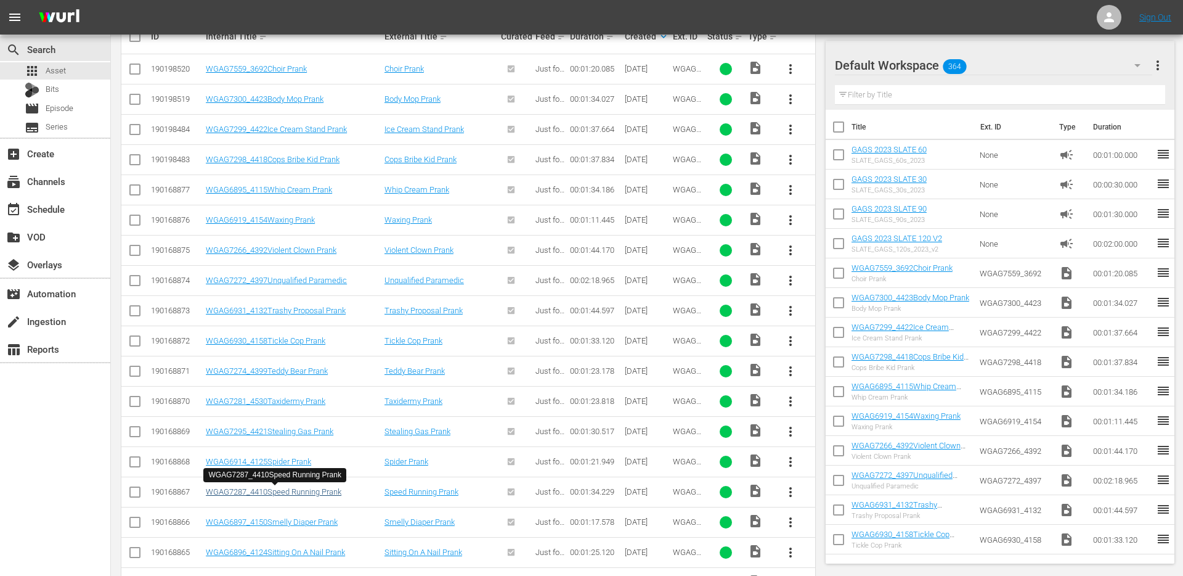
scroll to position [417, 0]
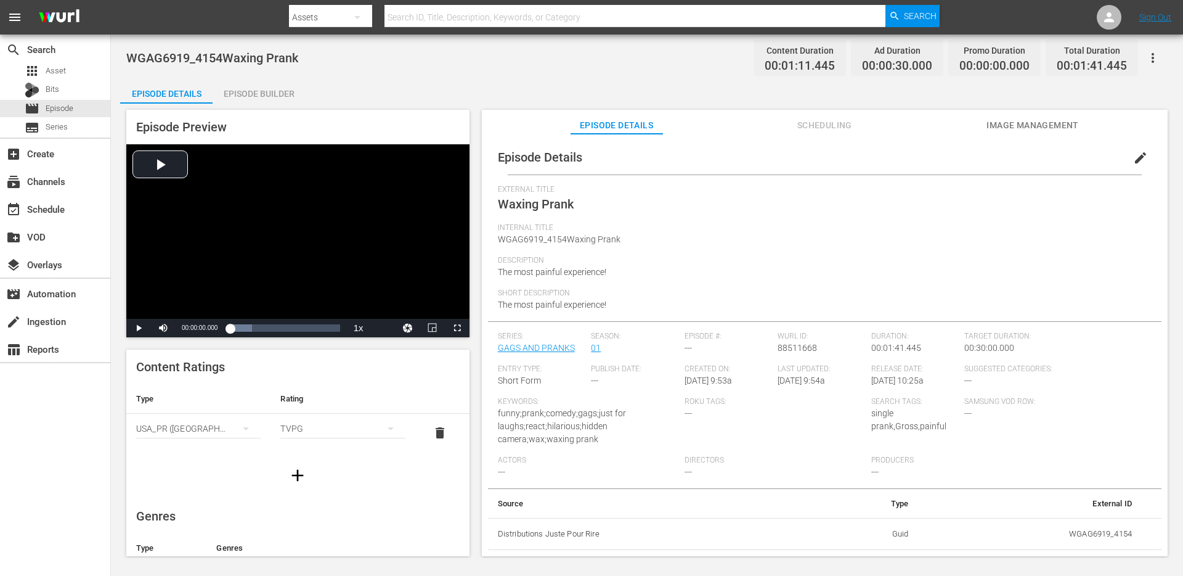
click at [228, 95] on div "Episode Builder" at bounding box center [259, 94] width 92 height 30
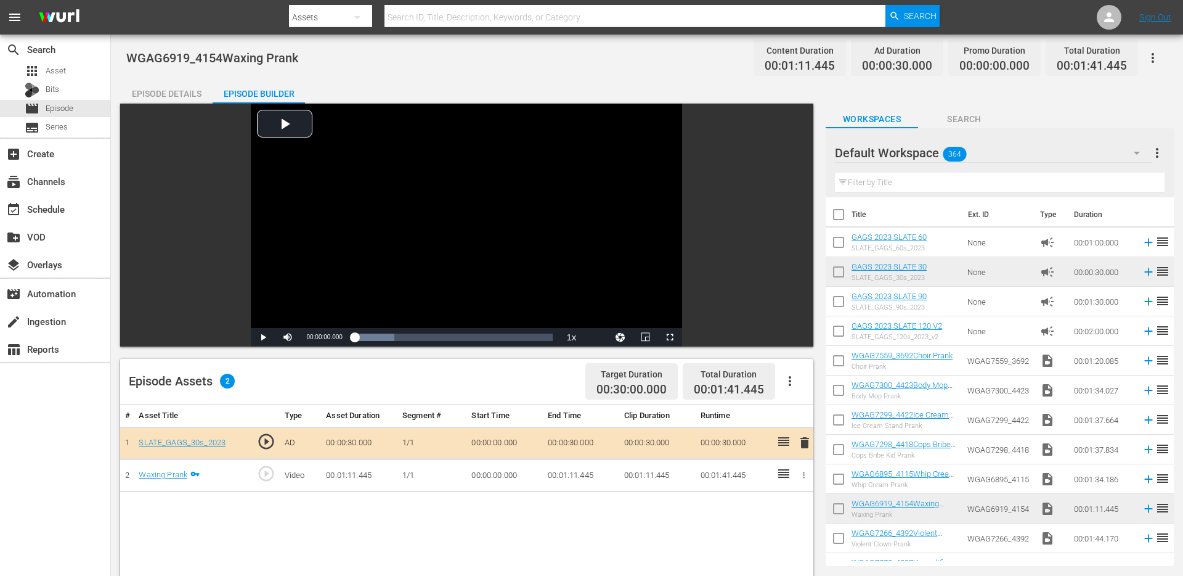
click at [730, 446] on td "00:00:30.000" at bounding box center [734, 443] width 76 height 33
click at [720, 476] on td "00:01:41.445" at bounding box center [734, 475] width 76 height 33
click at [720, 449] on td "00:00:30.000" at bounding box center [734, 443] width 76 height 33
click at [720, 444] on td "00:00:30.000" at bounding box center [734, 443] width 76 height 33
click at [714, 481] on td "00:01:41.445" at bounding box center [734, 475] width 76 height 33
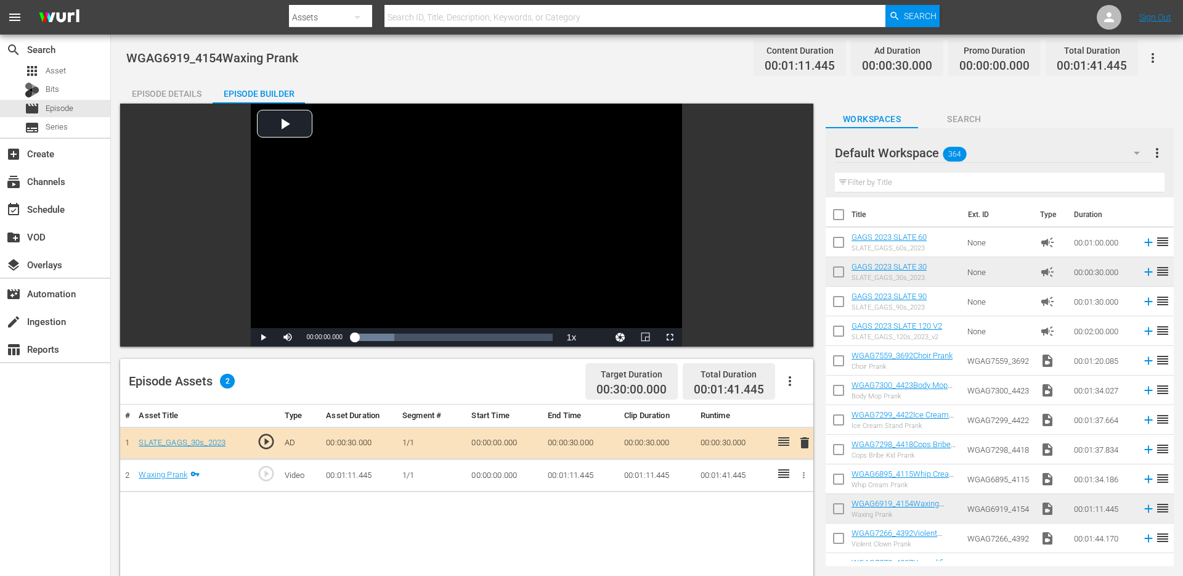
click at [720, 473] on td "00:01:41.445" at bounding box center [734, 475] width 76 height 33
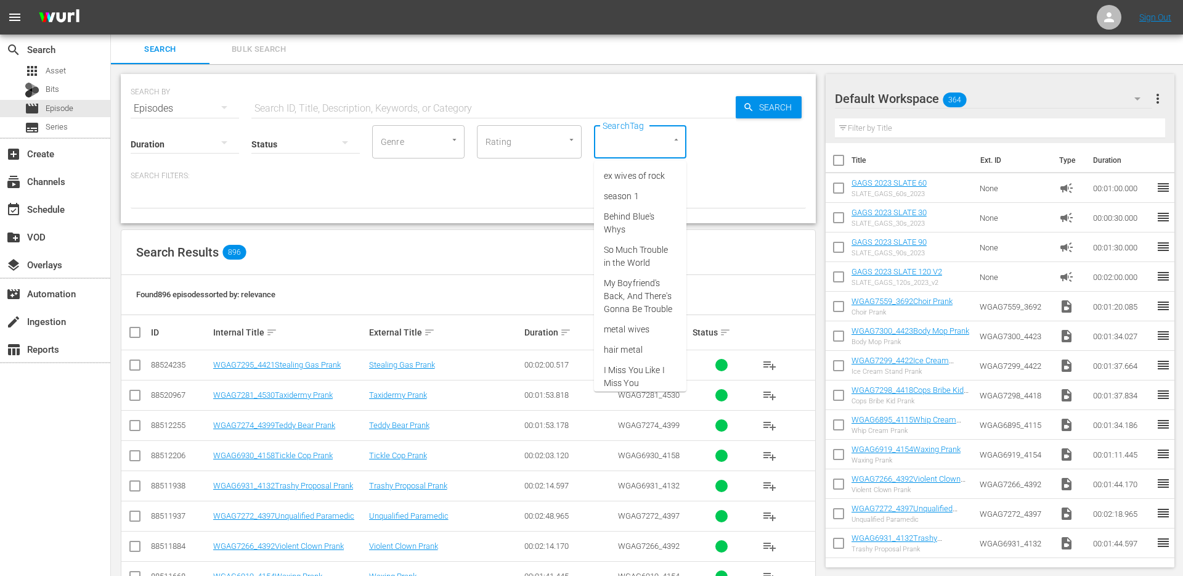
click at [621, 148] on input "SearchTag" at bounding box center [623, 142] width 47 height 22
type input "sing"
click at [622, 234] on span "single prank" at bounding box center [627, 237] width 47 height 13
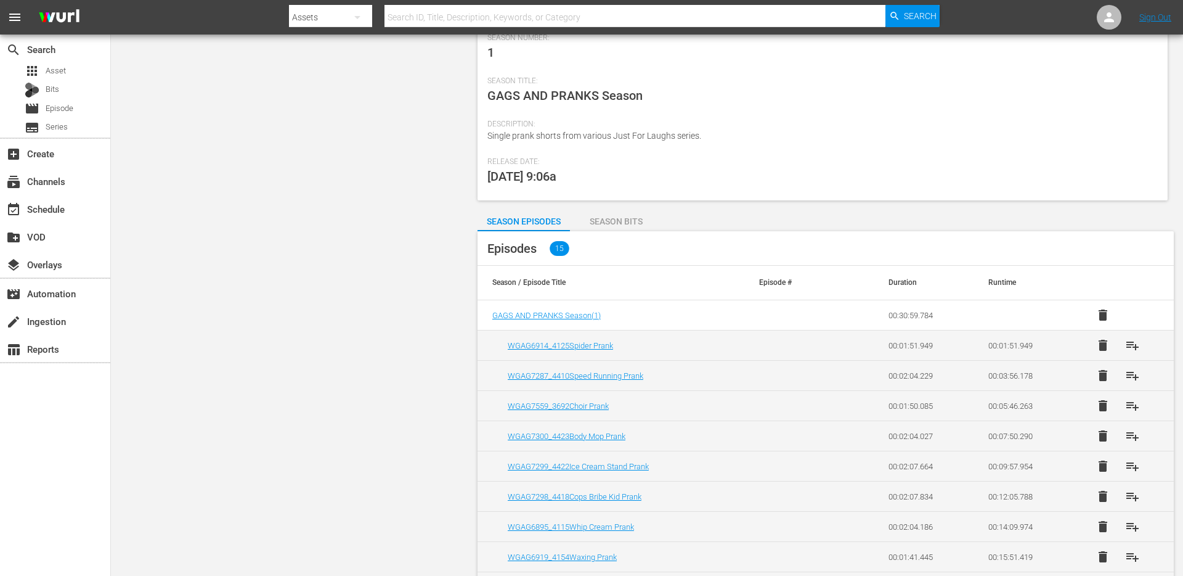
scroll to position [400, 0]
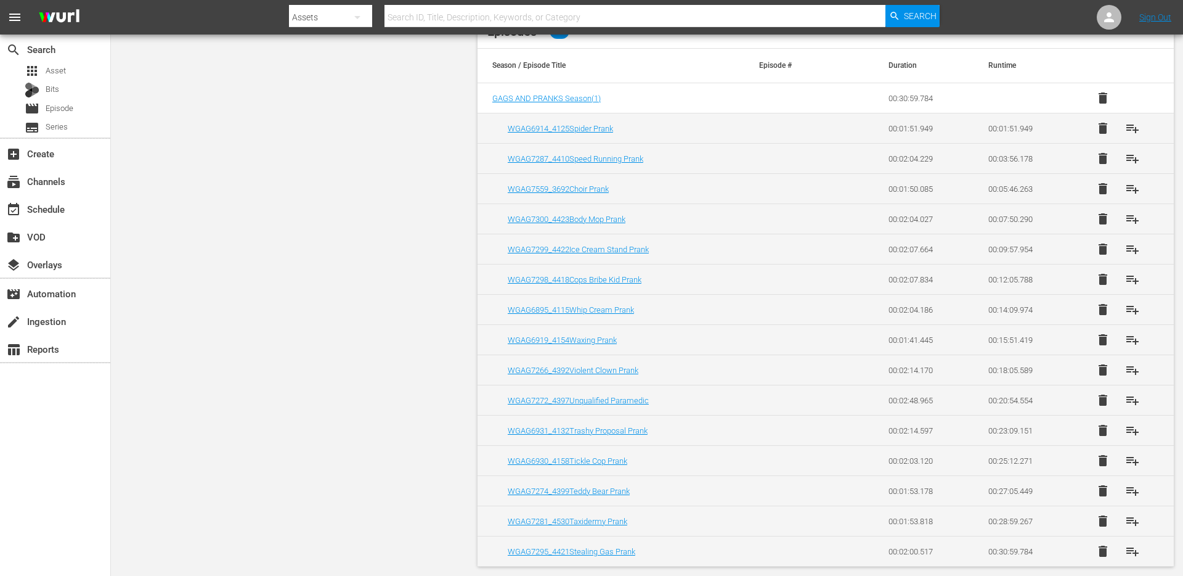
click at [268, 295] on div "Season Details edit [PERSON_NAME] Id 56816509 Series GAGS AND PRANKS Created At…" at bounding box center [647, 121] width 1054 height 891
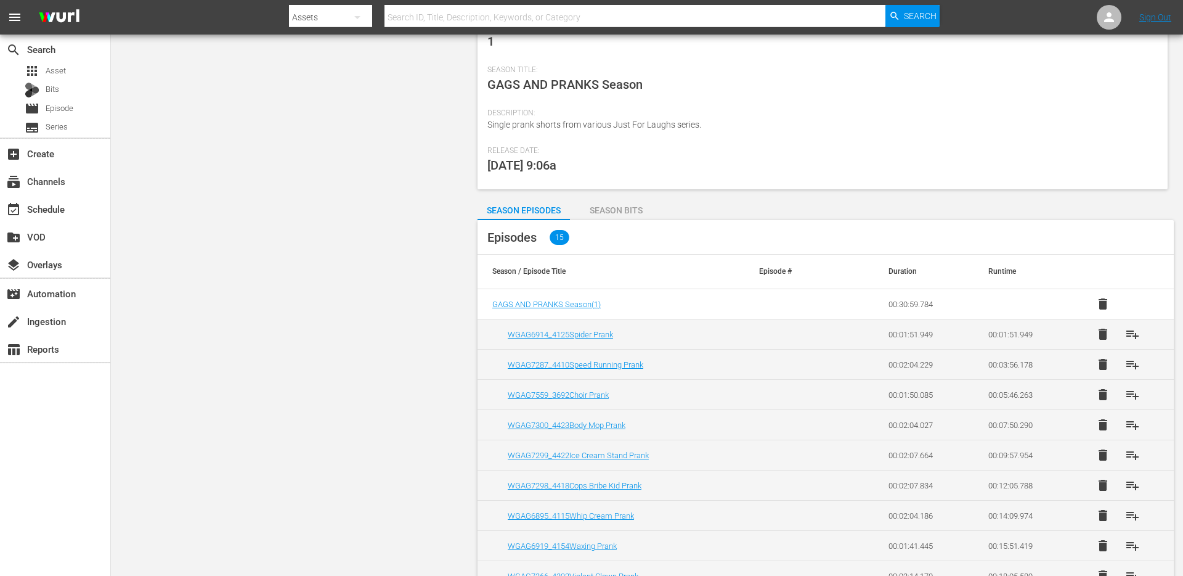
scroll to position [0, 0]
